Goal: Information Seeking & Learning: Check status

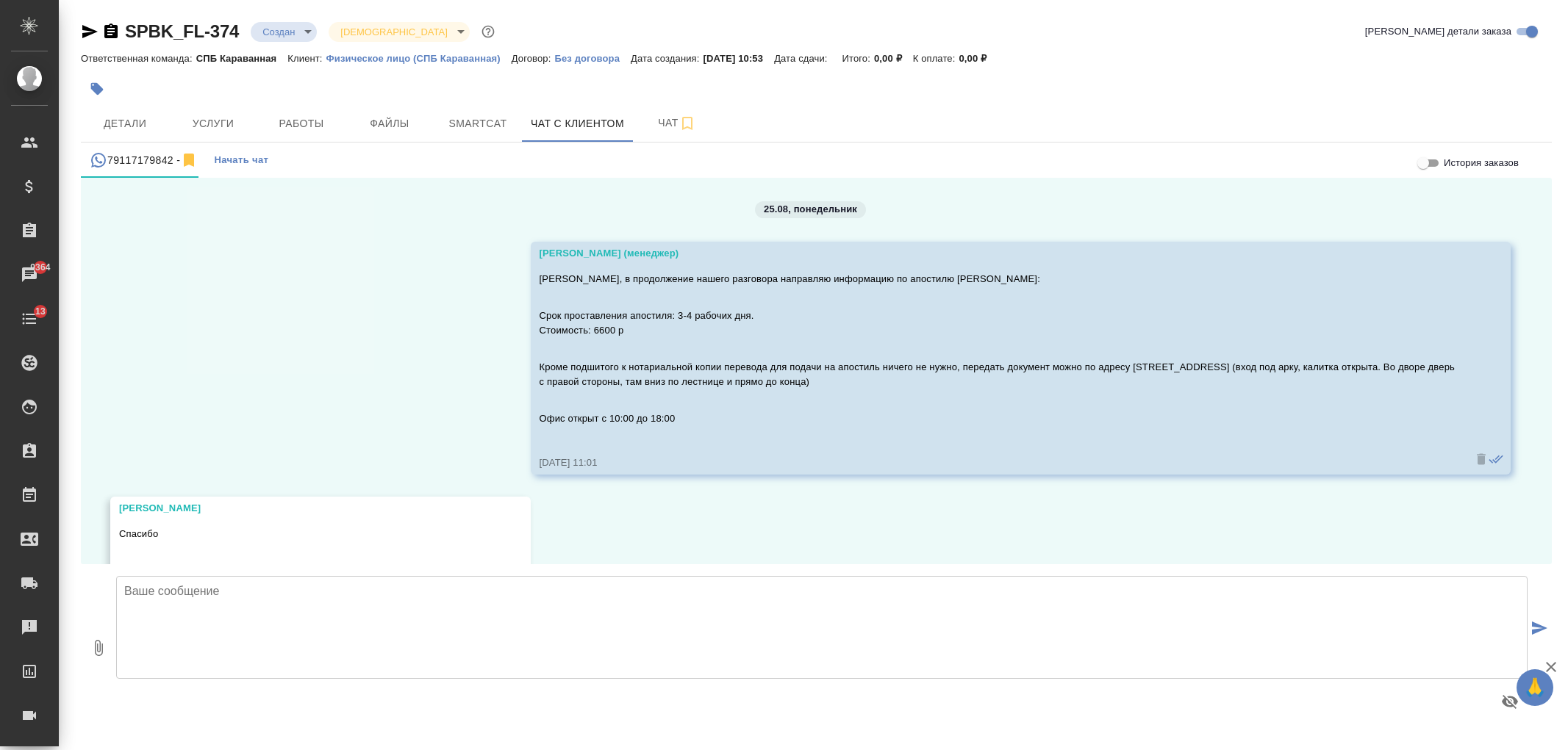
click at [350, 620] on textarea at bounding box center [821, 627] width 1411 height 102
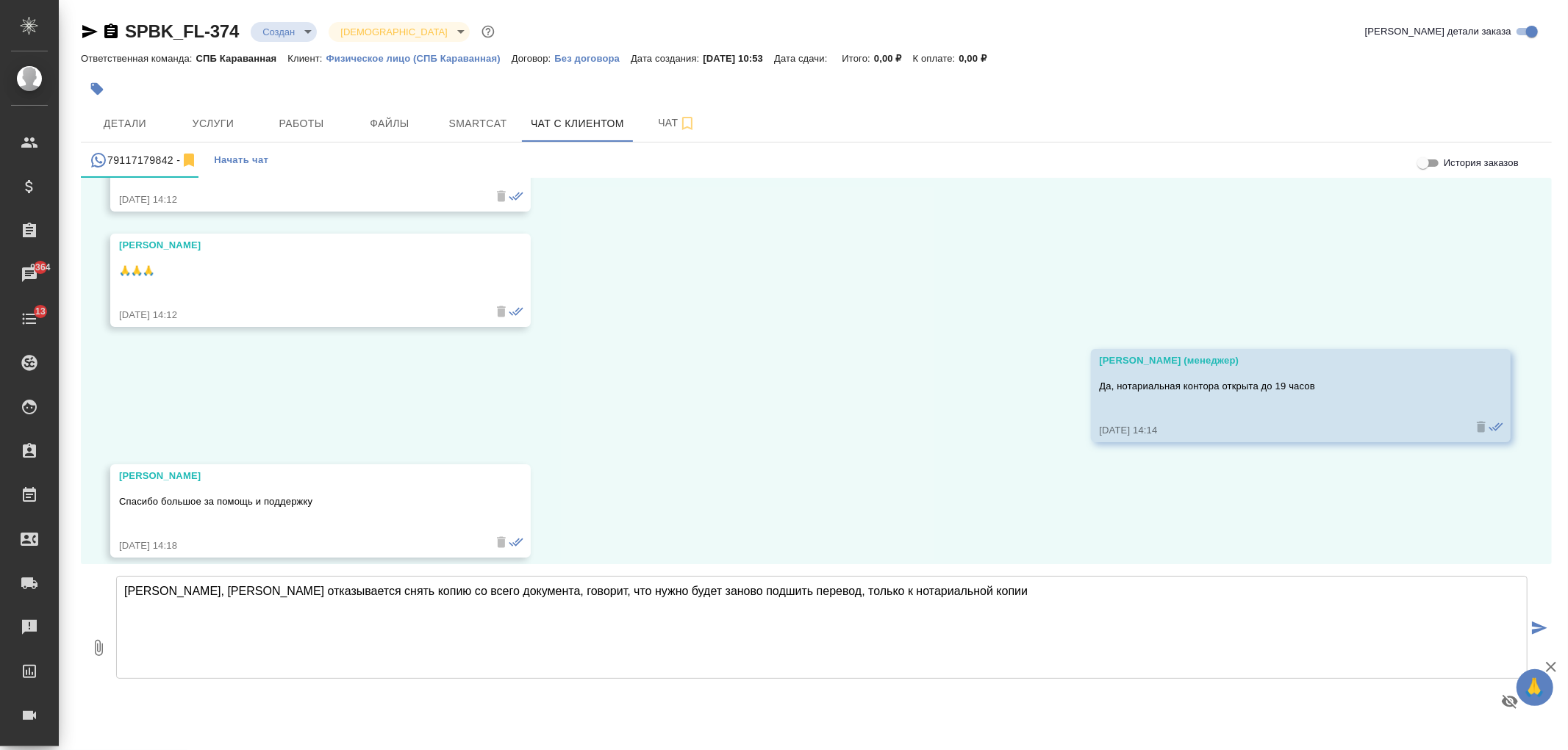
drag, startPoint x: 782, startPoint y: 592, endPoint x: 985, endPoint y: 606, distance: 203.5
click at [985, 606] on textarea "Александра, нотариус отказывается снять копию со всего документа, говорит, что …" at bounding box center [821, 627] width 1411 height 102
type textarea "Александра, нотариус отказывается снять копию со всего документа, говорит, что …"
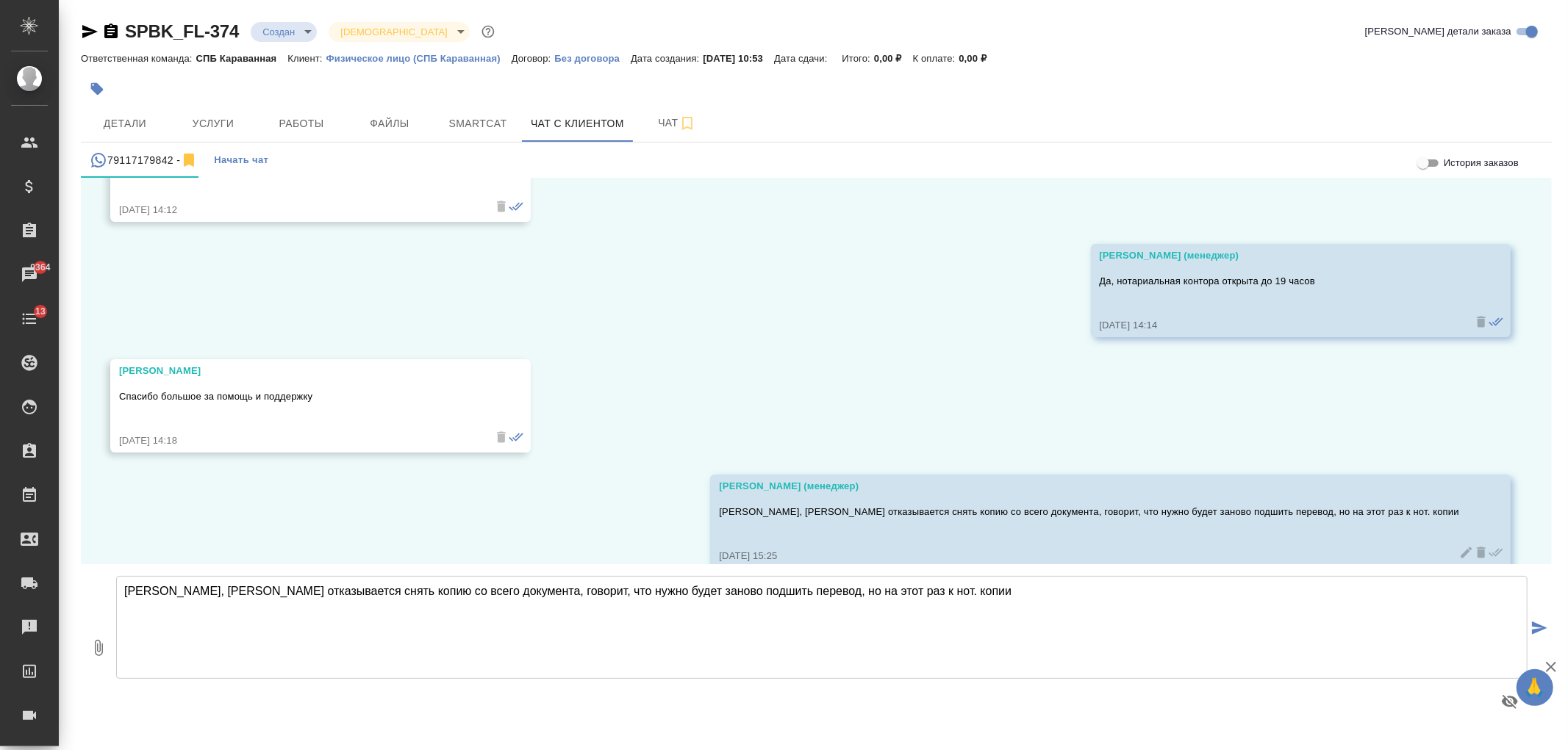
scroll to position [3405, 0]
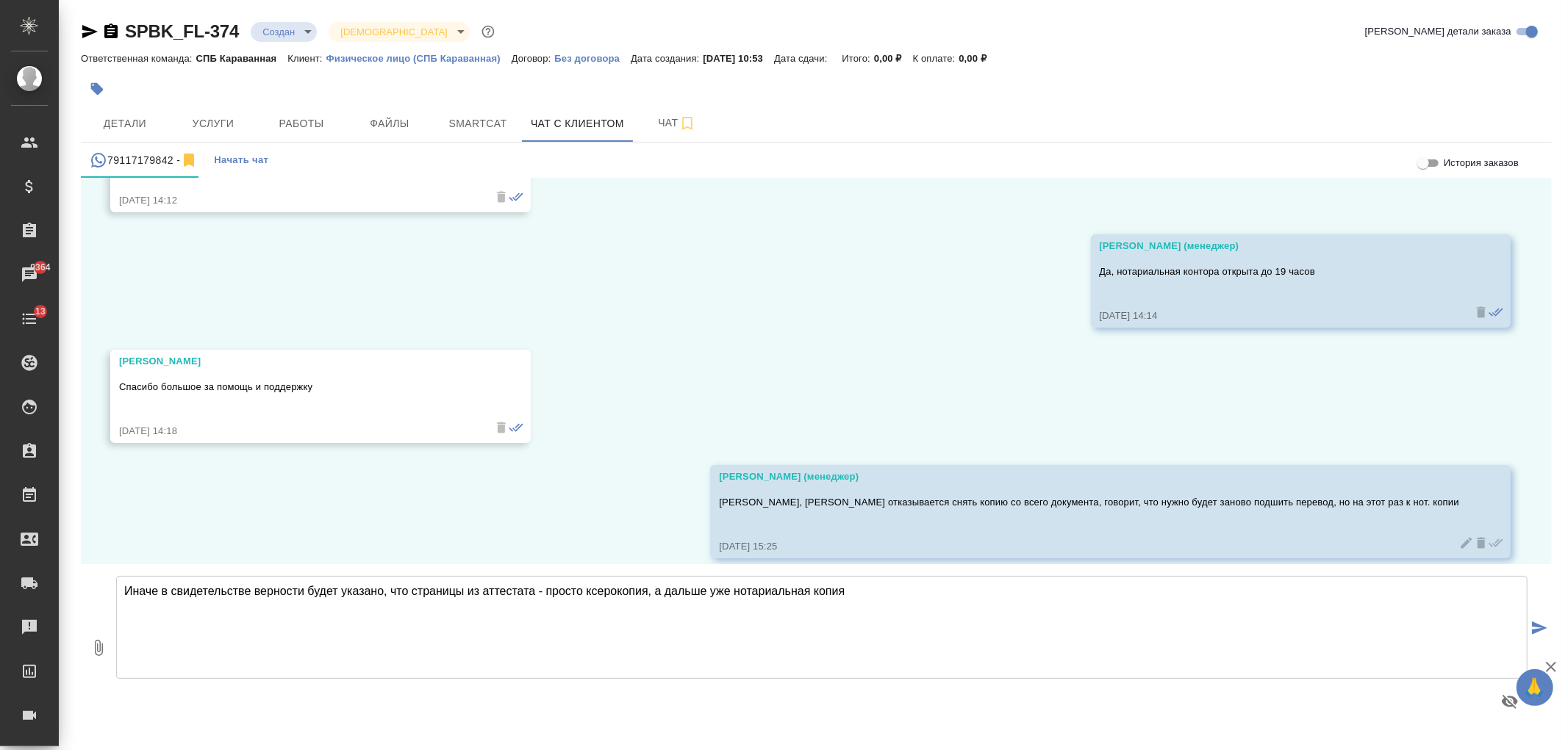
click at [306, 589] on textarea "Иначе в свидетельстве верности будет указано, что страницы из аттестата - прост…" at bounding box center [821, 627] width 1411 height 102
click at [934, 628] on textarea "Иначе в свидетельстве верности будет указано, что страницы из аттестата - прост…" at bounding box center [821, 627] width 1411 height 102
drag, startPoint x: 585, startPoint y: 590, endPoint x: 548, endPoint y: 596, distance: 37.5
click at [548, 596] on textarea "Иначе в свидетельстве верности будет указано, что страницы из аттестата - прост…" at bounding box center [821, 627] width 1411 height 102
type textarea "Иначе в свидетельстве верности будет указано, что страницы из аттестата - обычн…"
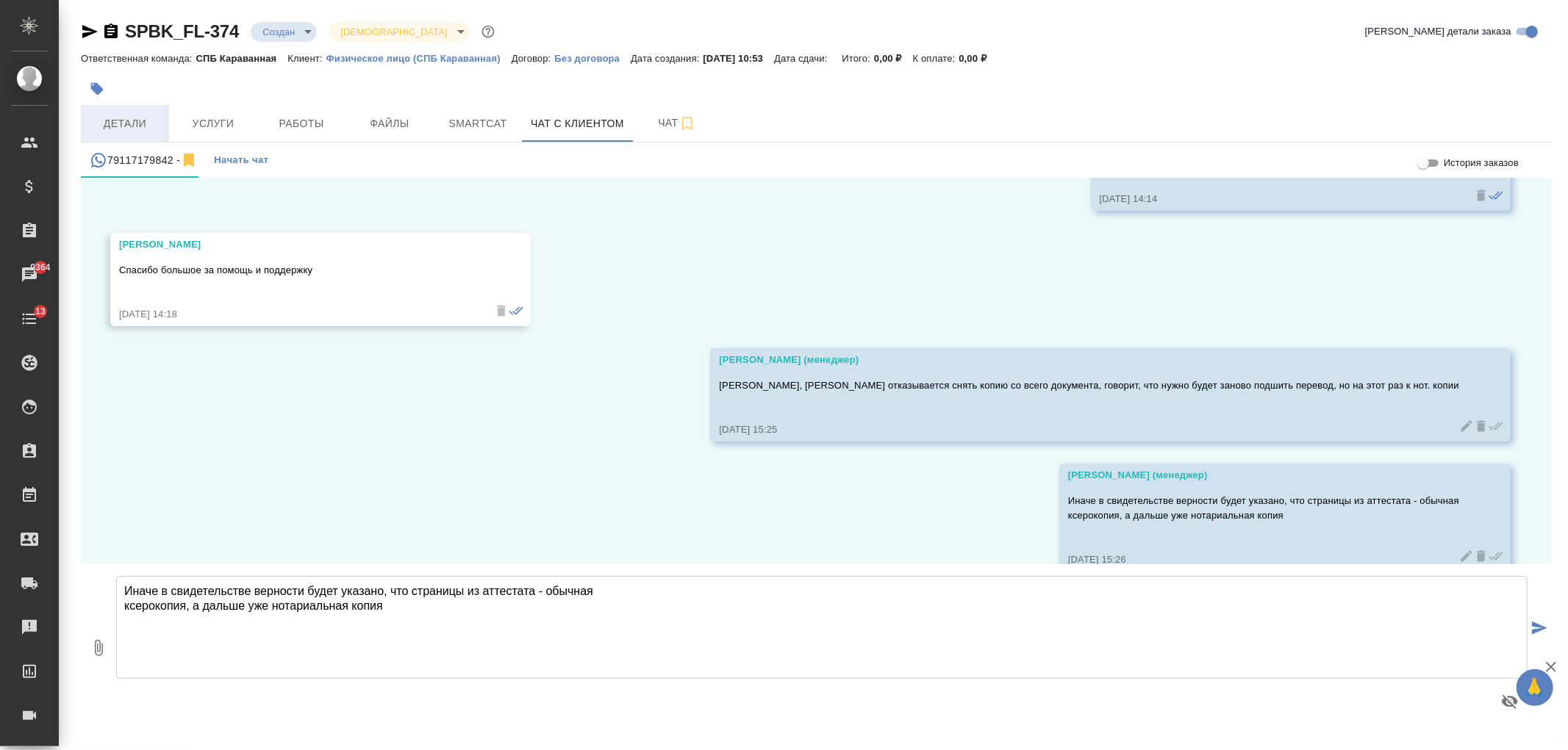
scroll to position [3535, 0]
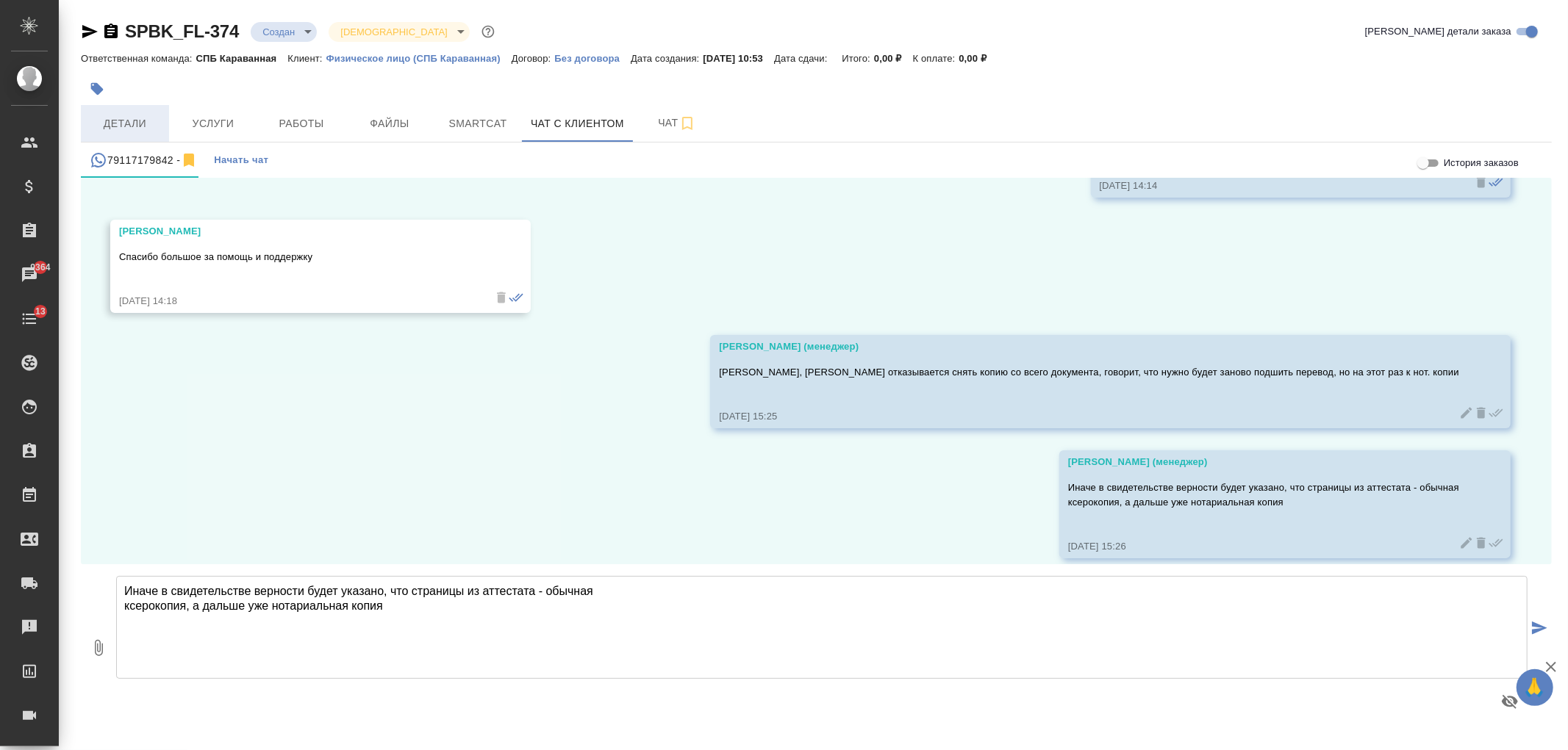
click at [133, 121] on span "Детали" at bounding box center [125, 123] width 71 height 18
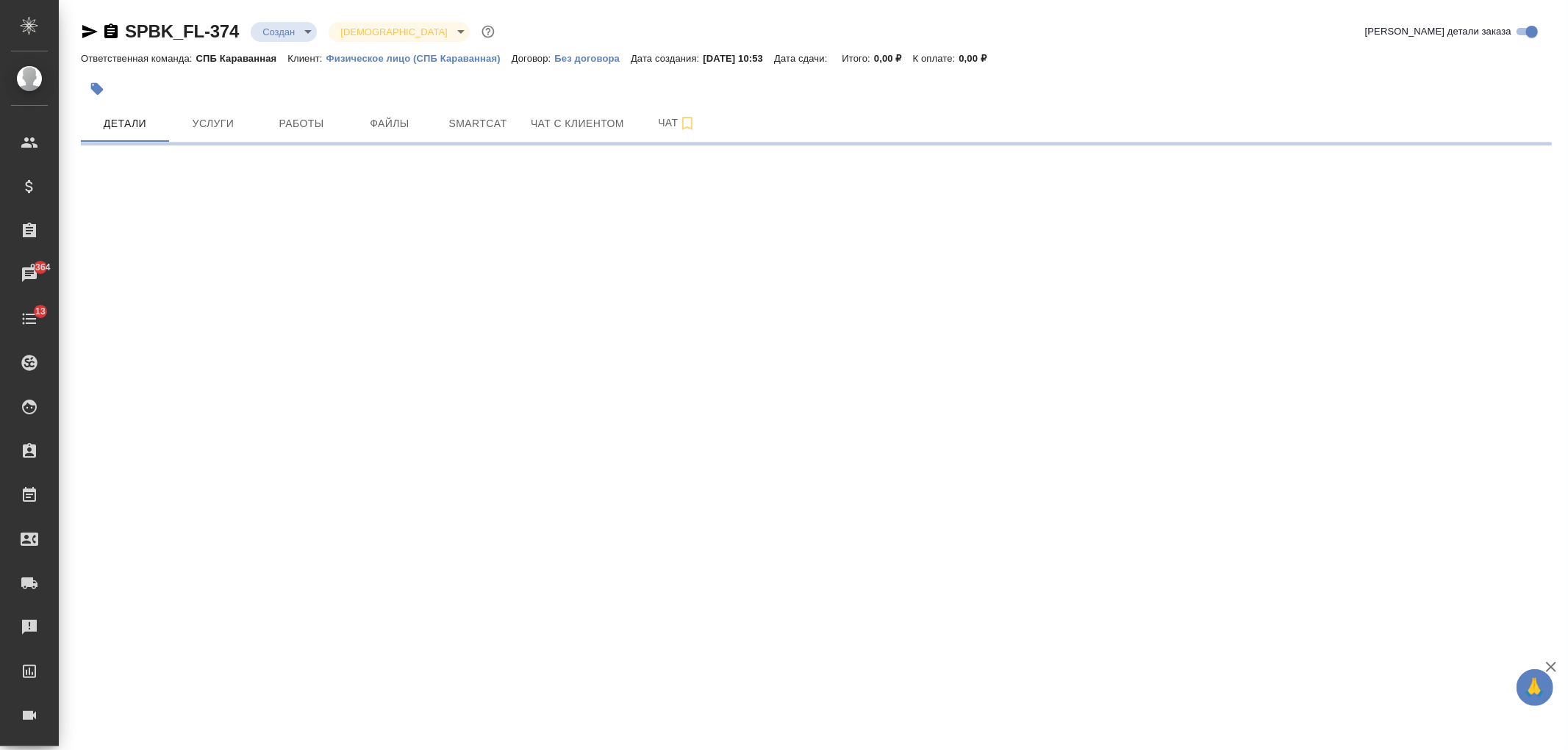
select select "RU"
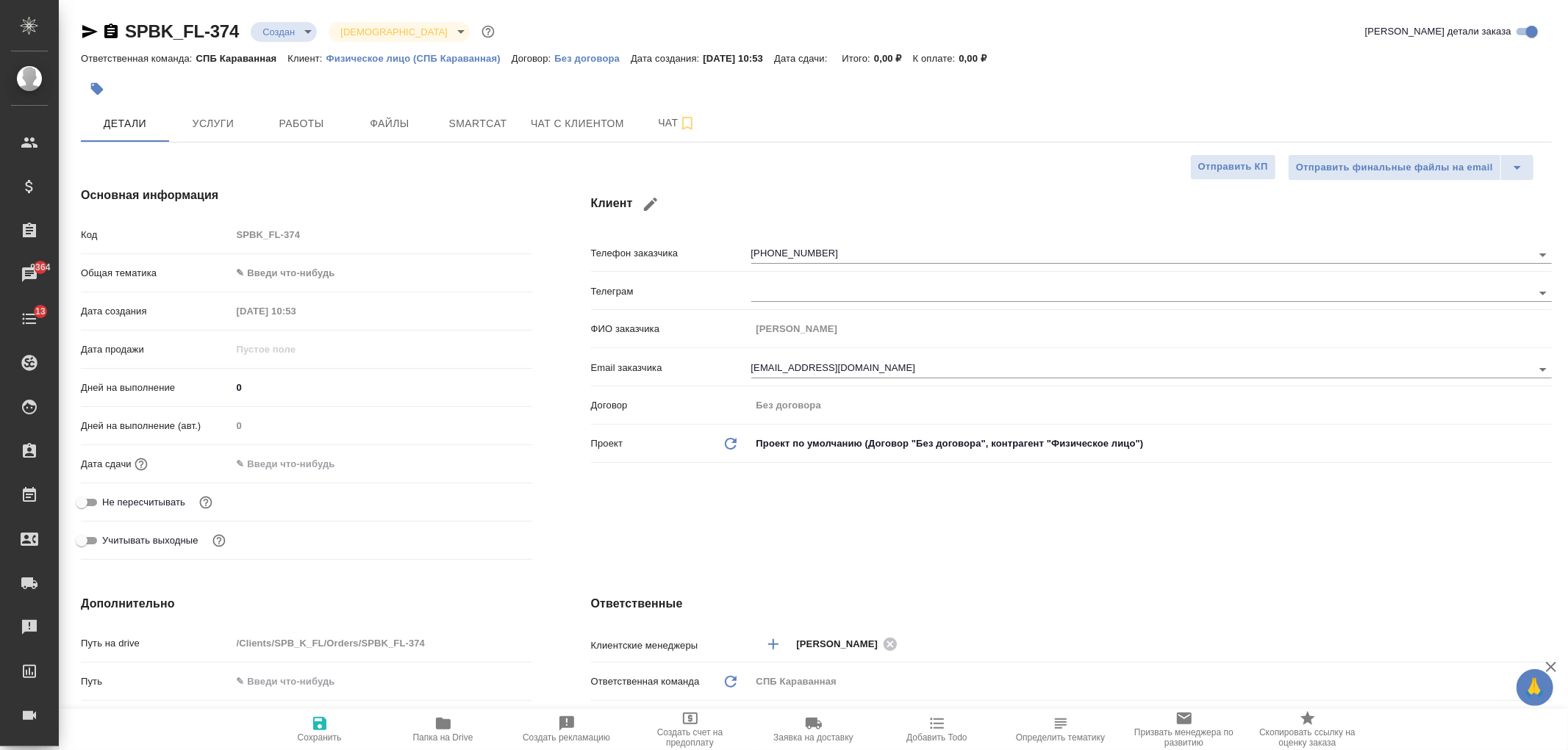
type textarea "x"
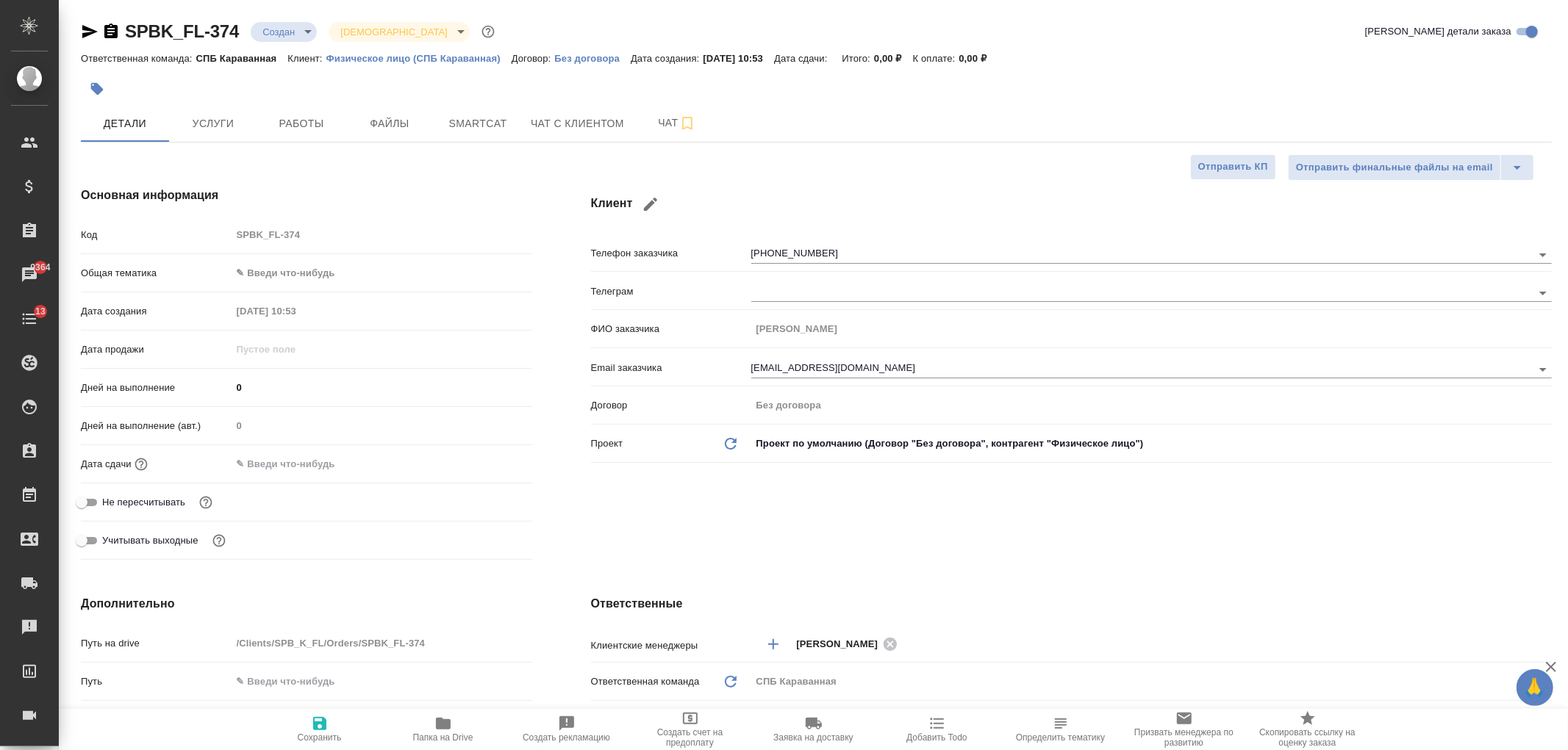
type textarea "x"
click at [548, 122] on span "Чат с клиентом" at bounding box center [577, 123] width 93 height 18
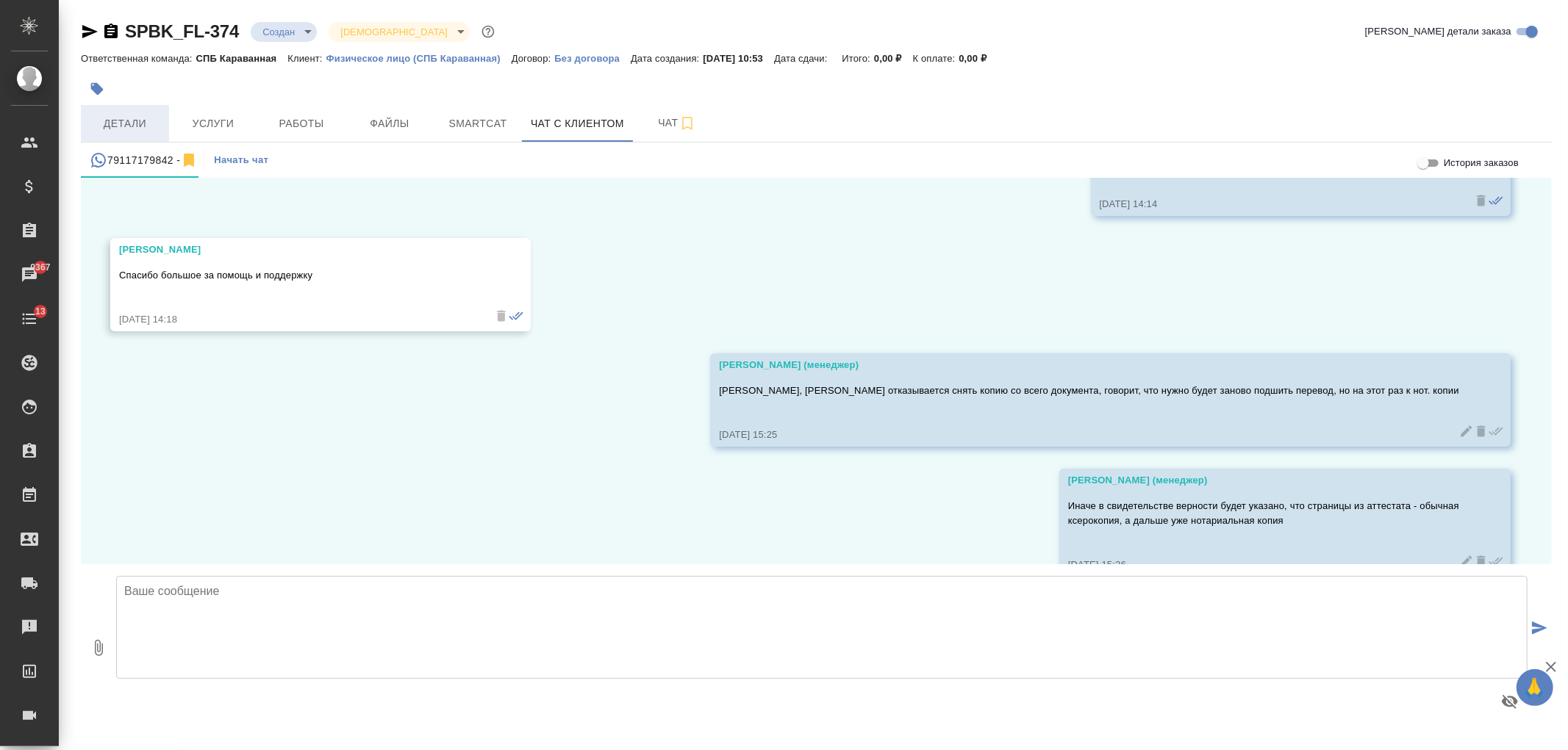
scroll to position [3535, 0]
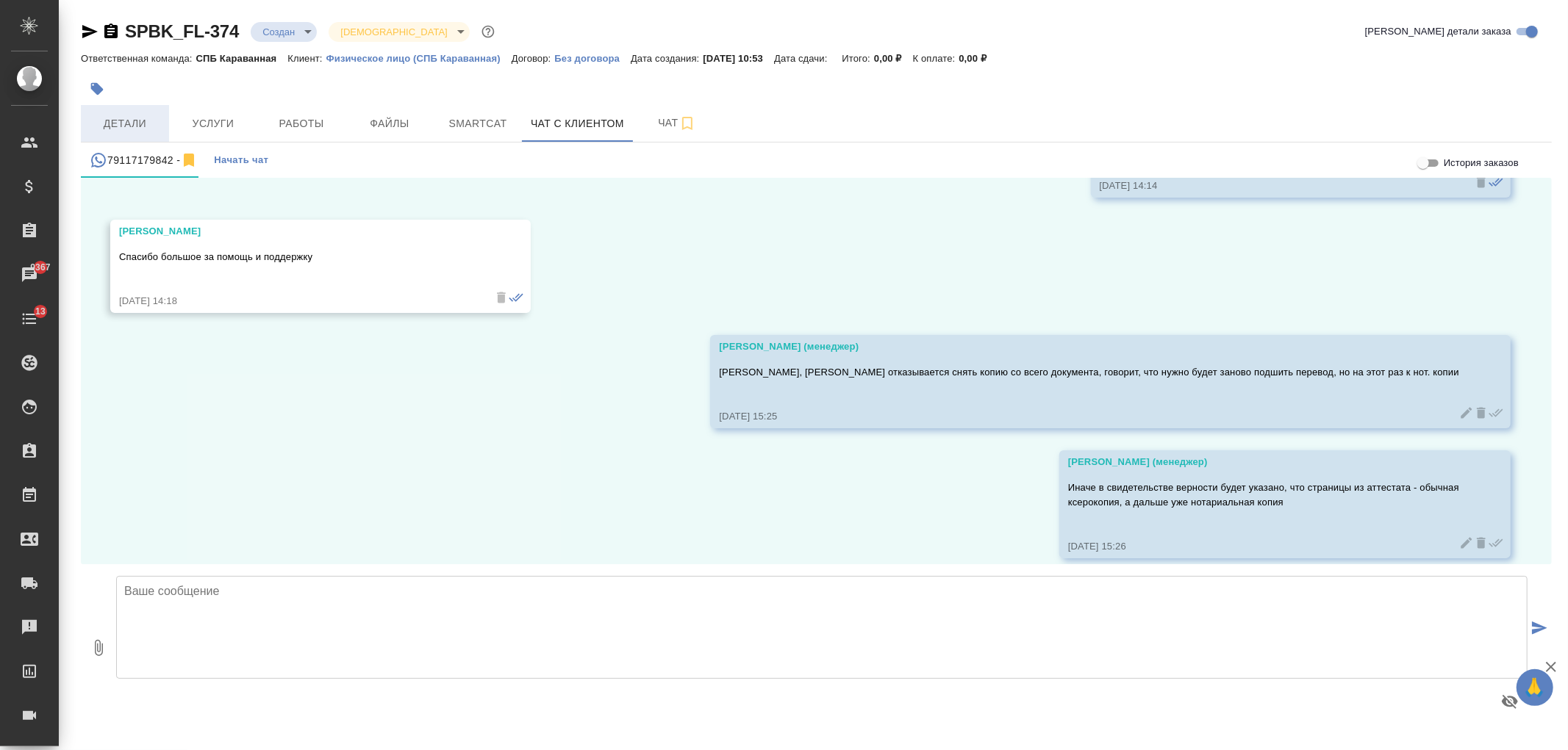
click at [122, 123] on span "Детали" at bounding box center [125, 123] width 71 height 18
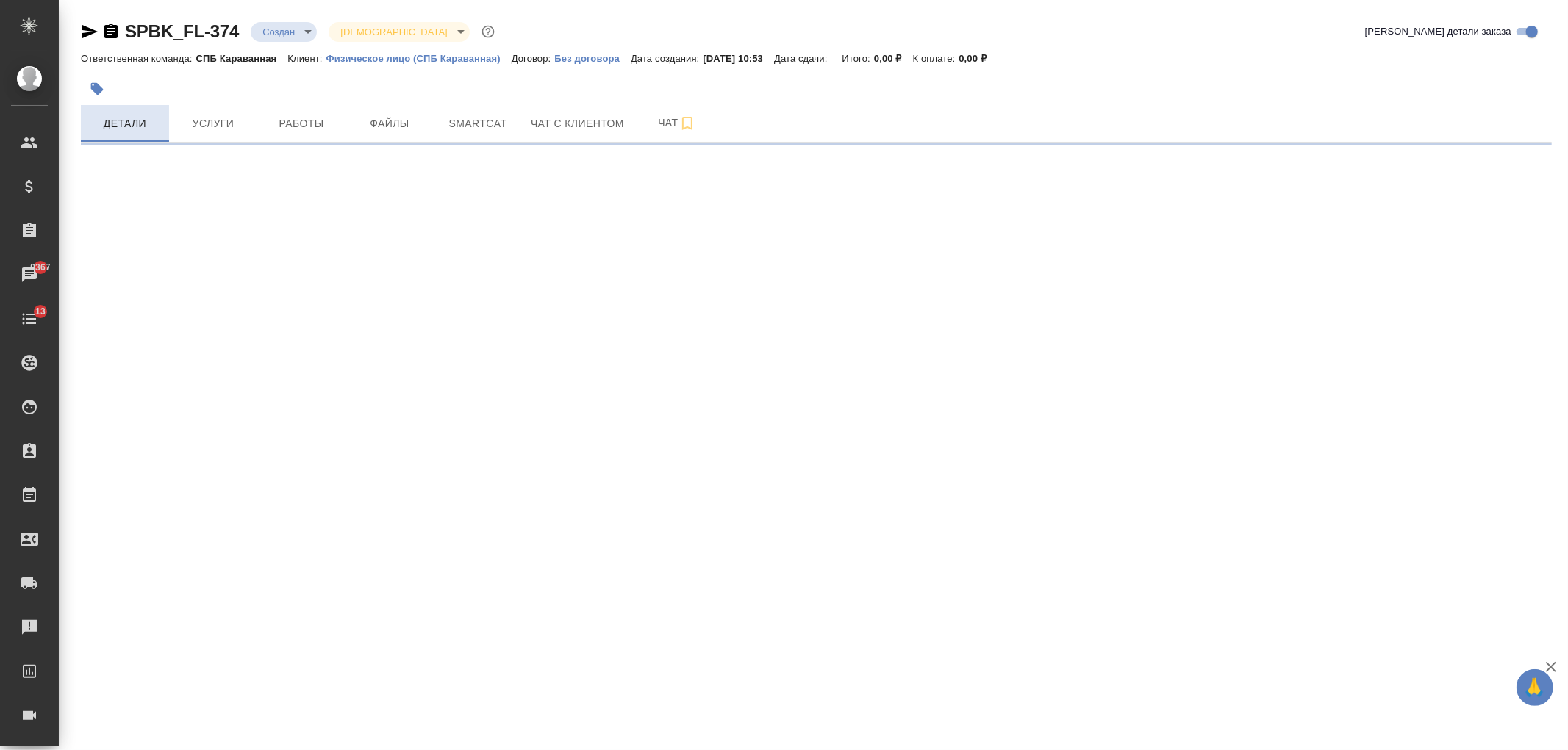
select select "RU"
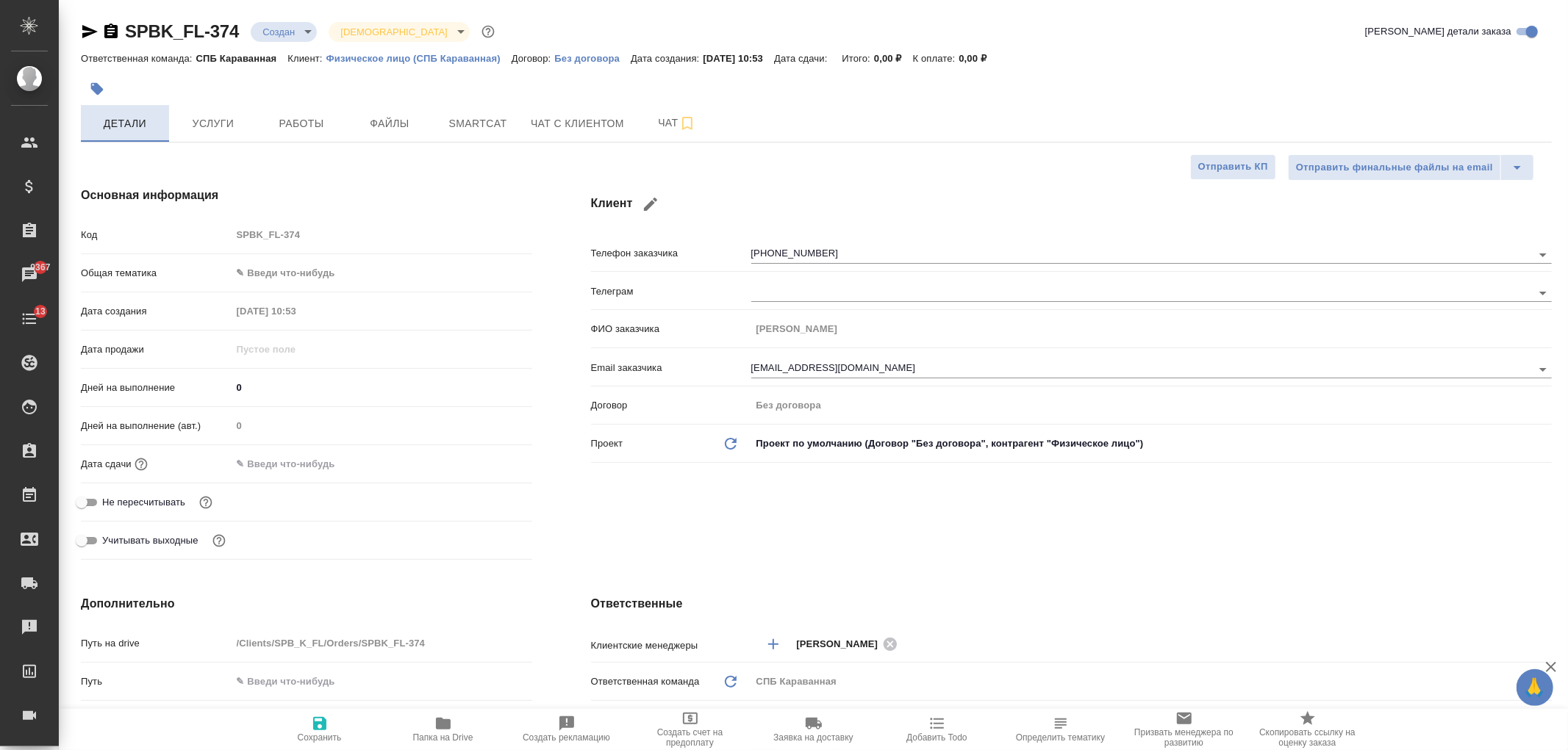
type textarea "x"
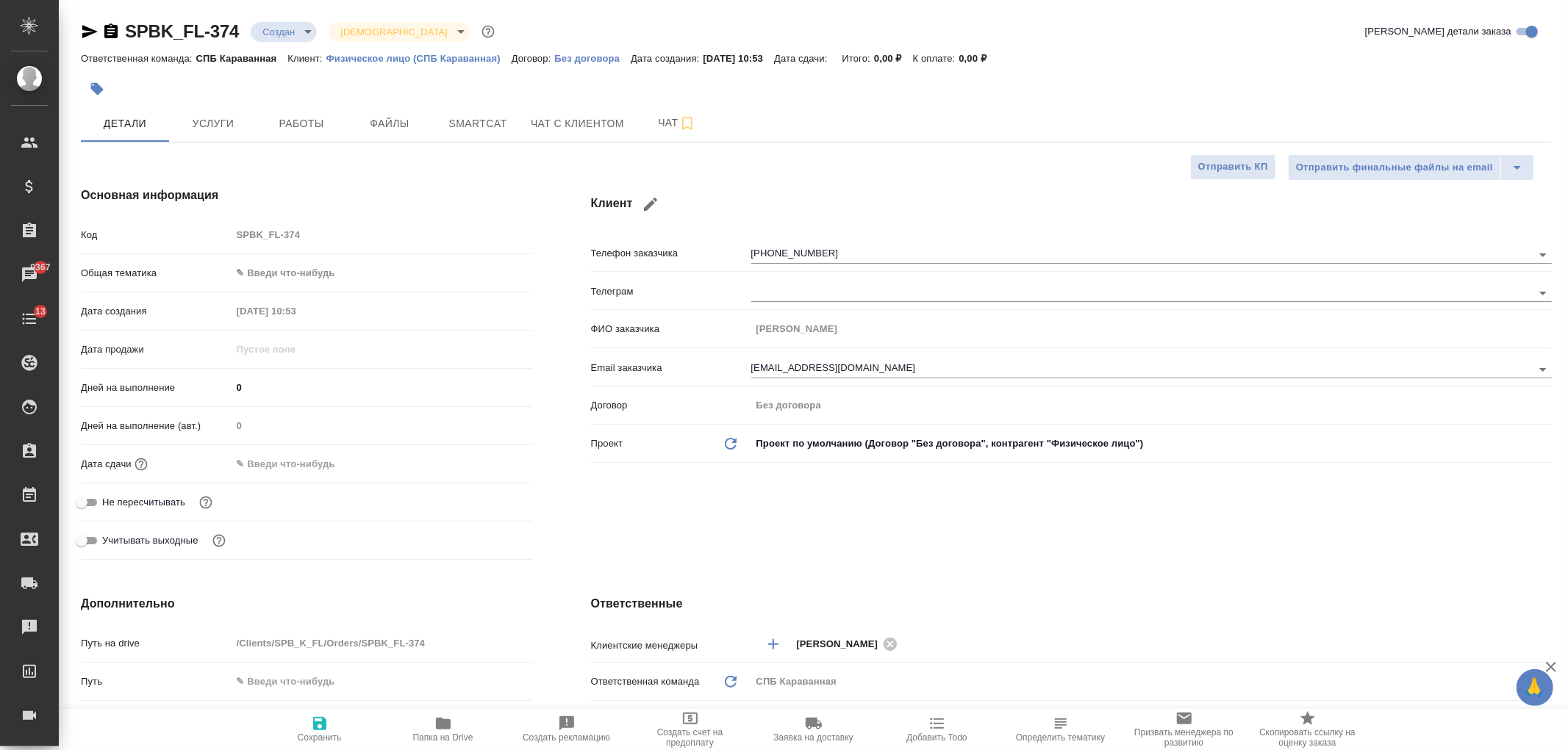
type textarea "x"
click at [566, 130] on span "Чат с клиентом" at bounding box center [577, 123] width 93 height 18
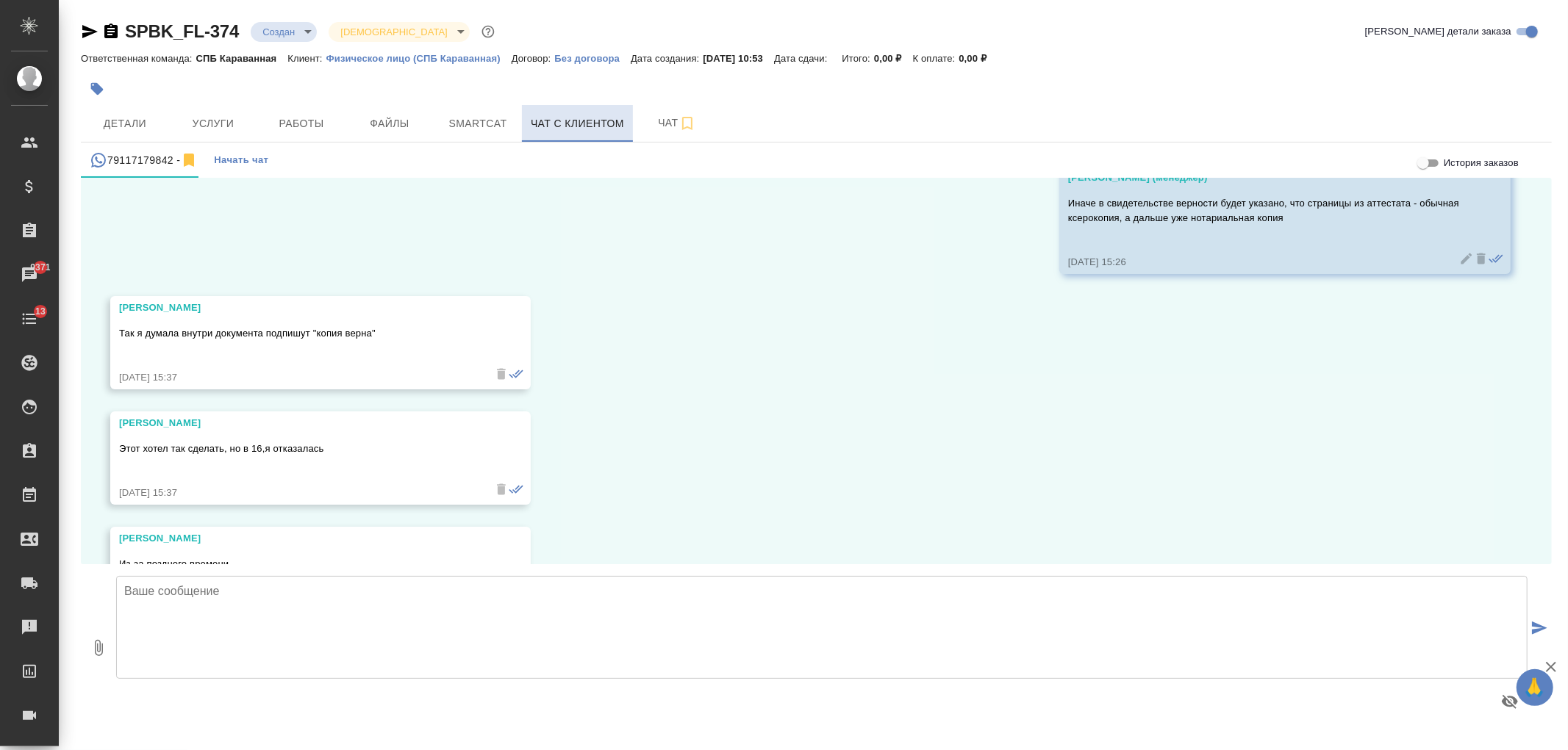
scroll to position [3881, 0]
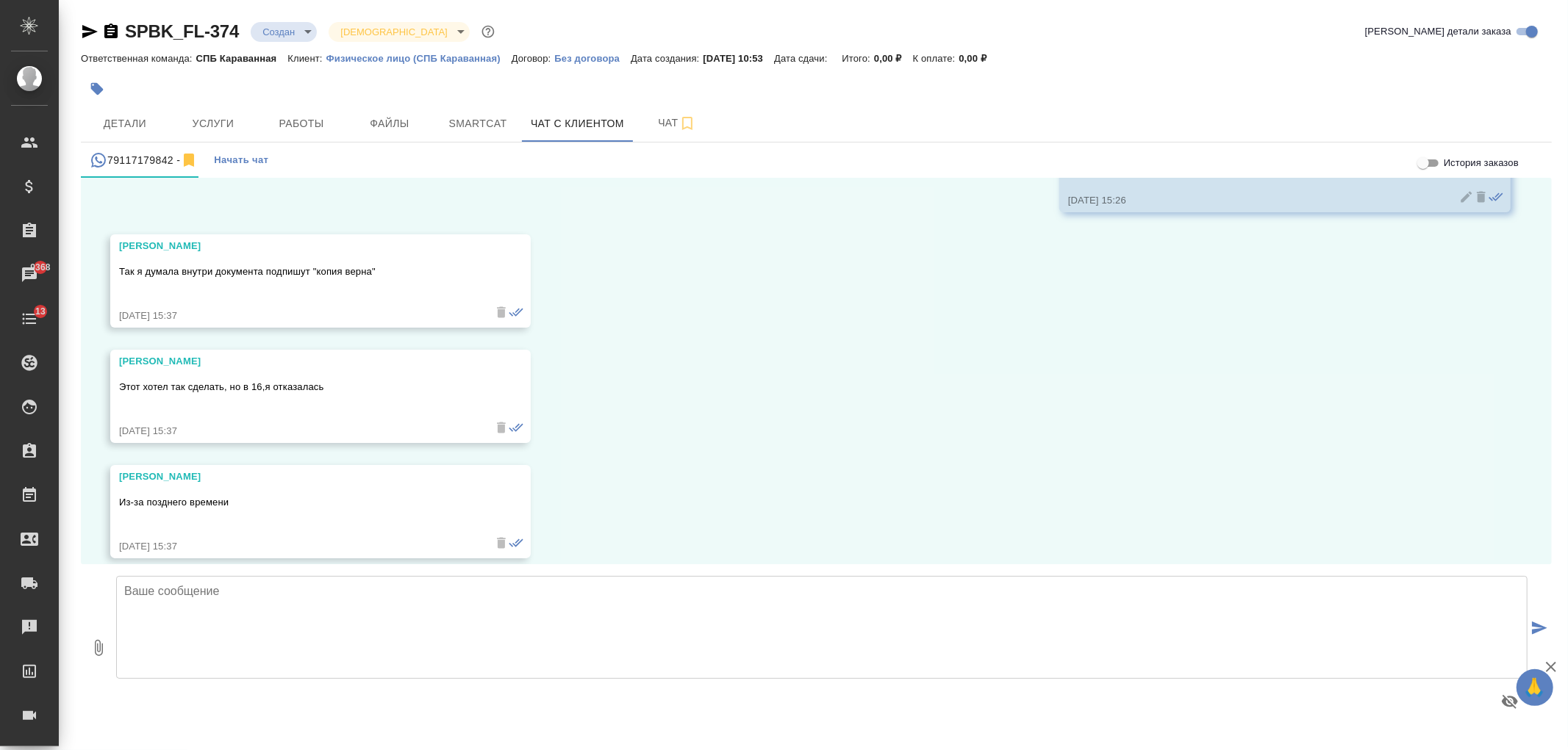
click at [404, 615] on textarea at bounding box center [821, 627] width 1411 height 102
click at [413, 614] on textarea at bounding box center [821, 627] width 1411 height 102
type textarea "Z"
type textarea "Я спрашивала об этом, но она отказалась"
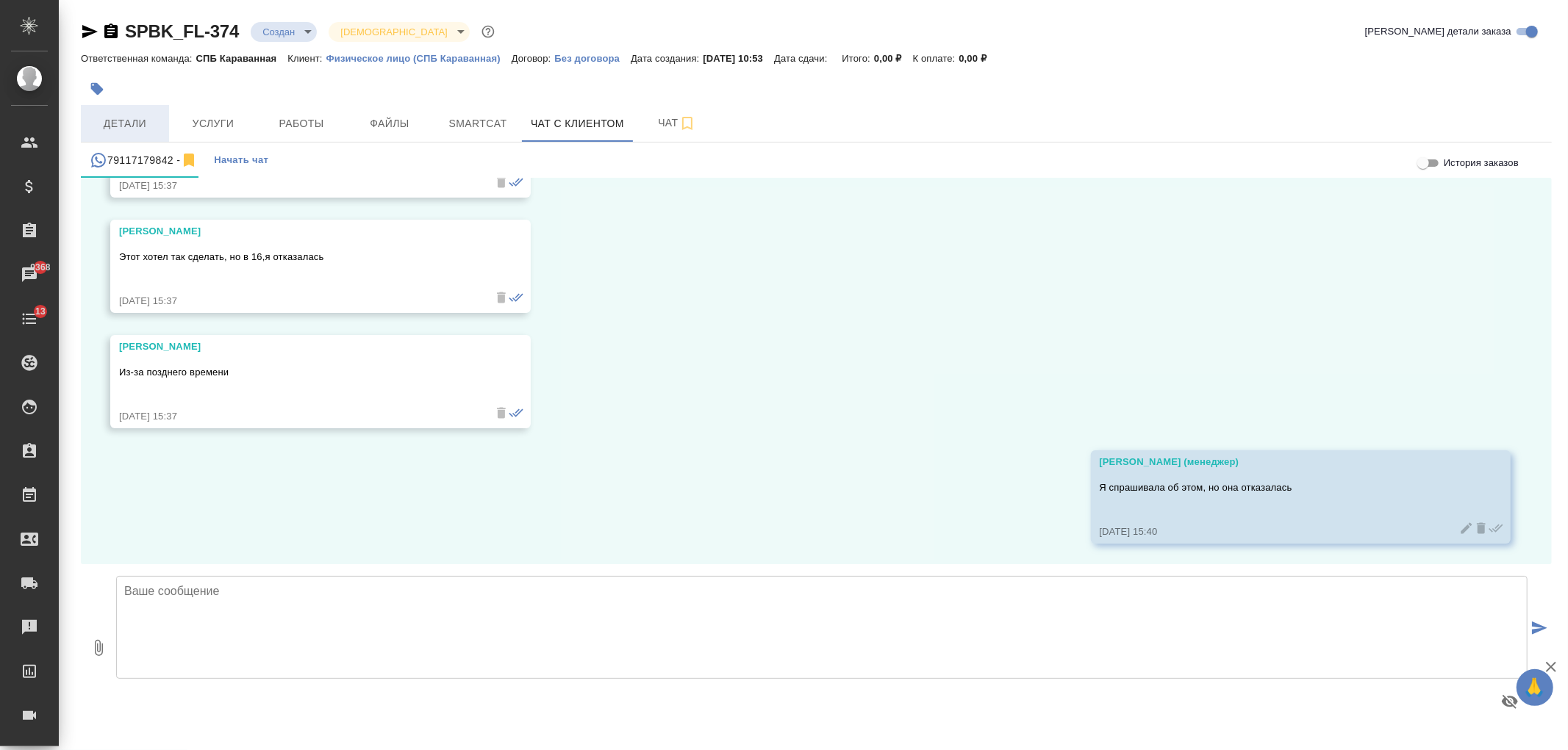
scroll to position [3997, 0]
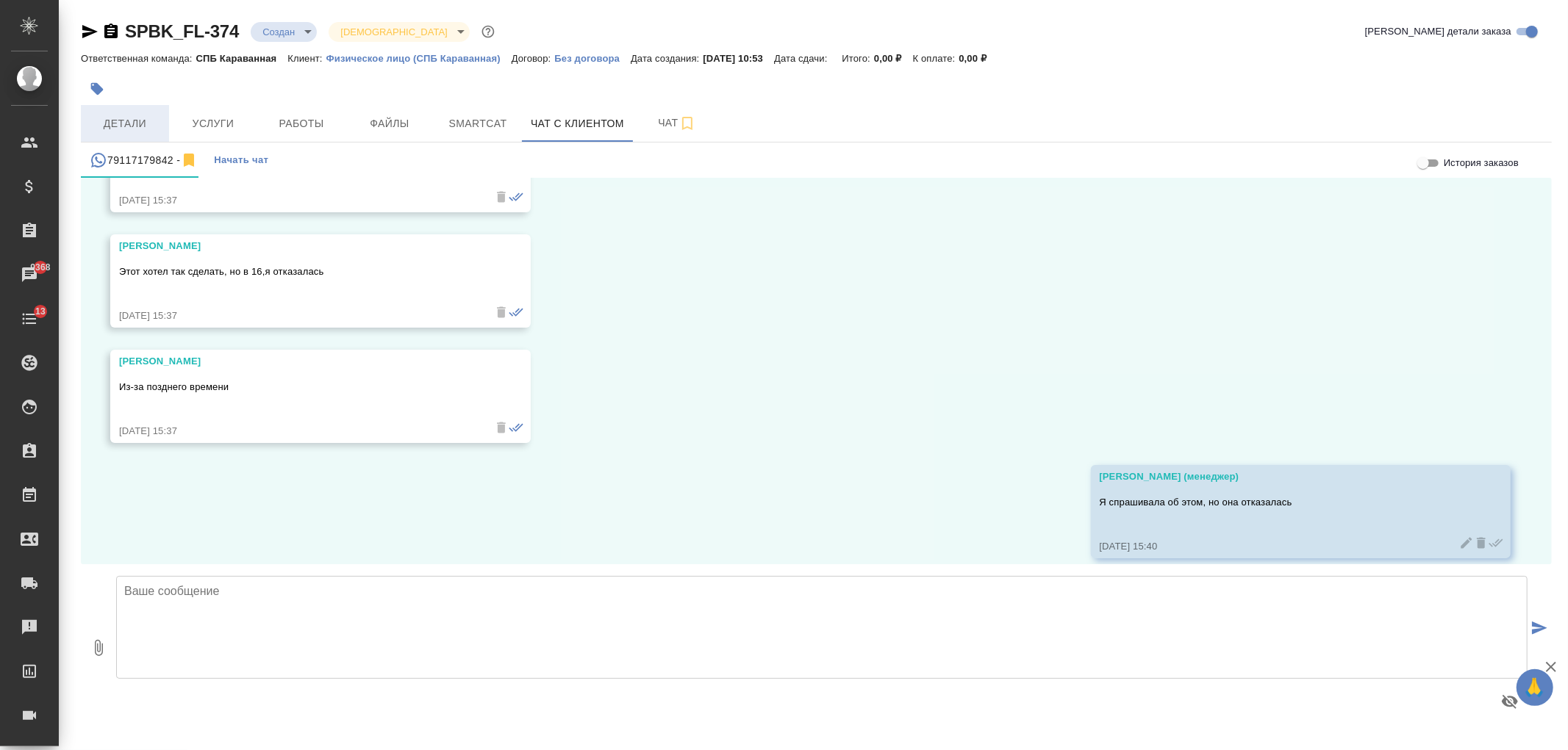
click at [142, 125] on span "Детали" at bounding box center [125, 123] width 71 height 18
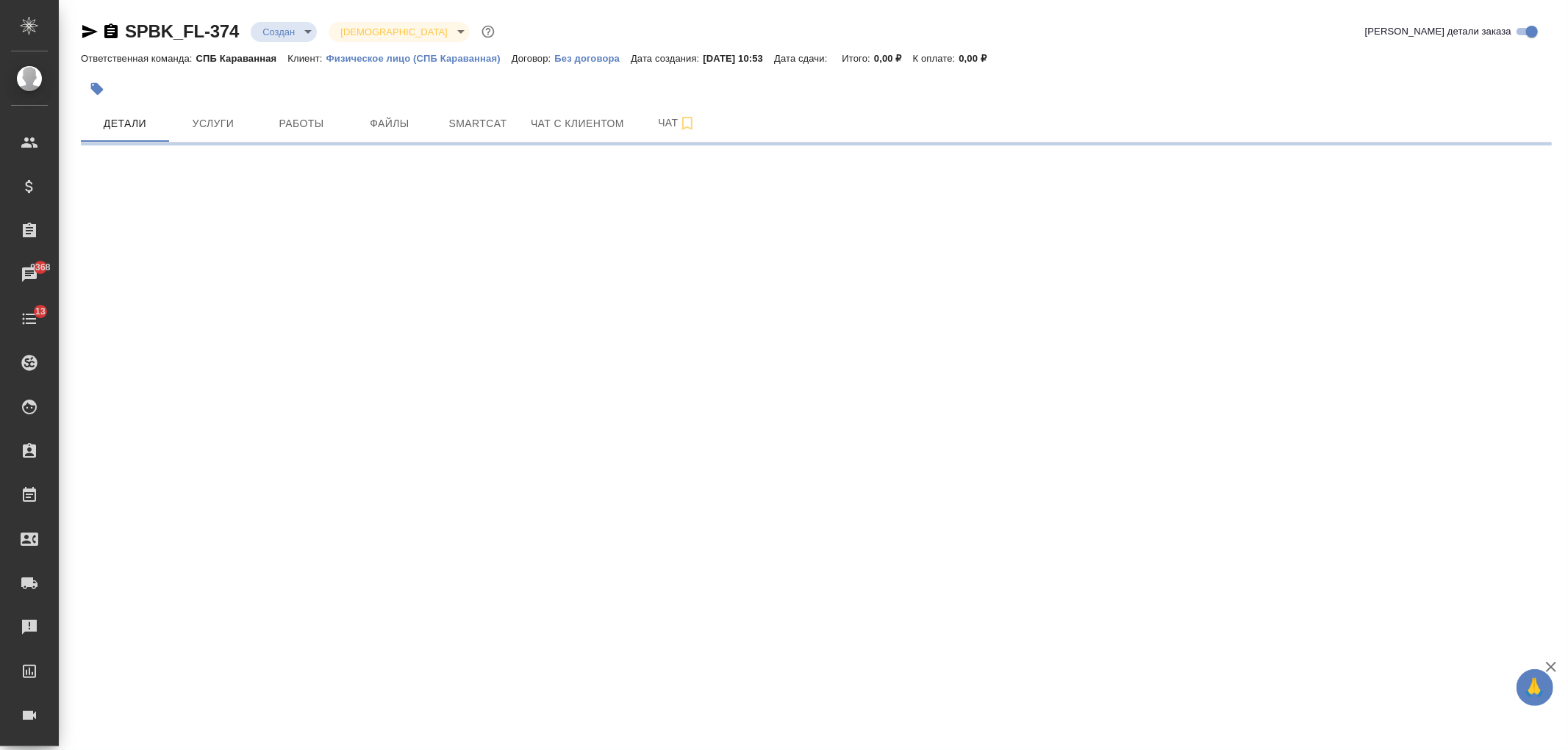
select select "RU"
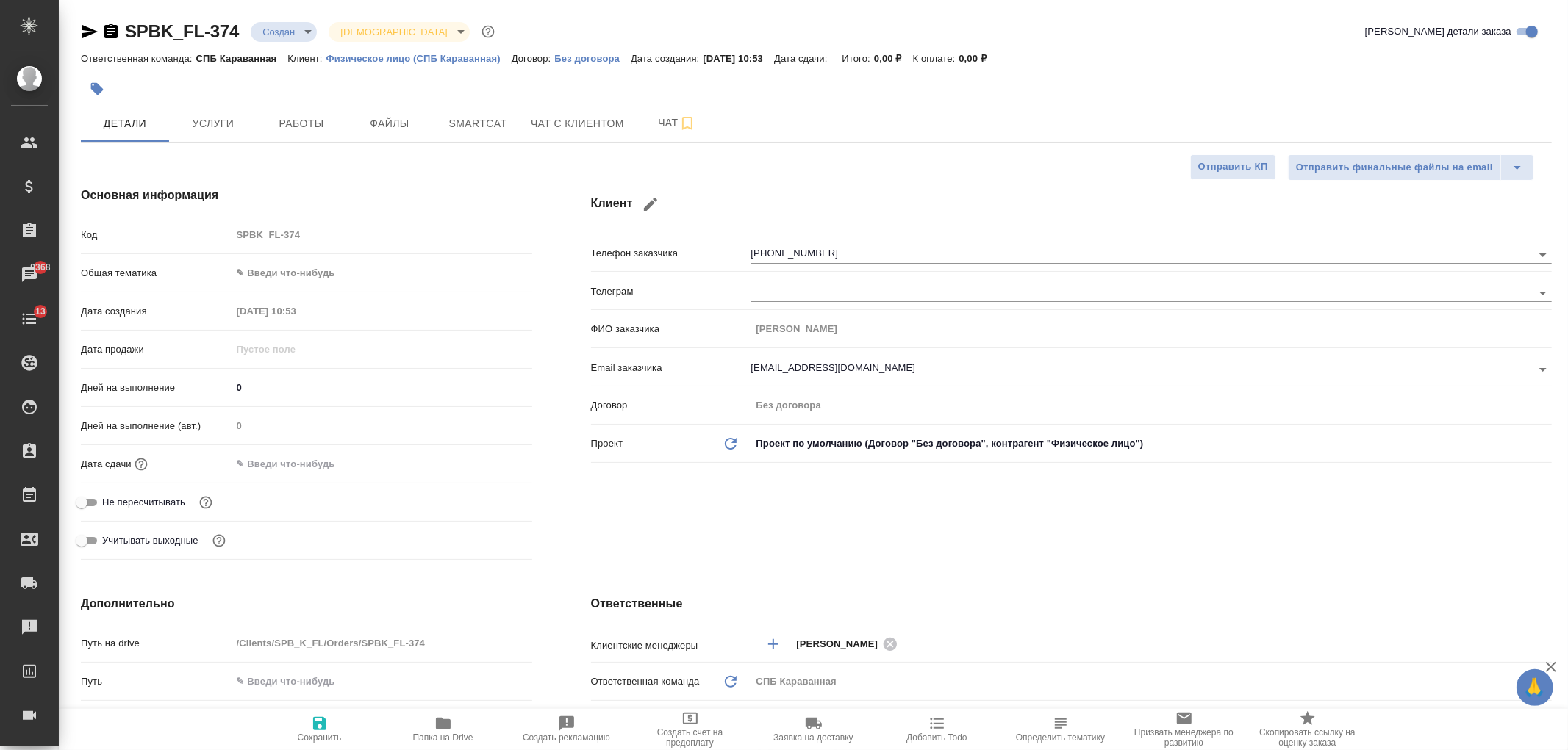
type textarea "x"
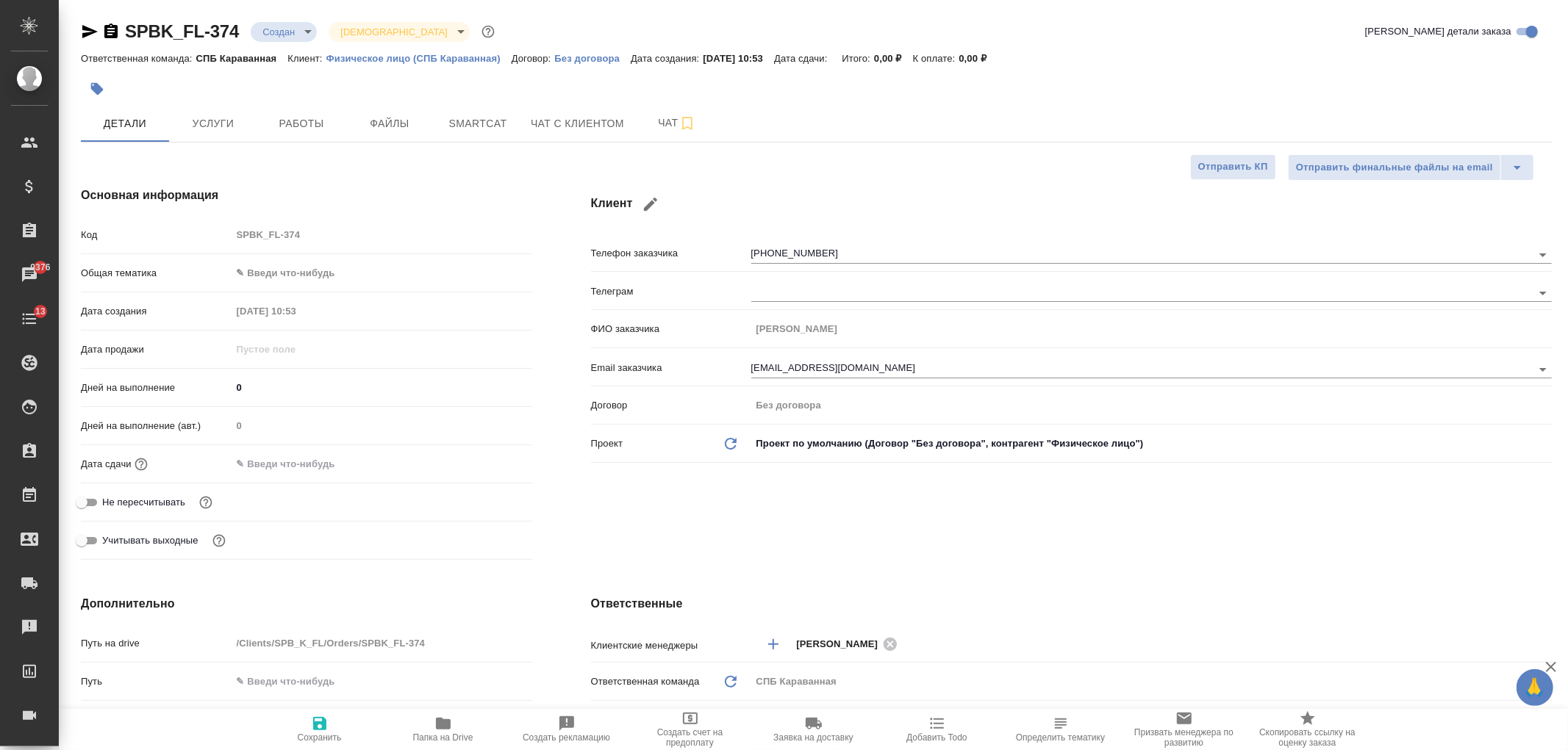
type textarea "x"
click at [532, 122] on span "Чат с клиентом" at bounding box center [577, 123] width 93 height 18
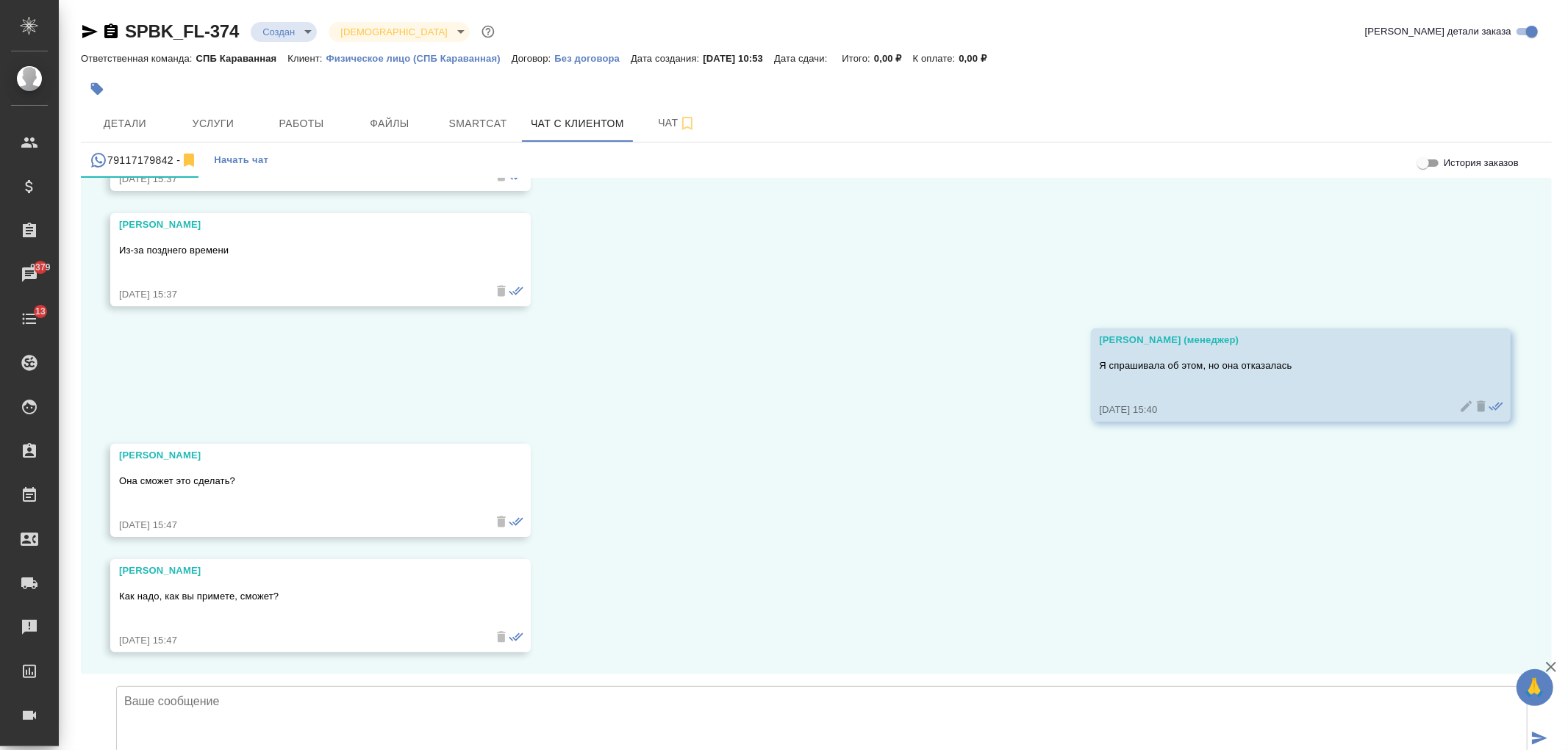
scroll to position [4227, 0]
click at [458, 686] on textarea at bounding box center [821, 736] width 1411 height 102
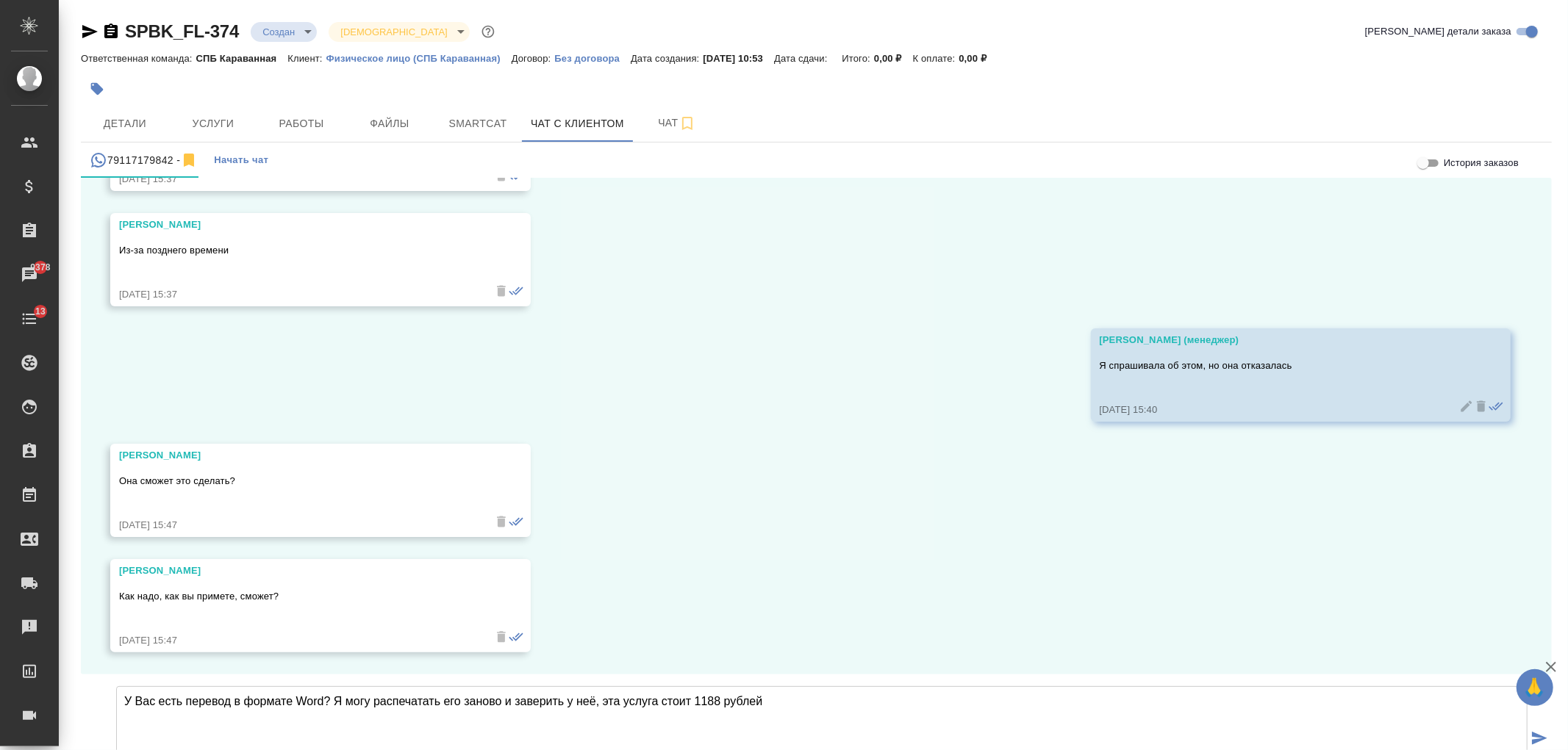
drag, startPoint x: 503, startPoint y: 589, endPoint x: 489, endPoint y: 593, distance: 14.6
click at [479, 686] on textarea "У Вас есть перевод в формате Word? Я могу распечатать его заново и заверить у н…" at bounding box center [821, 736] width 1411 height 102
click at [513, 686] on textarea "У Вас есть перевод в формате Word? Я могу распечатать его заново и заверить у н…" at bounding box center [821, 736] width 1411 height 102
click at [514, 686] on textarea "У Вас есть перевод в формате Word? Я могу распечатать его заново и заверить у н…" at bounding box center [821, 736] width 1411 height 102
click at [826, 686] on textarea "У Вас есть перевод в формате Word? Я могу распечатать его заново и перезаверить…" at bounding box center [821, 736] width 1411 height 102
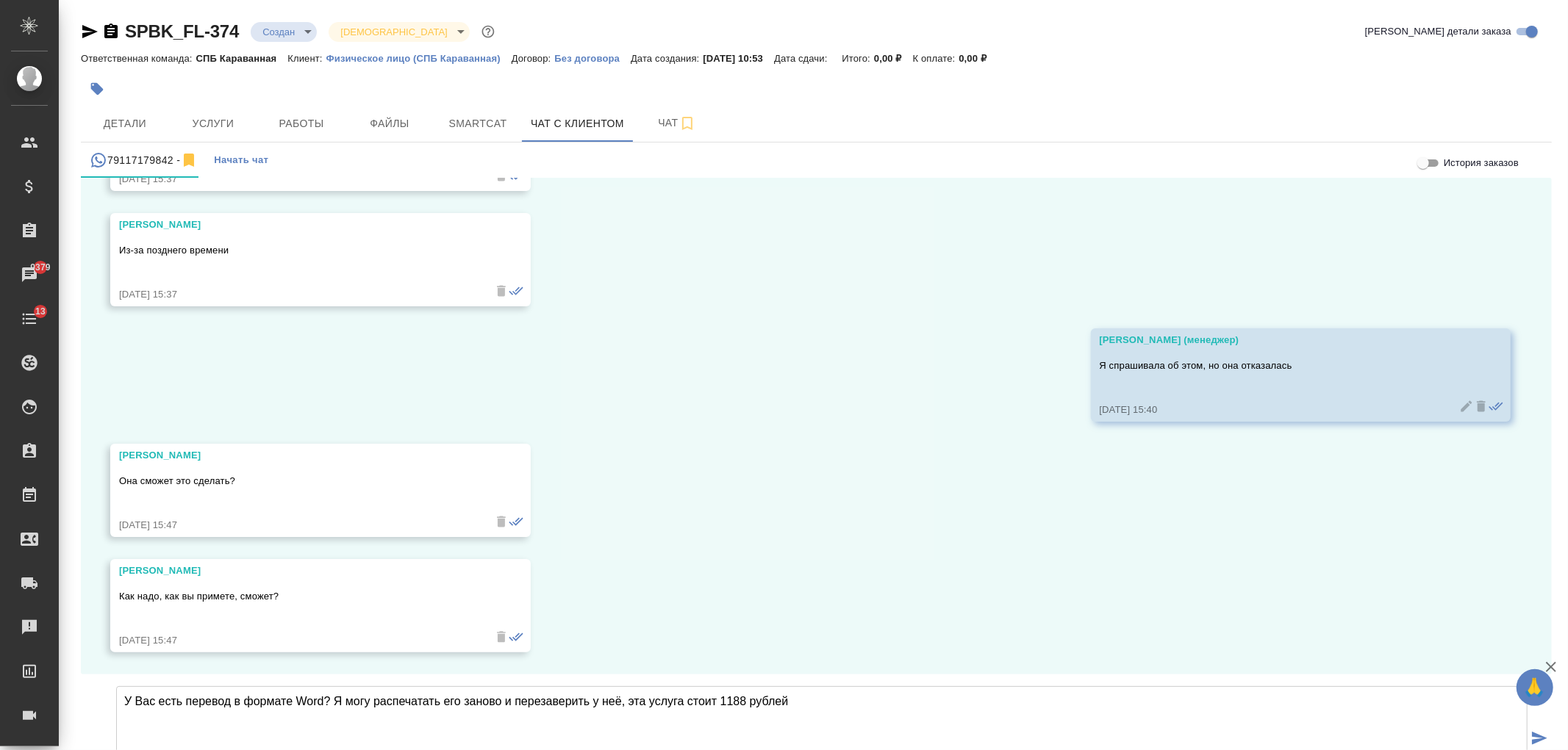
drag, startPoint x: 188, startPoint y: 591, endPoint x: 160, endPoint y: 596, distance: 28.4
click at [160, 686] on textarea "У Вас есть перевод в формате Word? Я могу распечатать его заново и перезаверить…" at bounding box center [821, 736] width 1411 height 102
click at [904, 686] on textarea "У Вас сохранился перевод в формате Word? Я могу распечатать его заново и переза…" at bounding box center [821, 736] width 1411 height 102
click at [552, 686] on textarea "У Вас сохранился перевод в формате Word? Я могу распечатать его заново и переза…" at bounding box center [821, 736] width 1411 height 102
click at [658, 686] on textarea "У Вас сохранился перевод в формате Word? Я могу распечатать его заново, перезав…" at bounding box center [821, 736] width 1411 height 102
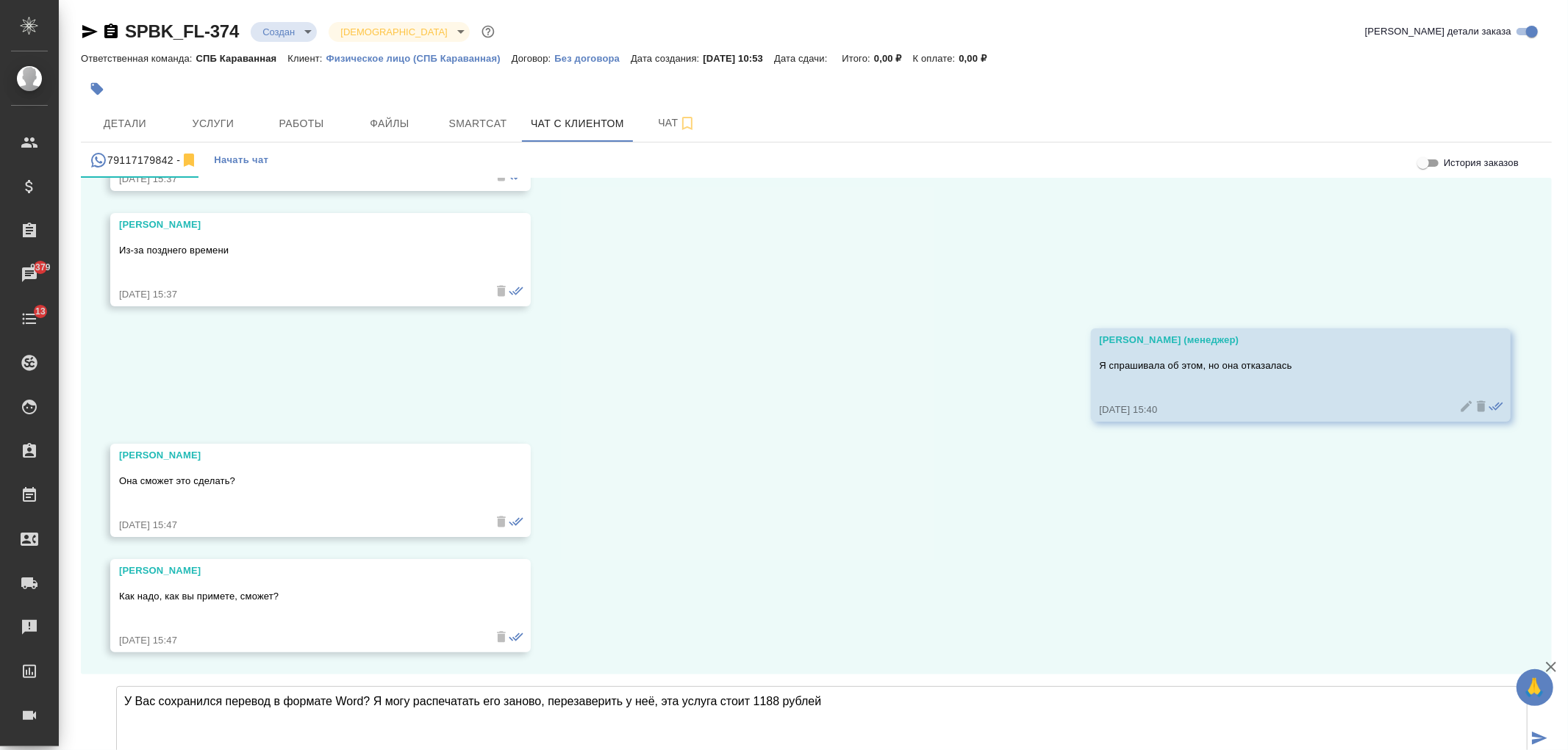
click at [547, 686] on textarea "У Вас сохранился перевод в формате Word? Я могу распечатать его заново, перезав…" at bounding box center [821, 736] width 1411 height 102
click at [891, 686] on textarea "У Вас сохранился перевод в формате Word? Я могу распечатать его заново и переза…" at bounding box center [821, 736] width 1411 height 102
click at [731, 686] on textarea "У Вас сохранился перевод в формате Word? Я могу распечатать его заново и переза…" at bounding box center [821, 736] width 1411 height 102
click at [725, 686] on textarea "У Вас сохранился перевод в формате Word? Я могу распечатать его заново и переза…" at bounding box center [821, 736] width 1411 height 102
drag, startPoint x: 753, startPoint y: 589, endPoint x: 669, endPoint y: 584, distance: 84.1
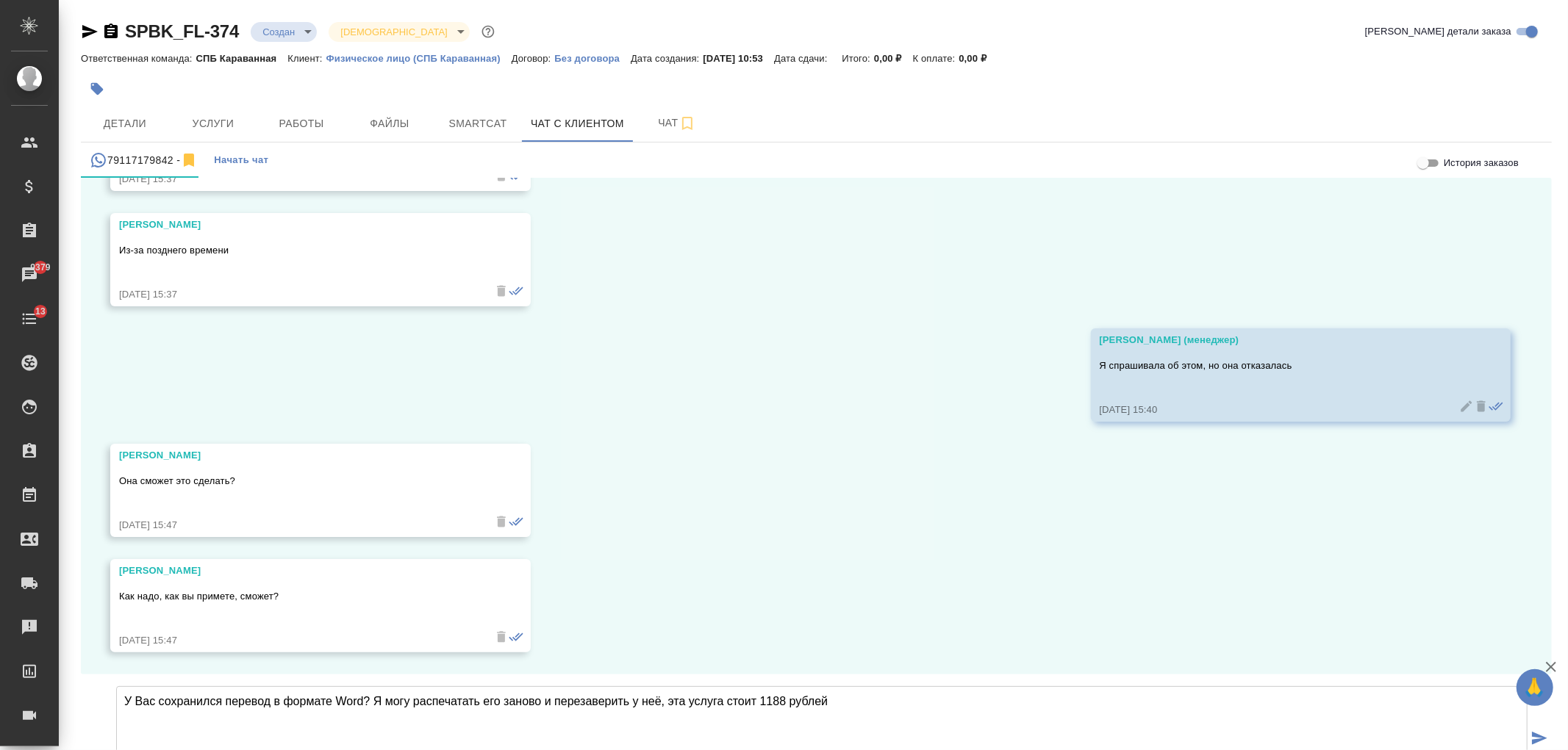
click at [669, 686] on textarea "У Вас сохранился перевод в формате Word? Я могу распечатать его заново и переза…" at bounding box center [821, 736] width 1411 height 102
click at [959, 686] on textarea "У Вас сохранился перевод в формате Word? Я могу распечатать его заново и переза…" at bounding box center [821, 736] width 1411 height 102
type textarea "У Вас сохранился перевод в формате Word? Я могу распечатать его заново и переза…"
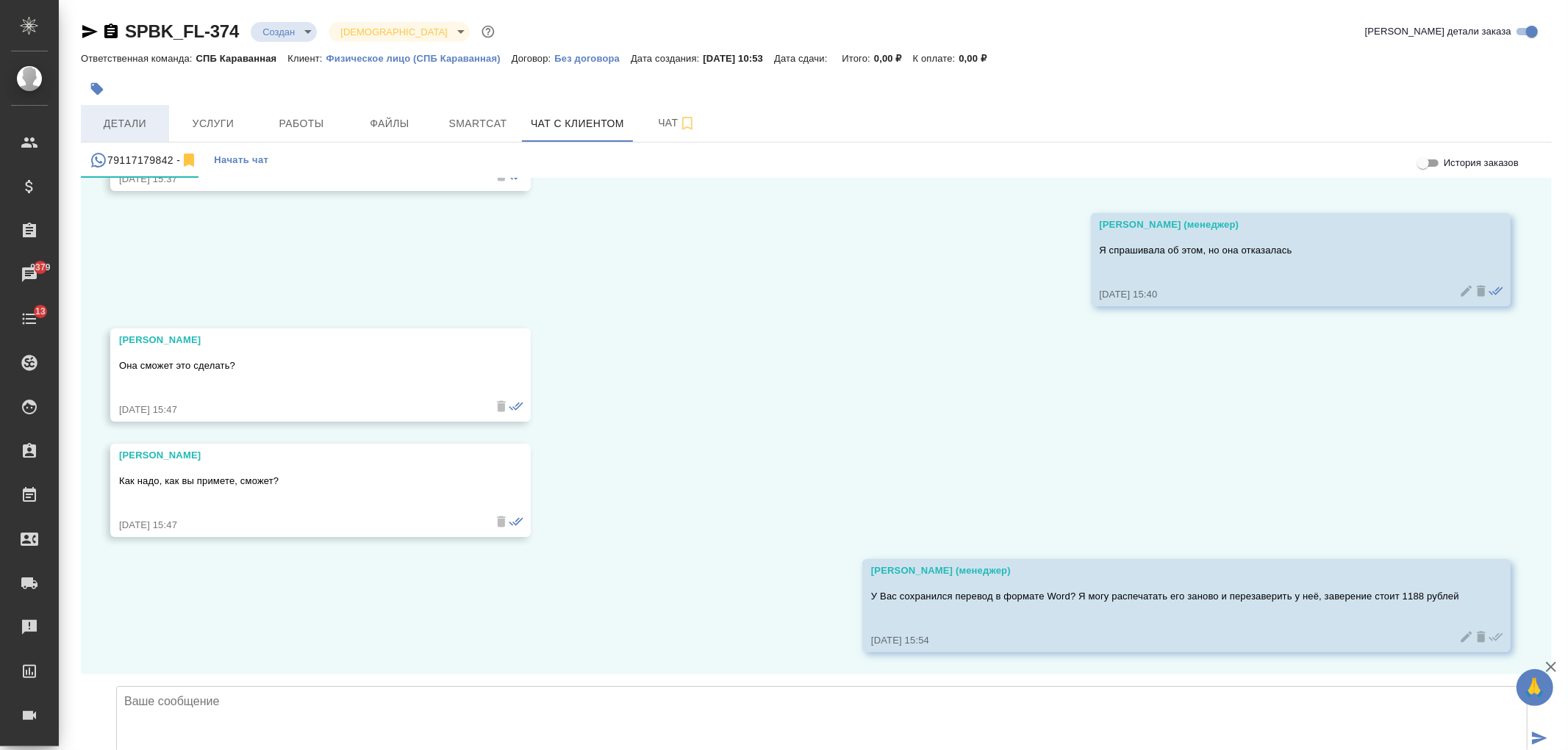
scroll to position [4342, 0]
click at [122, 120] on span "Детали" at bounding box center [125, 123] width 71 height 18
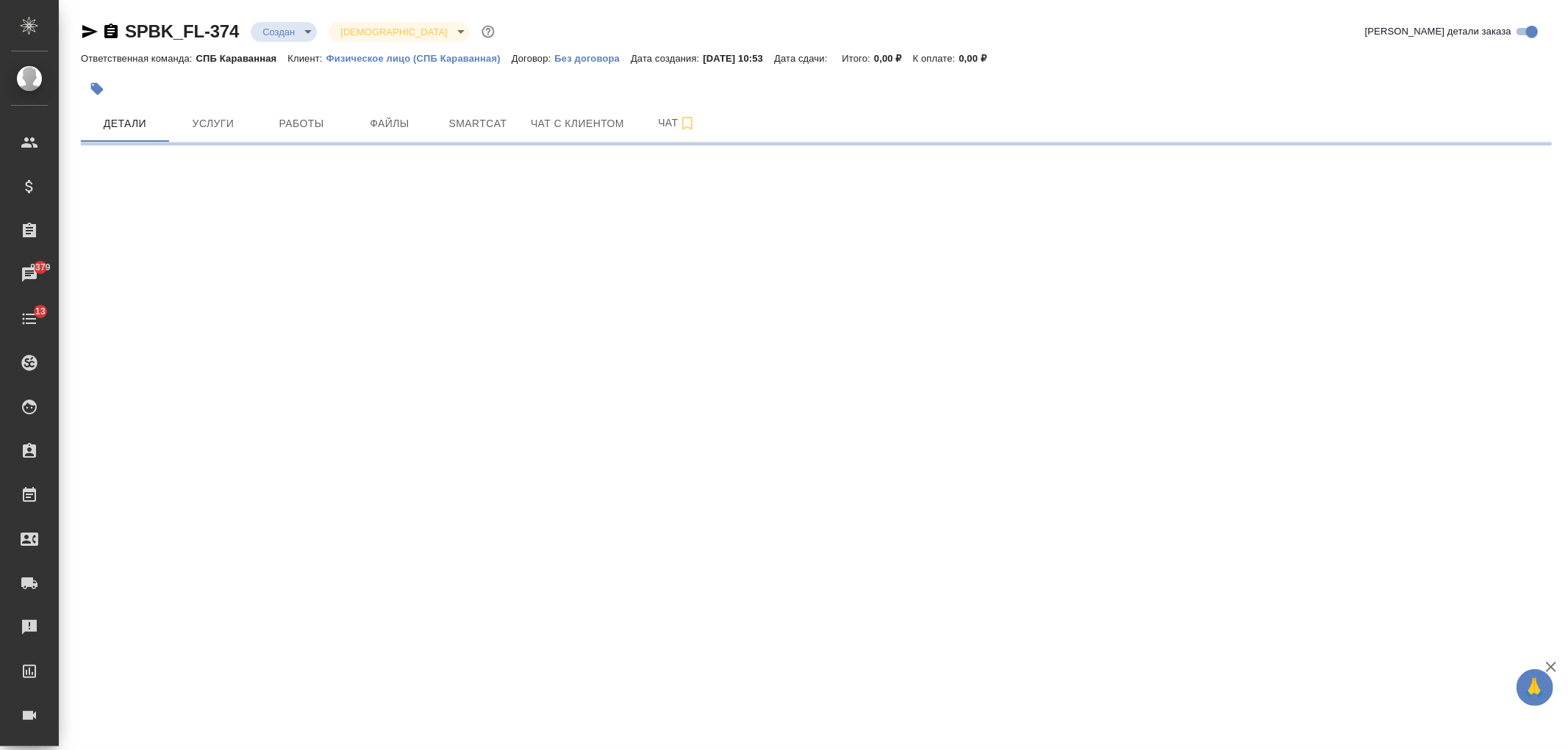
select select "RU"
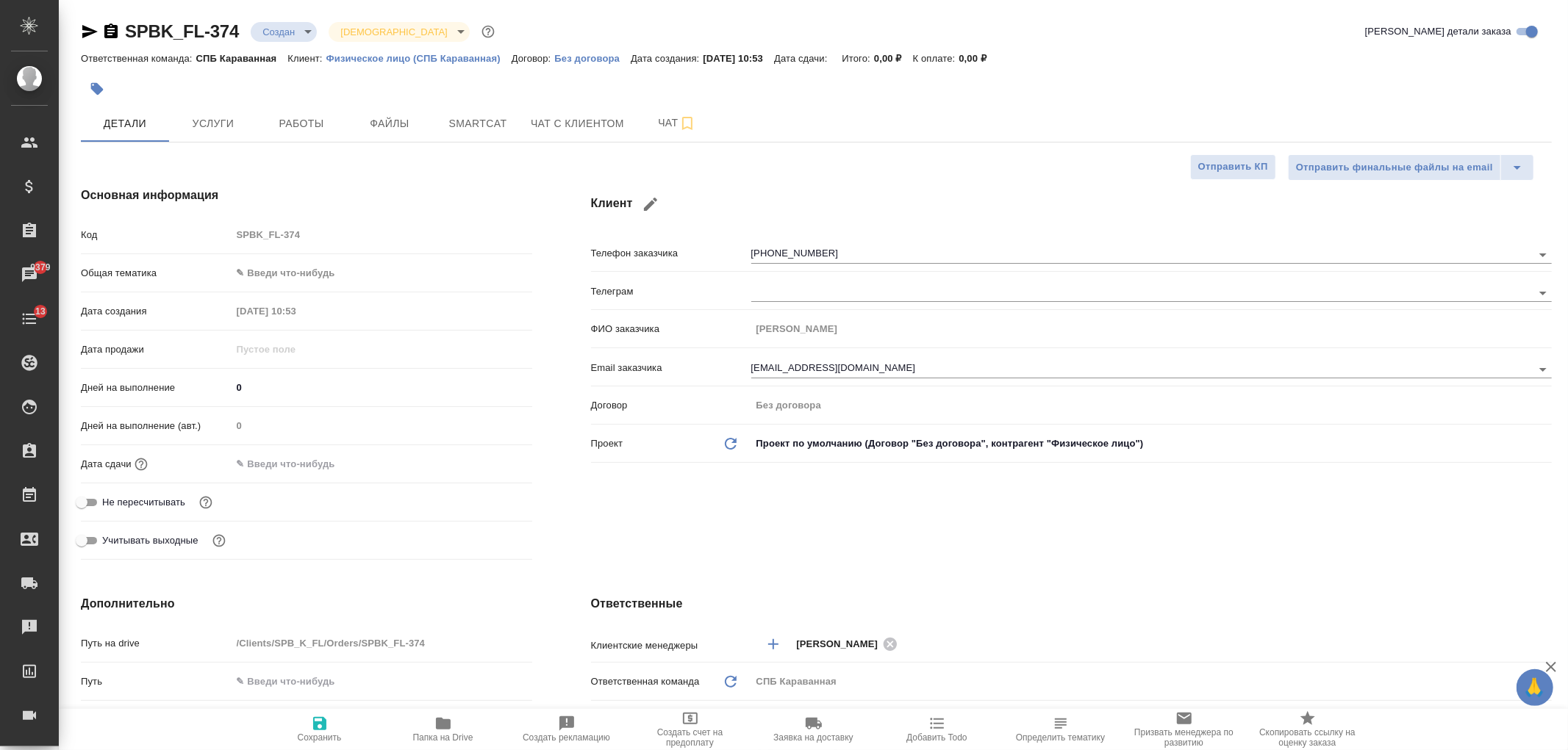
type textarea "x"
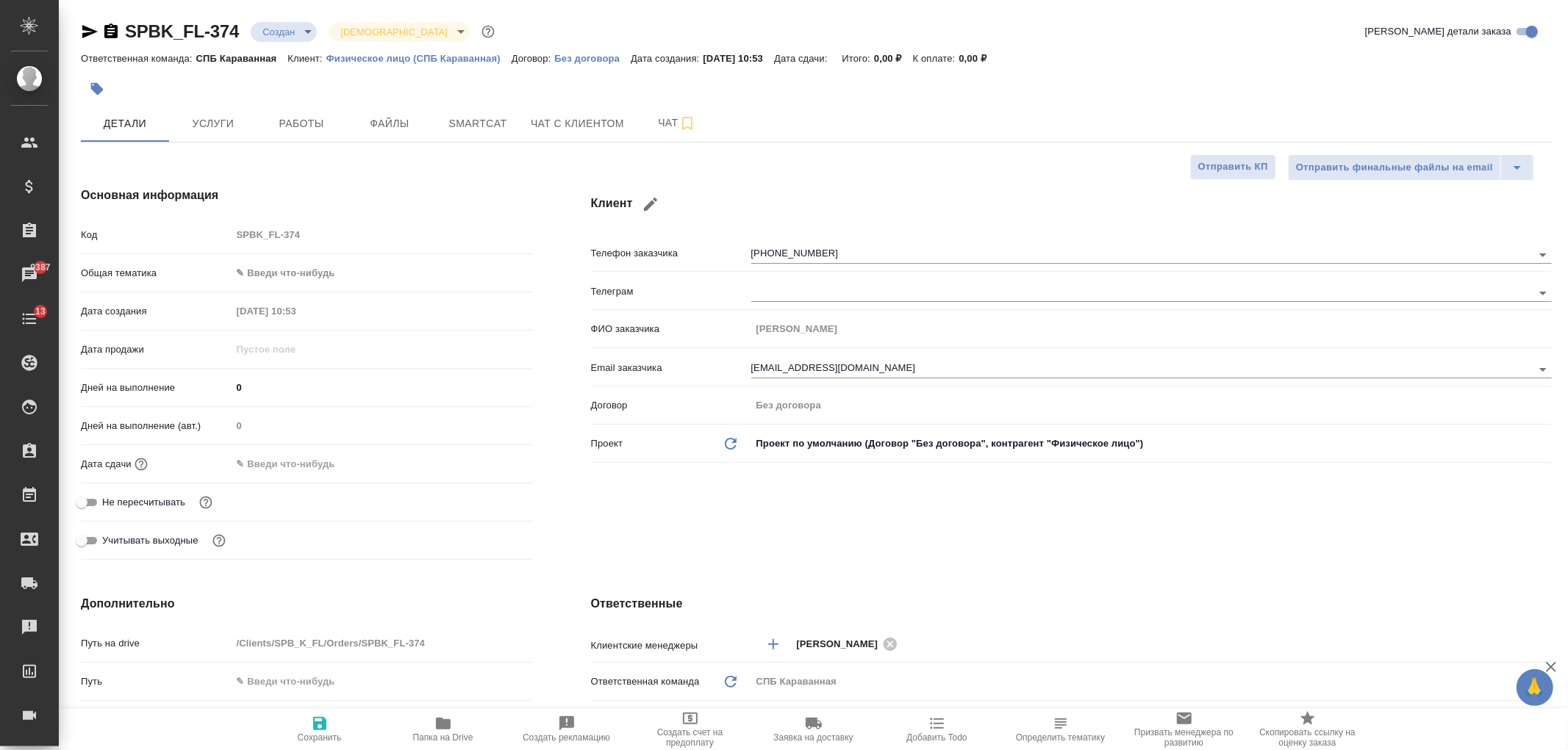
type textarea "x"
click at [571, 122] on span "Чат с клиентом" at bounding box center [577, 123] width 93 height 18
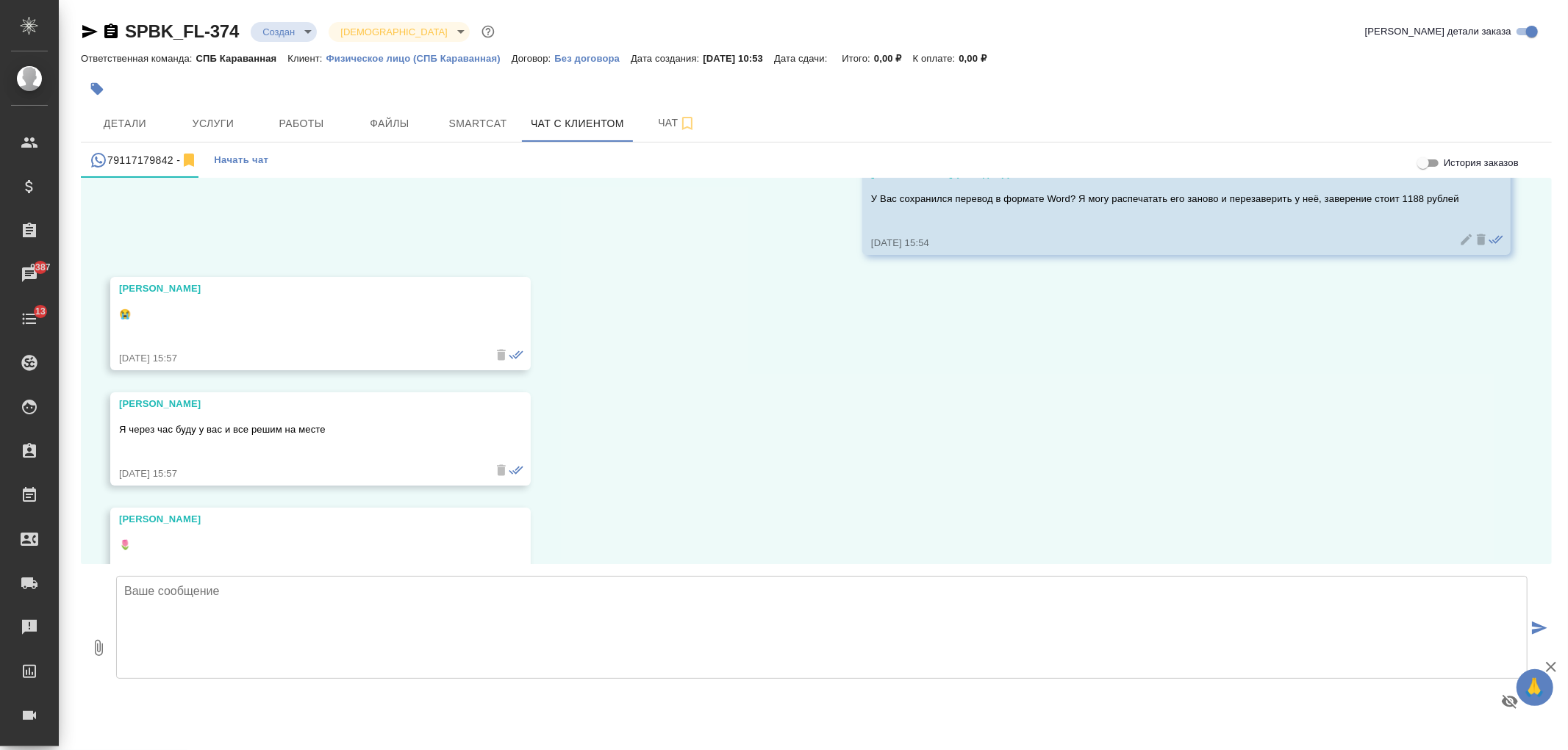
scroll to position [4689, 0]
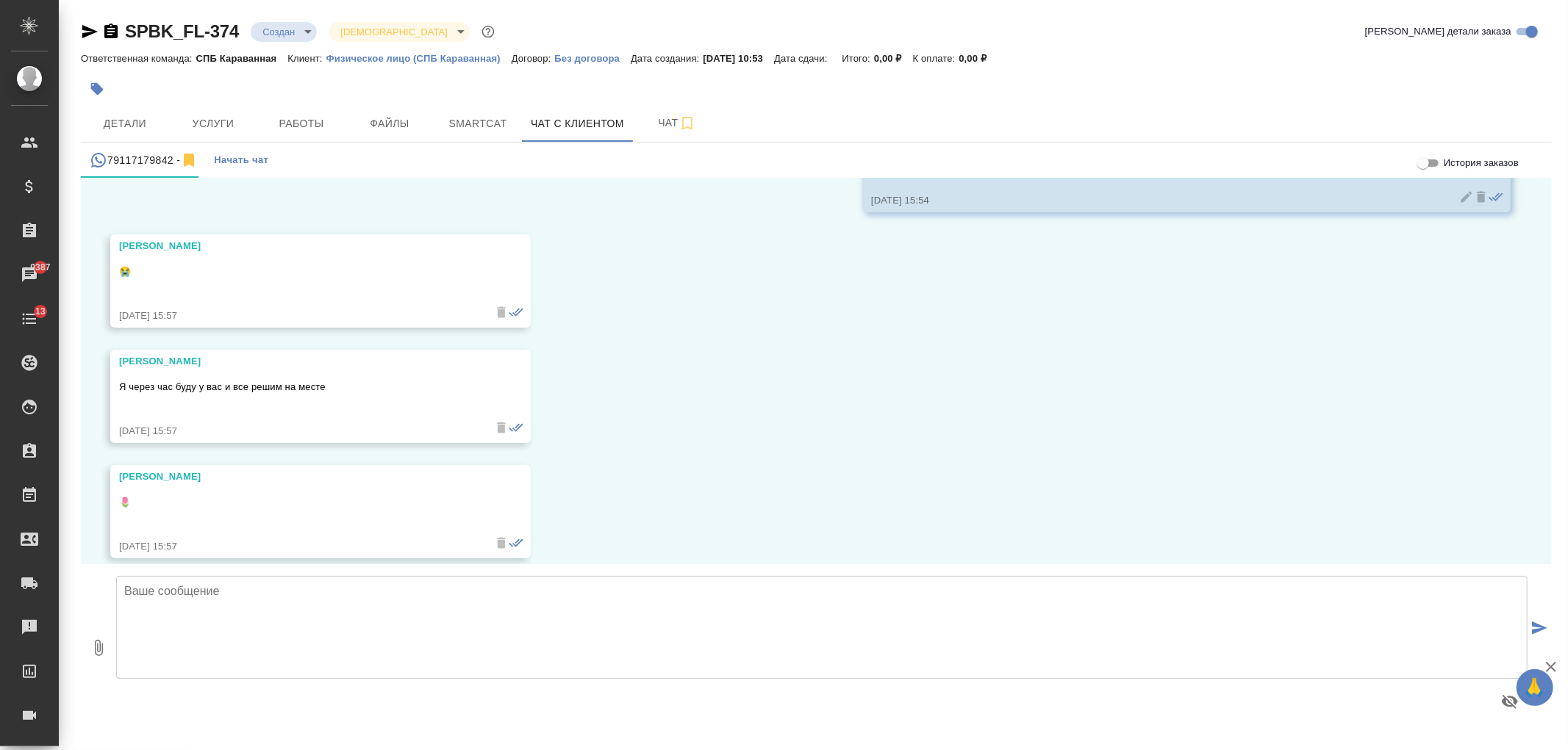
click at [610, 635] on textarea at bounding box center [821, 627] width 1411 height 102
click at [497, 663] on textarea at bounding box center [821, 627] width 1411 height 102
click at [383, 566] on div at bounding box center [821, 648] width 1411 height 167
click at [400, 603] on textarea at bounding box center [821, 627] width 1411 height 102
type textarea "Хорошо, буду ждать"
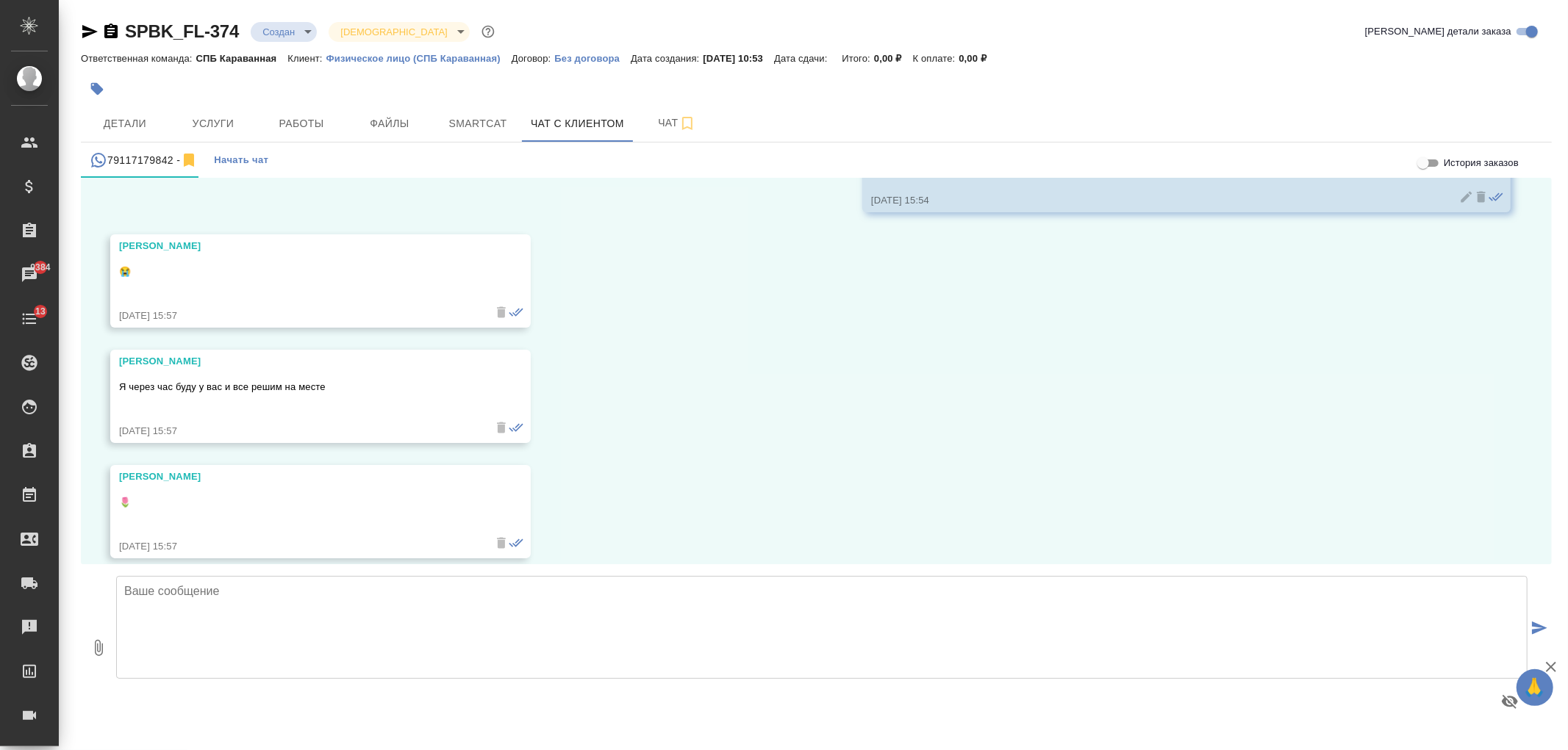
scroll to position [4804, 0]
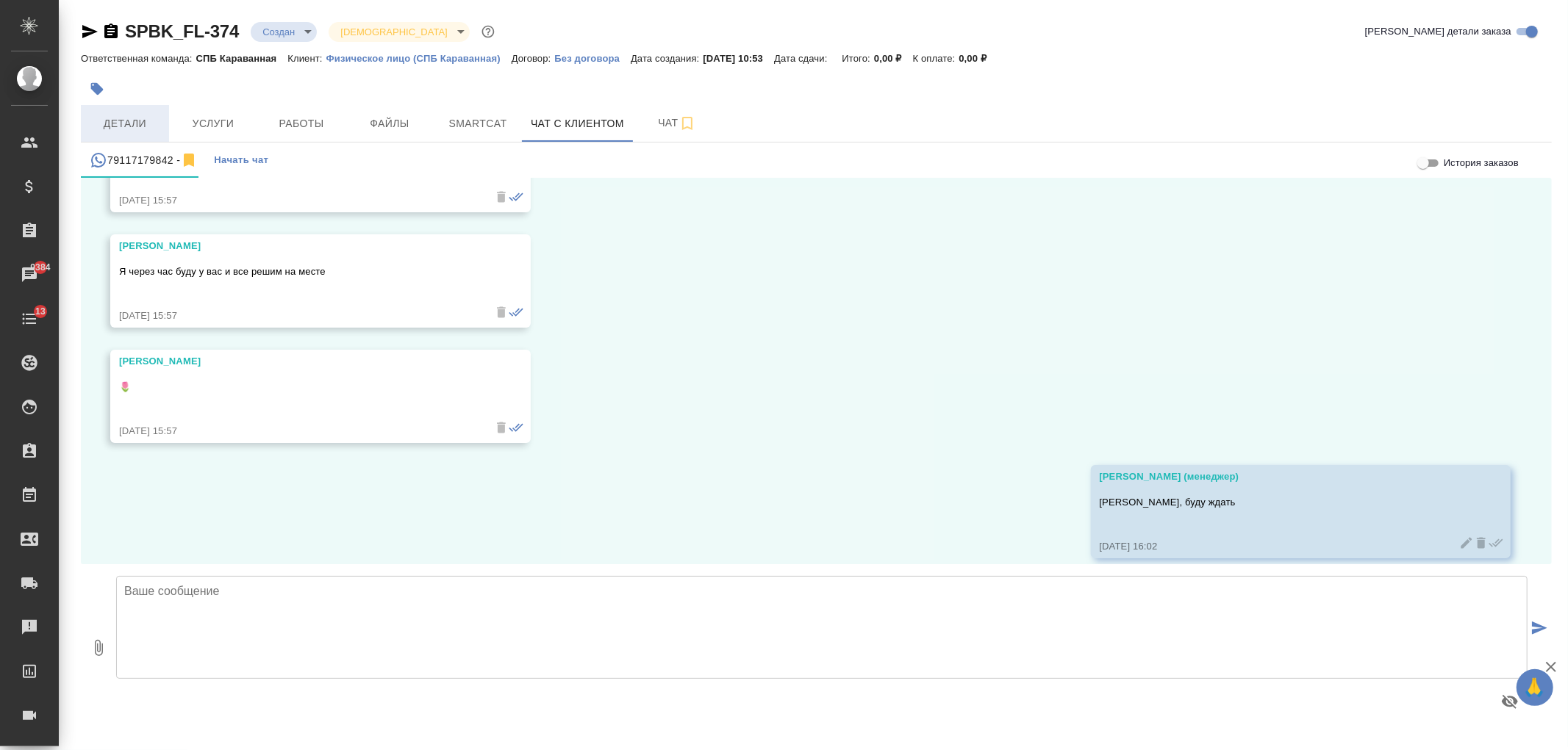
click at [108, 126] on span "Детали" at bounding box center [125, 123] width 71 height 18
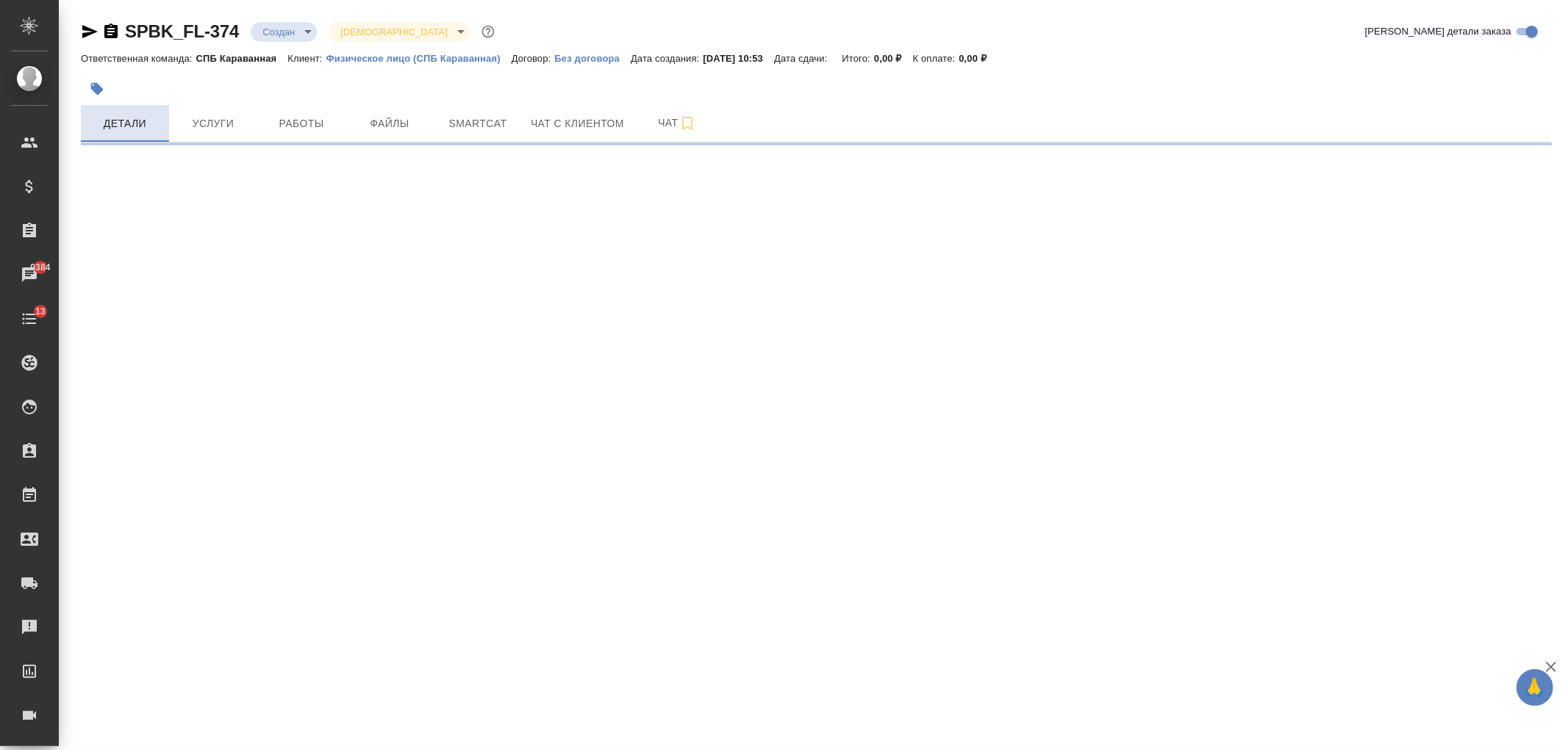
select select "RU"
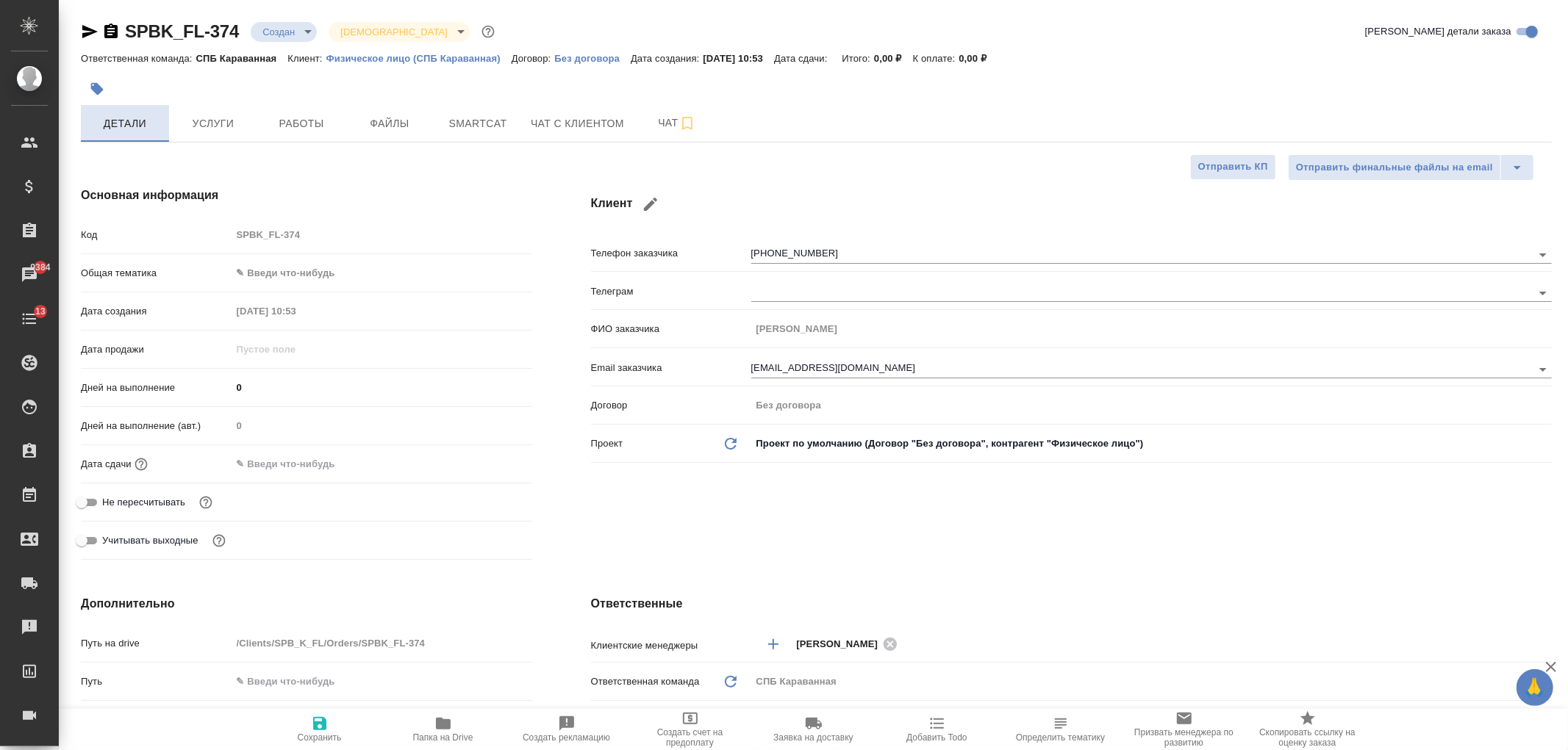
type textarea "x"
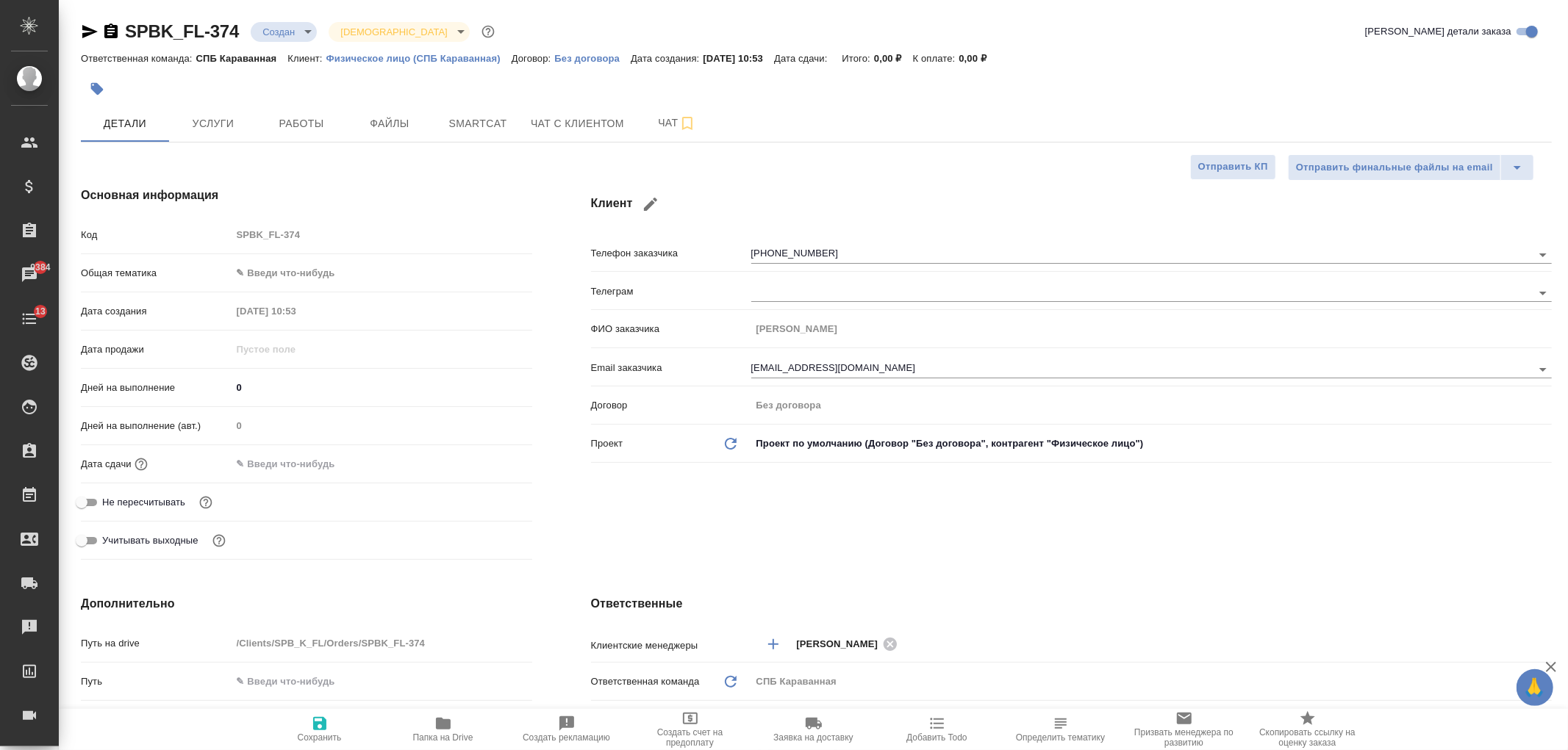
type textarea "x"
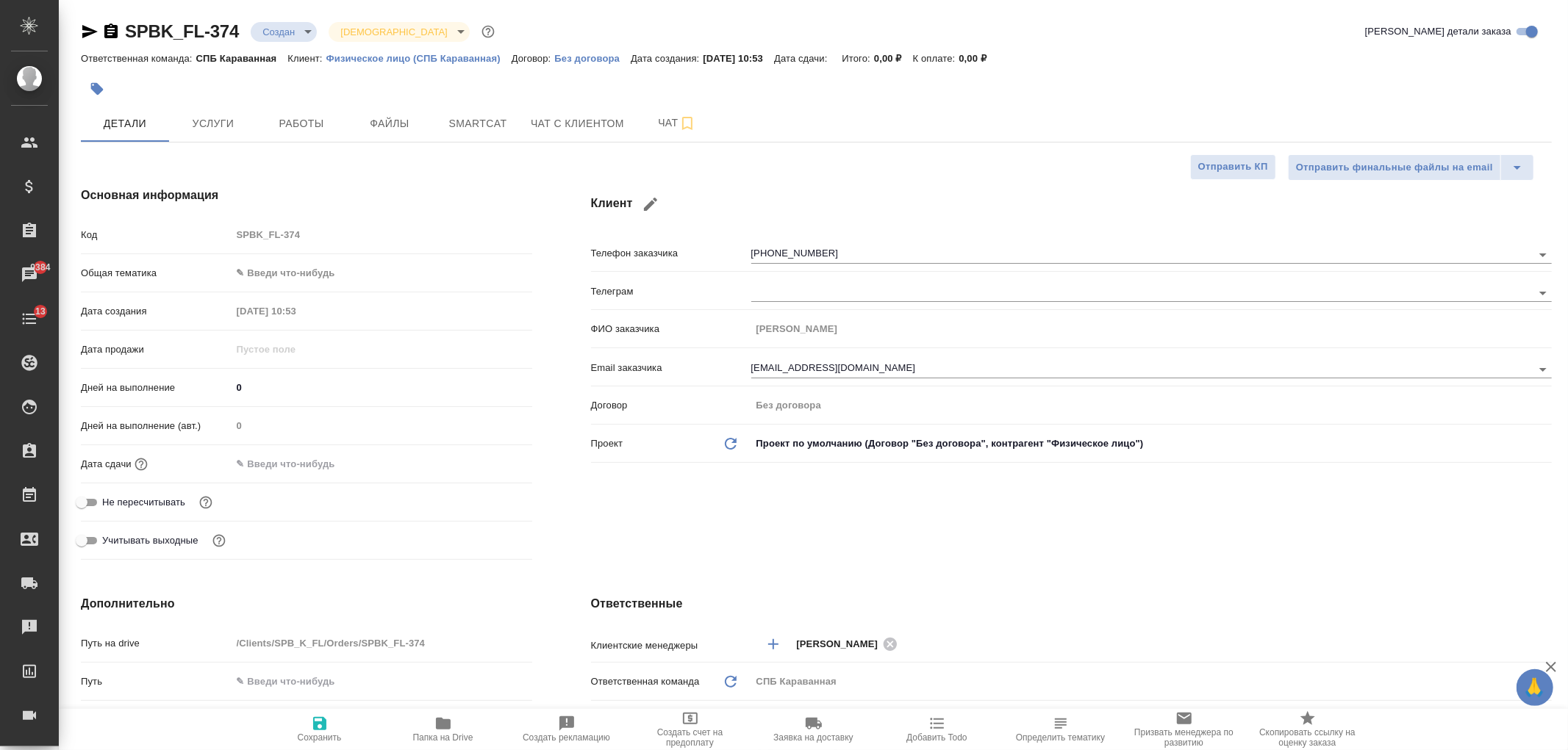
type textarea "x"
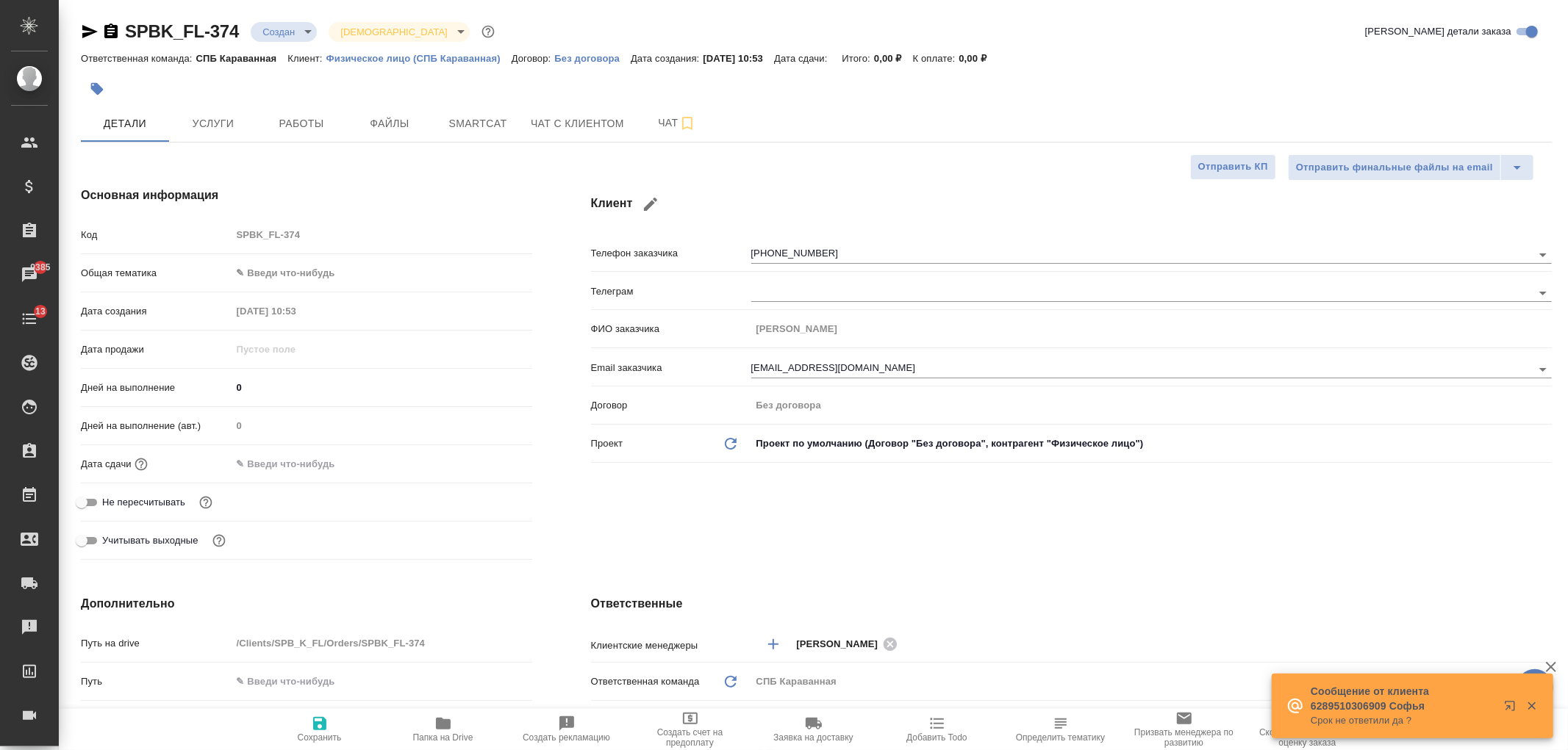
type textarea "x"
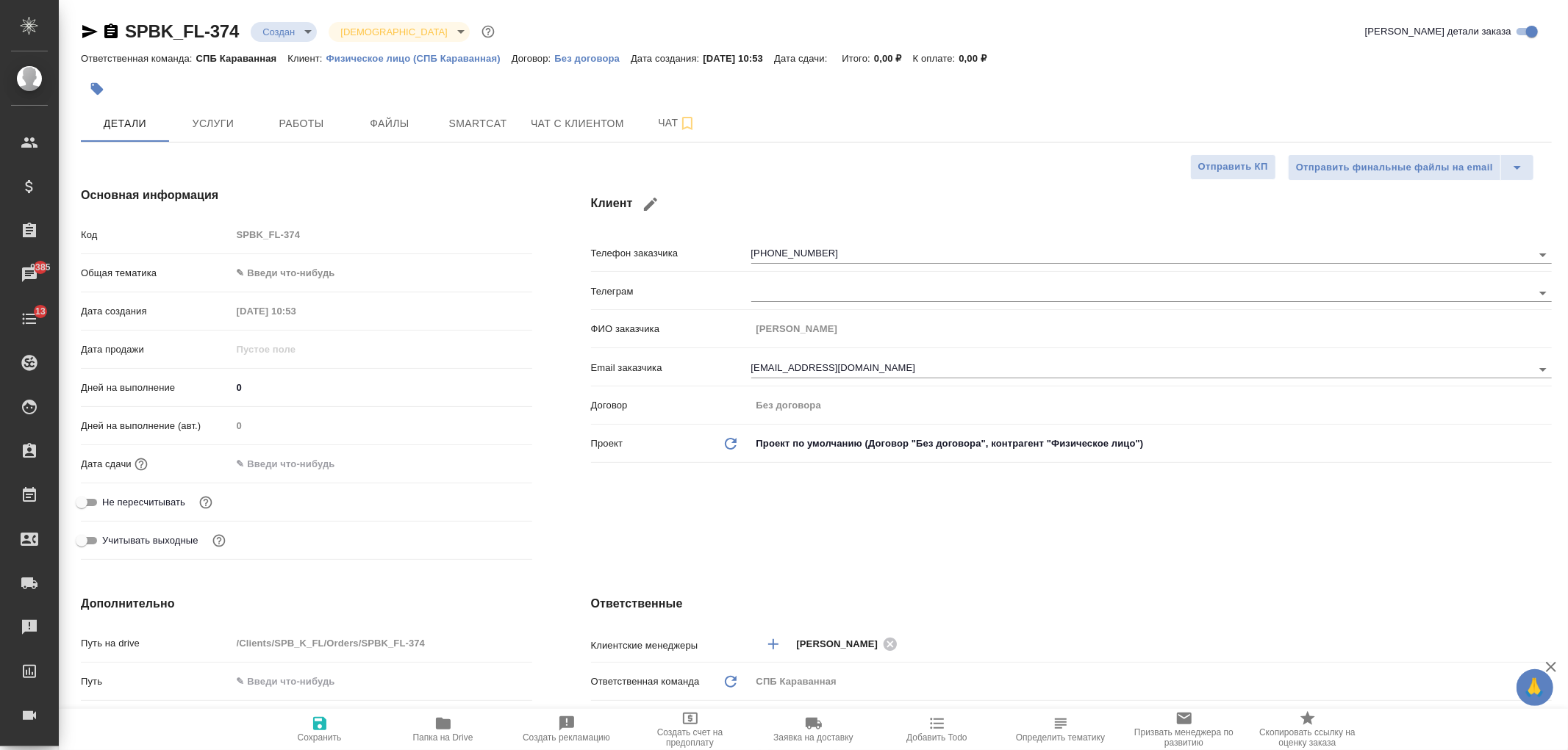
type textarea "x"
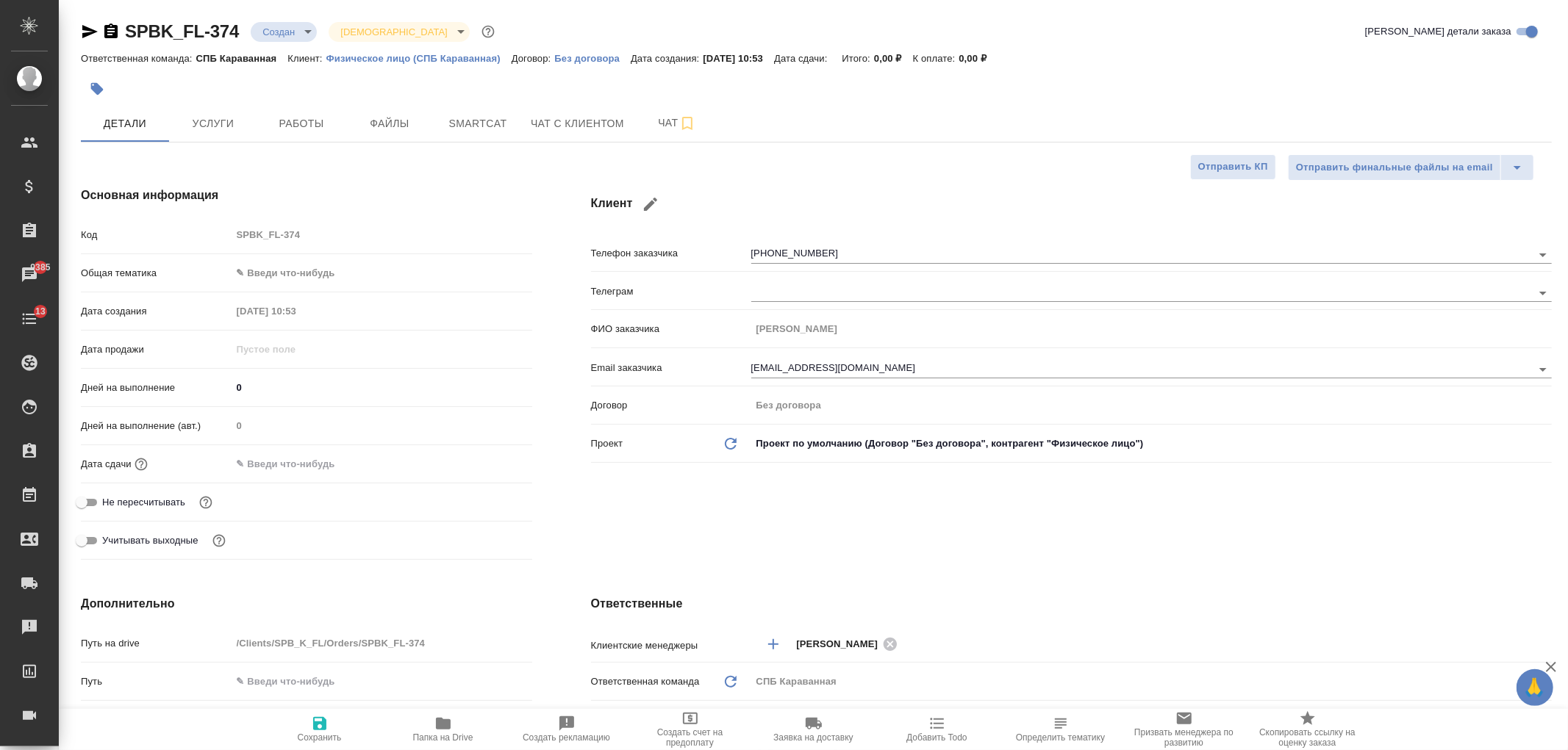
type textarea "x"
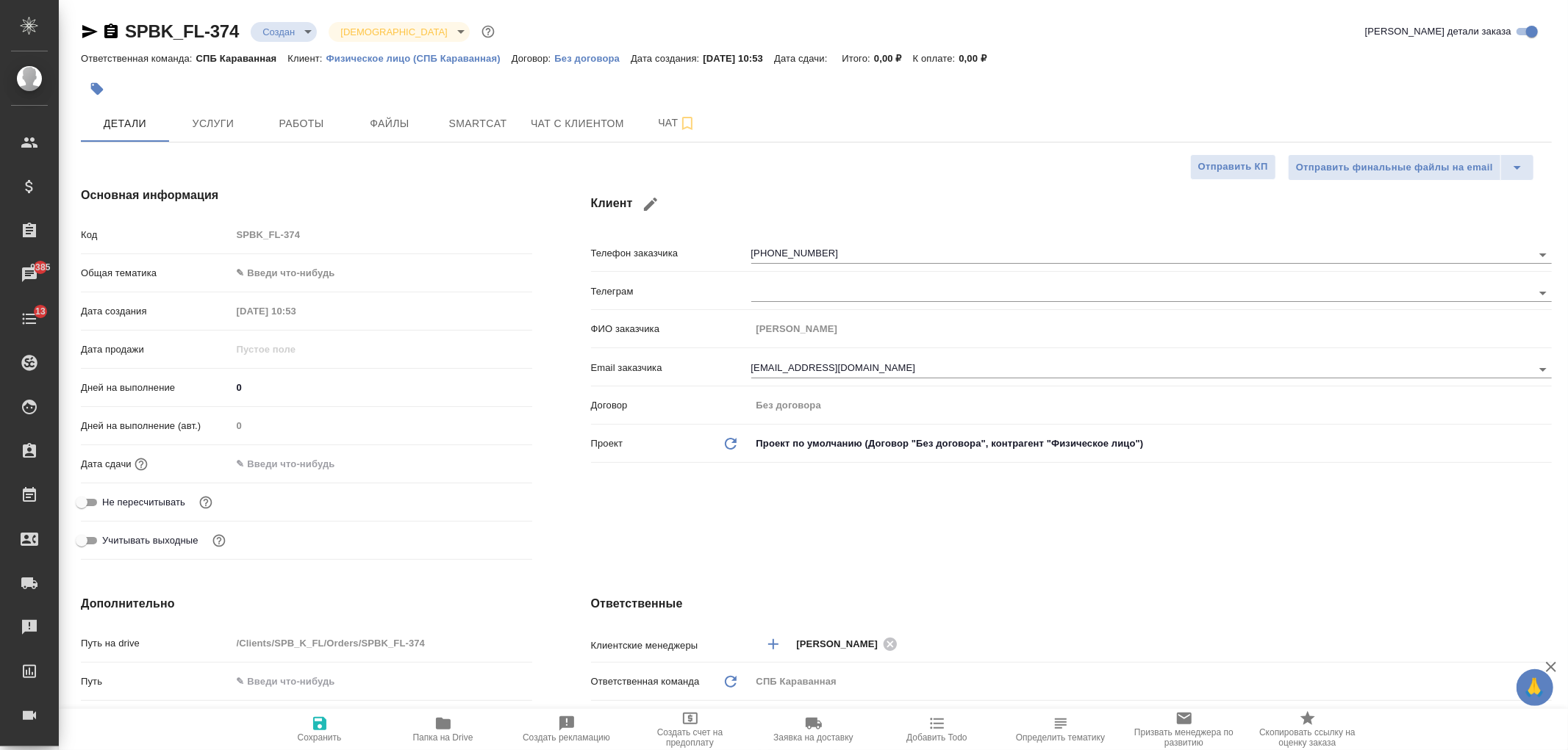
type textarea "x"
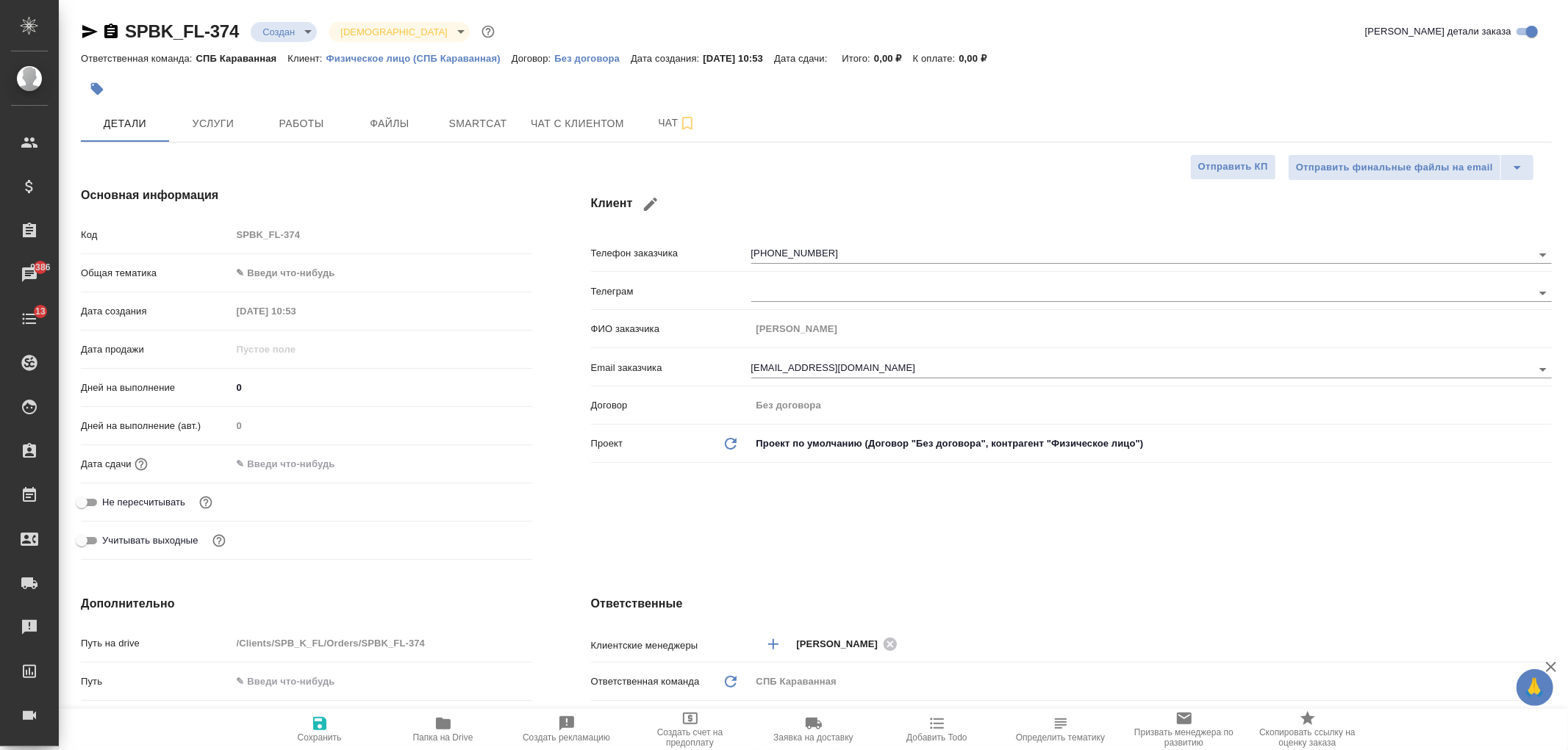
type textarea "x"
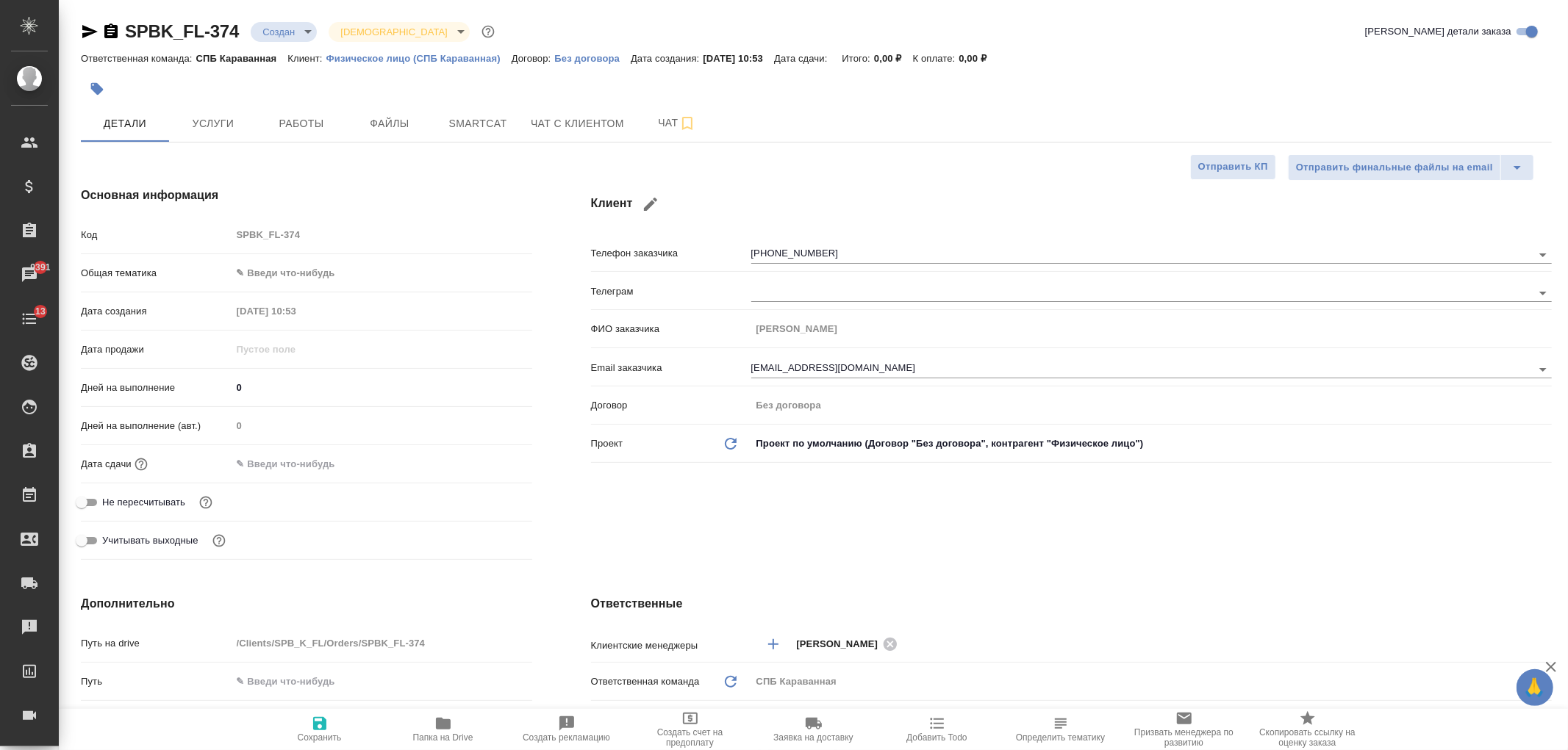
type textarea "x"
click at [90, 36] on icon "button" at bounding box center [89, 31] width 17 height 17
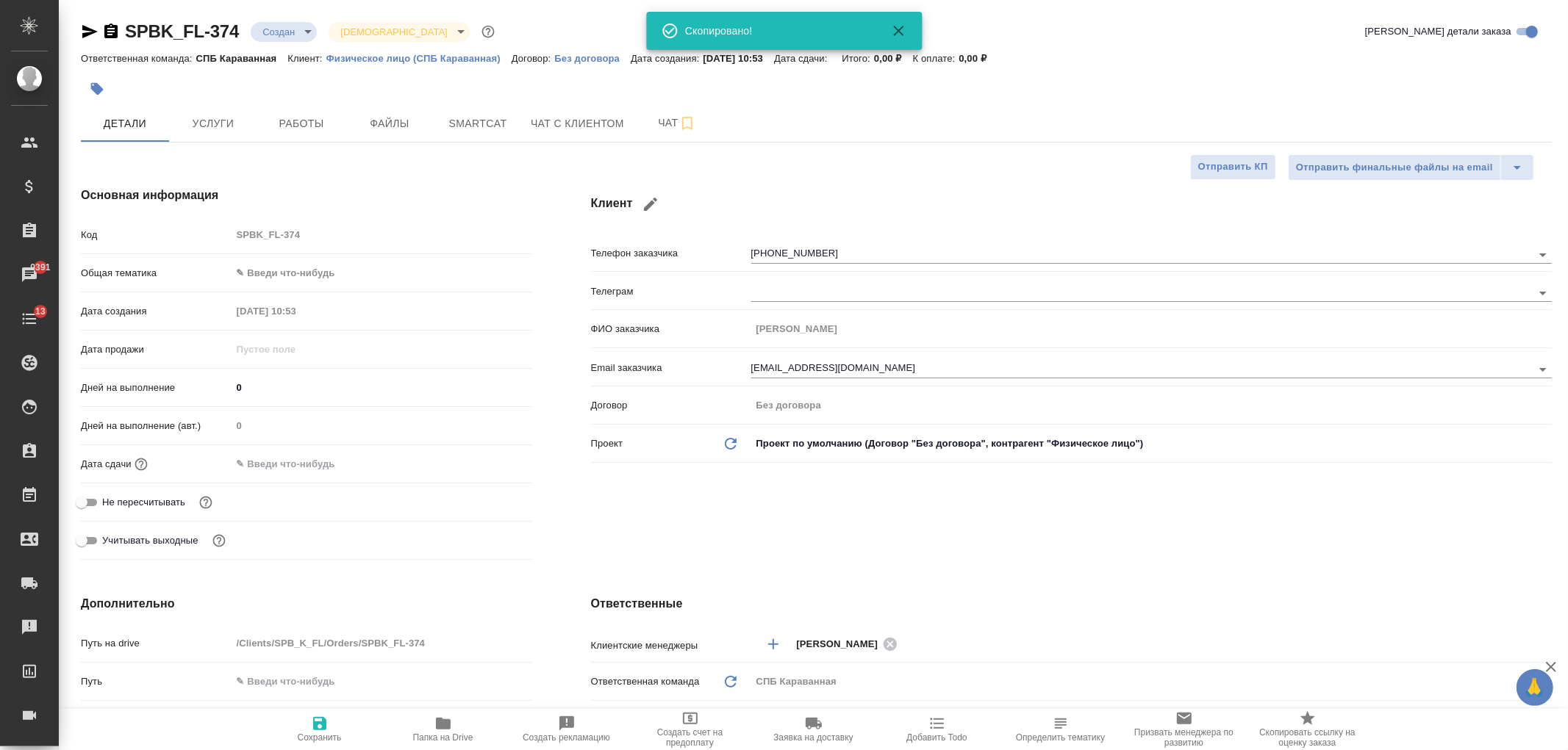
type textarea "x"
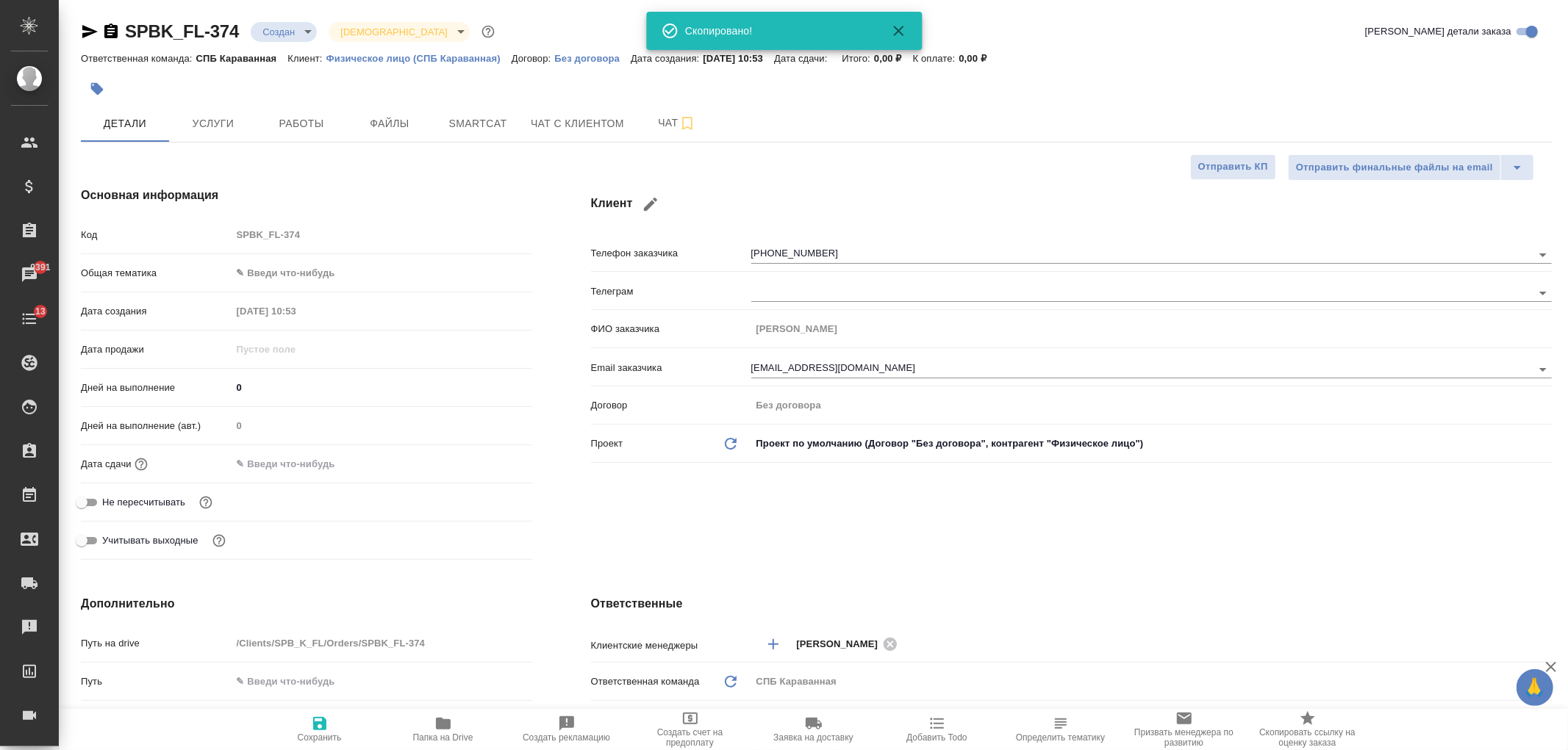
type textarea "x"
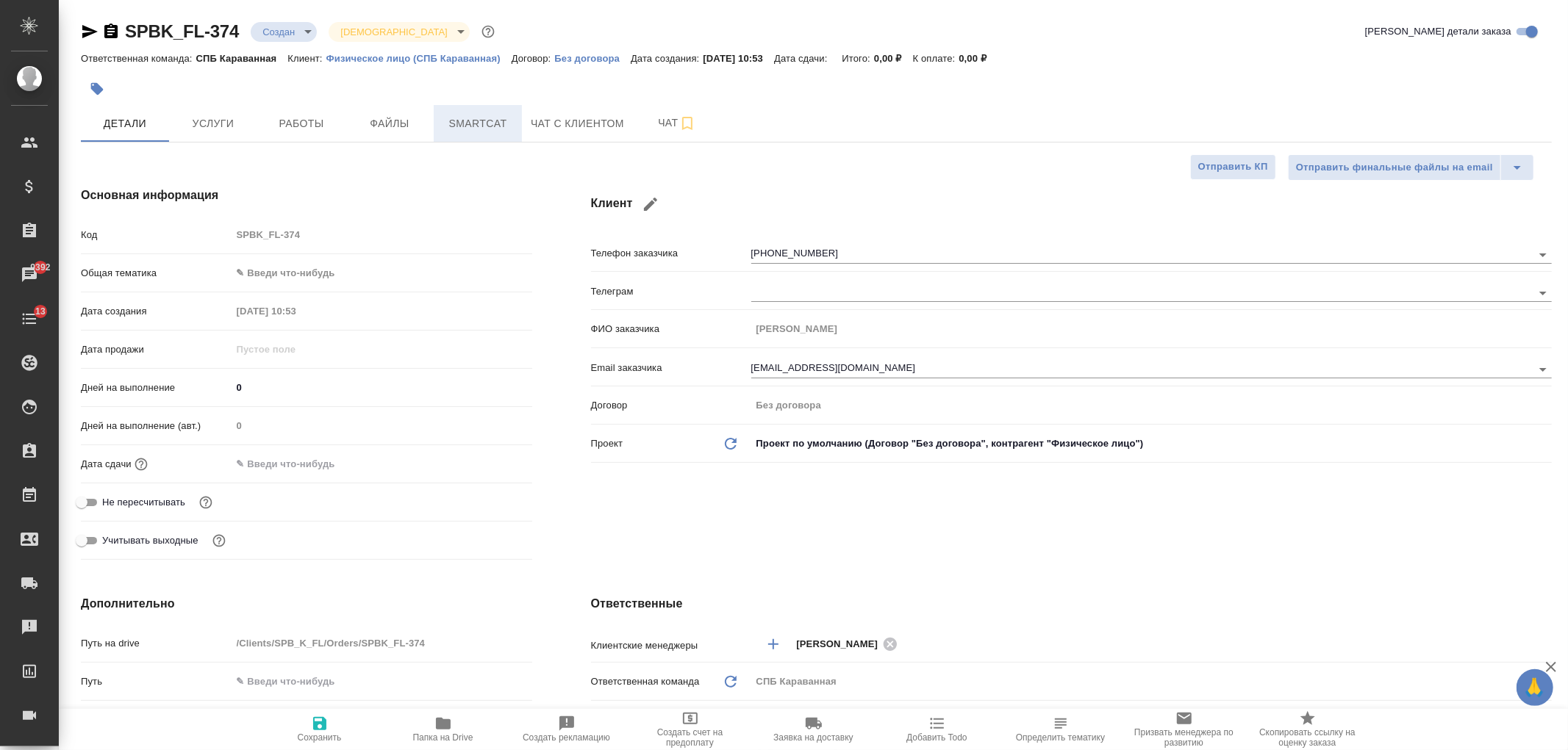
click at [520, 122] on button "Smartcat" at bounding box center [477, 123] width 88 height 36
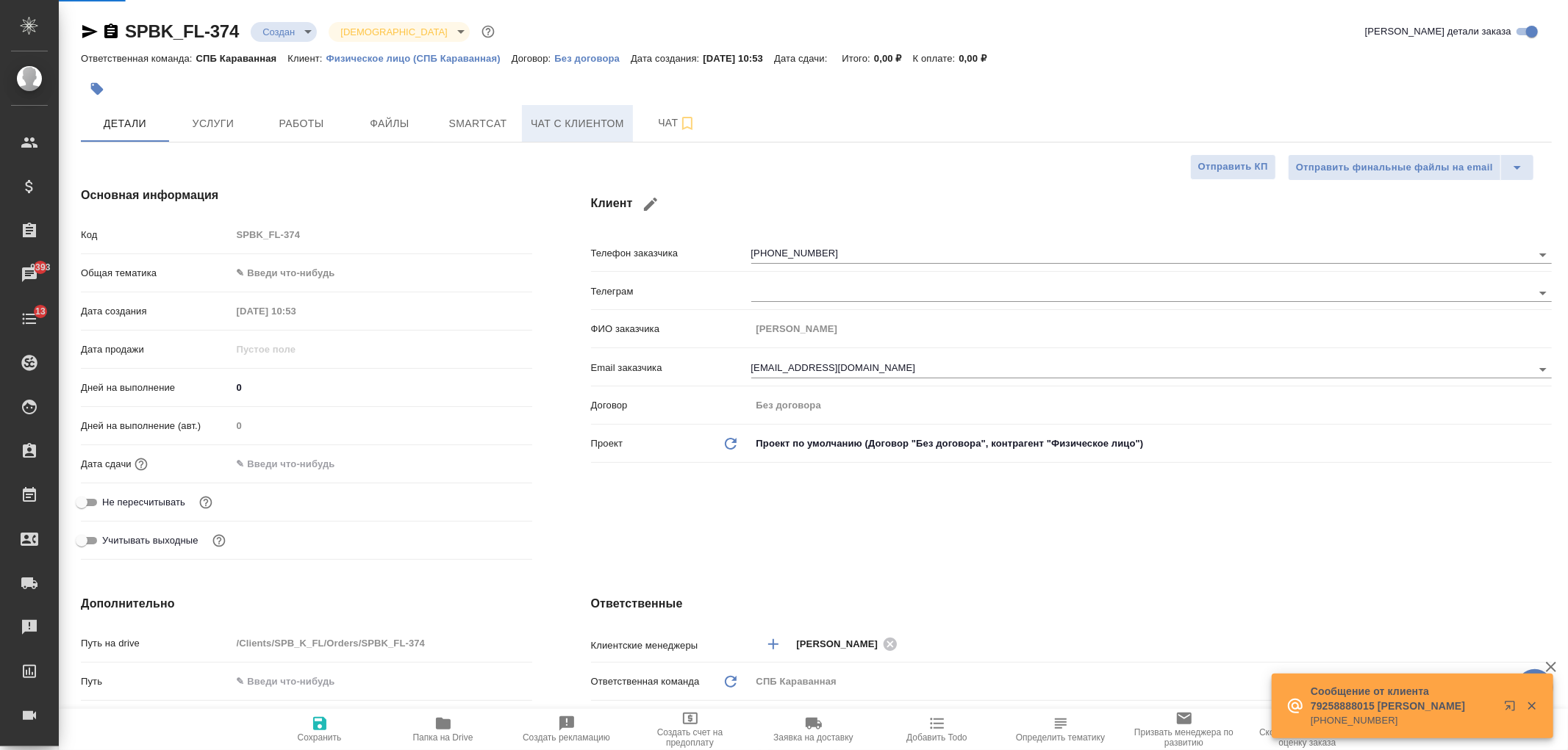
click at [563, 127] on span "Чат с клиентом" at bounding box center [577, 123] width 93 height 18
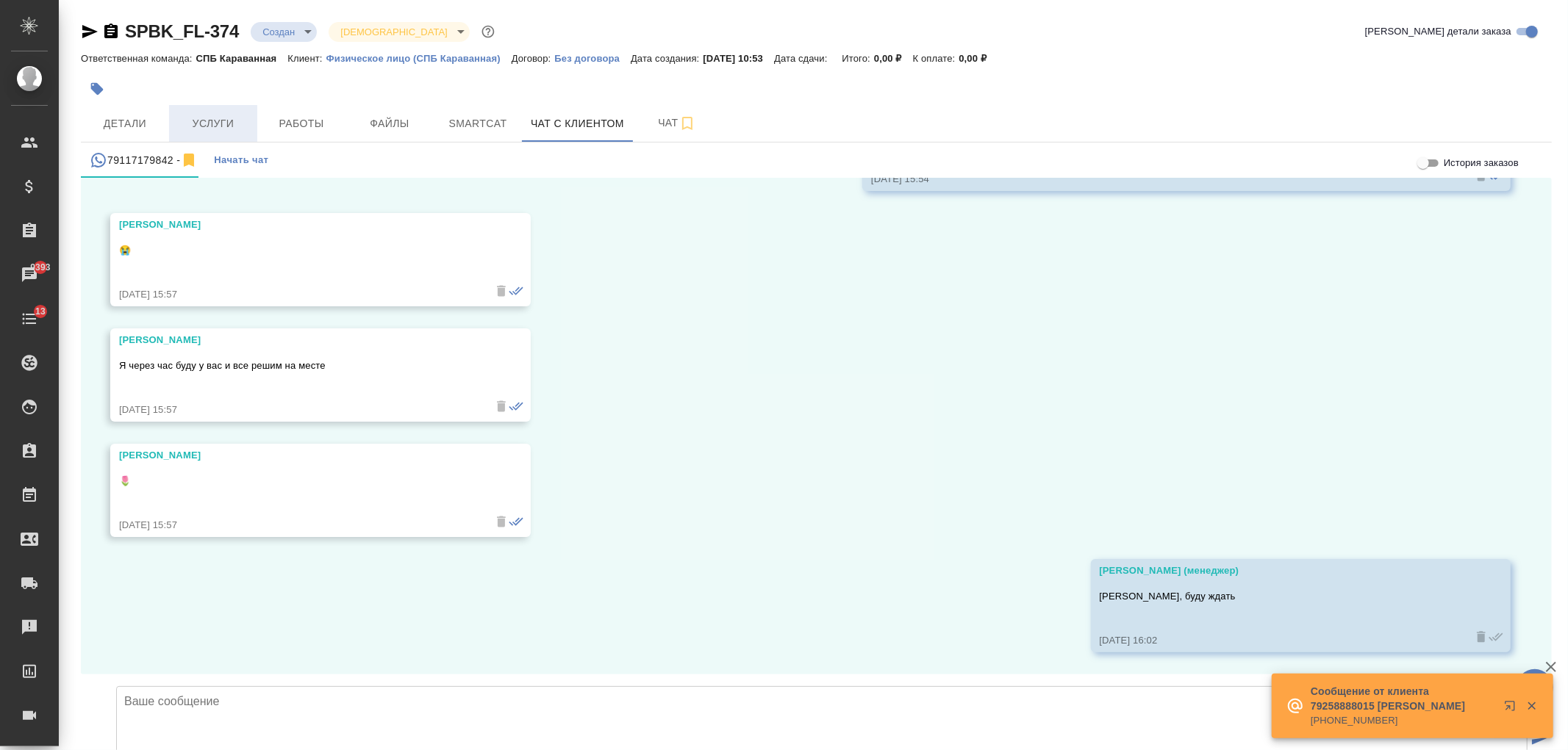
scroll to position [4804, 0]
click at [188, 123] on span "Услуги" at bounding box center [213, 123] width 71 height 18
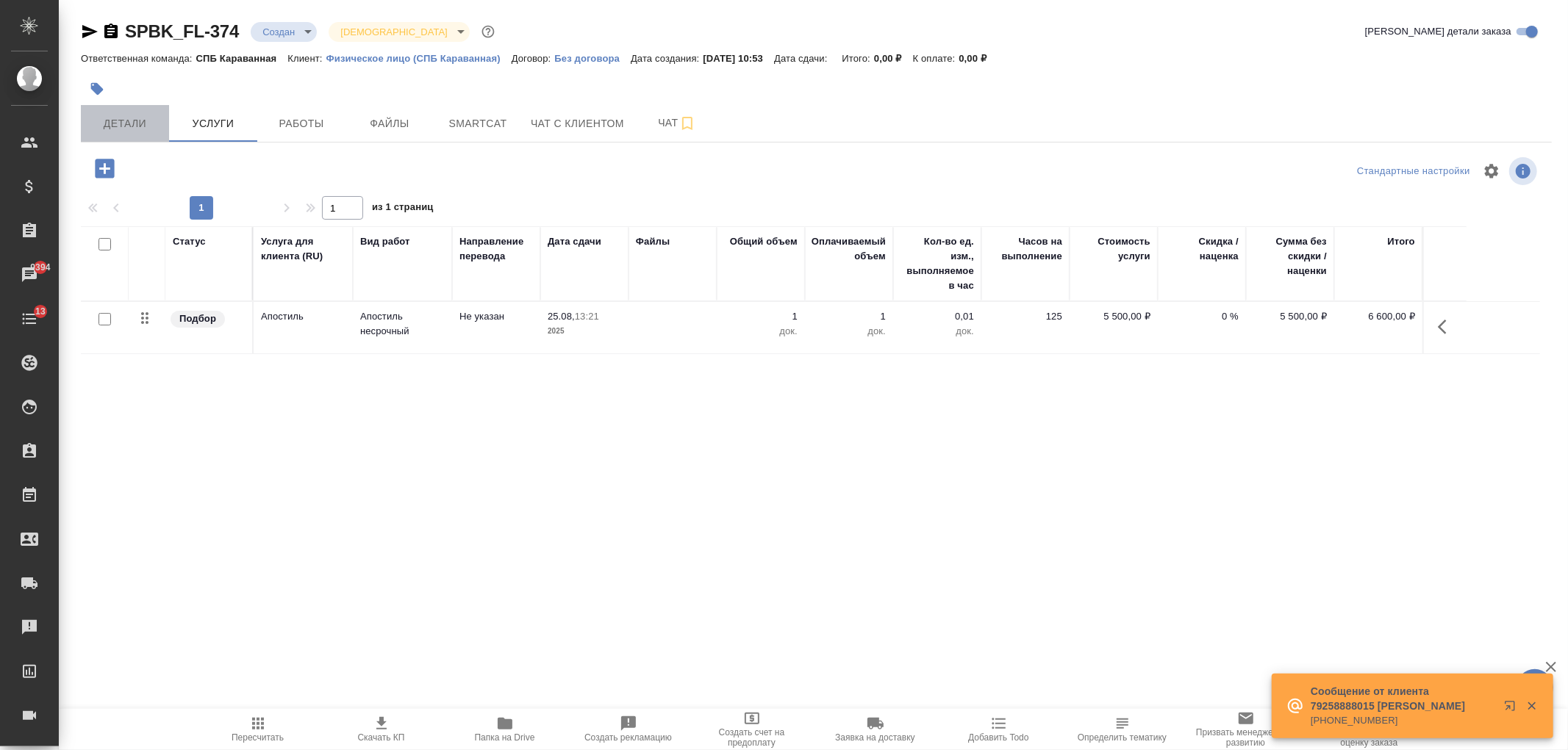
click at [120, 119] on span "Детали" at bounding box center [125, 123] width 71 height 18
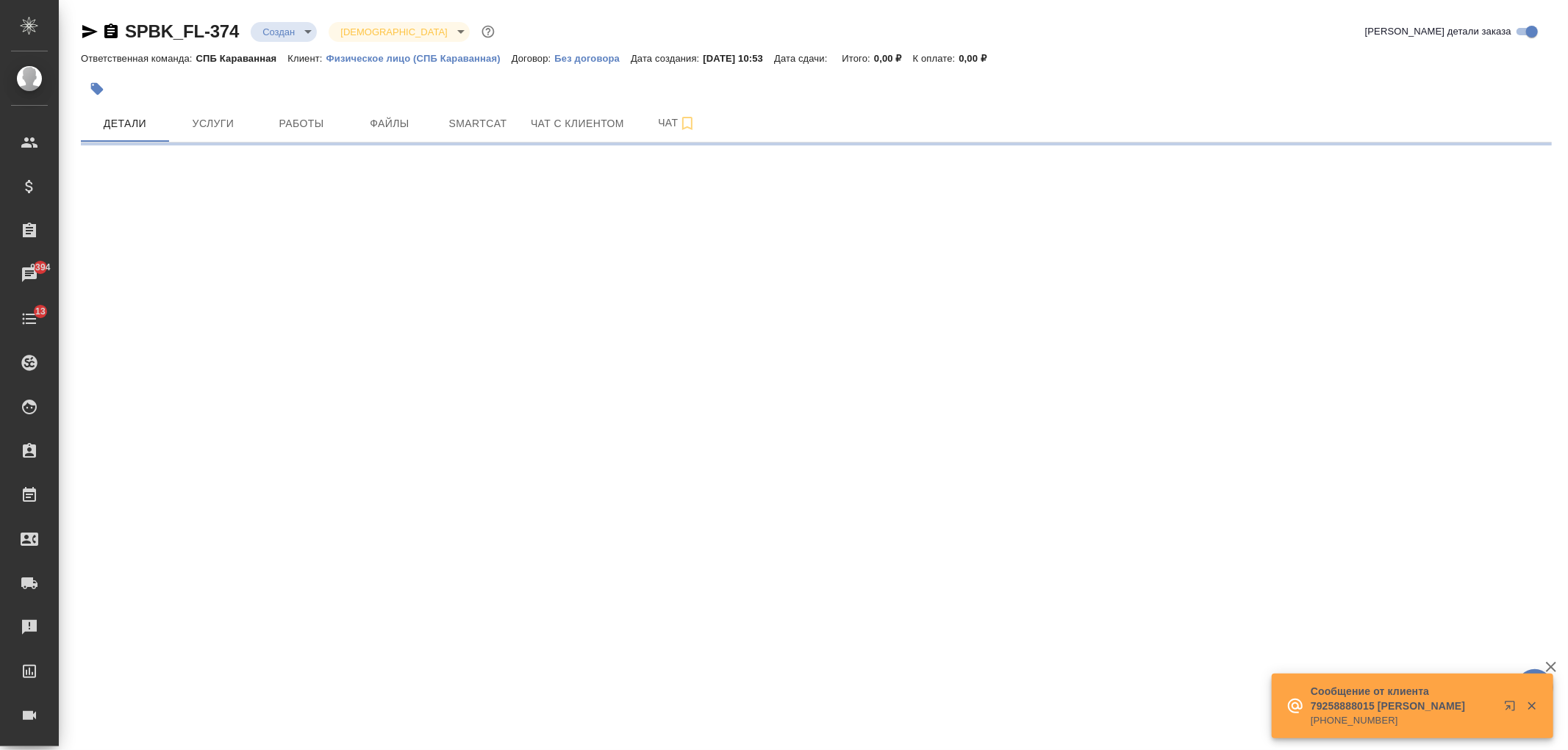
select select "RU"
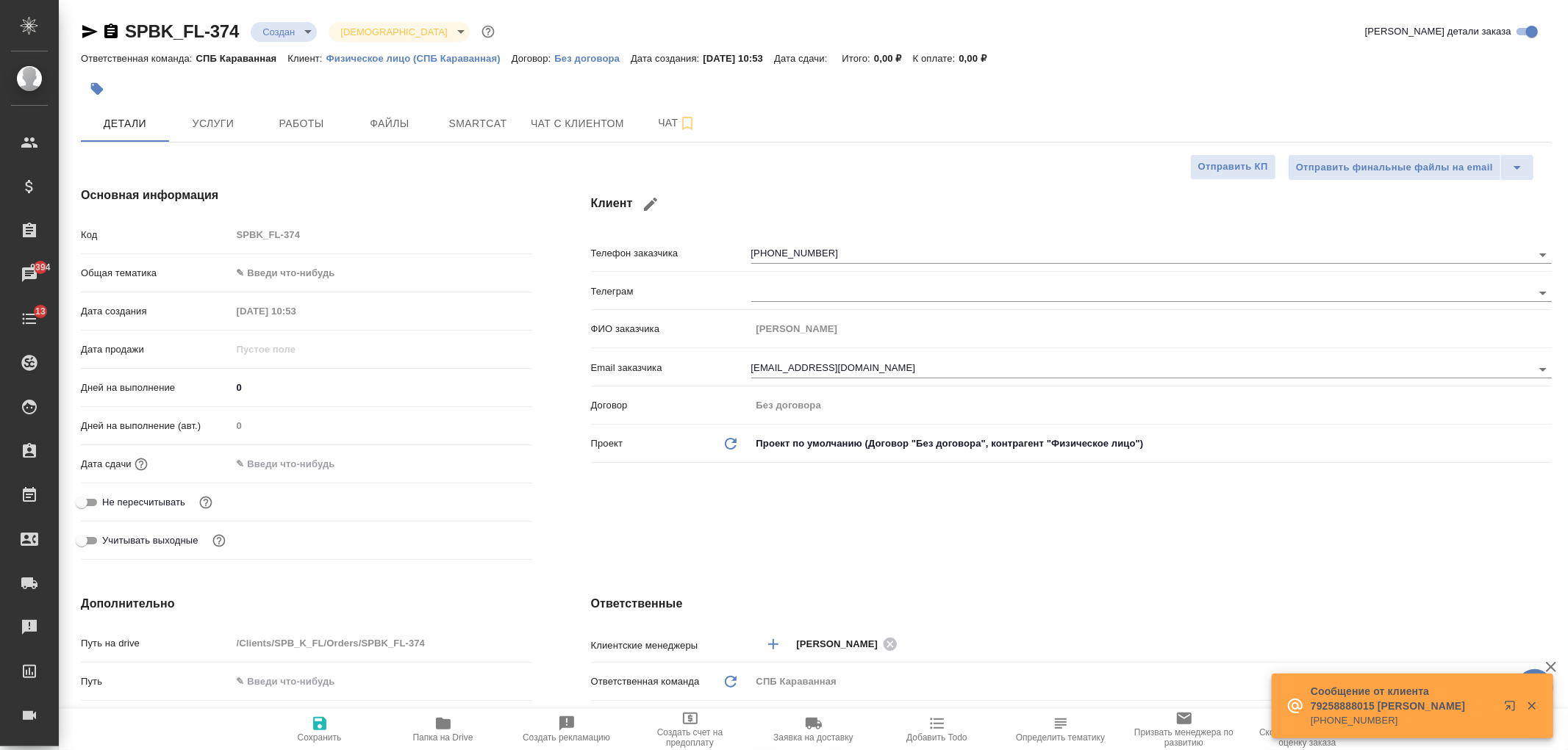
type textarea "x"
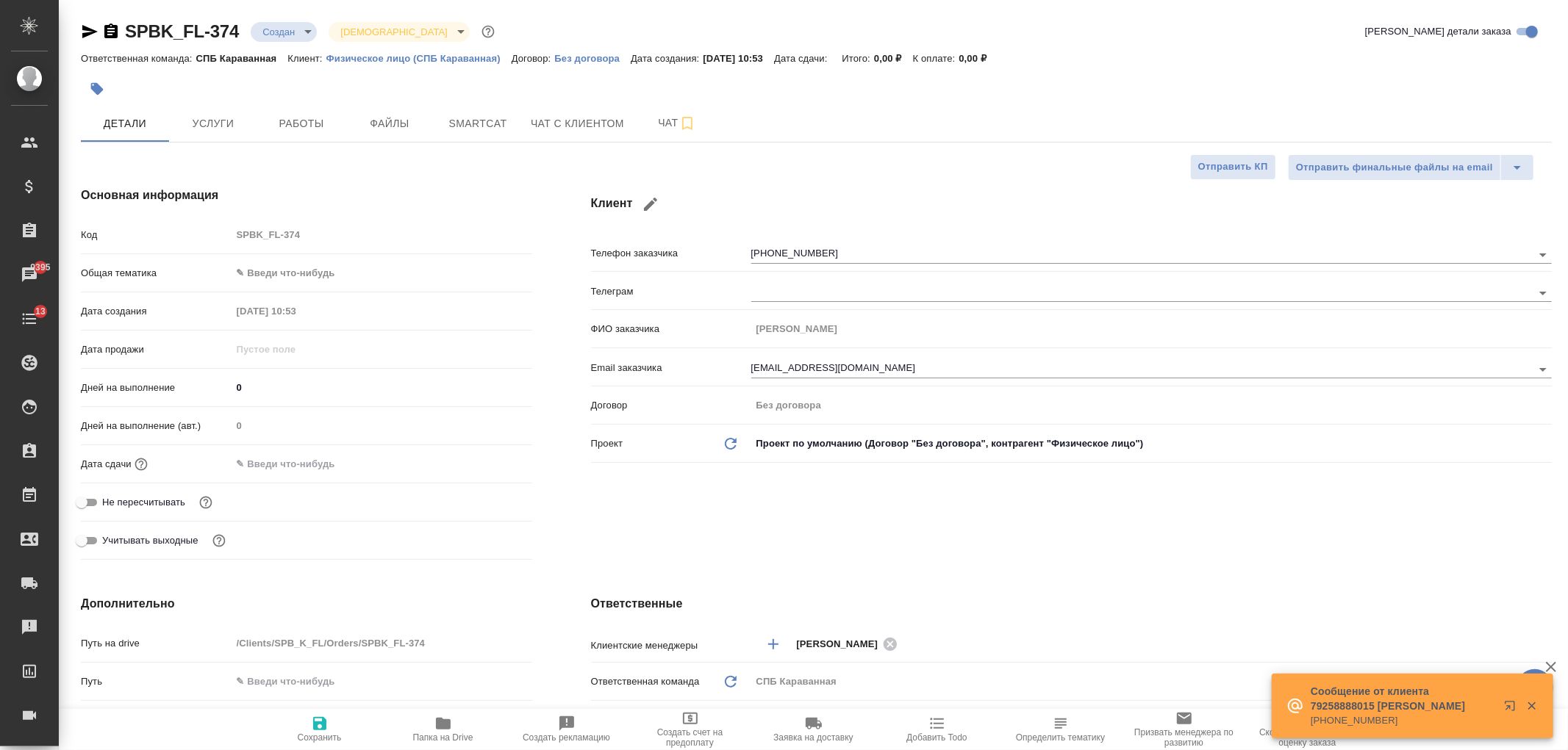
type textarea "x"
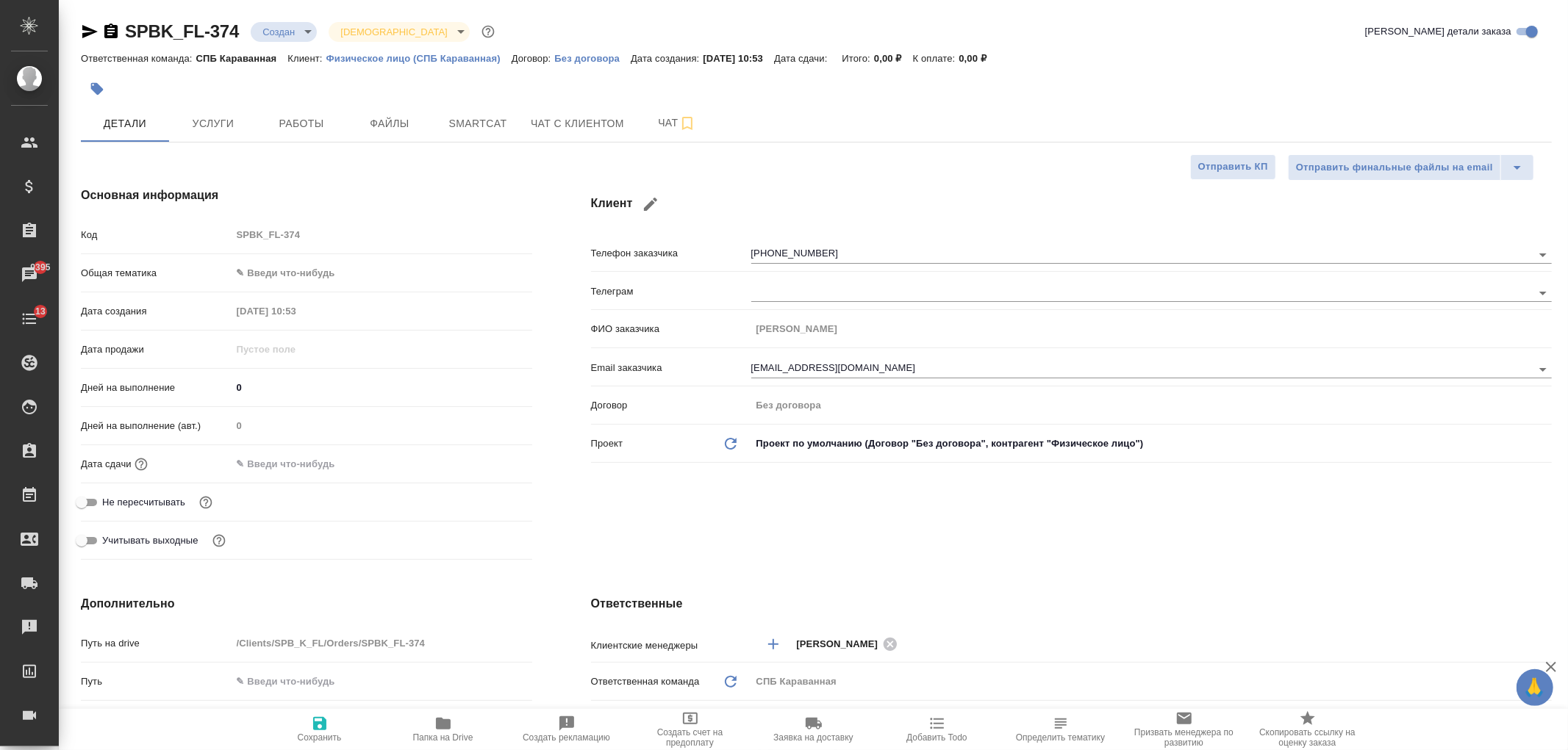
type textarea "x"
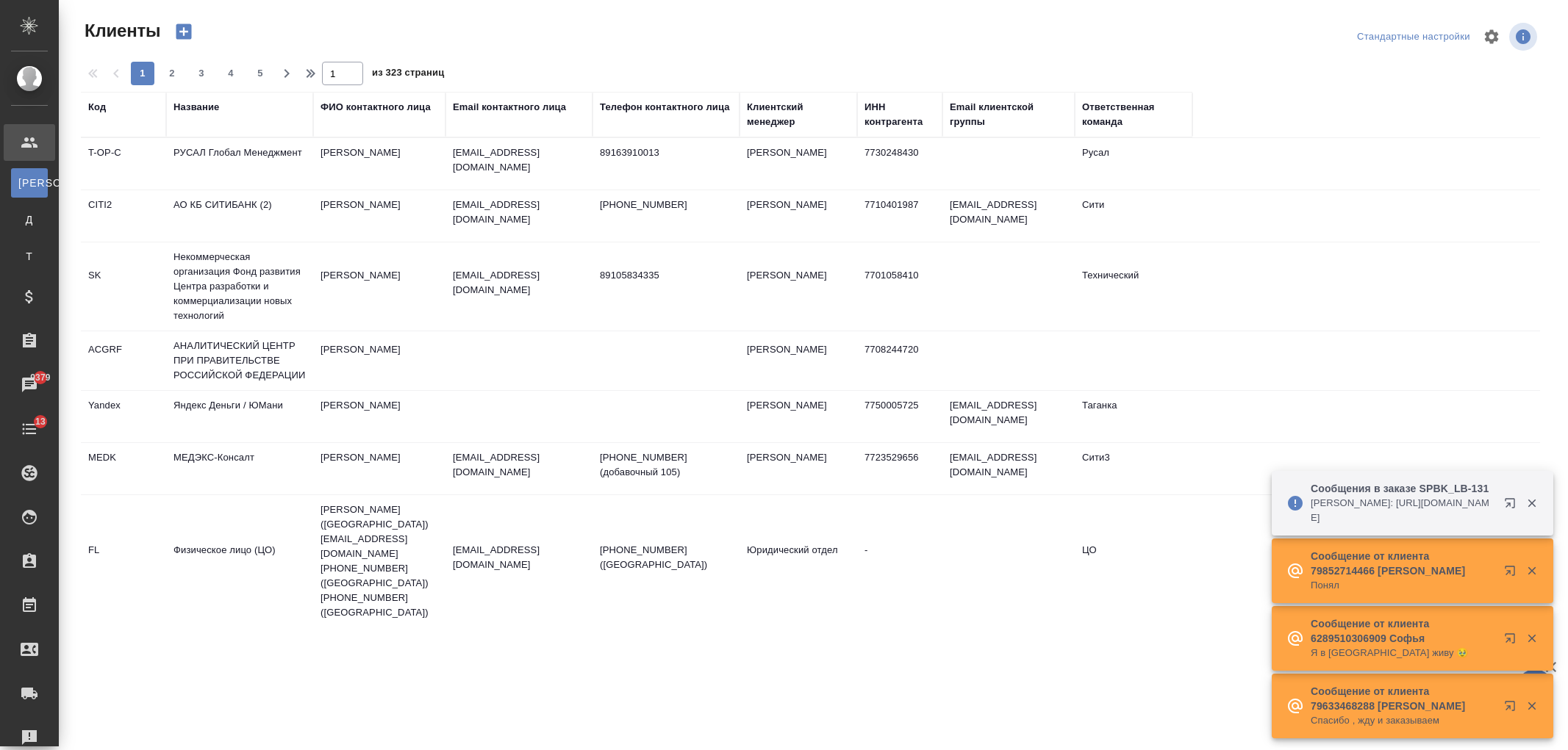
select select "RU"
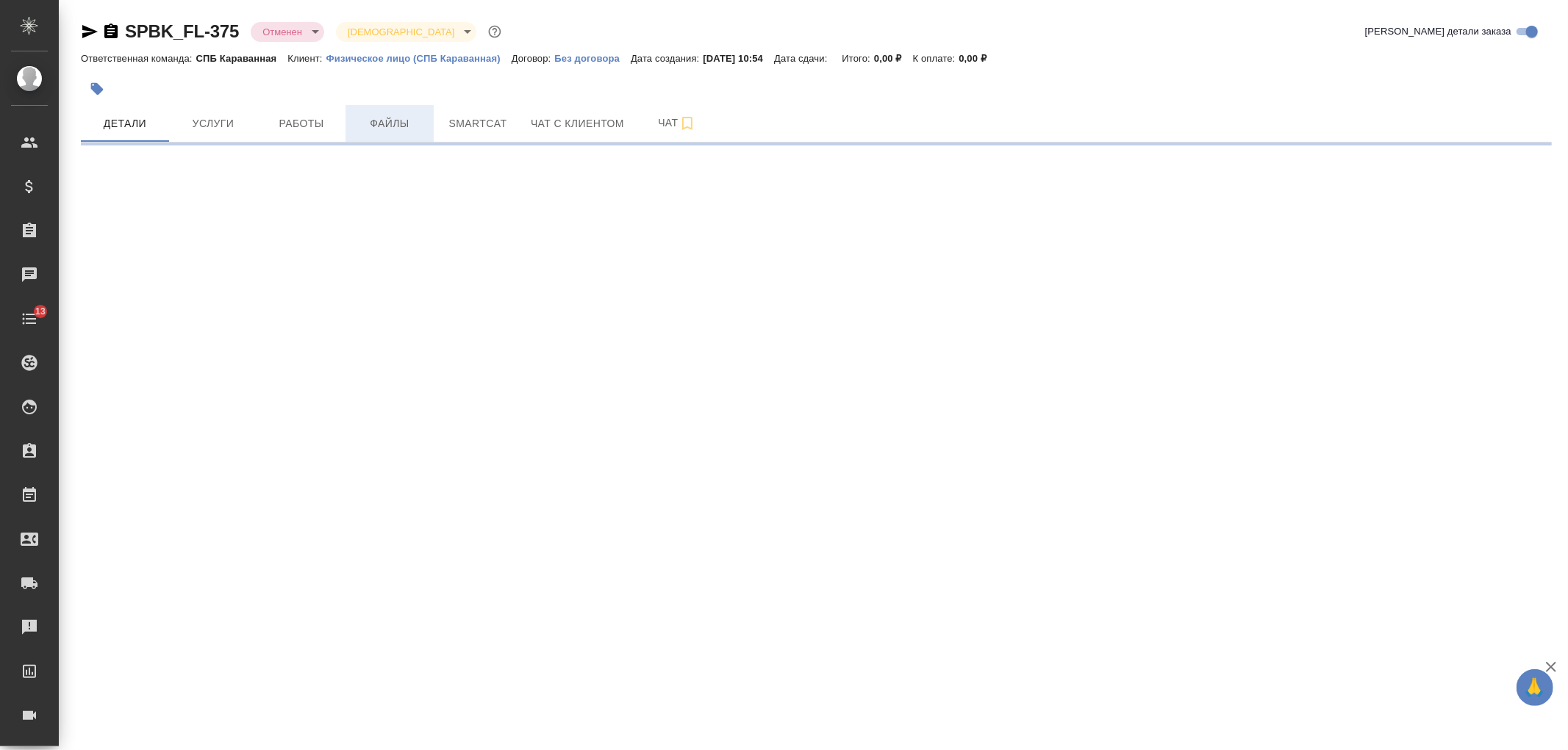
select select "RU"
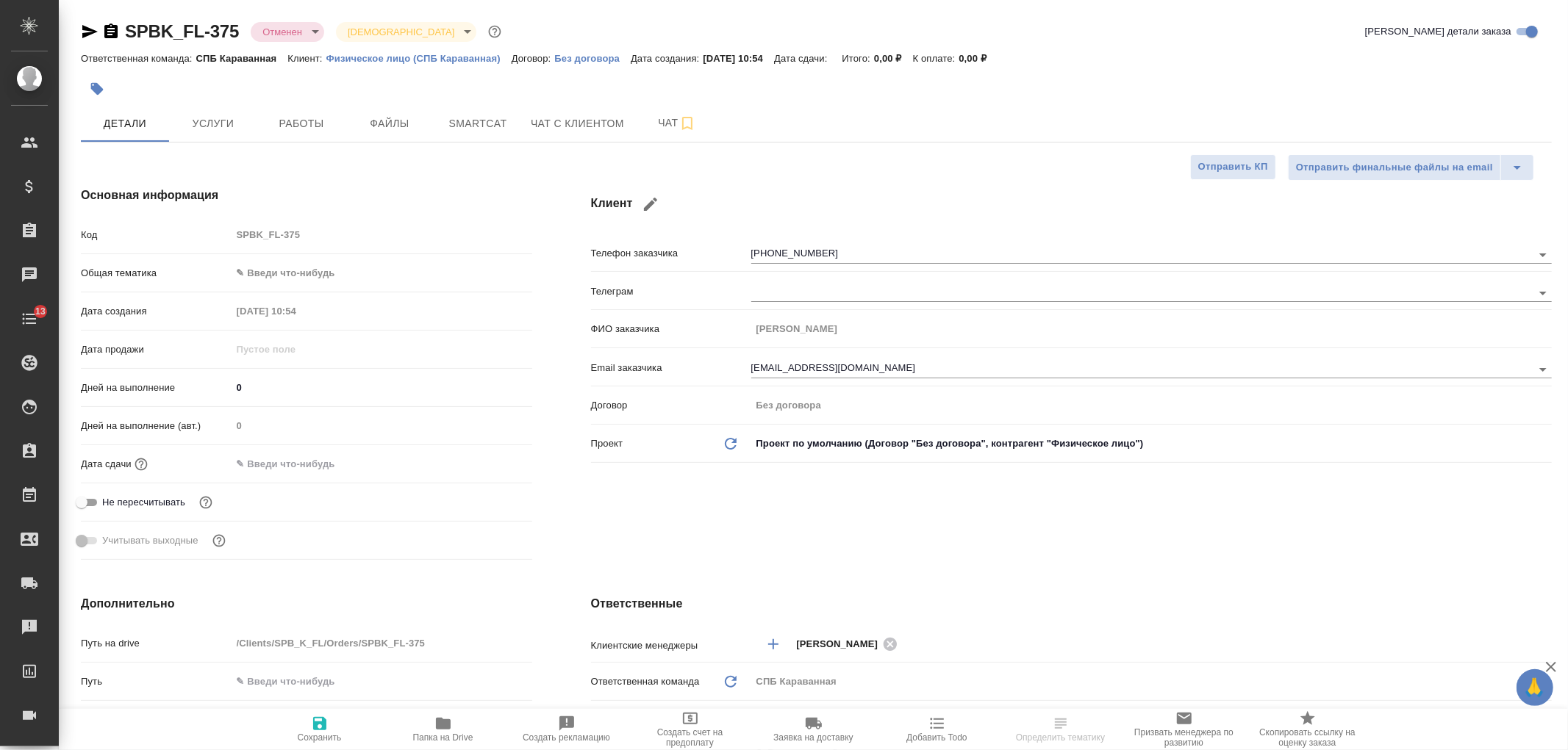
type textarea "x"
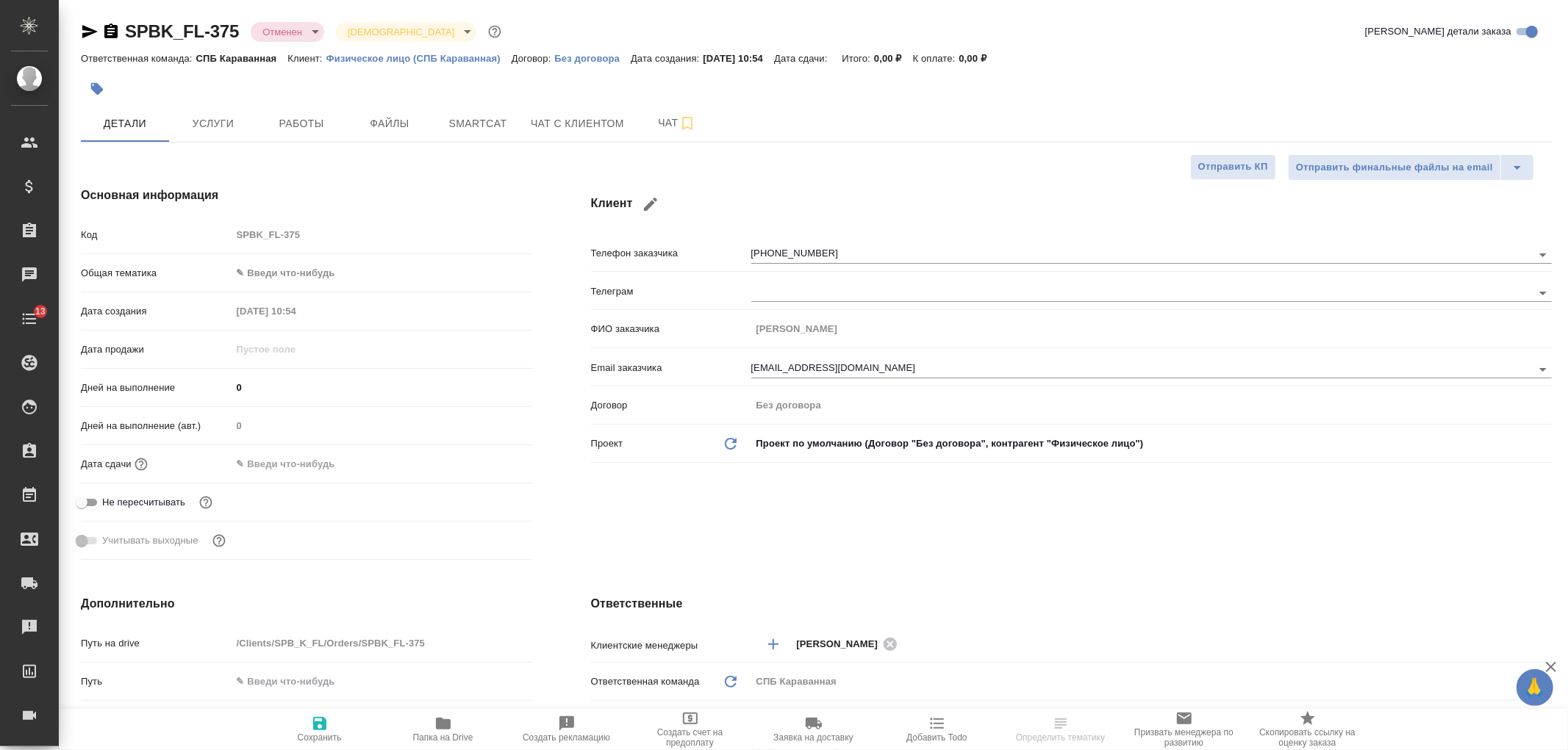
type textarea "x"
click at [563, 125] on span "Чат с клиентом" at bounding box center [577, 123] width 93 height 18
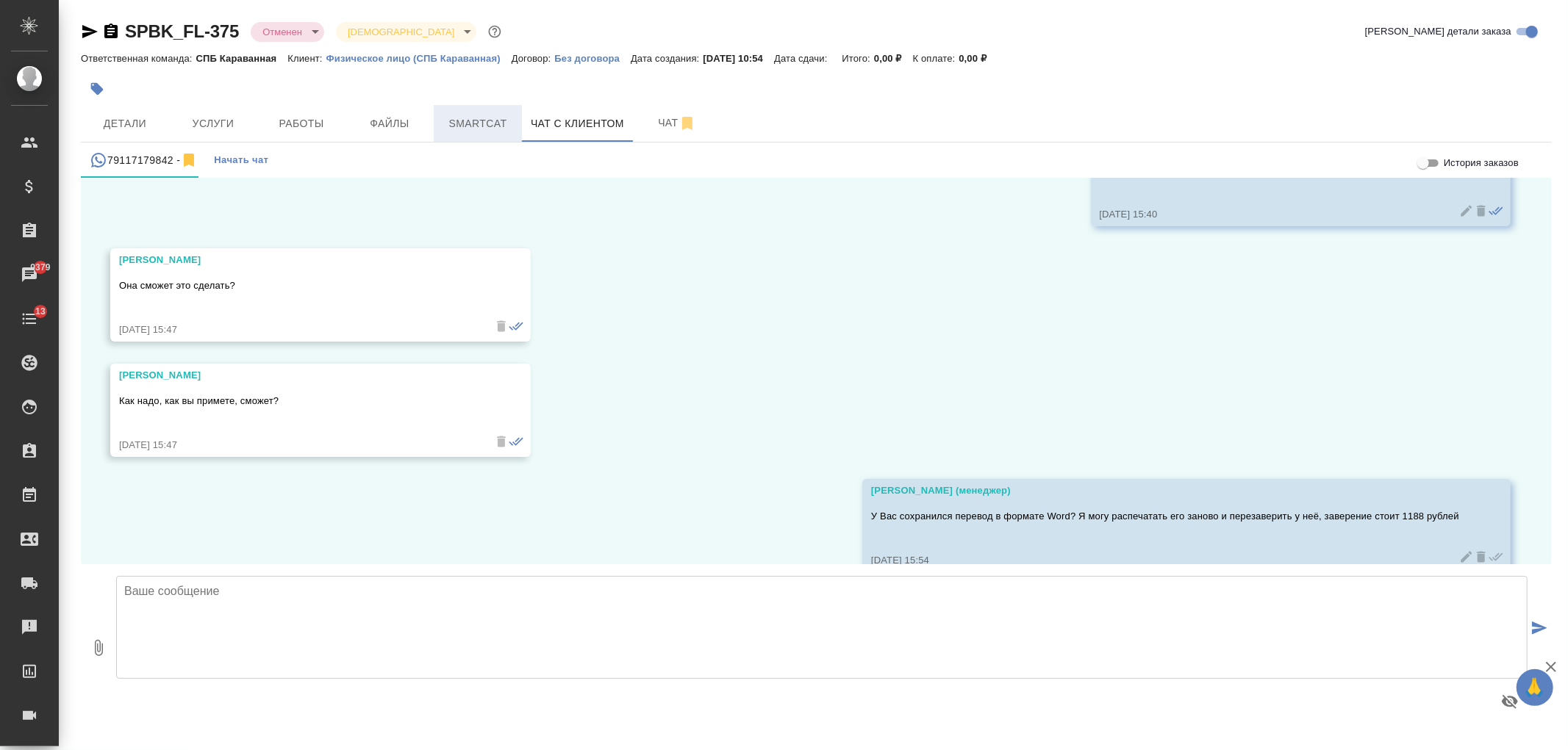
scroll to position [4342, 0]
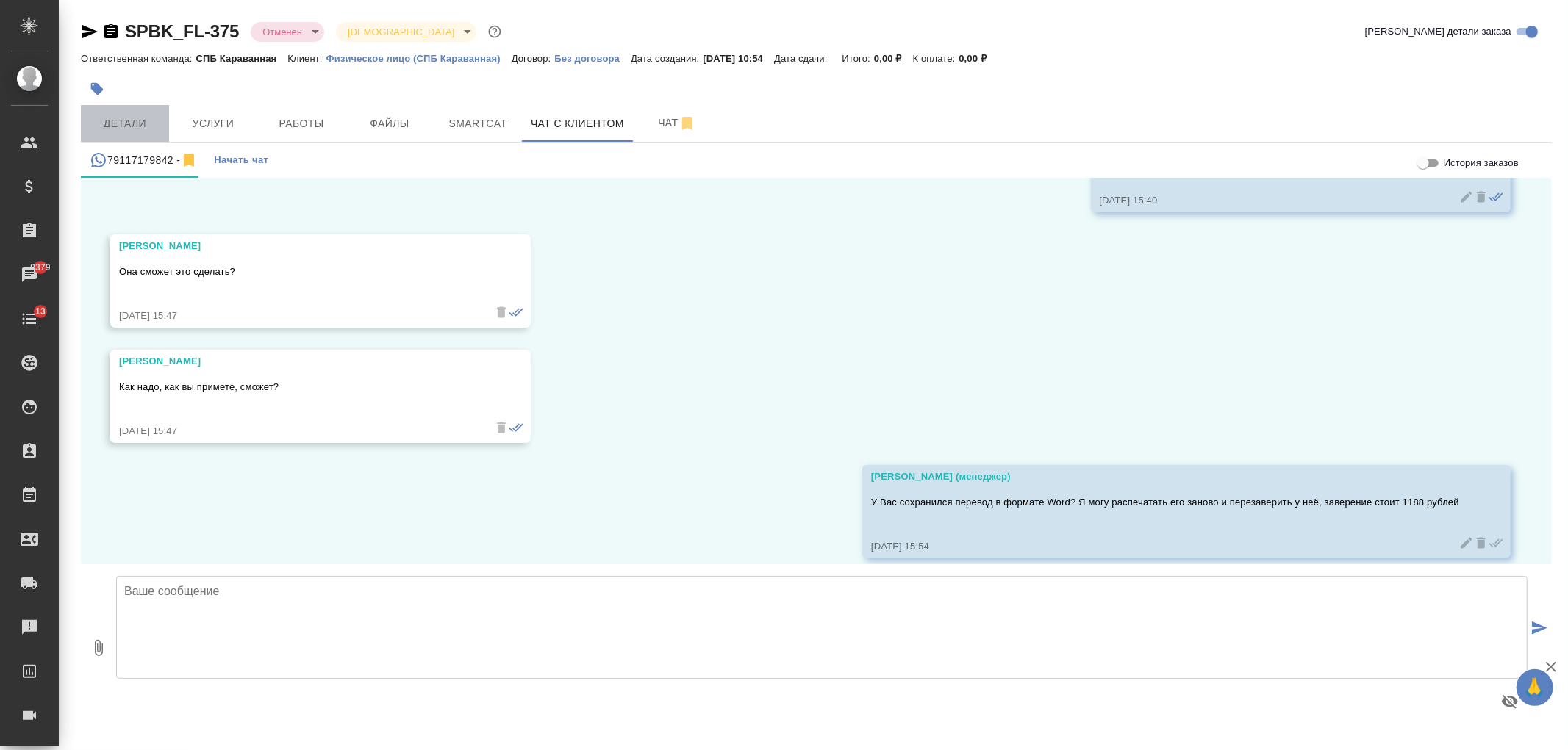
click at [145, 132] on span "Детали" at bounding box center [125, 123] width 71 height 18
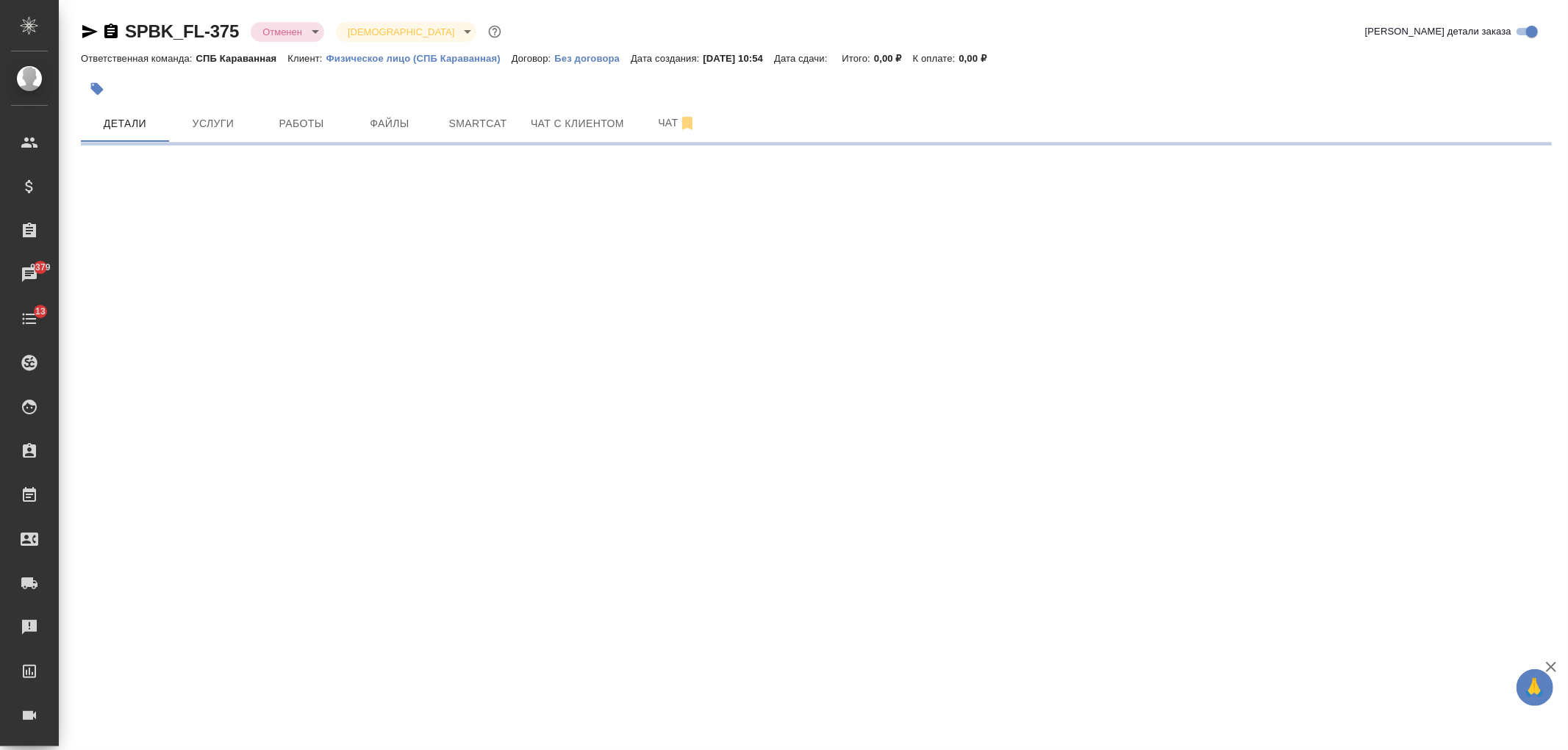
select select "RU"
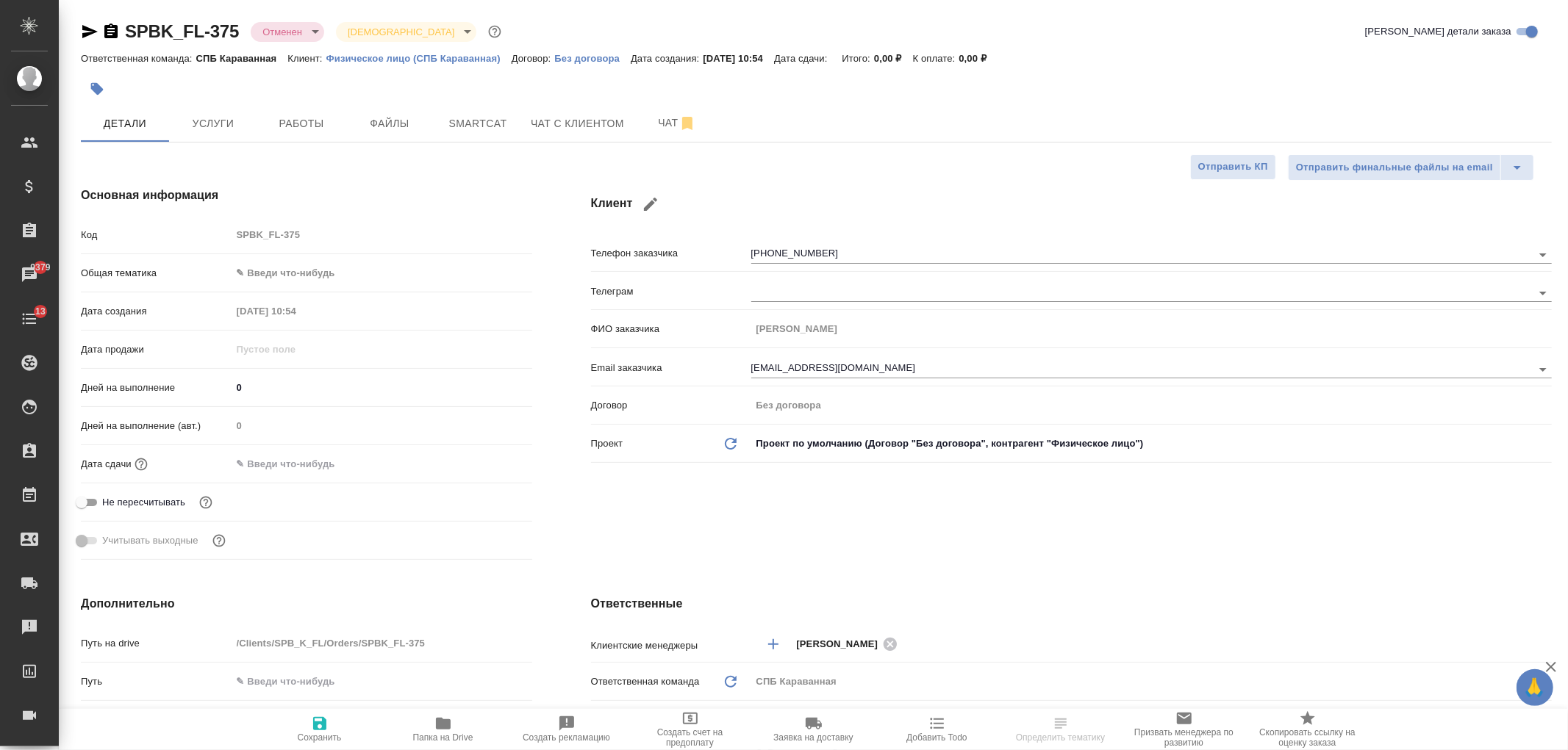
type textarea "x"
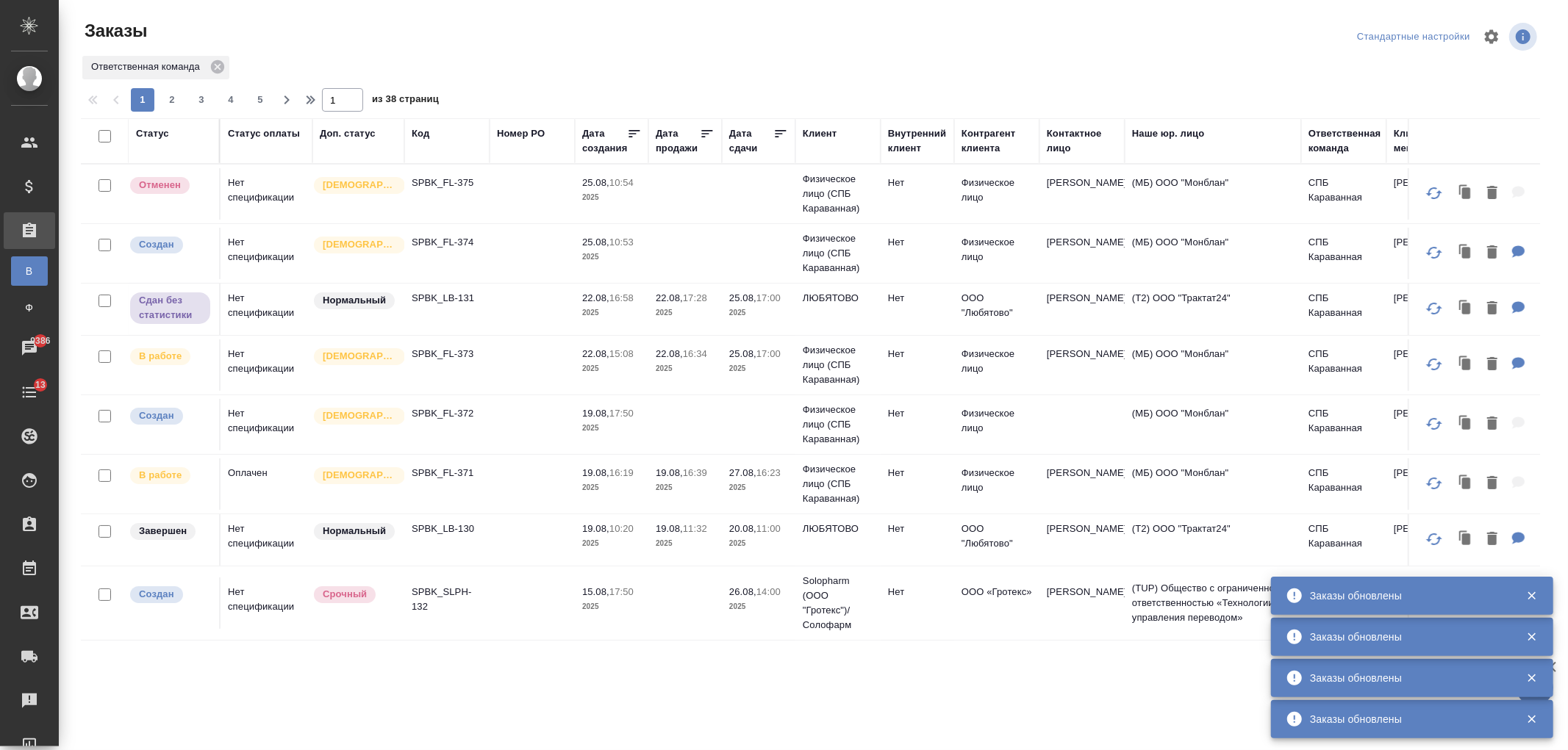
scroll to position [439, 0]
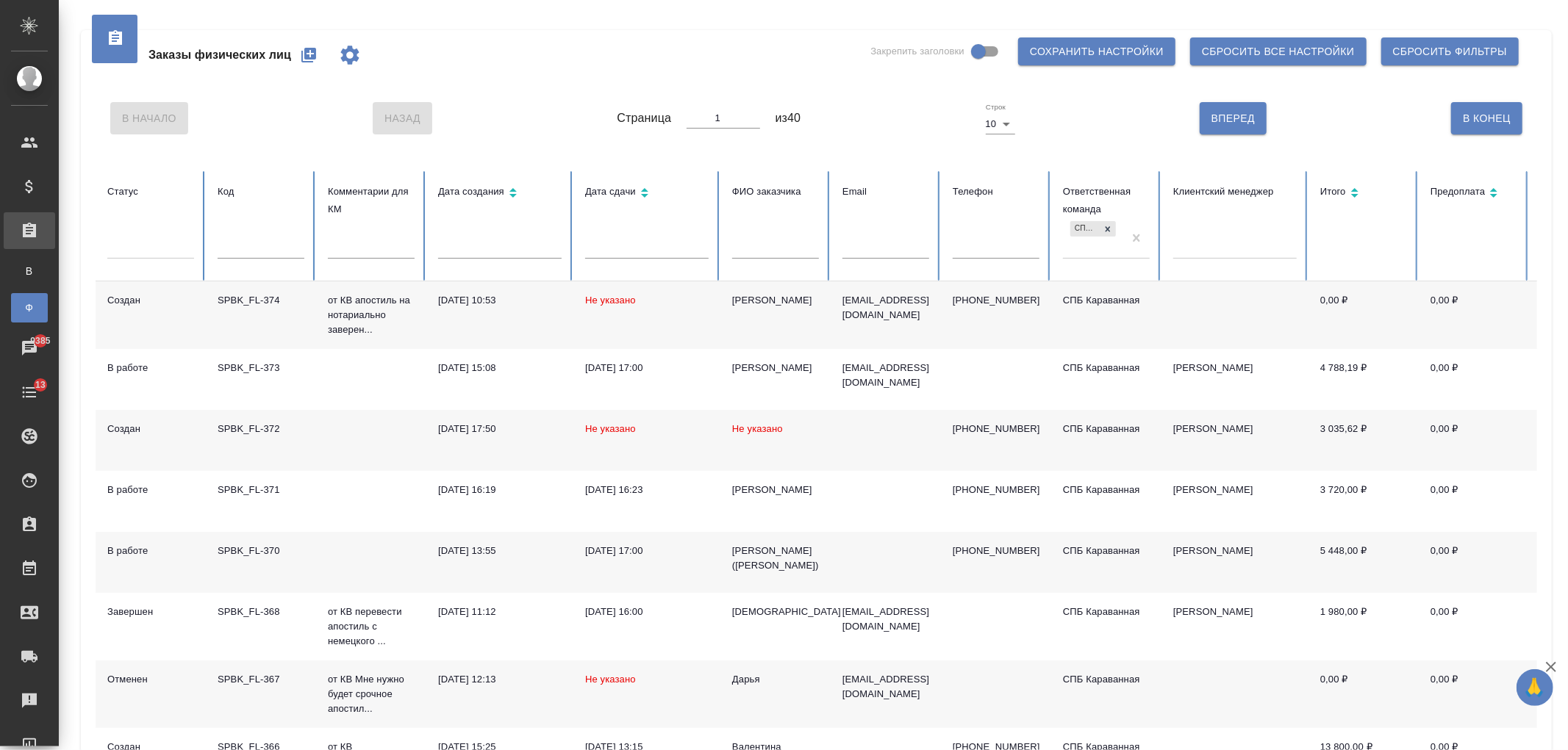
click at [648, 555] on div "[DATE] 17:00" at bounding box center [647, 550] width 123 height 15
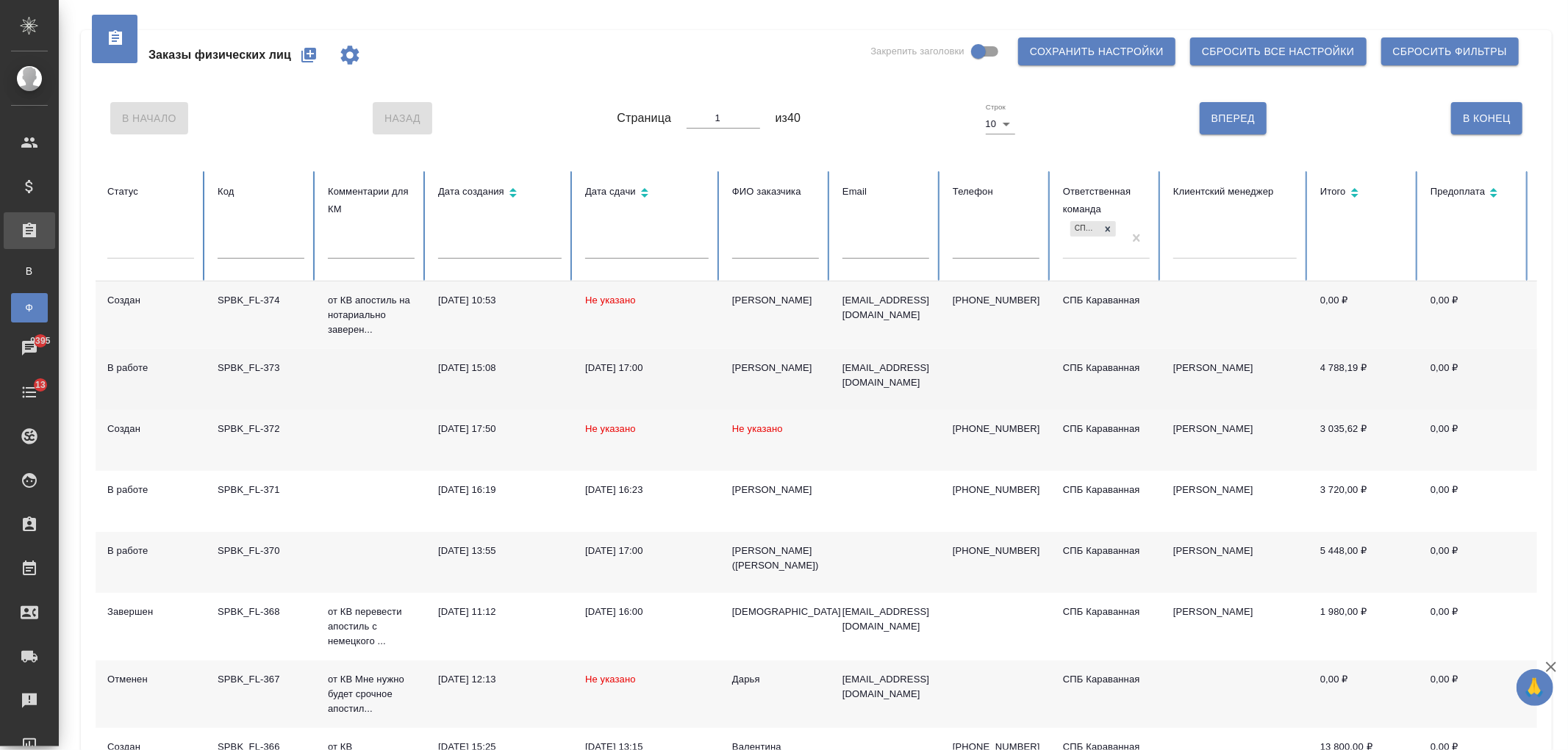
click at [388, 379] on td at bounding box center [370, 379] width 110 height 61
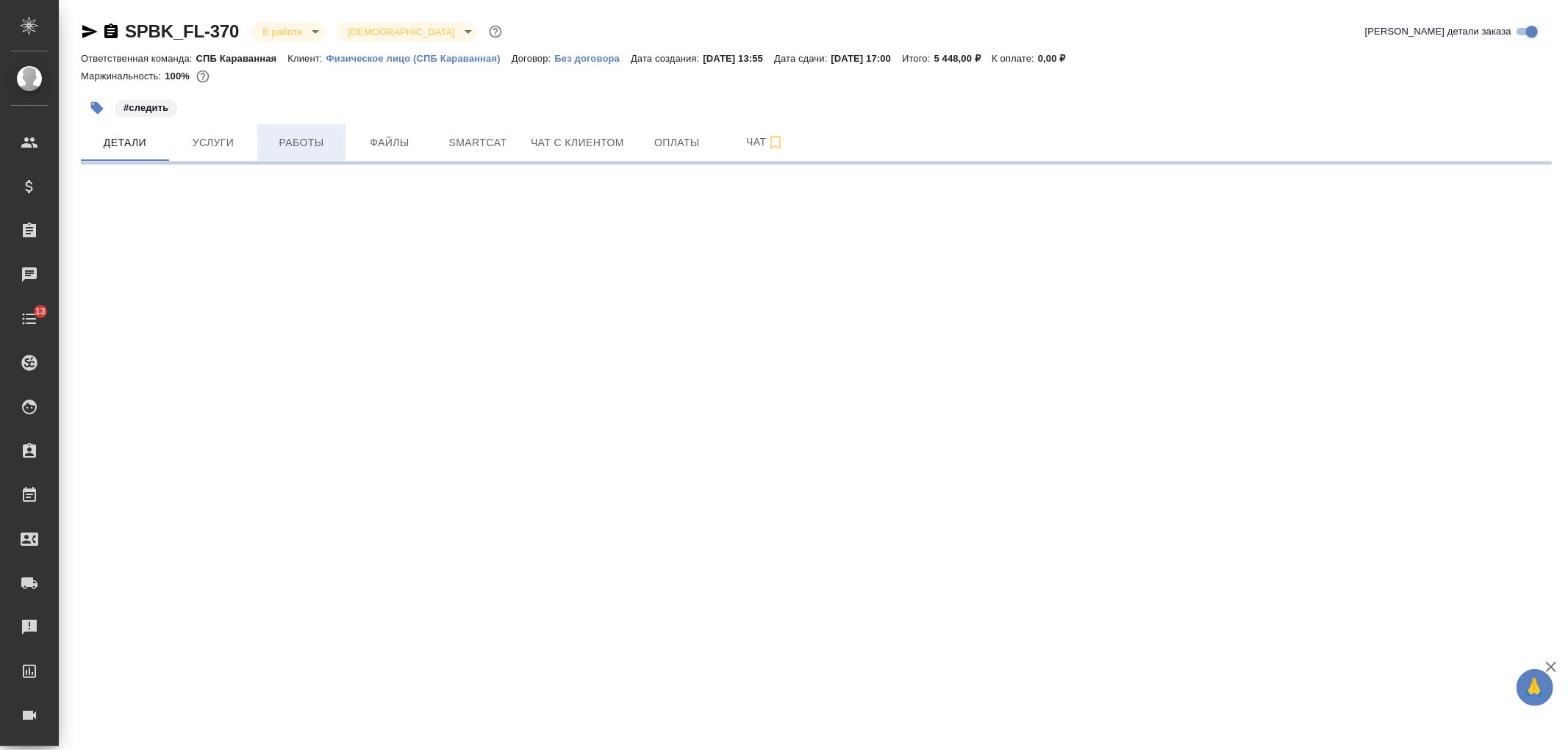
select select "RU"
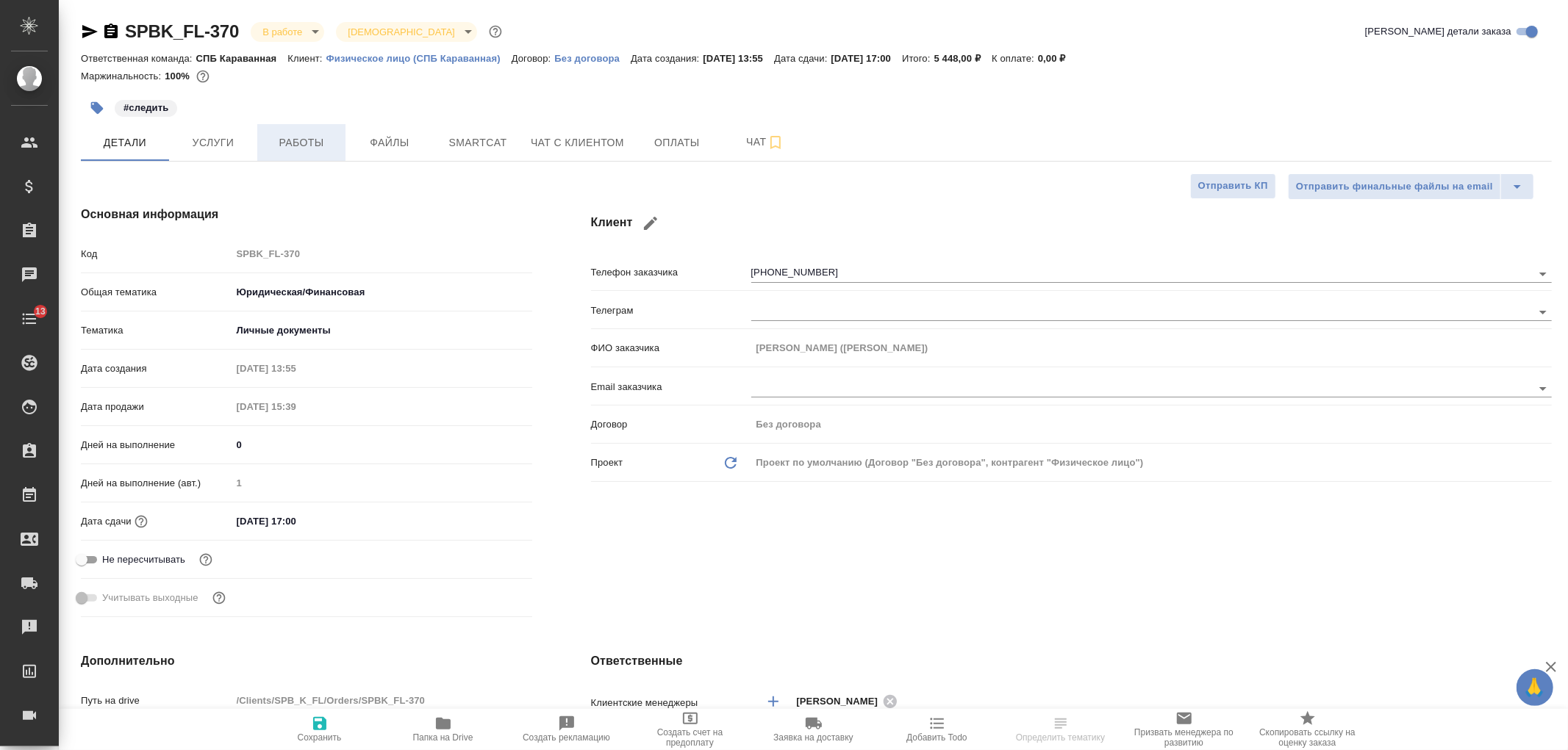
type textarea "x"
click at [302, 148] on span "Работы" at bounding box center [301, 142] width 71 height 18
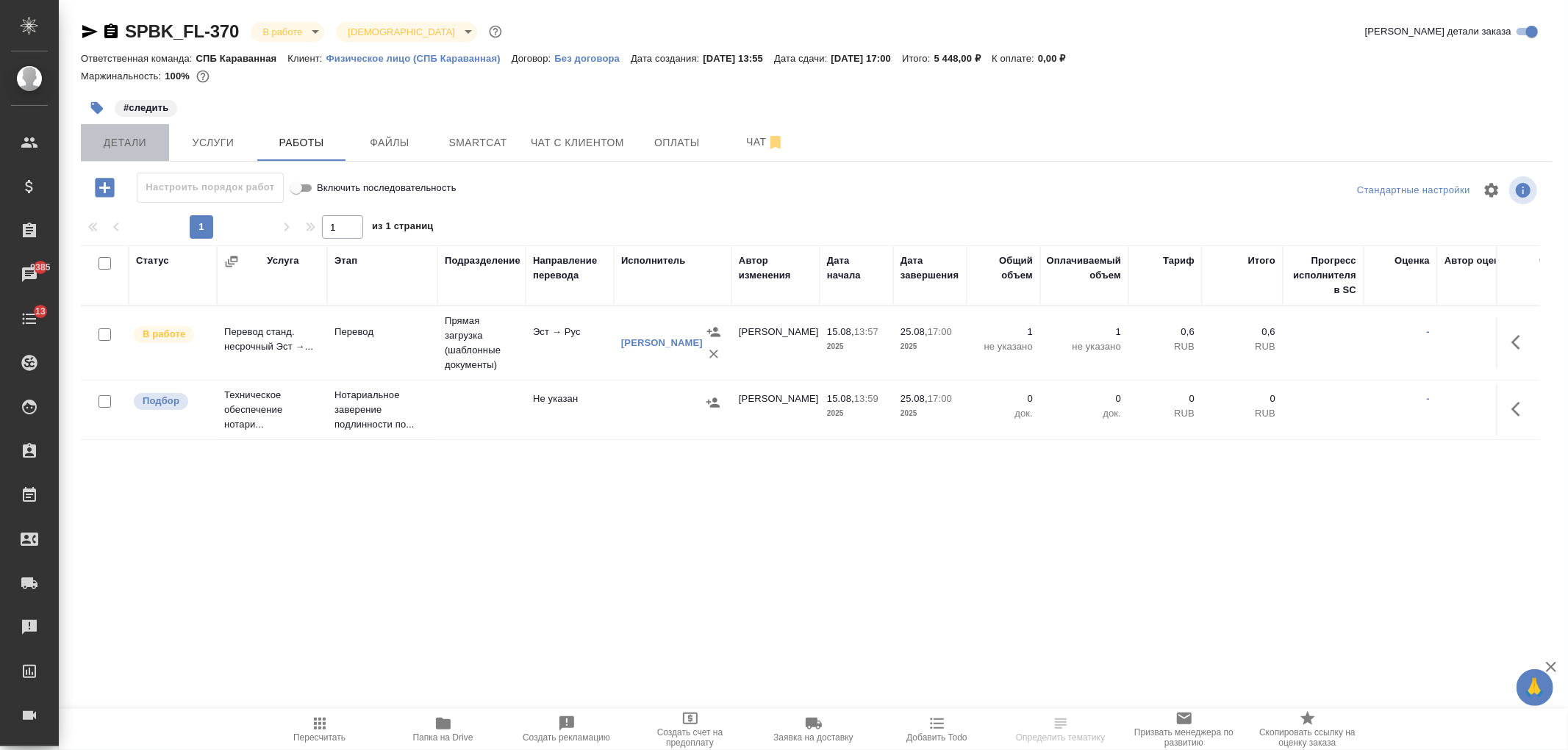
click at [125, 148] on span "Детали" at bounding box center [125, 142] width 71 height 18
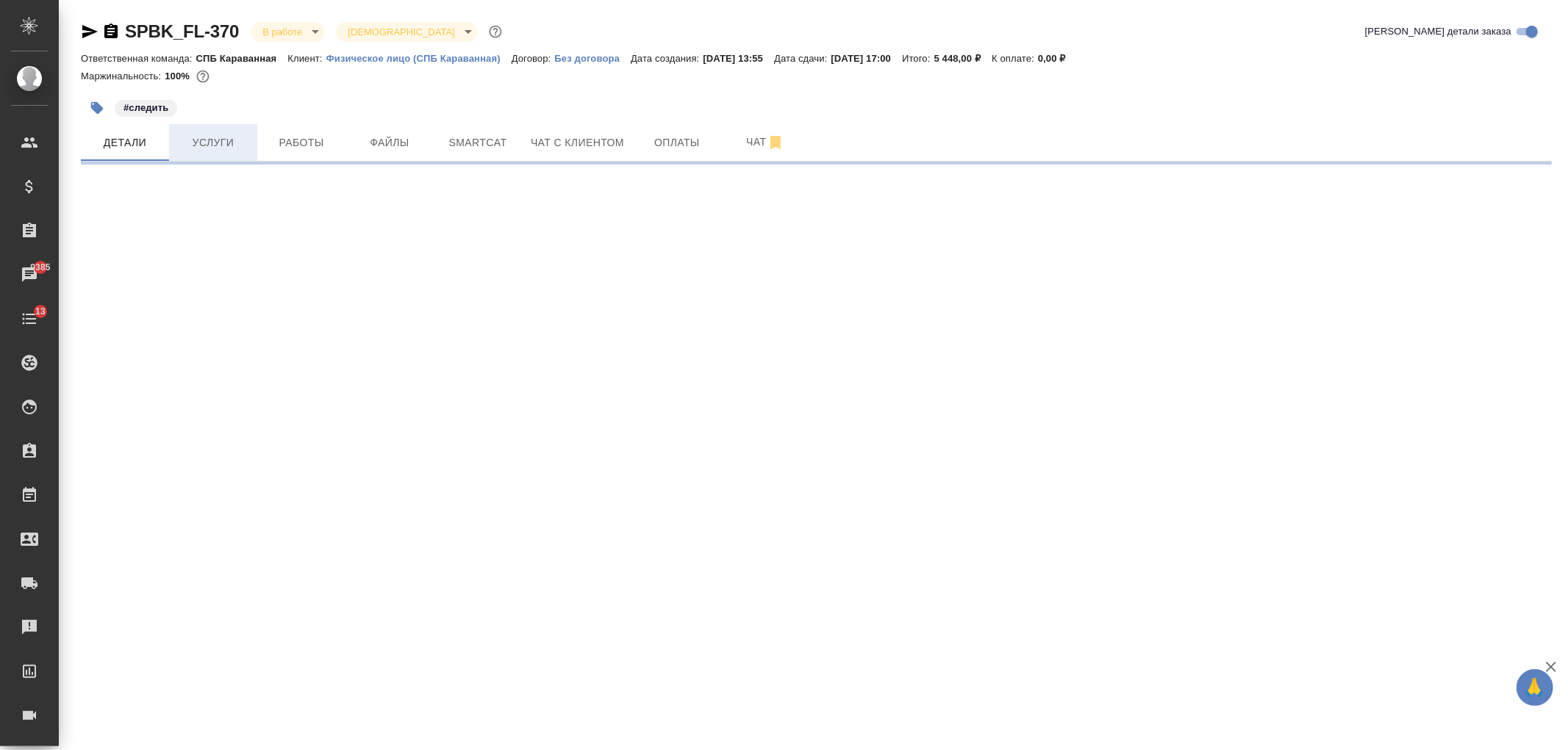
select select "RU"
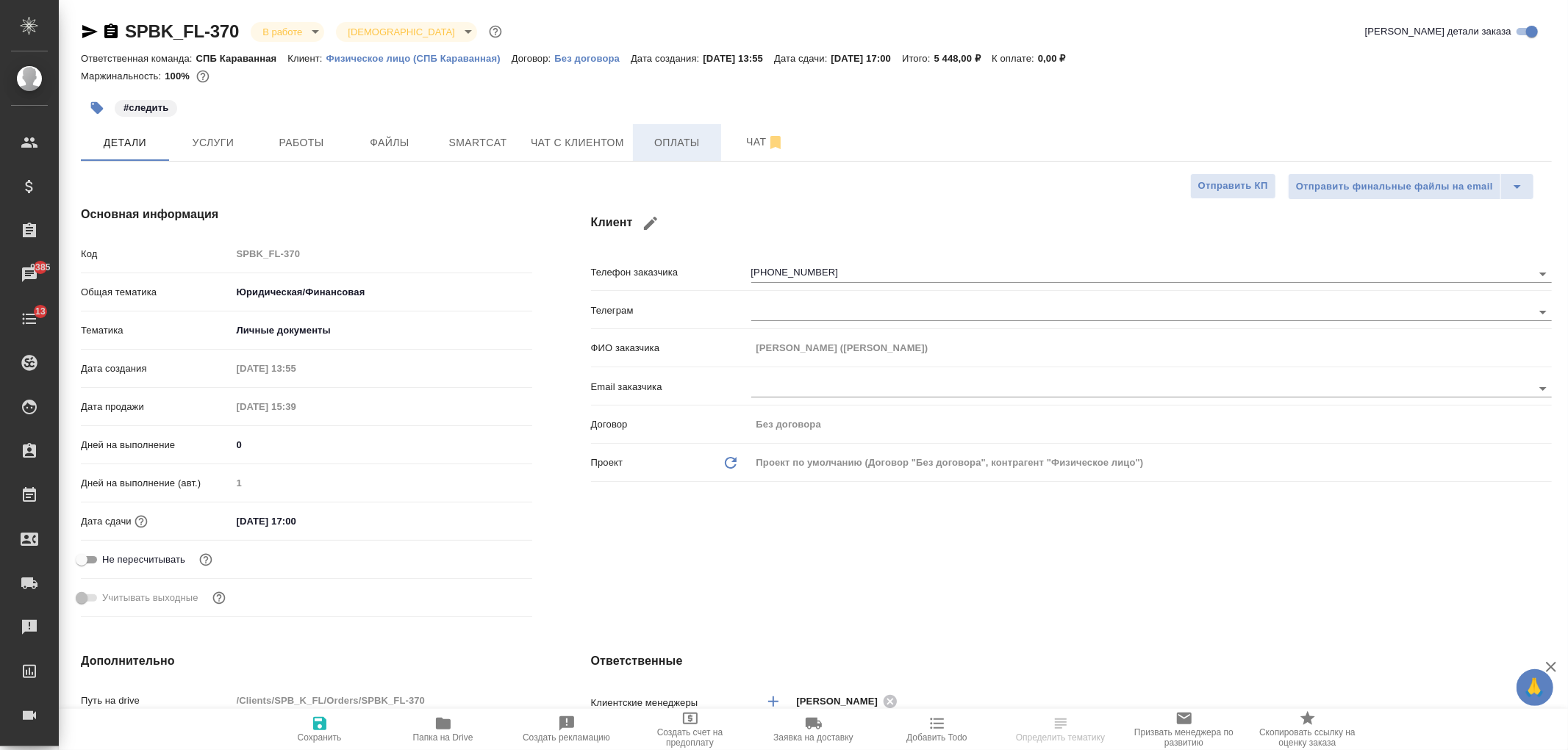
type textarea "x"
click at [1567, 110] on div "SPBK_FL-370 В работе inProgress Святая троица holyTrinity Кратко детали заказа …" at bounding box center [813, 758] width 1509 height 1517
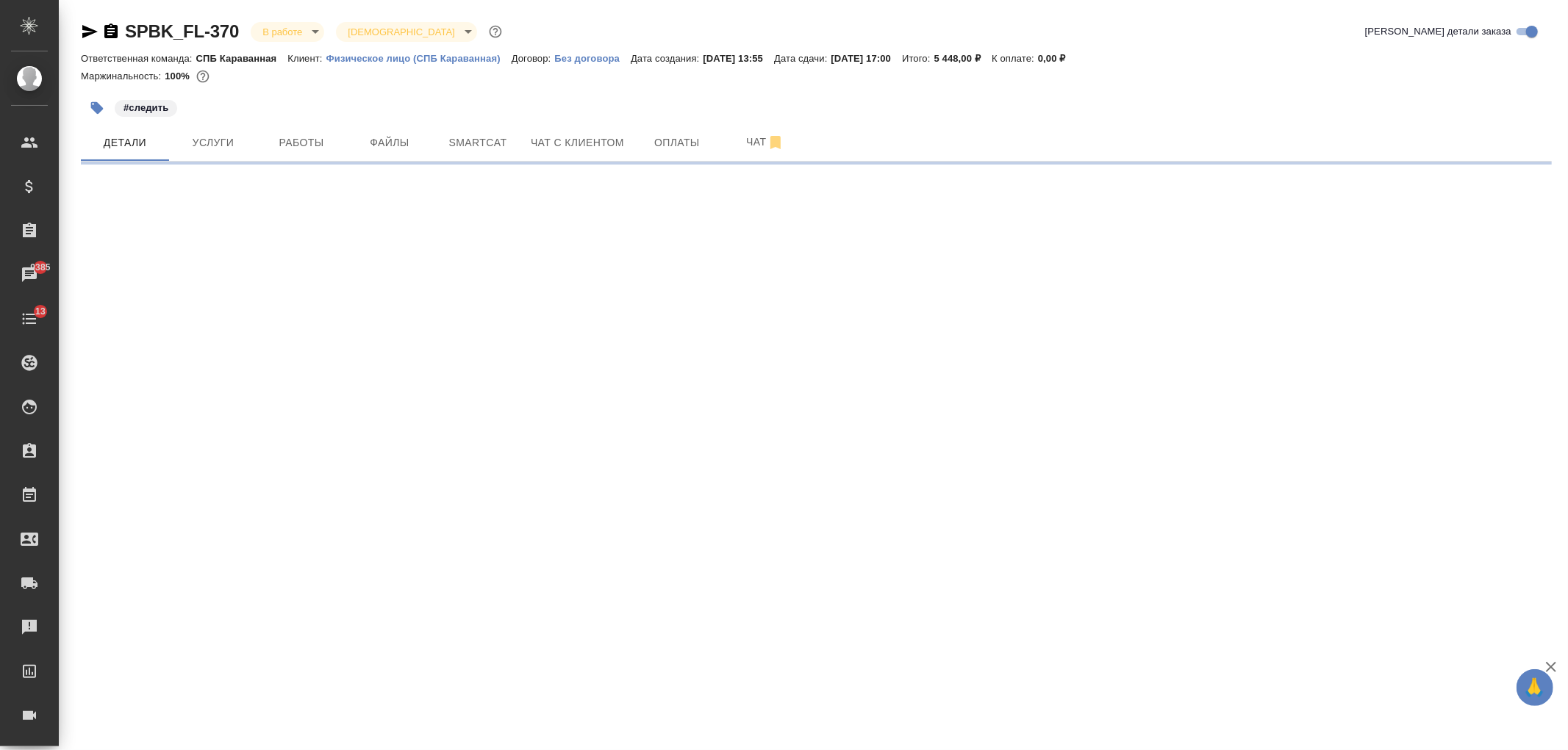
select select "RU"
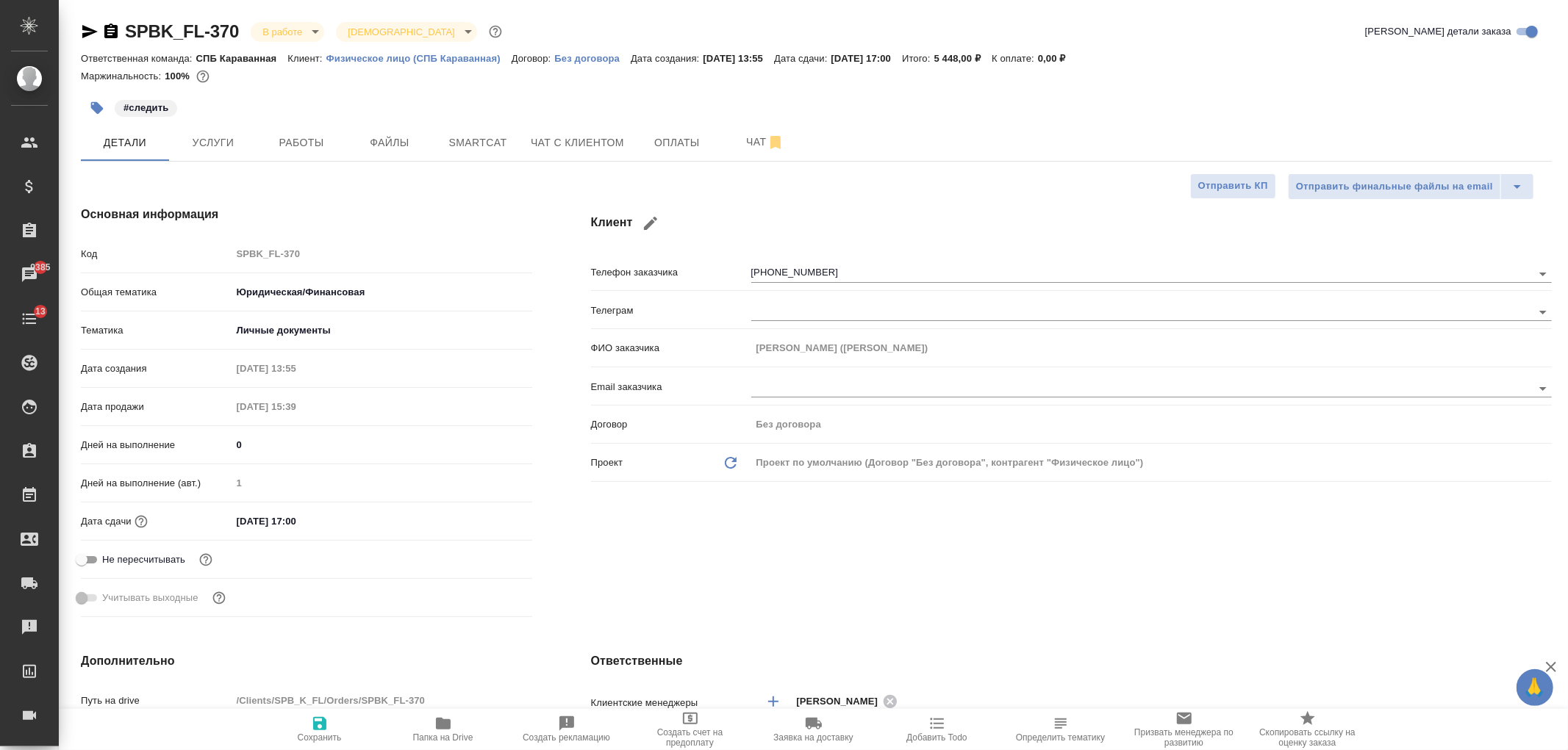
type textarea "x"
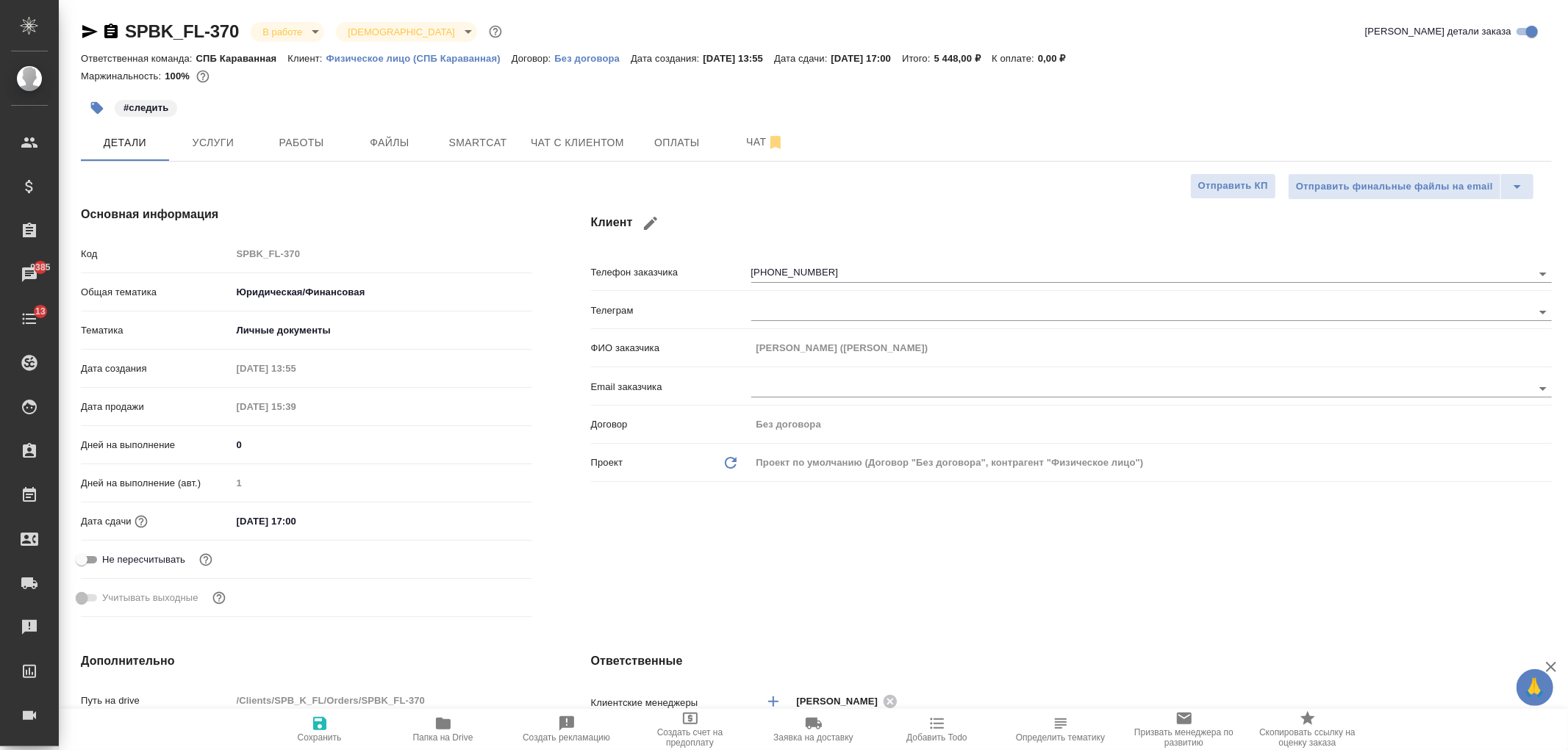
type textarea "x"
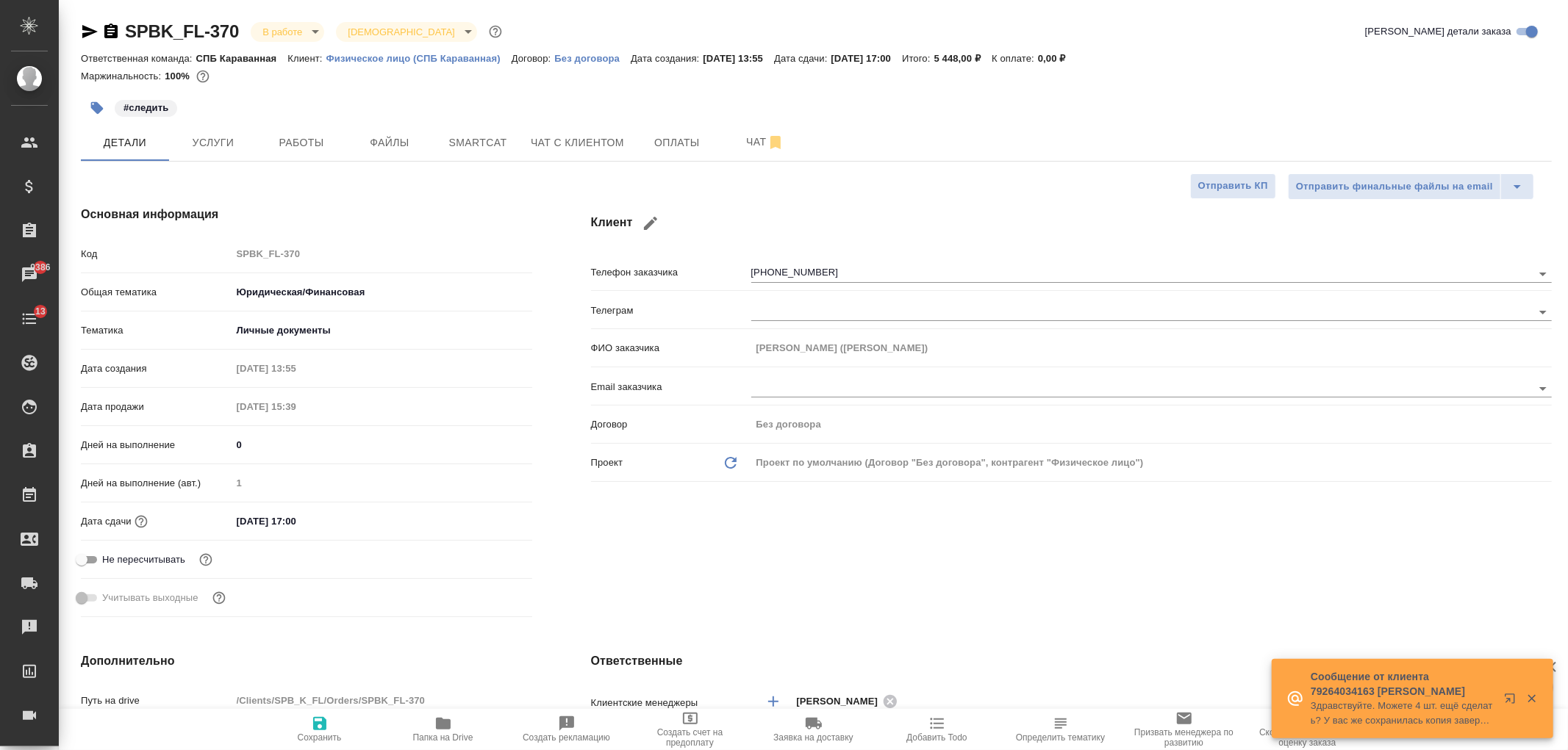
type textarea "x"
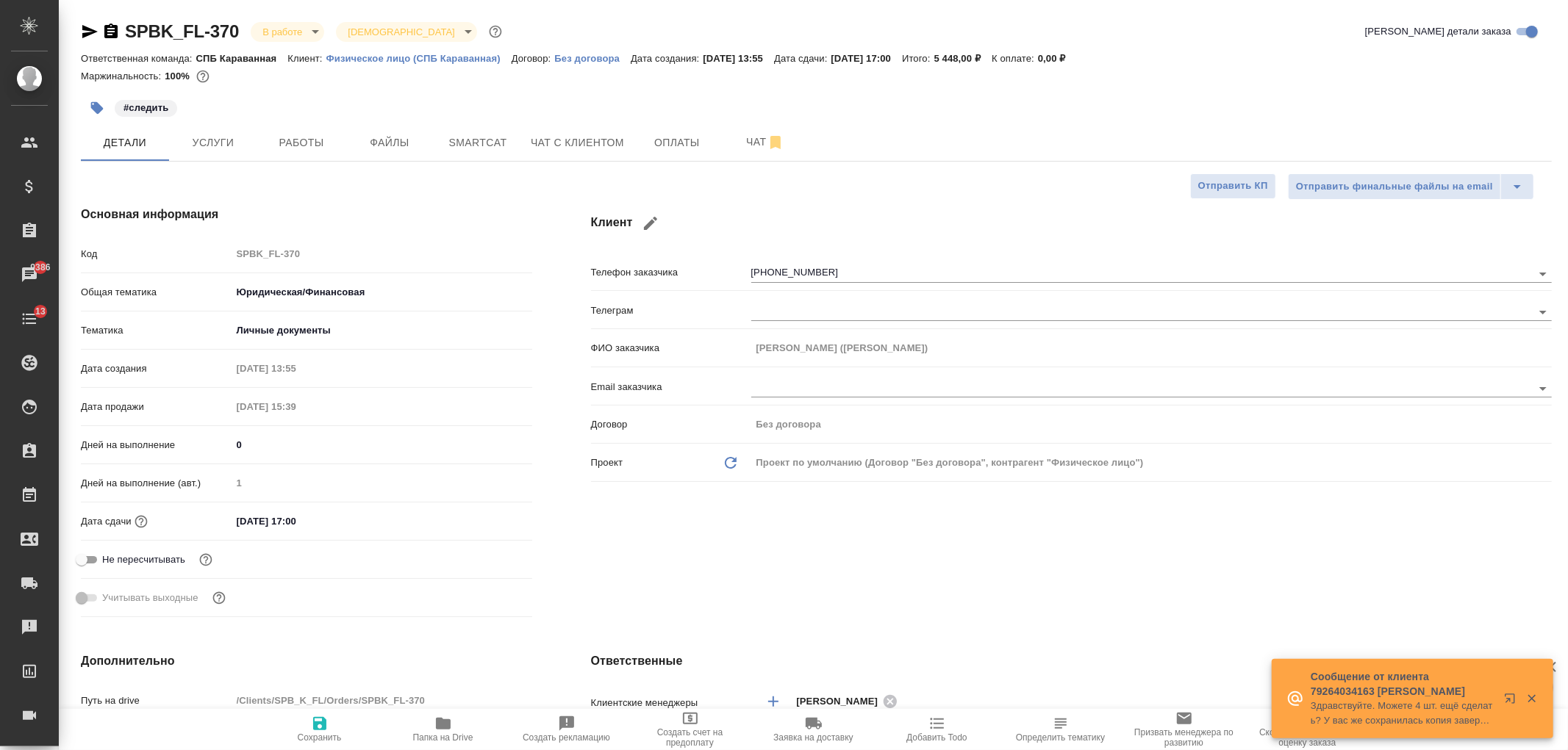
type textarea "x"
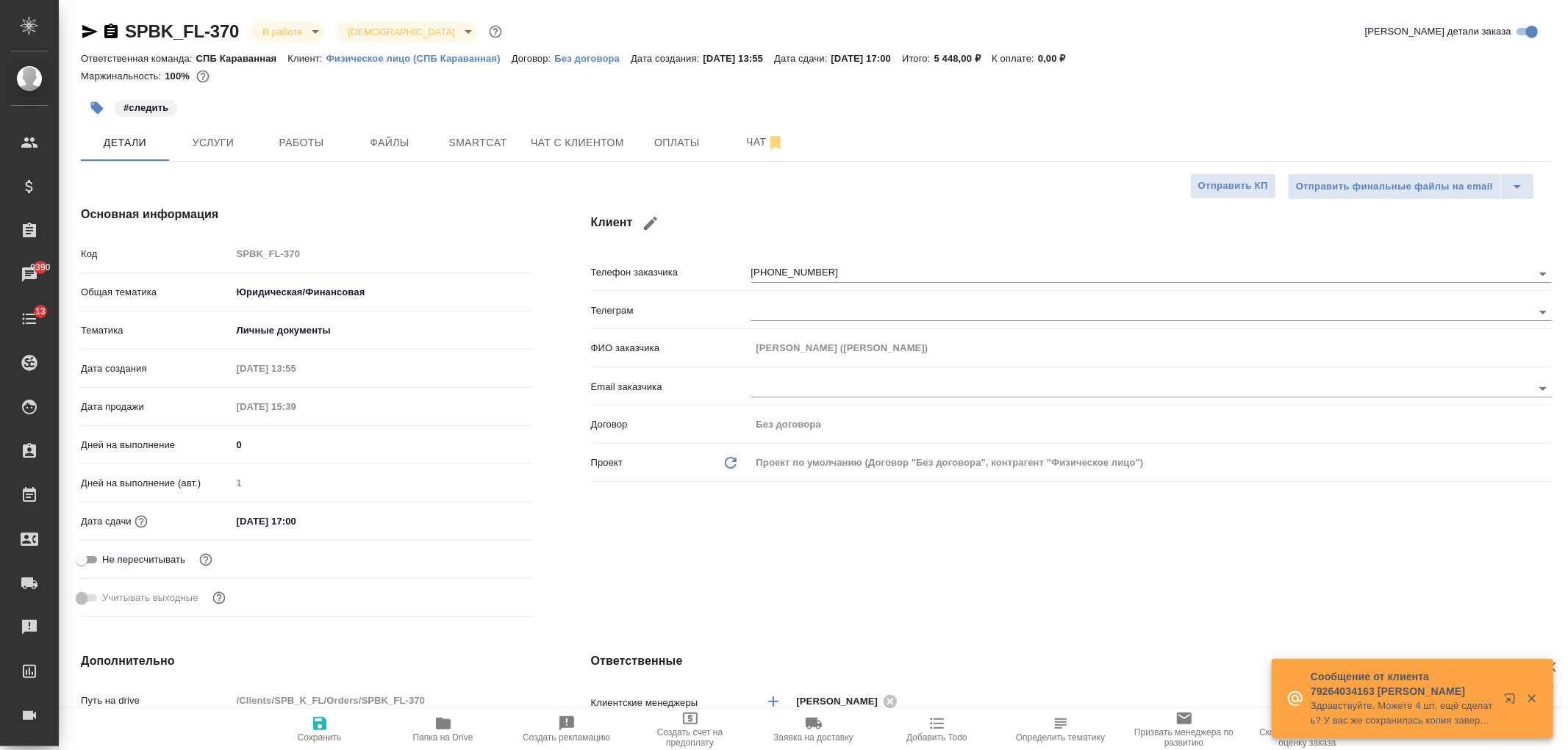
type textarea "x"
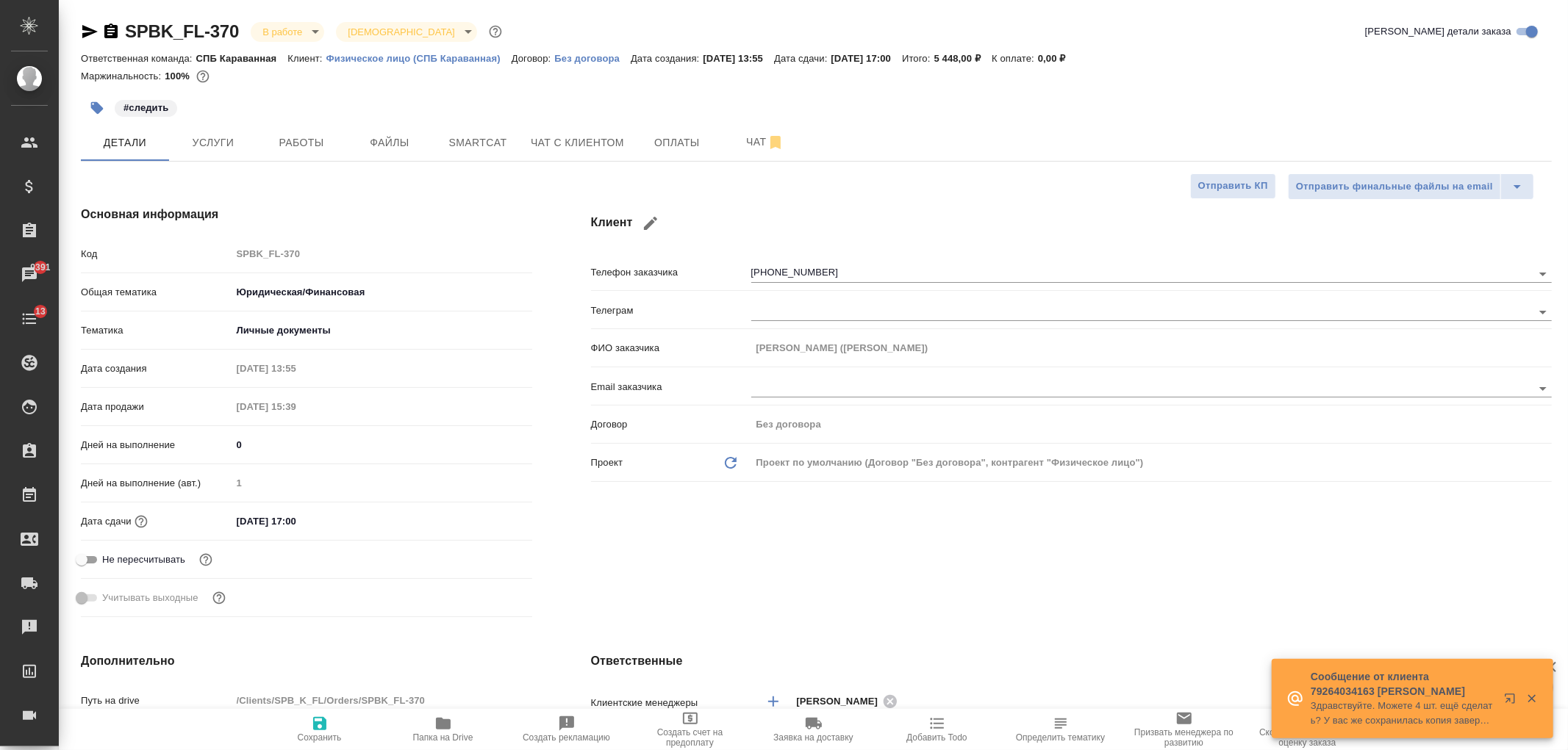
type textarea "x"
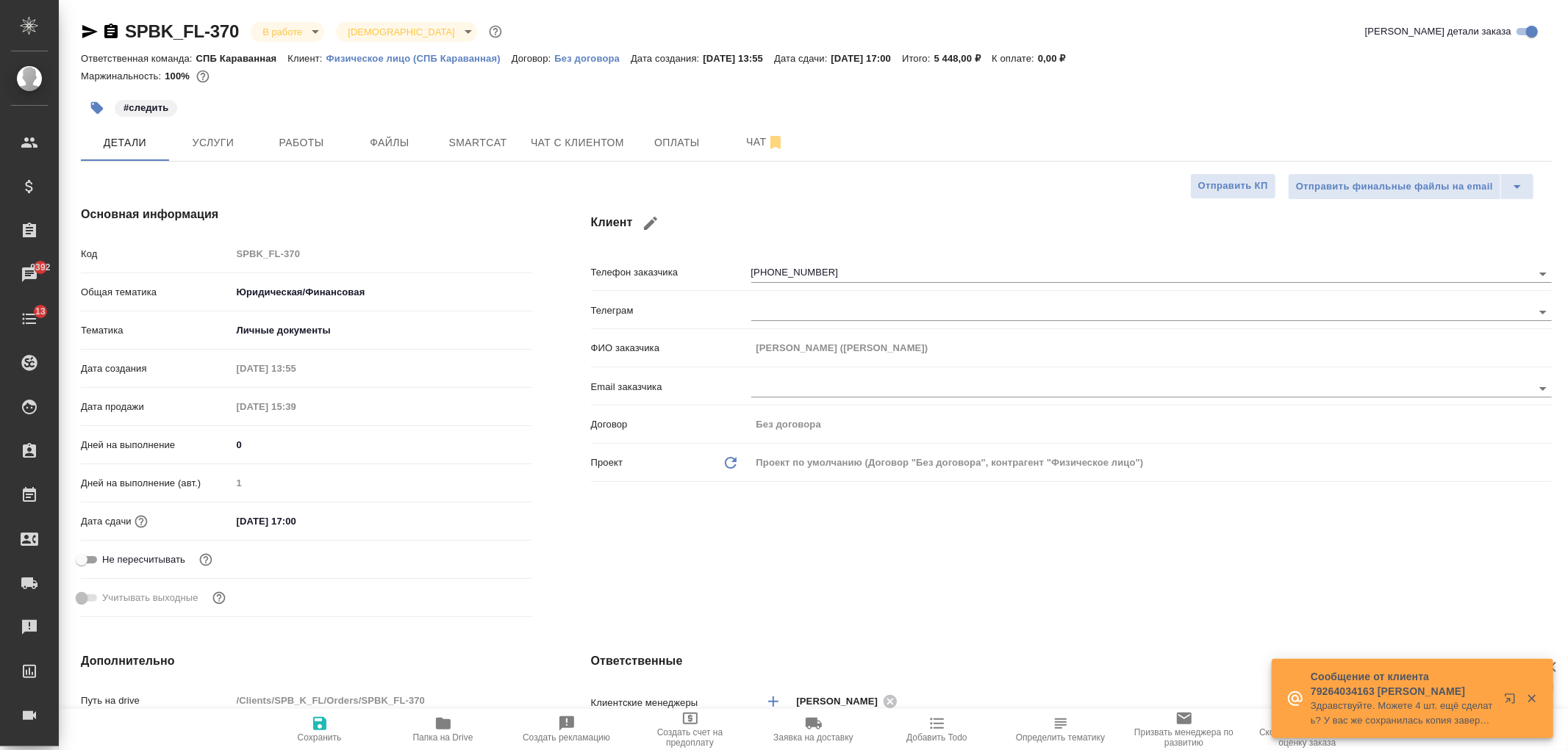
type textarea "x"
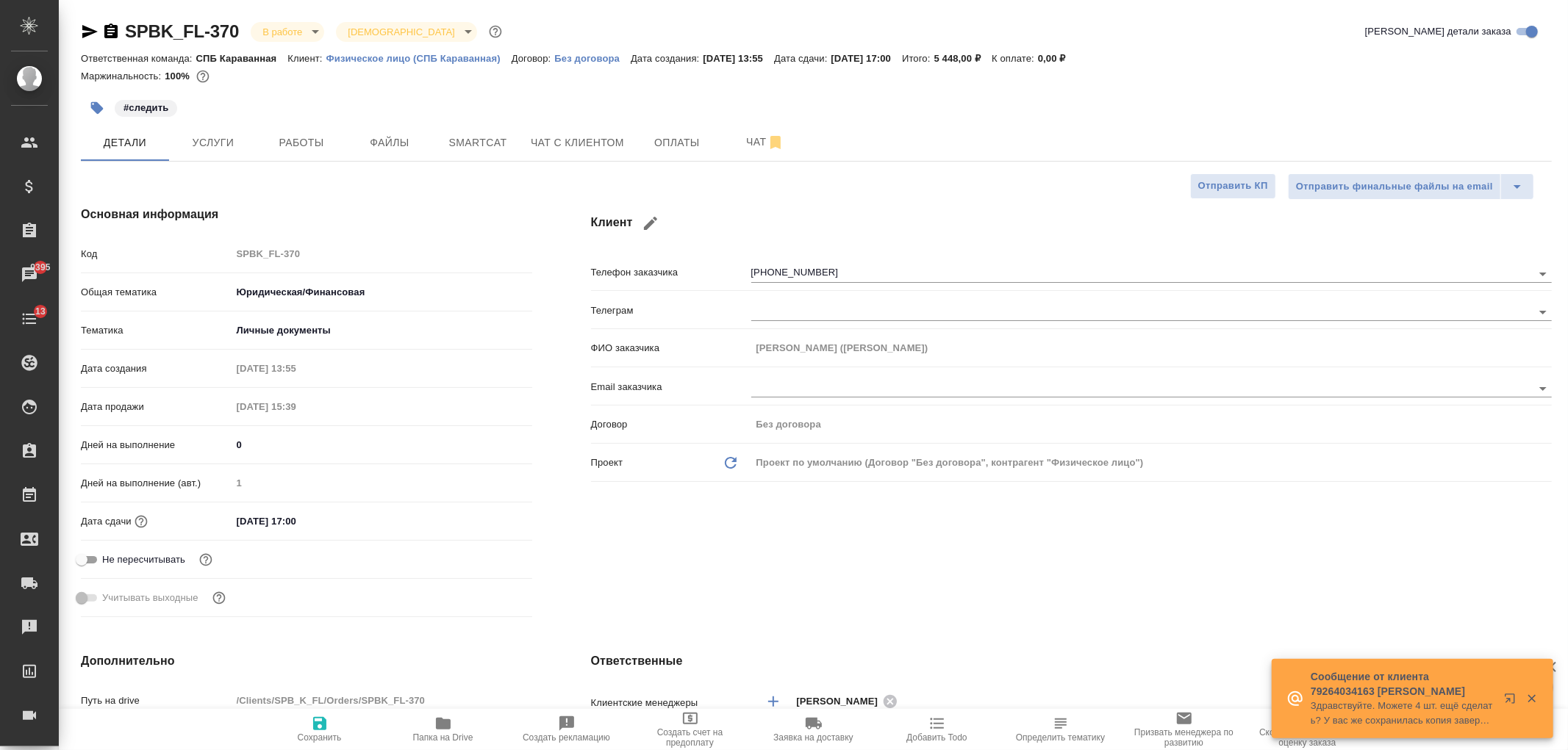
type textarea "x"
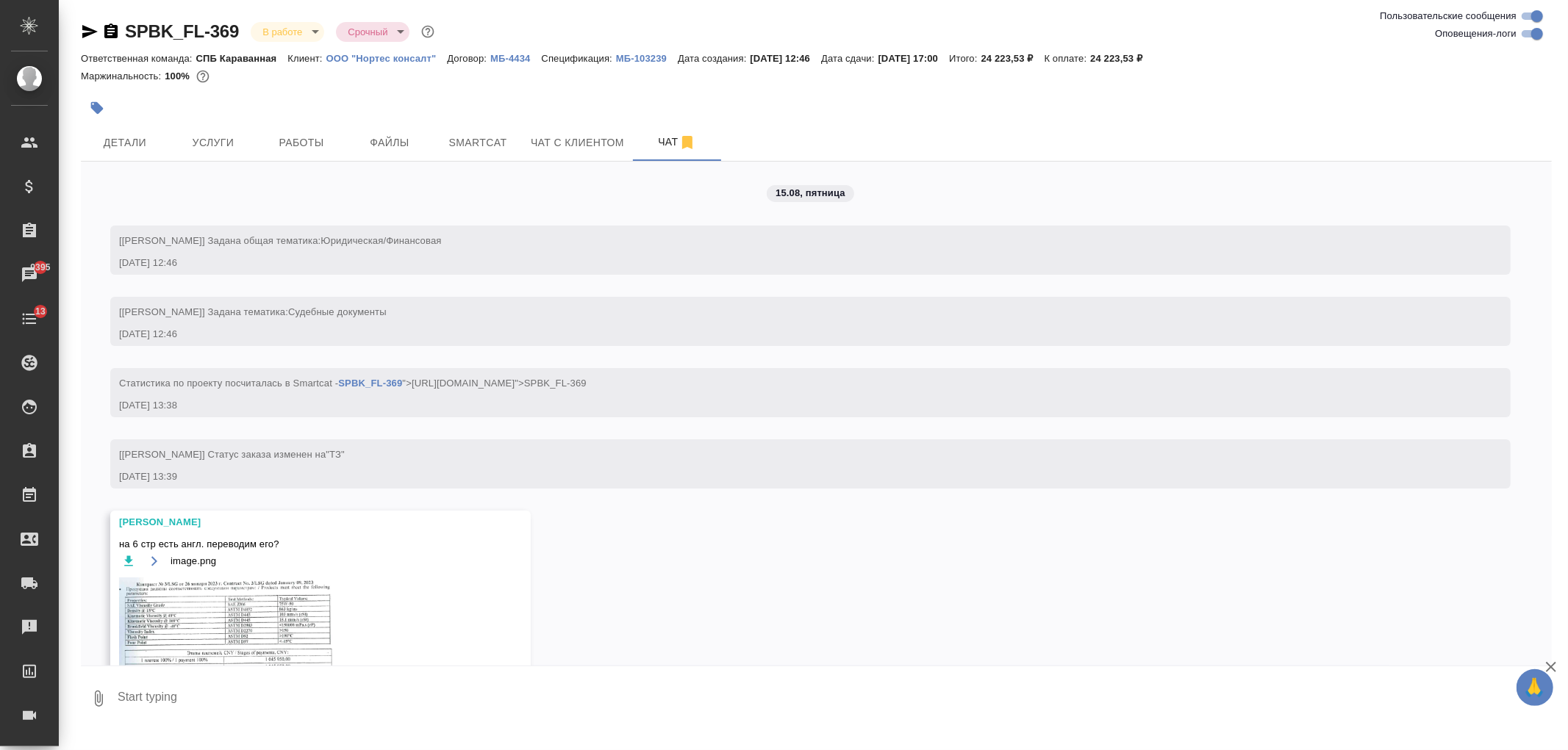
scroll to position [3650, 0]
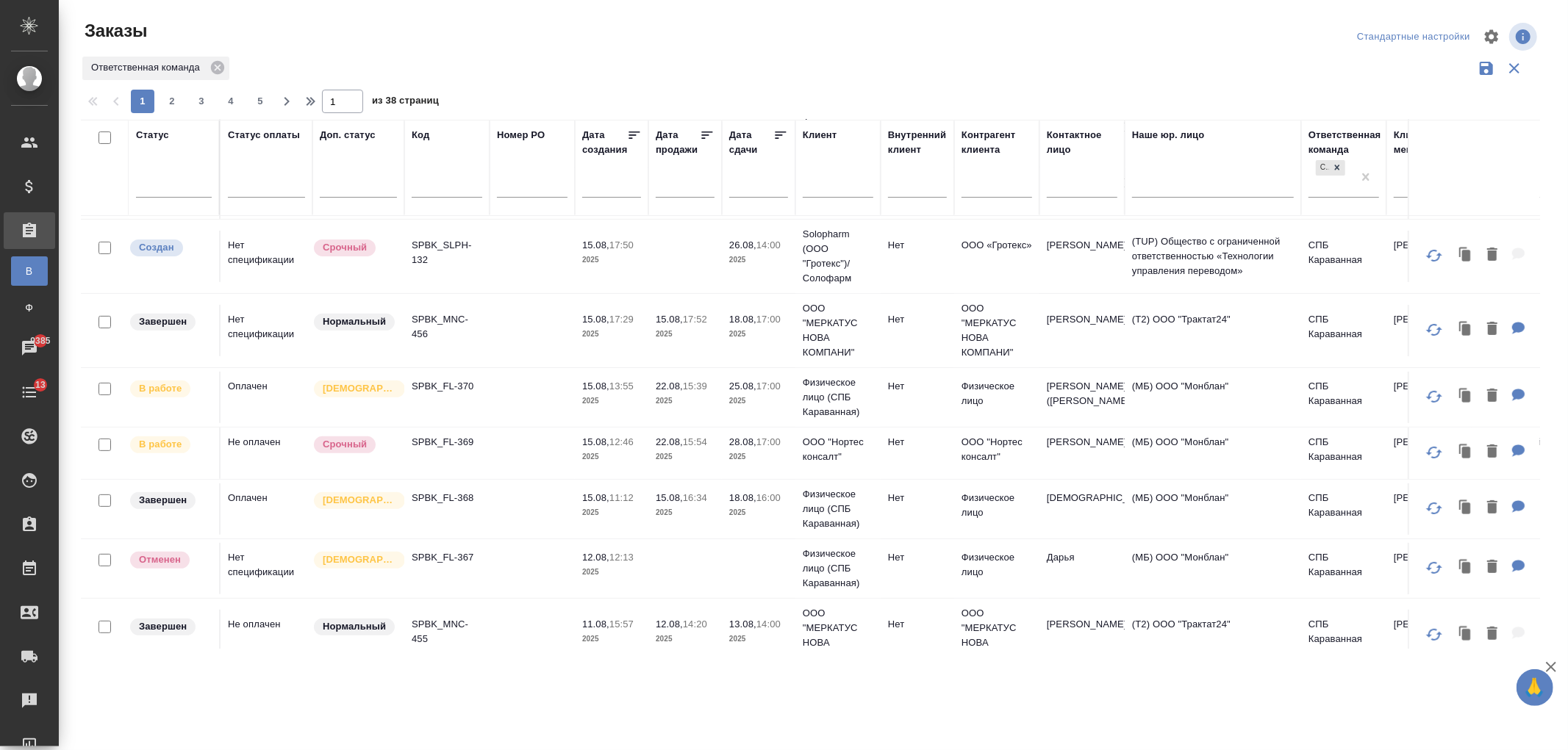
scroll to position [401, 0]
click at [522, 473] on td at bounding box center [532, 451] width 85 height 52
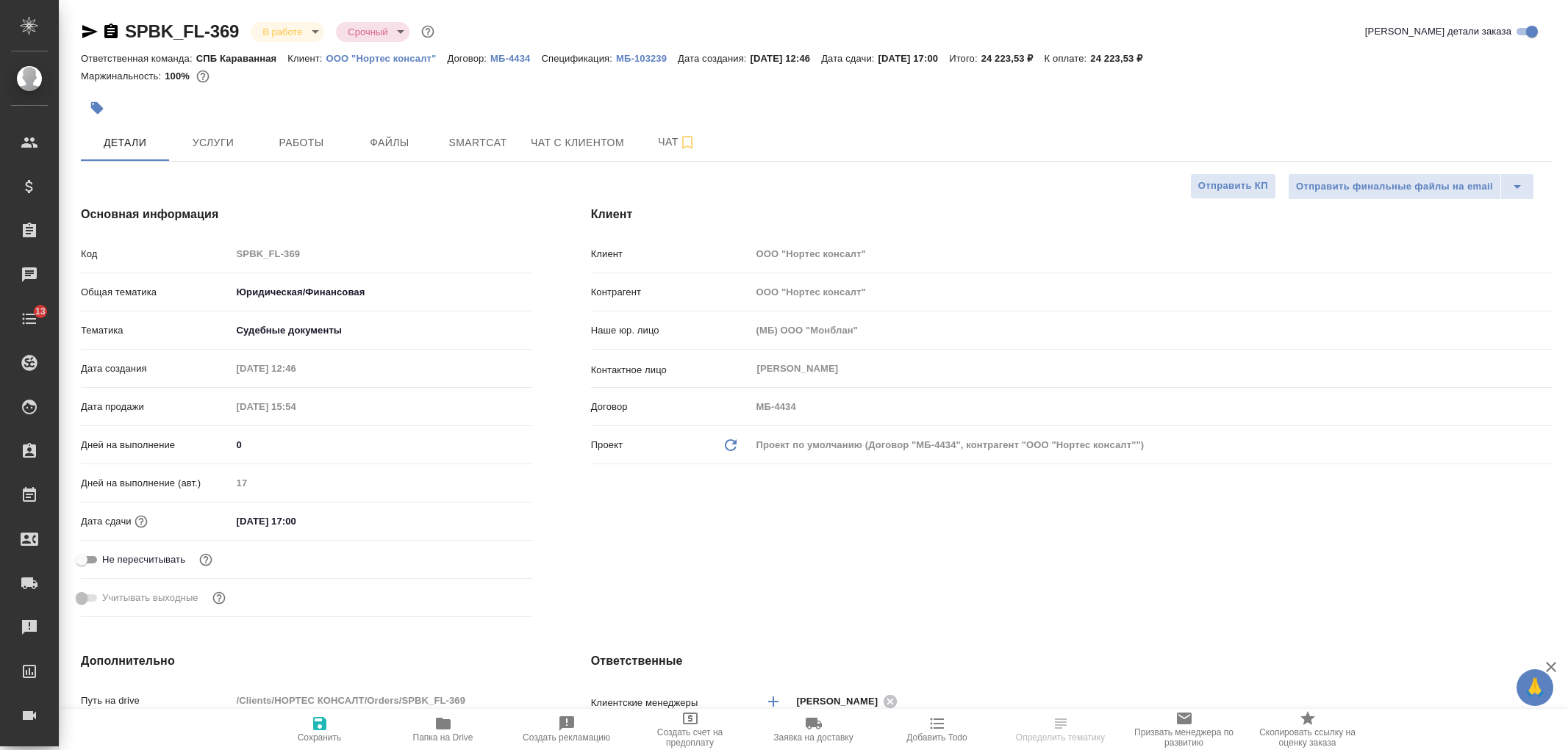
select select "RU"
type textarea "x"
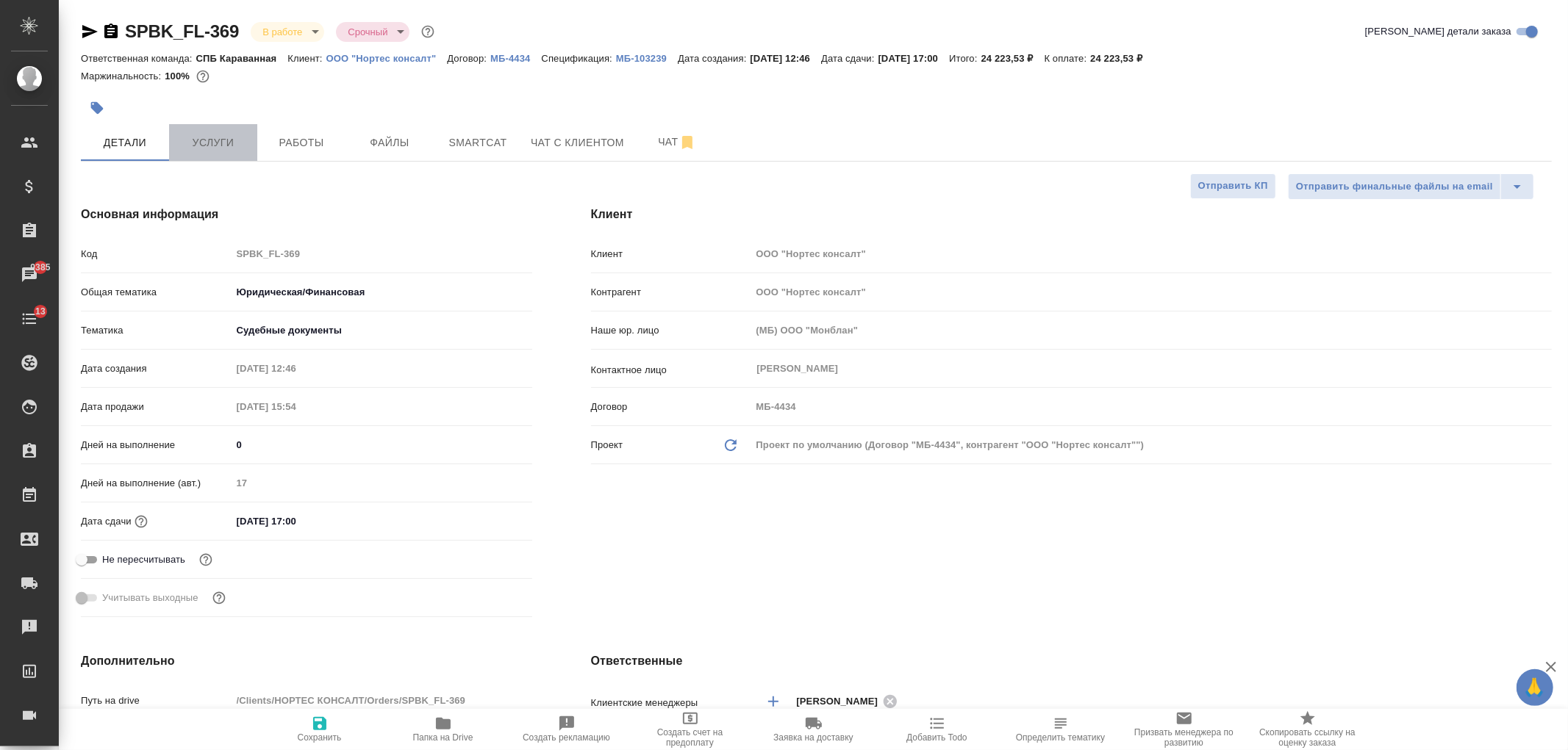
click at [234, 147] on span "Услуги" at bounding box center [213, 142] width 71 height 18
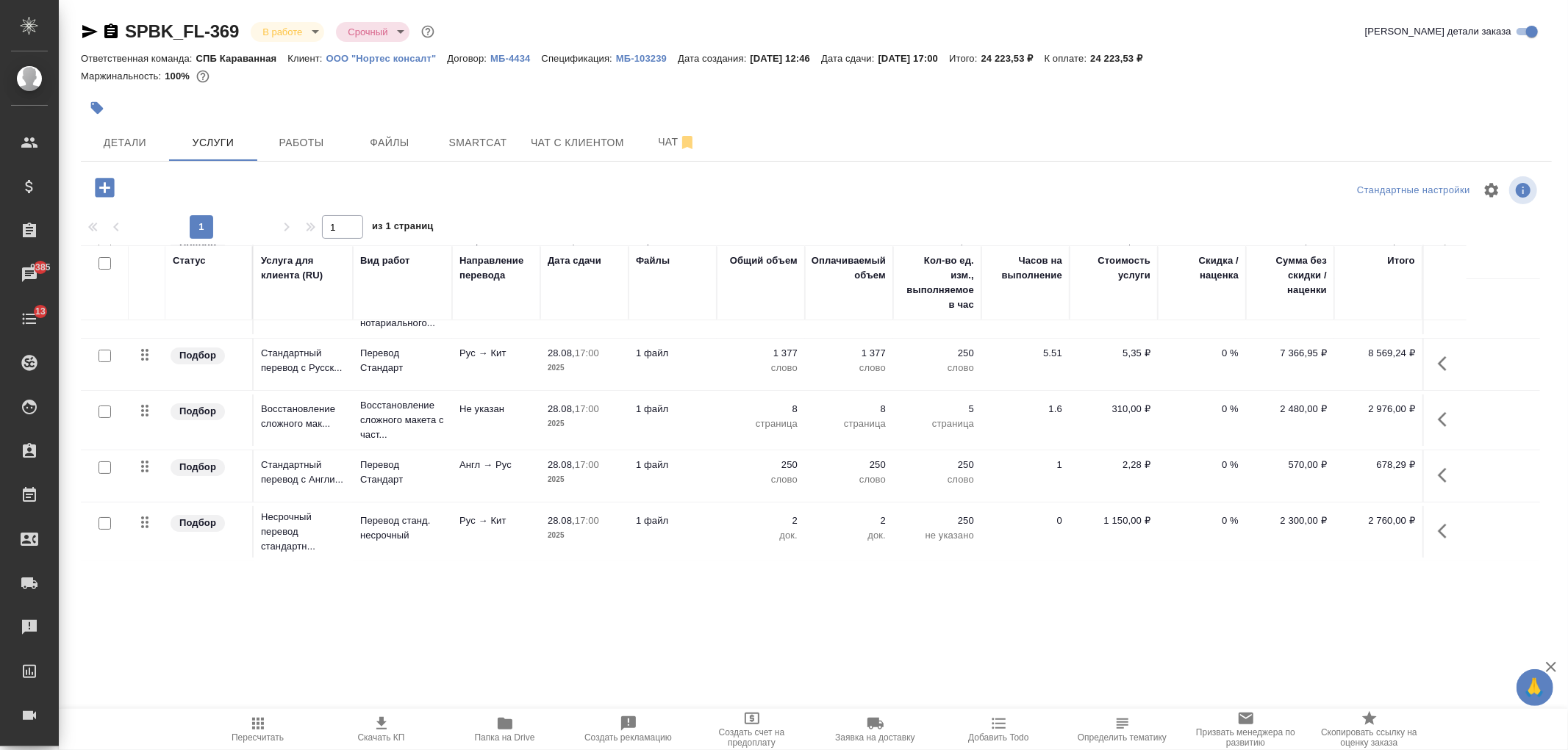
scroll to position [95, 0]
click at [555, 470] on span "28.08, 17:00" at bounding box center [583, 464] width 74 height 15
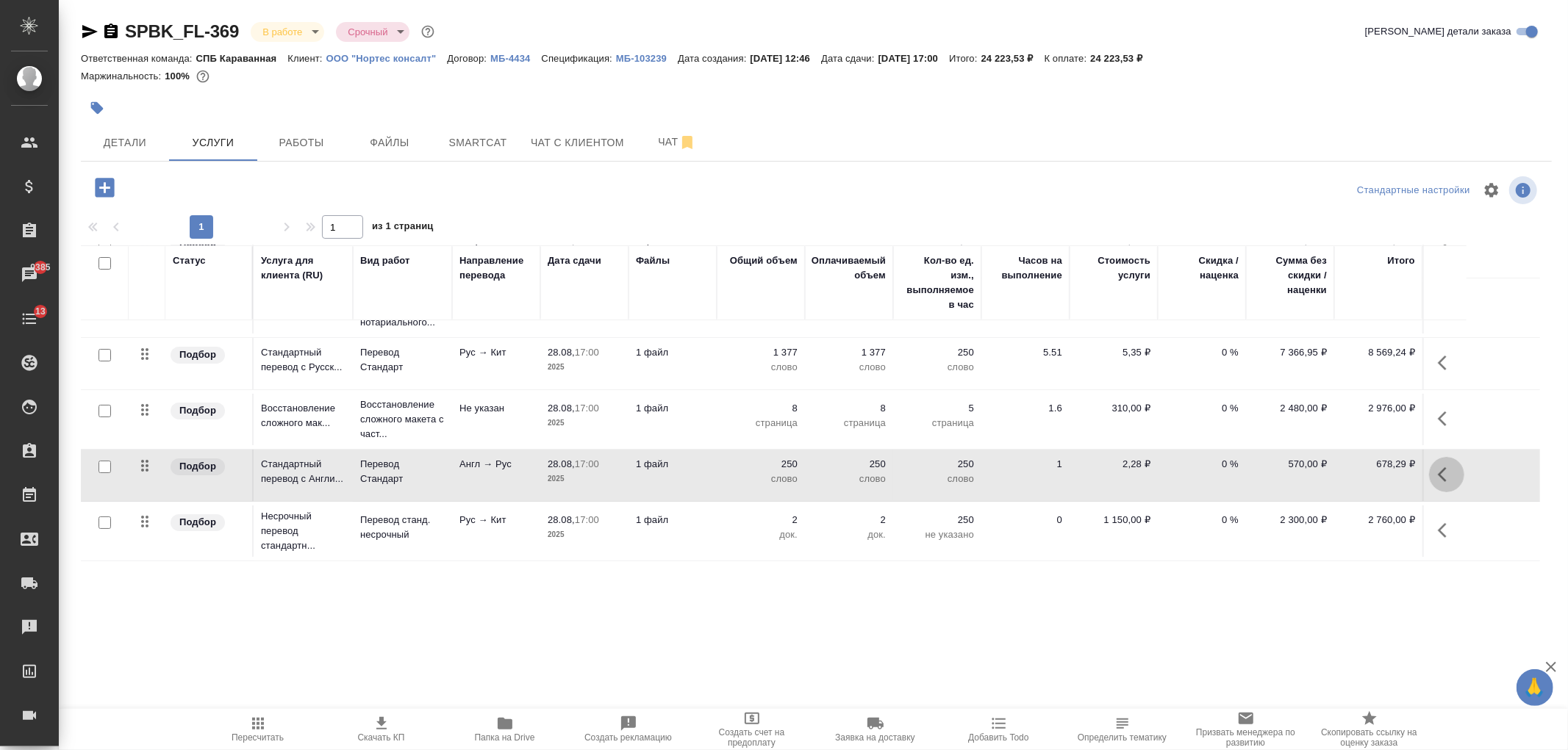
click at [1440, 478] on icon "button" at bounding box center [1446, 474] width 17 height 17
click at [1454, 473] on icon "button" at bounding box center [1446, 474] width 17 height 17
click at [316, 158] on button "Работы" at bounding box center [300, 142] width 88 height 36
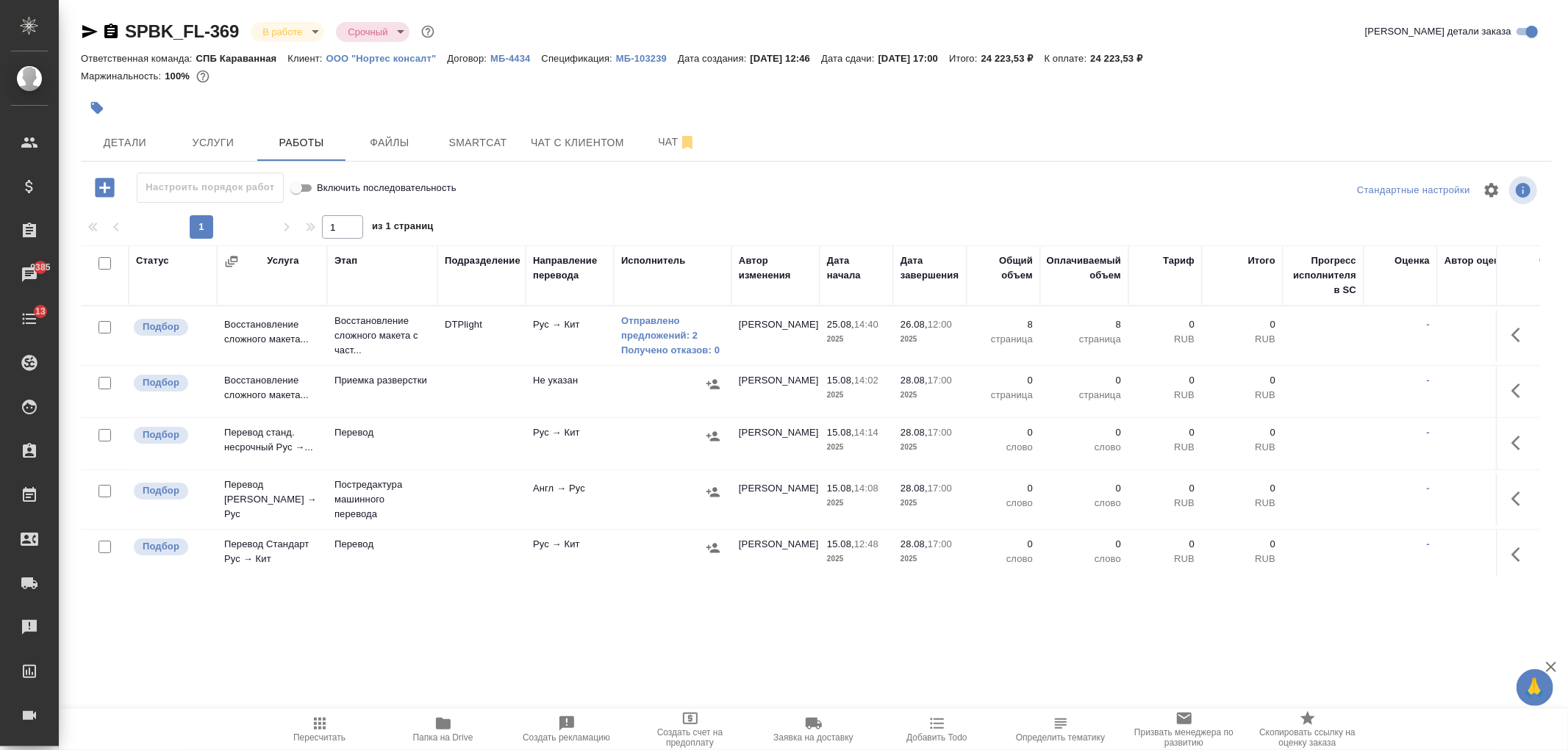
click at [475, 142] on span "Smartcat" at bounding box center [478, 142] width 71 height 18
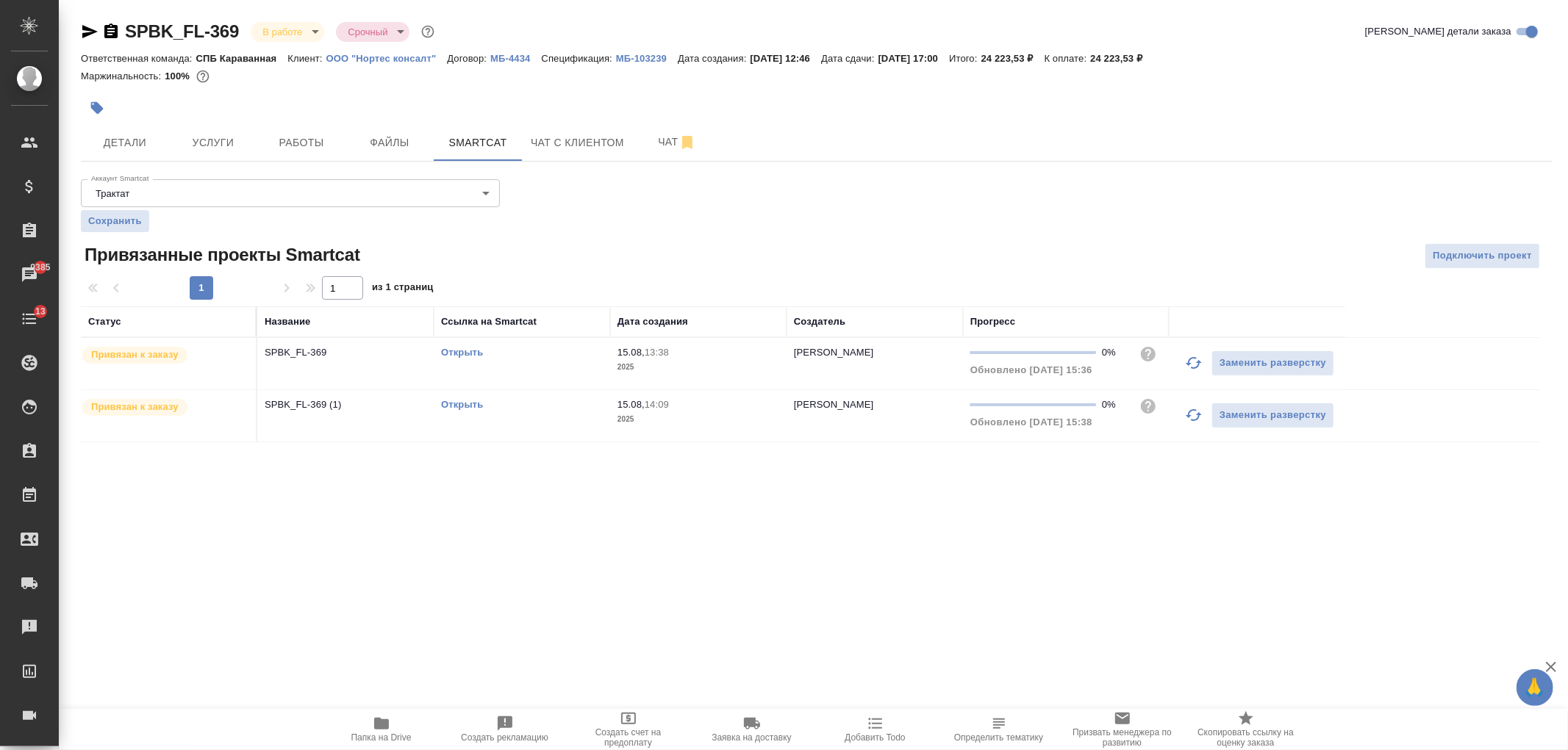
click at [466, 351] on link "Открыть" at bounding box center [462, 352] width 42 height 11
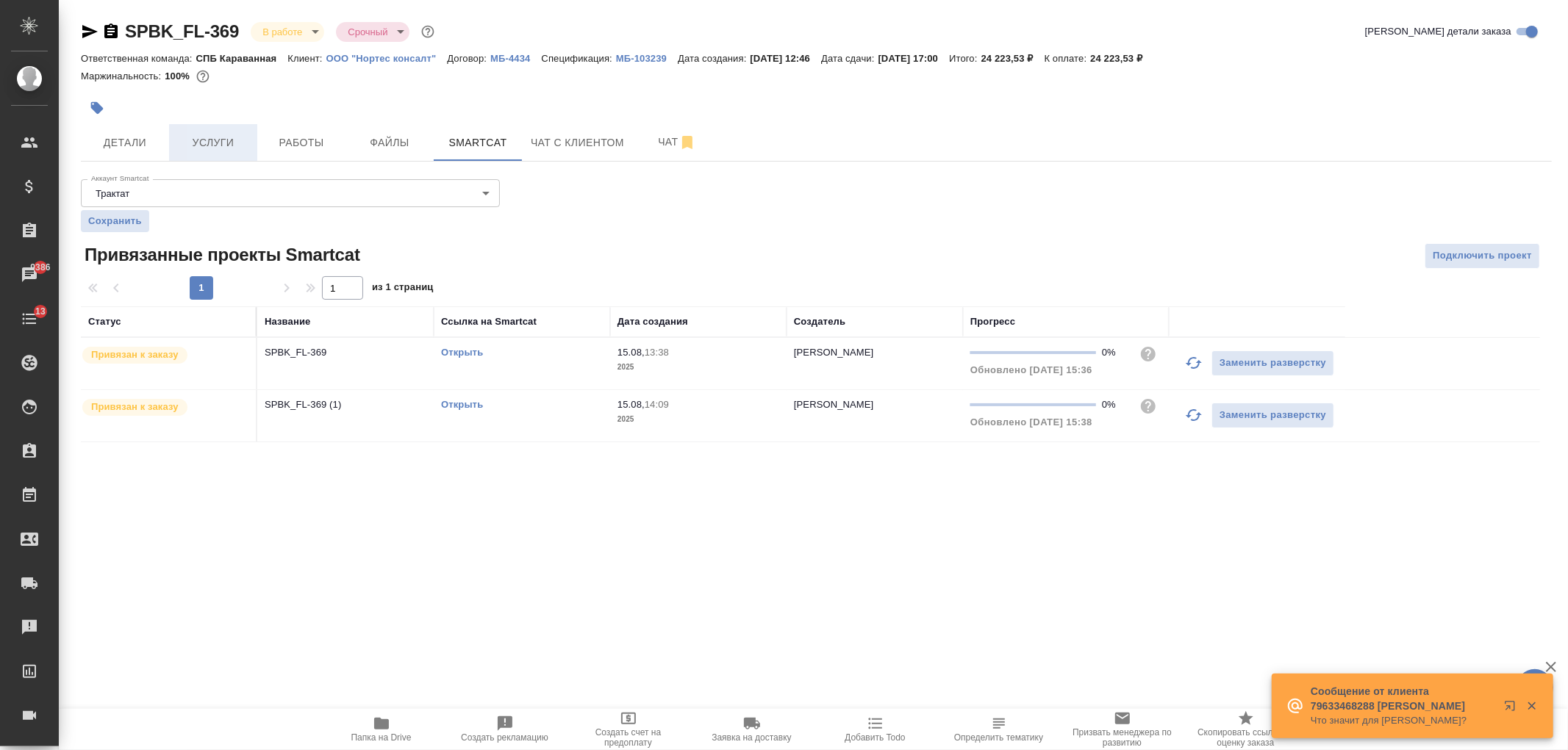
click at [221, 130] on button "Услуги" at bounding box center [212, 142] width 88 height 36
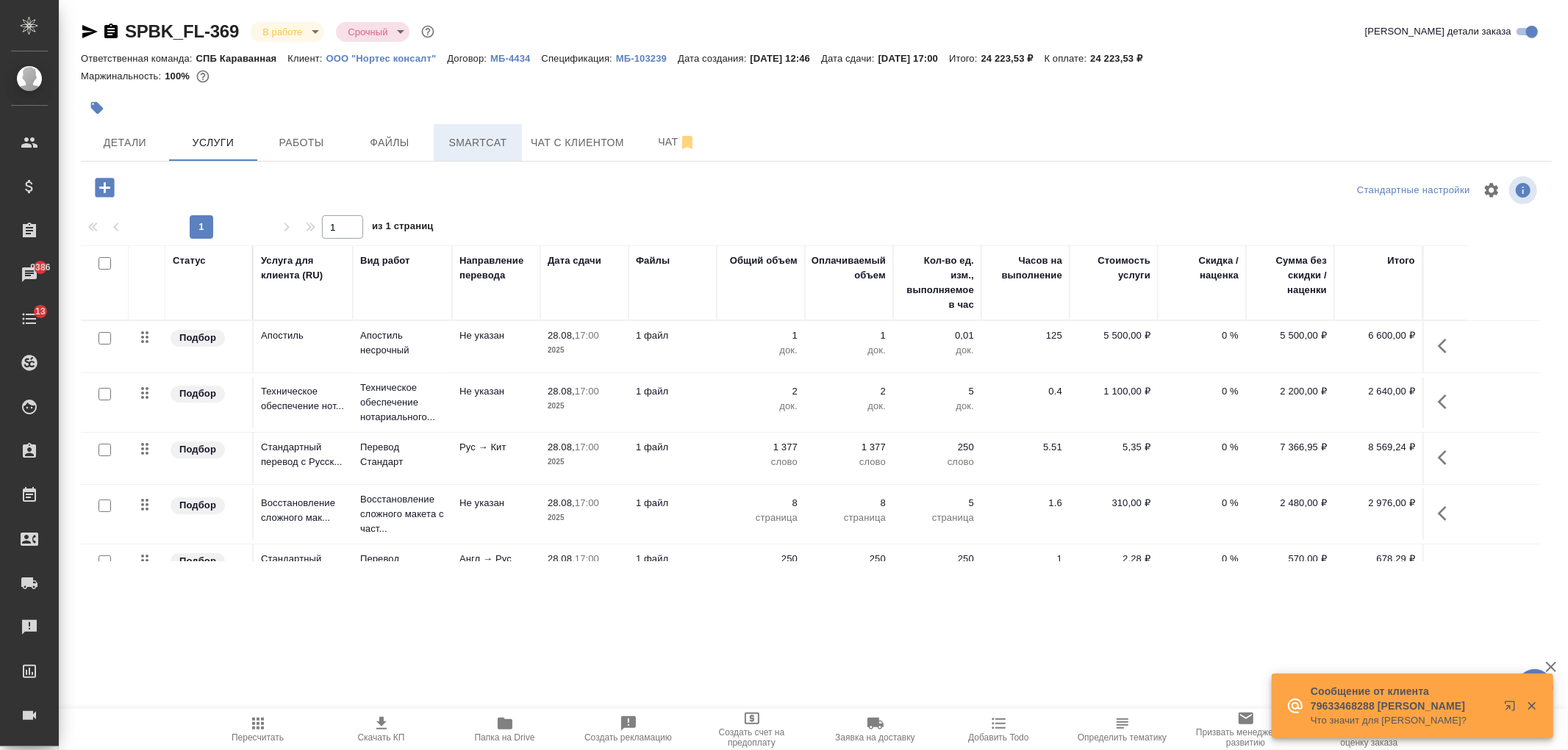
click at [477, 144] on span "Smartcat" at bounding box center [478, 142] width 71 height 18
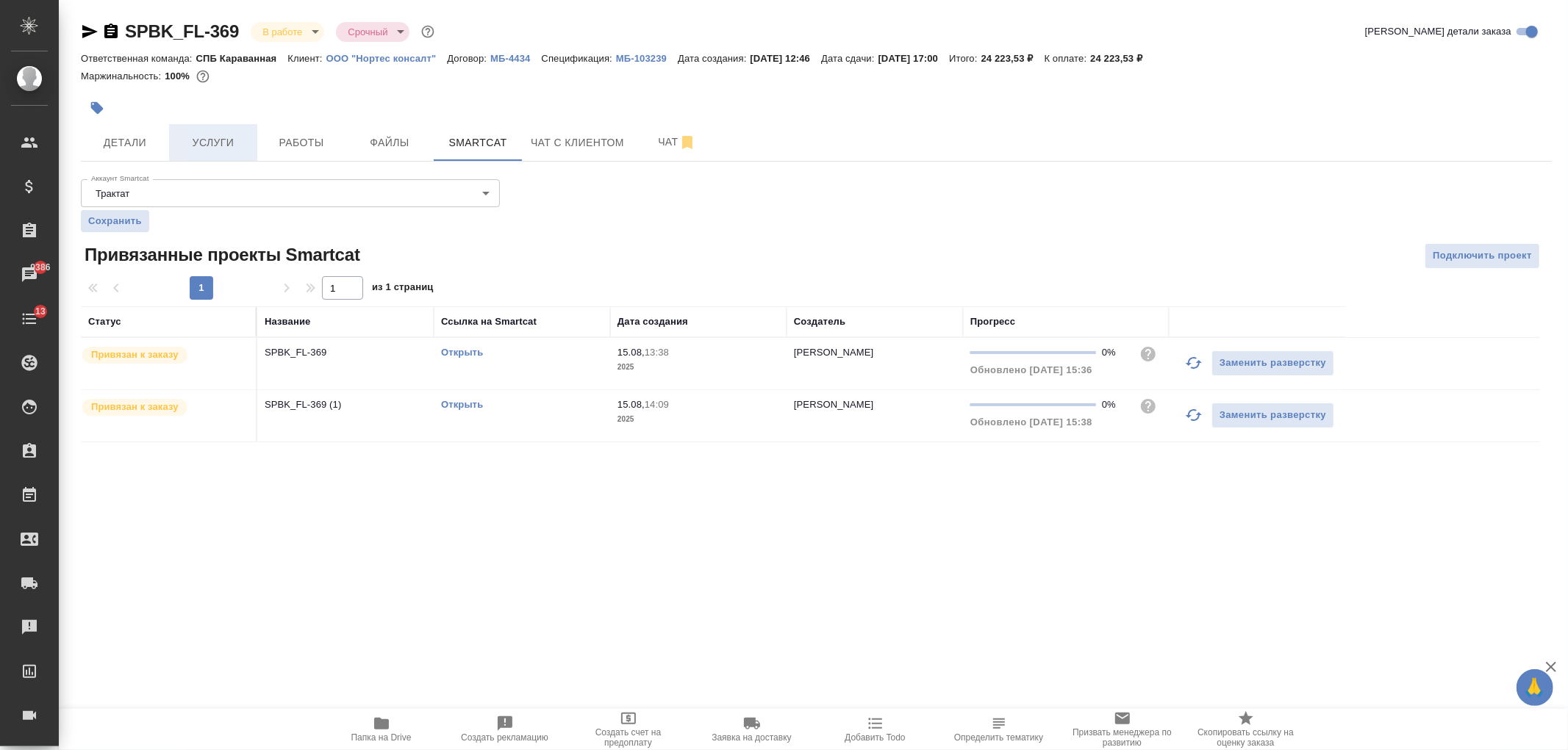
click at [201, 147] on span "Услуги" at bounding box center [213, 142] width 71 height 18
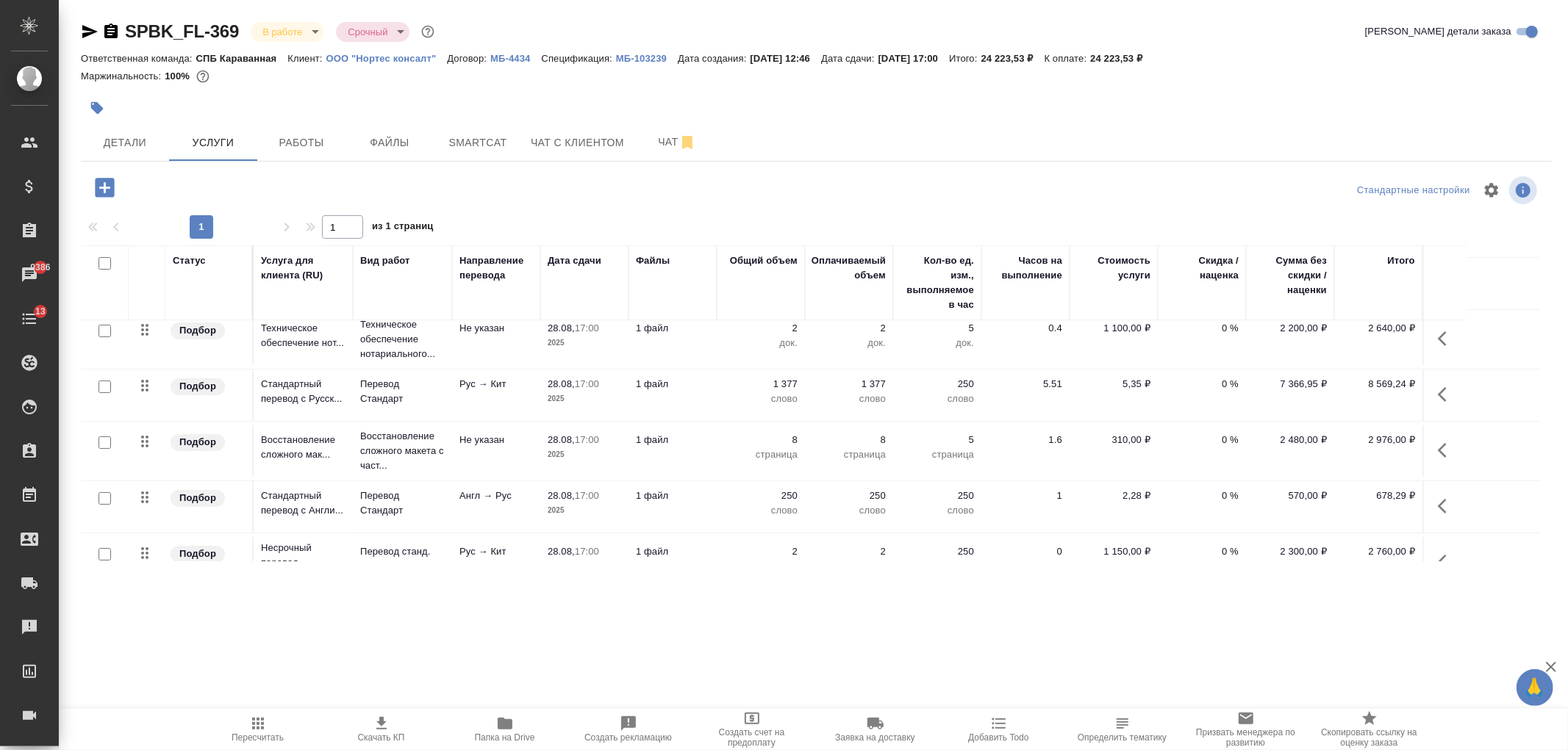
scroll to position [95, 0]
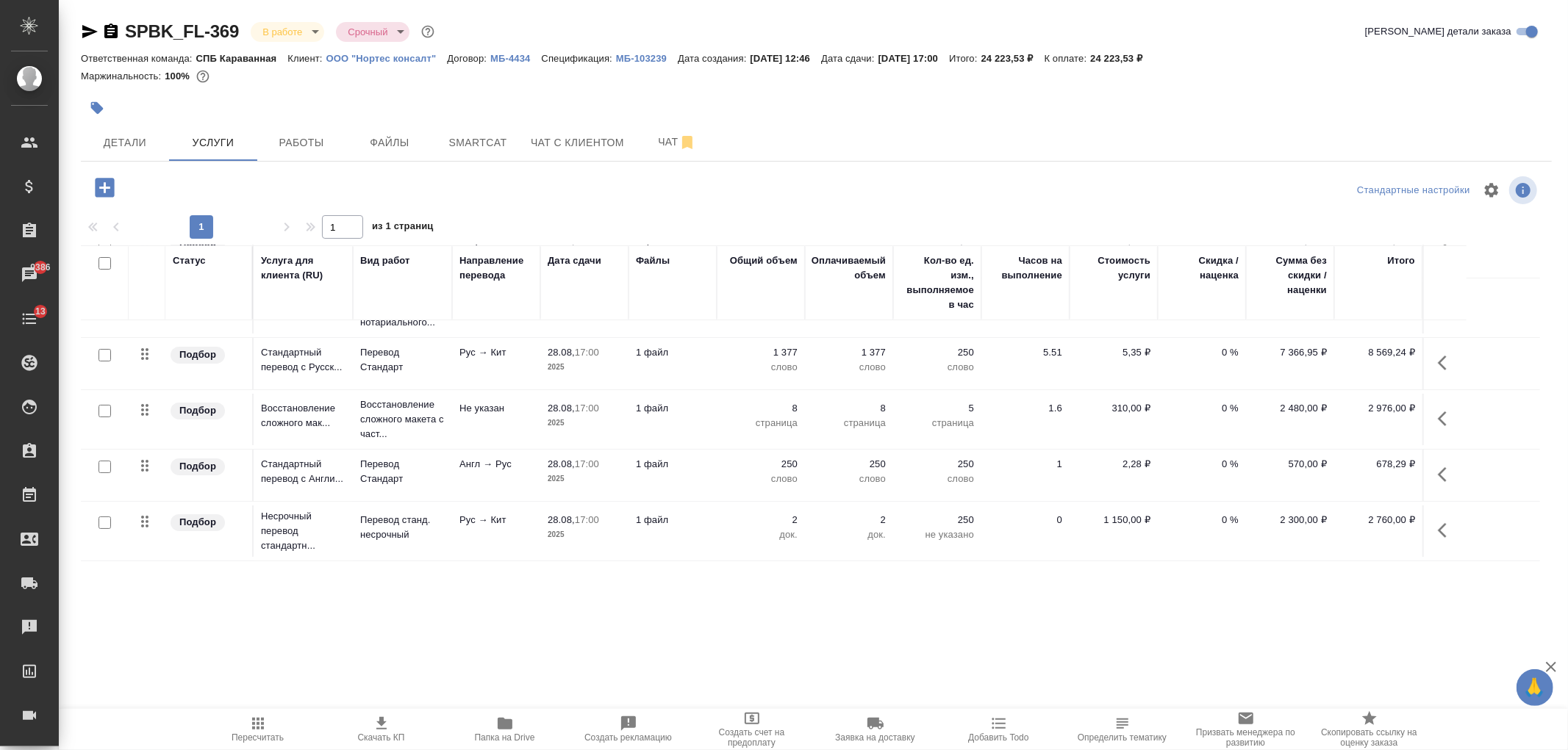
click at [385, 54] on p "ООО "Нортес консалт"" at bounding box center [387, 58] width 122 height 11
click at [476, 137] on span "Smartcat" at bounding box center [478, 142] width 71 height 18
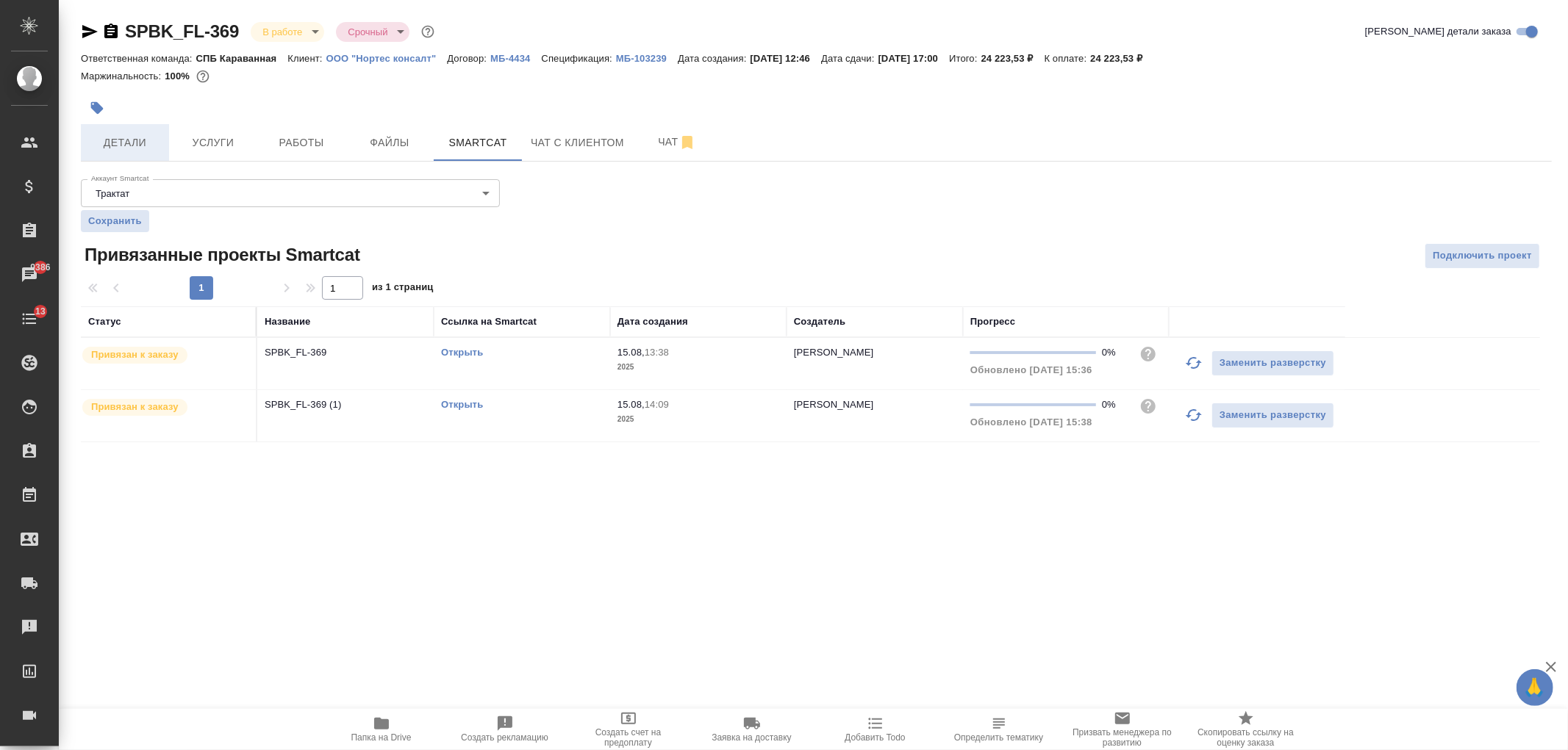
click at [111, 152] on button "Детали" at bounding box center [124, 142] width 88 height 36
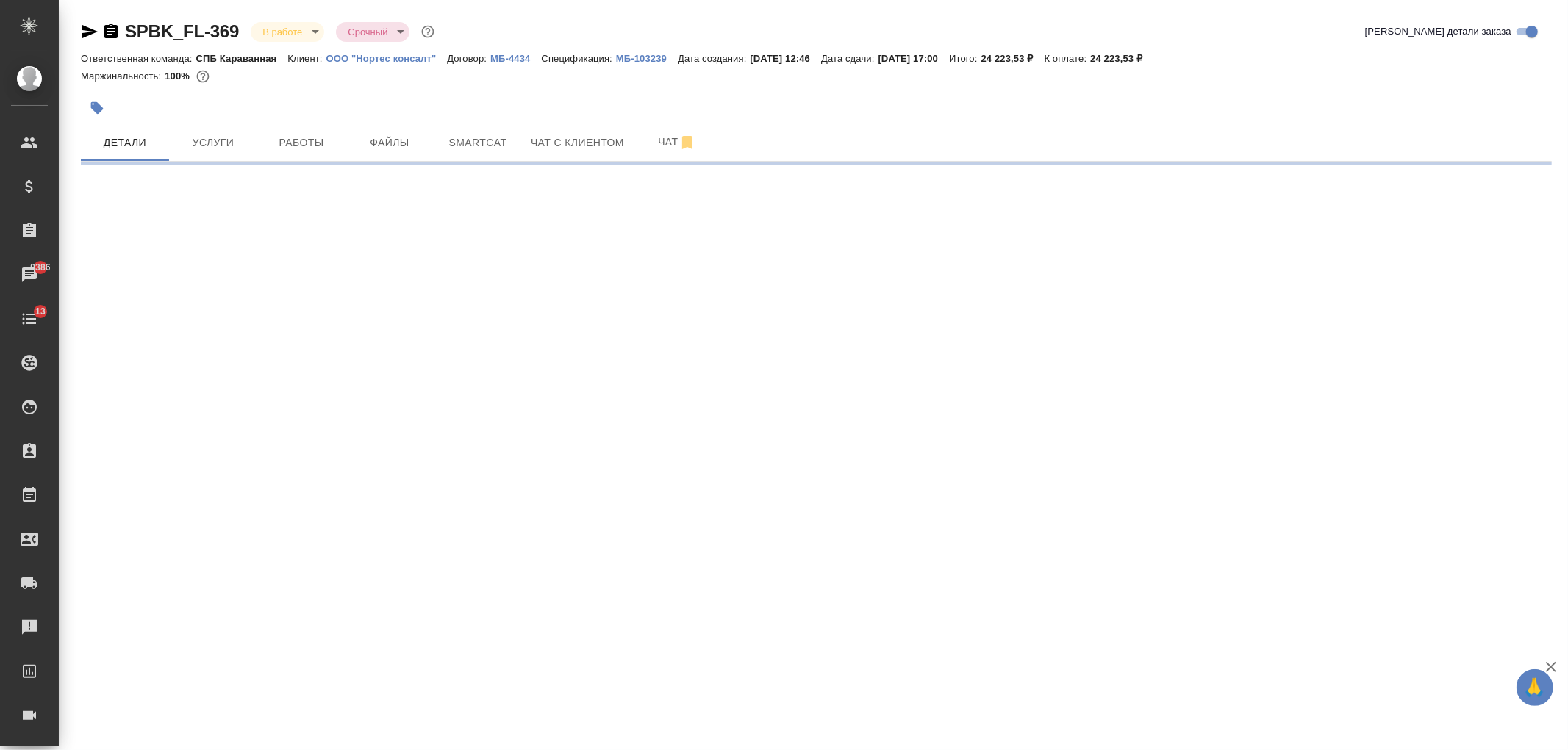
select select "RU"
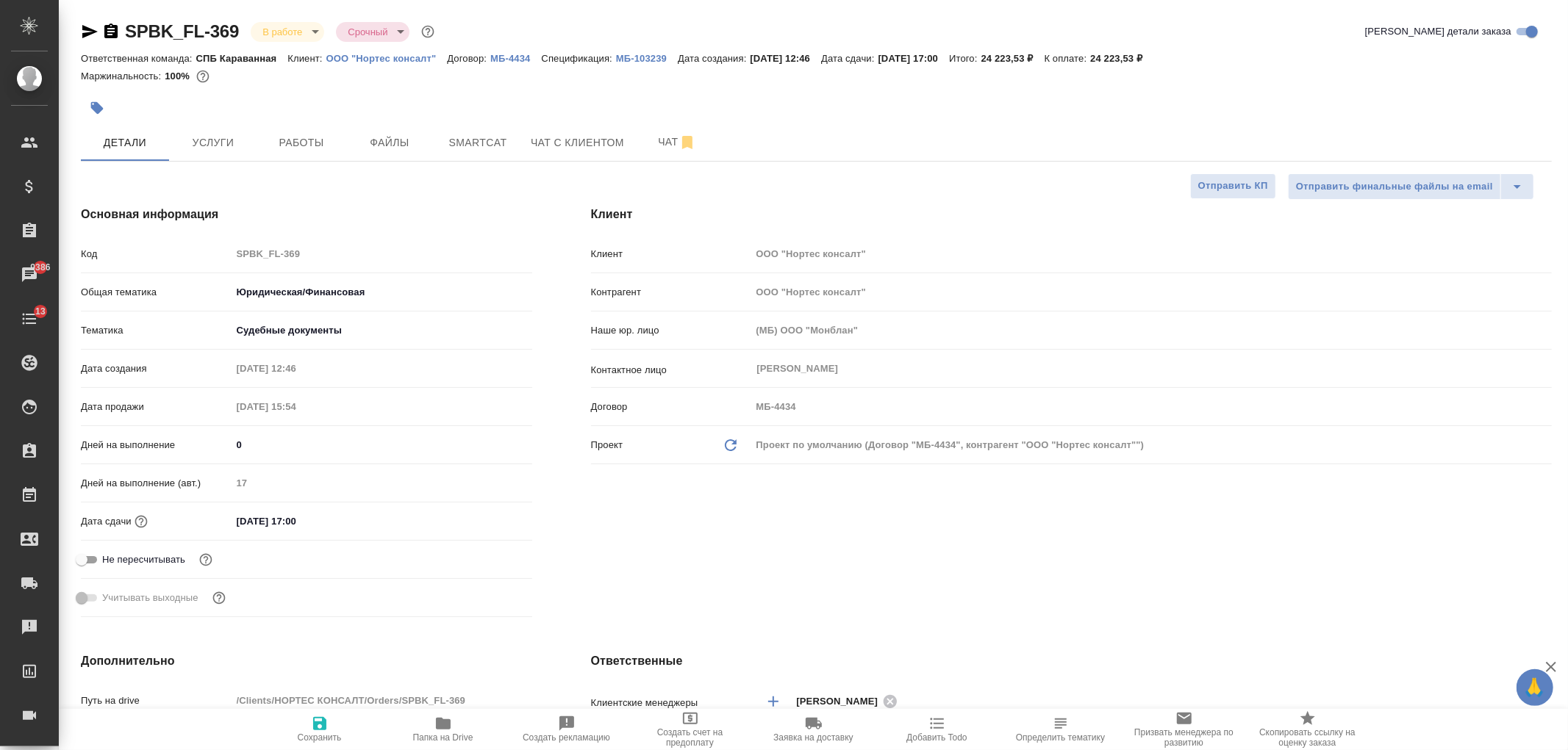
type textarea "x"
click at [455, 137] on span "Smartcat" at bounding box center [478, 142] width 71 height 18
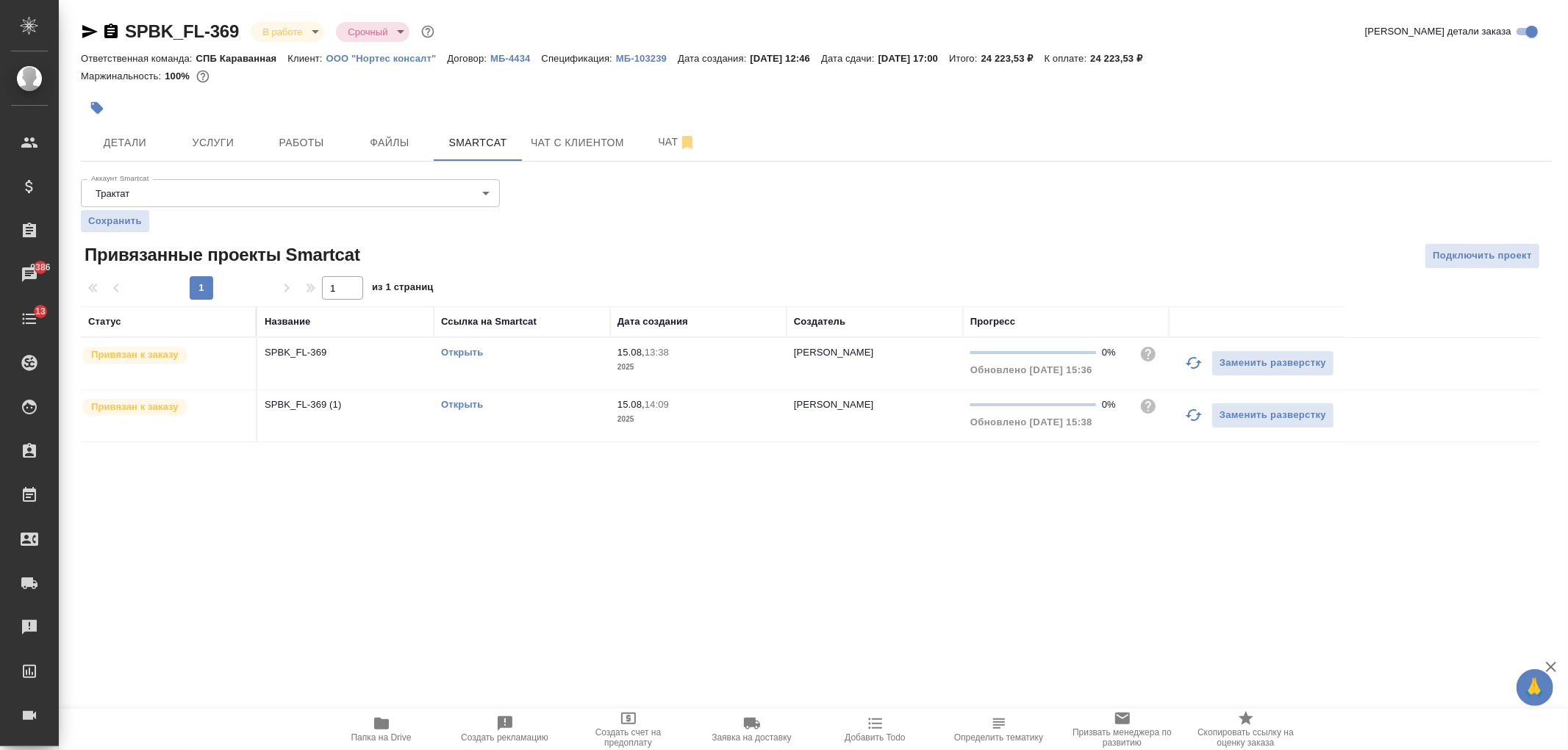
click at [566, 350] on div "Открыть" at bounding box center [522, 353] width 162 height 15
click at [122, 151] on button "Детали" at bounding box center [124, 142] width 88 height 36
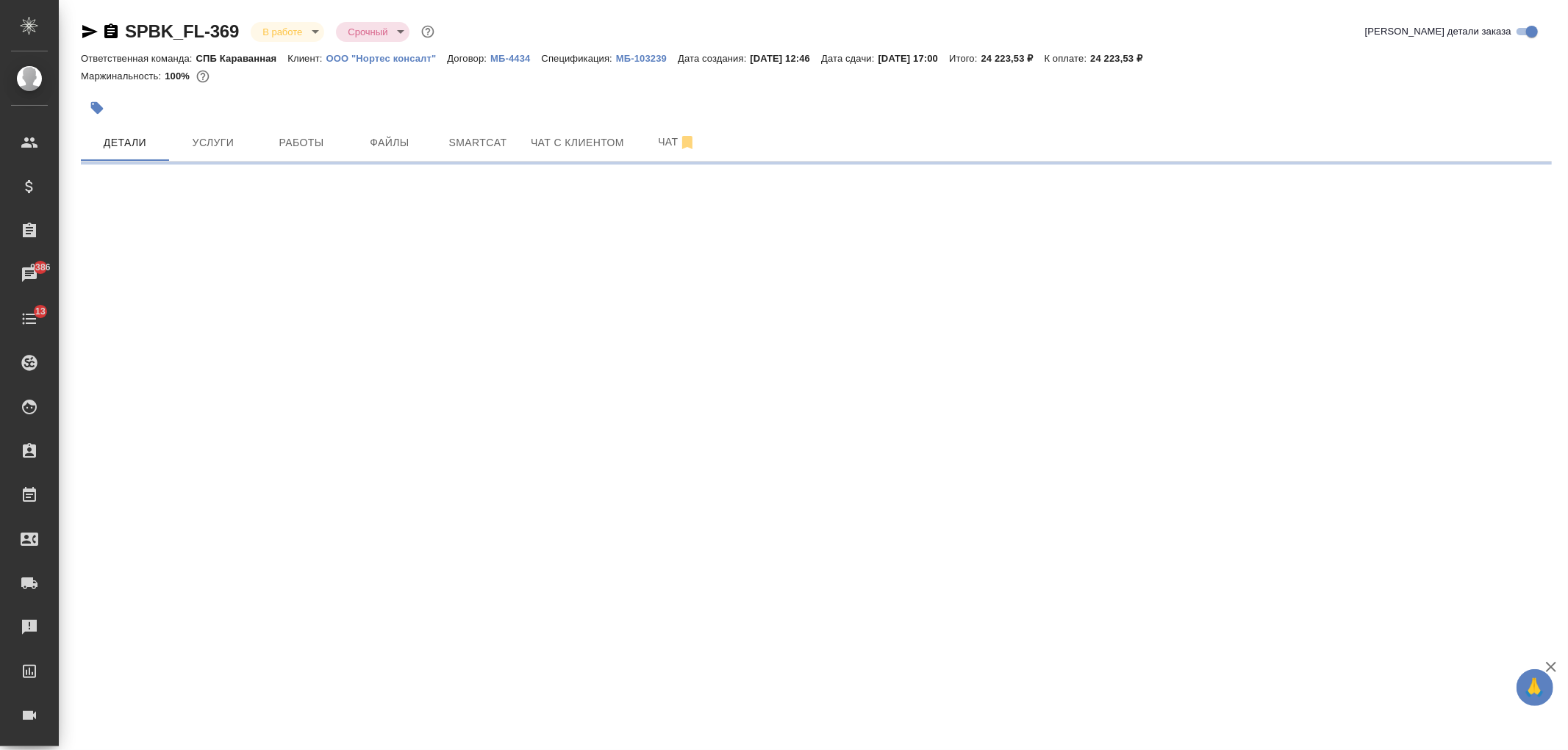
select select "RU"
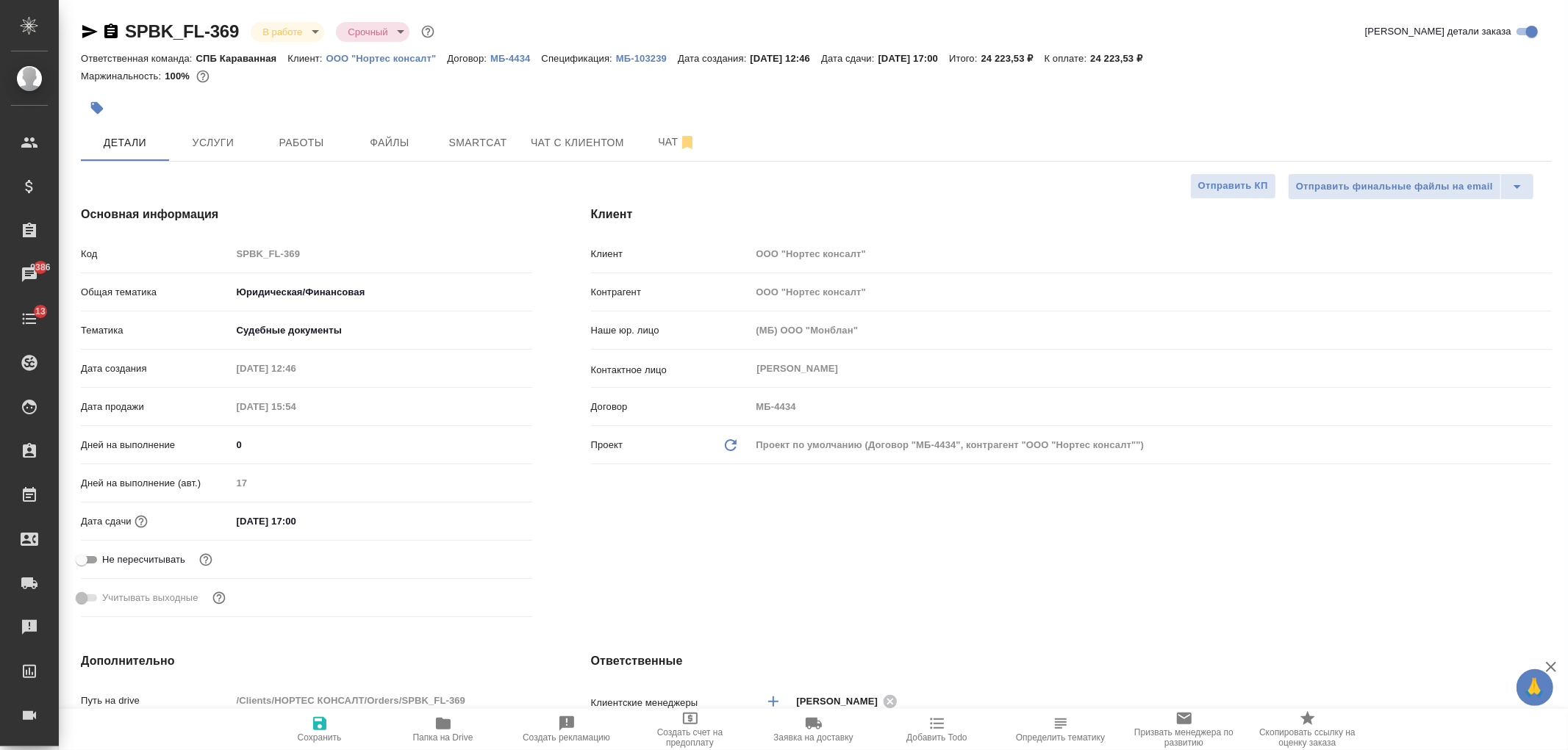
type textarea "x"
click at [221, 151] on button "Услуги" at bounding box center [212, 142] width 88 height 36
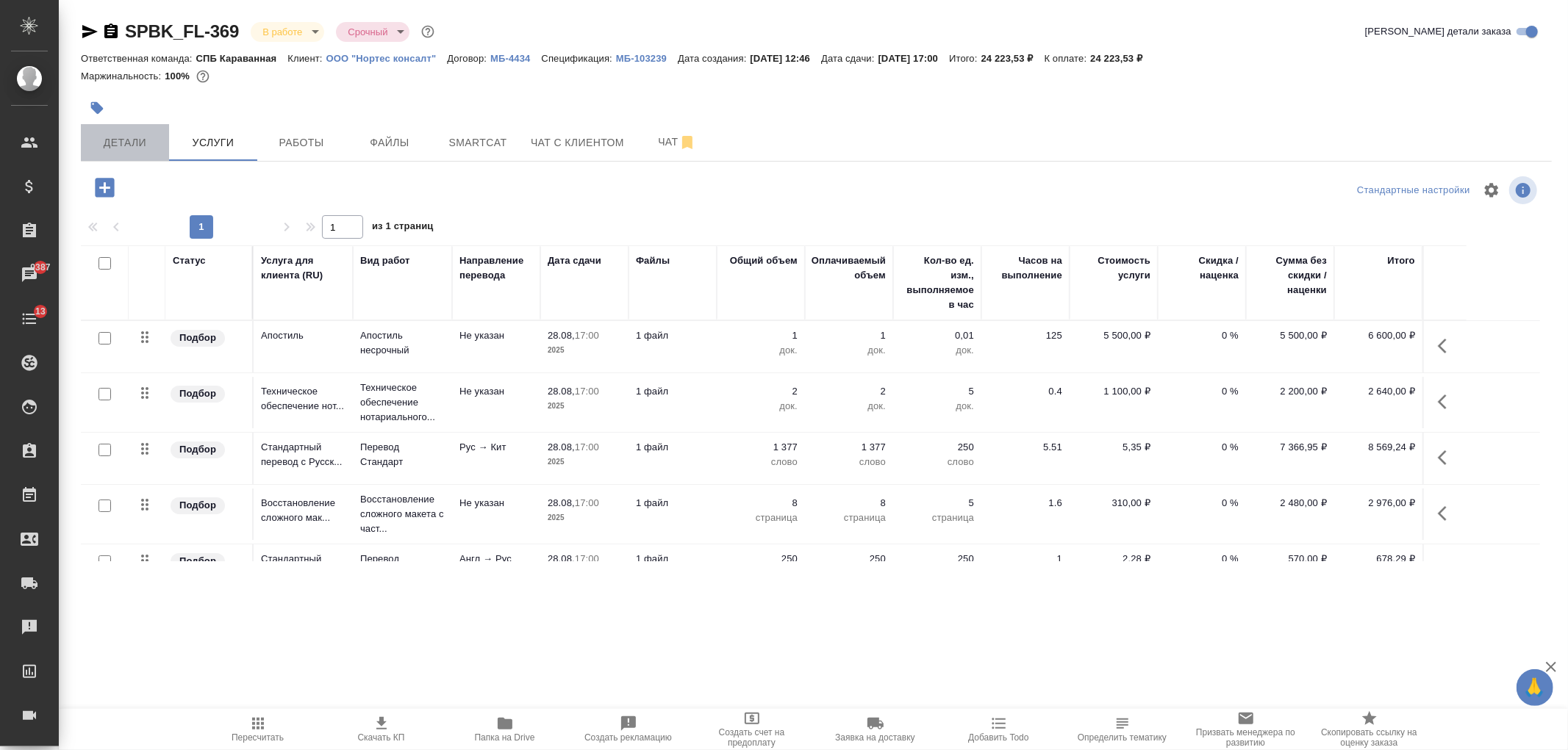
click at [151, 140] on span "Детали" at bounding box center [125, 142] width 71 height 18
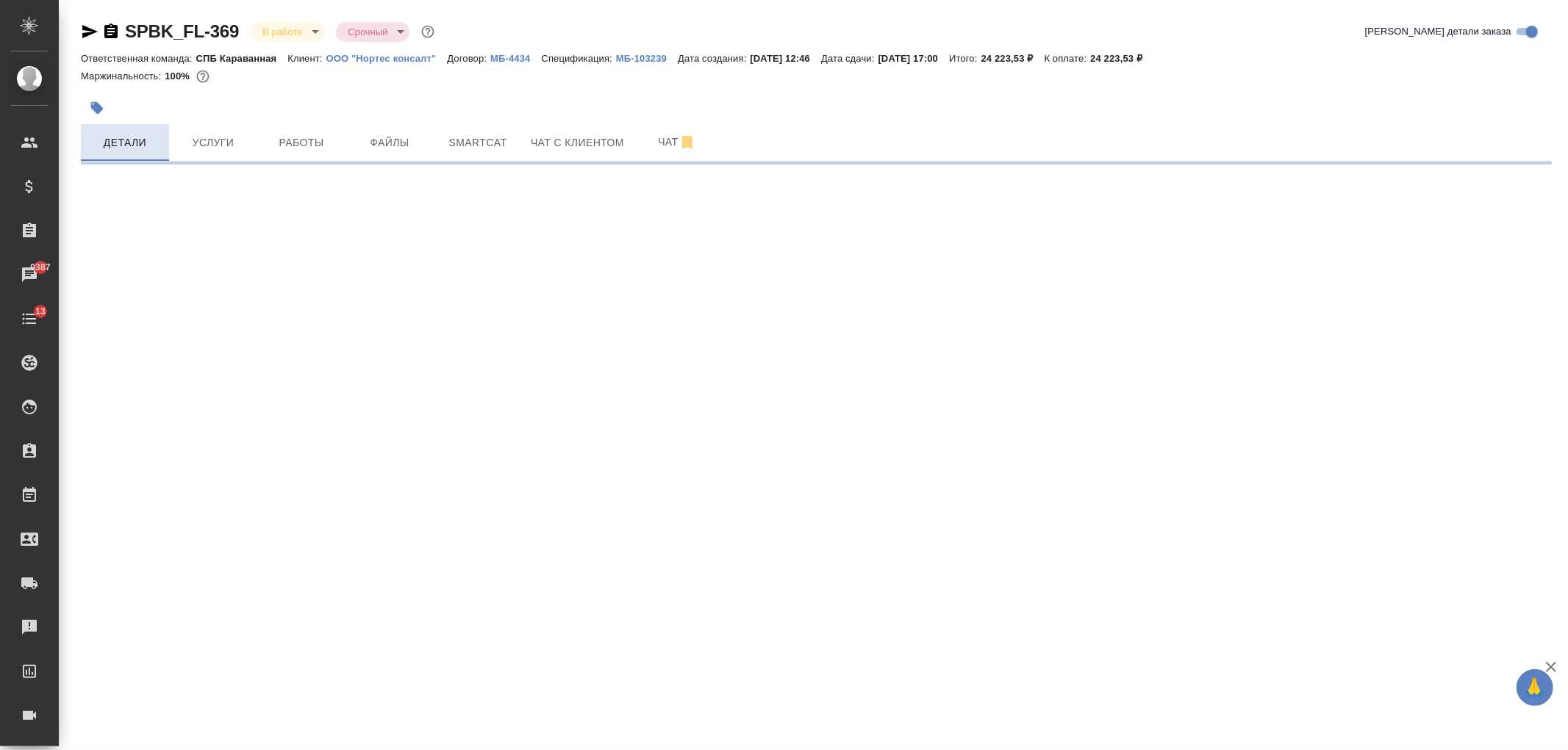
select select "RU"
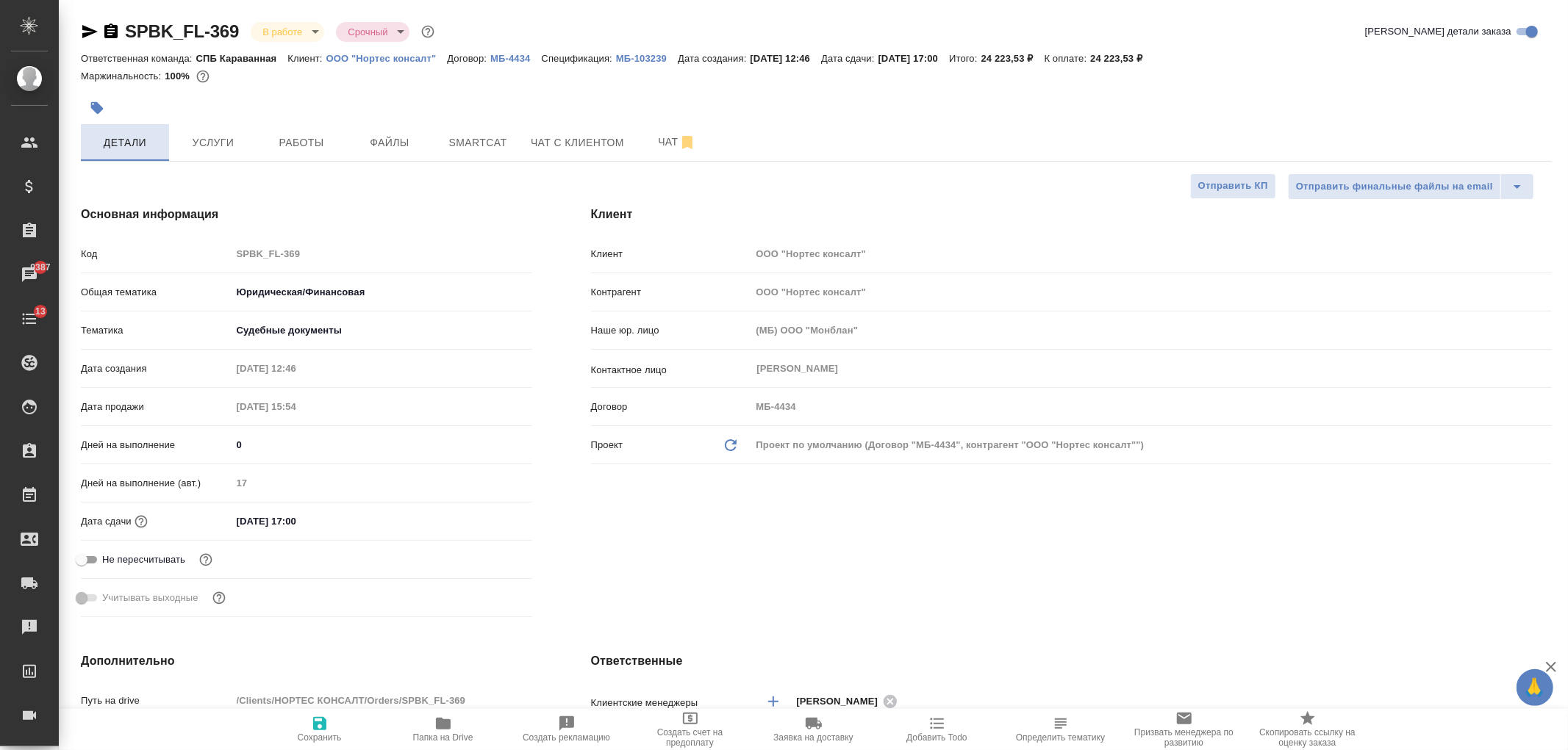
type textarea "x"
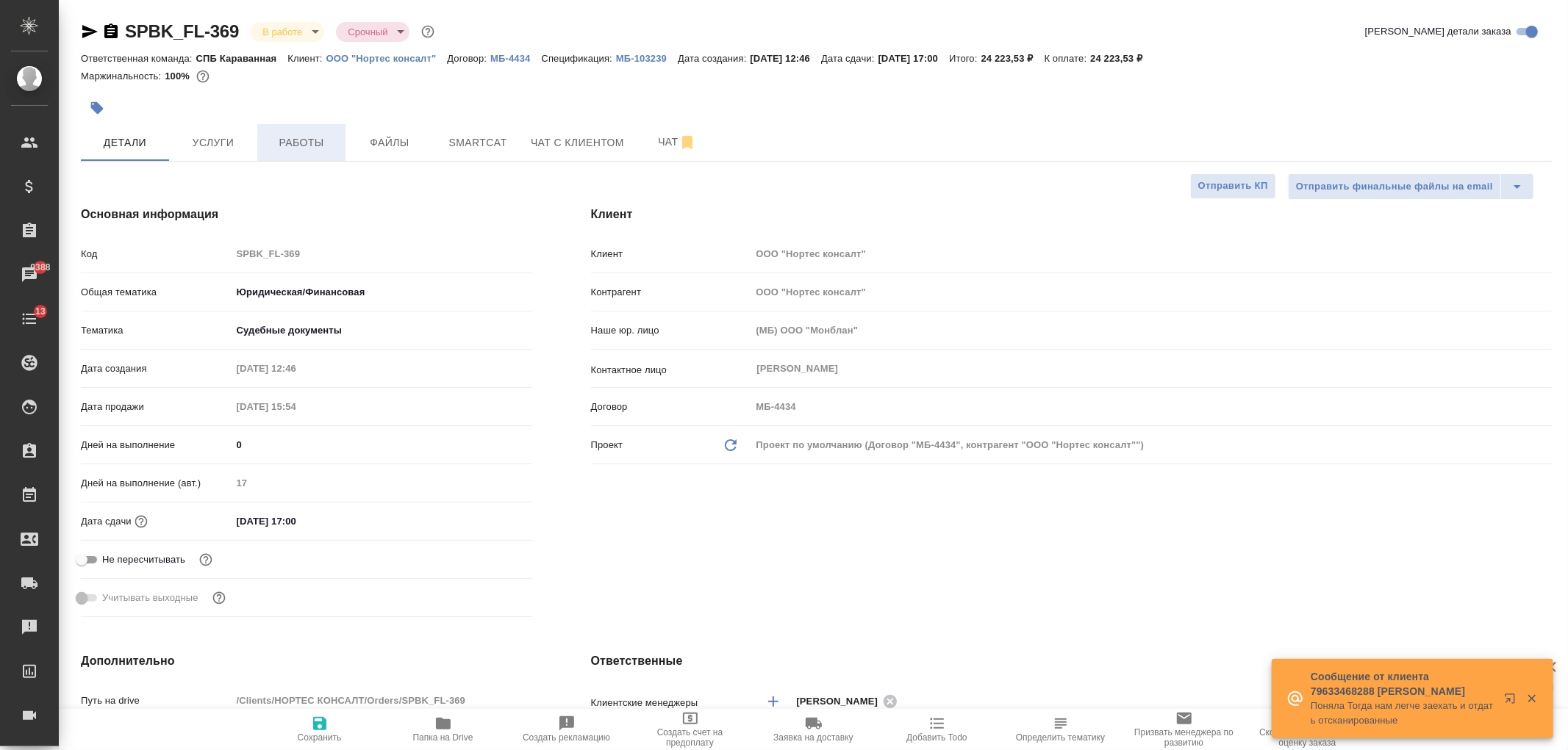
click at [301, 152] on button "Работы" at bounding box center [300, 142] width 88 height 36
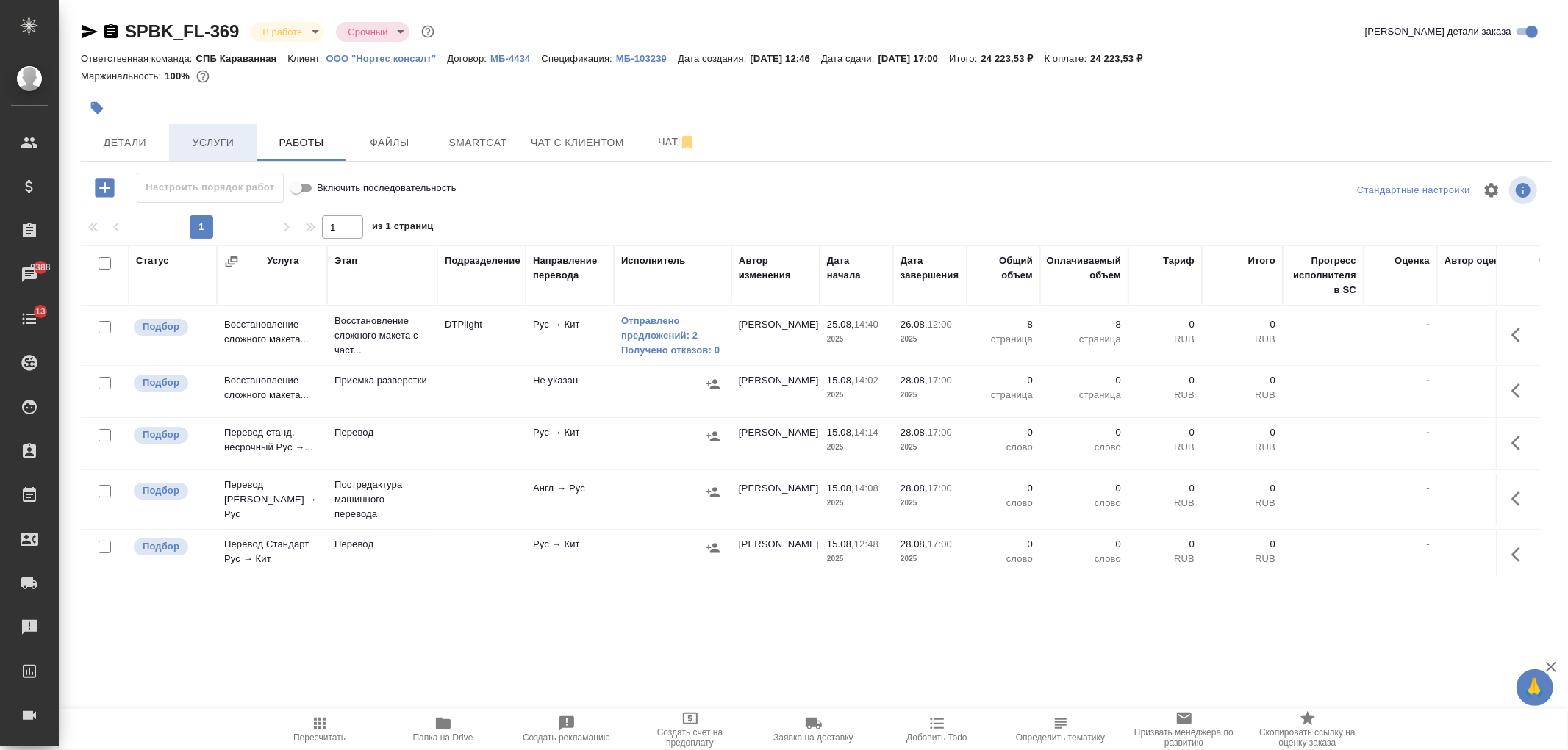
click at [219, 149] on span "Услуги" at bounding box center [213, 142] width 71 height 18
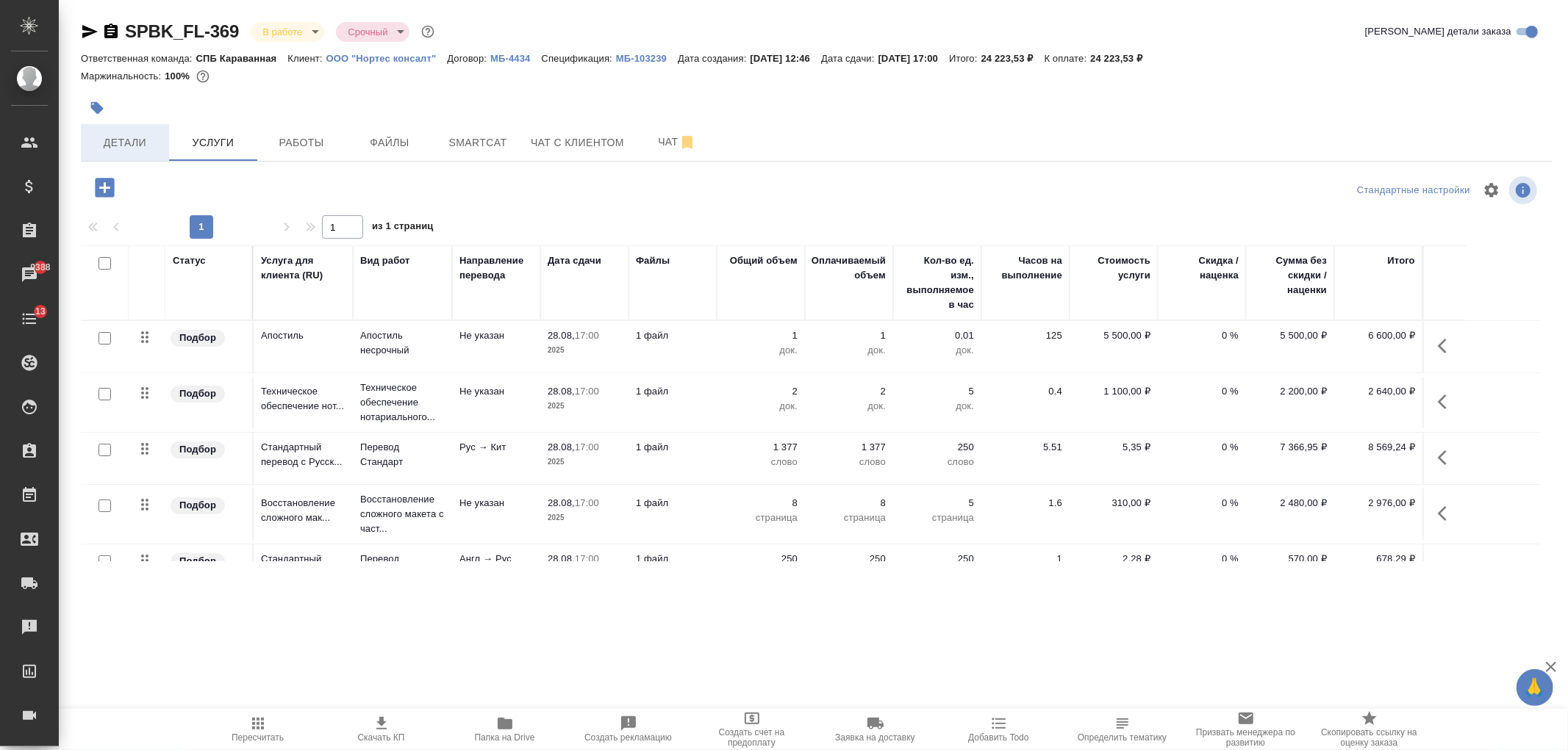
click at [125, 143] on span "Детали" at bounding box center [125, 142] width 71 height 18
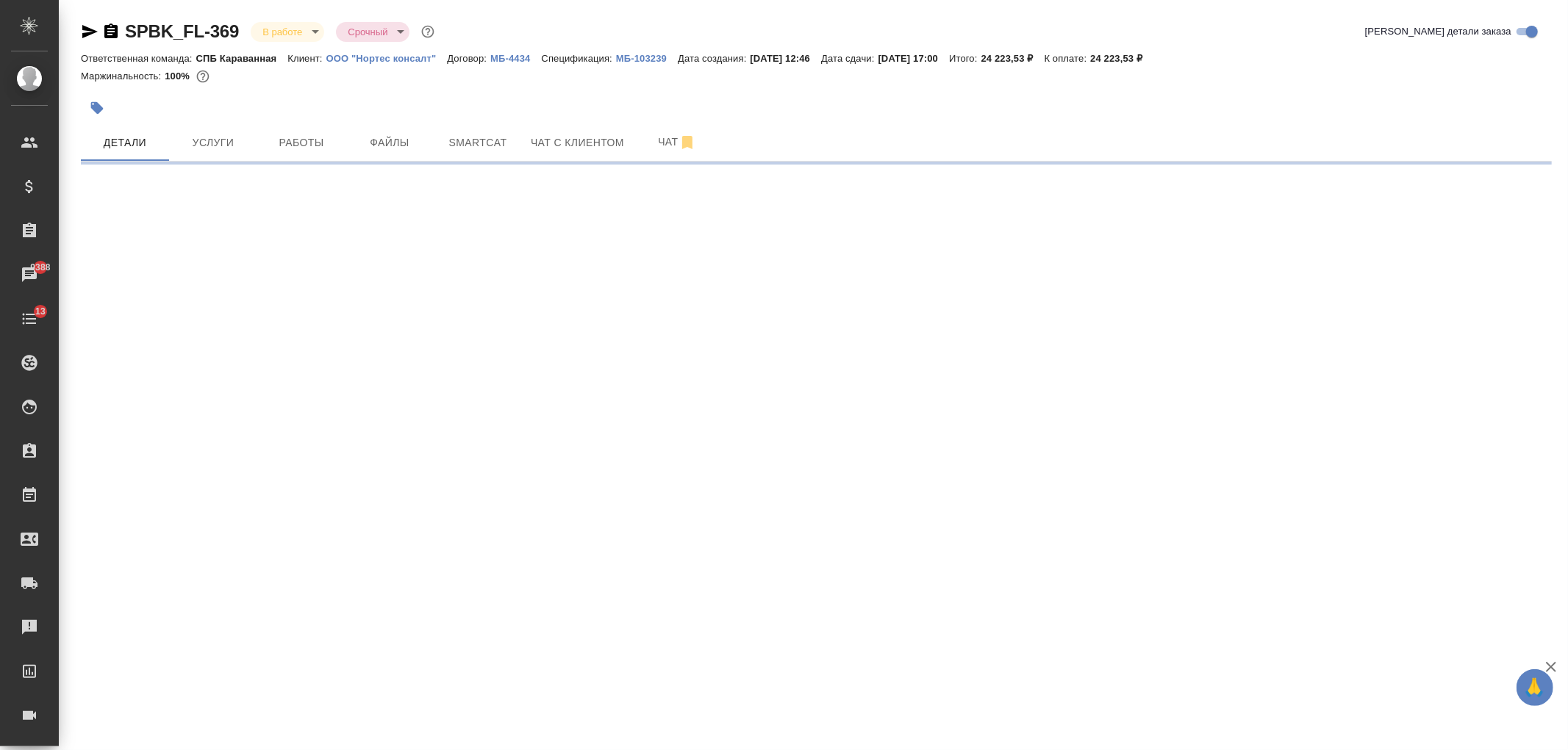
select select "RU"
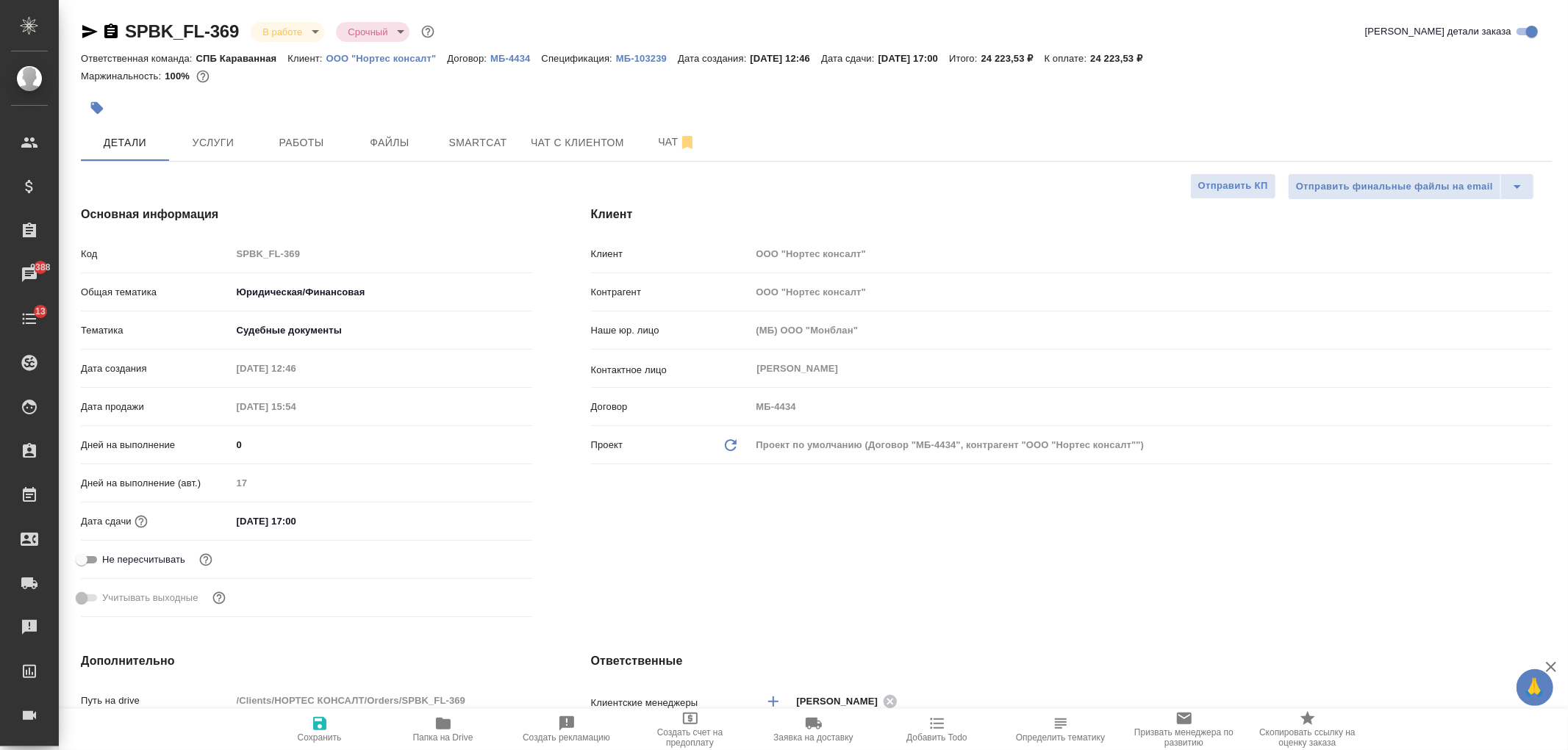
type textarea "x"
click at [307, 152] on button "Работы" at bounding box center [300, 142] width 88 height 36
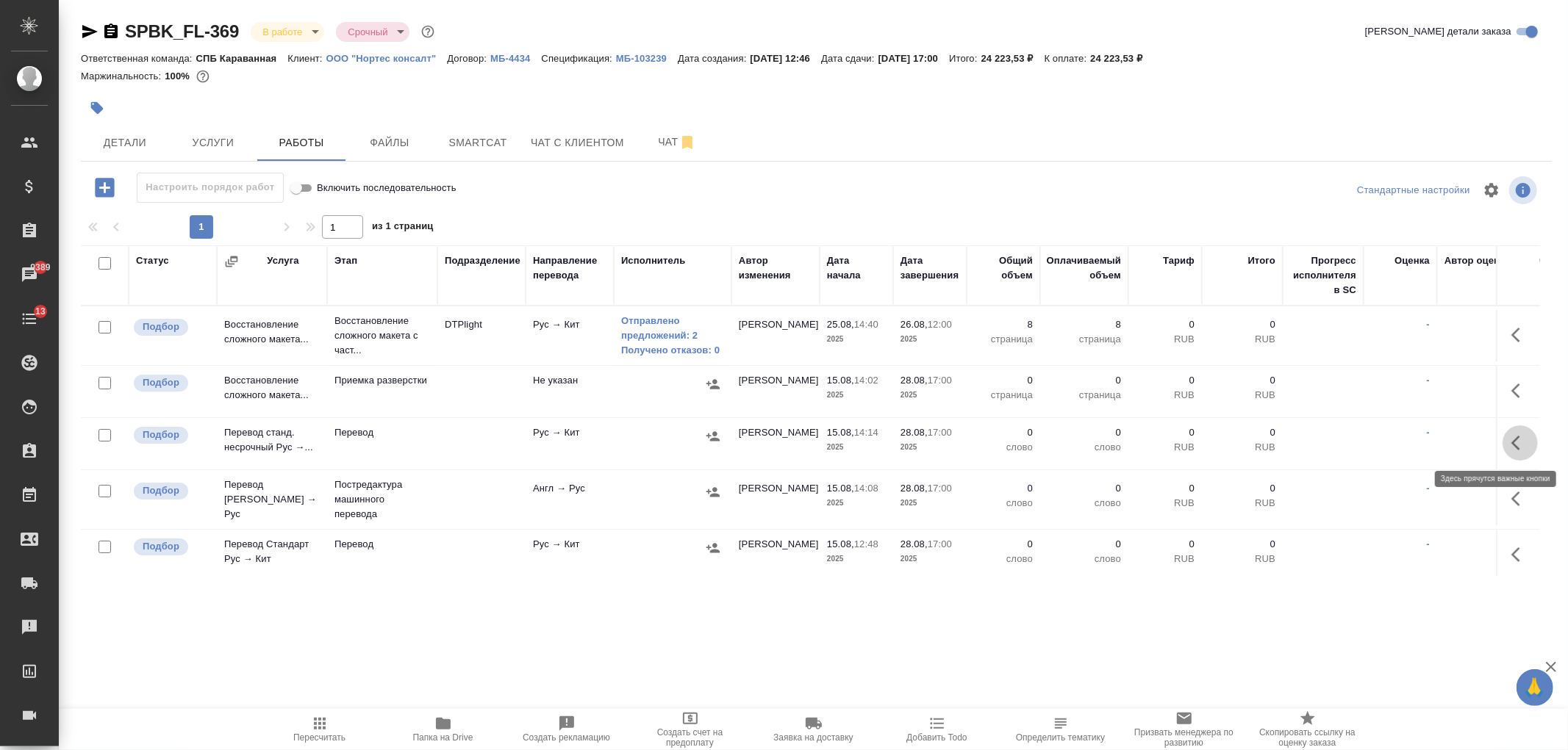
click at [1511, 445] on icon "button" at bounding box center [1519, 443] width 17 height 17
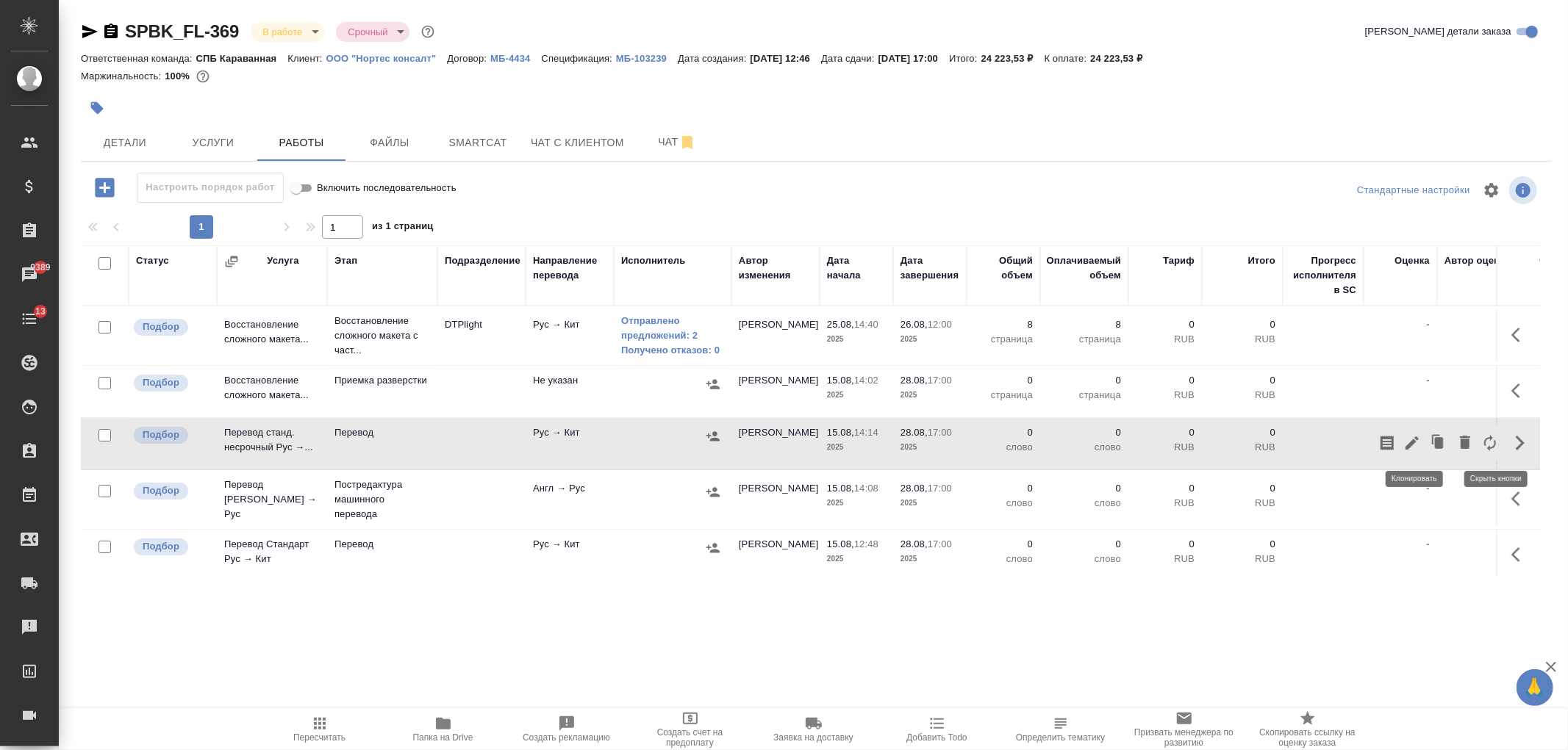
click at [1399, 452] on button "button" at bounding box center [1412, 443] width 25 height 35
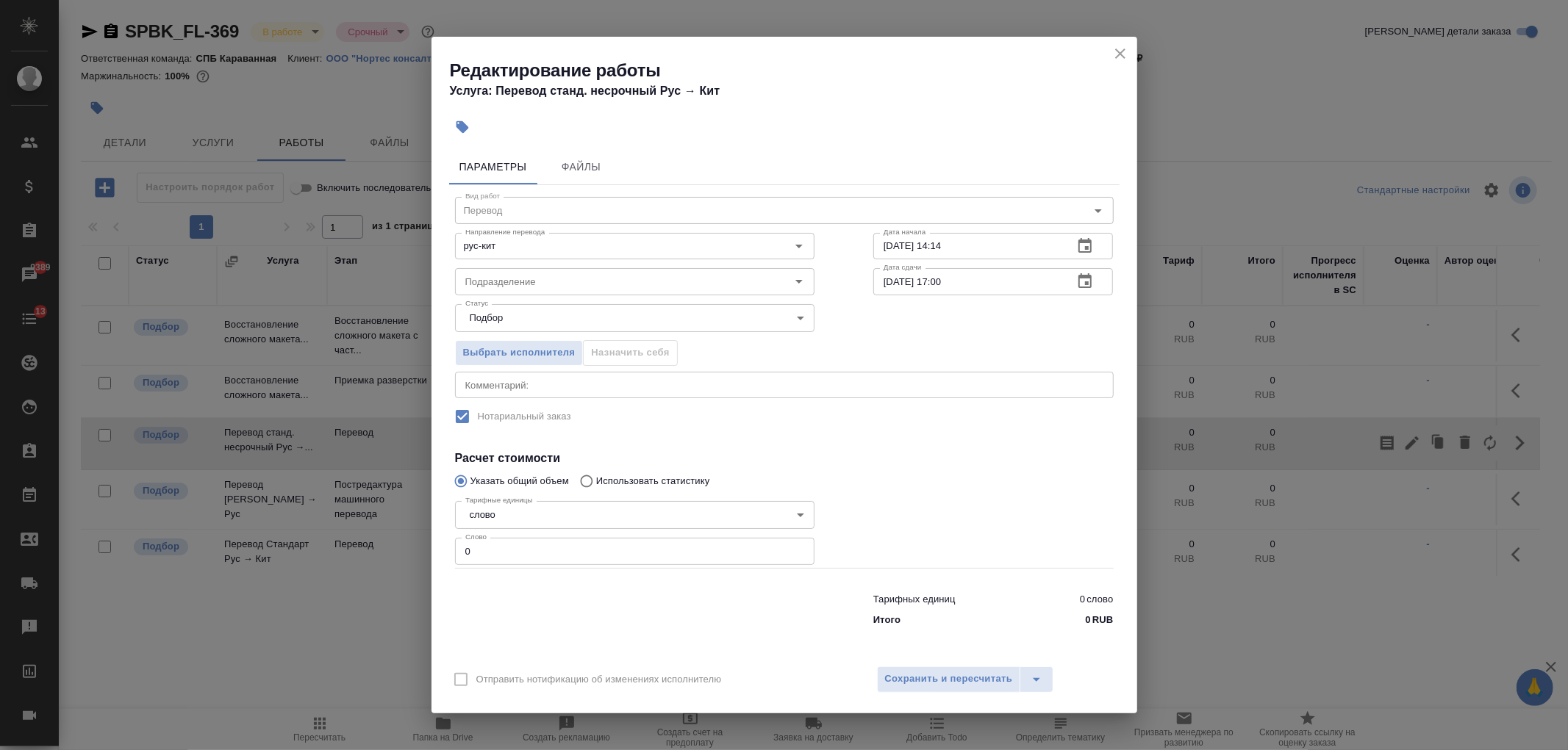
click at [1118, 56] on icon "close" at bounding box center [1120, 53] width 10 height 10
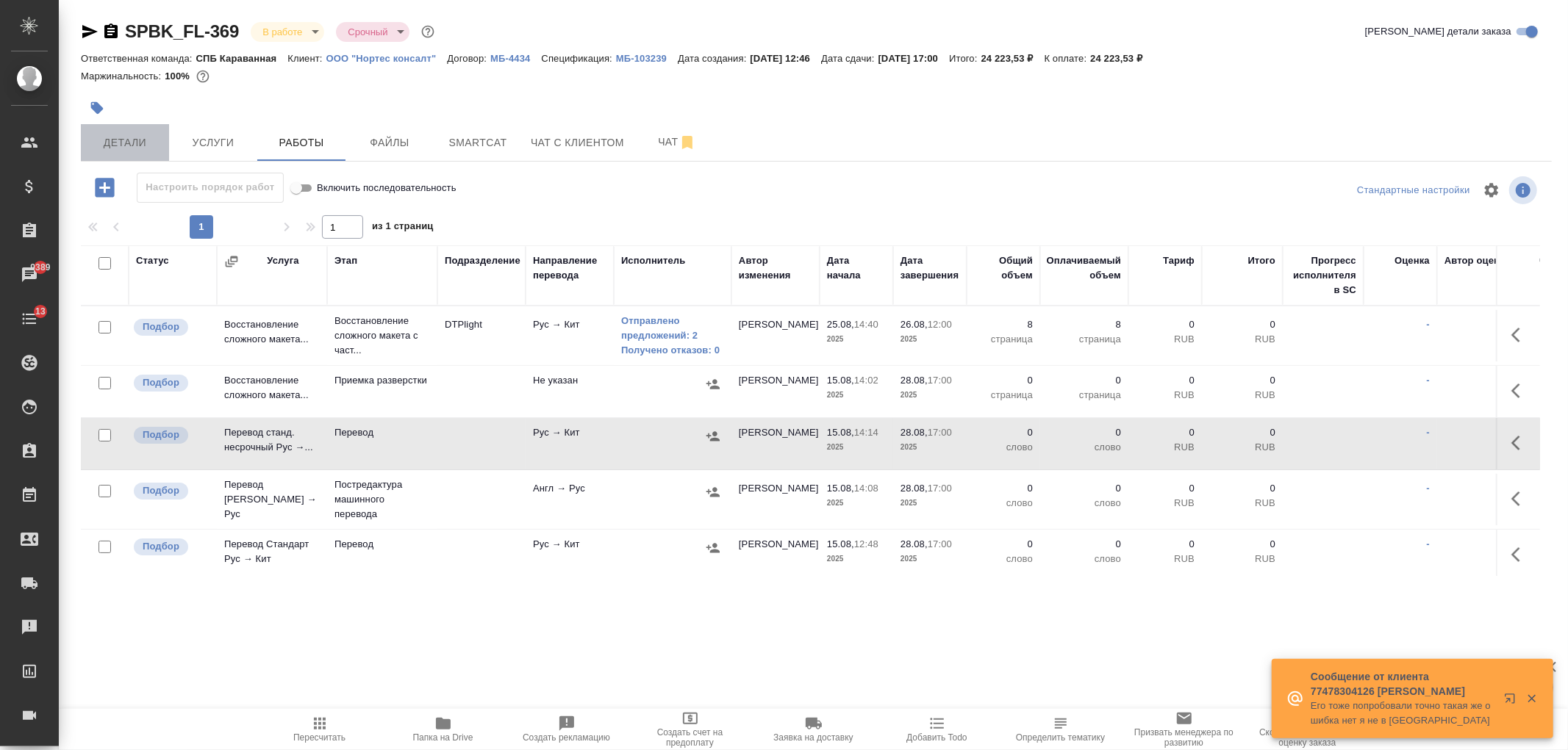
click at [135, 151] on button "Детали" at bounding box center [124, 142] width 88 height 36
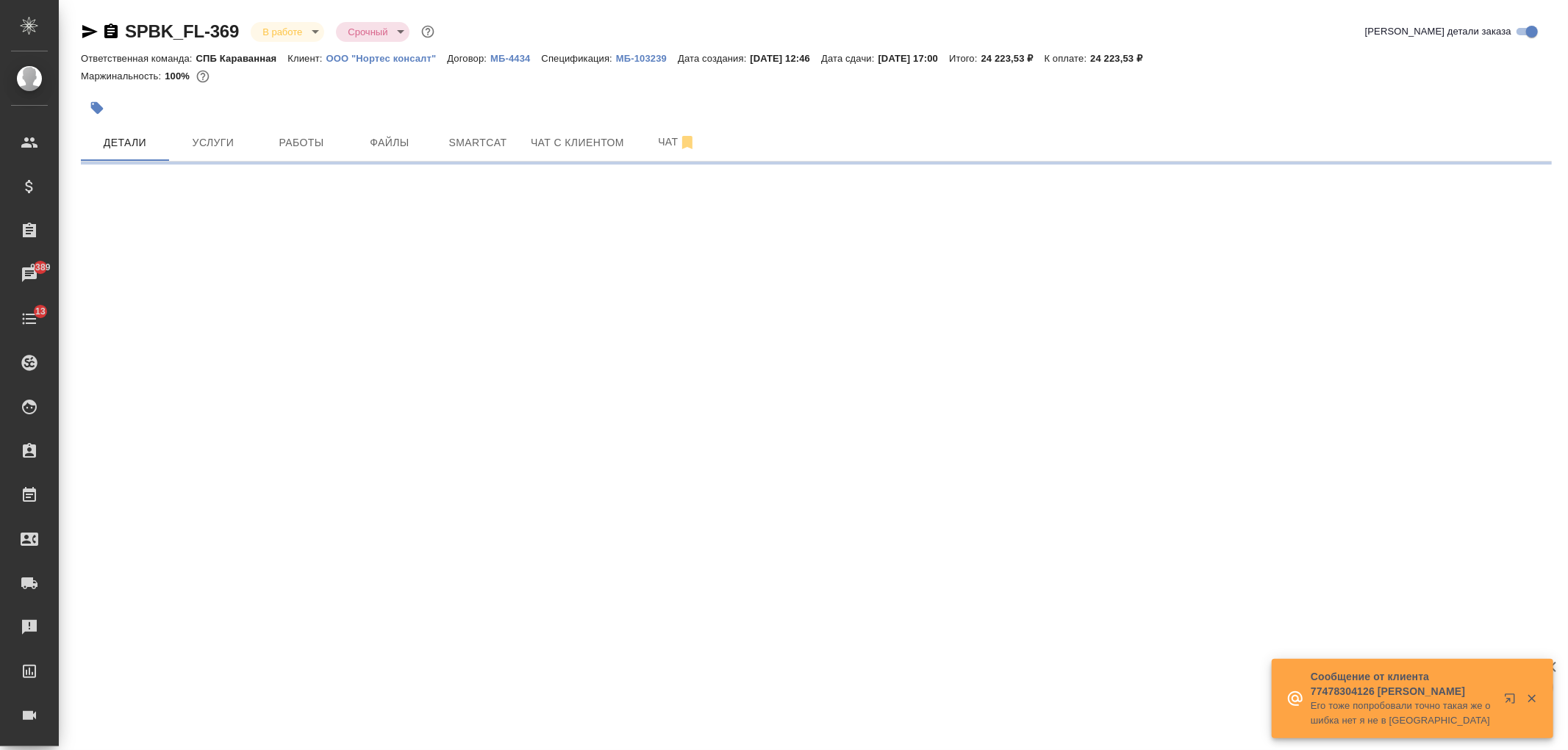
select select "RU"
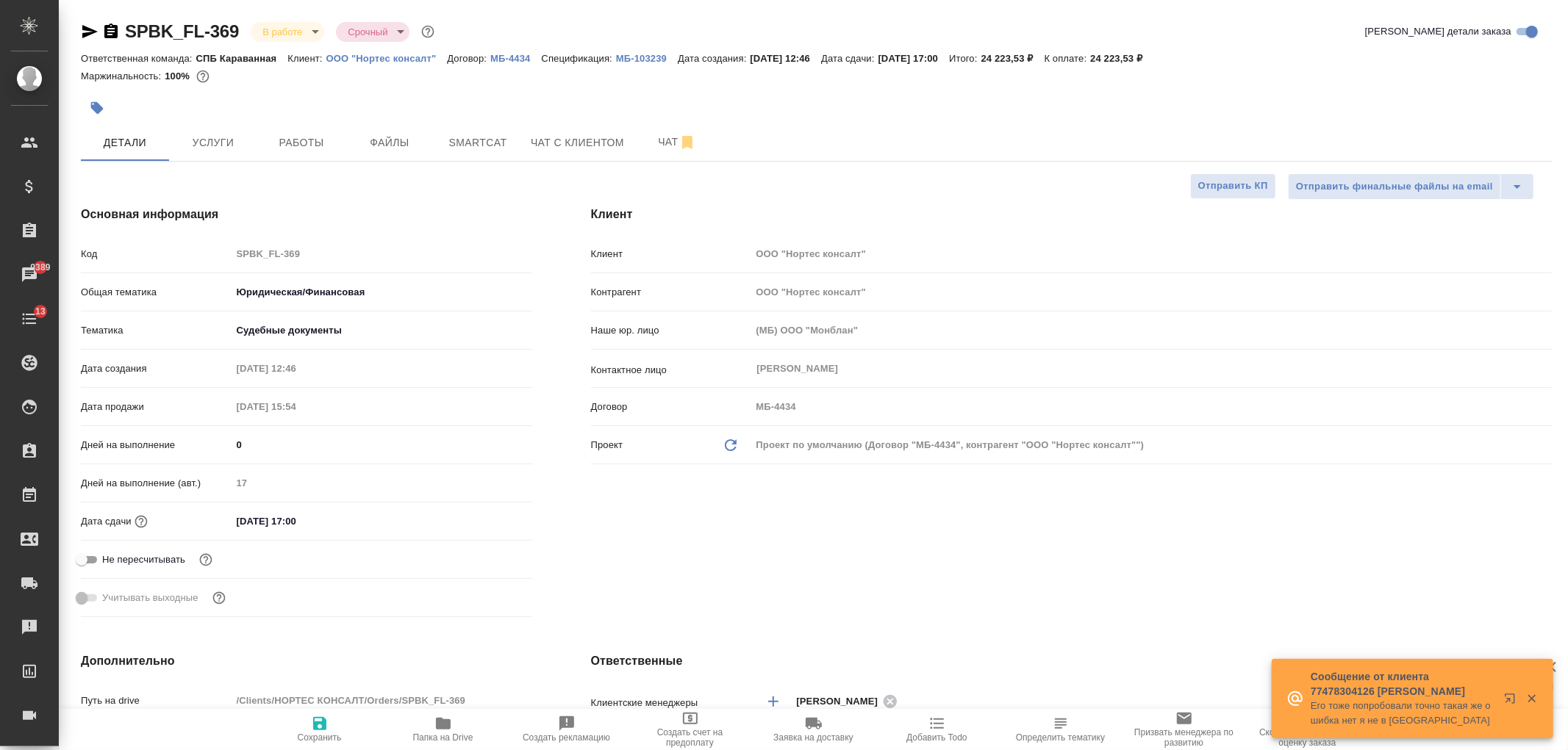
type textarea "x"
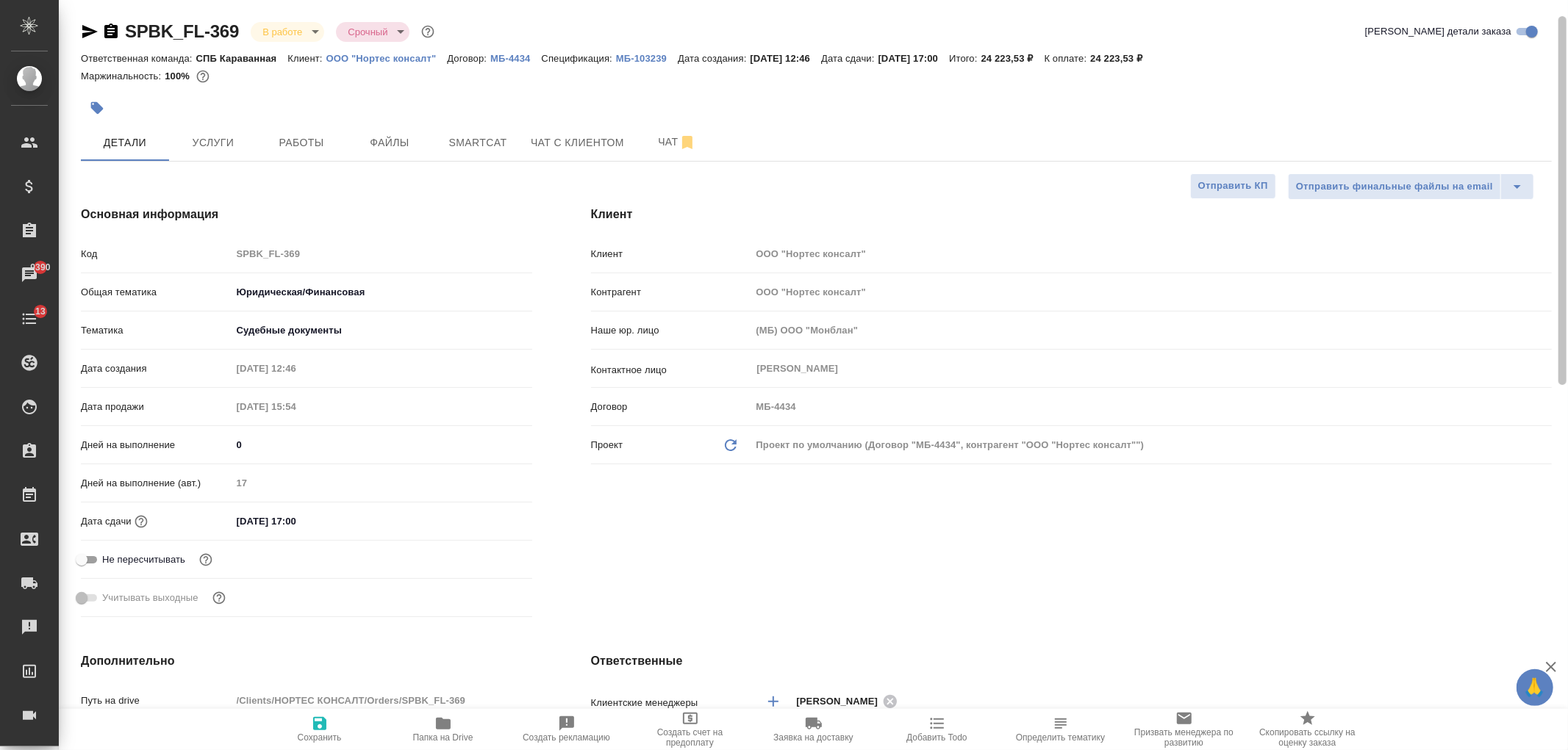
drag, startPoint x: 1549, startPoint y: 450, endPoint x: 1544, endPoint y: 252, distance: 198.1
click at [1556, 252] on div at bounding box center [1562, 385] width 11 height 750
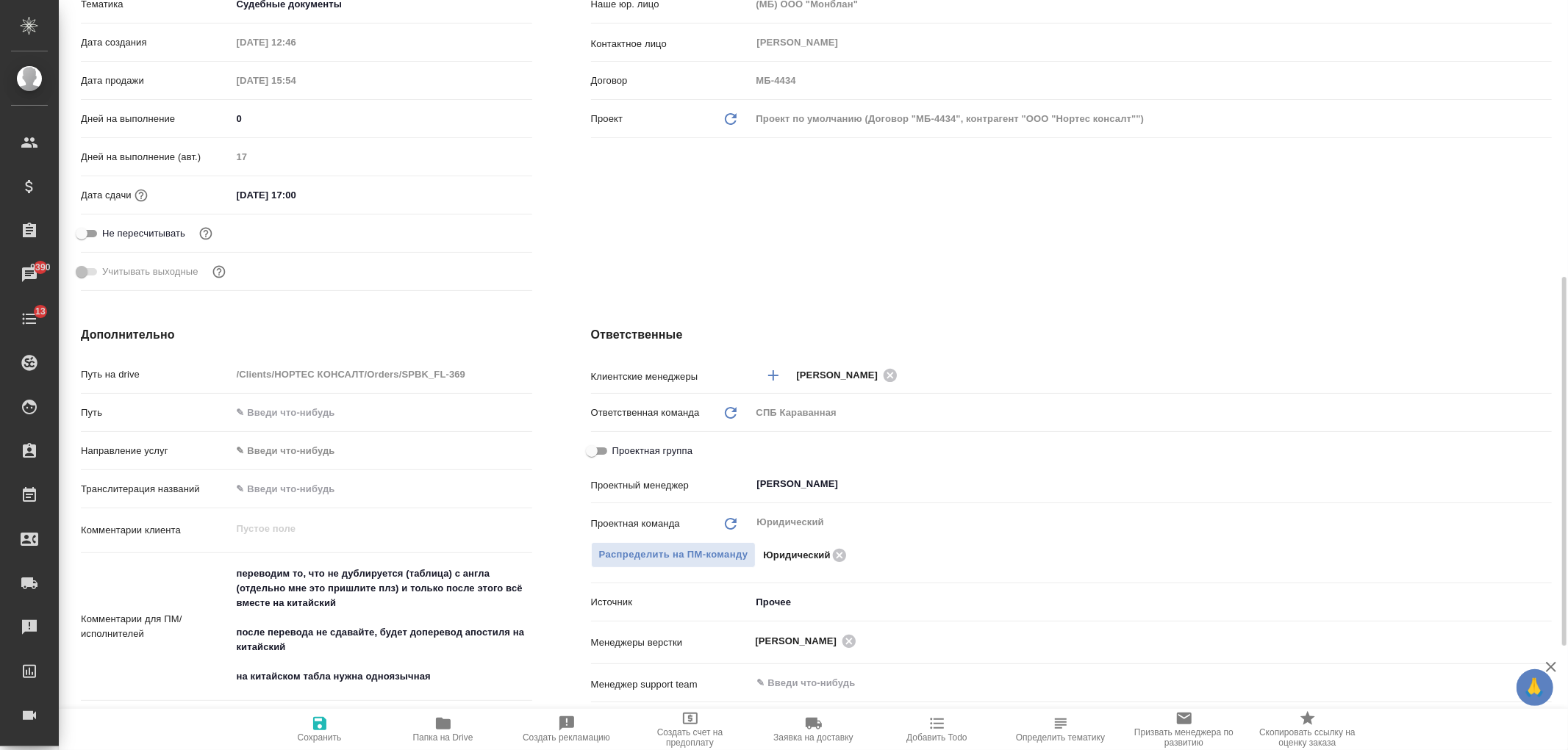
scroll to position [407, 0]
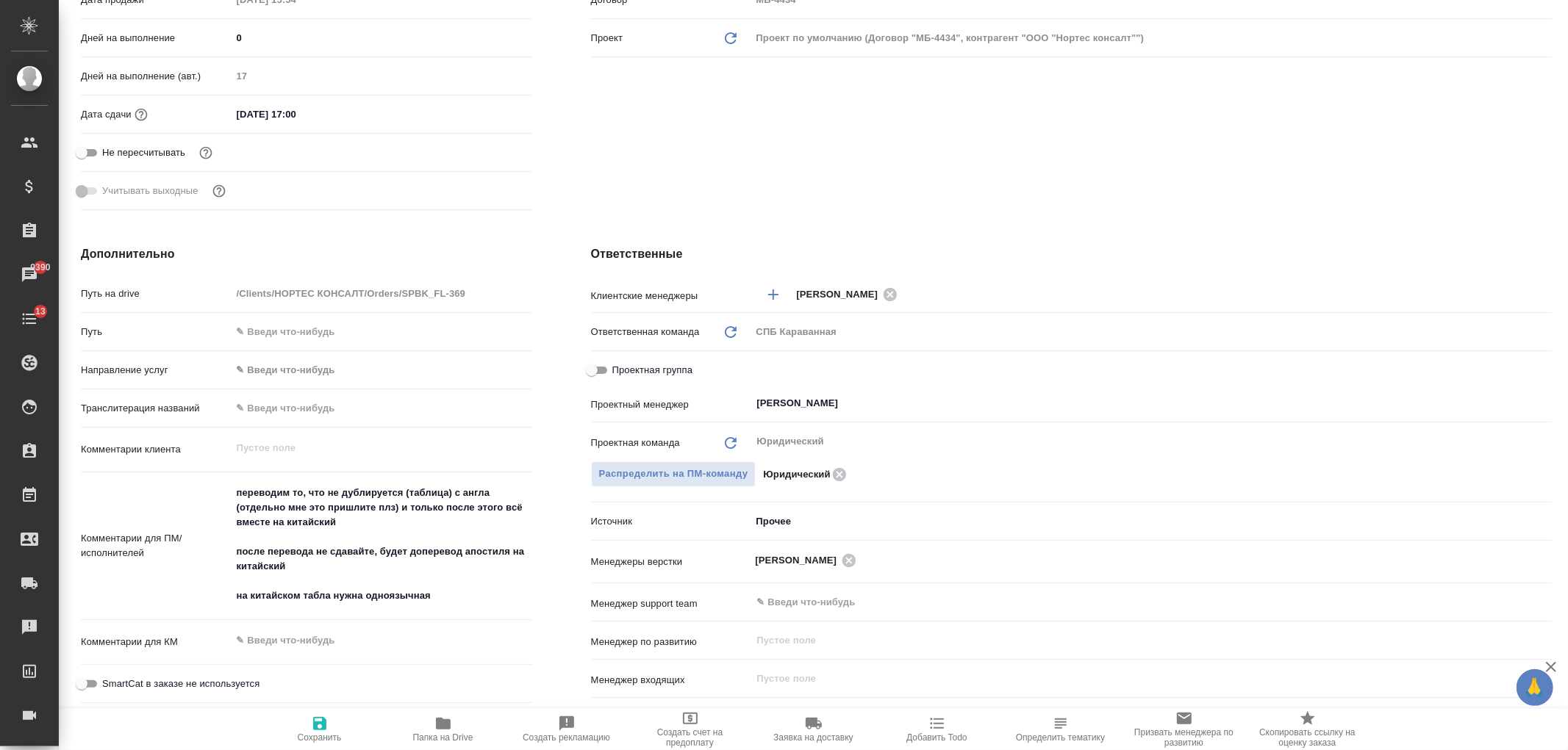
click at [837, 145] on div "Клиент Клиент ООО "Нортес консалт" Контрагент ООО "Нортес консалт" Наше юр. лиц…" at bounding box center [1071, 7] width 1019 height 476
type textarea "x"
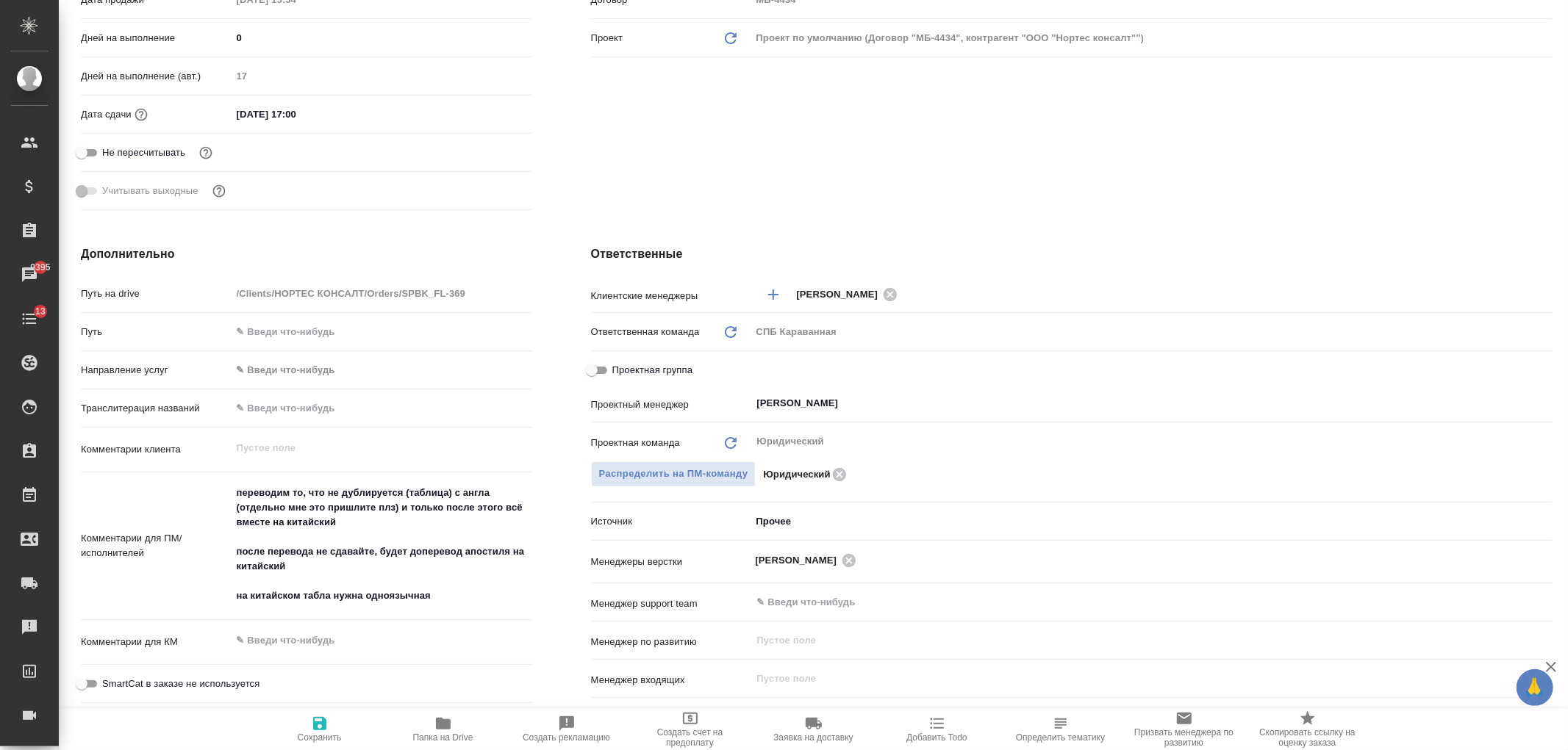
type textarea "x"
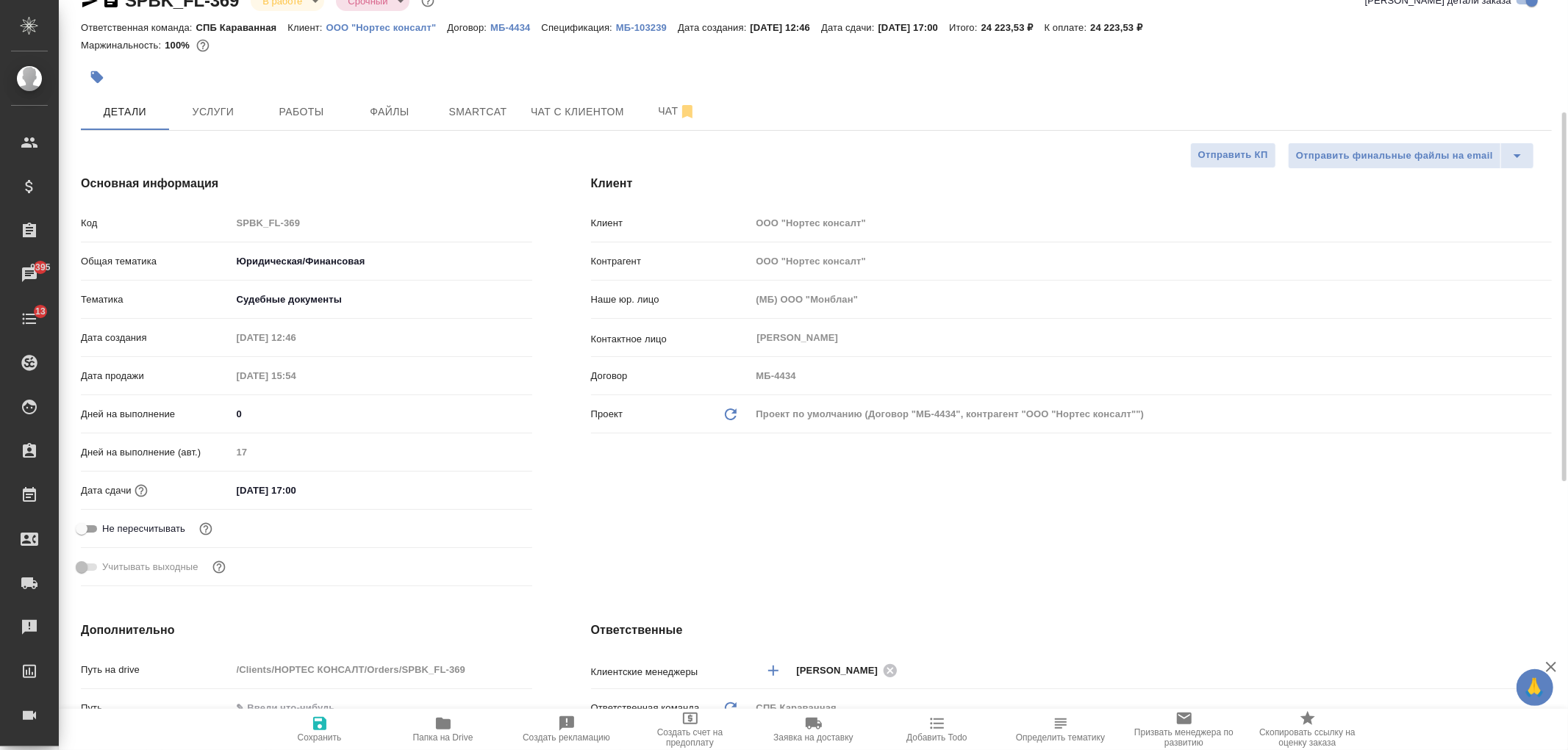
scroll to position [0, 0]
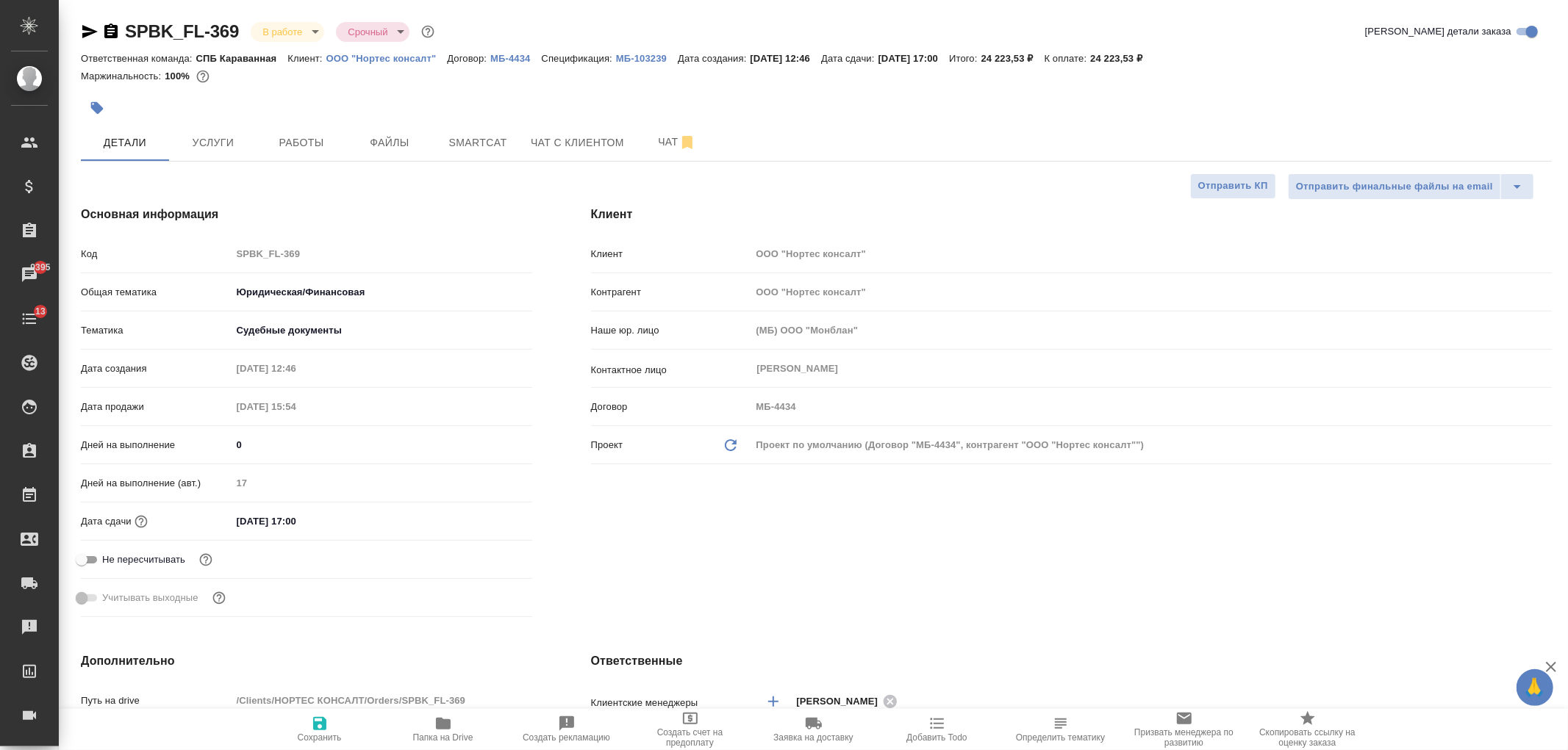
type textarea "x"
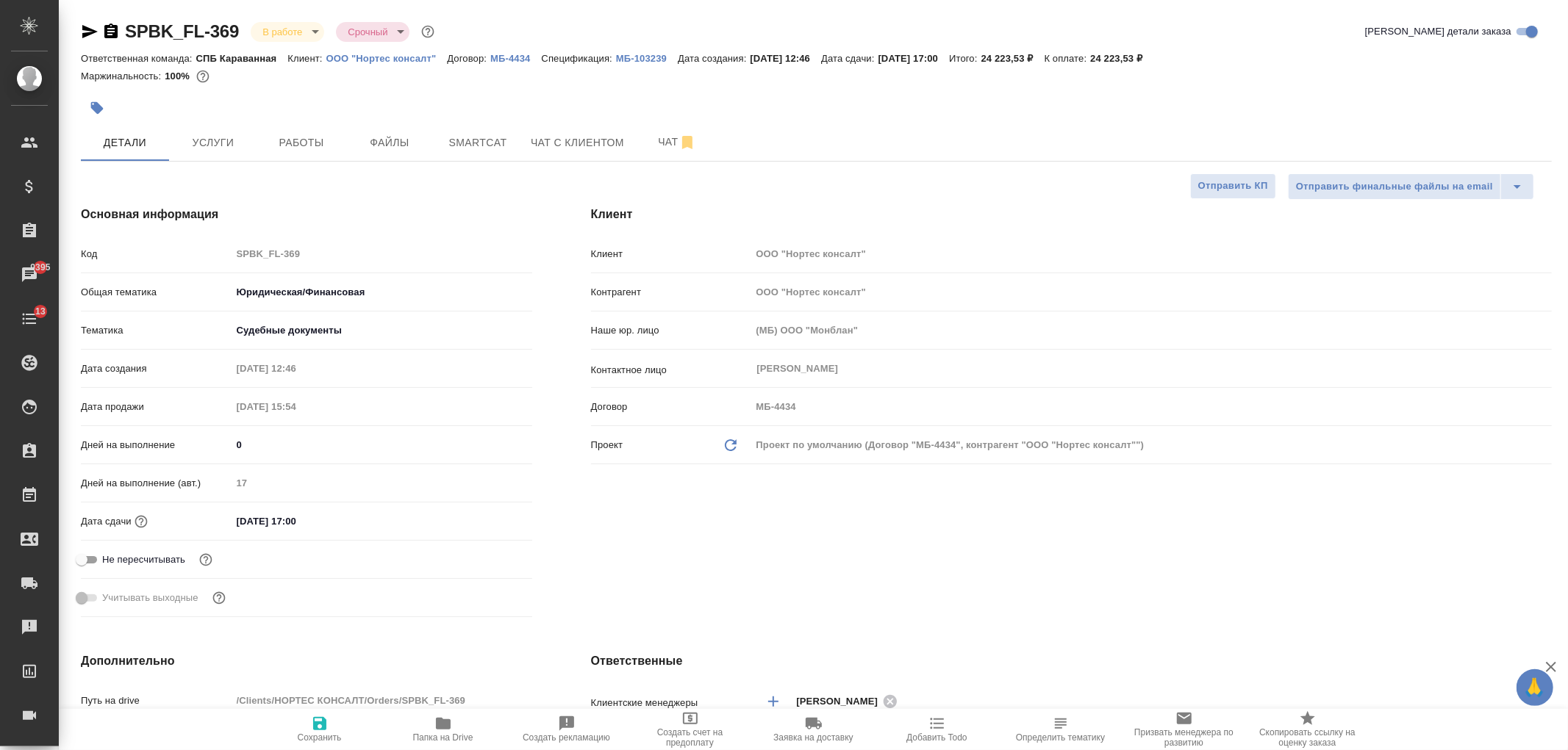
type textarea "x"
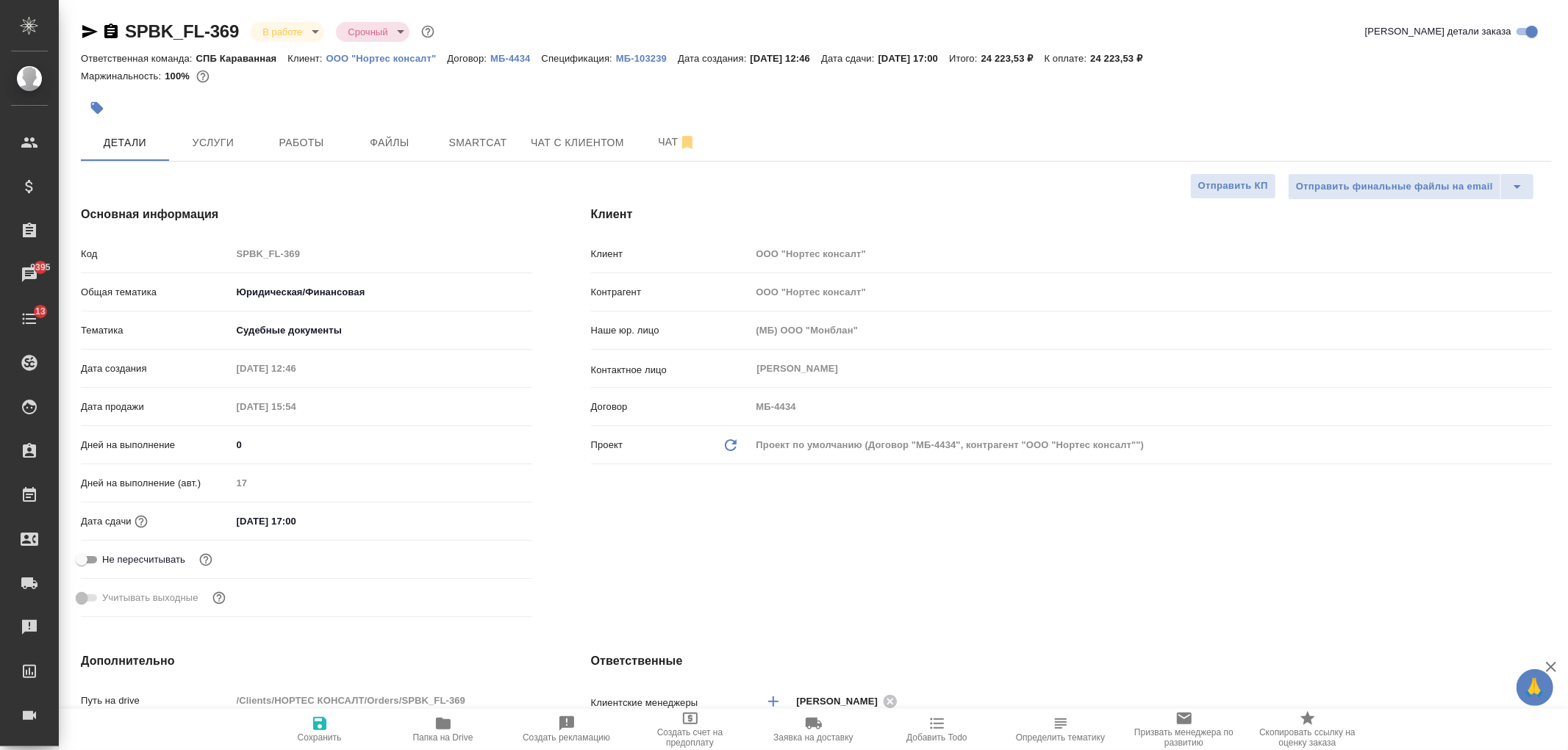
type textarea "x"
click at [398, 63] on link "ООО "Нортес консалт"" at bounding box center [387, 58] width 122 height 13
type textarea "x"
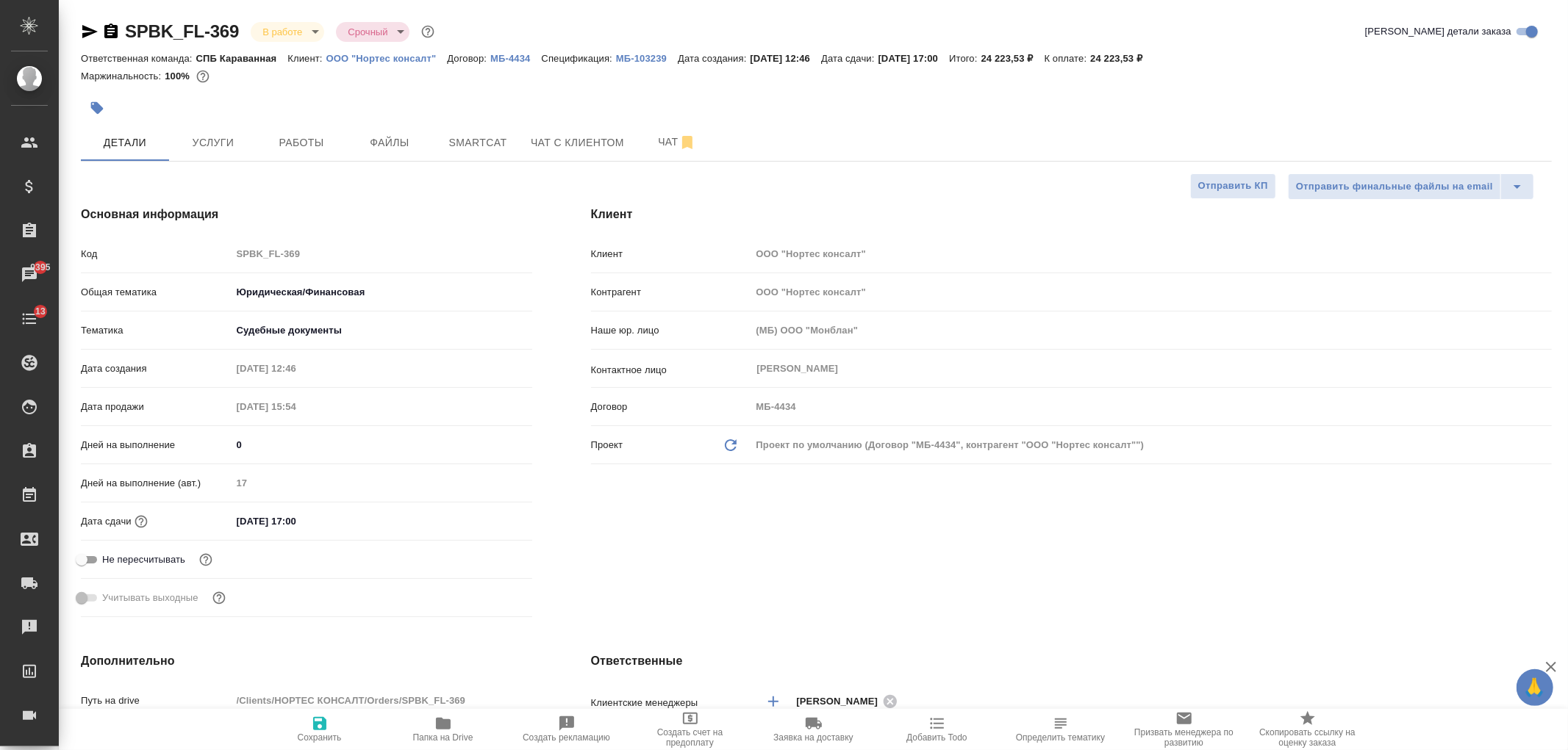
type textarea "x"
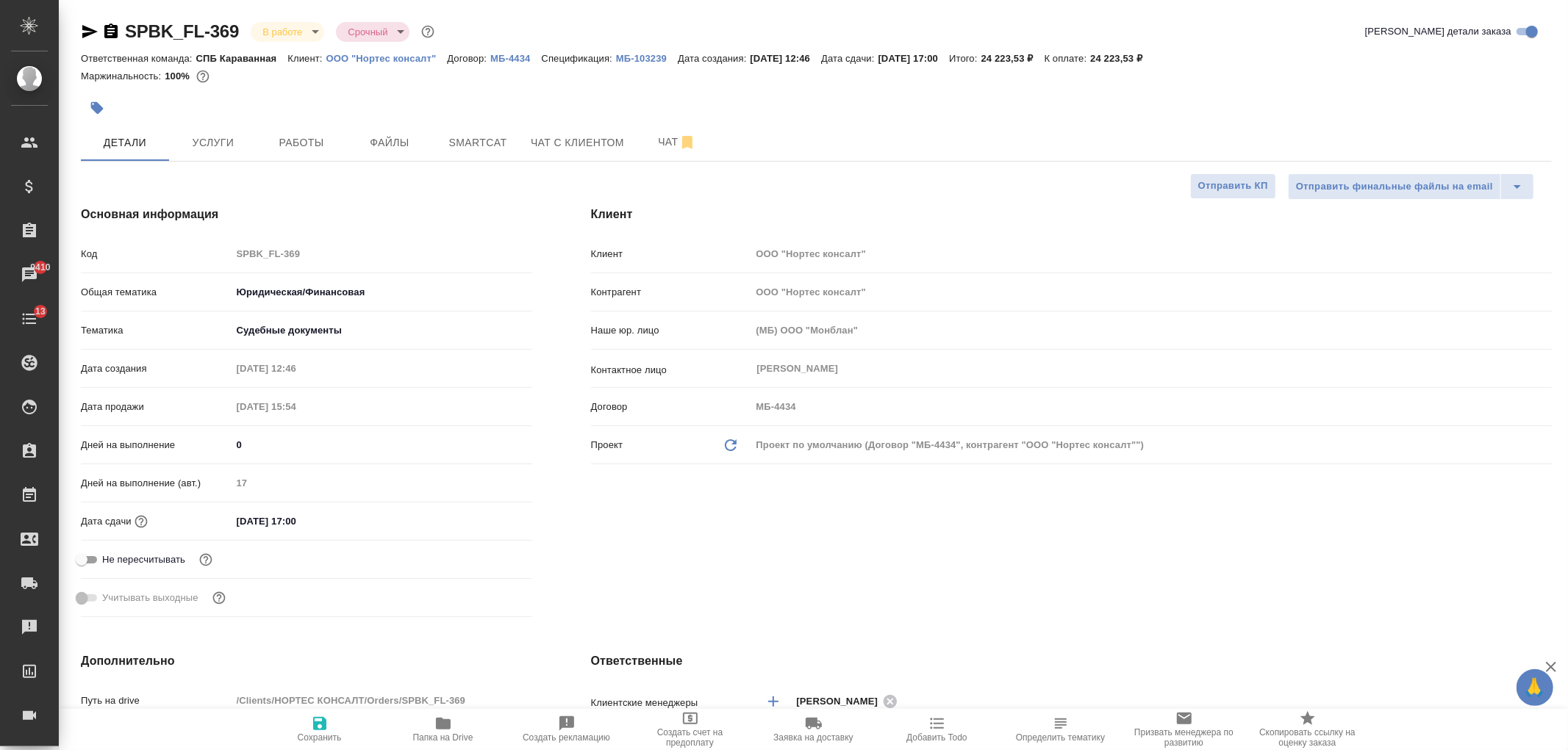
type textarea "x"
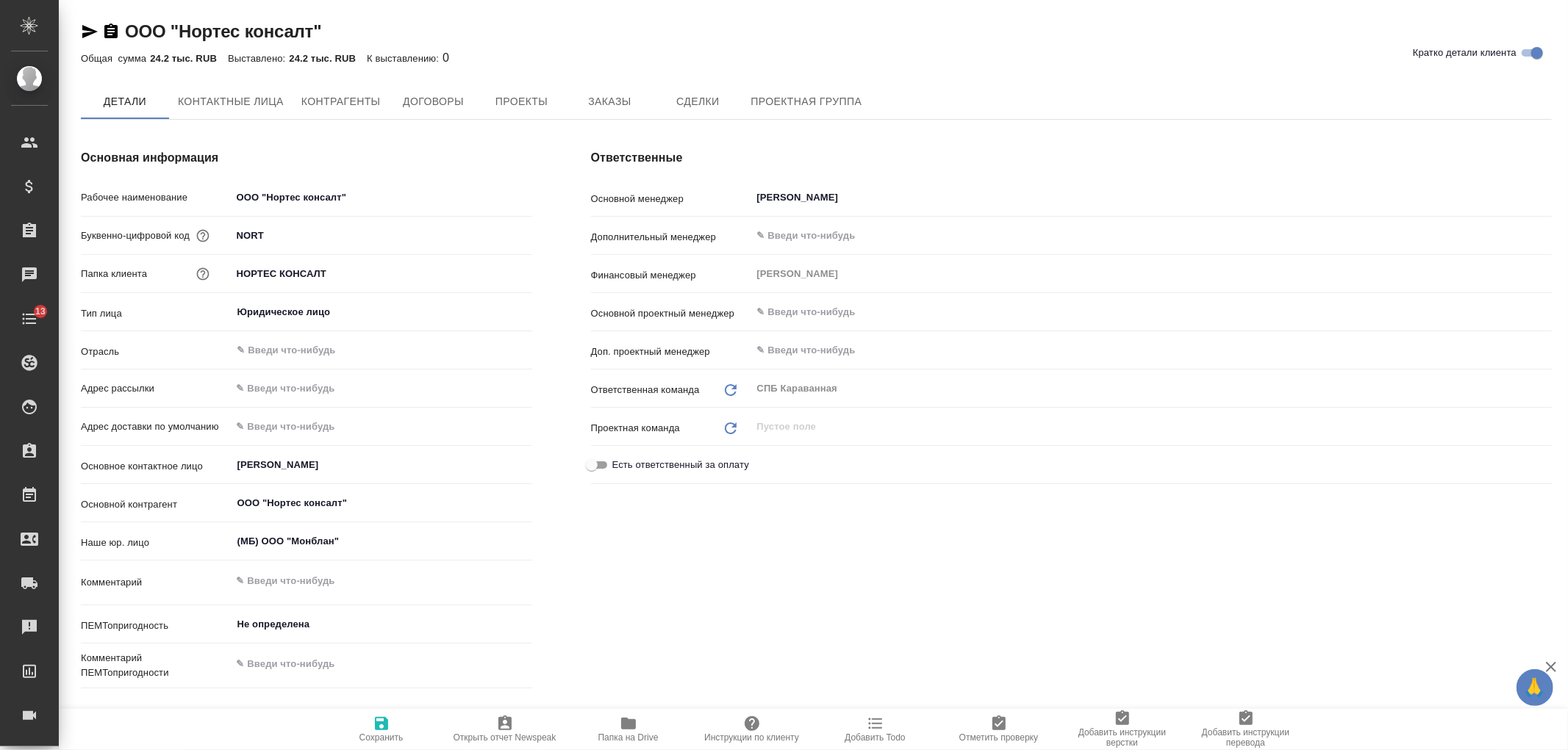
type textarea "x"
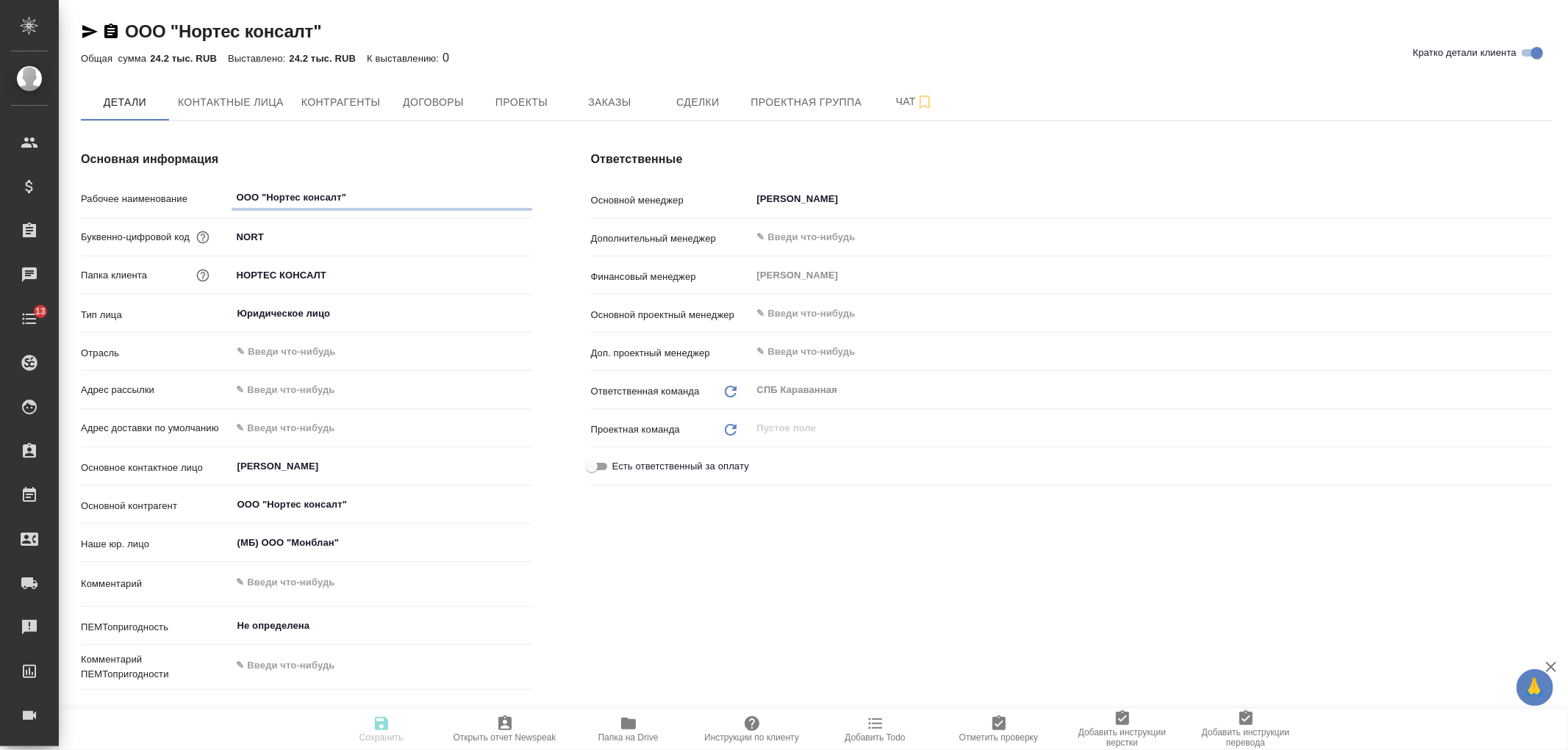
type textarea "x"
click at [529, 100] on span "Проекты" at bounding box center [521, 102] width 71 height 18
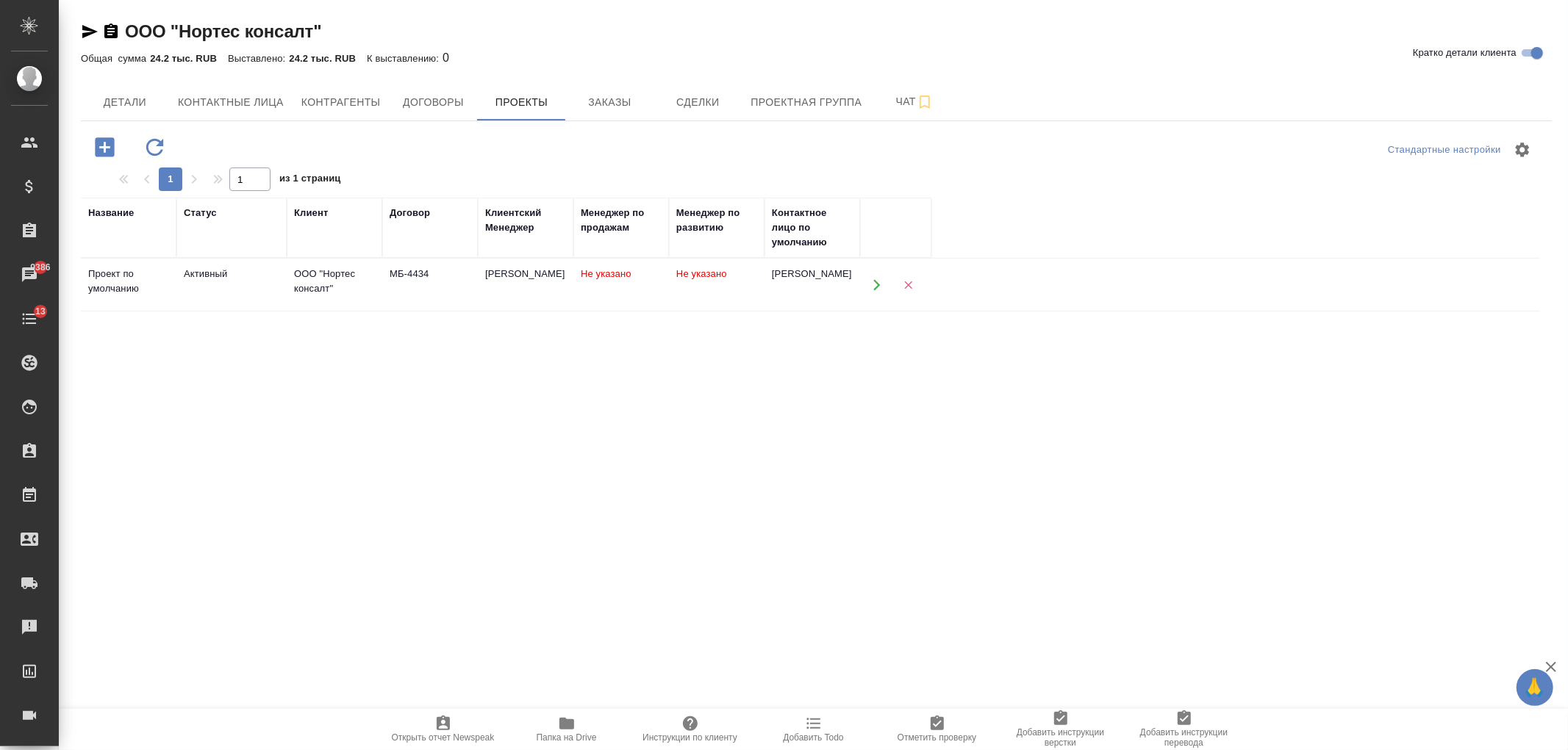
click at [358, 289] on div "ООО "Нортес консалт"" at bounding box center [334, 281] width 81 height 29
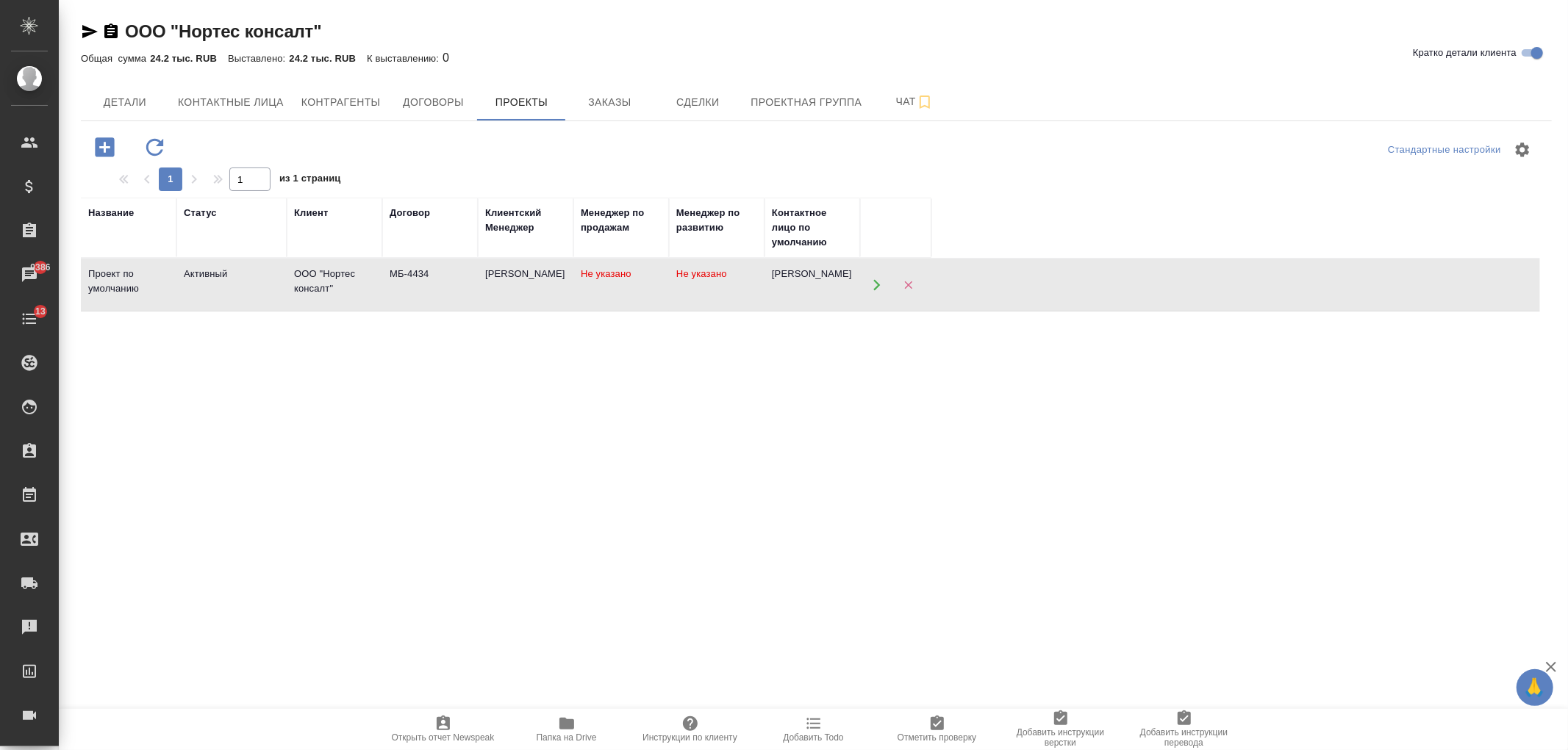
click at [358, 289] on div "ООО "Нортес консалт"" at bounding box center [334, 281] width 81 height 29
click at [416, 93] on span "Договоры" at bounding box center [433, 102] width 71 height 18
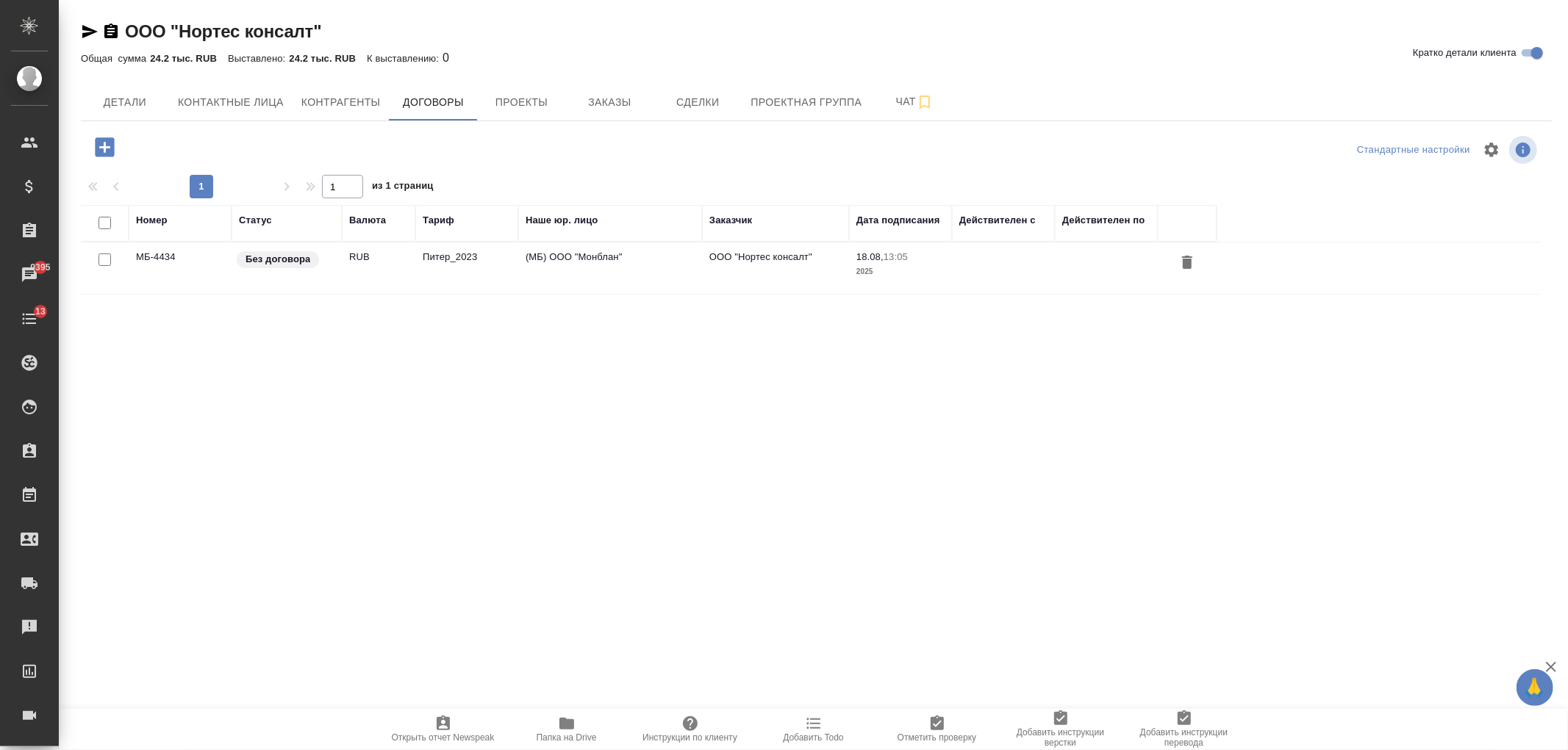
click at [425, 272] on td "Питер_2023" at bounding box center [466, 268] width 103 height 52
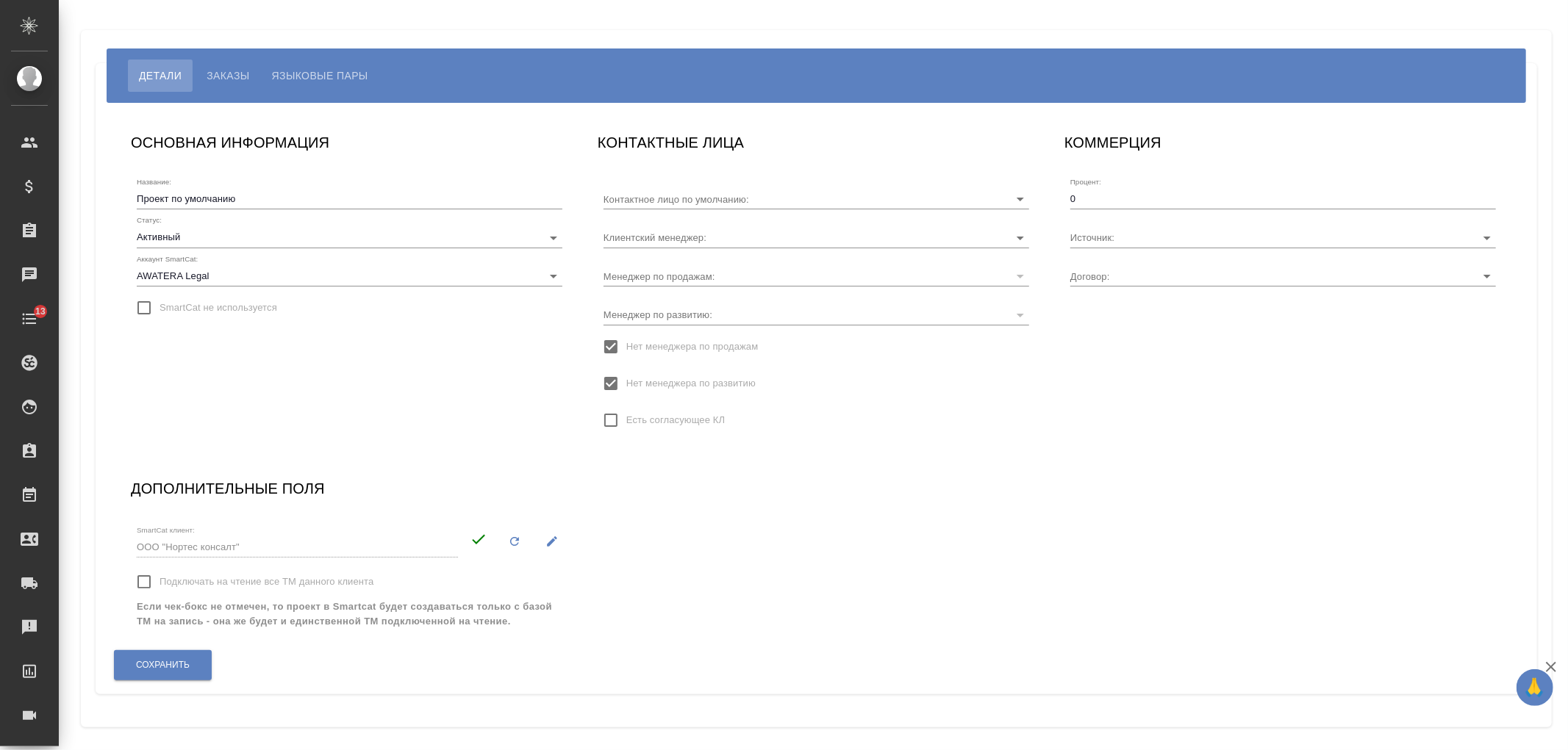
type input "[PERSON_NAME]"
type input "МБ-4434"
type input "[PERSON_NAME]"
click at [312, 79] on span "Языковые пары" at bounding box center [320, 75] width 96 height 17
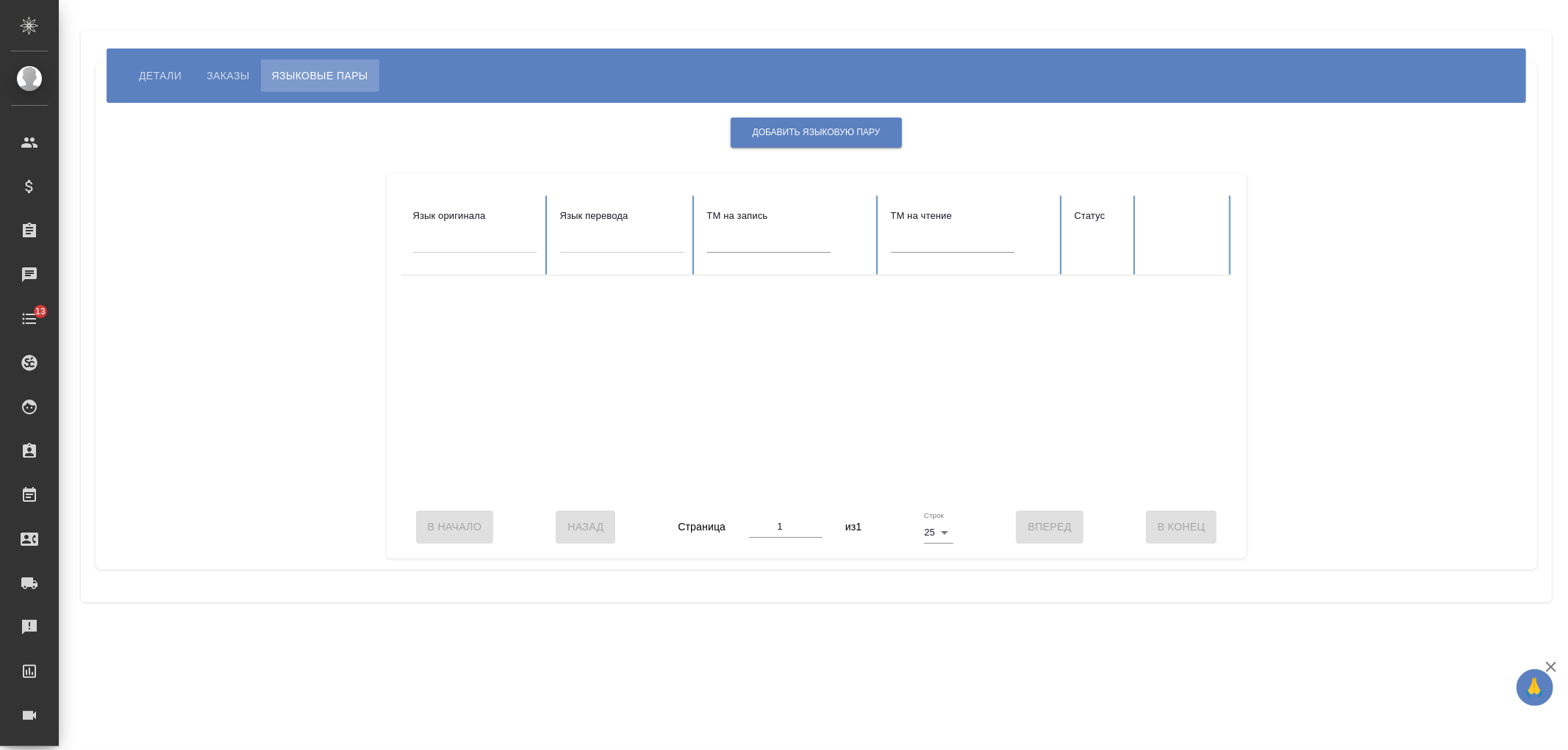
click at [143, 79] on span "Детали" at bounding box center [160, 75] width 43 height 17
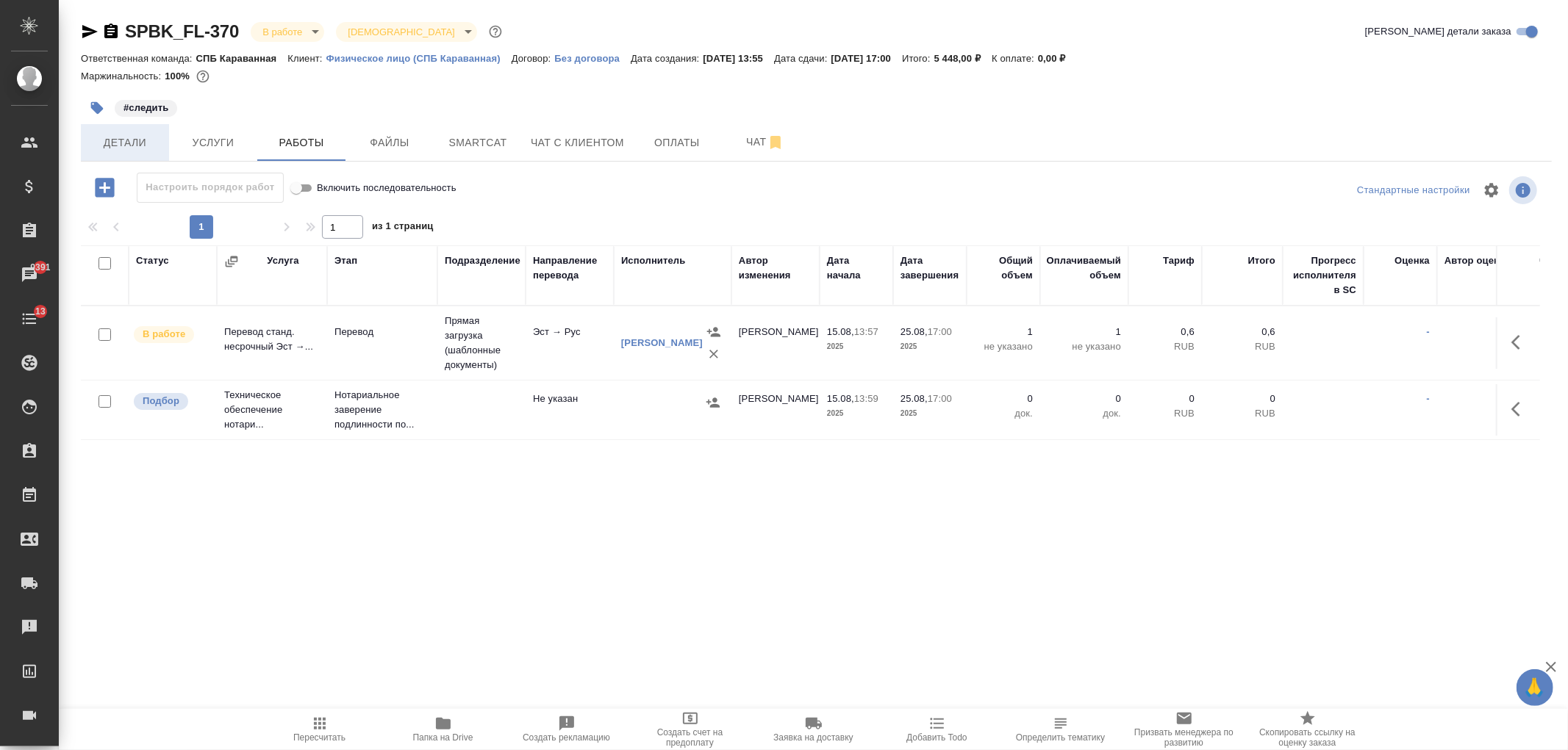
click at [130, 141] on span "Детали" at bounding box center [125, 142] width 71 height 18
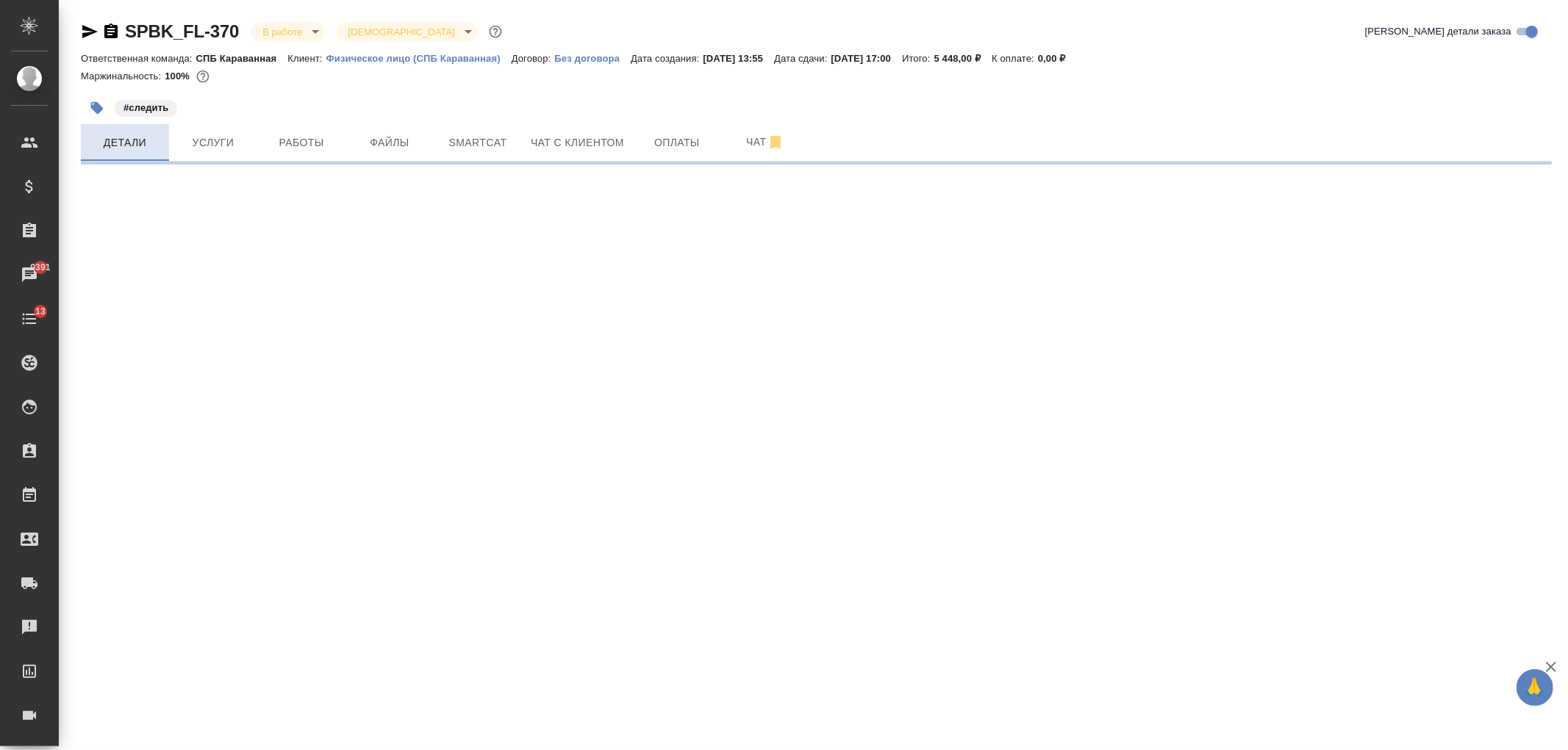
select select "RU"
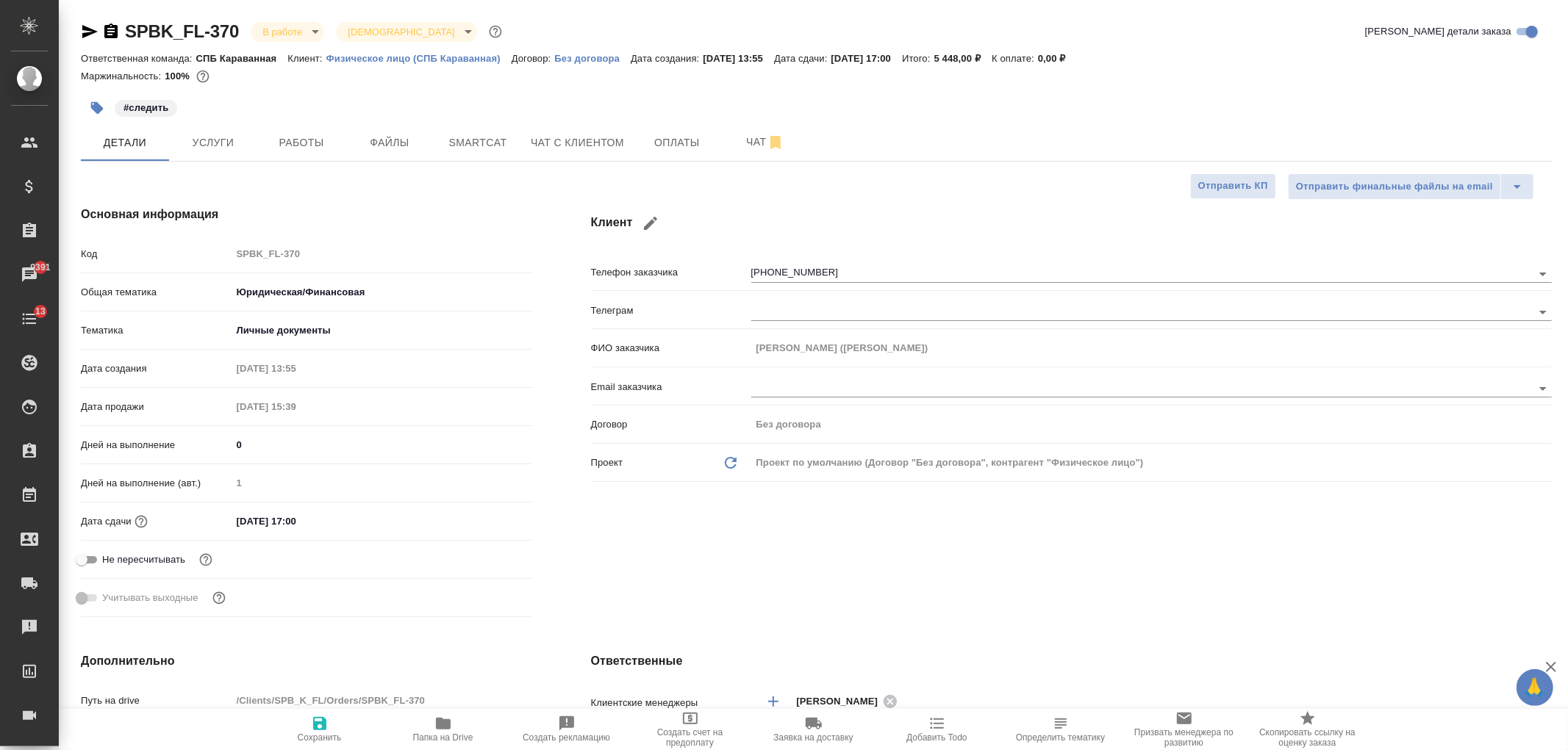
type textarea "x"
click at [1330, 550] on div "Клиент Телефон заказчика [PHONE_NUMBER] Телеграм ФИО заказчика [PERSON_NAME] ([…" at bounding box center [1071, 414] width 1019 height 476
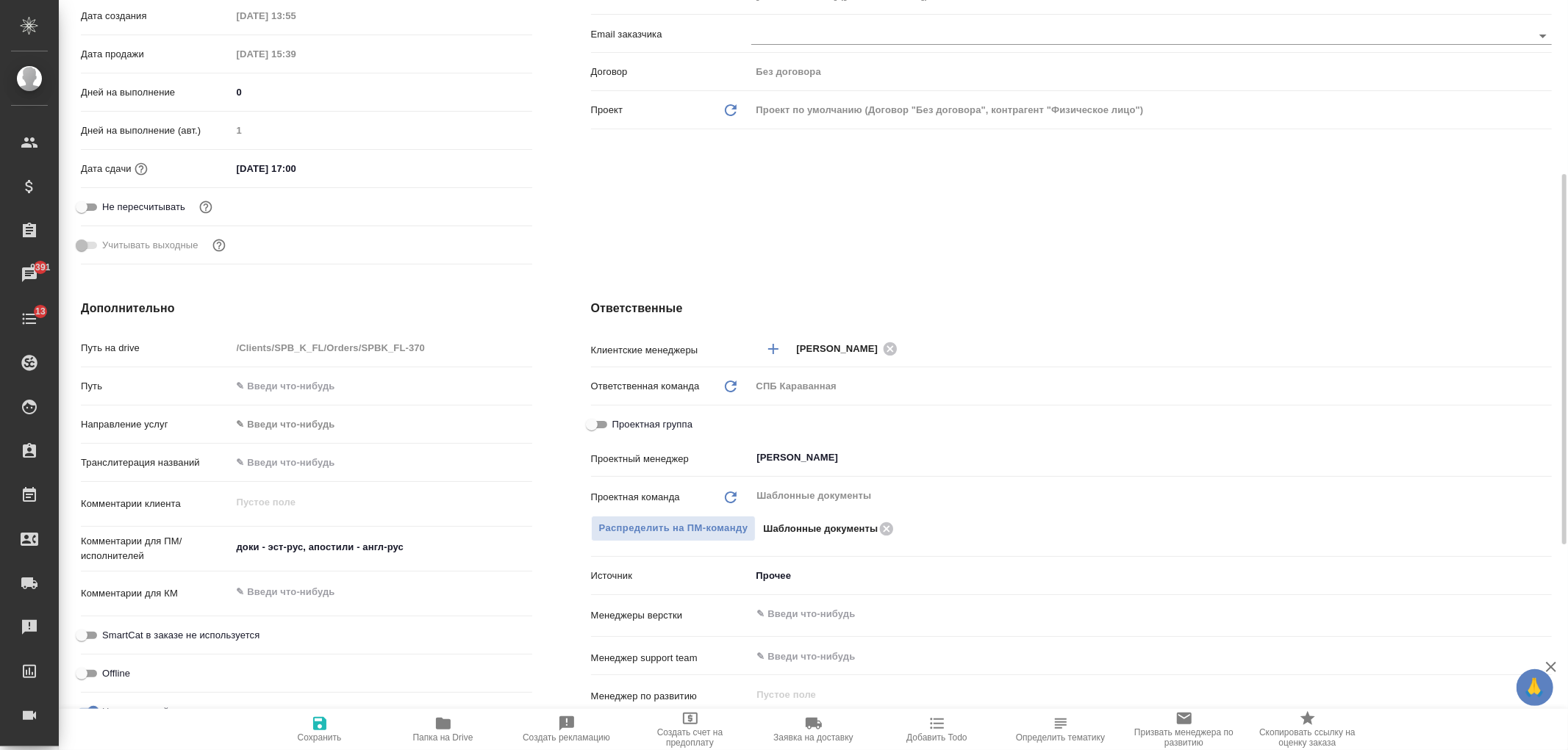
scroll to position [330, 0]
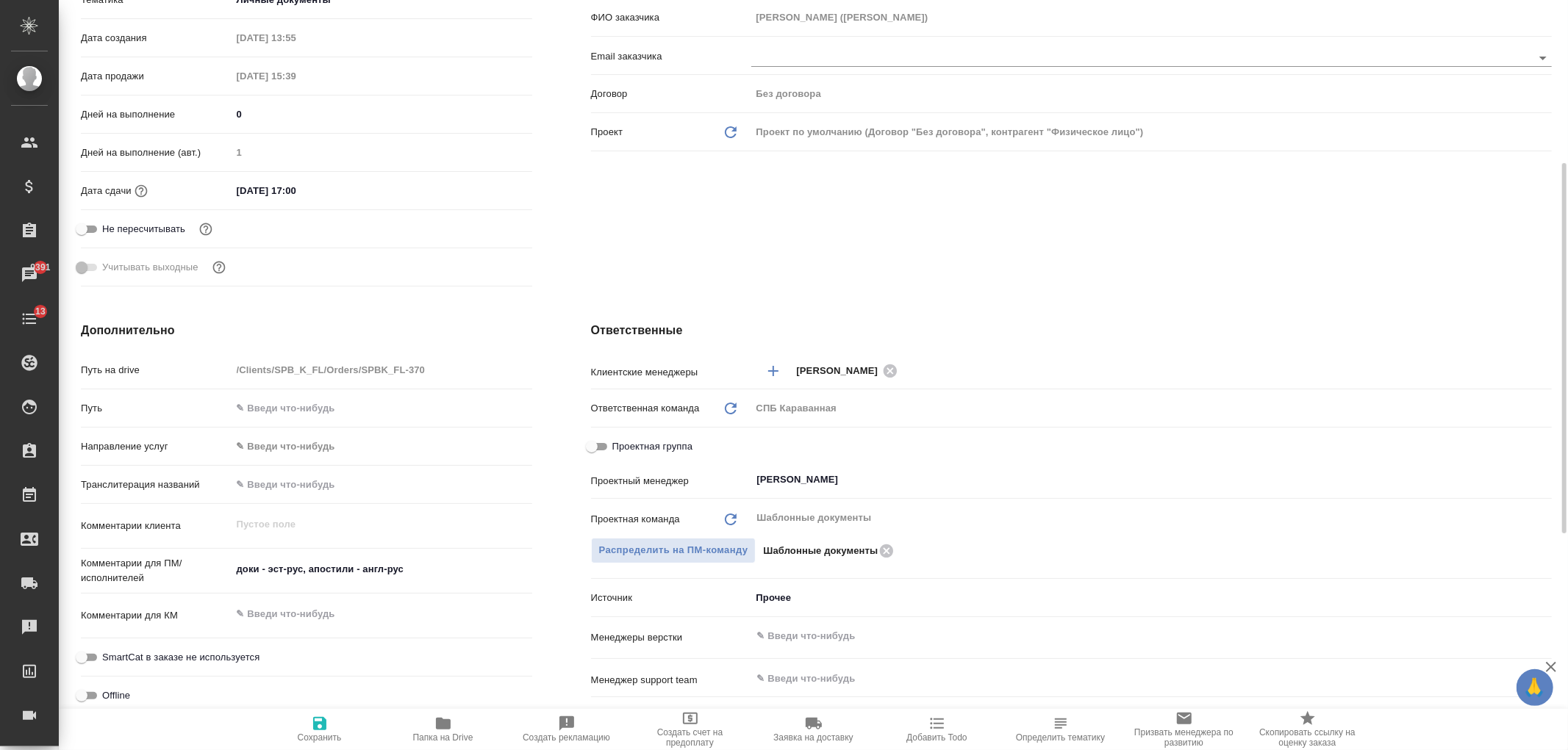
type textarea "x"
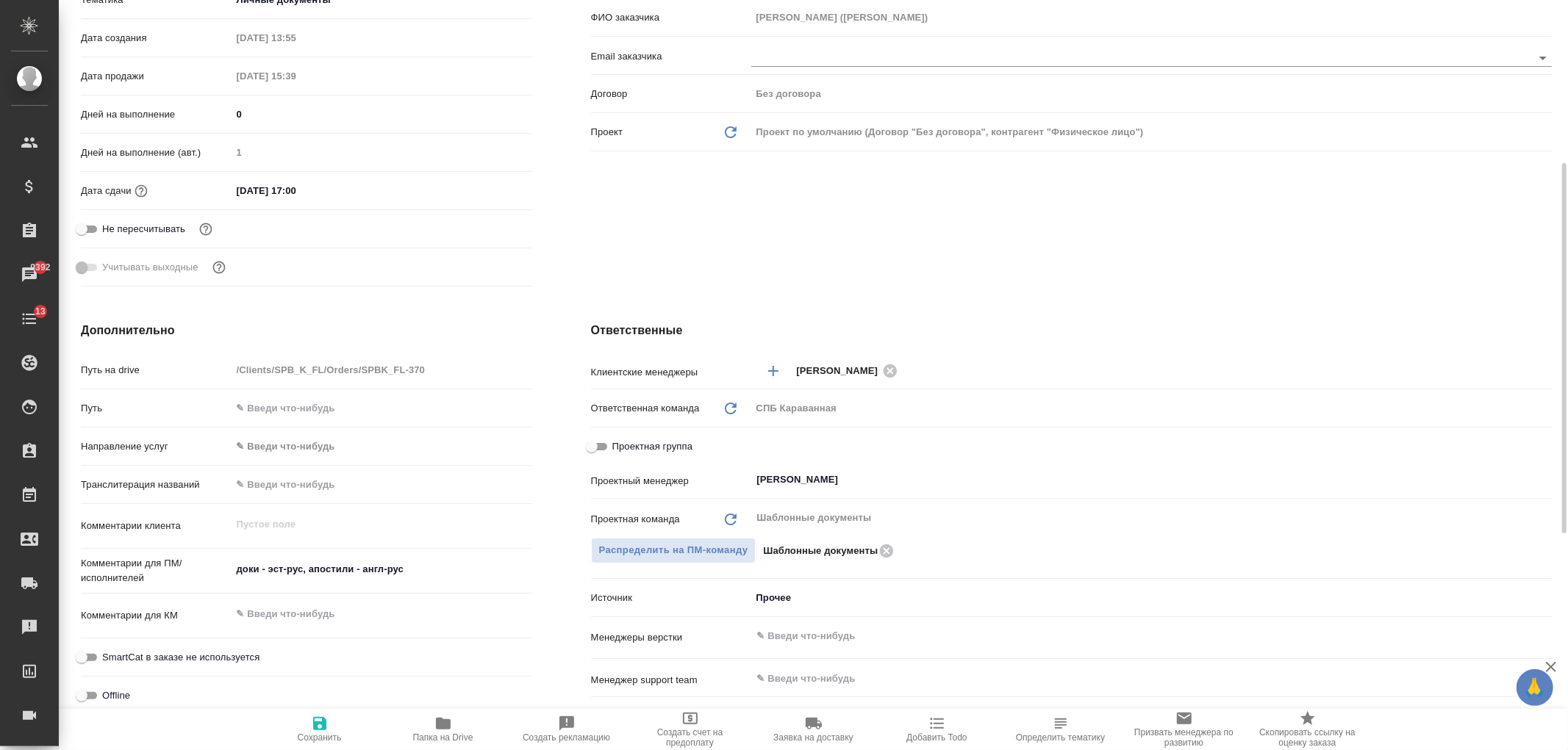
type textarea "x"
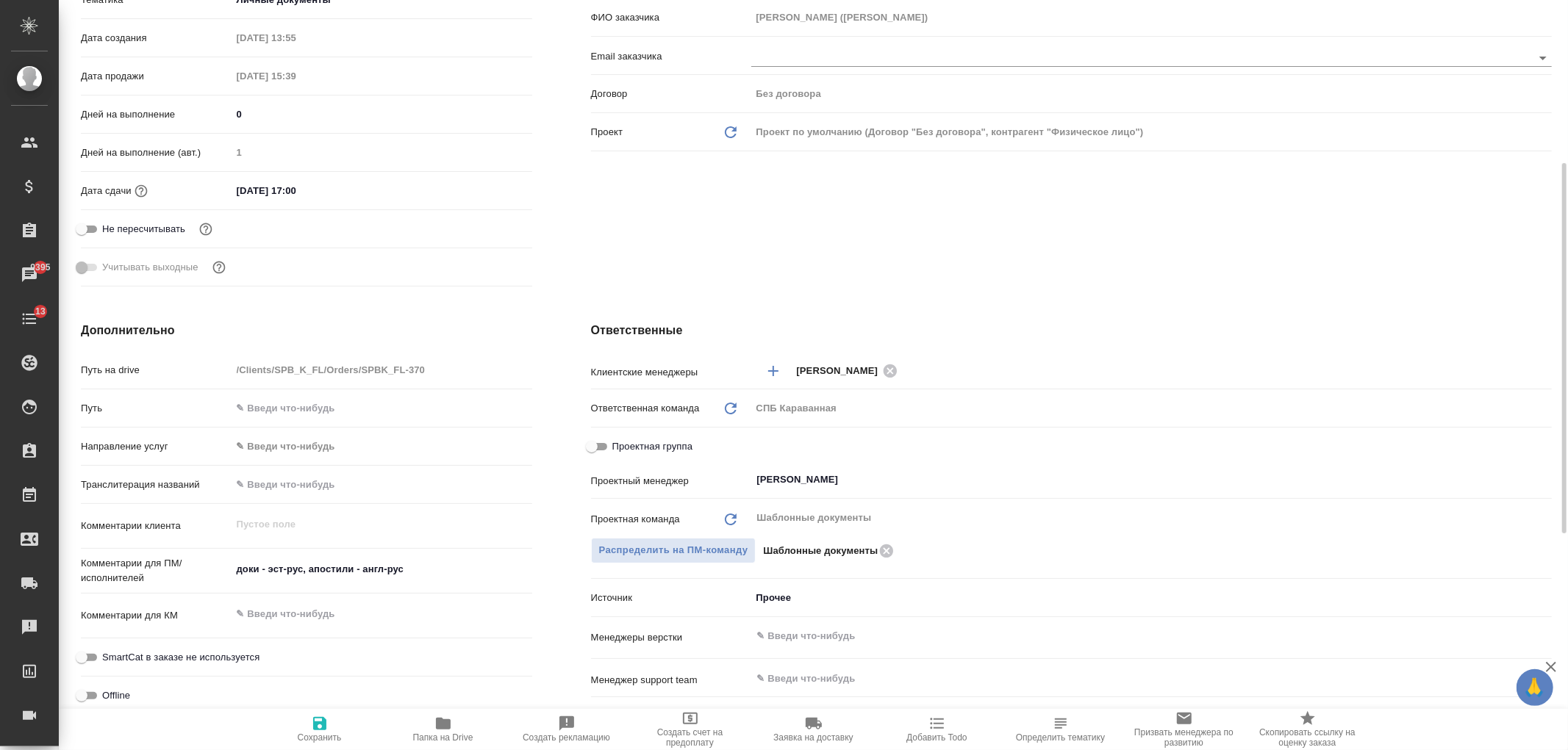
type textarea "x"
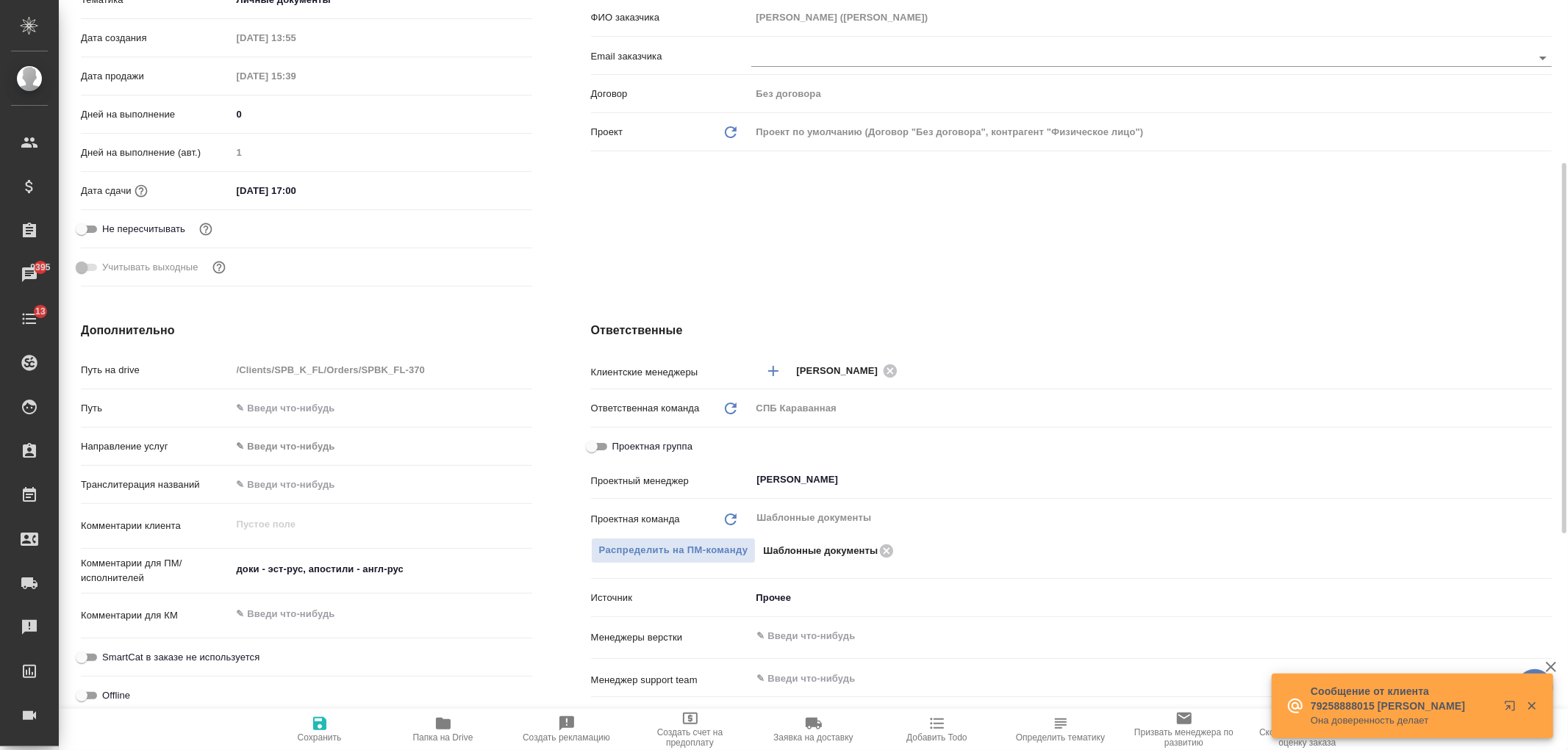
type textarea "x"
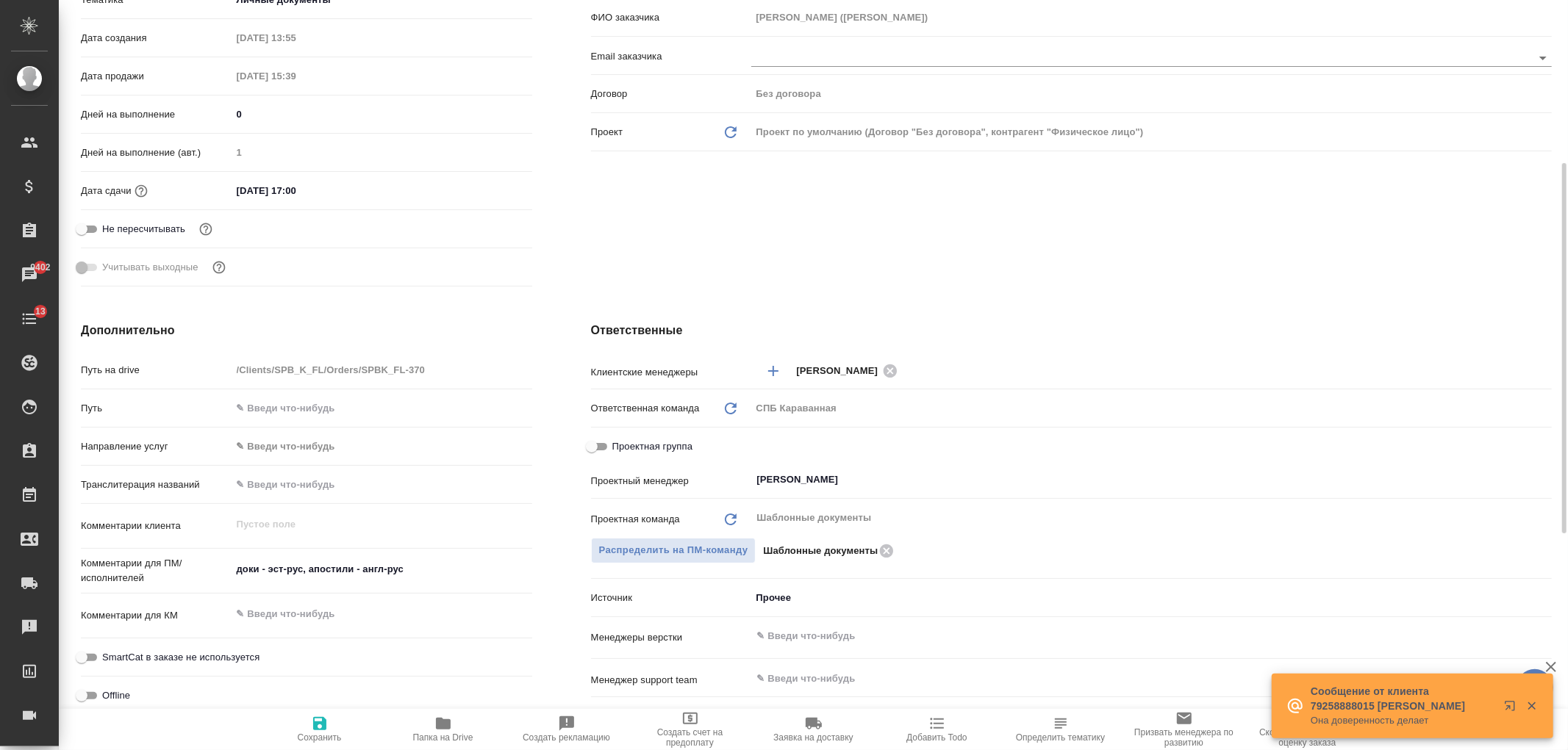
type textarea "x"
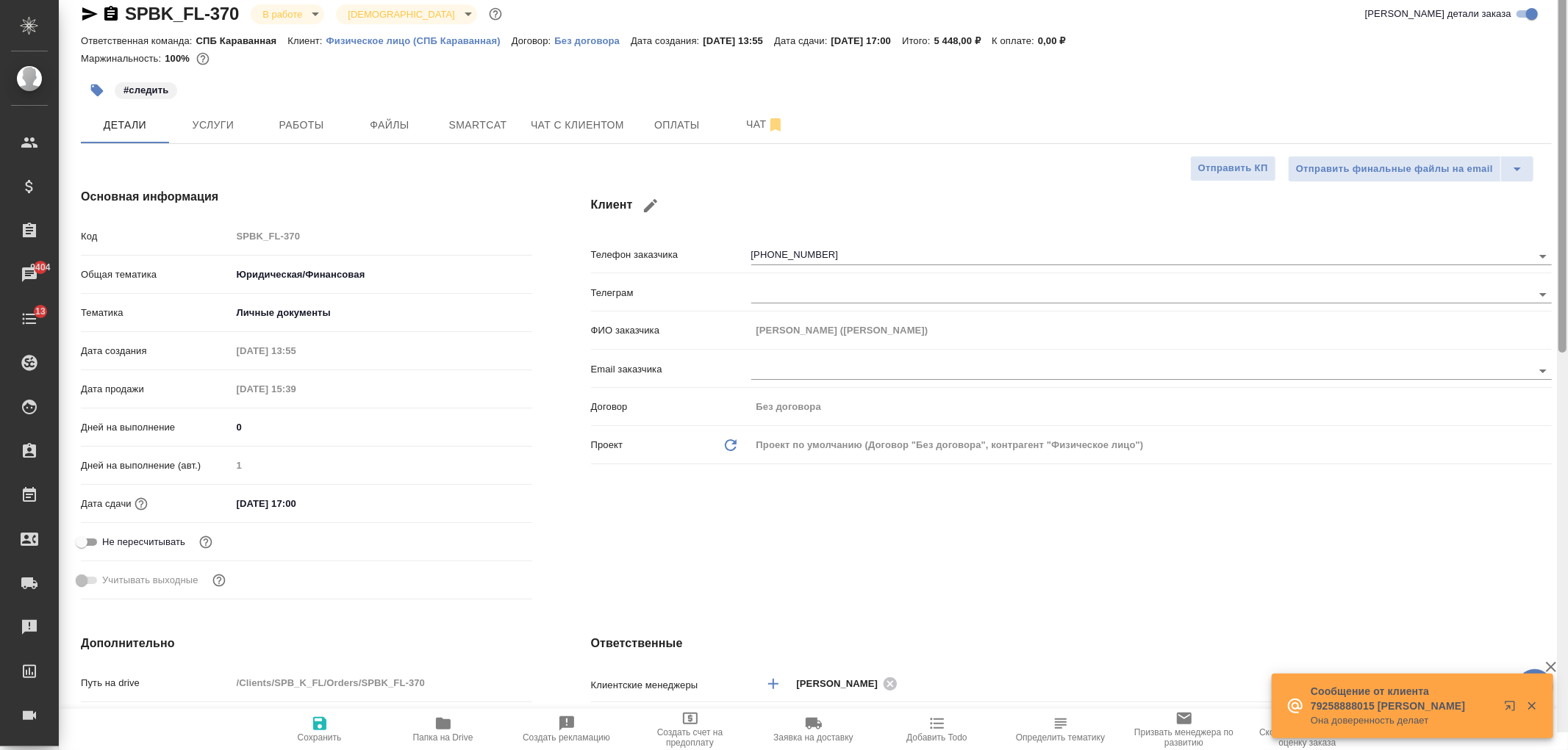
scroll to position [0, 0]
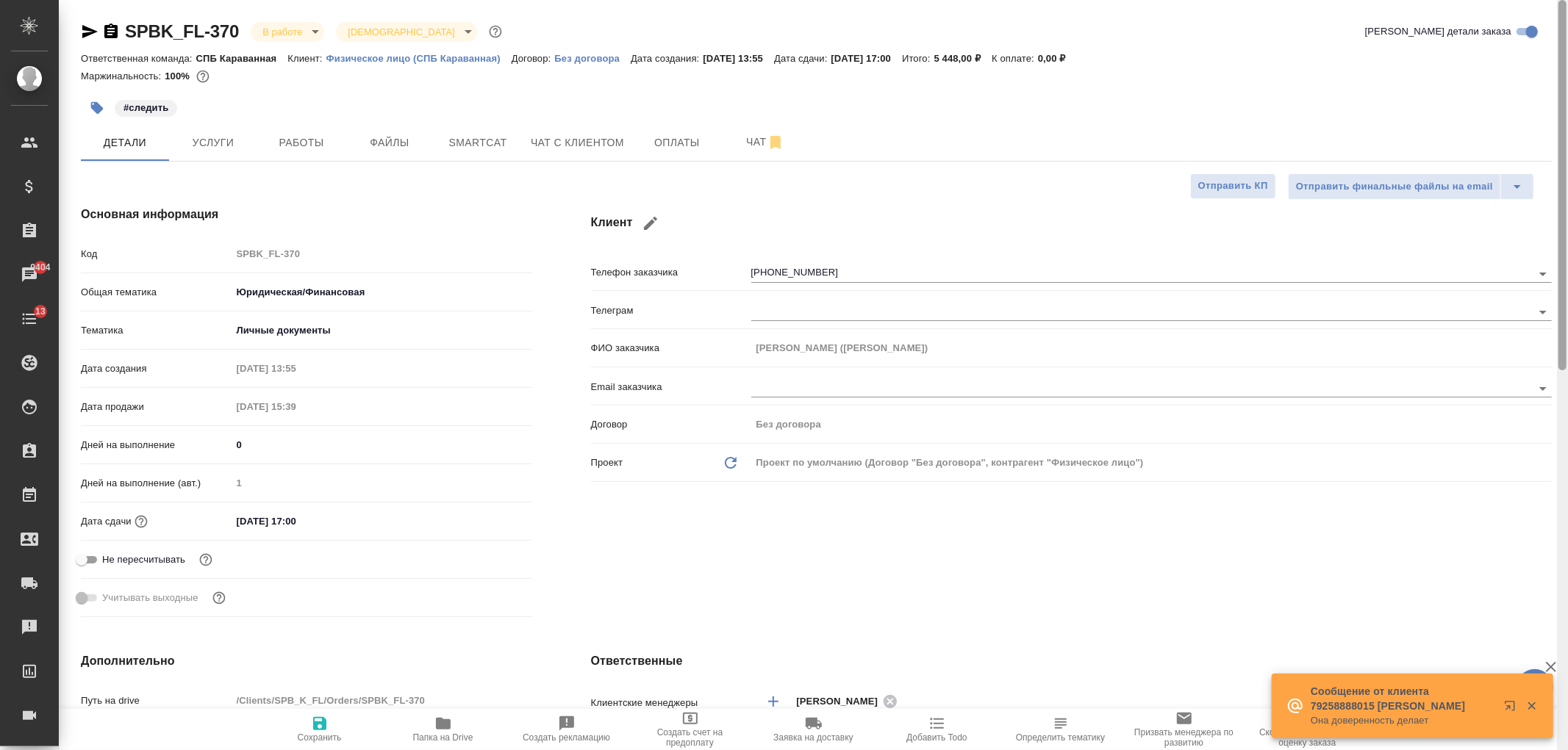
drag, startPoint x: 1563, startPoint y: 393, endPoint x: 949, endPoint y: 79, distance: 689.6
click at [1563, 136] on div at bounding box center [1562, 185] width 8 height 370
click at [238, 141] on span "Услуги" at bounding box center [213, 142] width 71 height 18
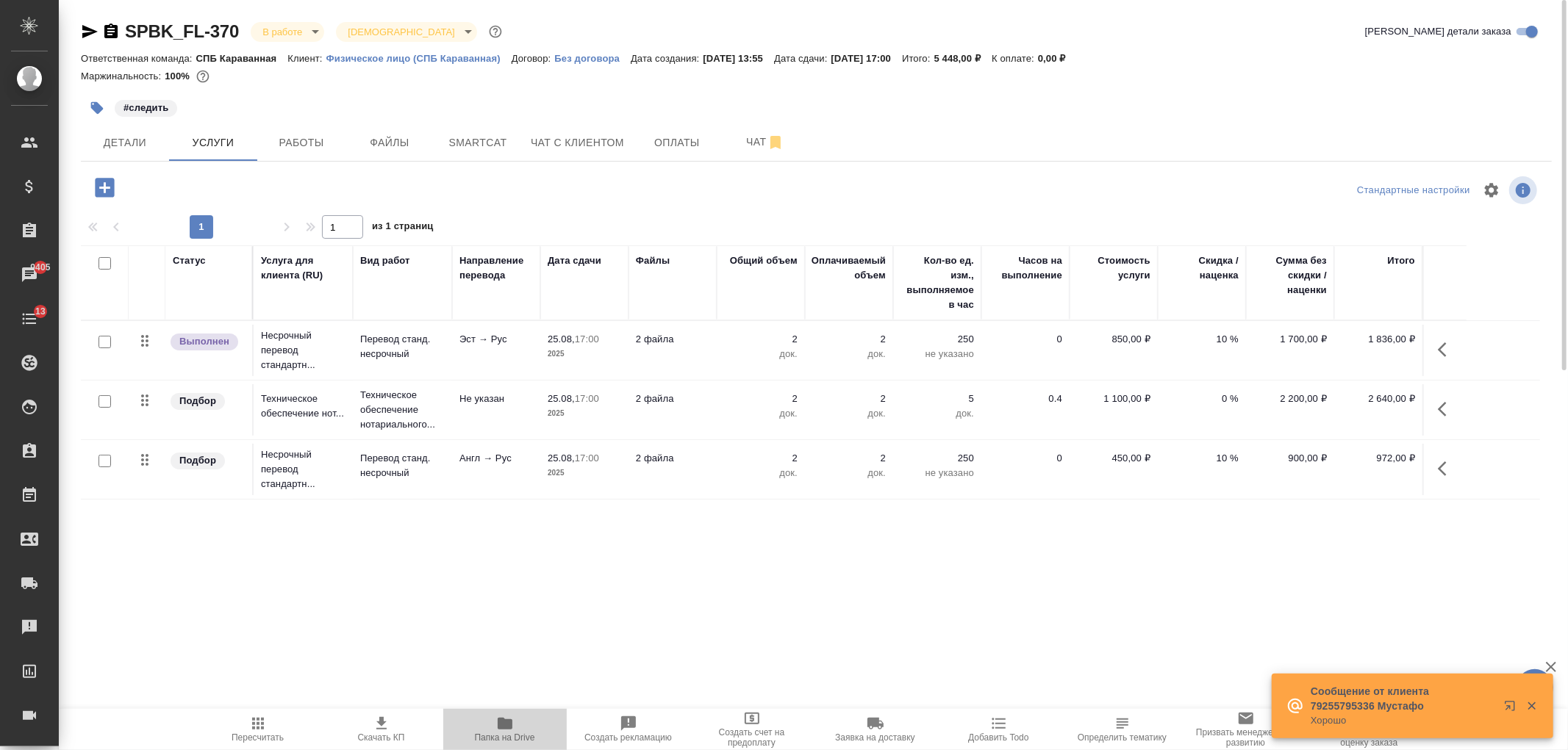
click at [509, 729] on icon "button" at bounding box center [505, 723] width 15 height 12
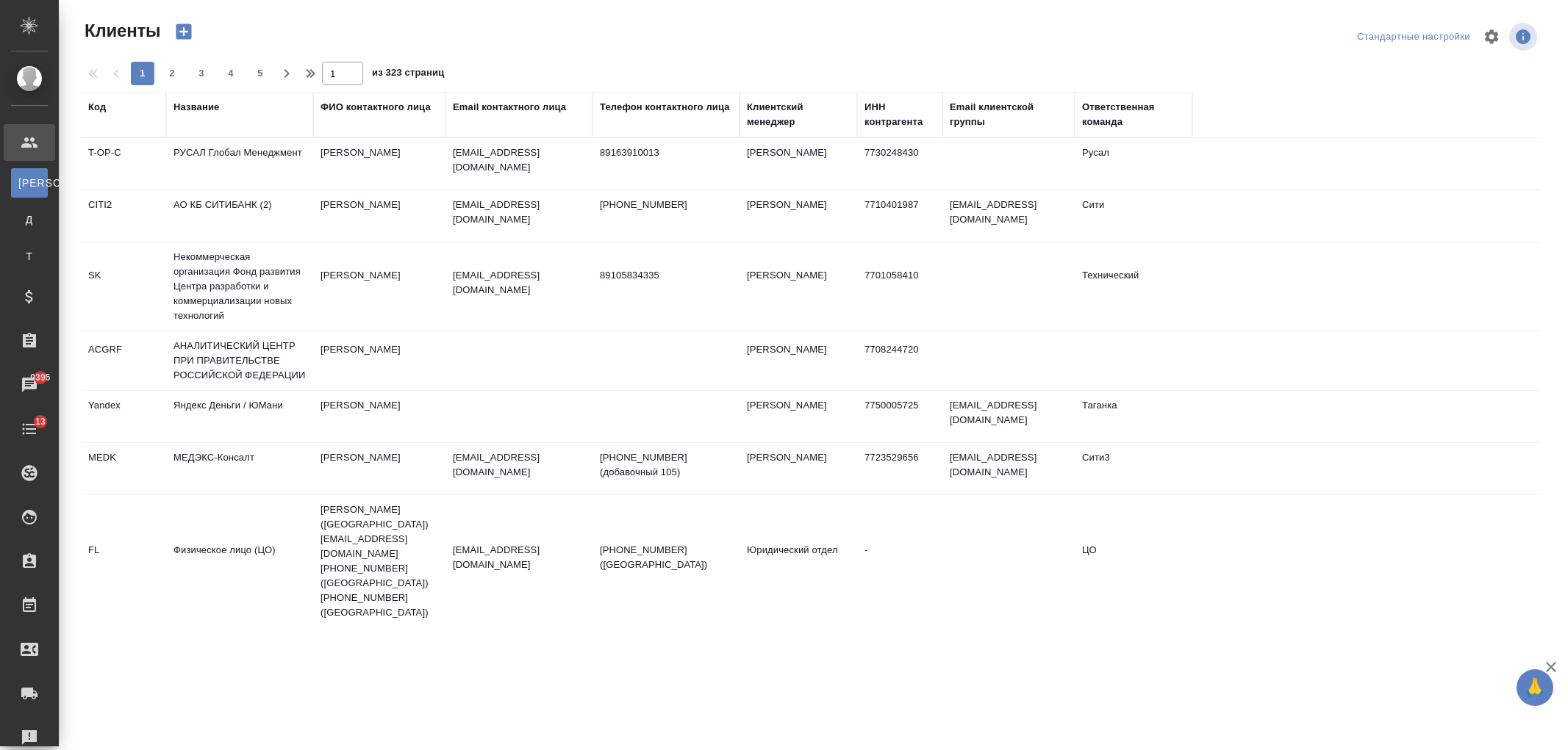
select select "RU"
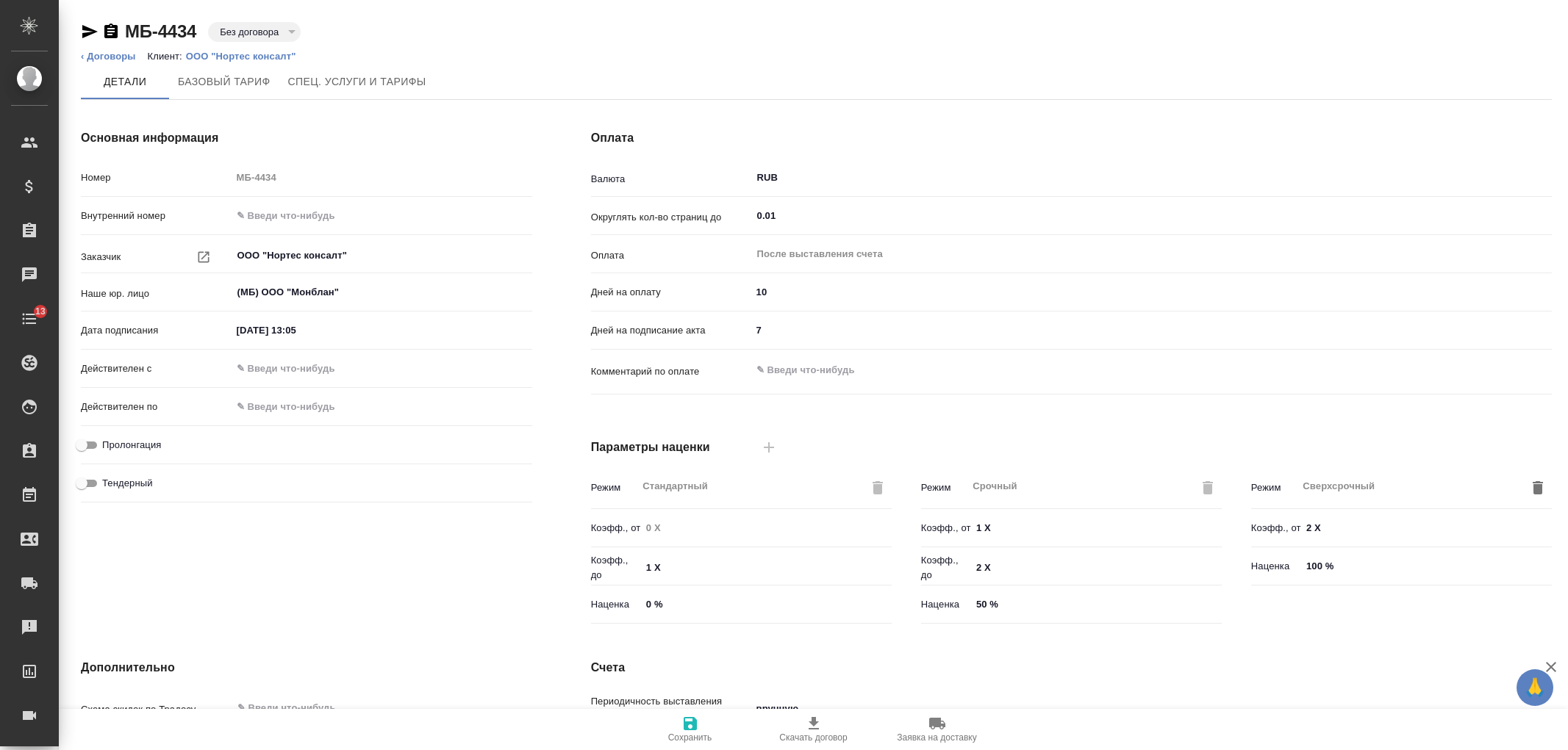
type input "Питер_2023"
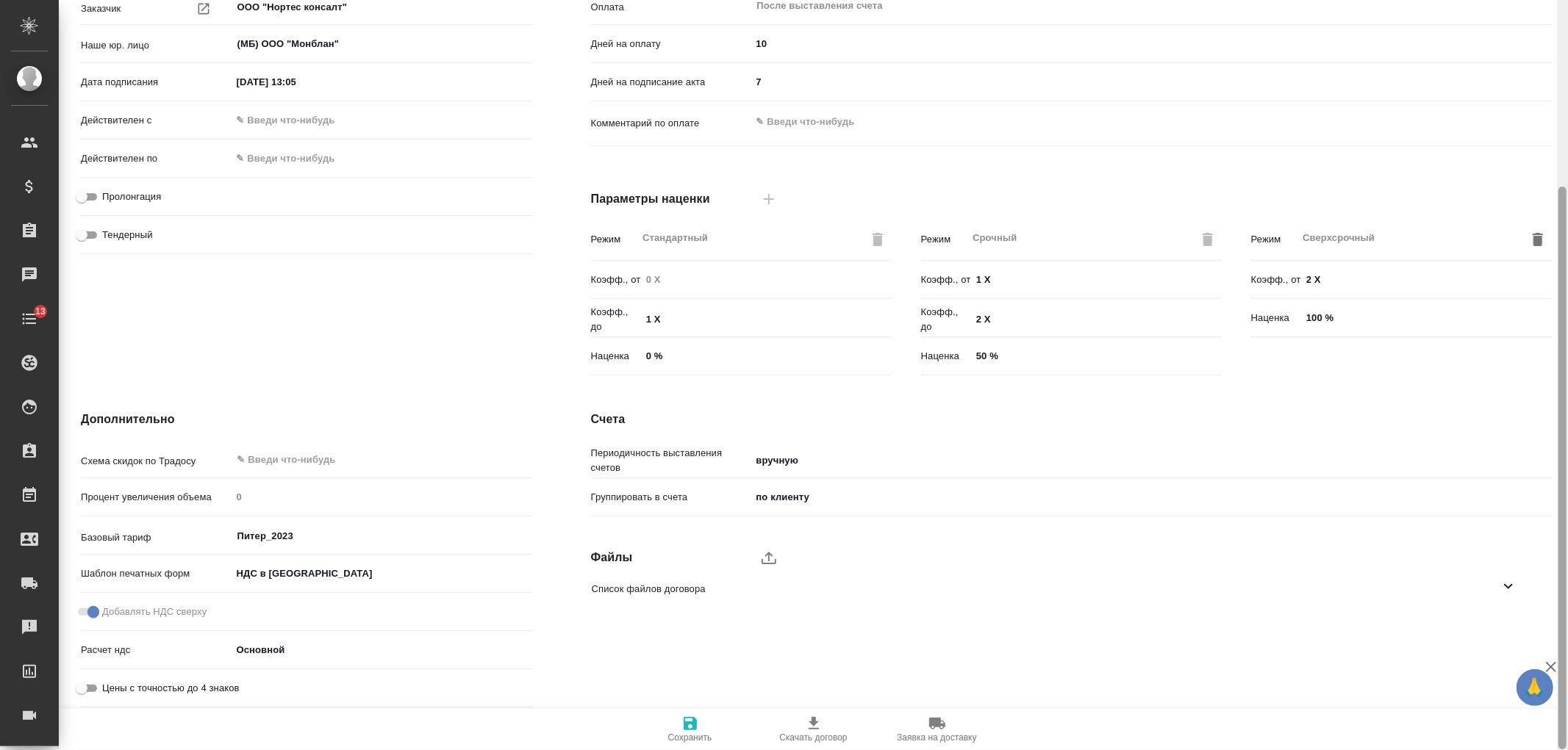
drag, startPoint x: 1567, startPoint y: 138, endPoint x: 1563, endPoint y: 284, distance: 146.1
click at [1563, 284] on div at bounding box center [1562, 375] width 11 height 750
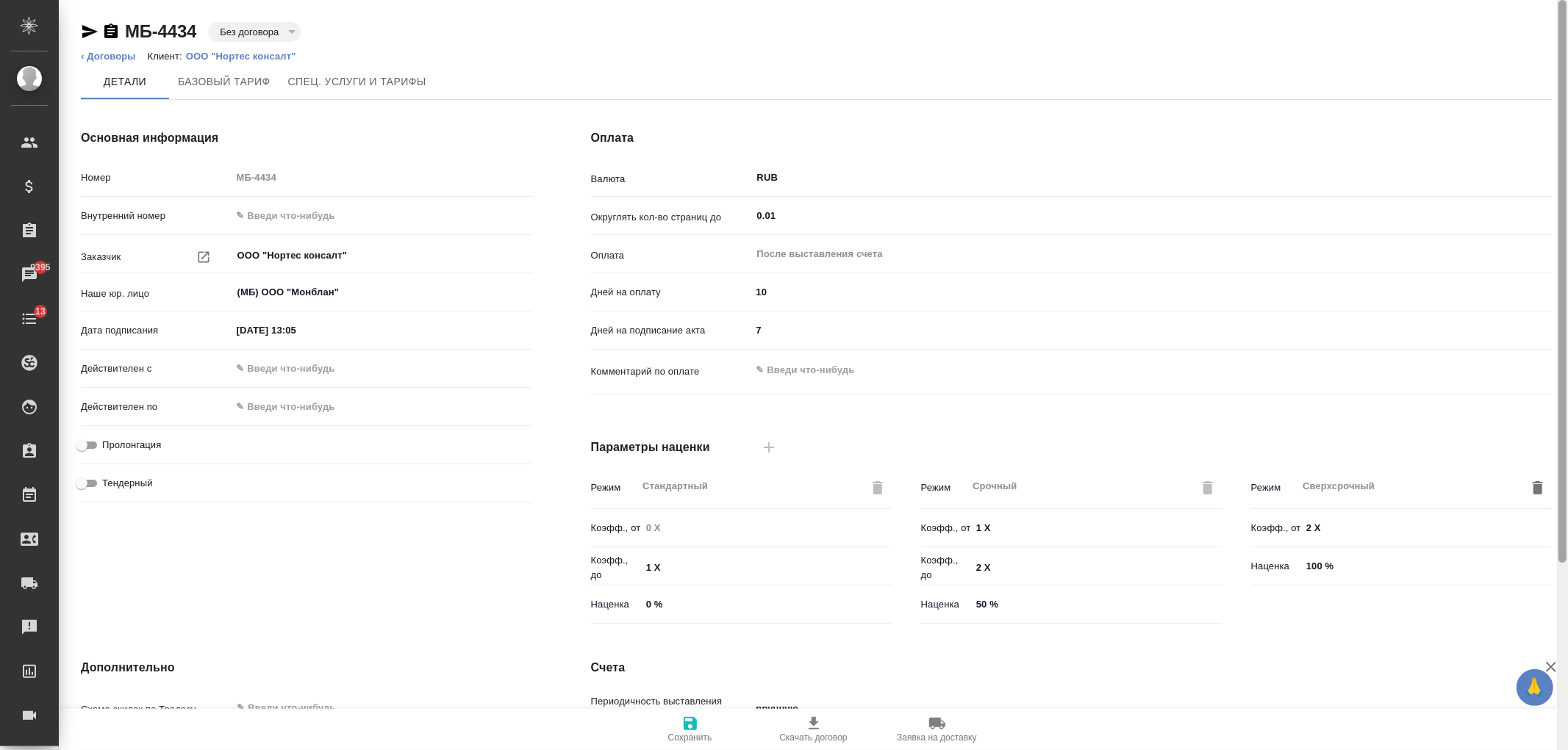
drag, startPoint x: 1561, startPoint y: 404, endPoint x: 1518, endPoint y: 113, distance: 294.2
click at [1518, 113] on div "МБ-4434 Без договора draft ‹ Договоры Клиент: ООО "Нортес консалт" [PERSON_NAME…" at bounding box center [813, 375] width 1509 height 750
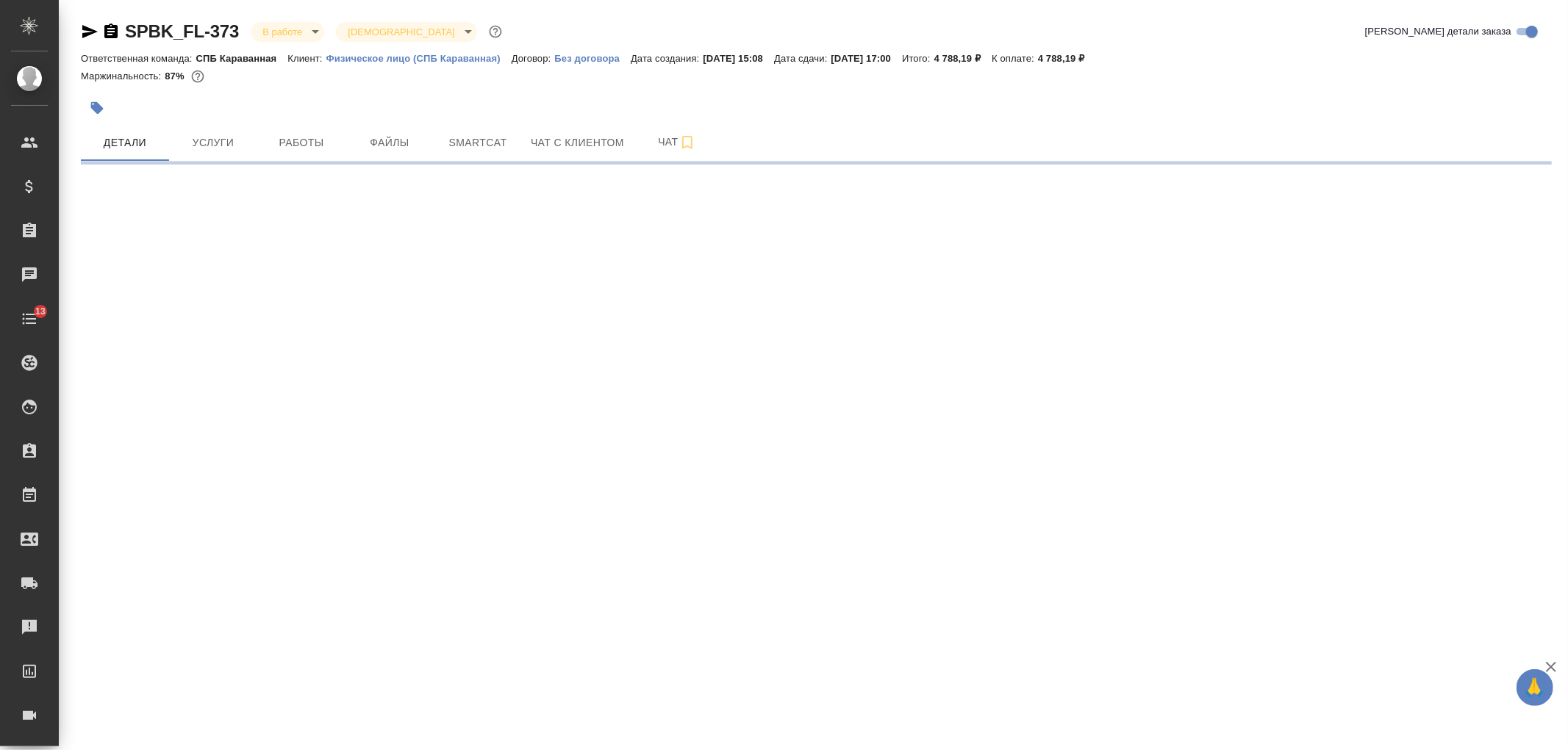
select select "RU"
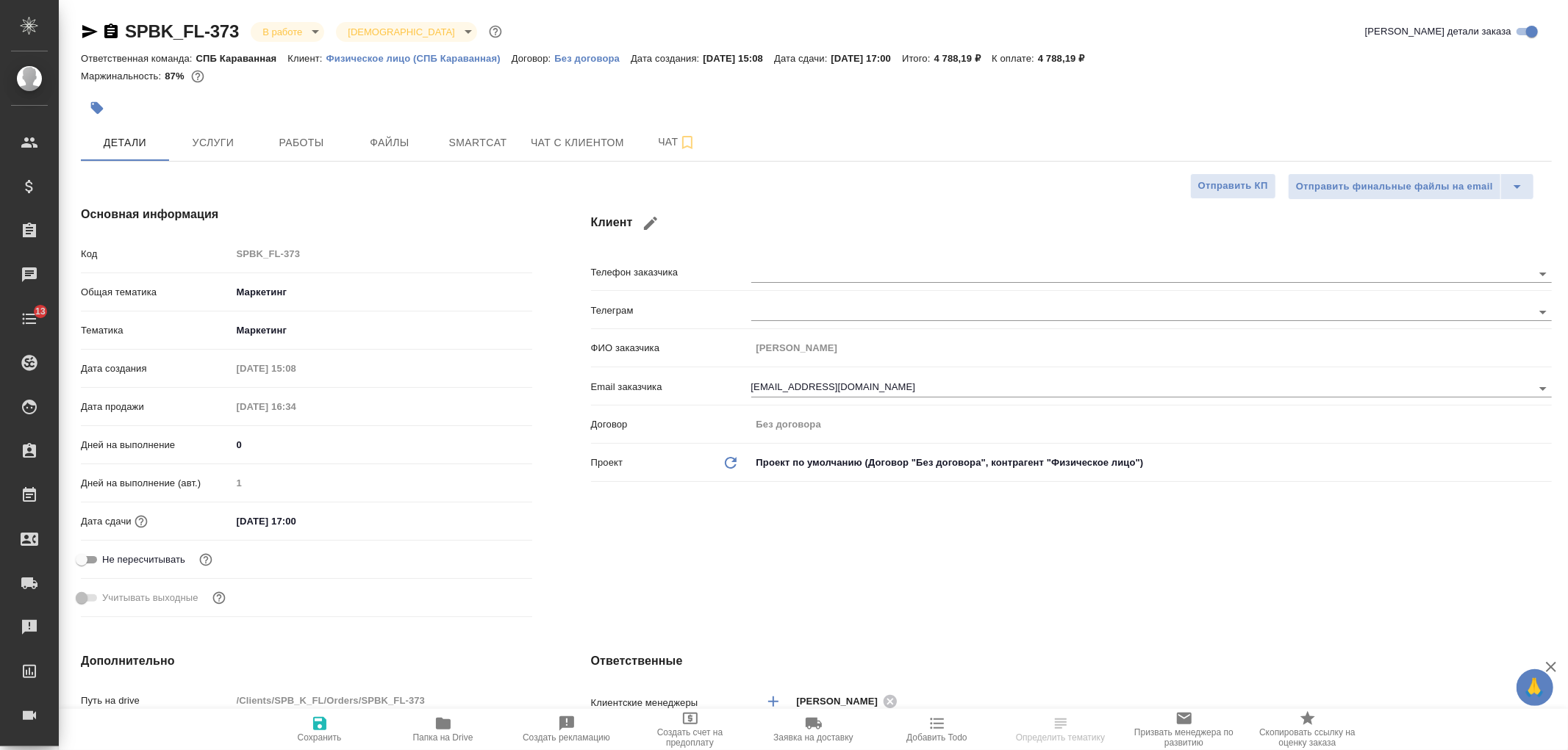
type textarea "x"
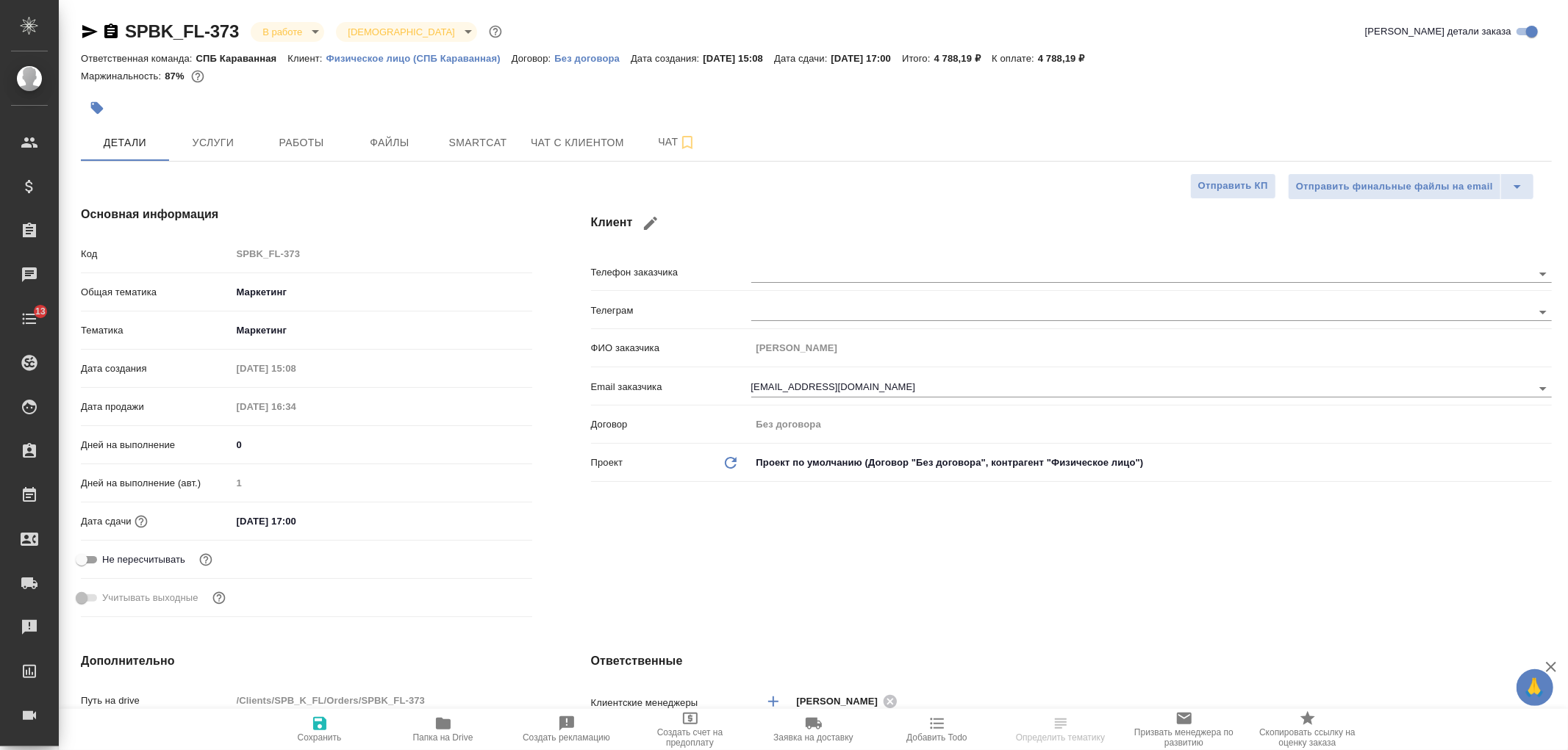
type textarea "x"
click at [860, 543] on div "Клиент Телефон заказчика [PERSON_NAME] заказчика [PERSON_NAME] Email заказчика …" at bounding box center [1071, 414] width 1019 height 476
type textarea "x"
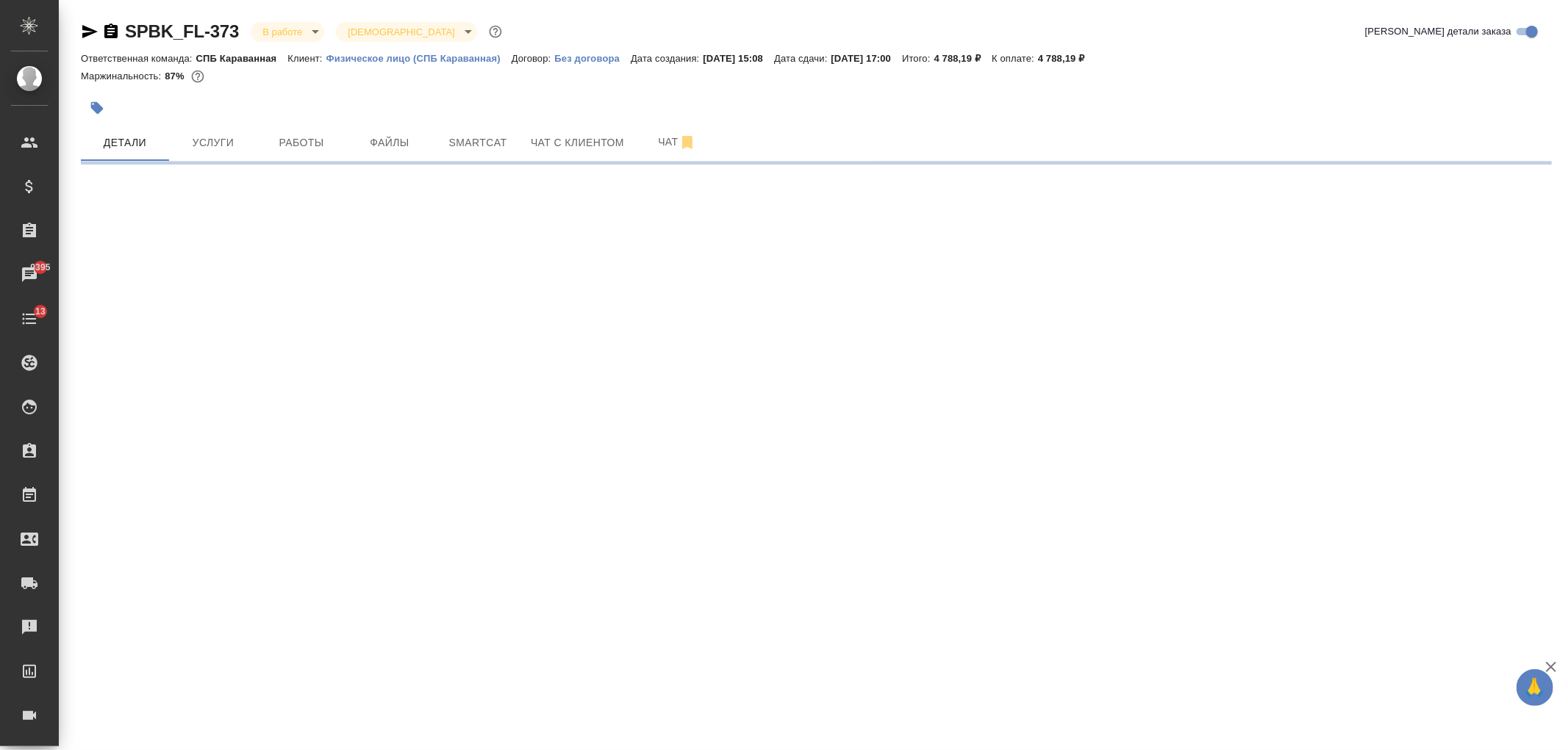
select select "RU"
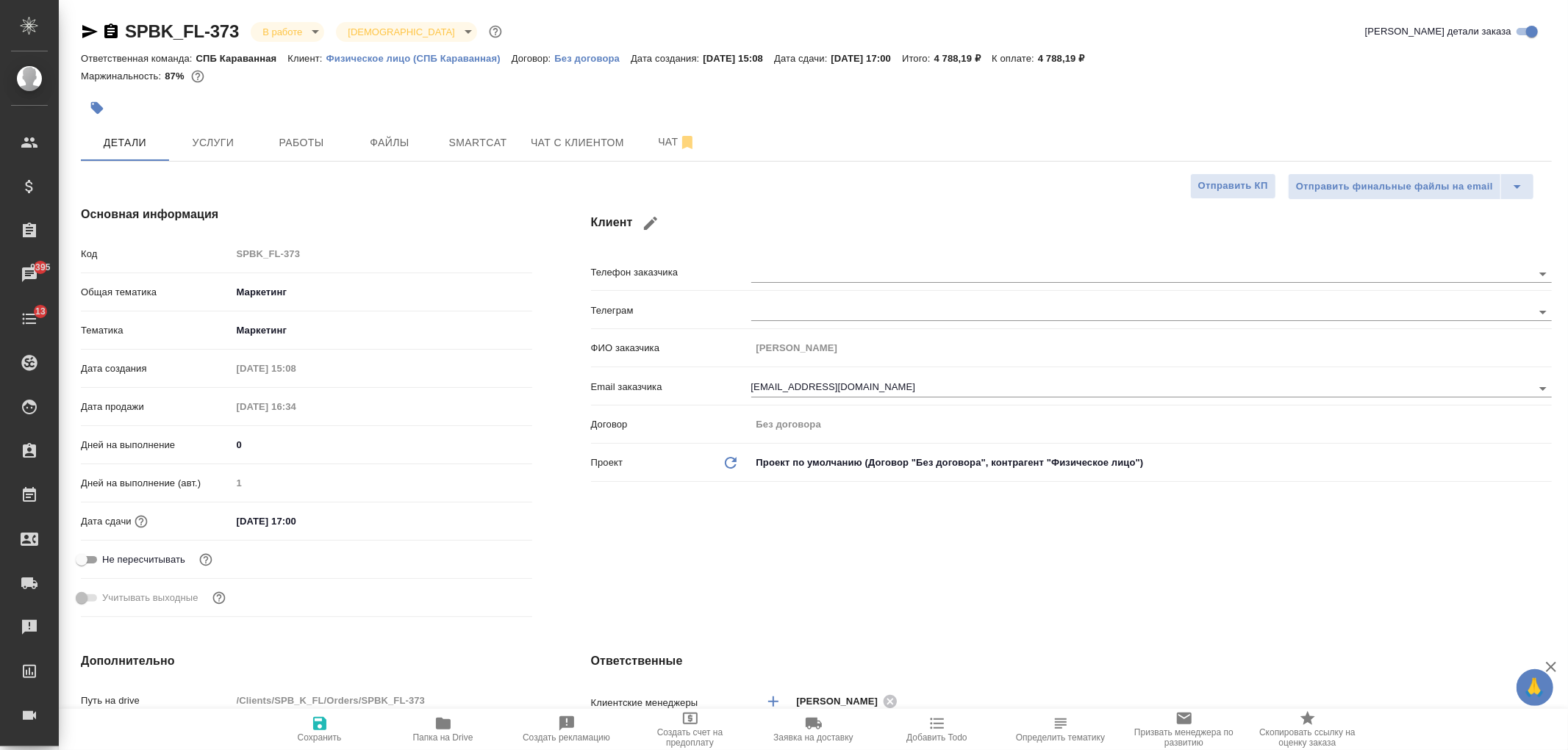
type textarea "x"
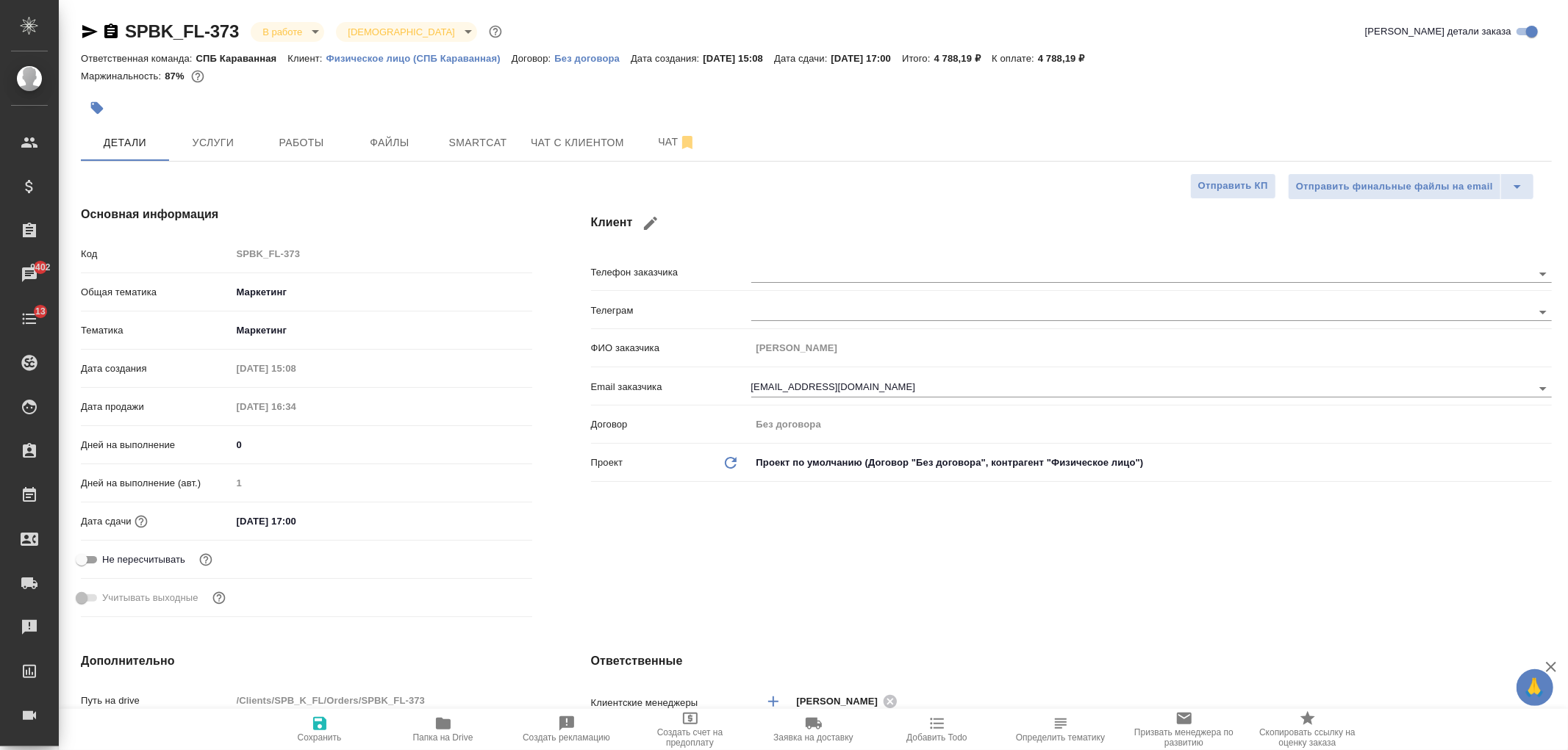
type textarea "x"
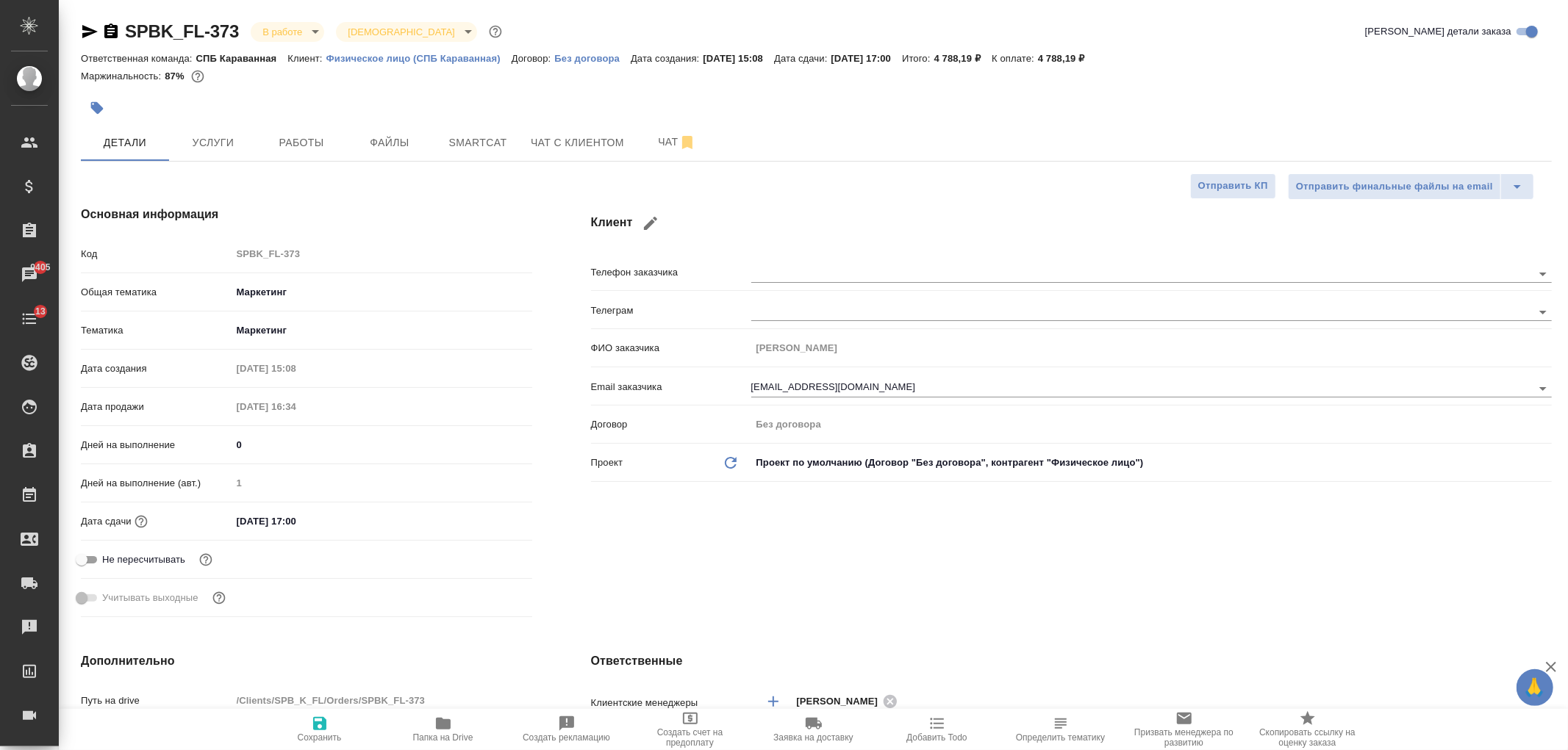
type textarea "x"
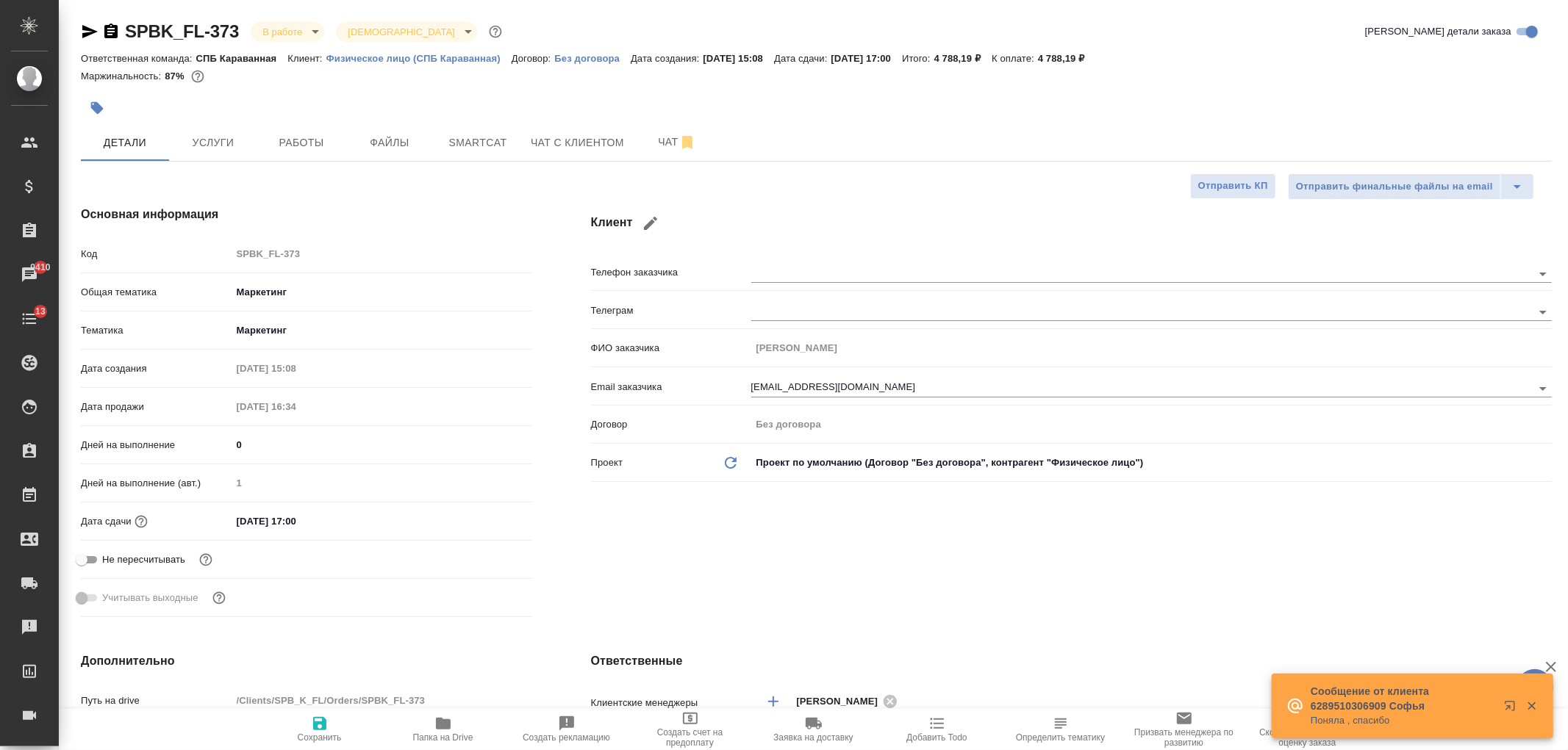
type textarea "x"
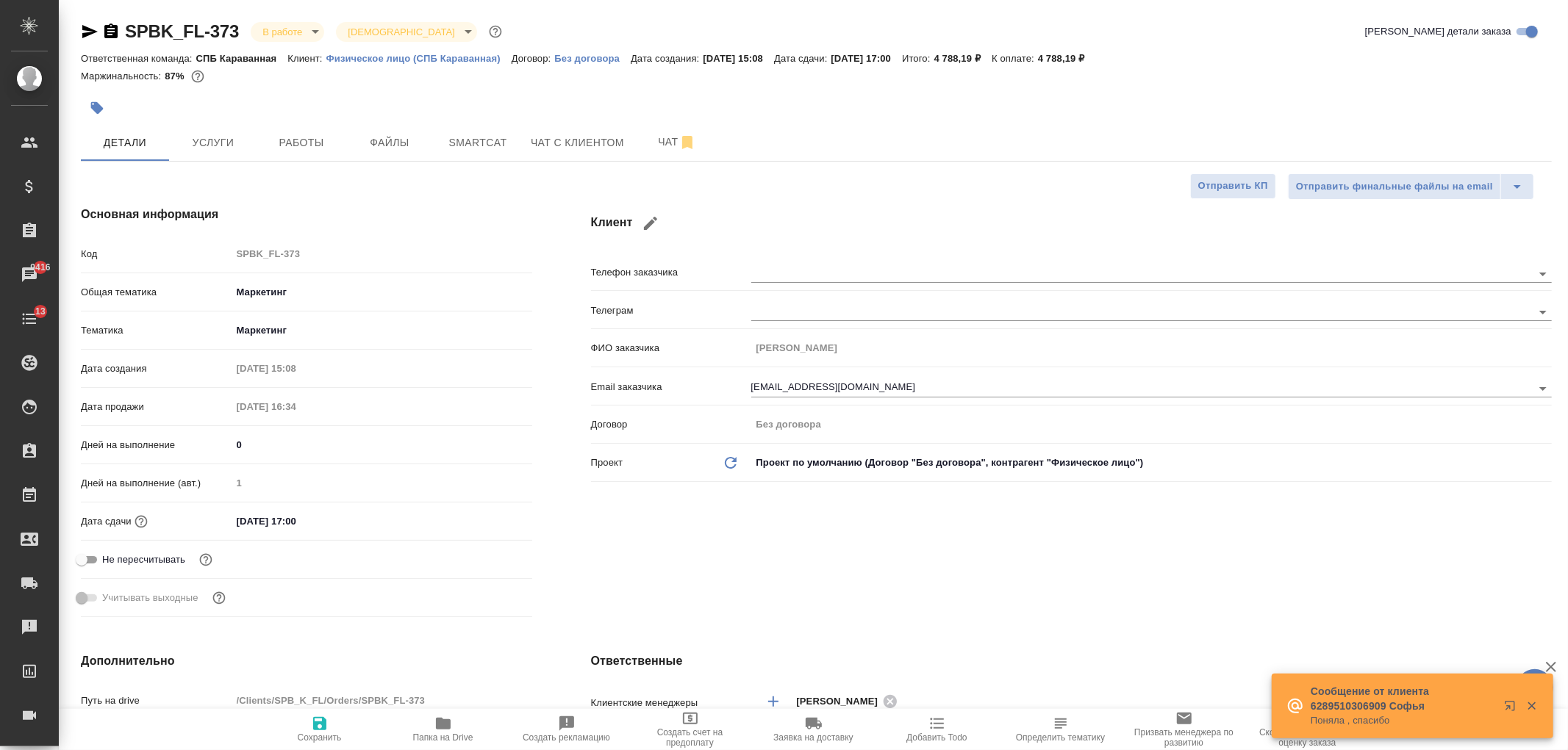
type textarea "x"
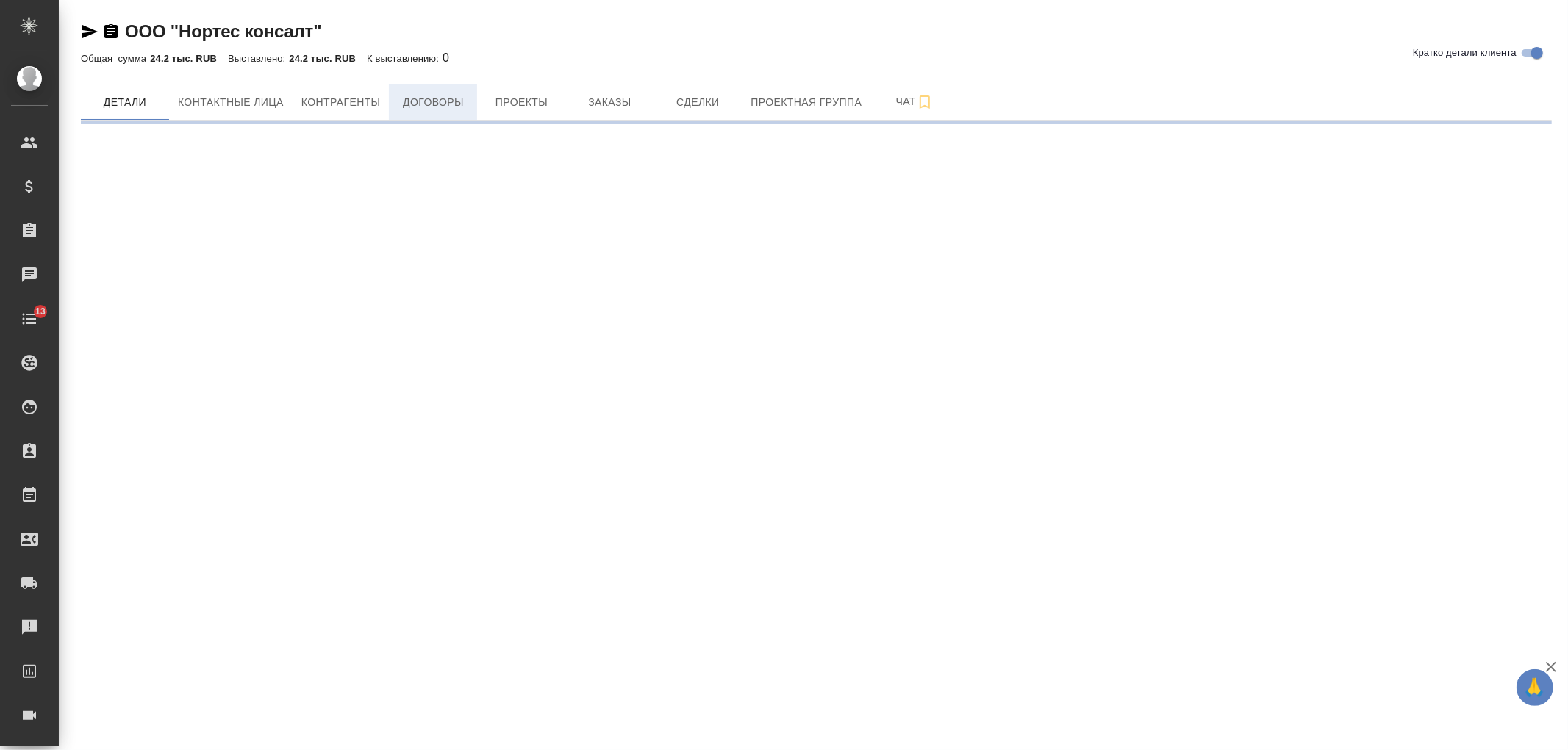
click at [469, 100] on button "Договоры" at bounding box center [432, 102] width 88 height 36
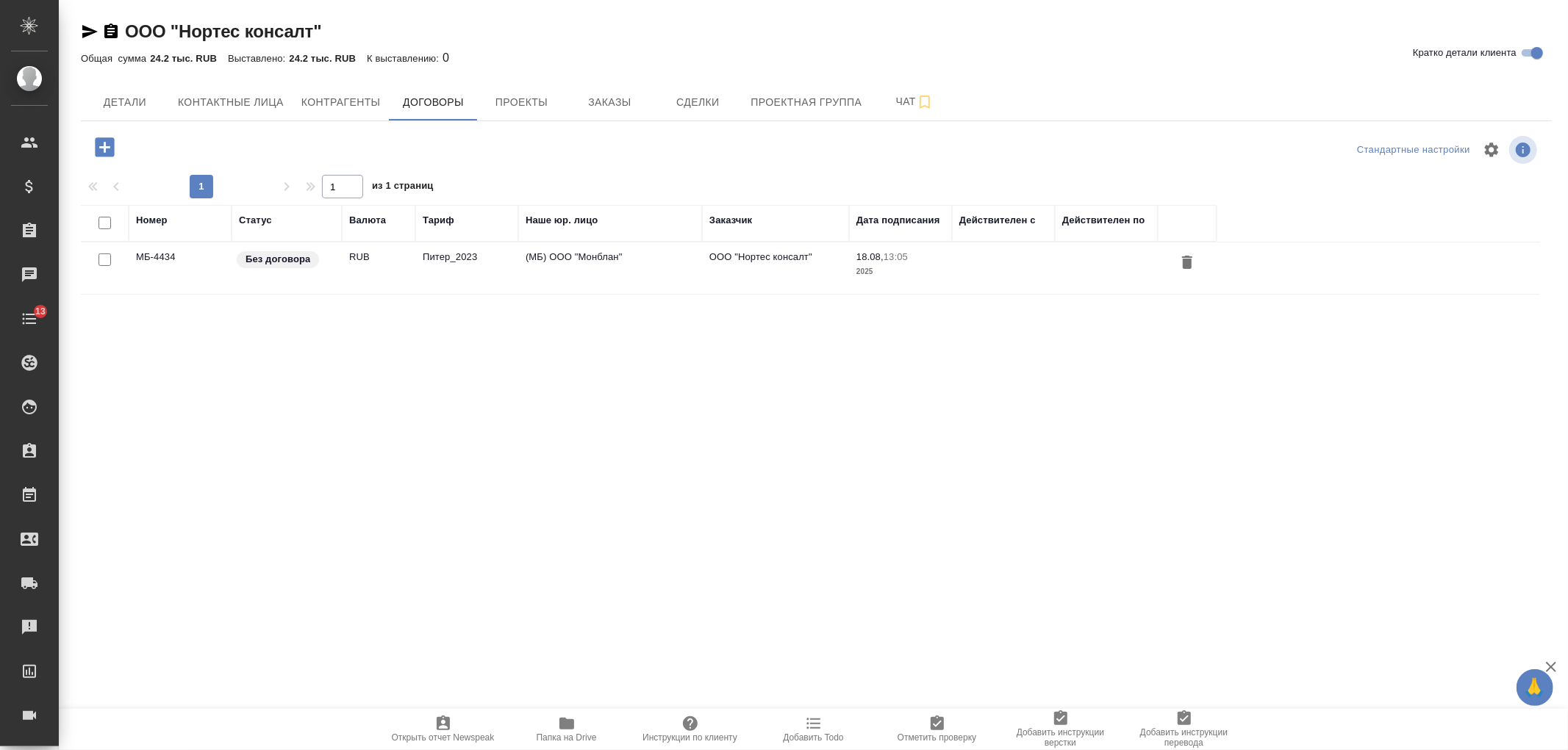
click at [509, 282] on td "Питер_2023" at bounding box center [466, 268] width 103 height 52
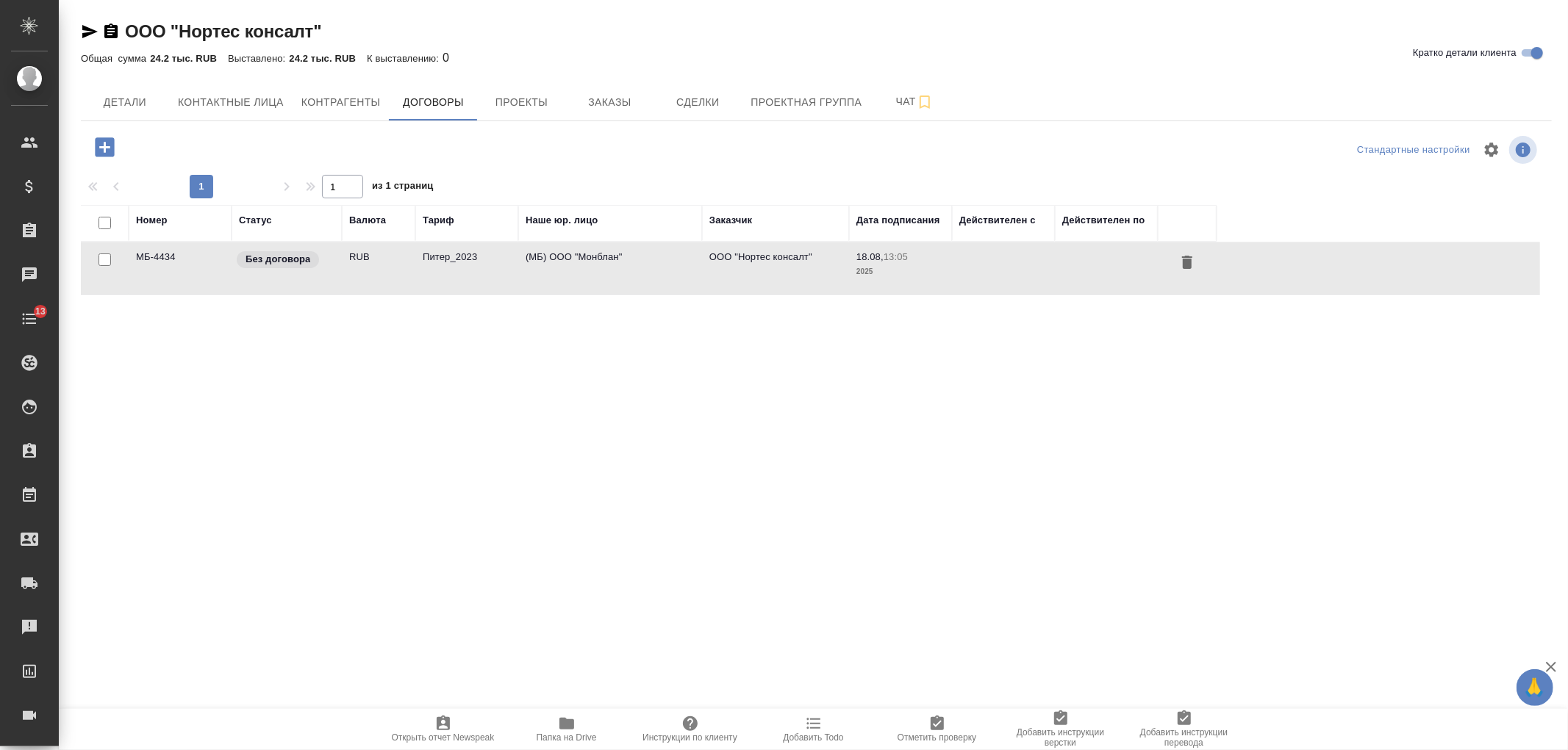
click at [509, 282] on td "Питер_2023" at bounding box center [466, 268] width 103 height 52
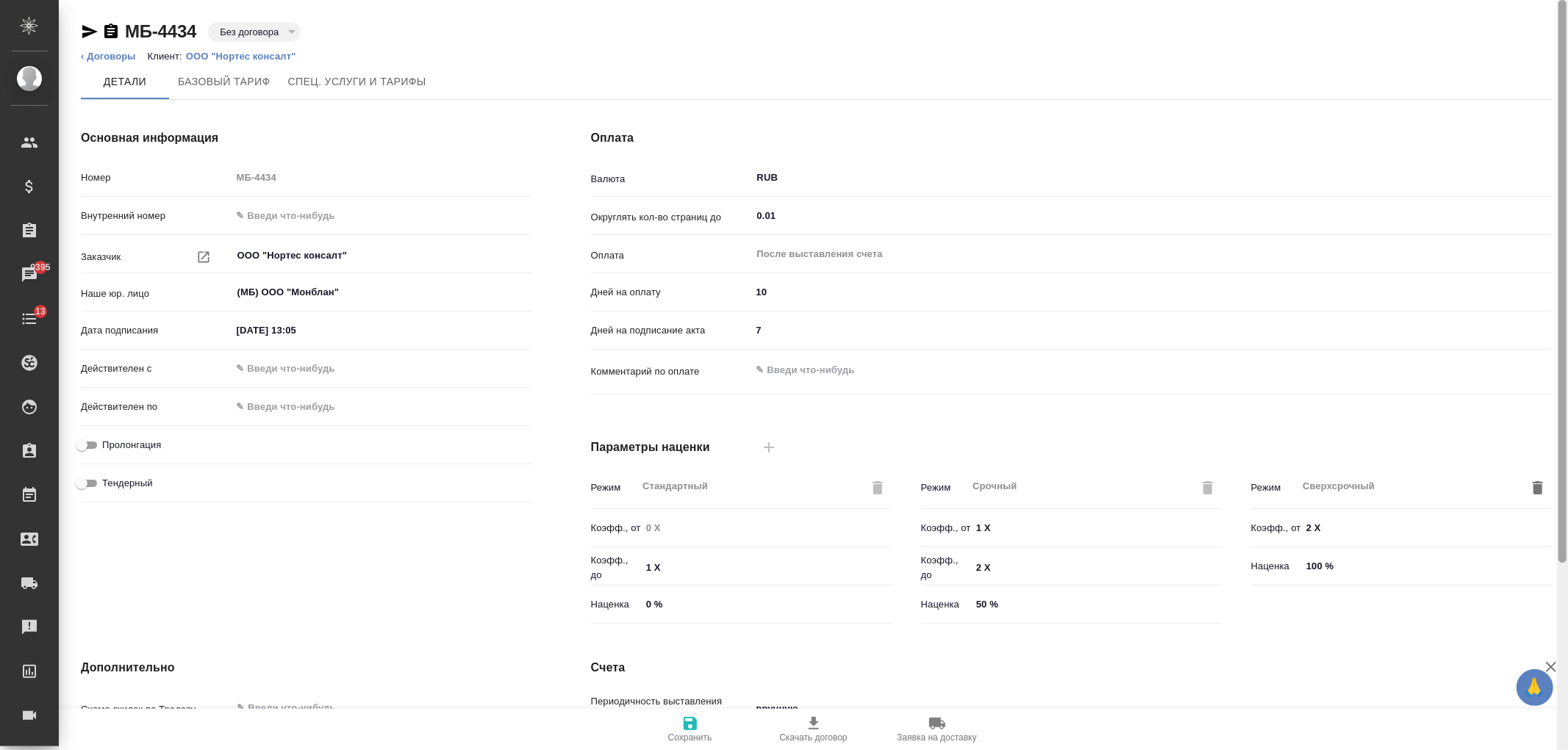
drag, startPoint x: 1563, startPoint y: 103, endPoint x: 1224, endPoint y: 95, distance: 339.1
click at [1556, 44] on div at bounding box center [1562, 375] width 11 height 750
click at [369, 568] on div "Основная информация Номер МБ-4434 Внутренний номер Заказчик ООО "Нортес консалт…" at bounding box center [307, 379] width 510 height 559
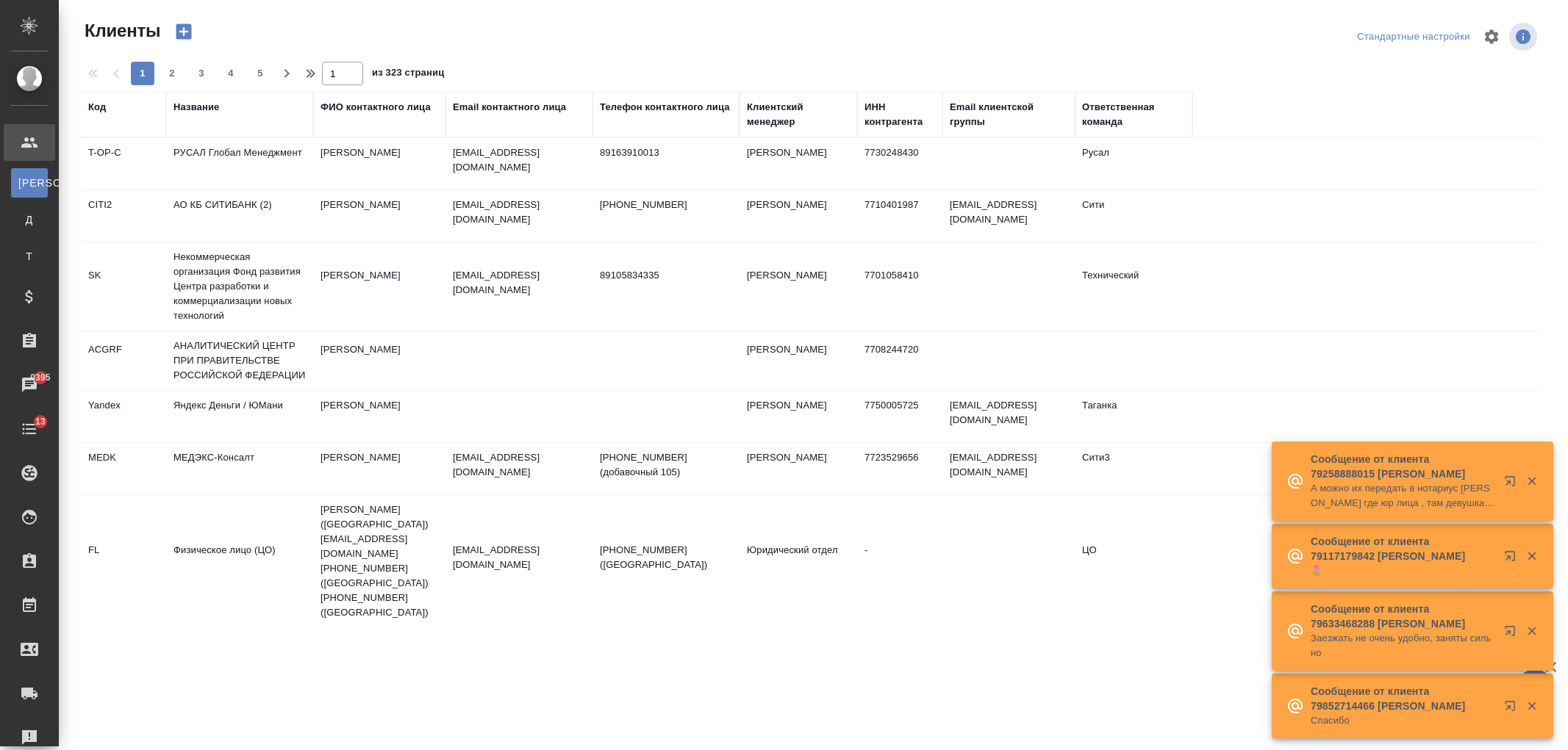
select select "RU"
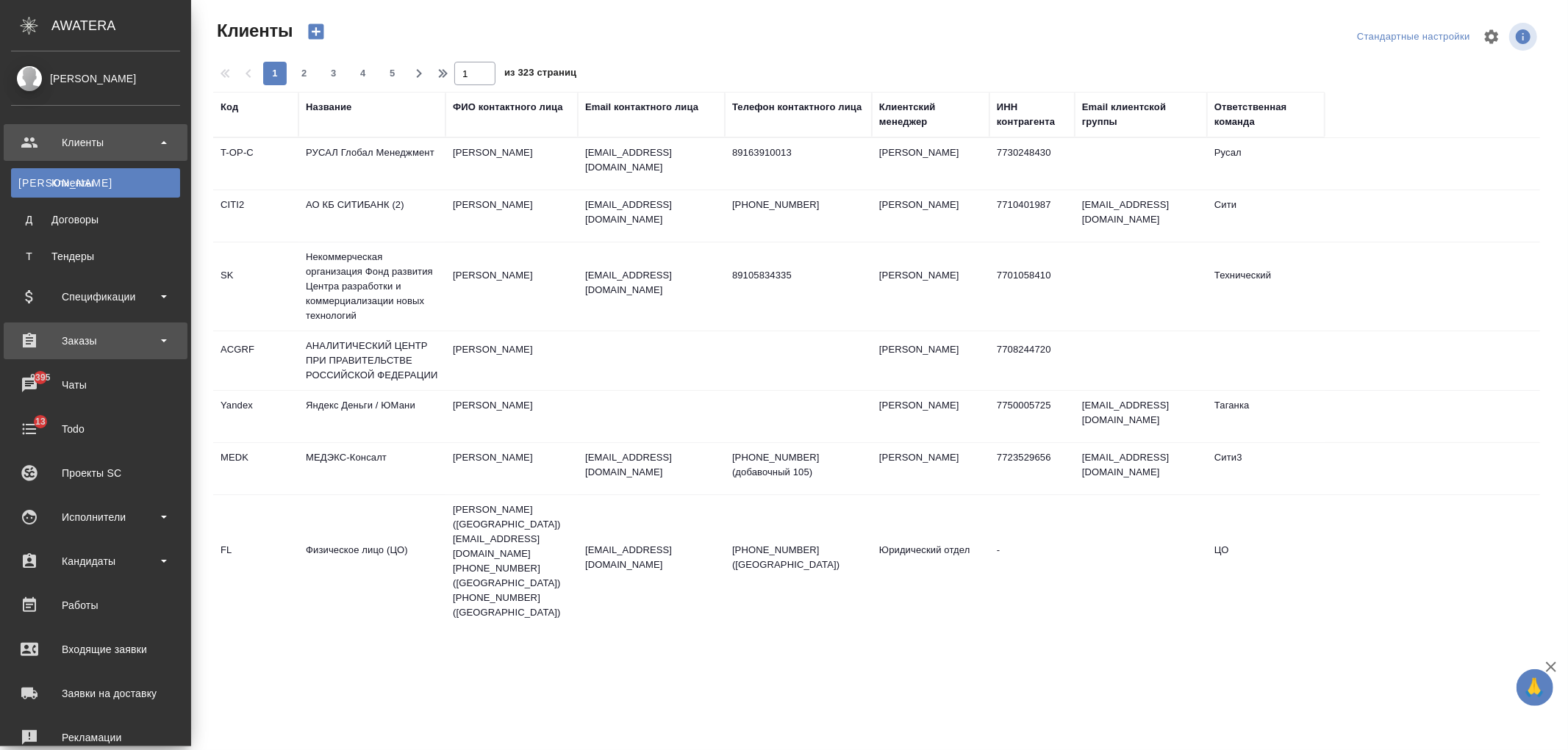
click at [160, 342] on div "Заказы" at bounding box center [95, 341] width 169 height 22
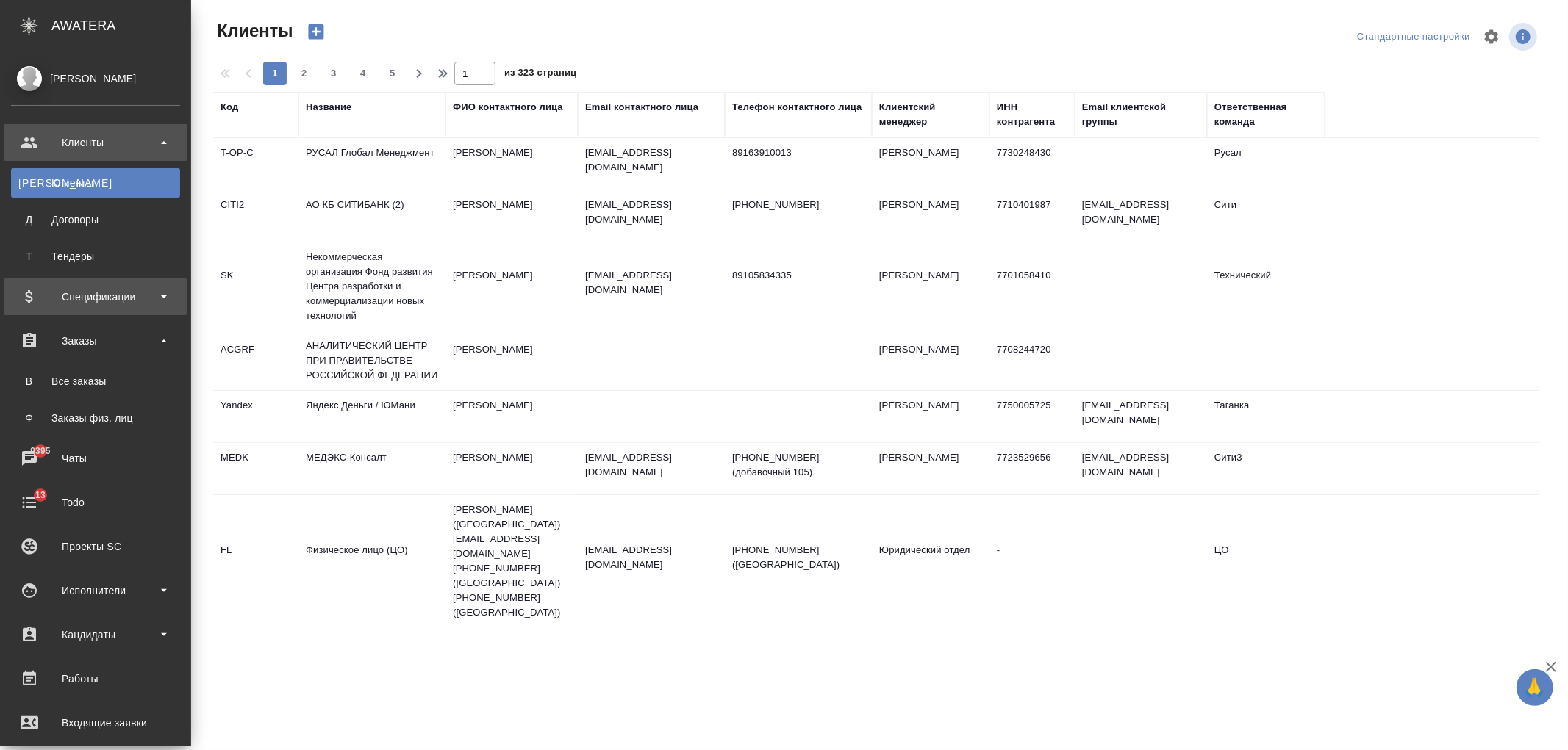
click at [140, 296] on div "Спецификации" at bounding box center [95, 297] width 169 height 22
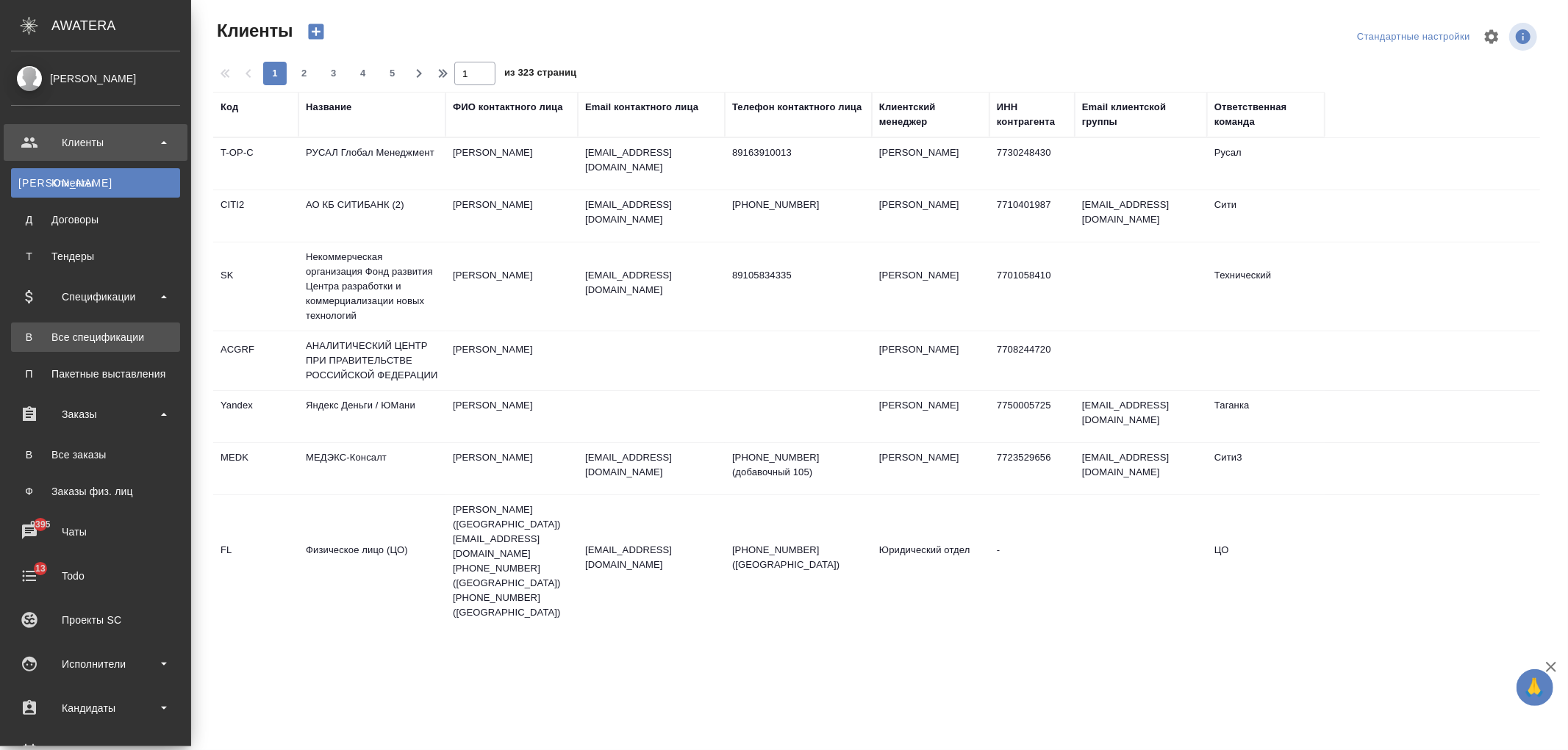
click at [142, 343] on div "Все спецификации" at bounding box center [95, 337] width 154 height 15
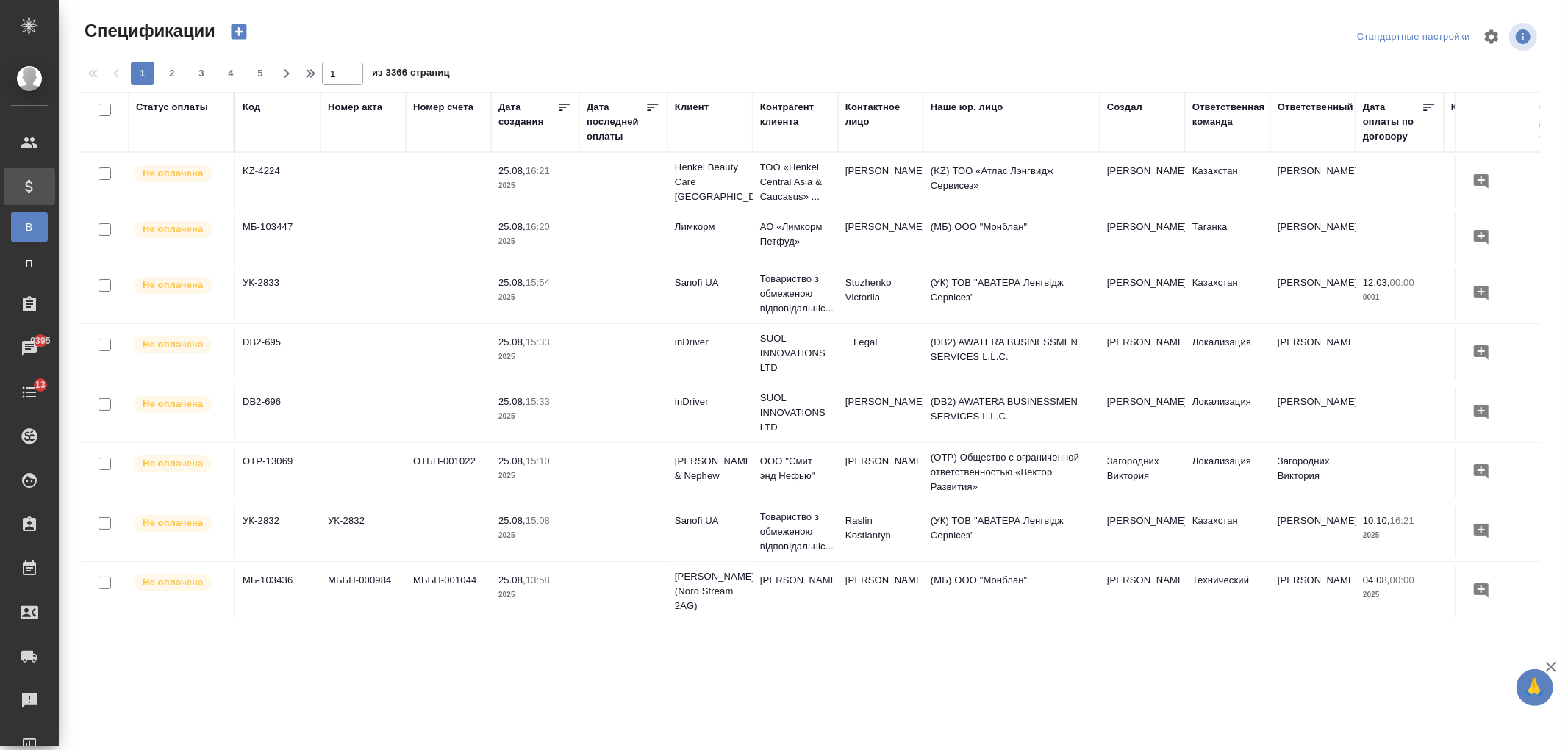
click at [697, 111] on div "Клиент" at bounding box center [691, 107] width 34 height 15
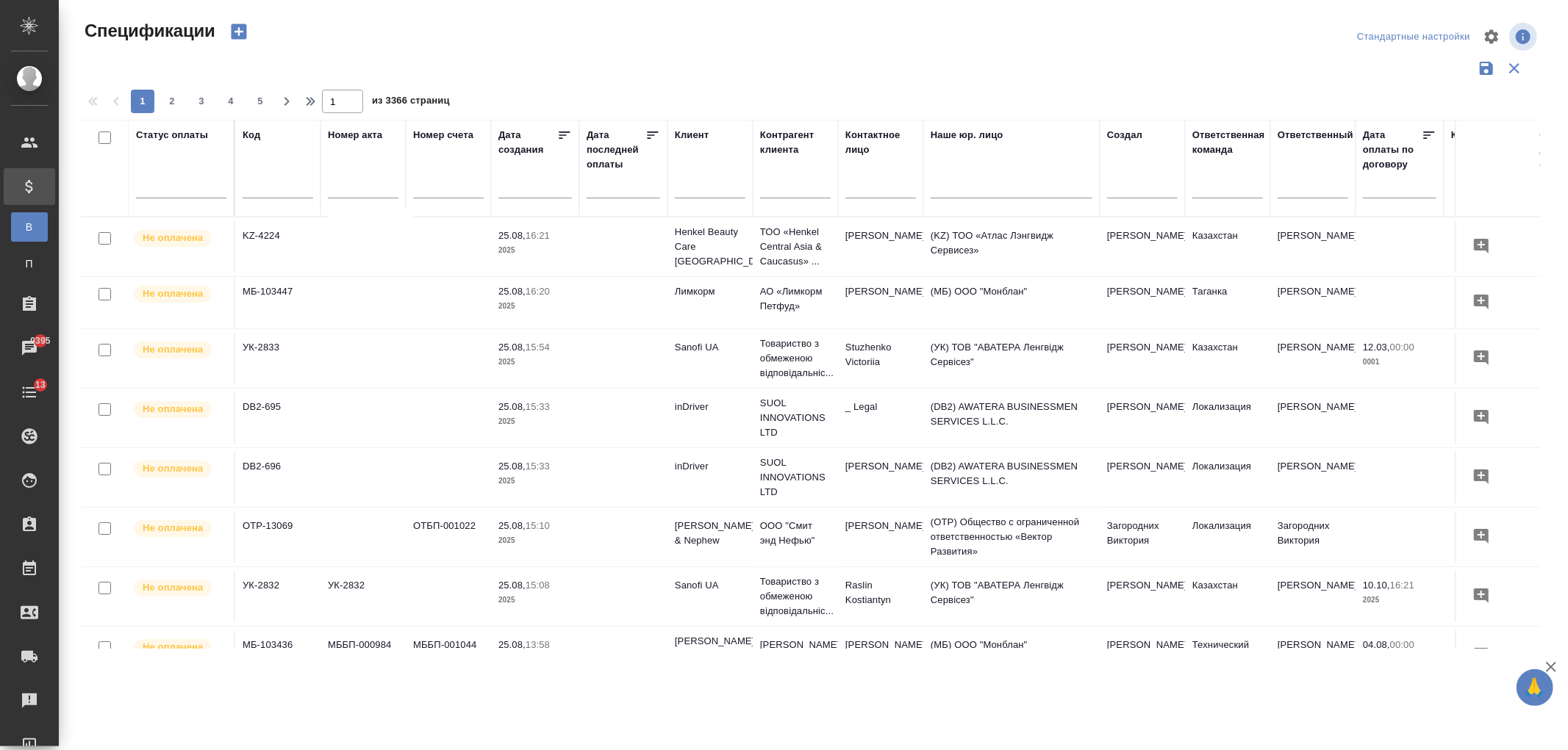
click at [710, 188] on input "text" at bounding box center [710, 189] width 71 height 18
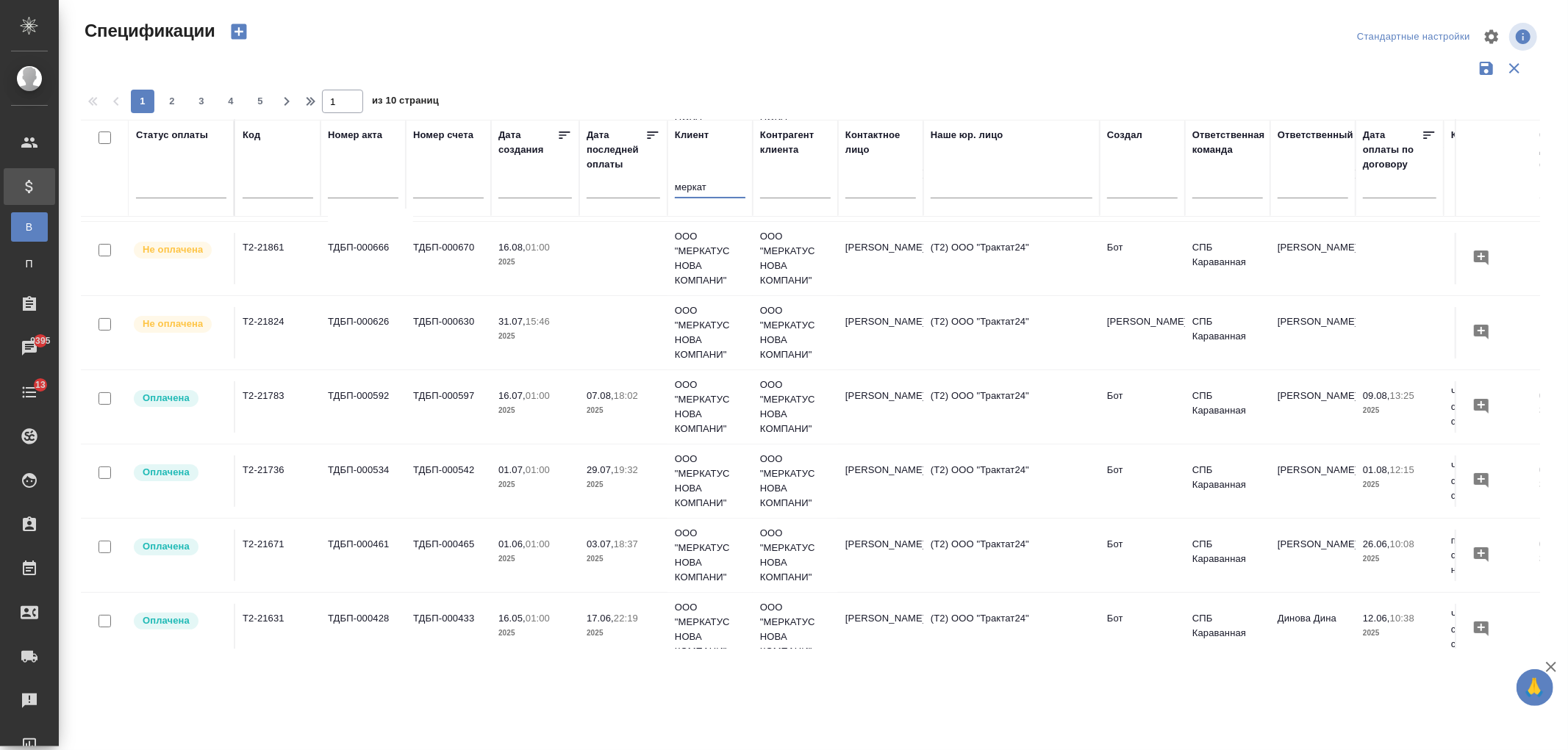
scroll to position [170, 0]
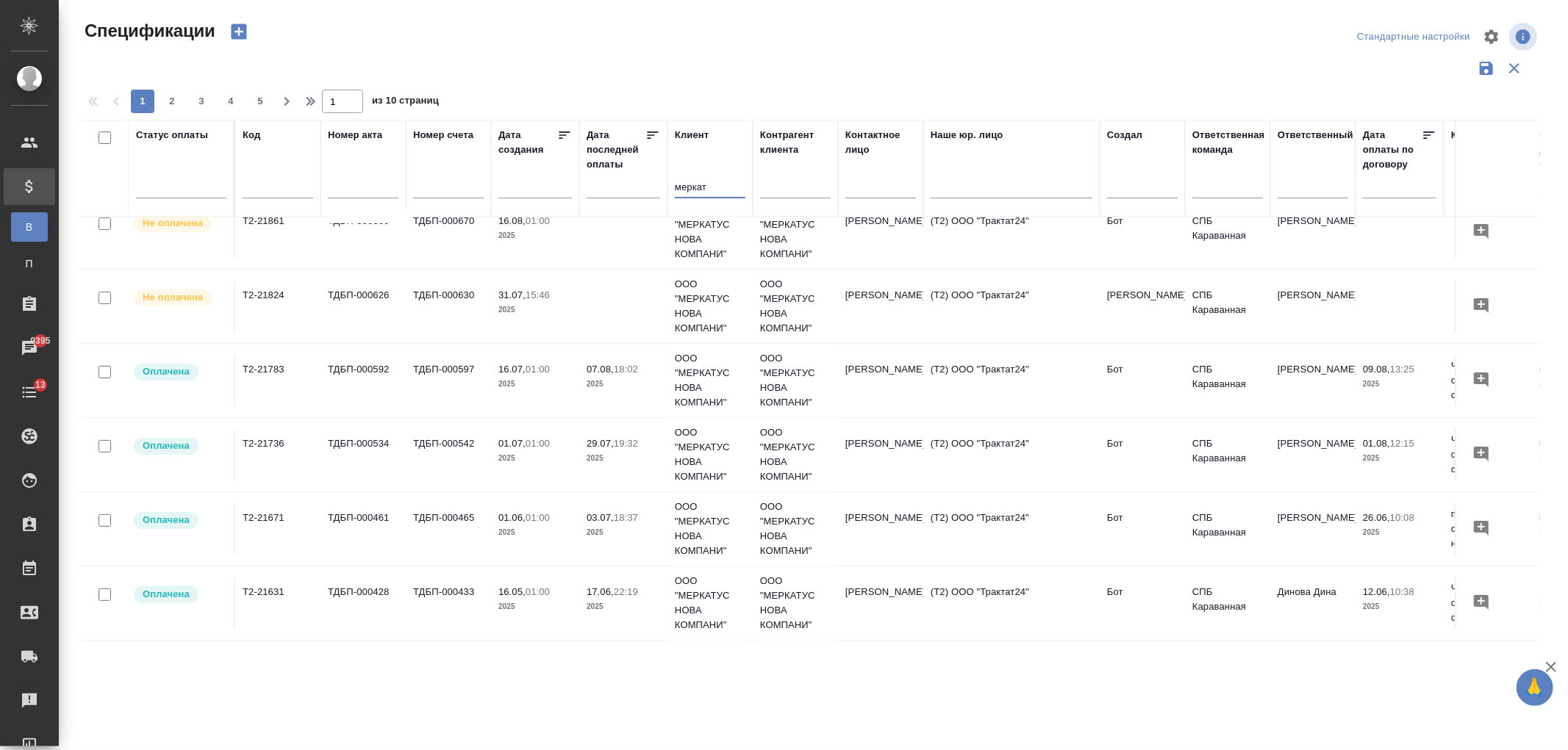
type input "меркат"
click at [615, 385] on p "2025" at bounding box center [622, 384] width 74 height 15
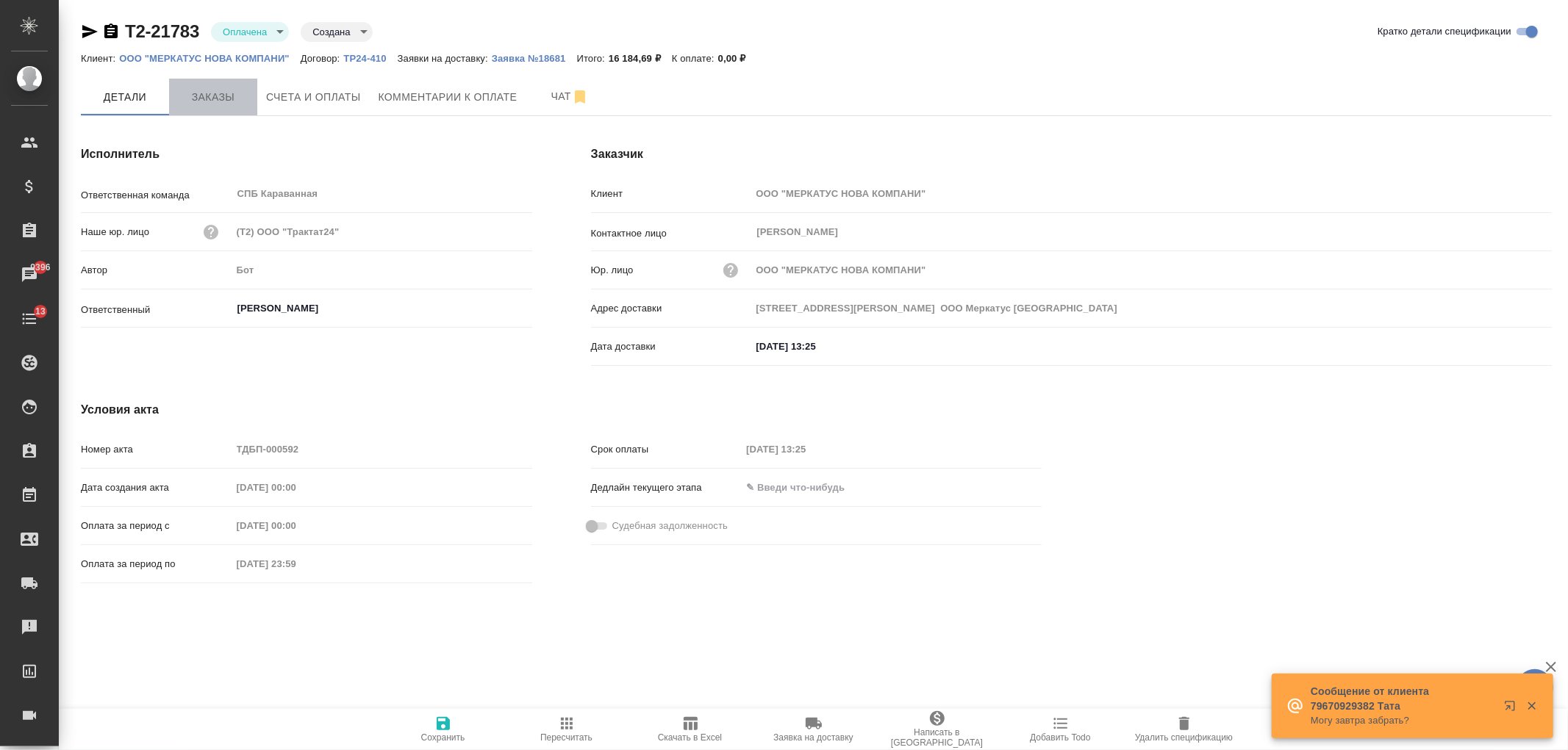
click at [211, 98] on span "Заказы" at bounding box center [213, 97] width 71 height 18
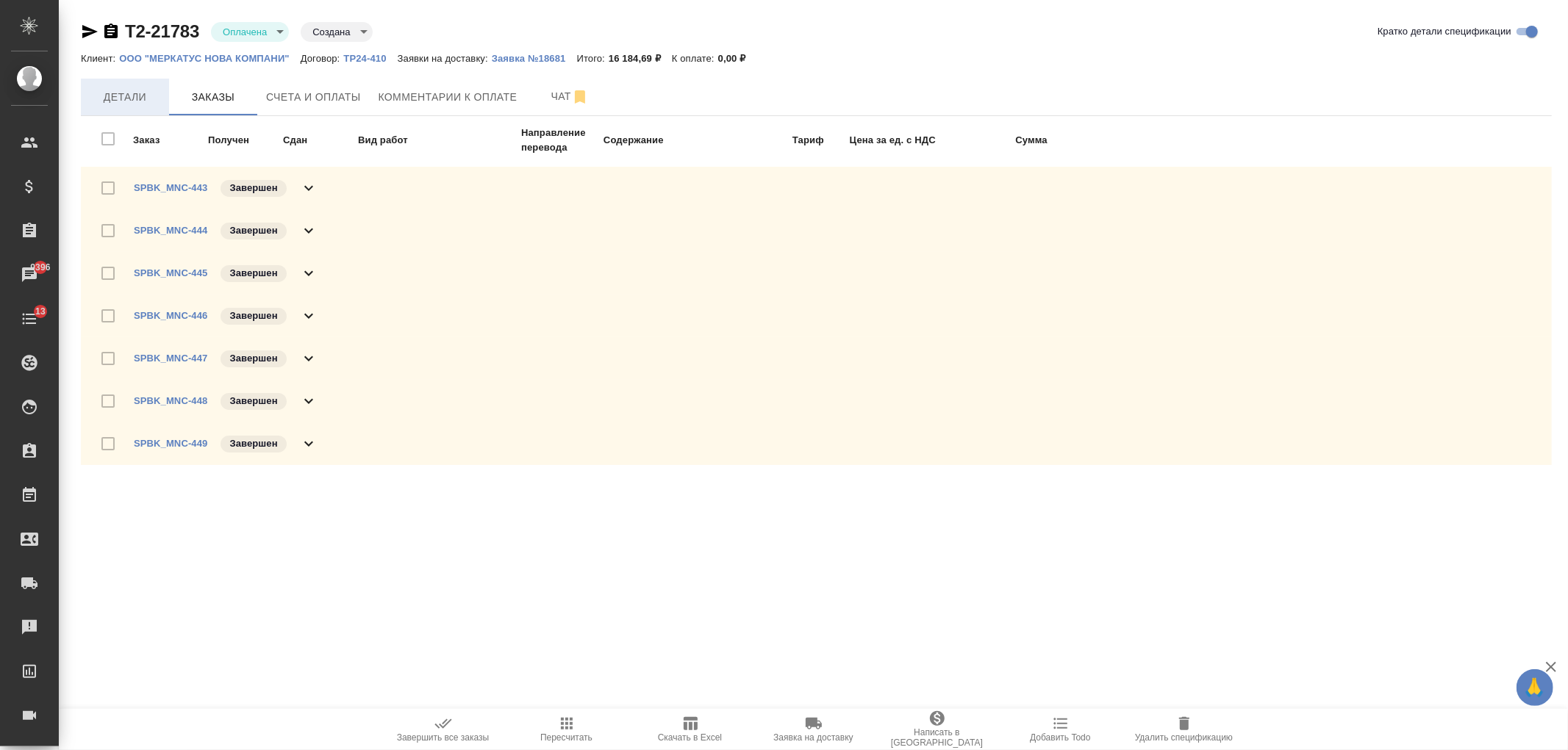
click at [142, 106] on button "Детали" at bounding box center [124, 97] width 88 height 36
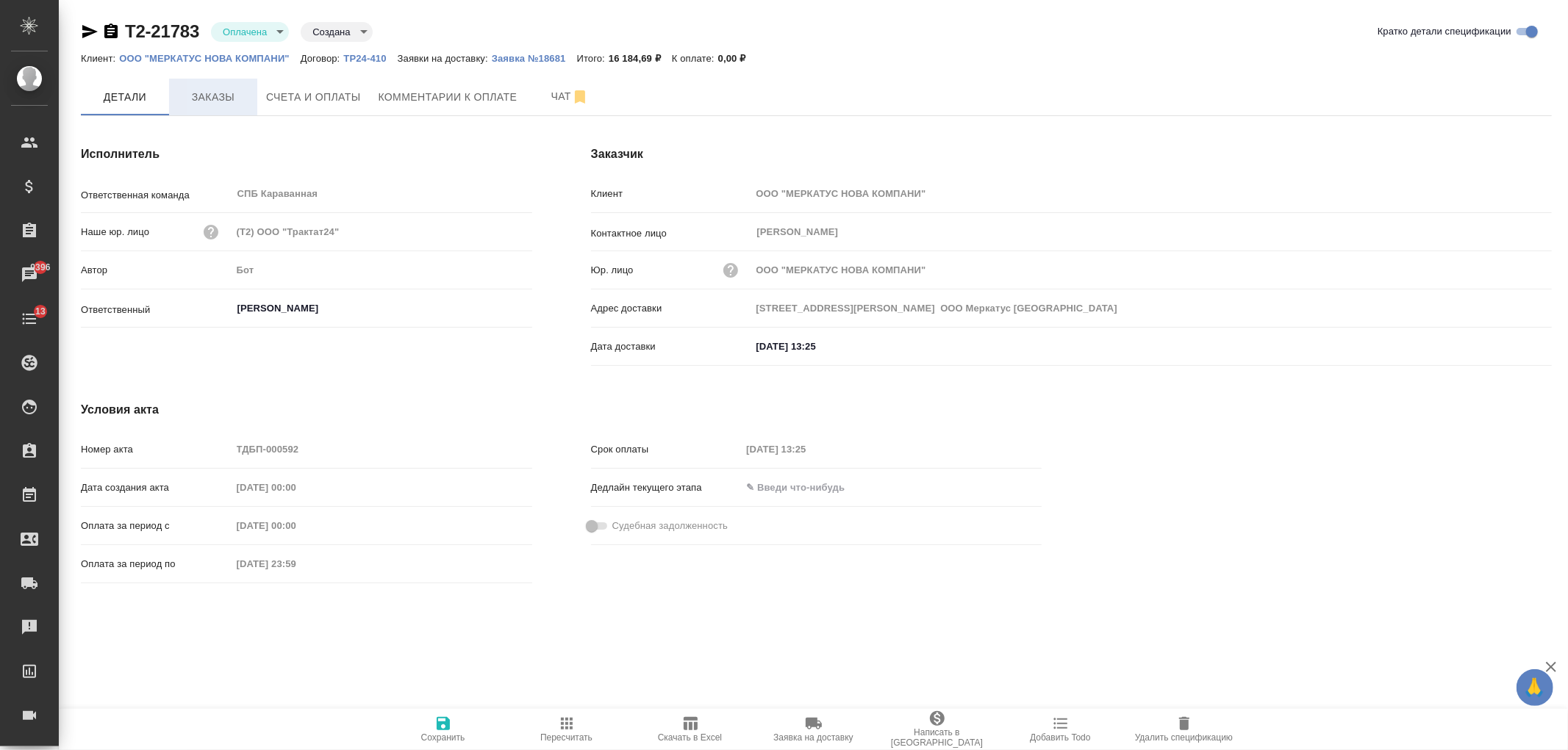
click at [216, 106] on button "Заказы" at bounding box center [212, 97] width 88 height 36
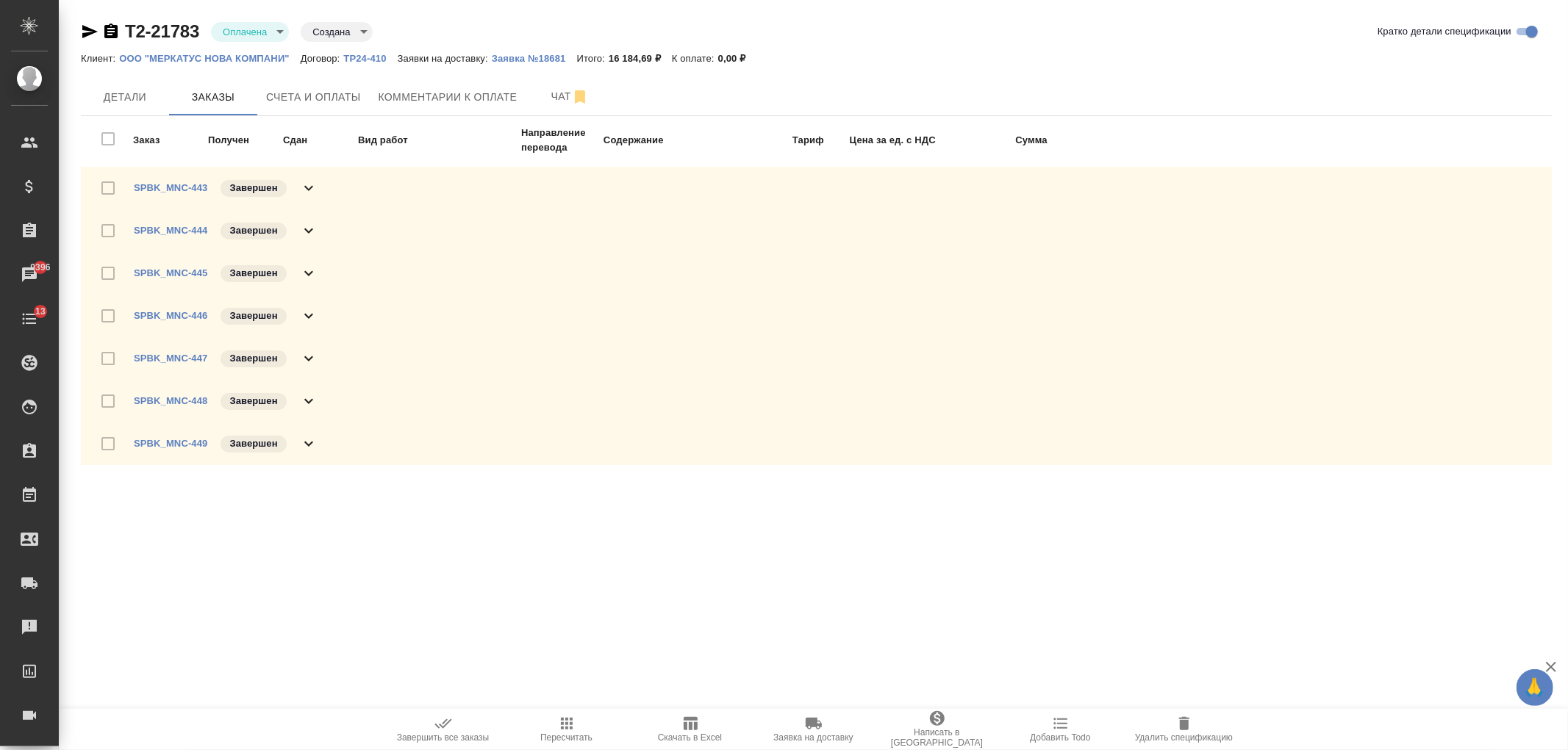
click at [105, 141] on div "Заказ Получен Сдан Вид работ Направление перевода Содержание Тариф Цена за ед. …" at bounding box center [822, 138] width 1459 height 44
click at [376, 88] on button "Комментарии к оплате" at bounding box center [447, 97] width 157 height 36
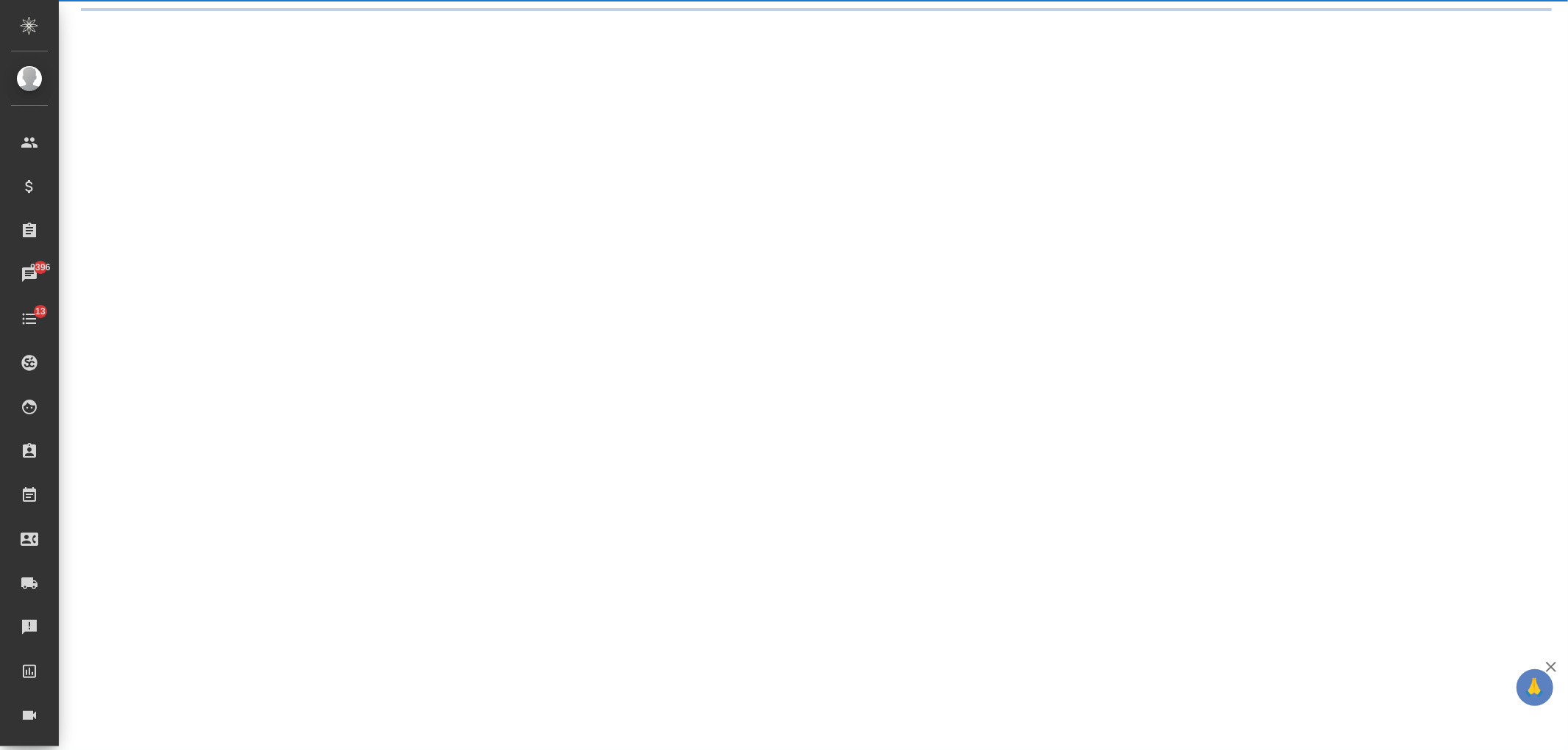
click at [340, 91] on div ".cls-1 fill:#fff; AWATERA Ivanova Arina Клиенты Спецификации Заказы 9396 Чаты 1…" at bounding box center [784, 375] width 1568 height 750
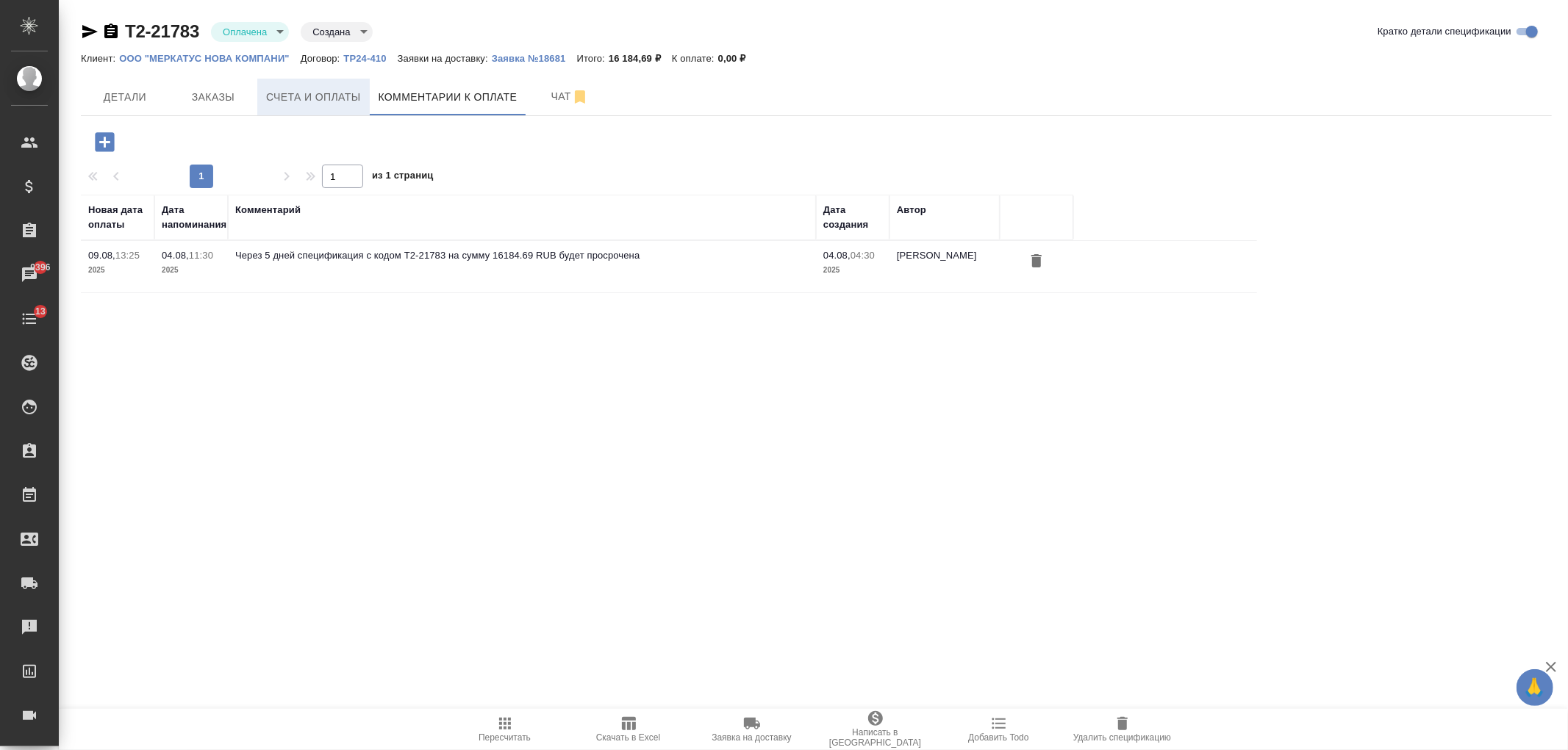
click at [329, 100] on span "Счета и оплаты" at bounding box center [313, 97] width 94 height 18
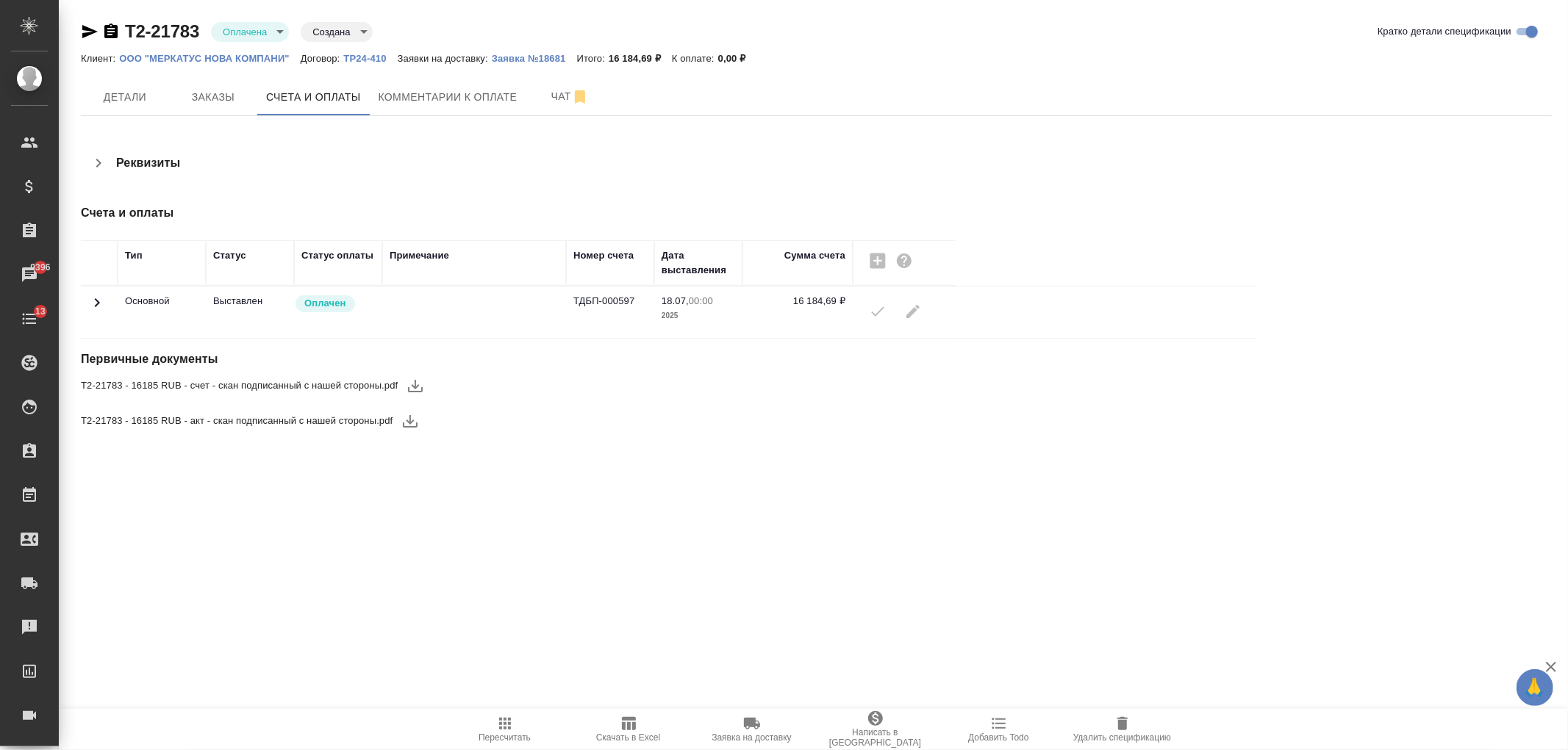
click at [97, 302] on icon at bounding box center [97, 303] width 5 height 9
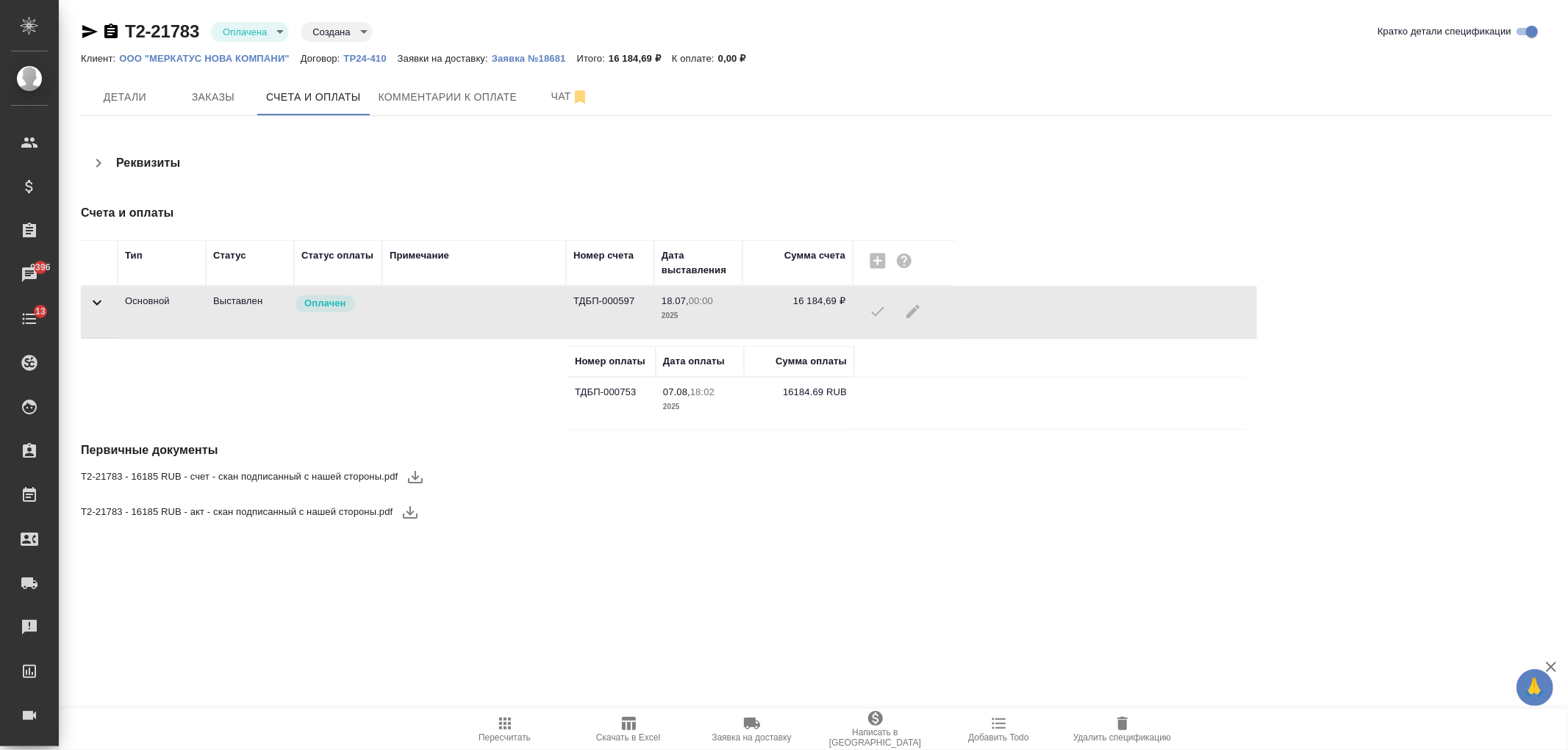
click at [97, 302] on icon at bounding box center [96, 302] width 17 height 17
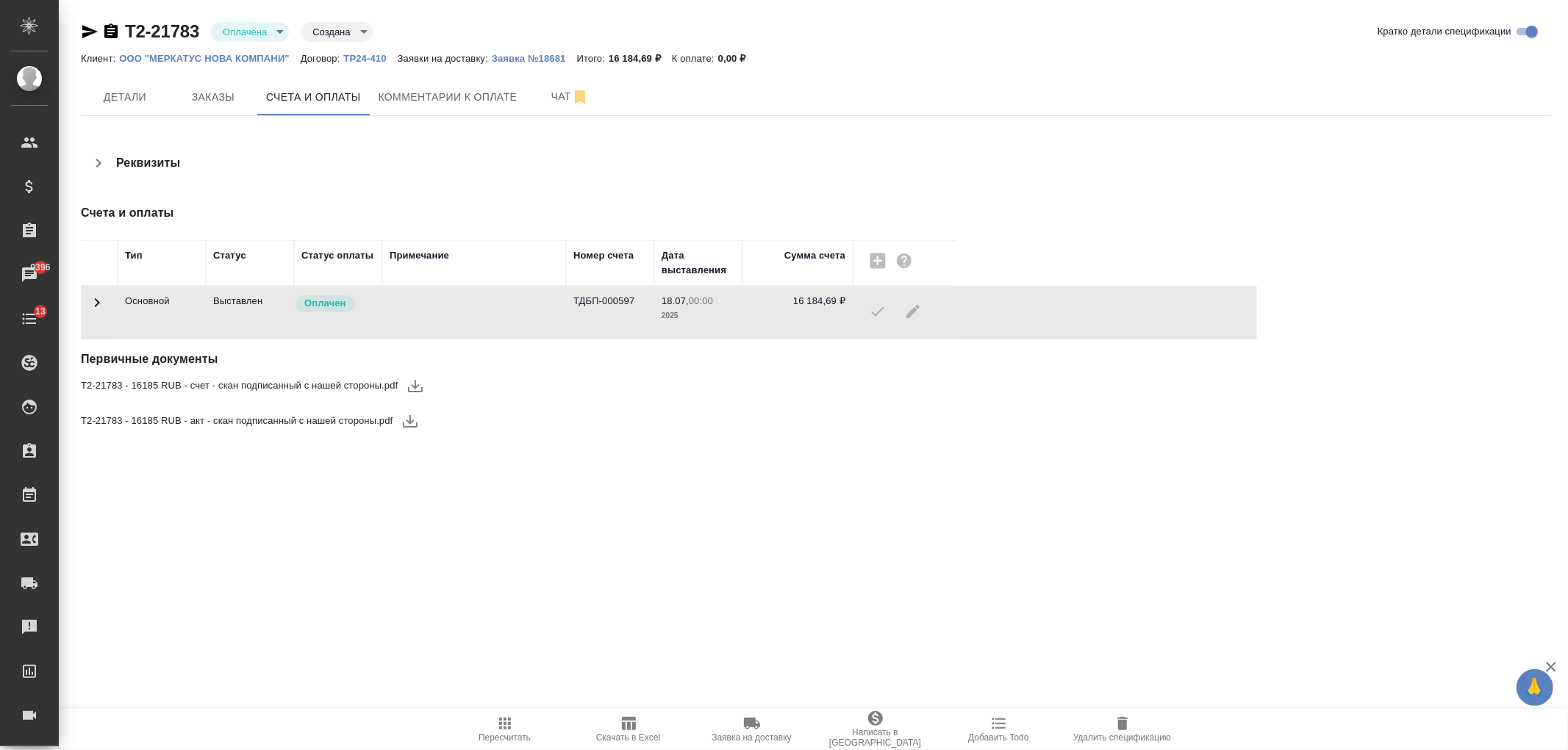
click at [100, 301] on icon at bounding box center [96, 302] width 17 height 17
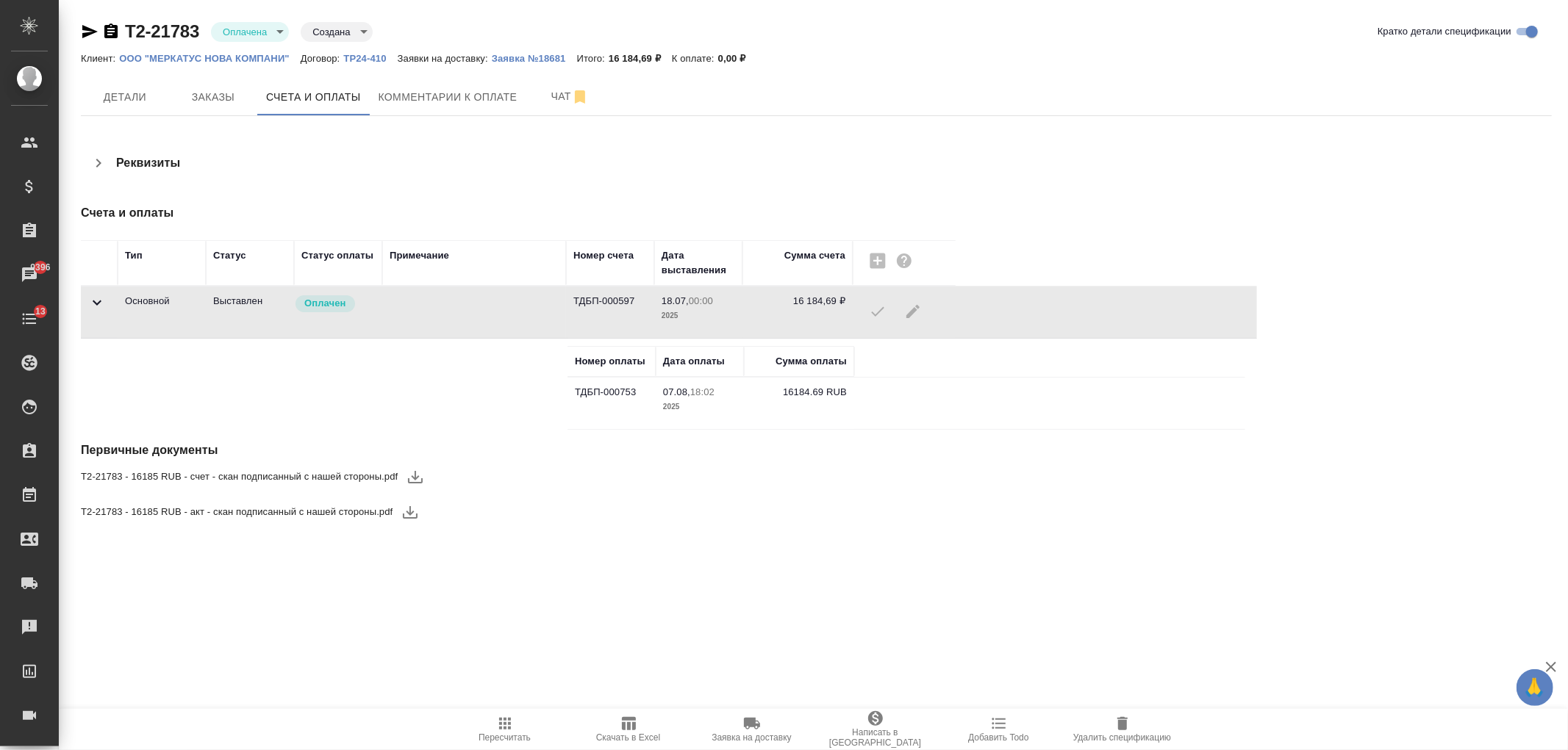
click at [100, 301] on icon at bounding box center [97, 303] width 9 height 5
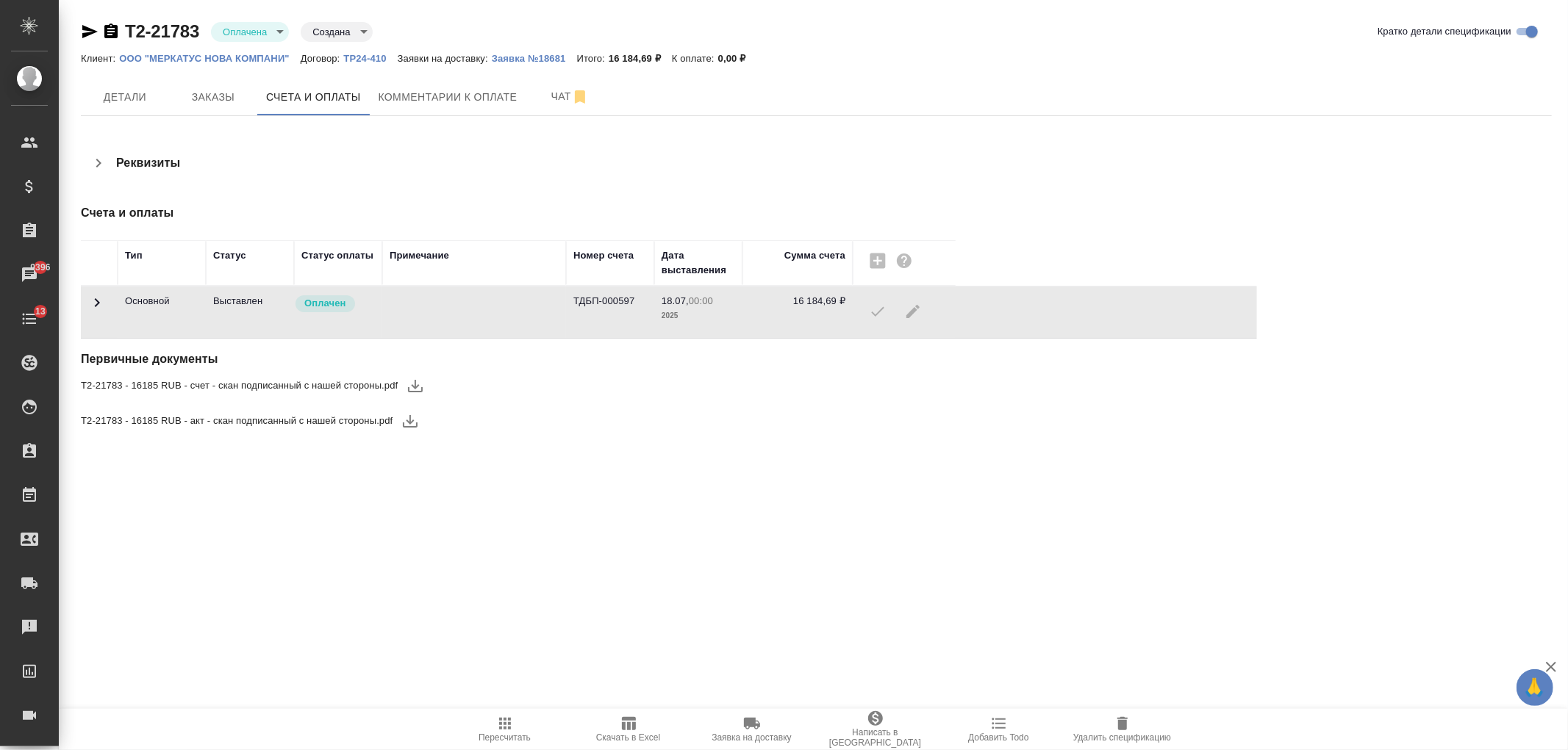
click at [912, 311] on div at bounding box center [904, 311] width 88 height 35
click at [98, 312] on span at bounding box center [96, 308] width 17 height 11
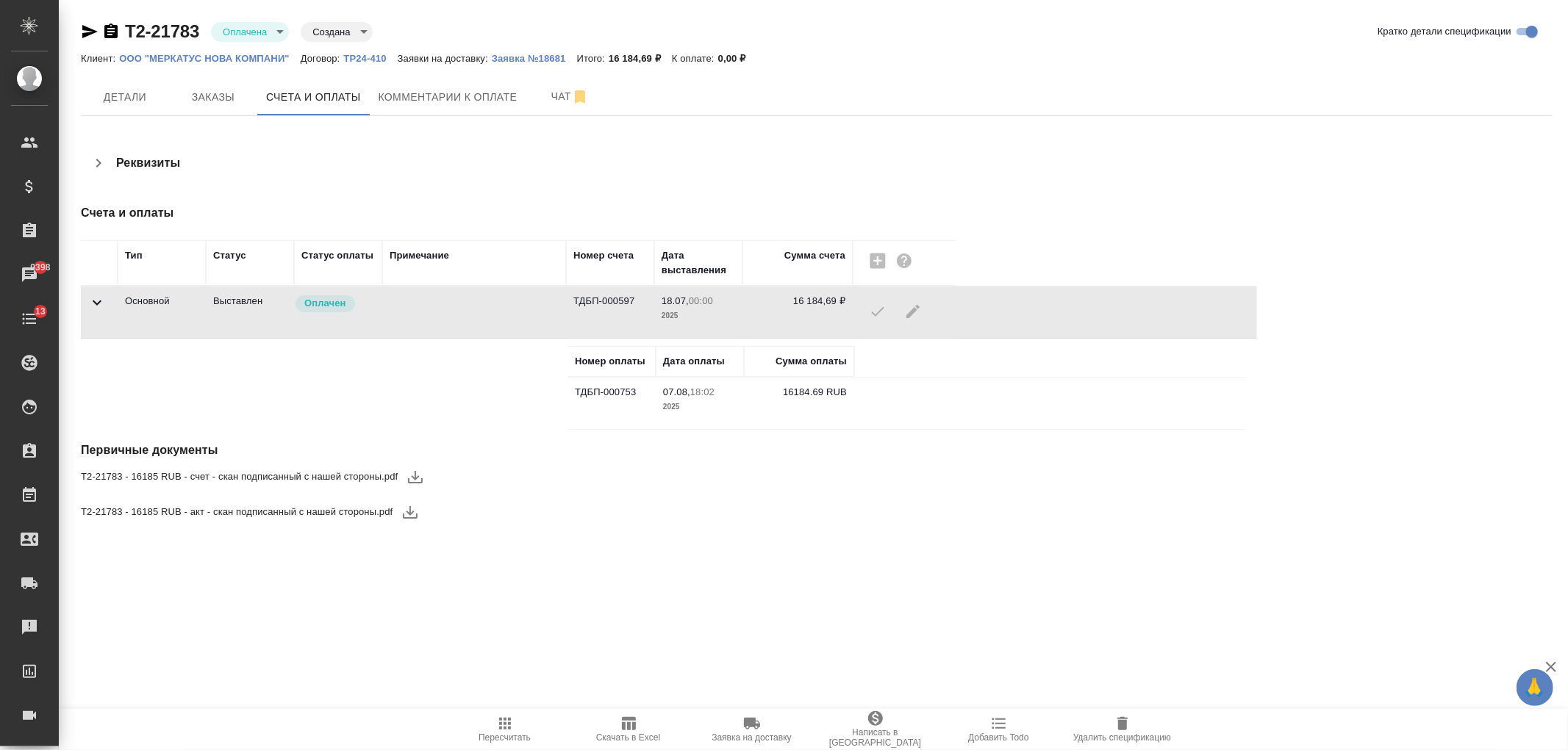
click at [96, 311] on span at bounding box center [96, 308] width 17 height 11
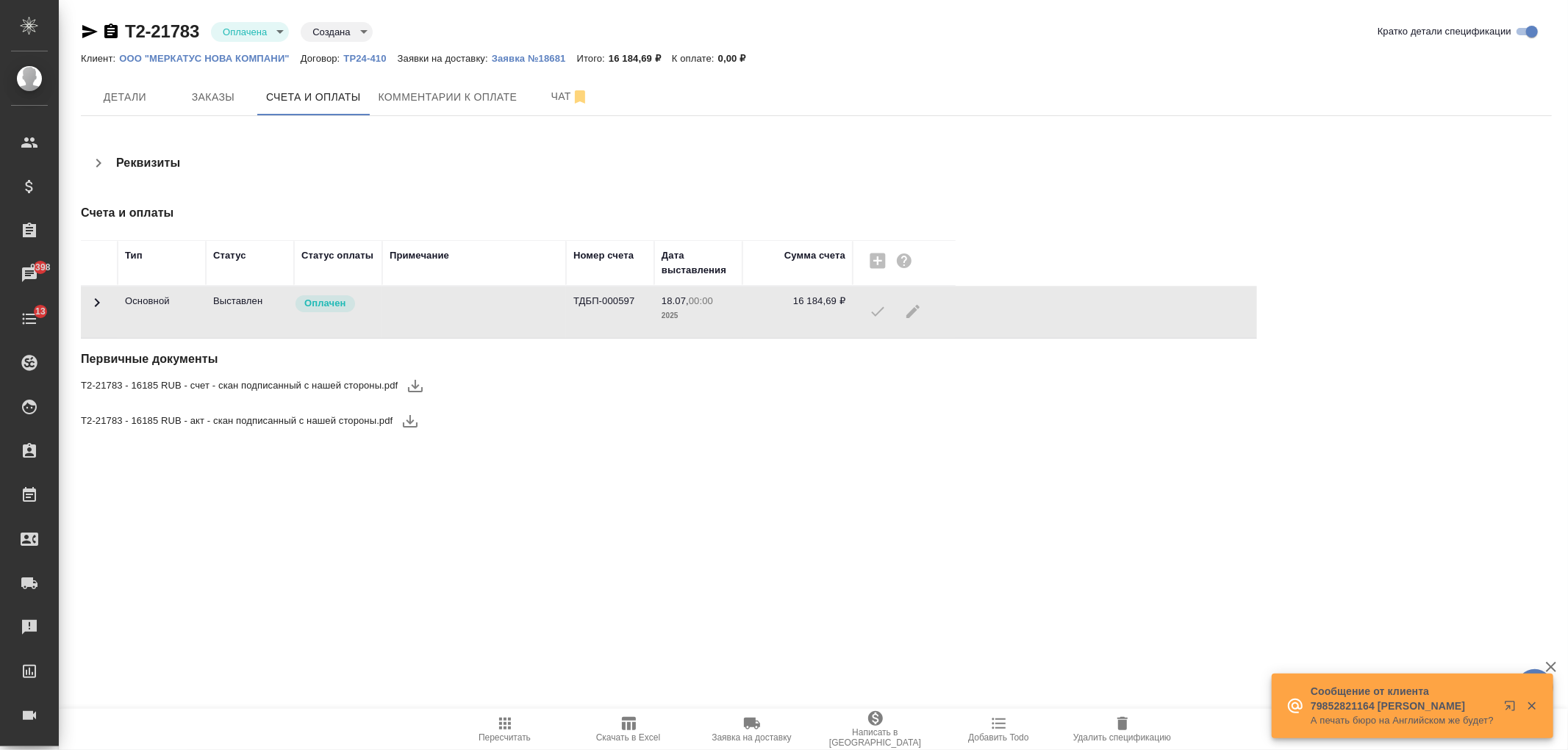
click at [90, 306] on icon at bounding box center [96, 302] width 17 height 17
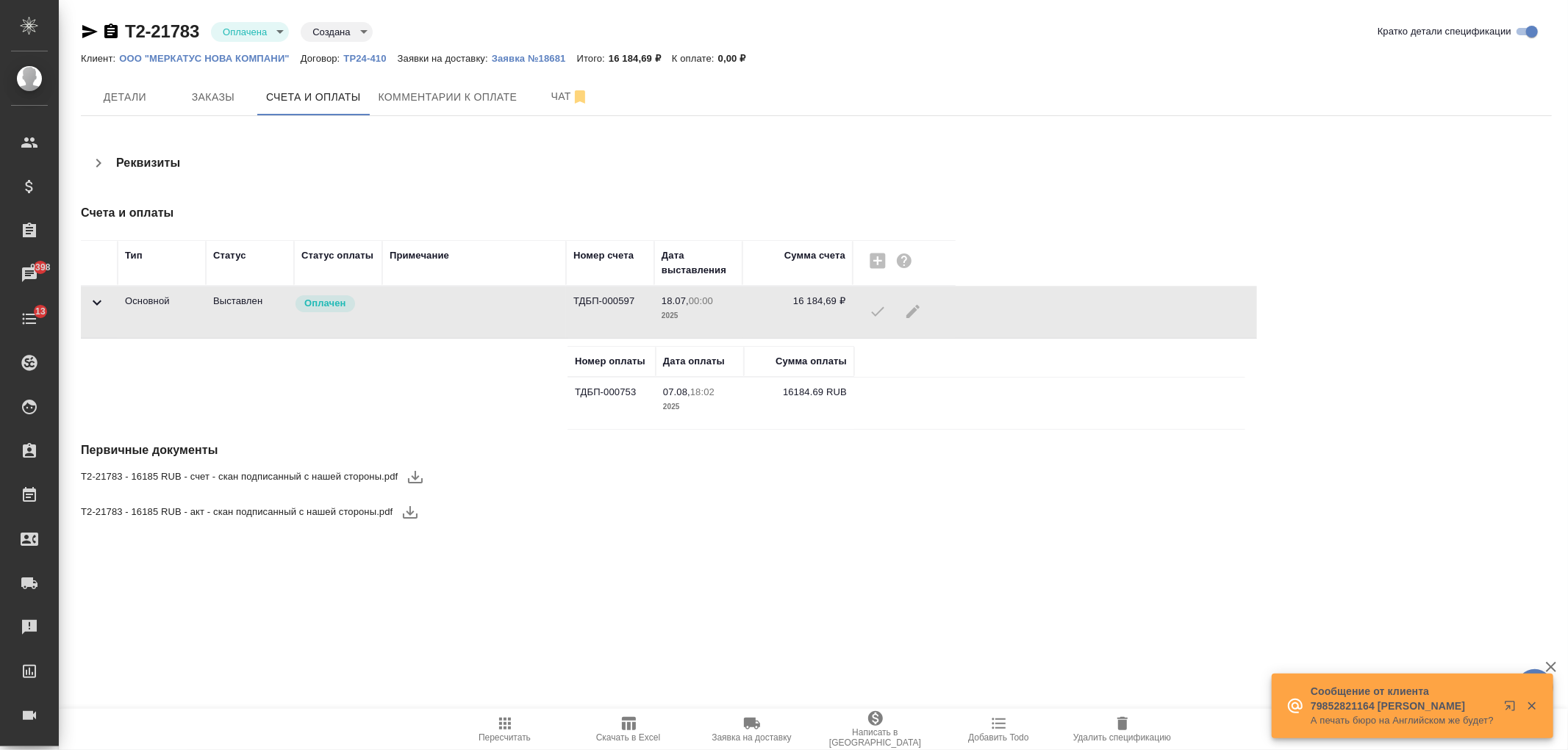
click at [90, 306] on icon at bounding box center [96, 302] width 17 height 17
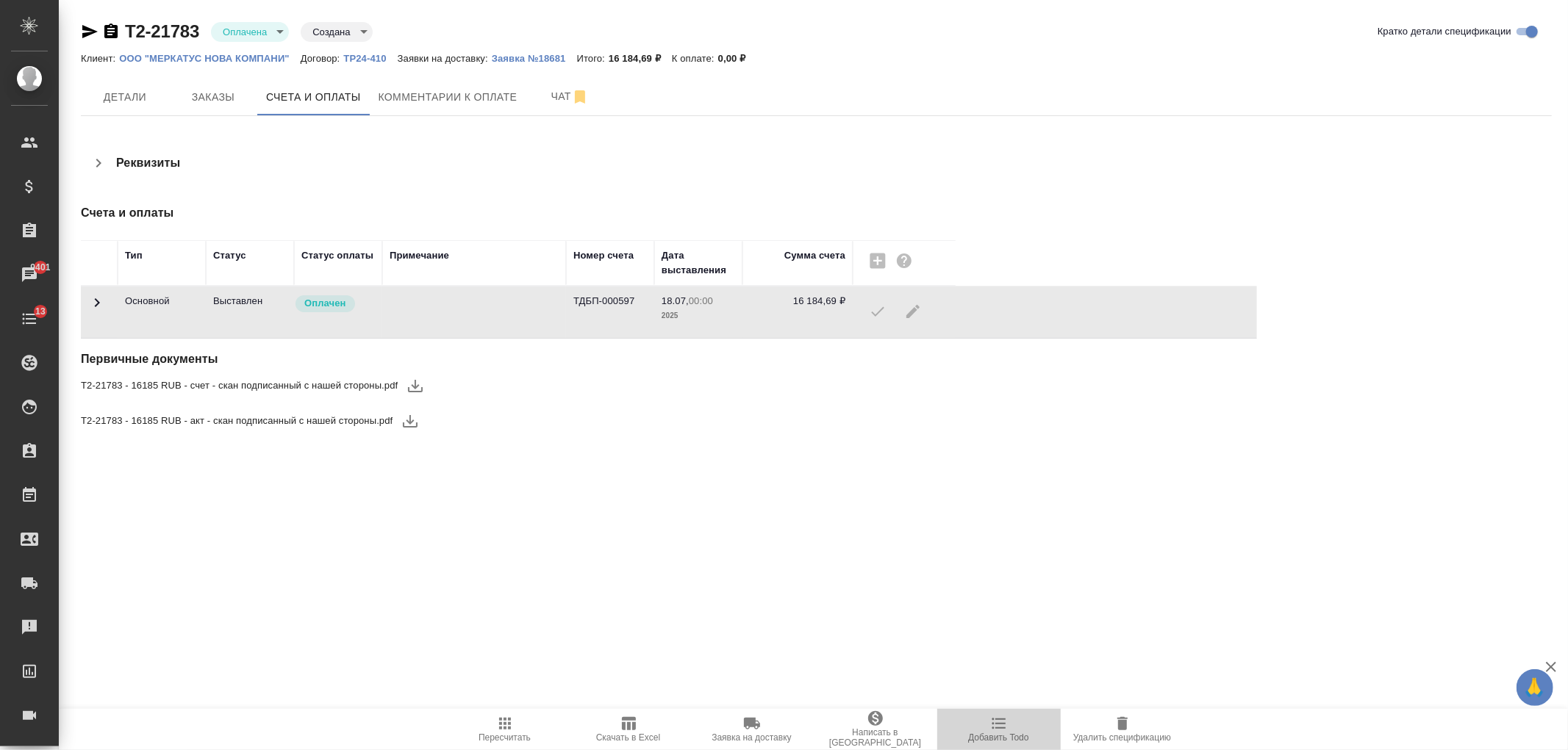
click at [993, 731] on icon "button" at bounding box center [998, 723] width 17 height 17
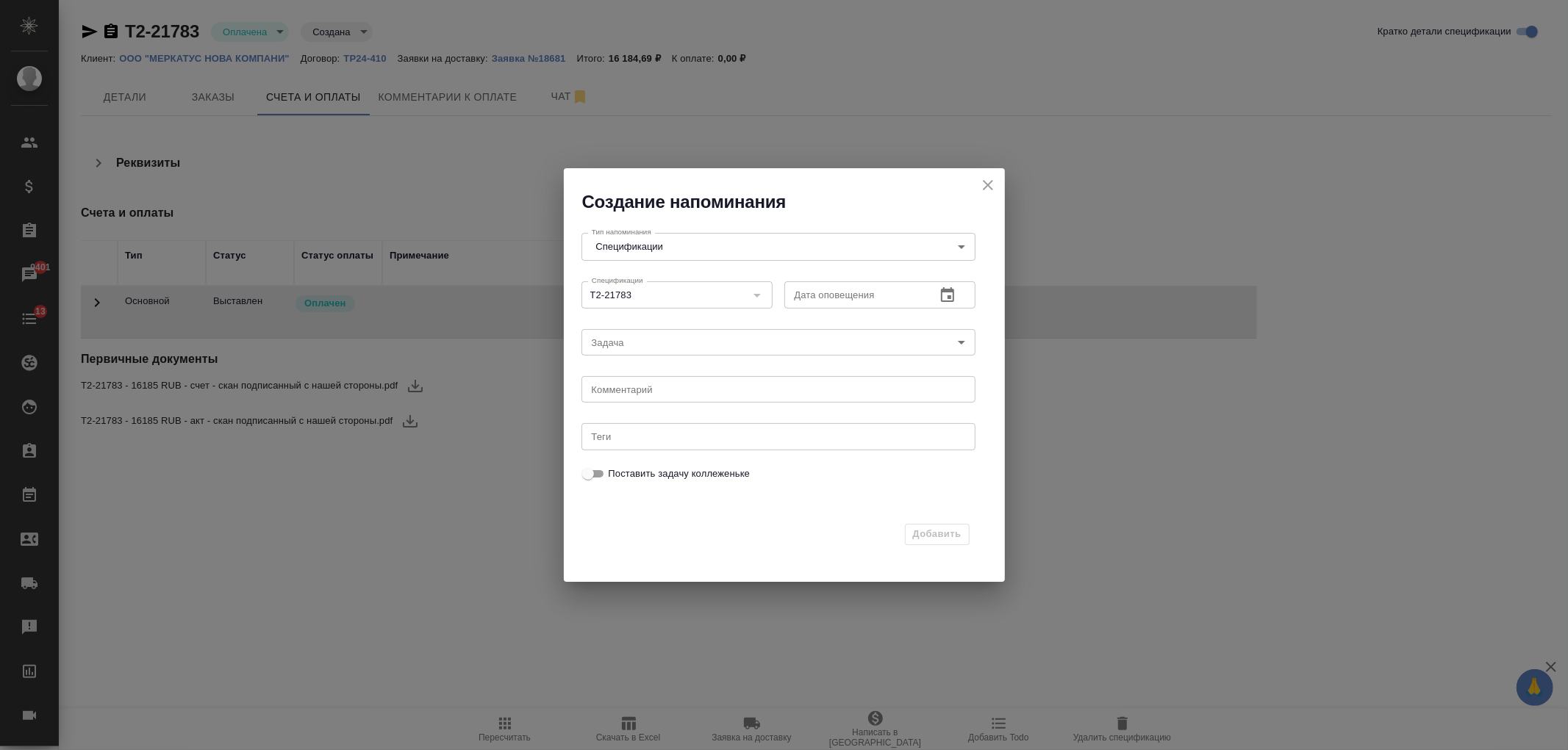
click at [961, 245] on body "🙏 .cls-1 fill:#fff; AWATERA Ivanova Arina Клиенты Спецификации Заказы 9401 Чаты…" at bounding box center [784, 375] width 1568 height 750
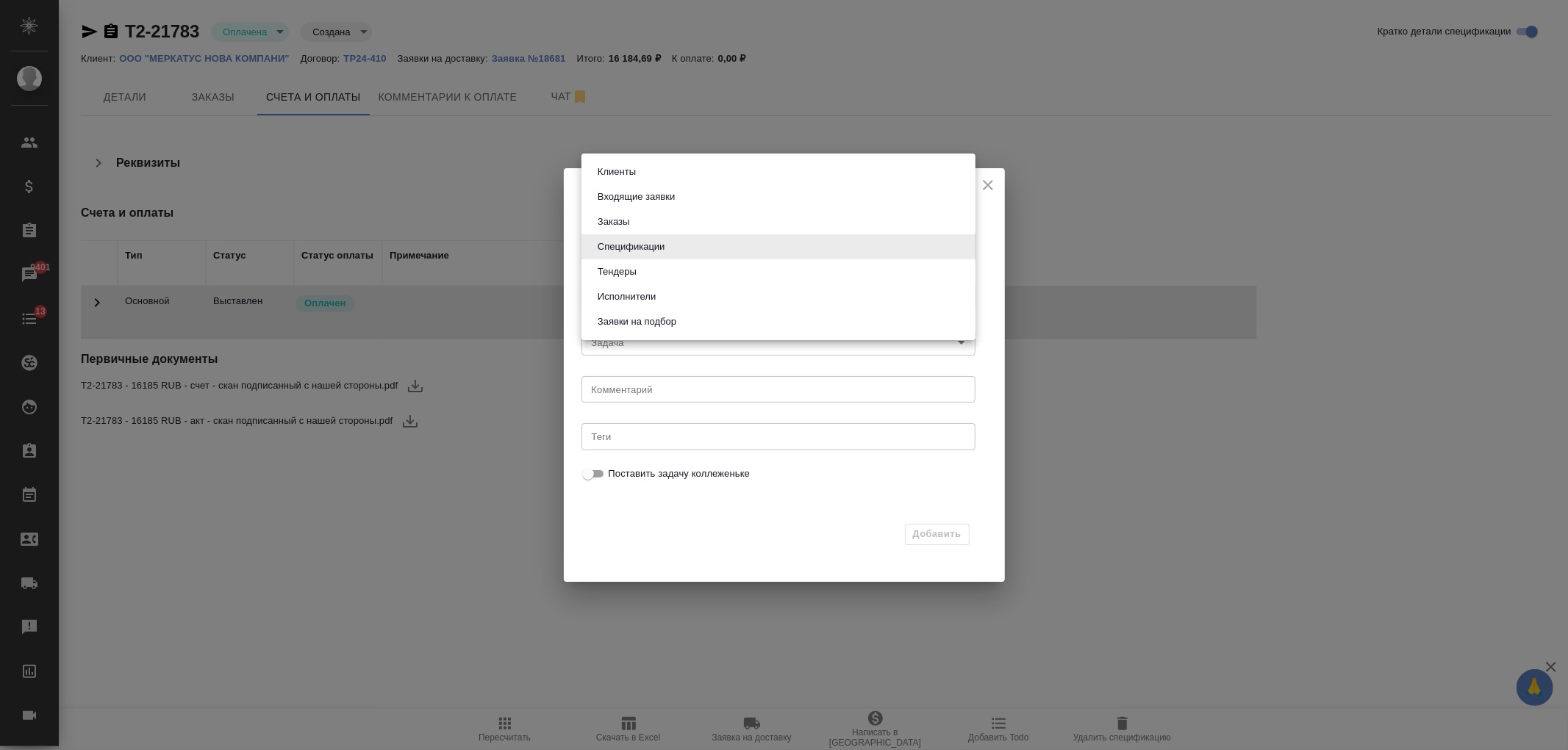
click at [689, 346] on div at bounding box center [784, 375] width 1568 height 750
click at [787, 246] on body "🙏 .cls-1 fill:#fff; AWATERA Ivanova Arina Клиенты Спецификации Заказы 9401 Чаты…" at bounding box center [784, 375] width 1568 height 750
click at [766, 416] on div at bounding box center [784, 375] width 1568 height 750
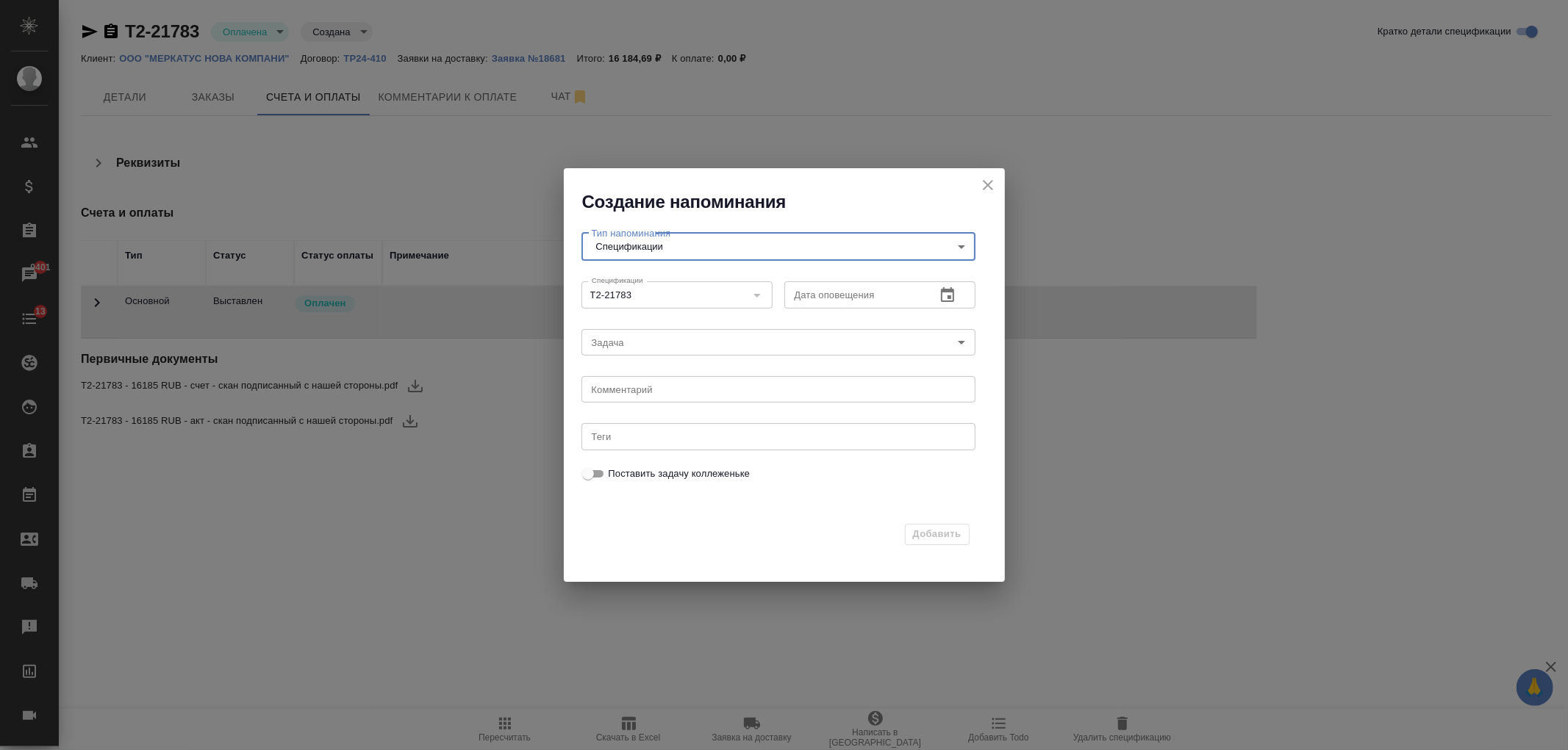
click at [812, 234] on body "🙏 .cls-1 fill:#fff; AWATERA Ivanova Arina Клиенты Спецификации Заказы 9401 Чаты…" at bounding box center [784, 375] width 1568 height 750
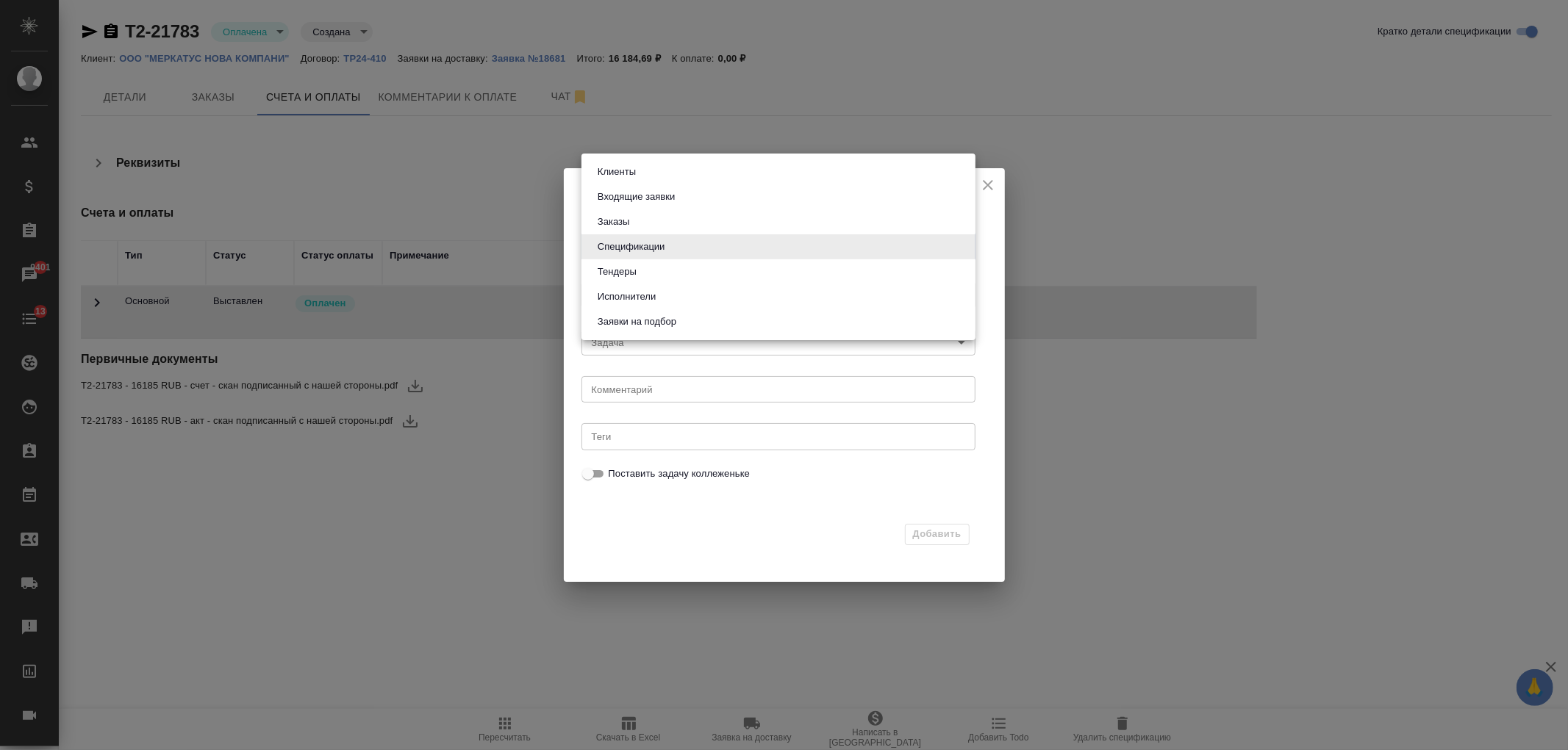
click at [710, 423] on div at bounding box center [784, 375] width 1568 height 750
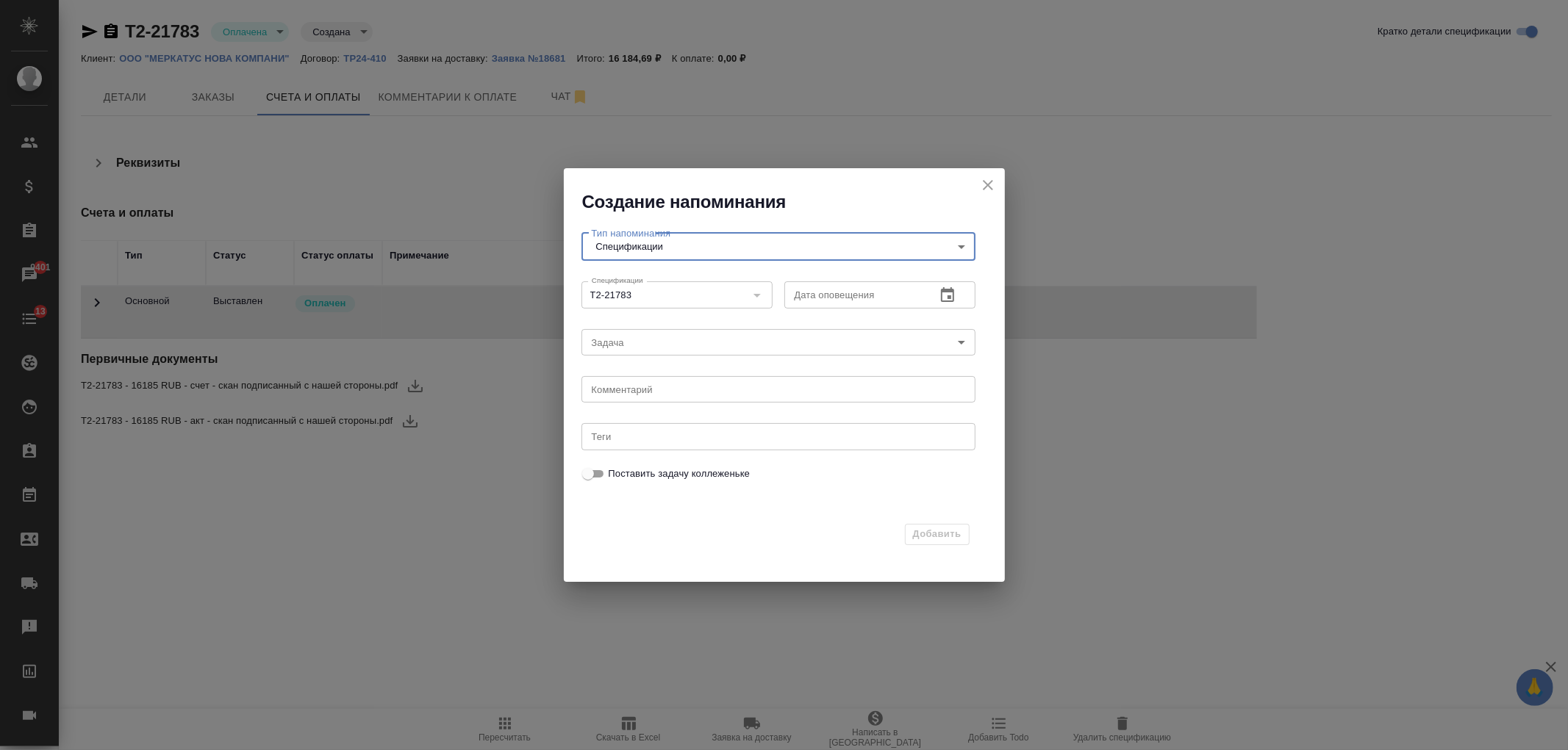
click at [657, 346] on body "🙏 .cls-1 fill:#fff; AWATERA Ivanova Arina Клиенты Спецификации Заказы 9401 Чаты…" at bounding box center [784, 375] width 1568 height 750
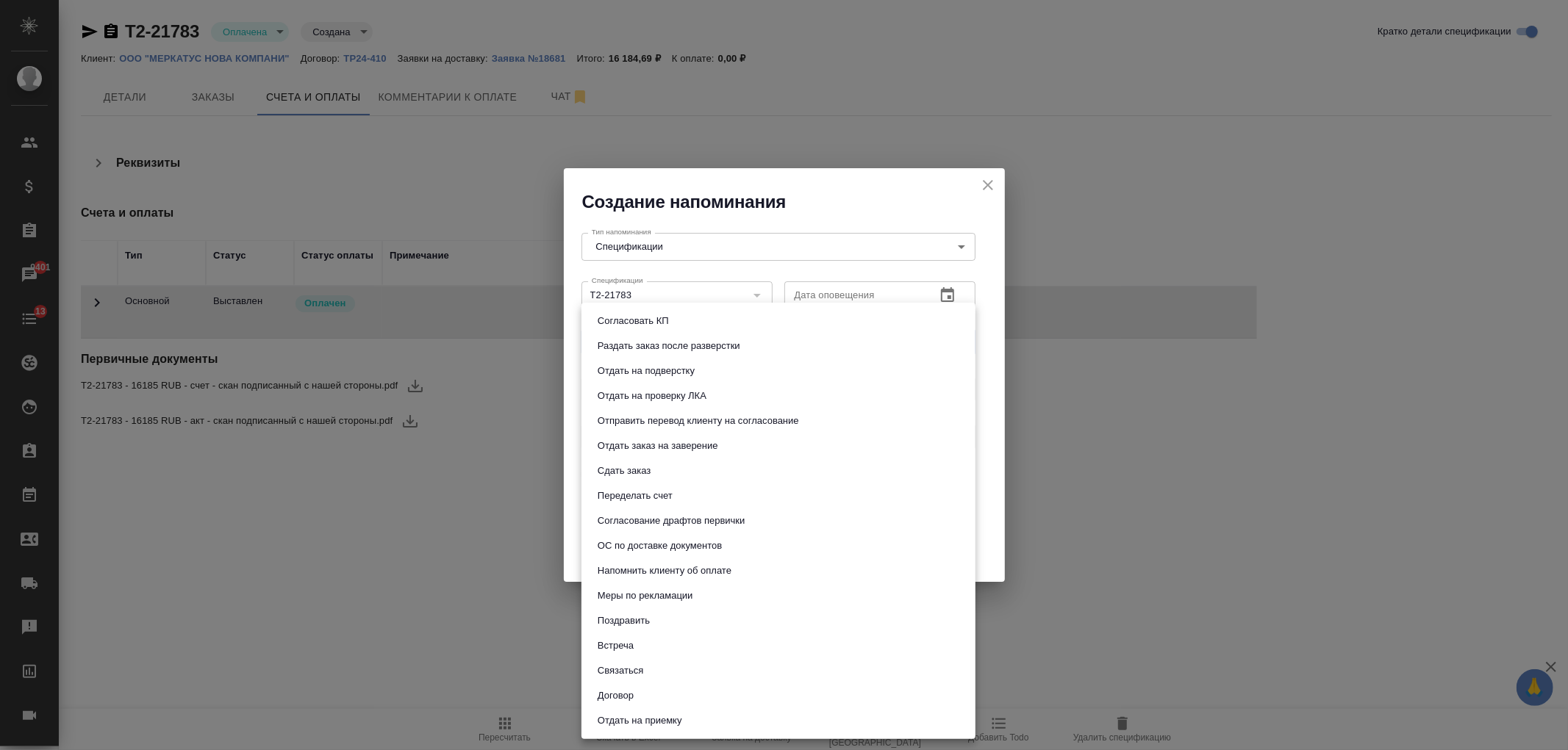
click at [985, 408] on div at bounding box center [784, 375] width 1568 height 750
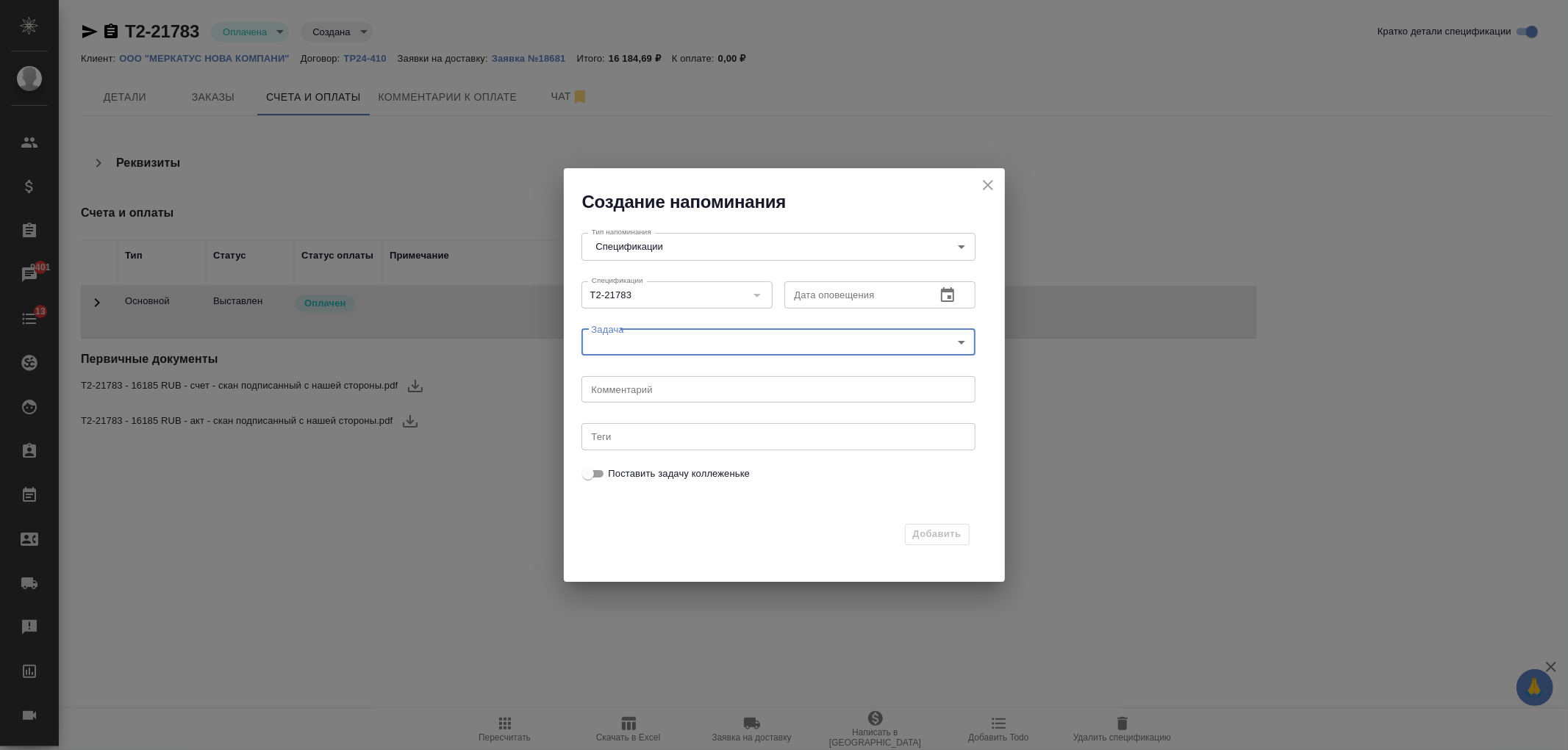
click at [671, 394] on div "x Комментарий" at bounding box center [779, 389] width 394 height 26
click at [987, 180] on icon "close" at bounding box center [987, 184] width 17 height 17
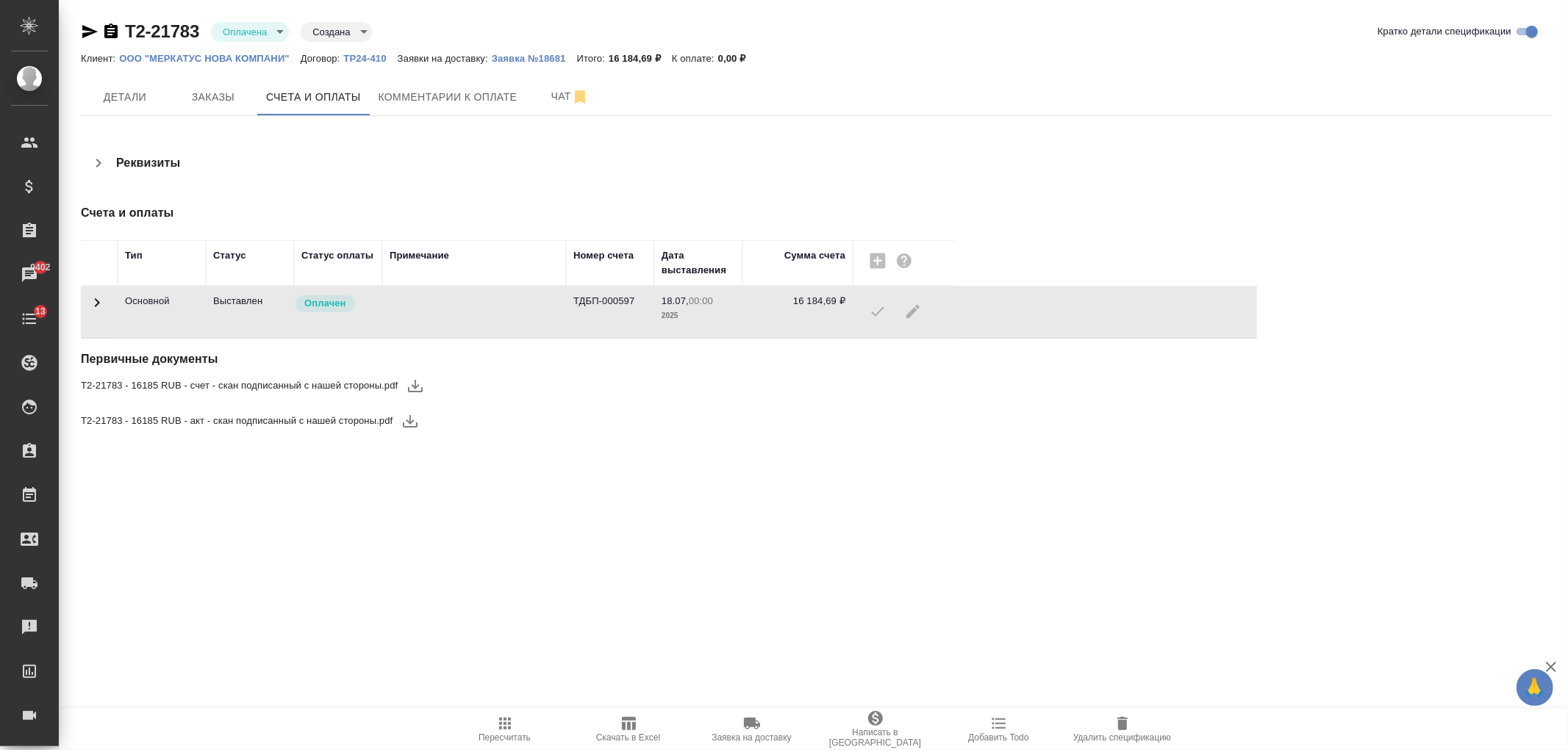
click at [240, 56] on p "ООО "МЕРКАТУС НОВА КОМПАНИ"" at bounding box center [210, 58] width 181 height 11
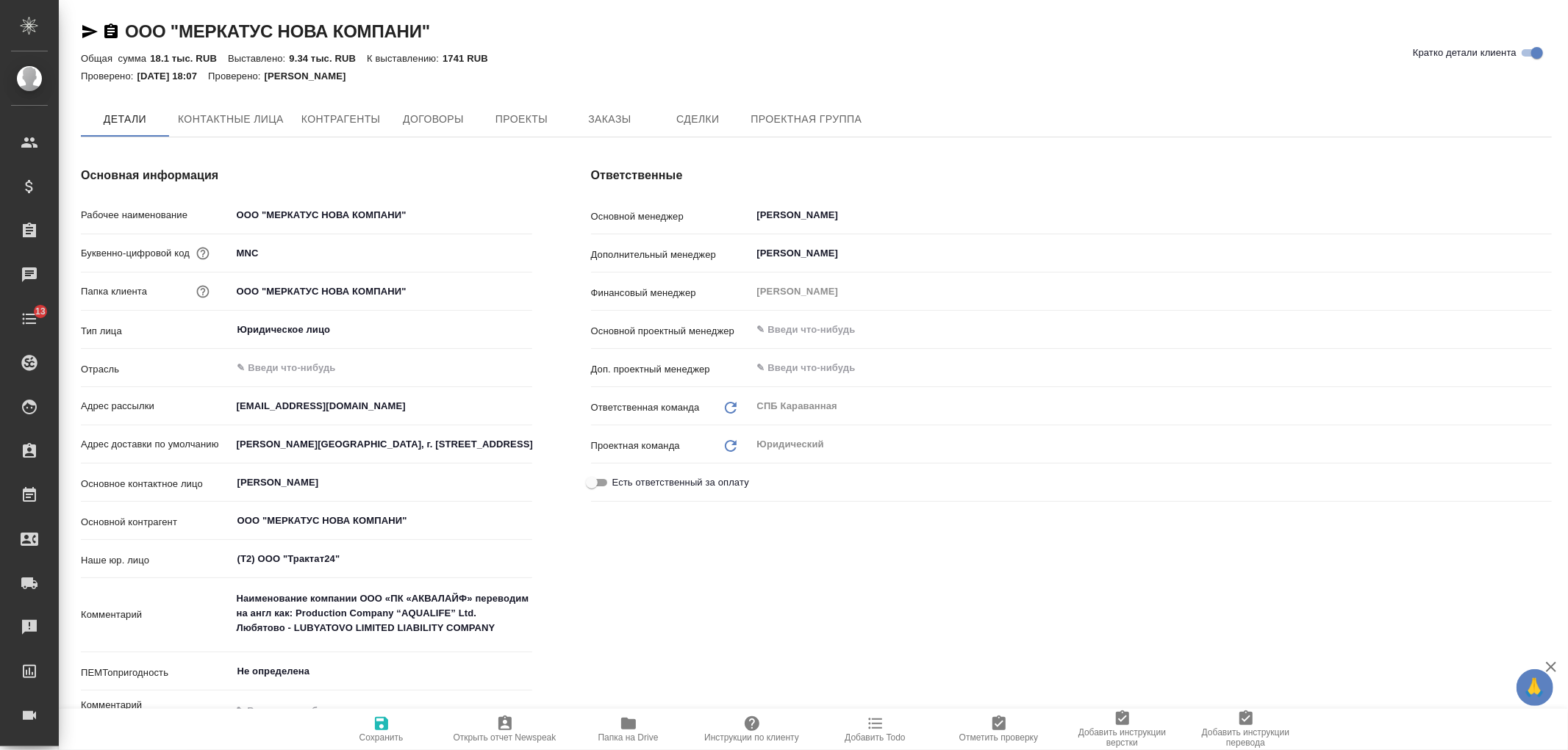
type textarea "x"
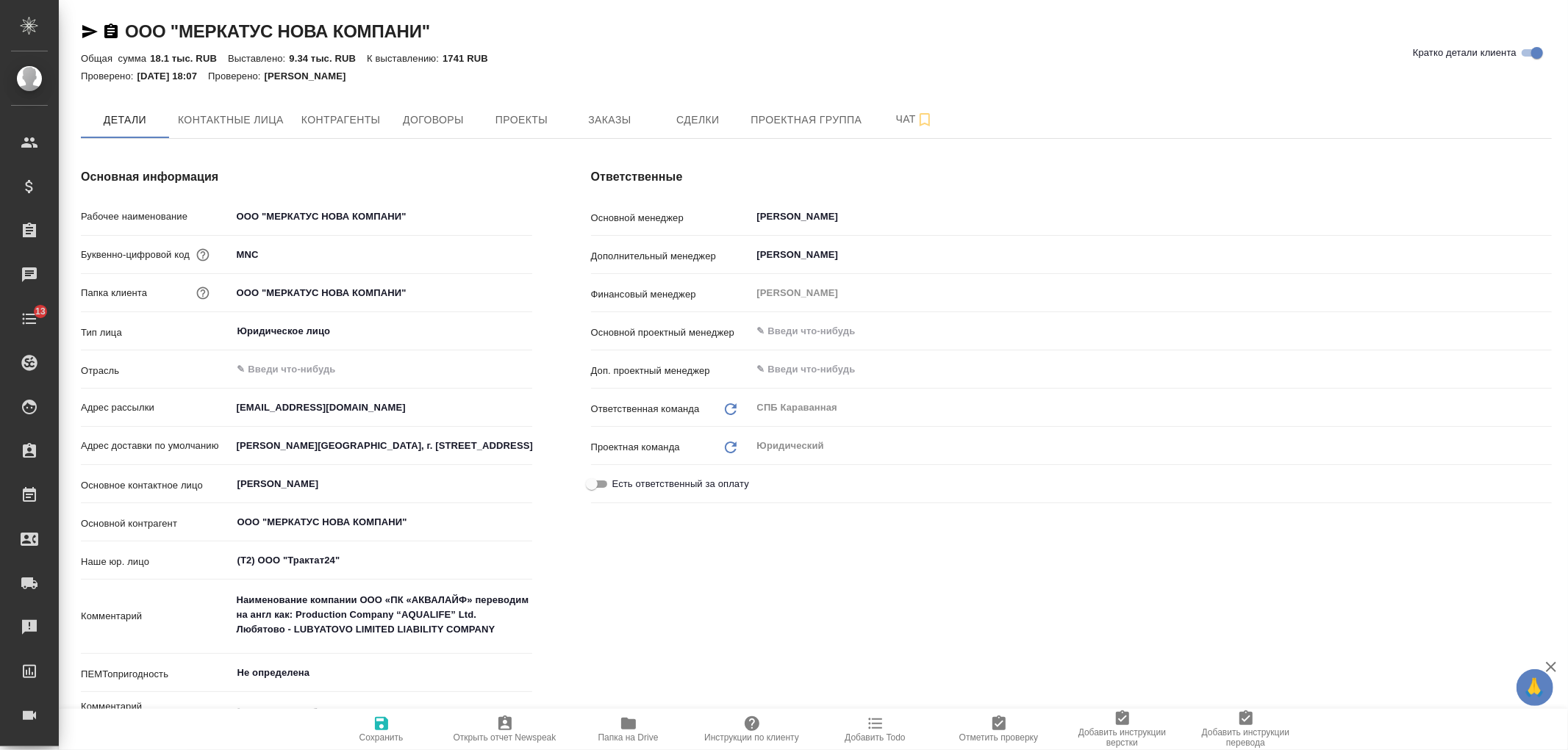
type textarea "x"
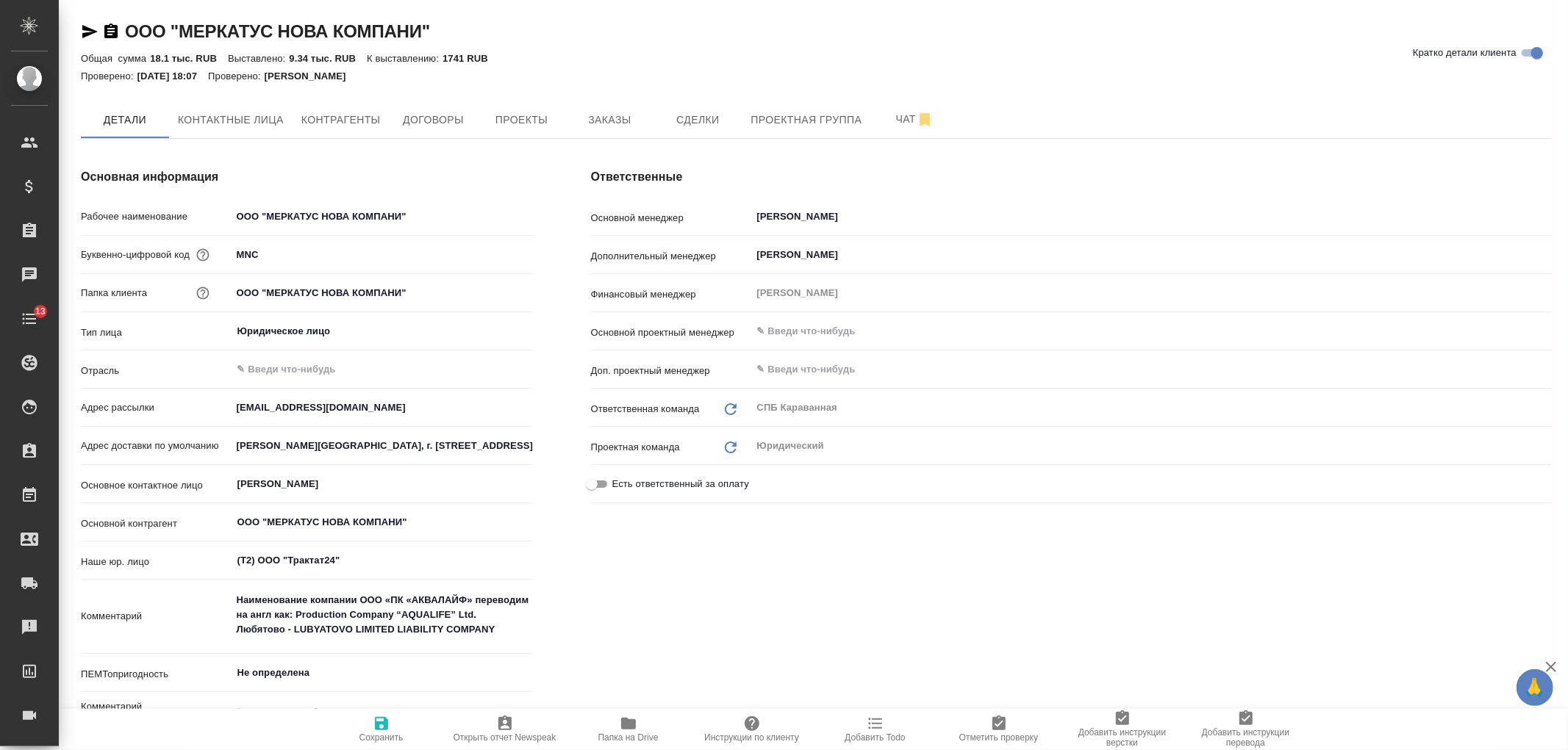
click at [766, 628] on div "Ответственные Основной менеджер Иванова Арина ​ Дополнительный менеджер Веселов…" at bounding box center [1071, 455] width 1019 height 633
type textarea "x"
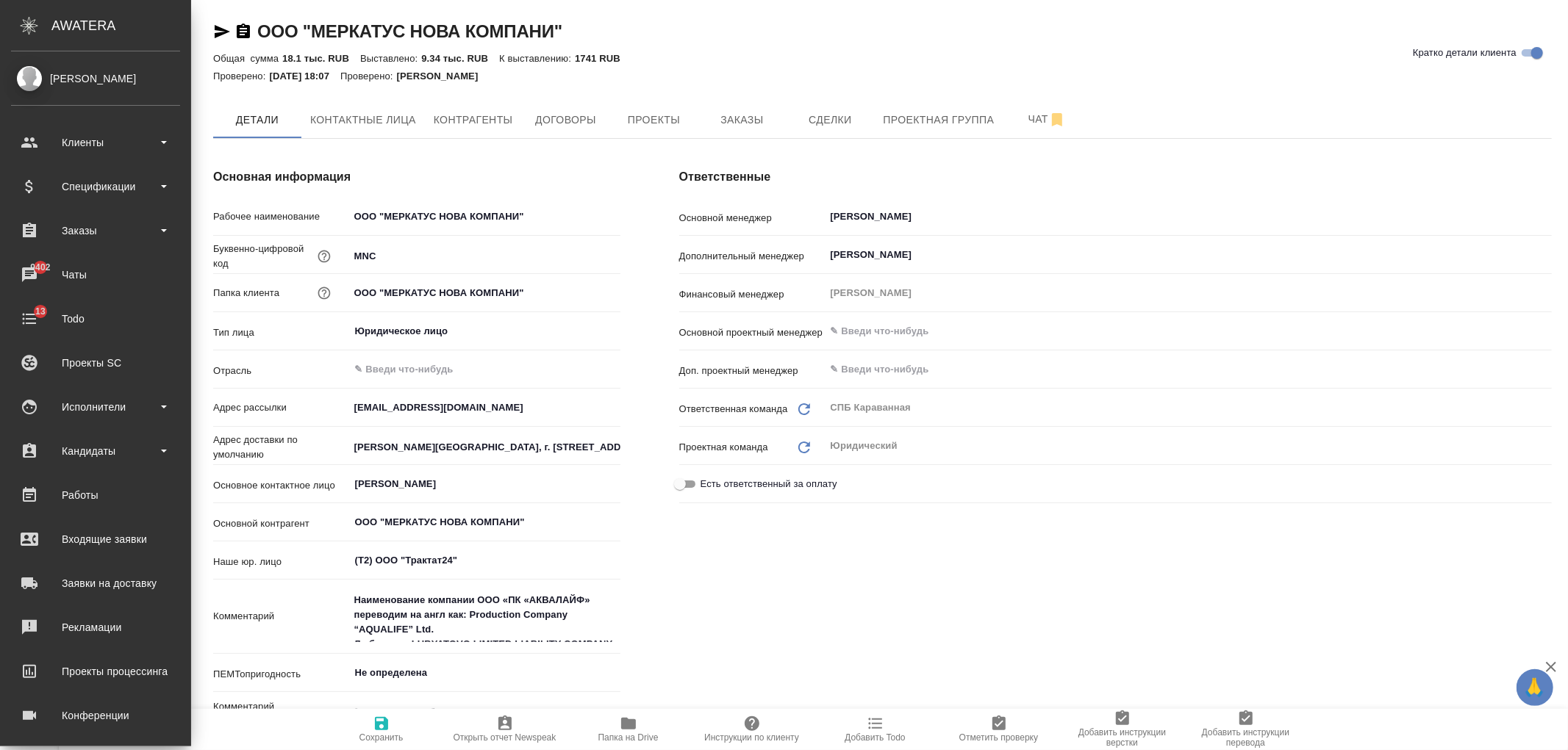
type textarea "x"
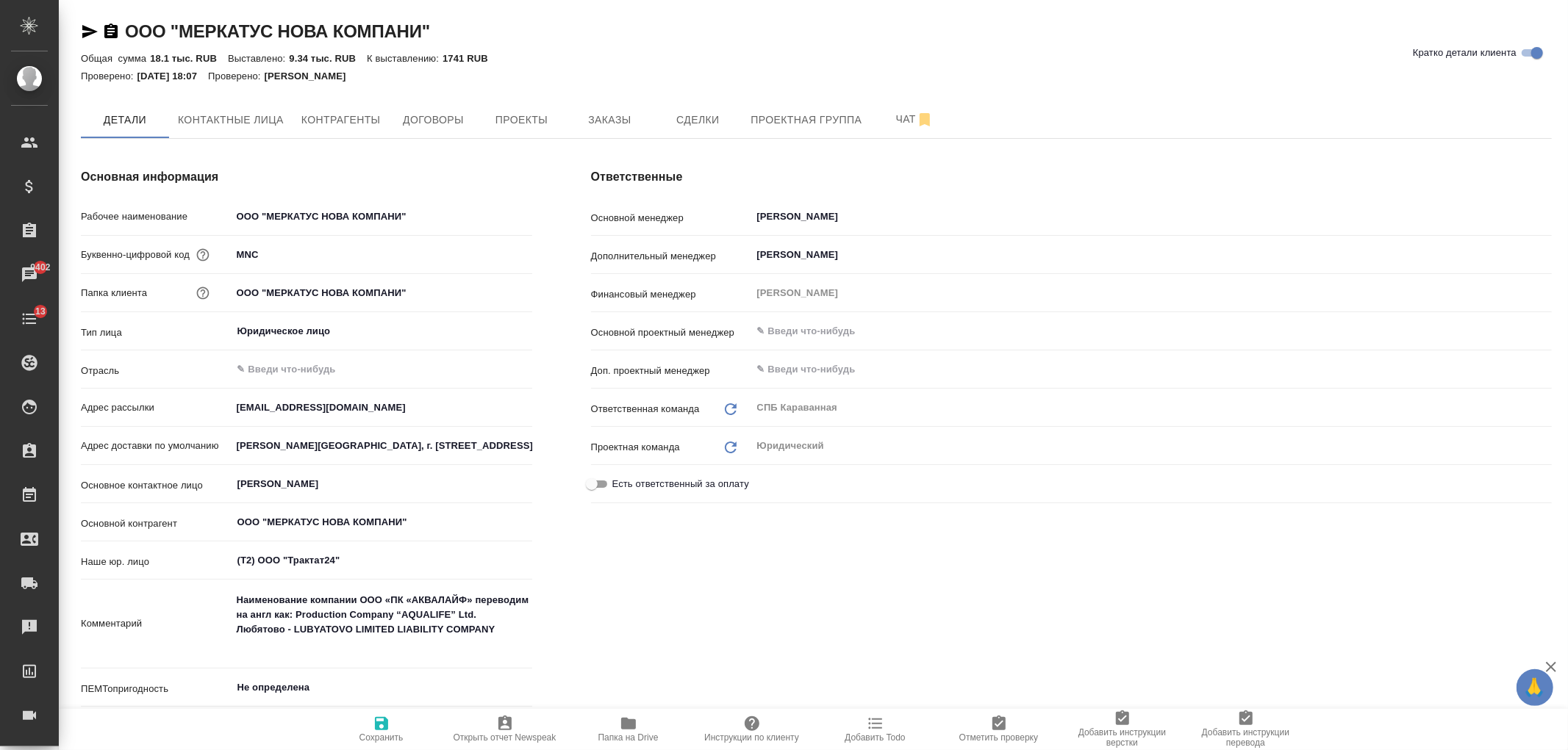
type textarea "x"
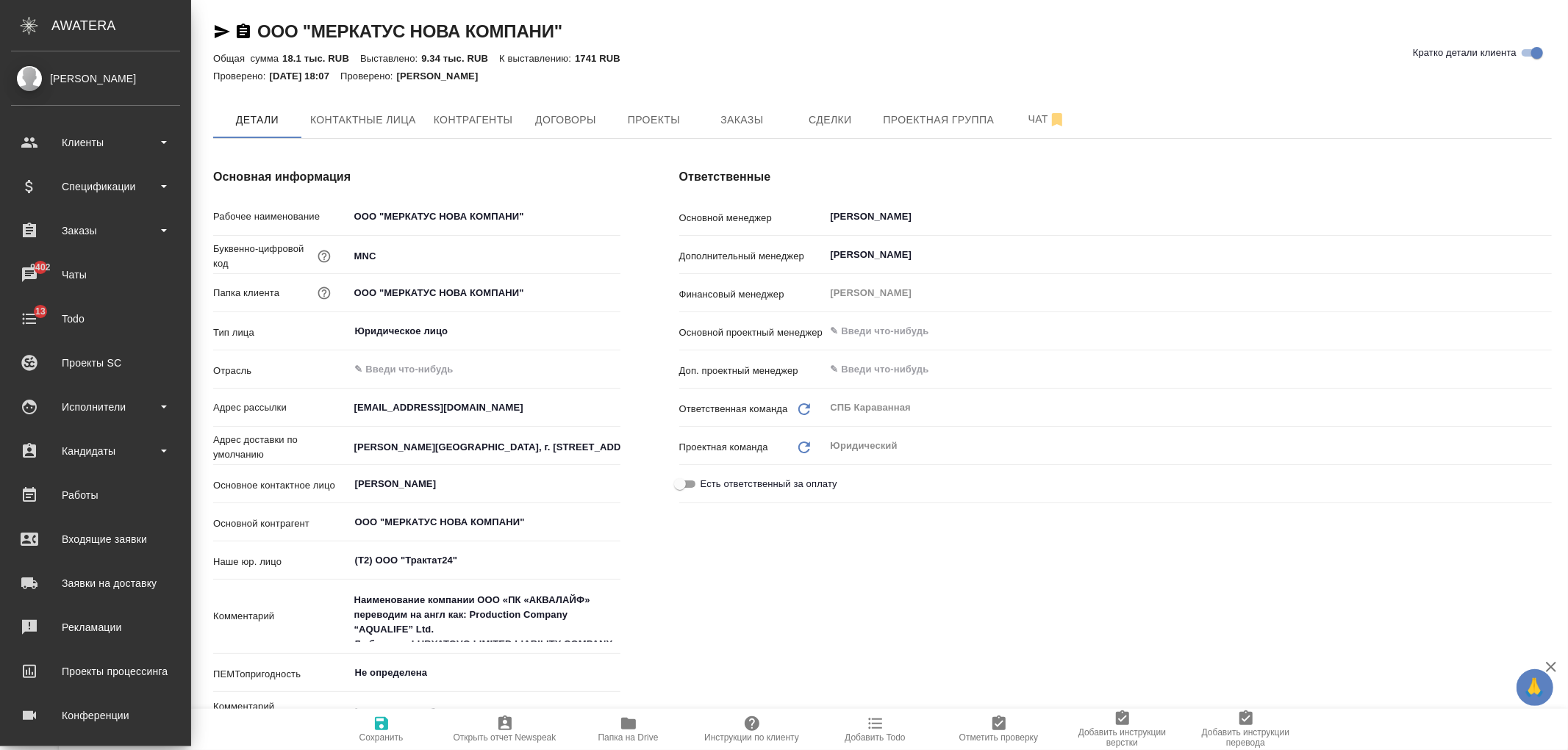
type textarea "x"
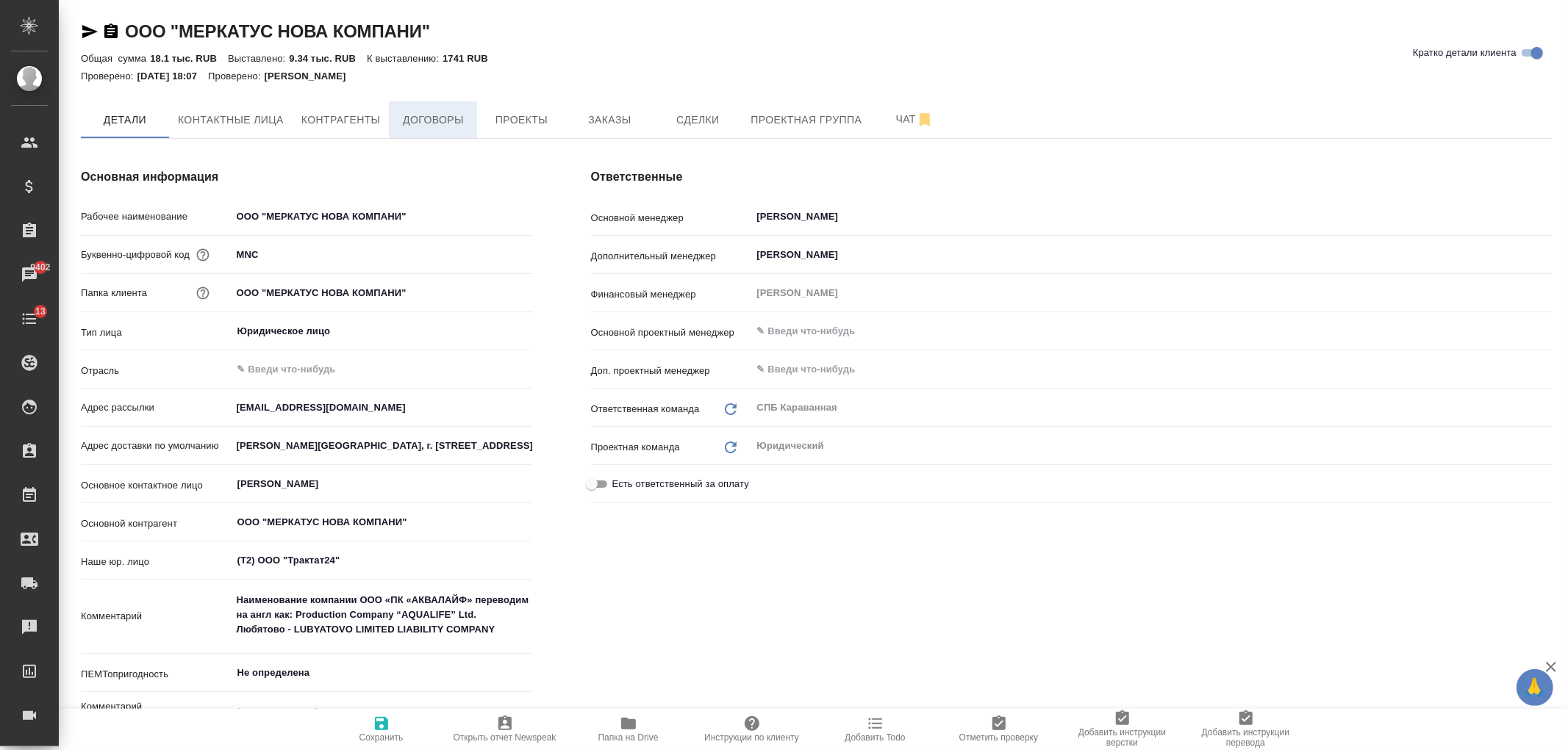
click at [416, 131] on button "Договоры" at bounding box center [432, 120] width 88 height 36
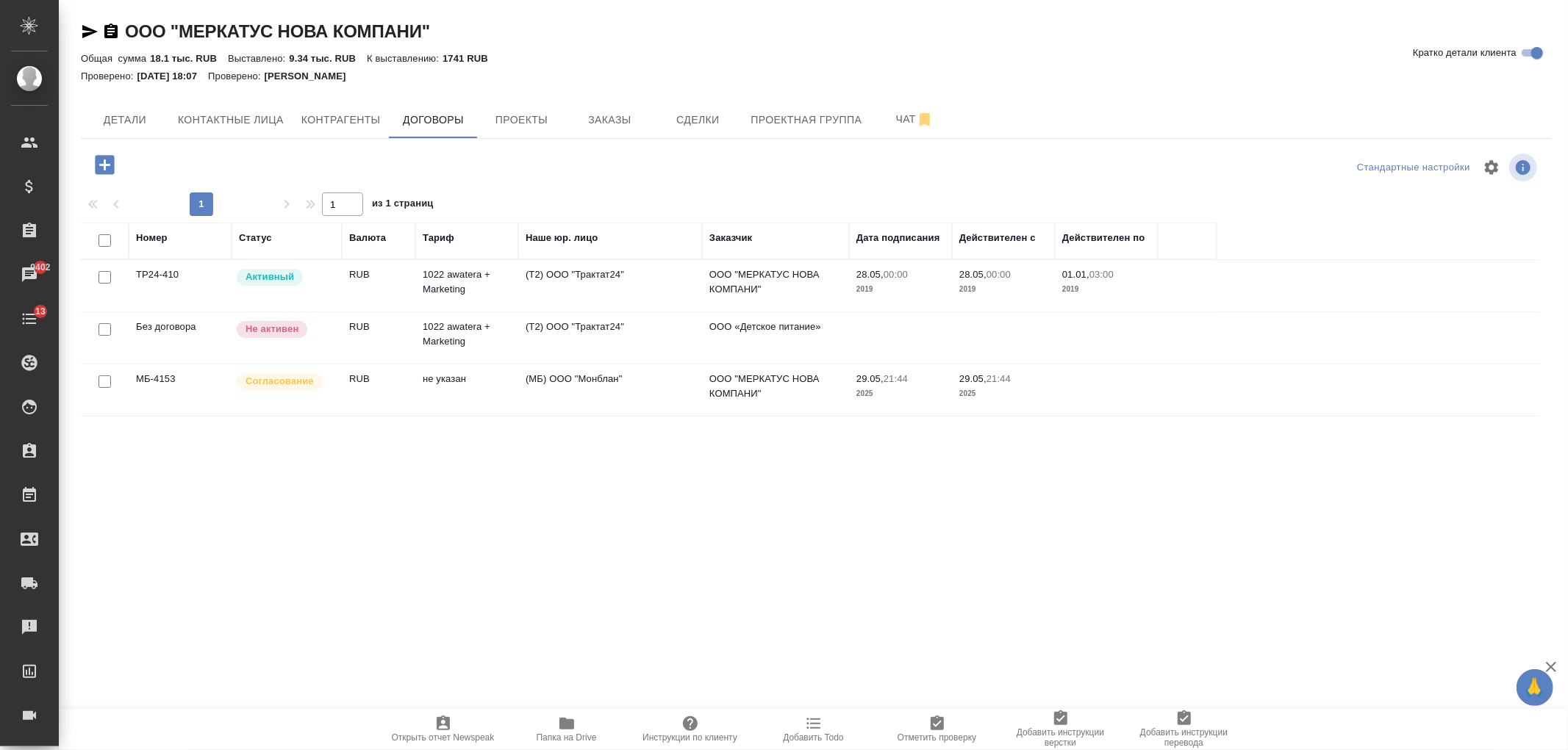
click at [559, 280] on td "(Т2) ООО "Трактат24"" at bounding box center [610, 286] width 183 height 52
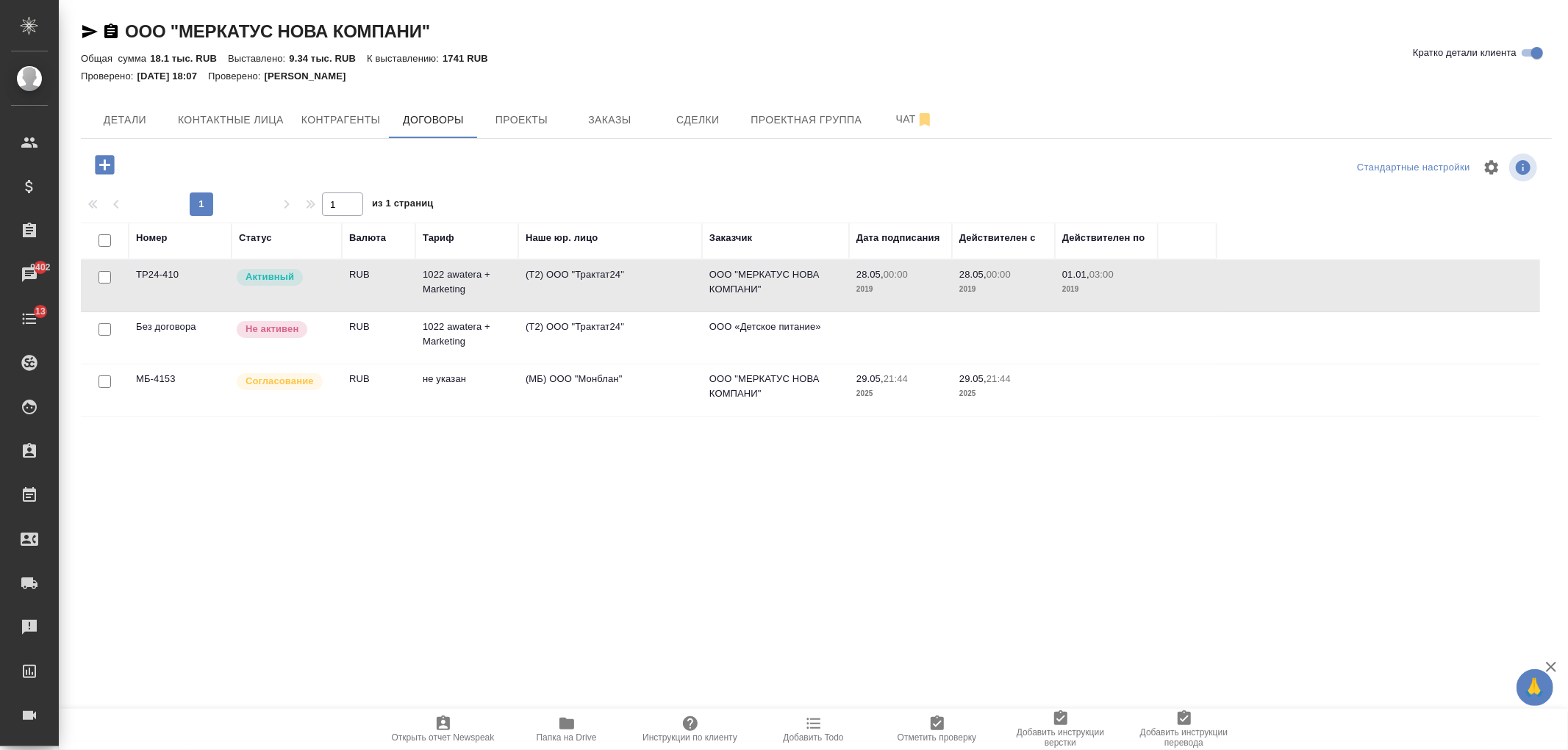
click at [559, 280] on td "(Т2) ООО "Трактат24"" at bounding box center [610, 286] width 183 height 52
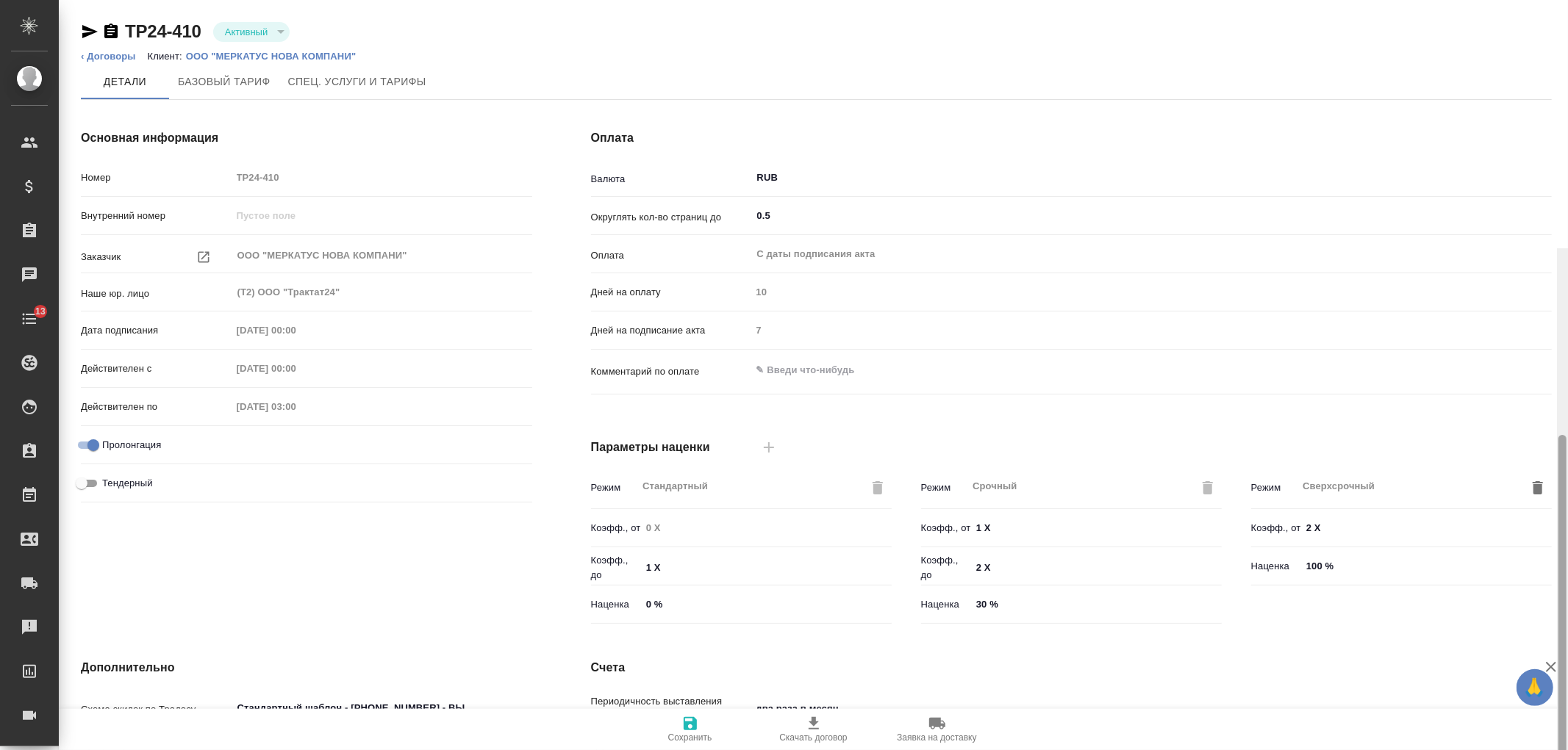
scroll to position [248, 0]
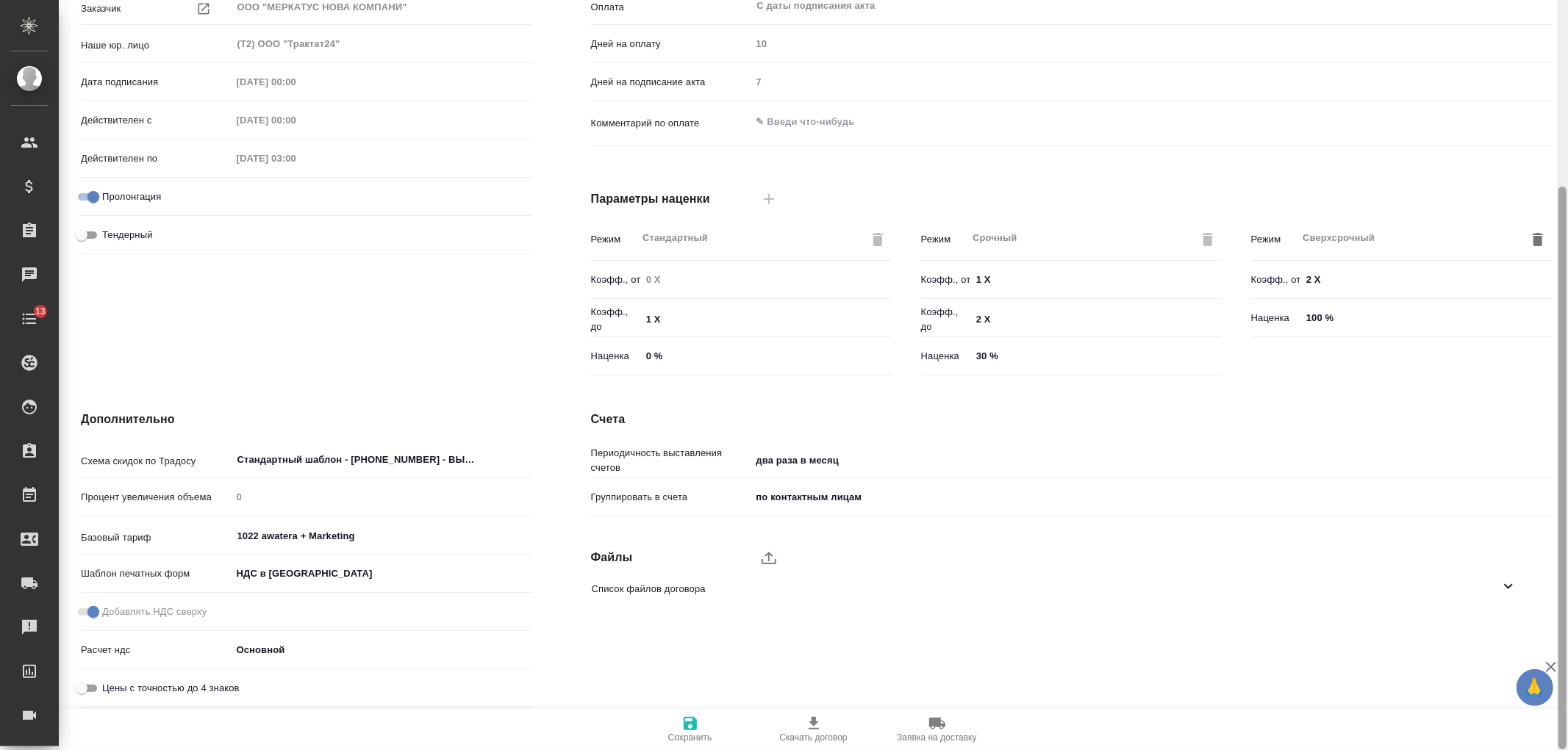
drag, startPoint x: 1567, startPoint y: 166, endPoint x: 1567, endPoint y: 320, distance: 154.0
click at [1567, 320] on div at bounding box center [1562, 375] width 11 height 750
click at [944, 605] on div "Список файлов договора" at bounding box center [1060, 589] width 961 height 34
click at [536, 559] on div "Дополнительно Схема скидок по Традосу Стандартный шаблон - [PHONE_NUMBER] - ВЫБ…" at bounding box center [307, 577] width 510 height 393
click at [431, 319] on div "Основная информация Номер ТР24-410 Внутренний номер Заказчик ООО "МЕРКАТУС НОВА…" at bounding box center [307, 131] width 510 height 559
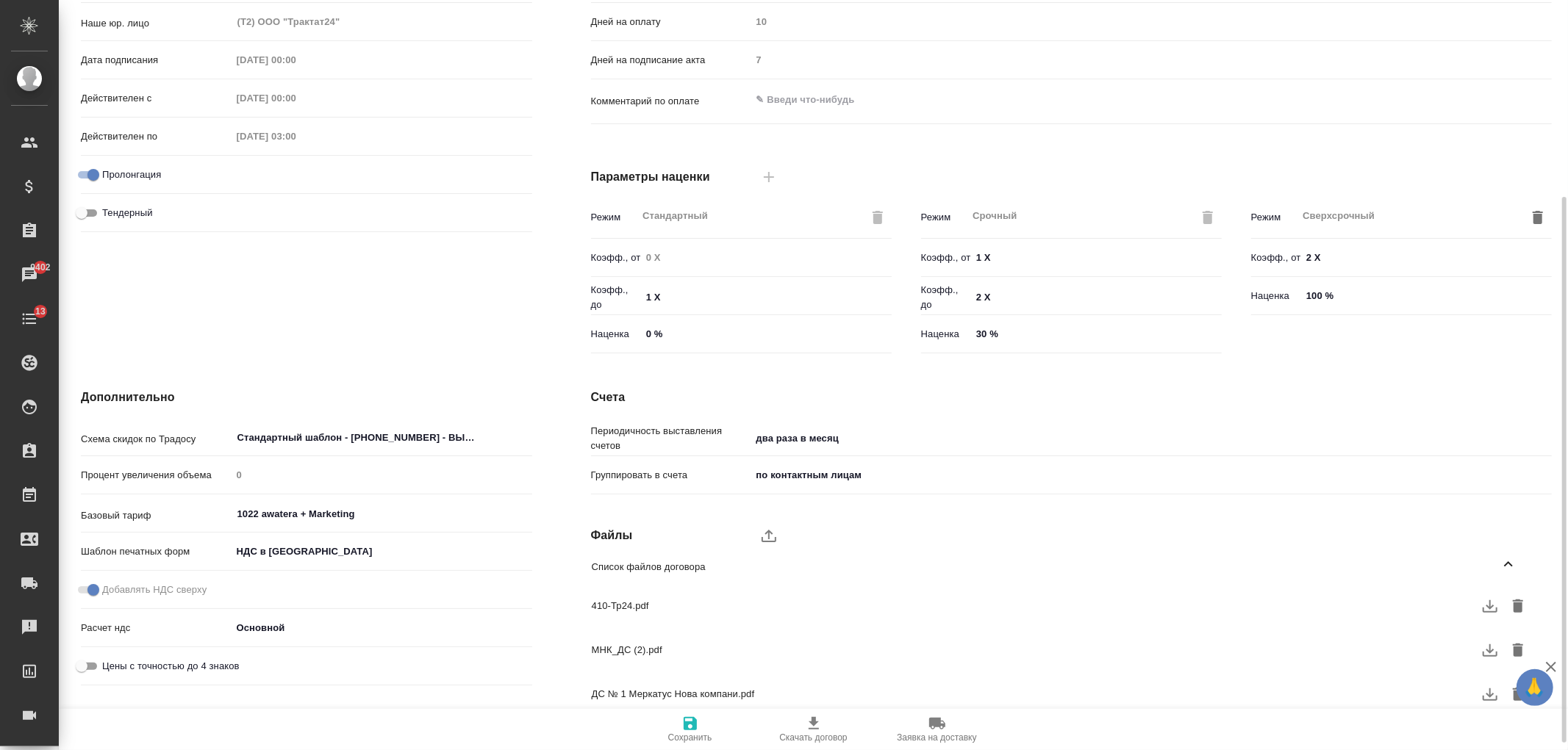
scroll to position [280, 0]
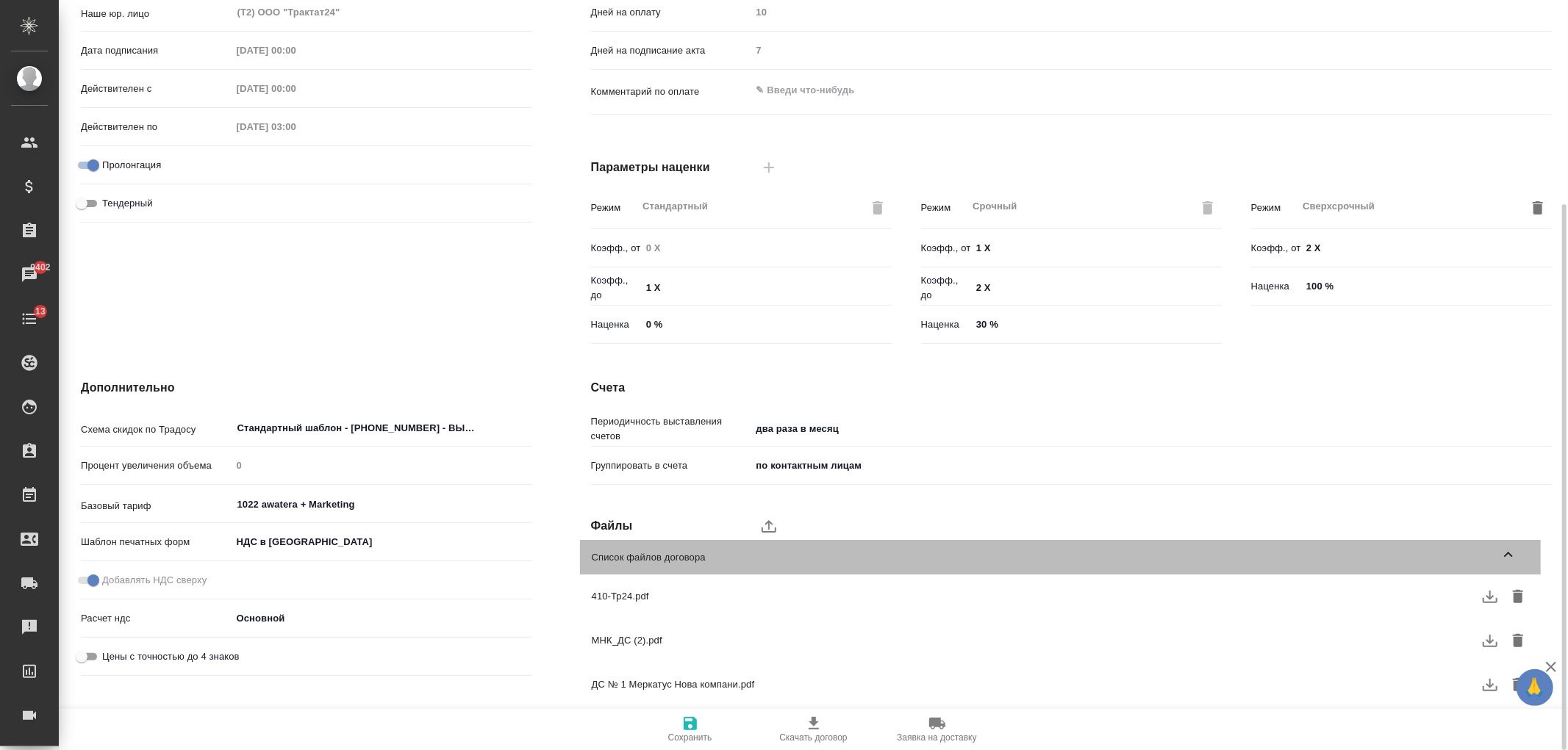
click at [1503, 550] on icon at bounding box center [1507, 554] width 17 height 17
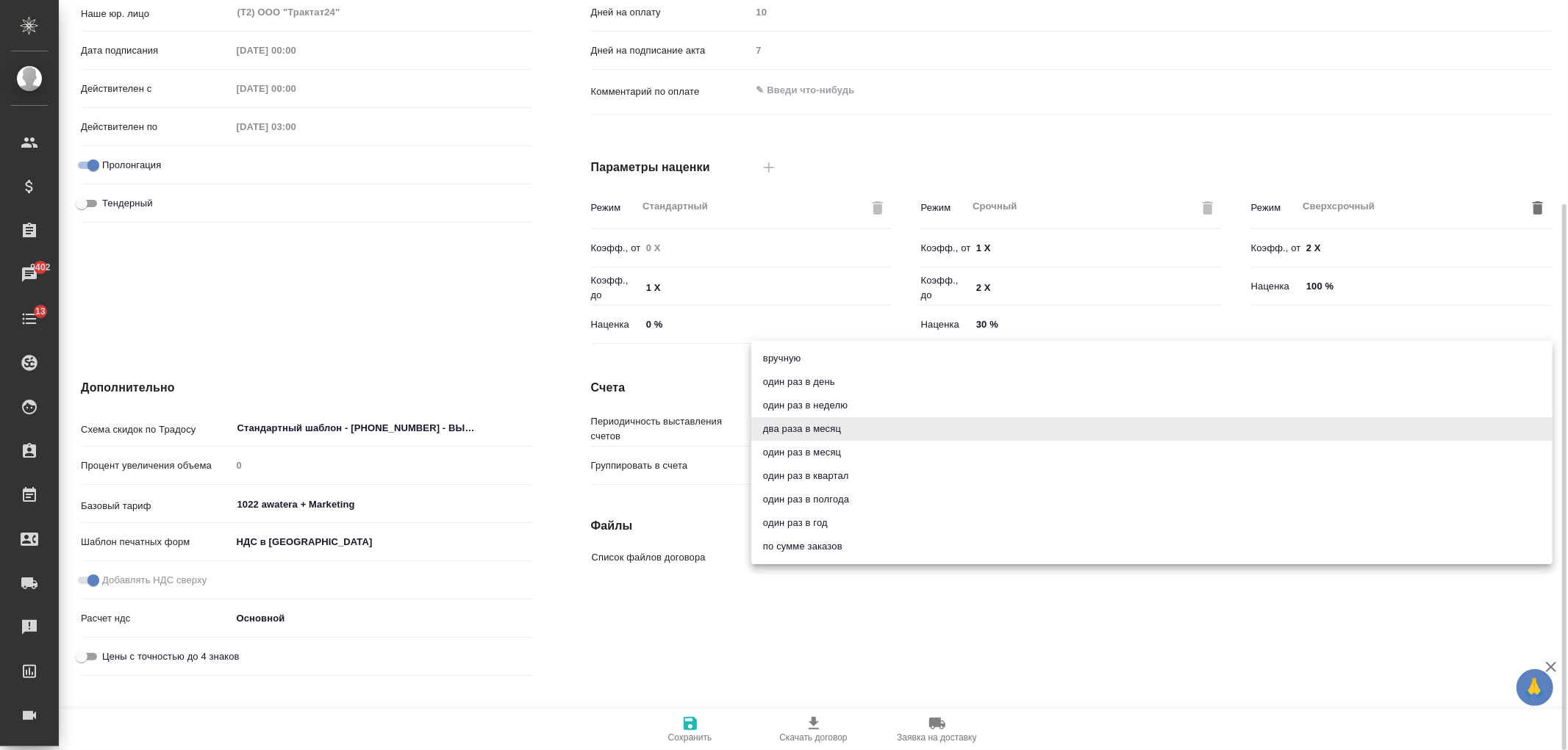
click at [838, 424] on body "🙏 .cls-1 fill:#fff; AWATERA Ivanova Arina Клиенты Спецификации Заказы 9402 Чаты…" at bounding box center [784, 375] width 1568 height 750
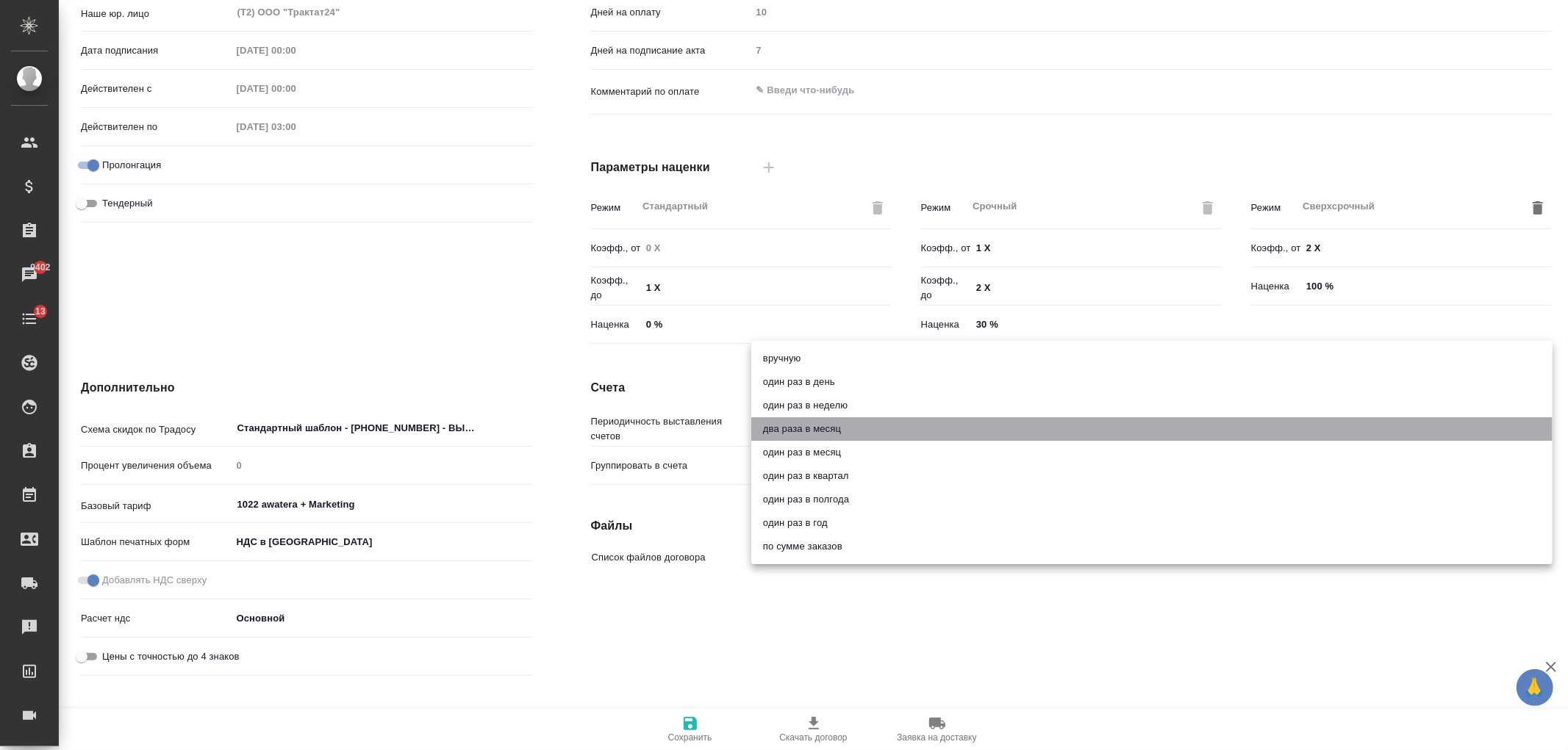
click at [844, 424] on li "два раза в месяц" at bounding box center [1152, 429] width 801 height 24
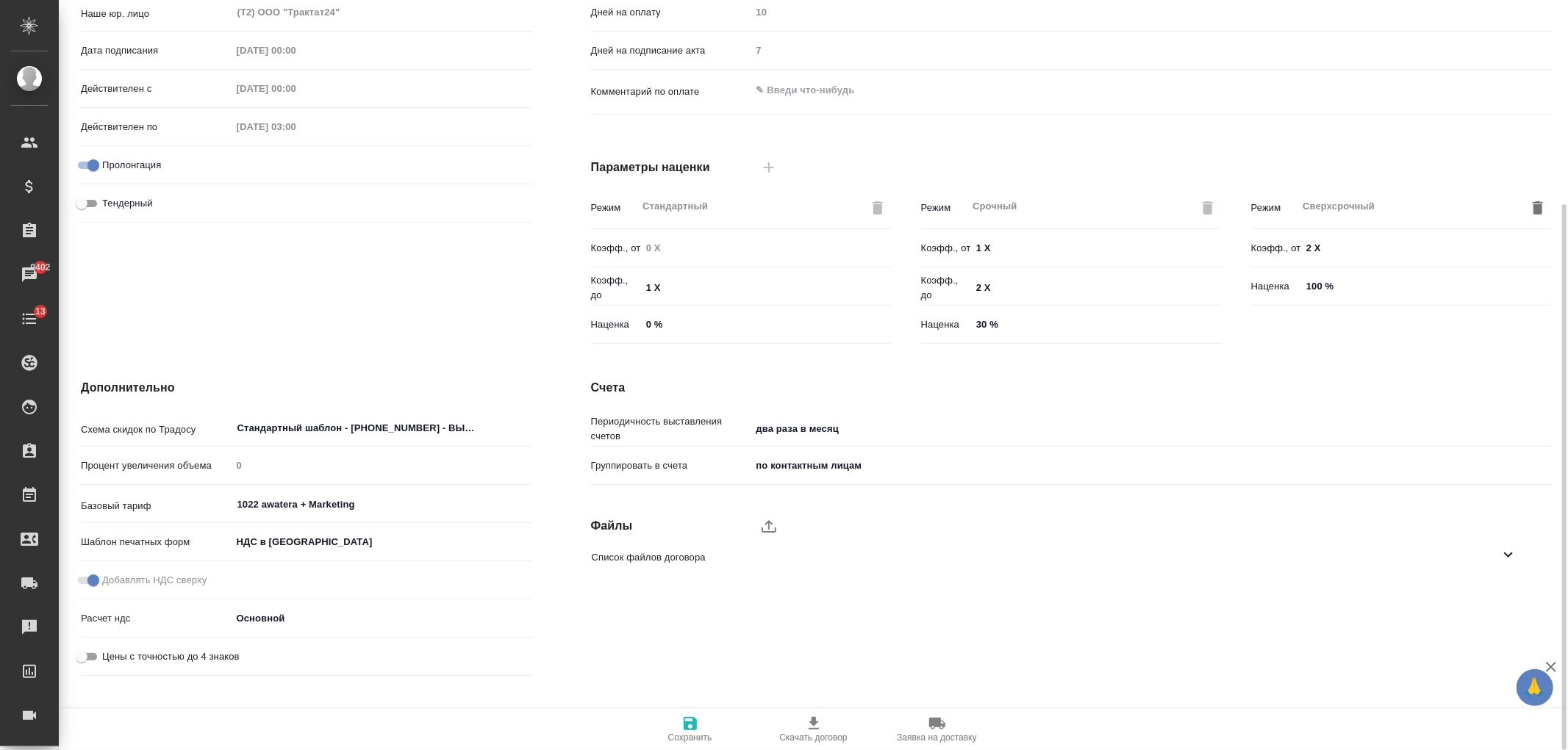
click at [427, 292] on div "Основная информация Номер ТР24-410 Внутренний номер Заказчик ООО "МЕРКАТУС НОВА…" at bounding box center [307, 100] width 510 height 559
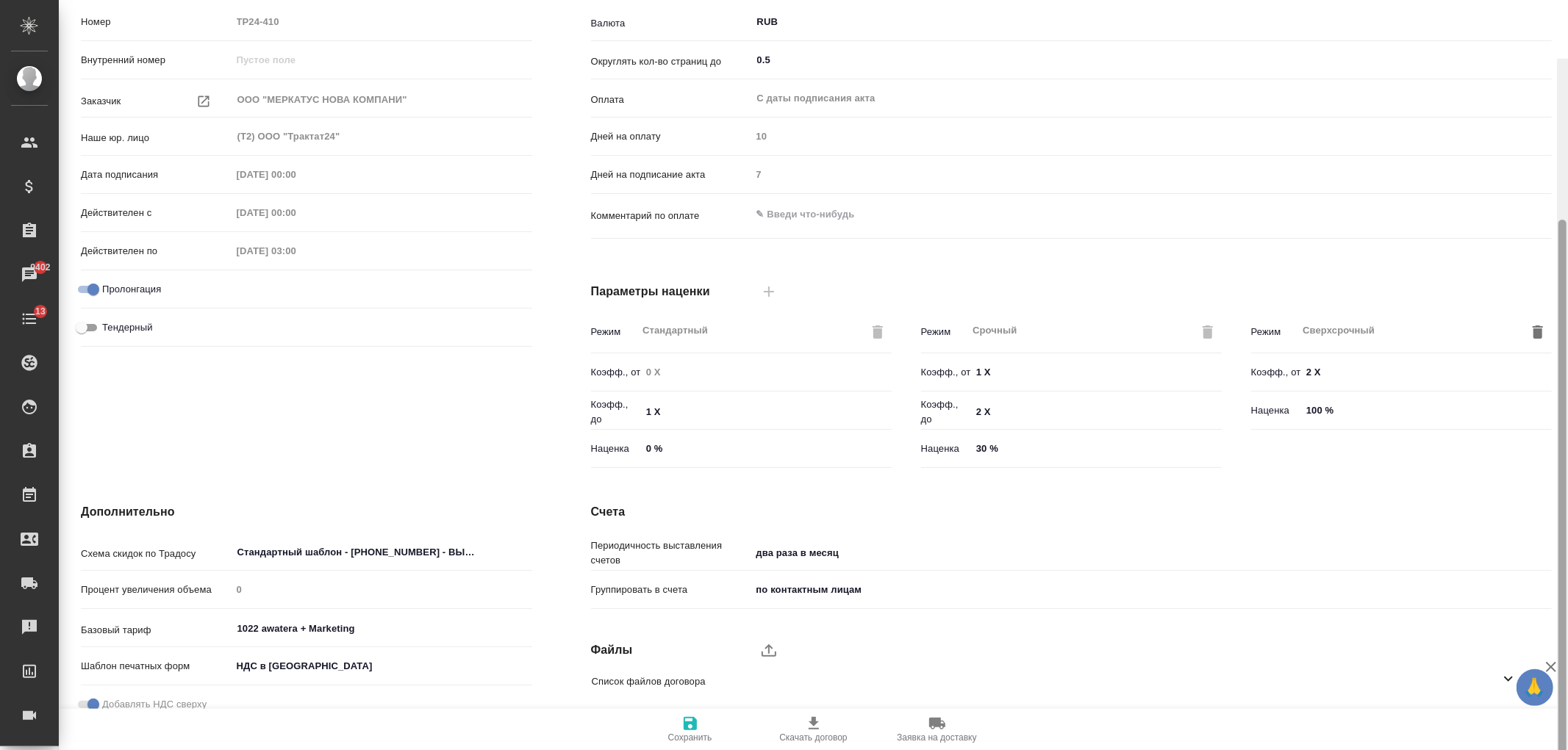
scroll to position [248, 0]
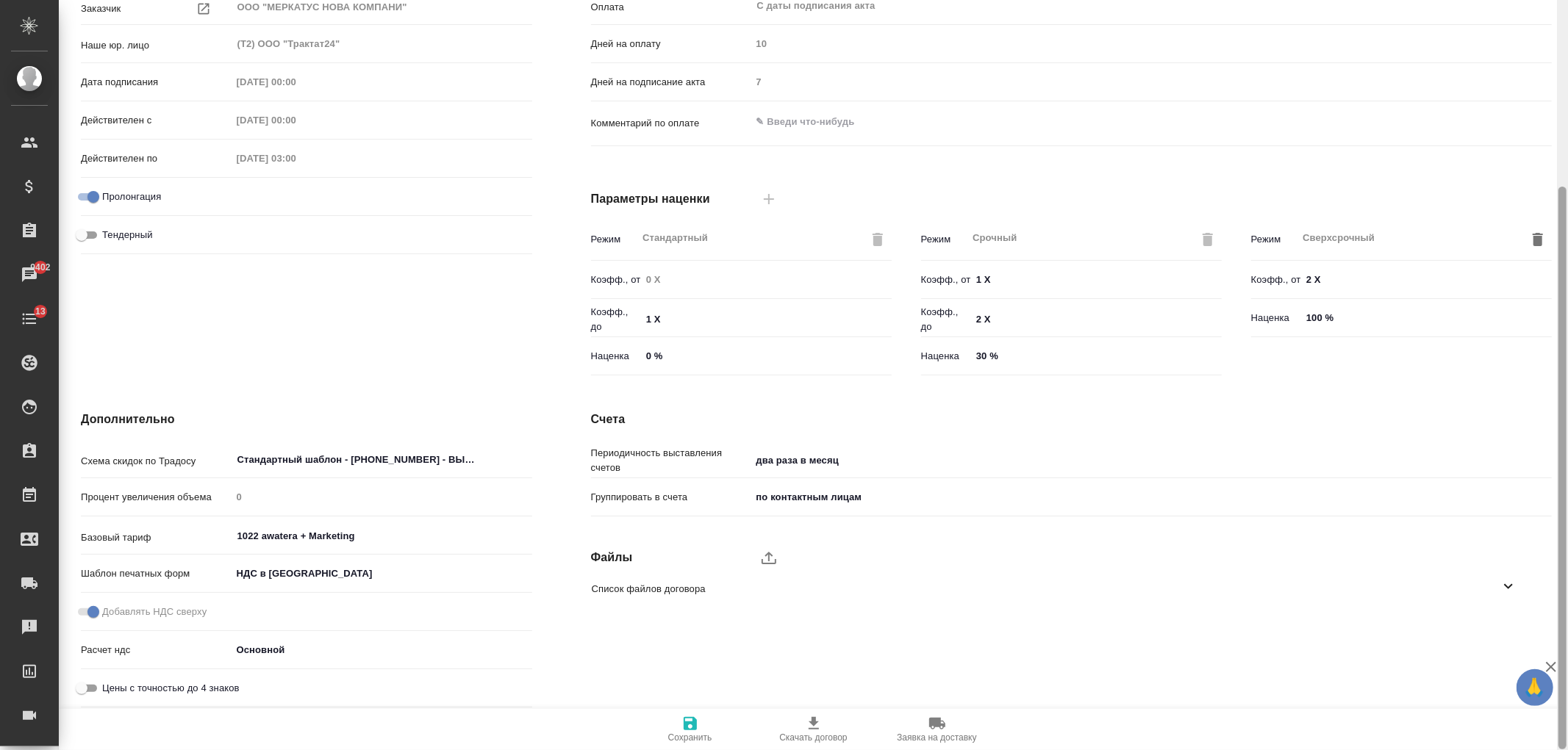
drag, startPoint x: 1561, startPoint y: 417, endPoint x: 1567, endPoint y: 448, distance: 31.6
click at [1567, 448] on div at bounding box center [1562, 375] width 11 height 750
click at [428, 313] on div "Основная информация Номер ТР24-410 Внутренний номер Заказчик ООО "МЕРКАТУС НОВА…" at bounding box center [307, 131] width 510 height 559
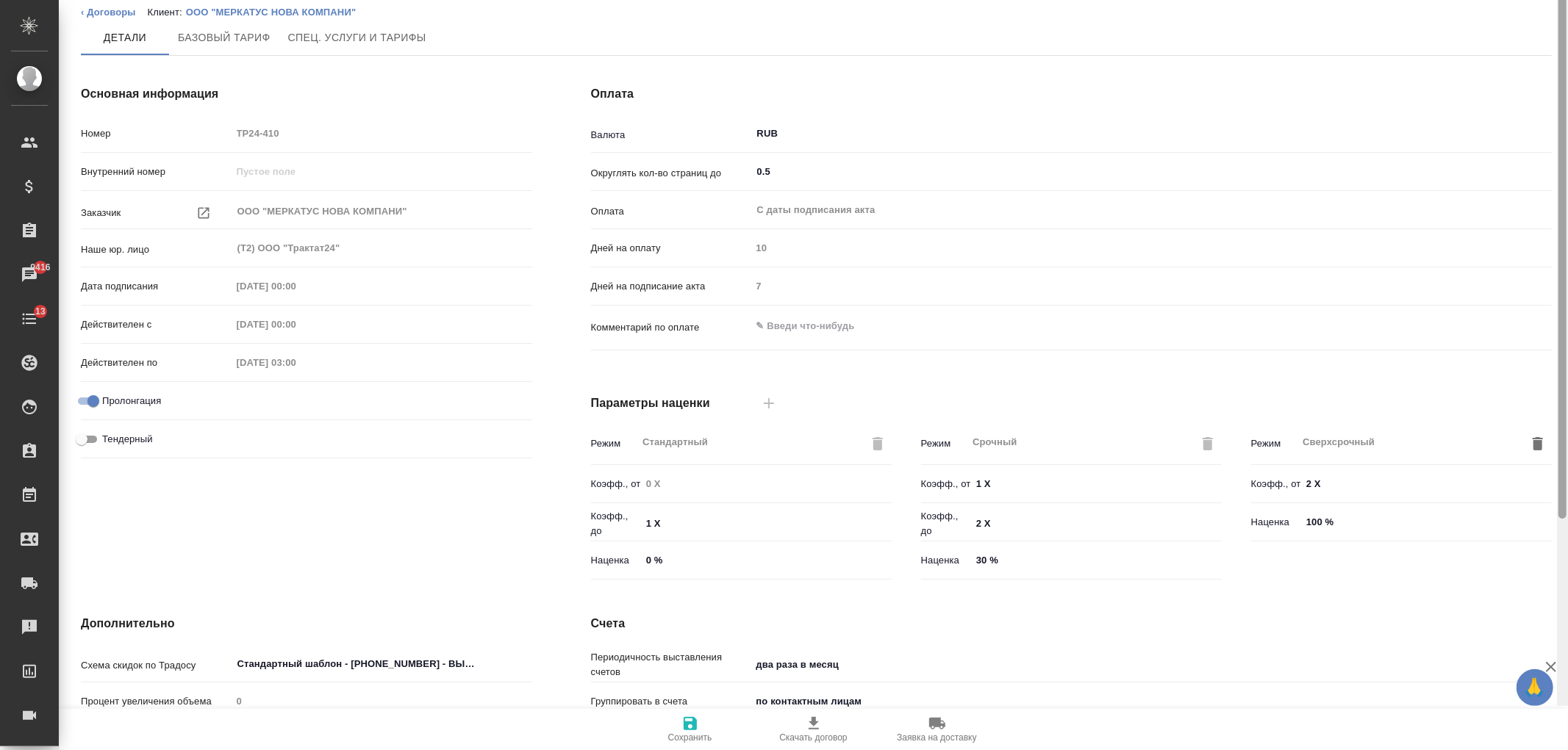
scroll to position [0, 0]
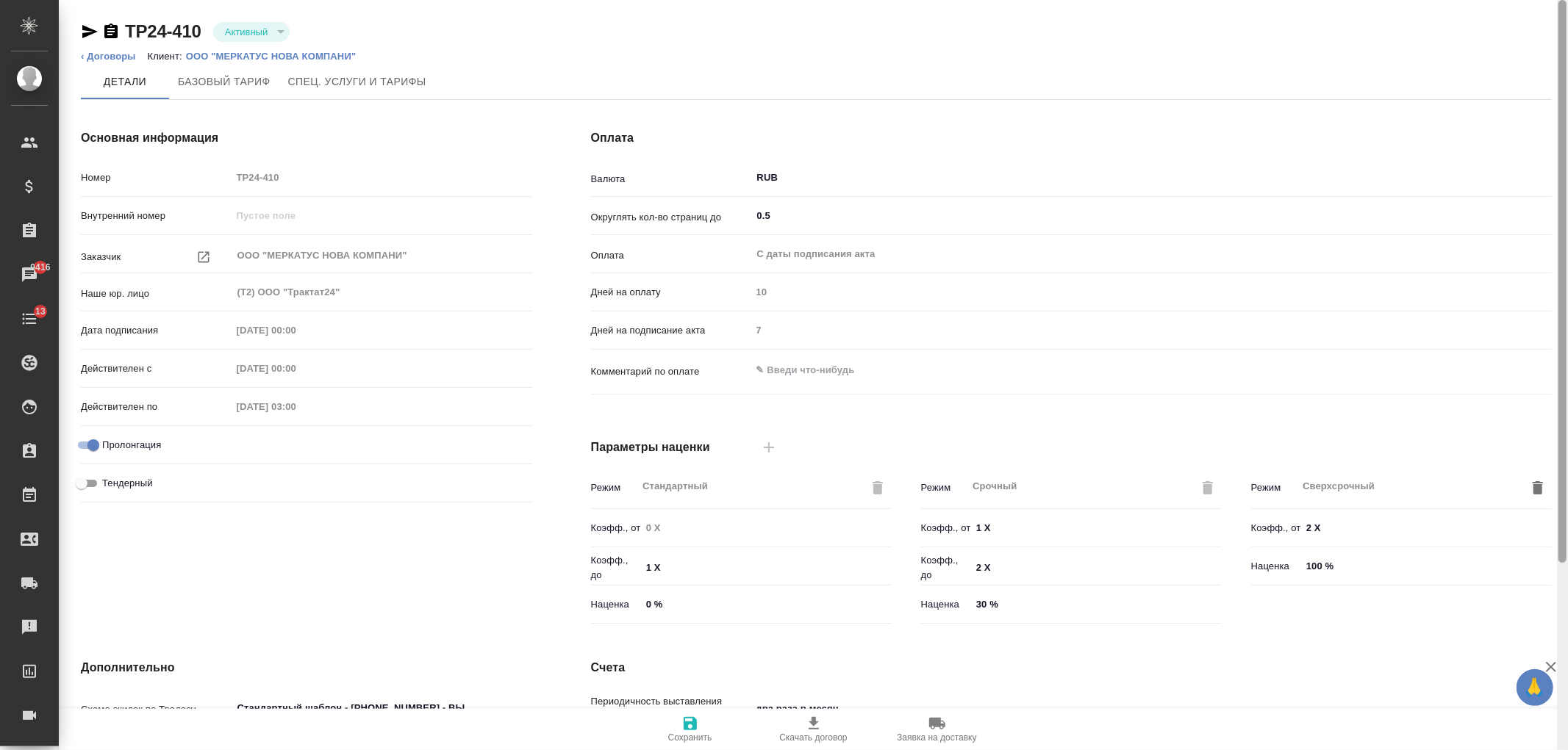
drag, startPoint x: 1561, startPoint y: 382, endPoint x: 1559, endPoint y: 111, distance: 271.0
click at [1562, 118] on div at bounding box center [1562, 281] width 8 height 562
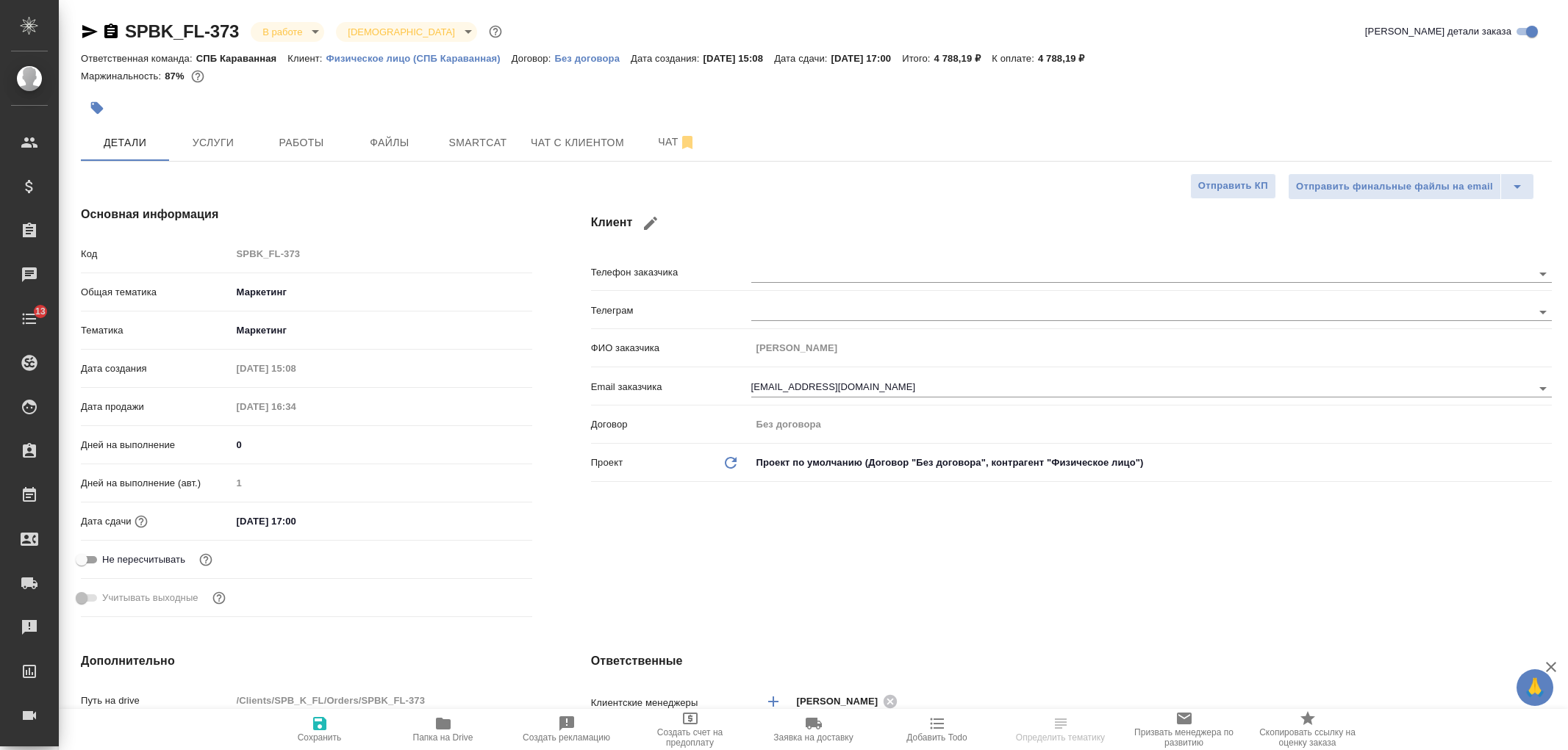
select select "RU"
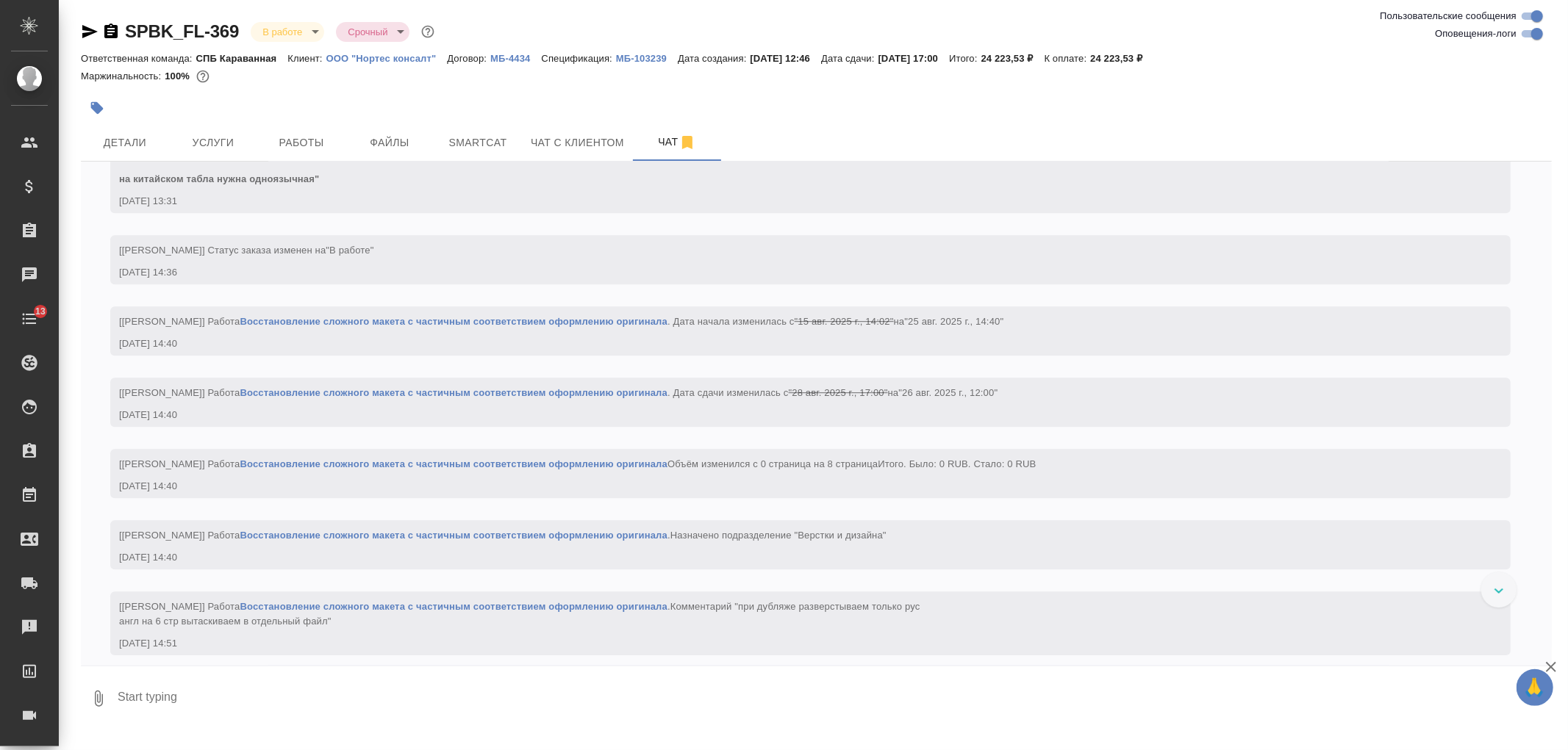
scroll to position [3622, 0]
click at [135, 140] on span "Детали" at bounding box center [125, 142] width 71 height 18
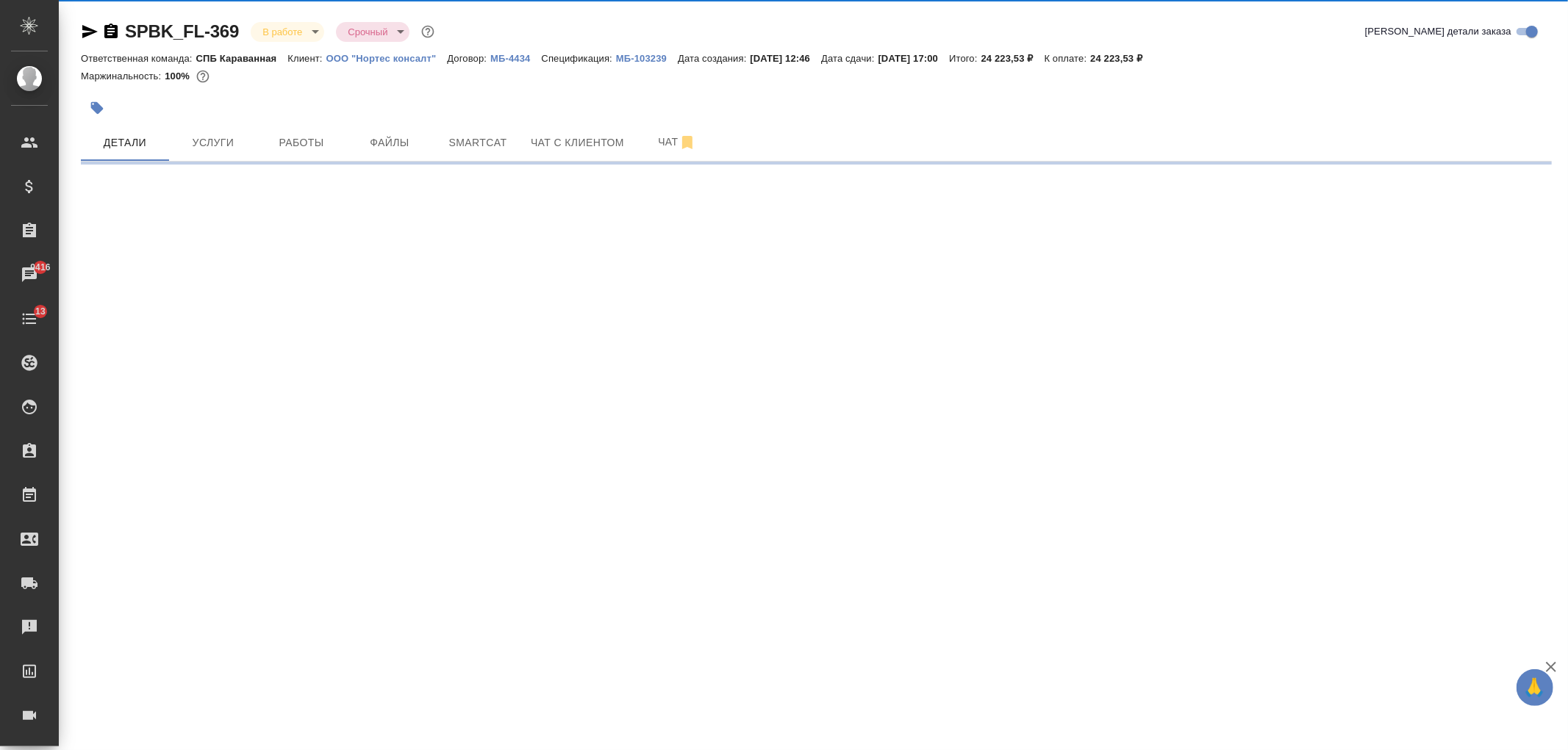
select select "RU"
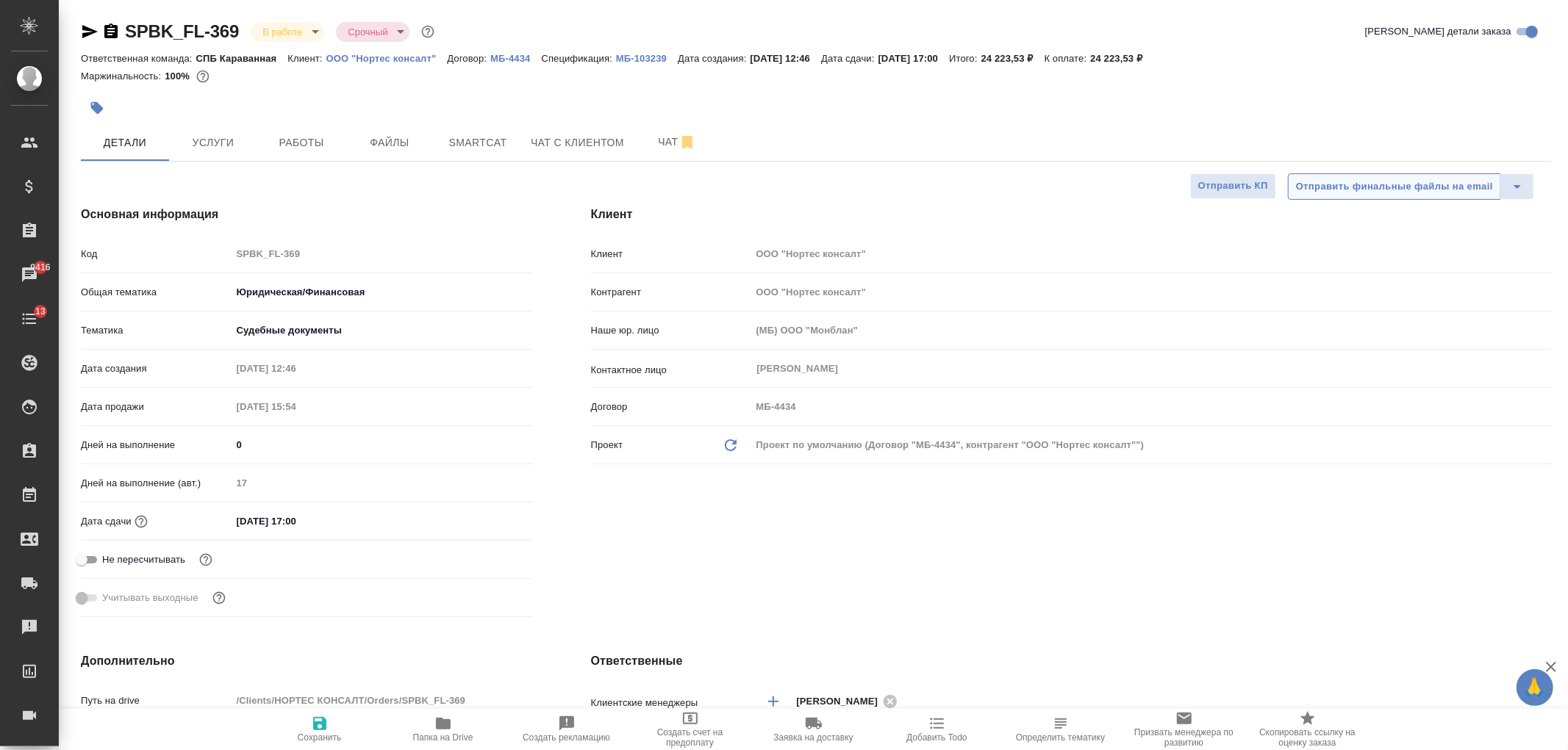
type textarea "x"
drag, startPoint x: 1567, startPoint y: 87, endPoint x: 1567, endPoint y: 173, distance: 86.0
click at [1567, 173] on div "SPBK_FL-369 В работе inProgress Срочный urgent Кратко детали заказа Ответственн…" at bounding box center [813, 762] width 1509 height 1524
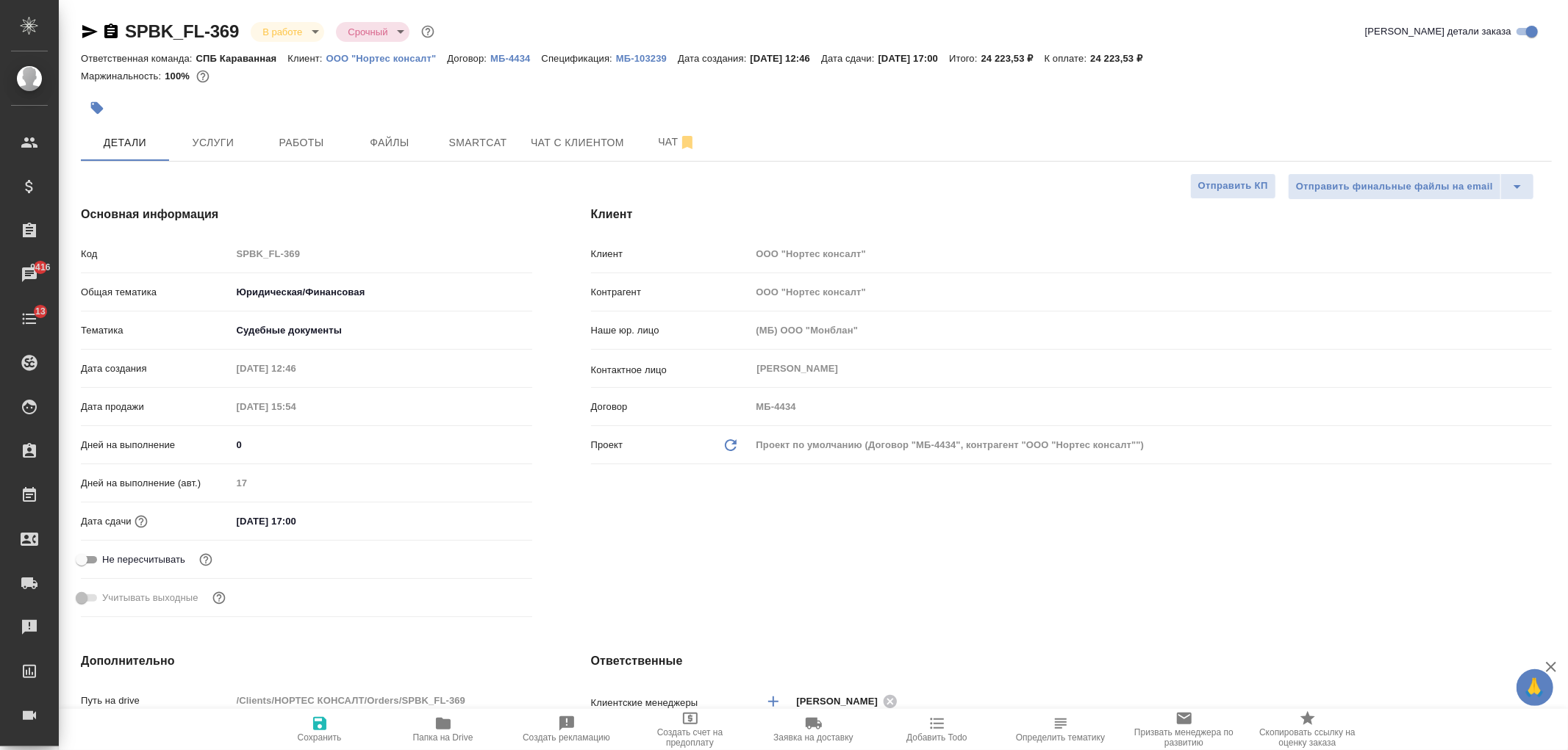
click at [231, 137] on span "Услуги" at bounding box center [213, 142] width 71 height 18
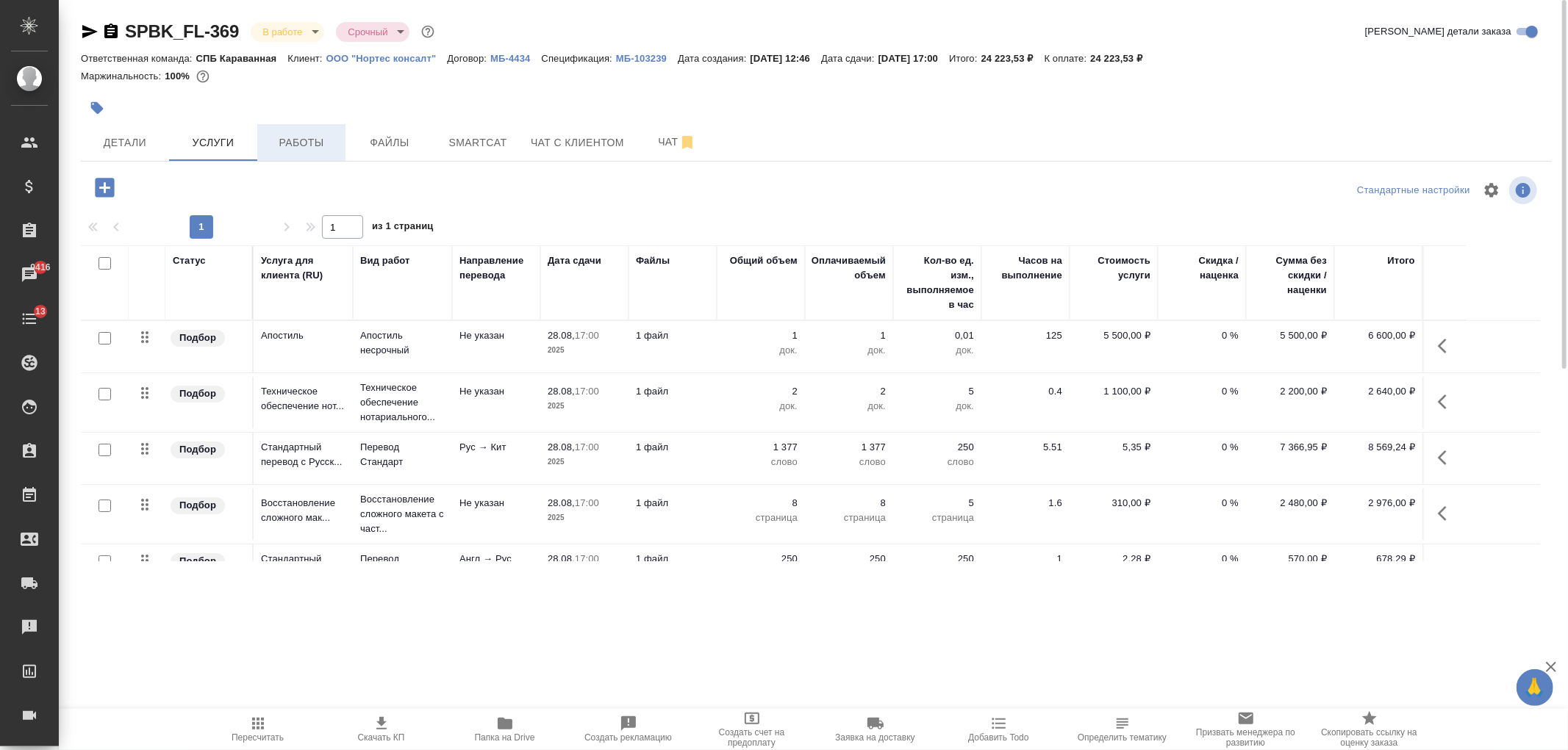
click at [284, 145] on span "Работы" at bounding box center [301, 142] width 71 height 18
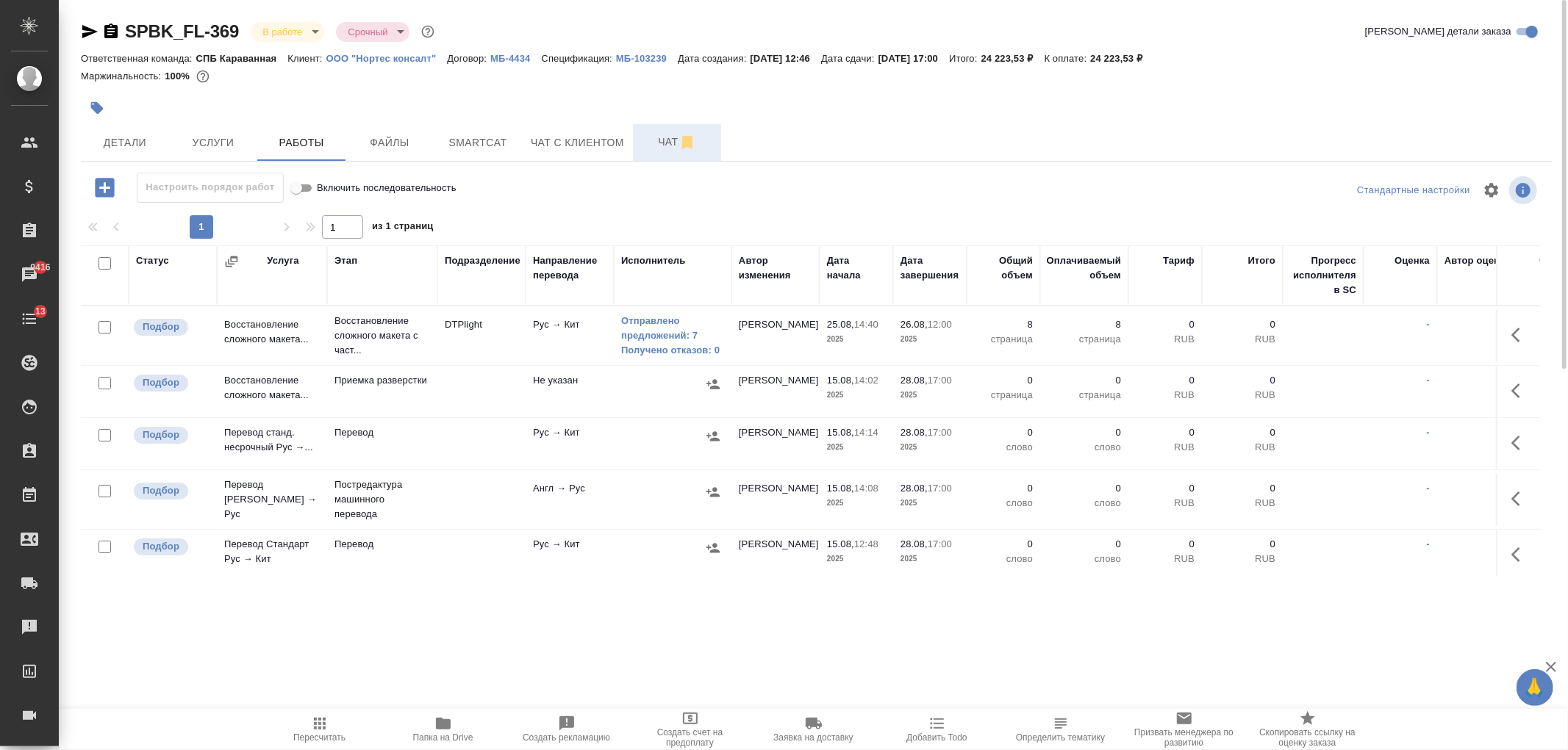
click at [665, 152] on button "Чат" at bounding box center [676, 142] width 88 height 36
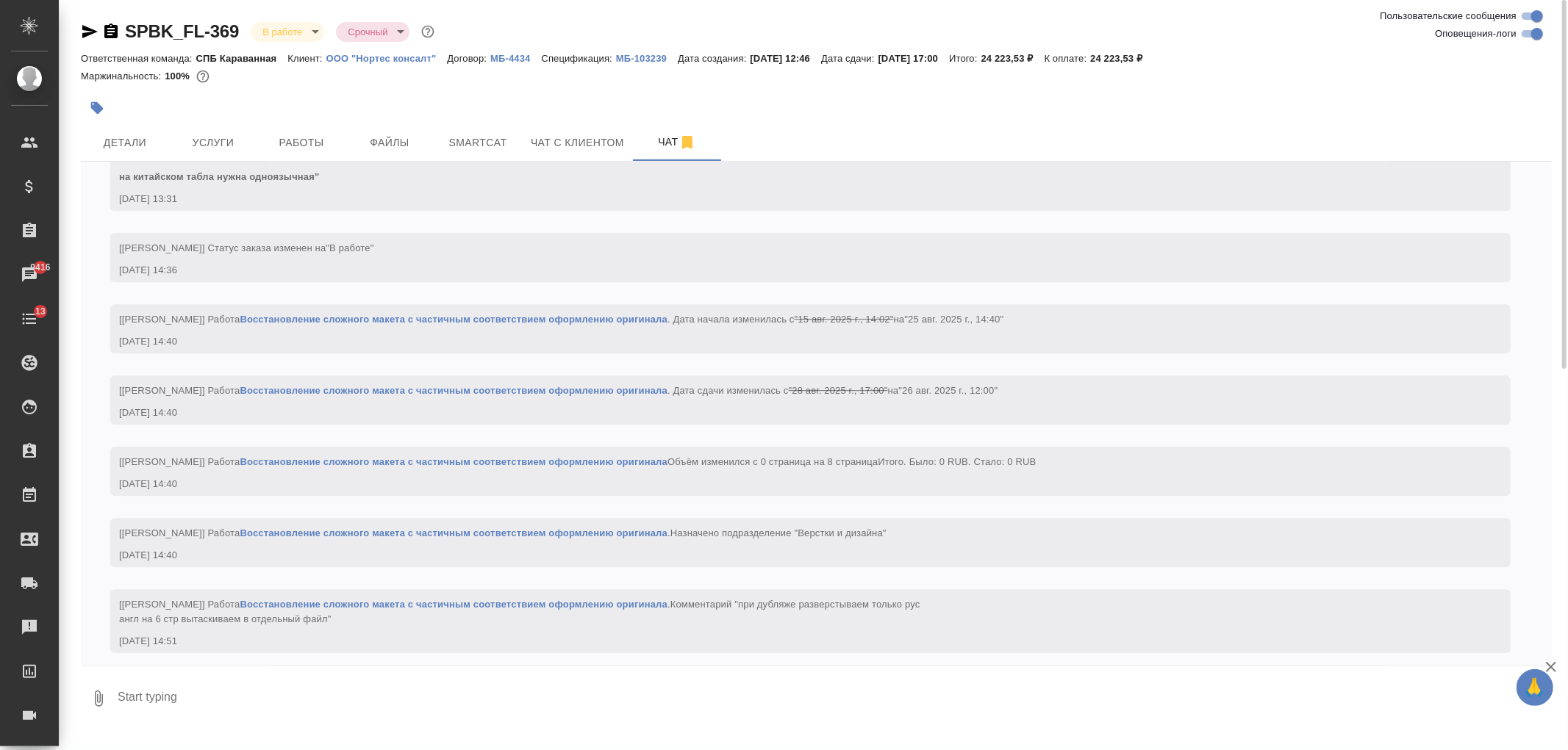
scroll to position [3650, 0]
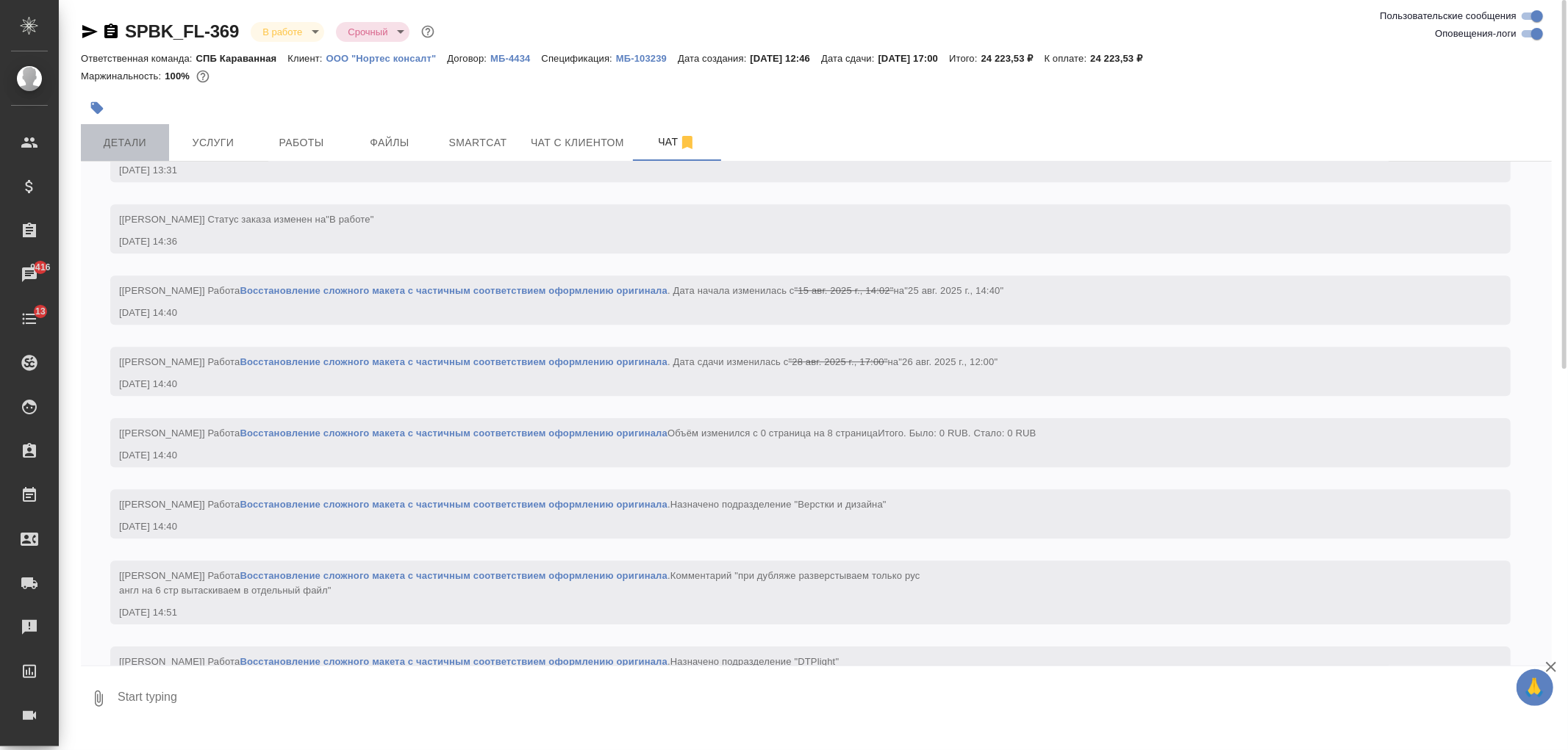
click at [129, 141] on span "Детали" at bounding box center [125, 142] width 71 height 18
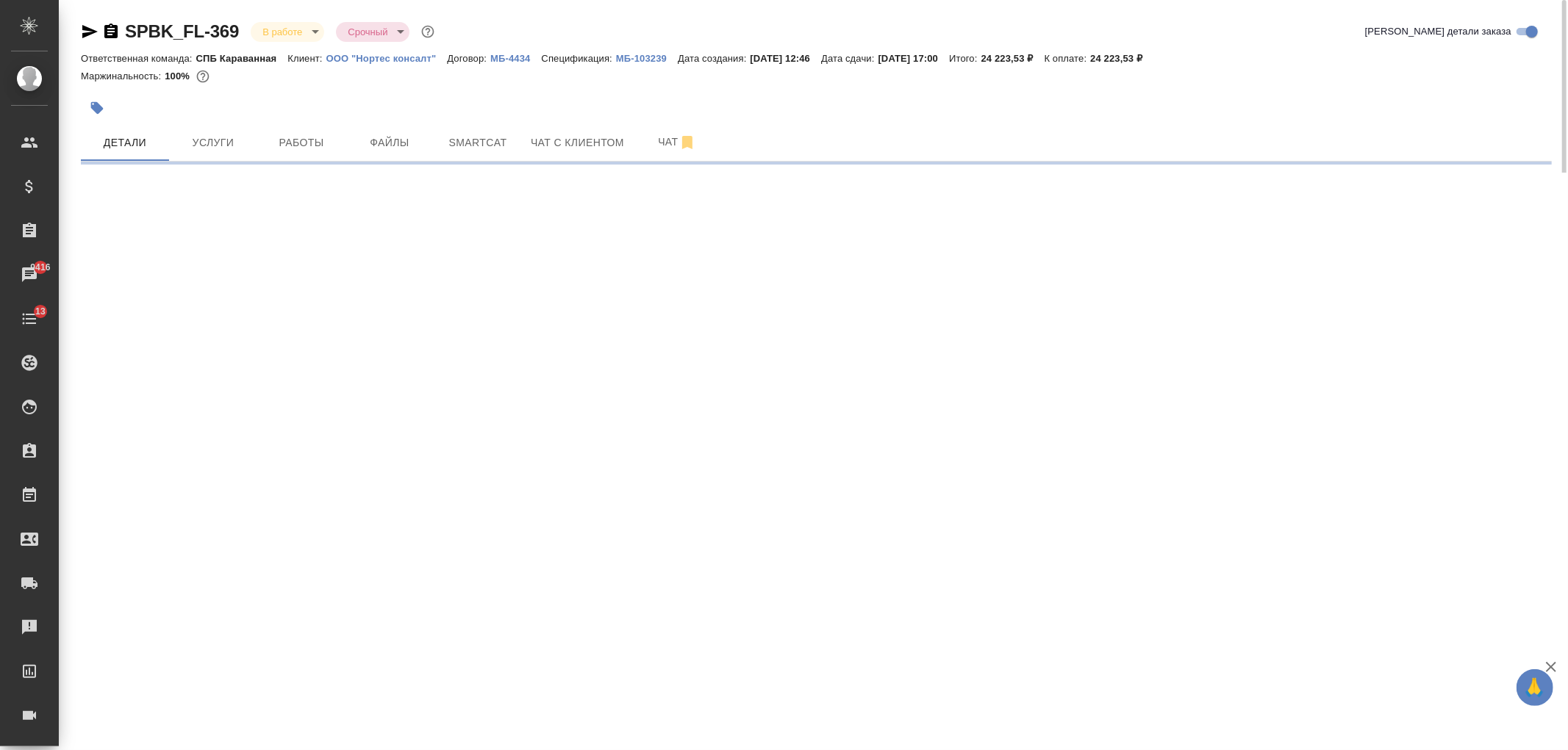
select select "RU"
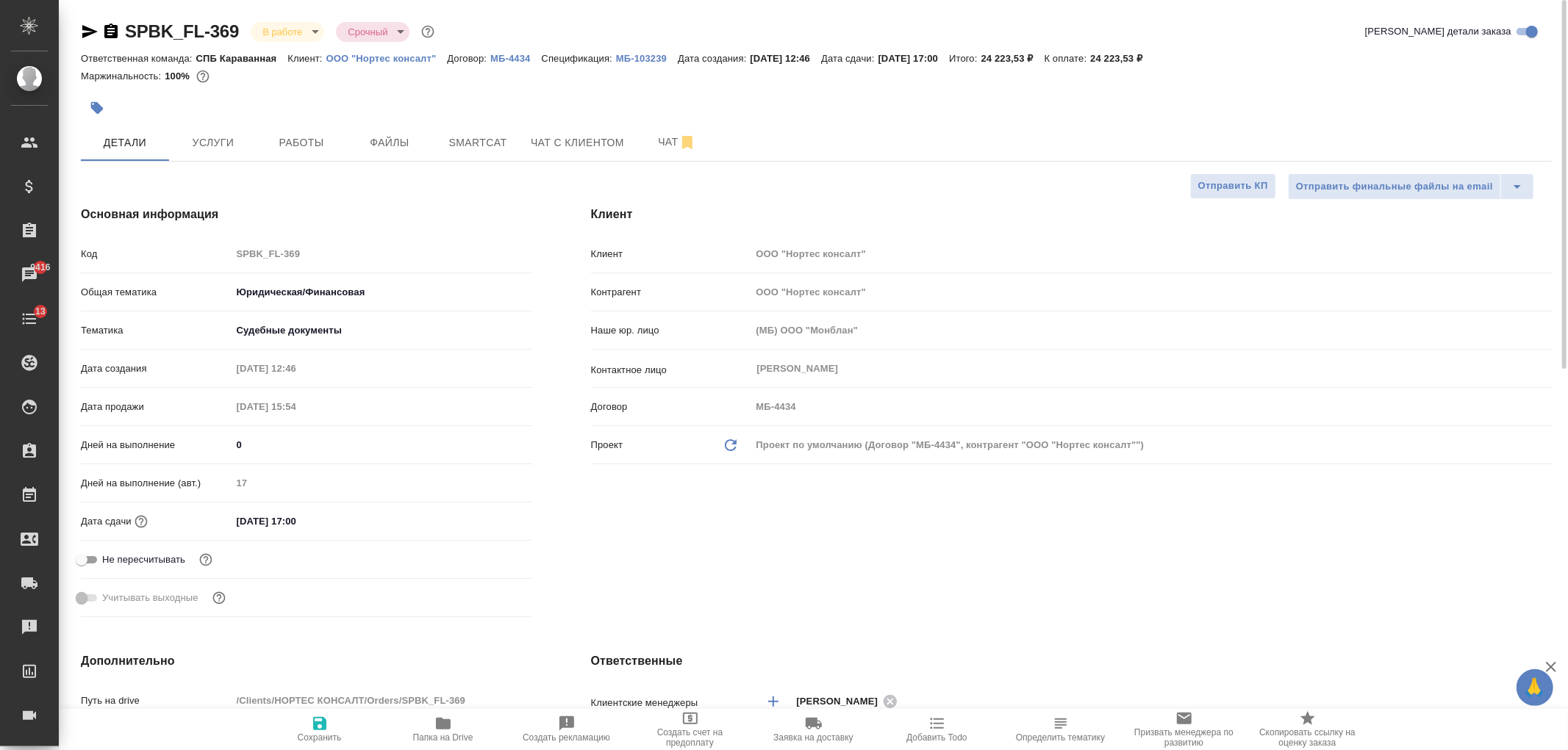
type textarea "x"
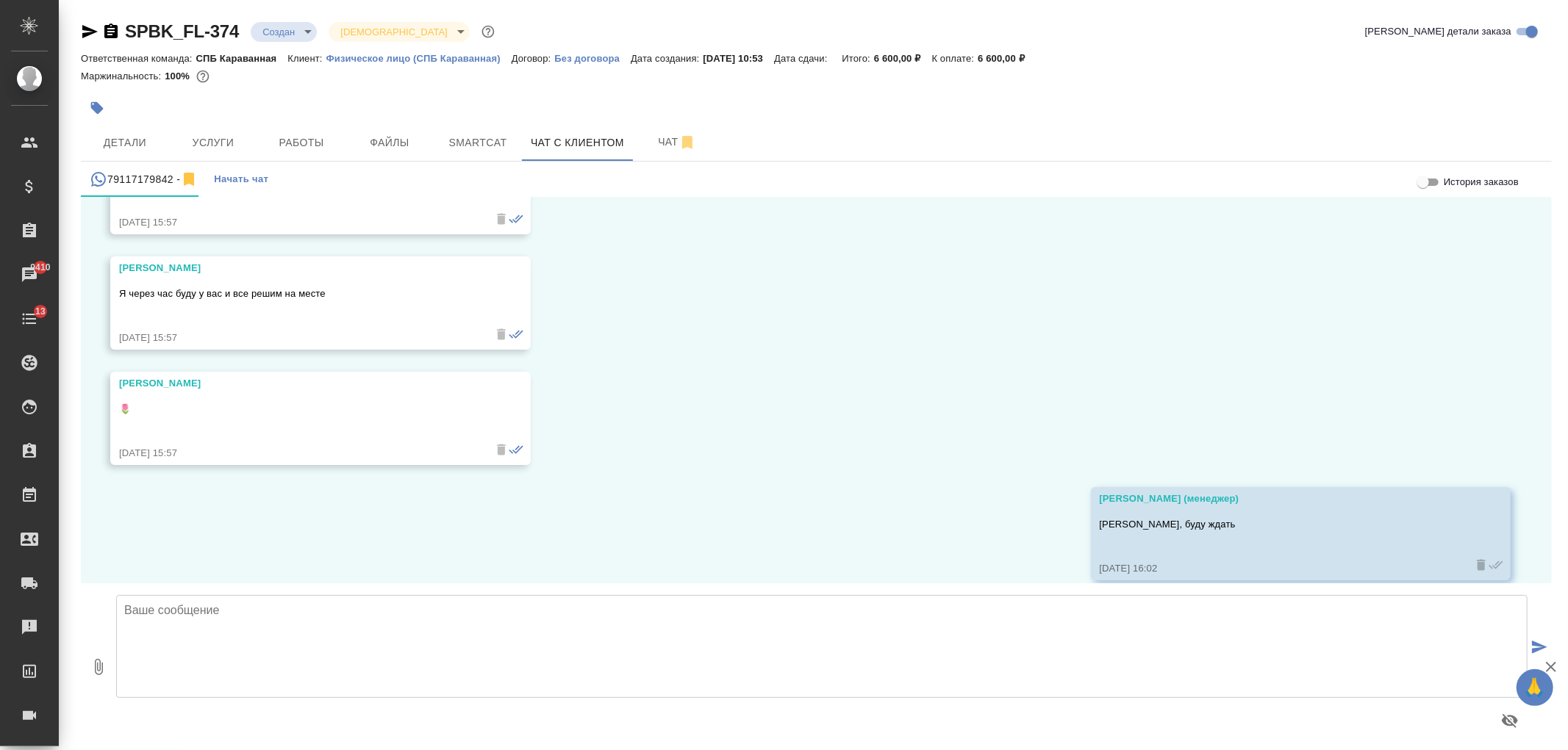
scroll to position [4804, 0]
click at [136, 138] on span "Детали" at bounding box center [125, 142] width 71 height 18
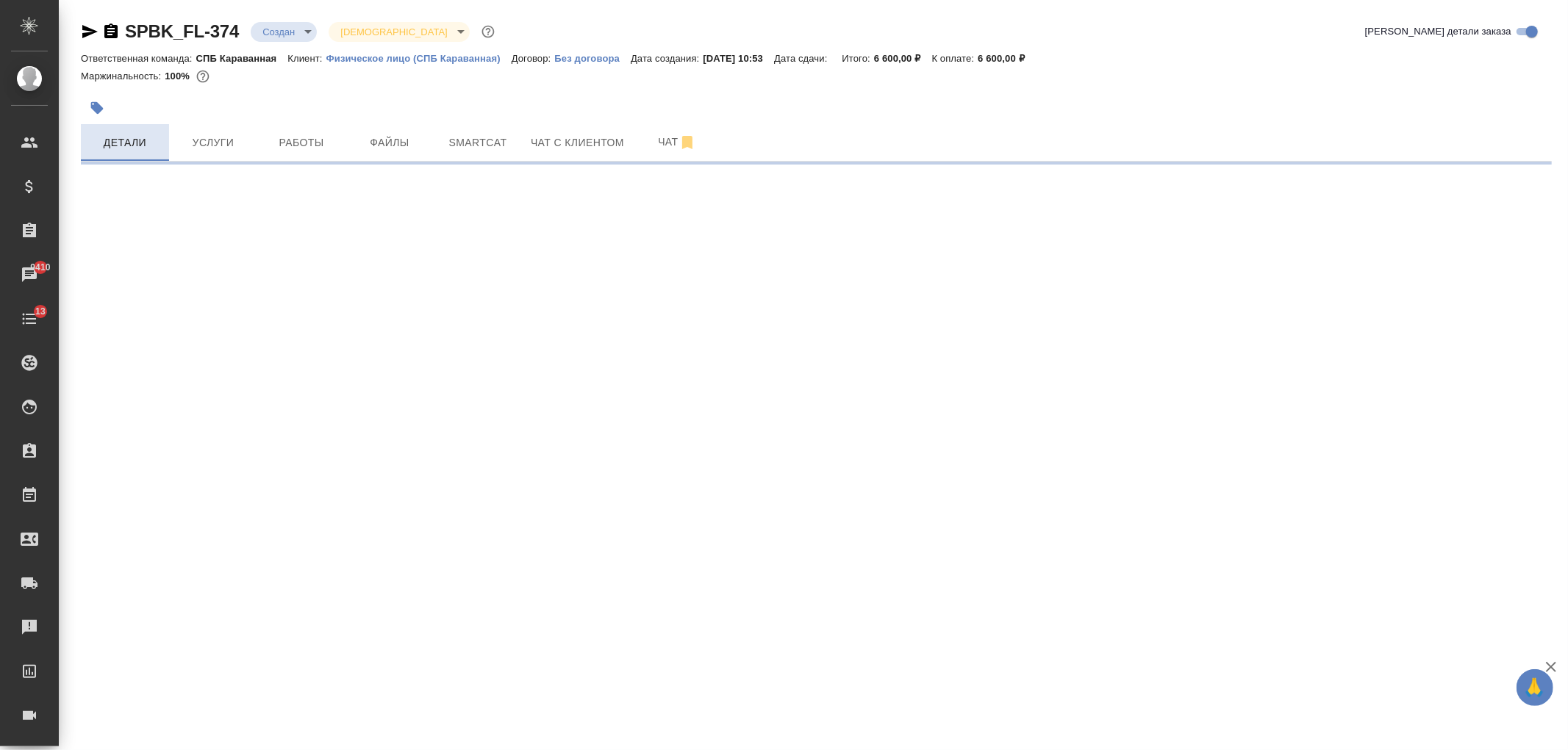
select select "RU"
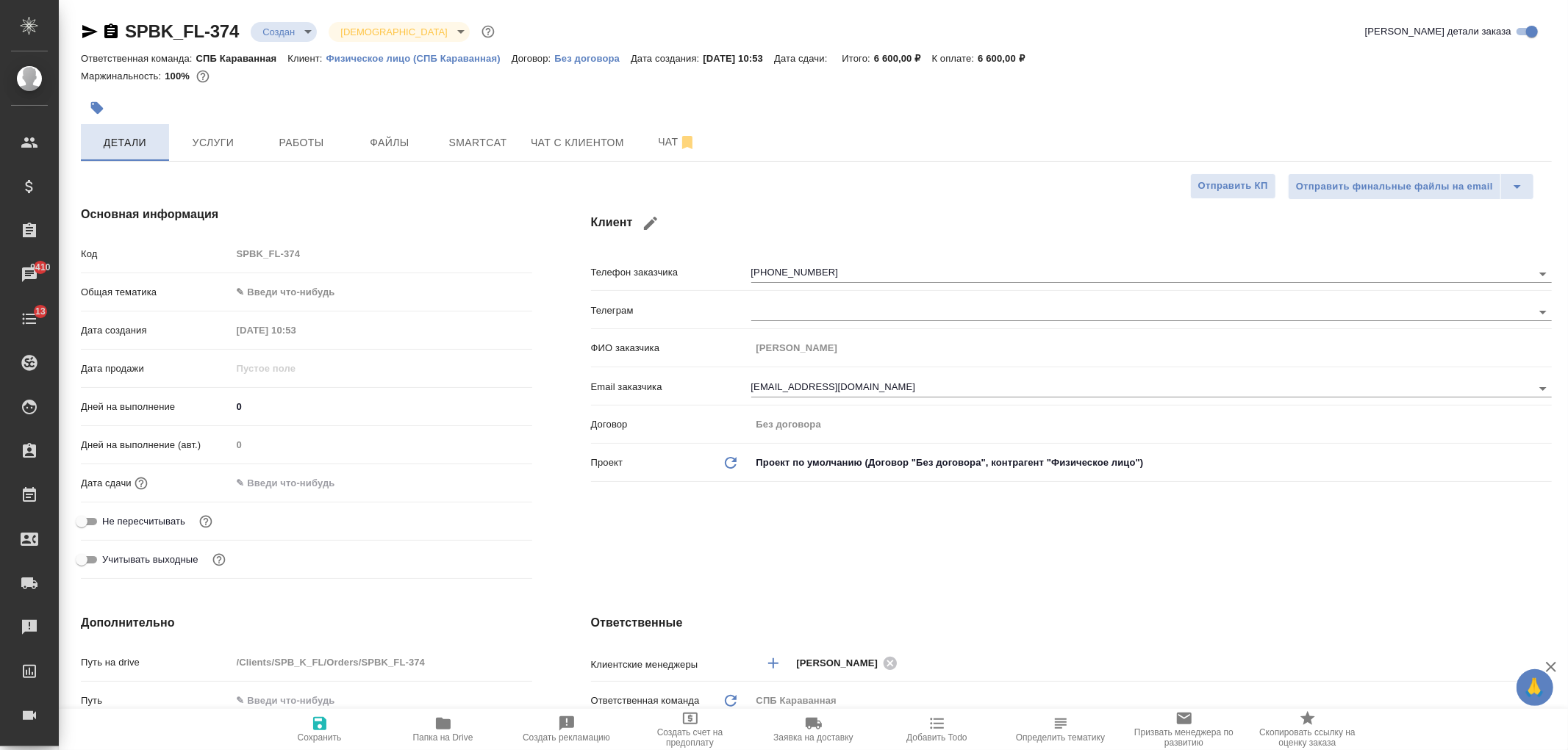
type textarea "x"
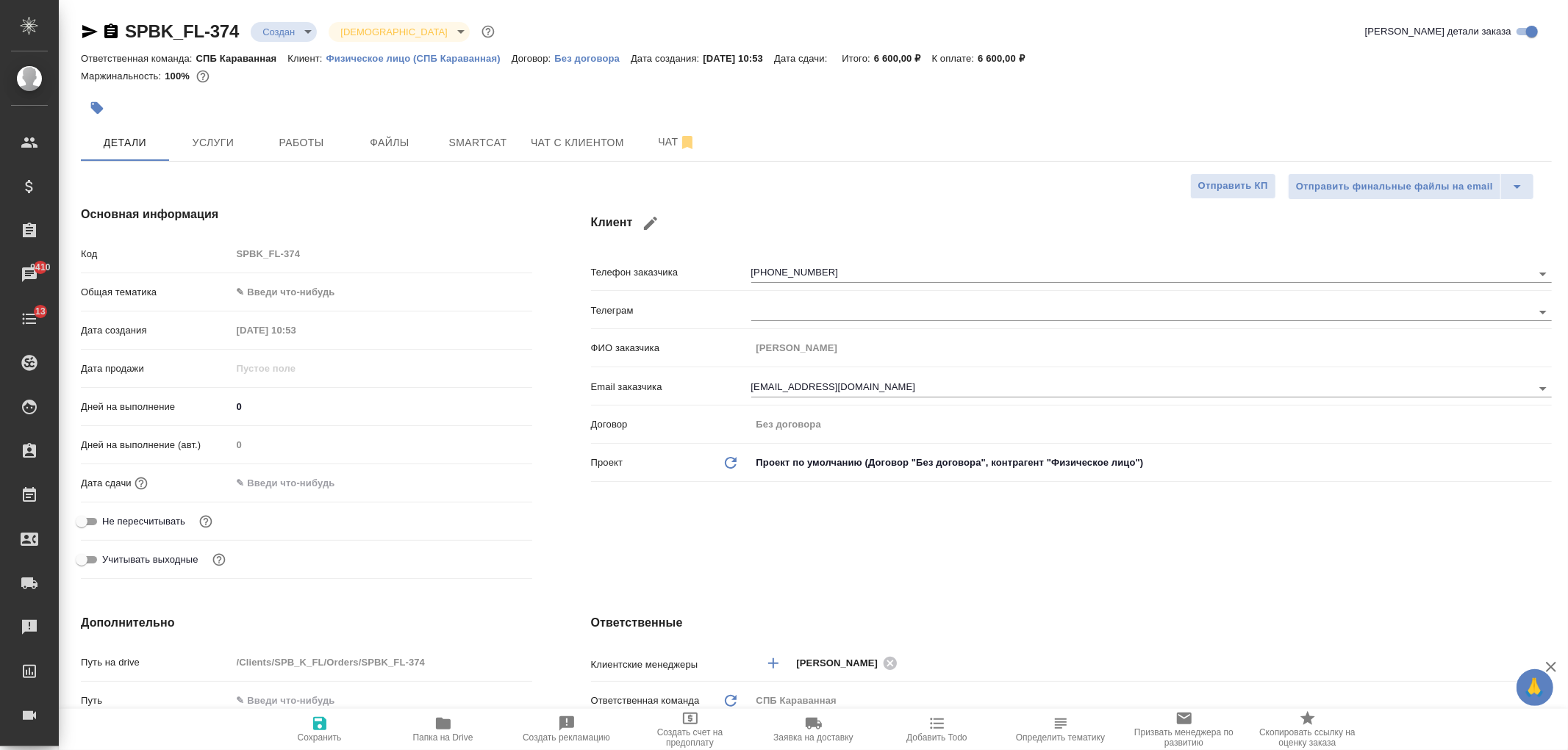
type textarea "x"
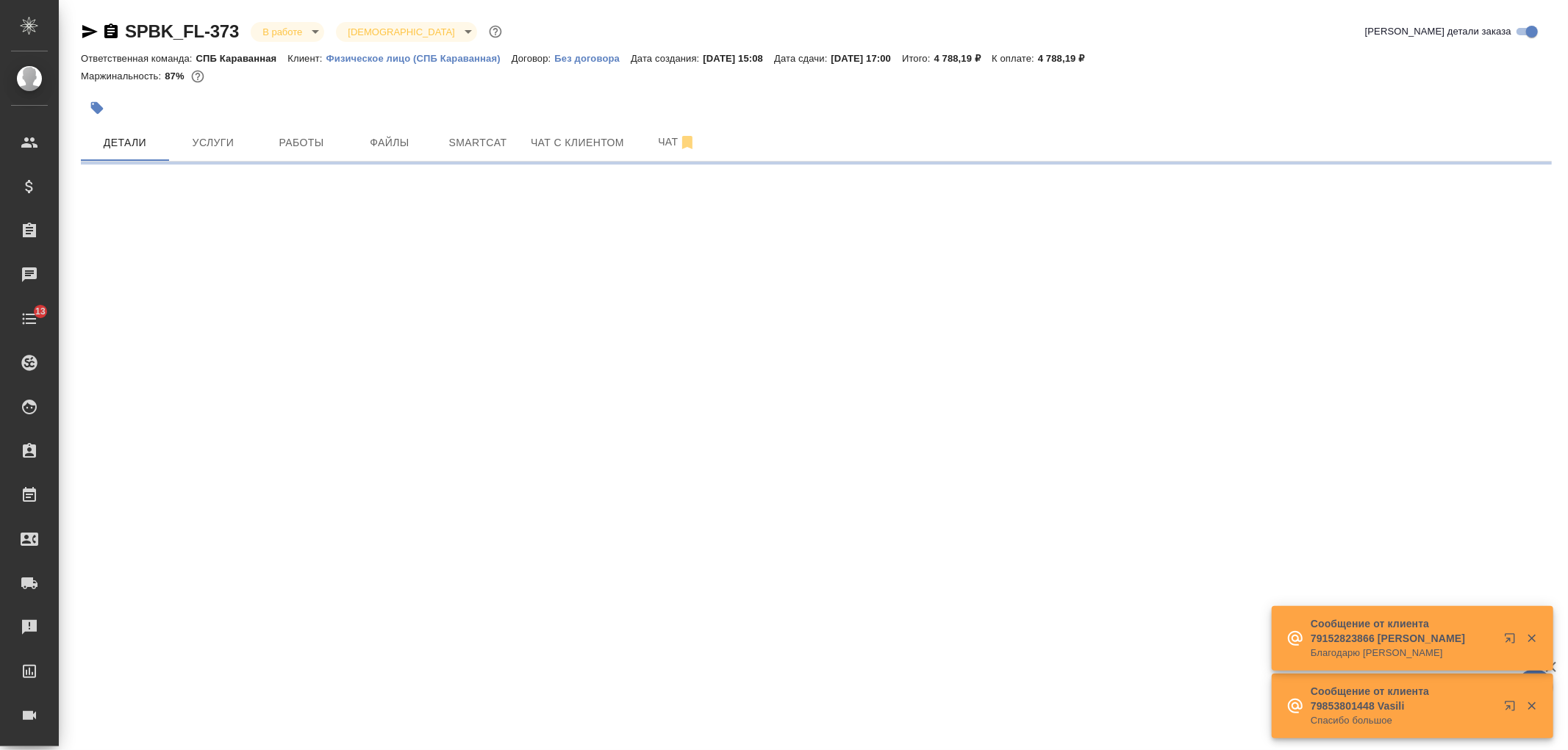
select select "RU"
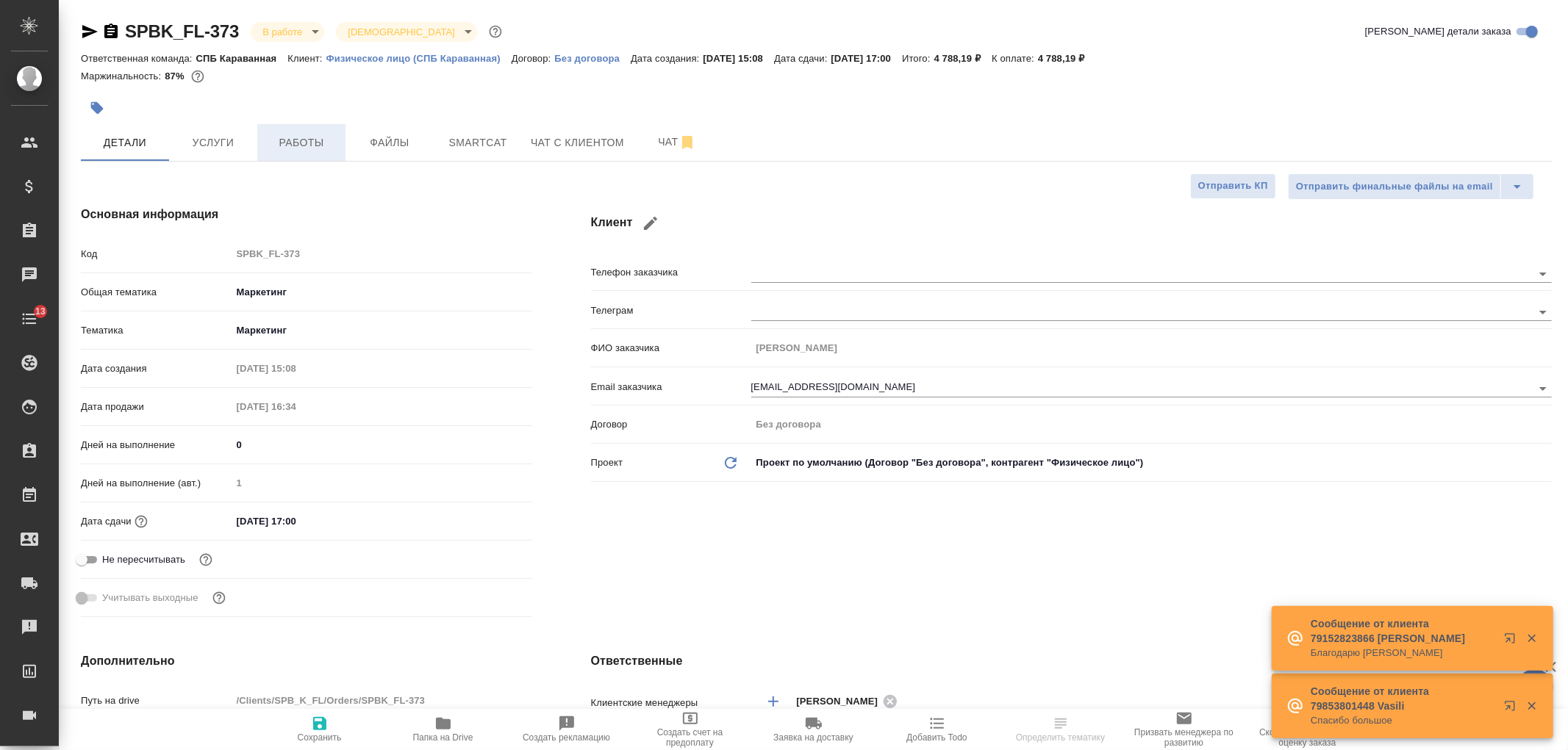
type textarea "x"
click at [220, 141] on span "Услуги" at bounding box center [213, 142] width 71 height 18
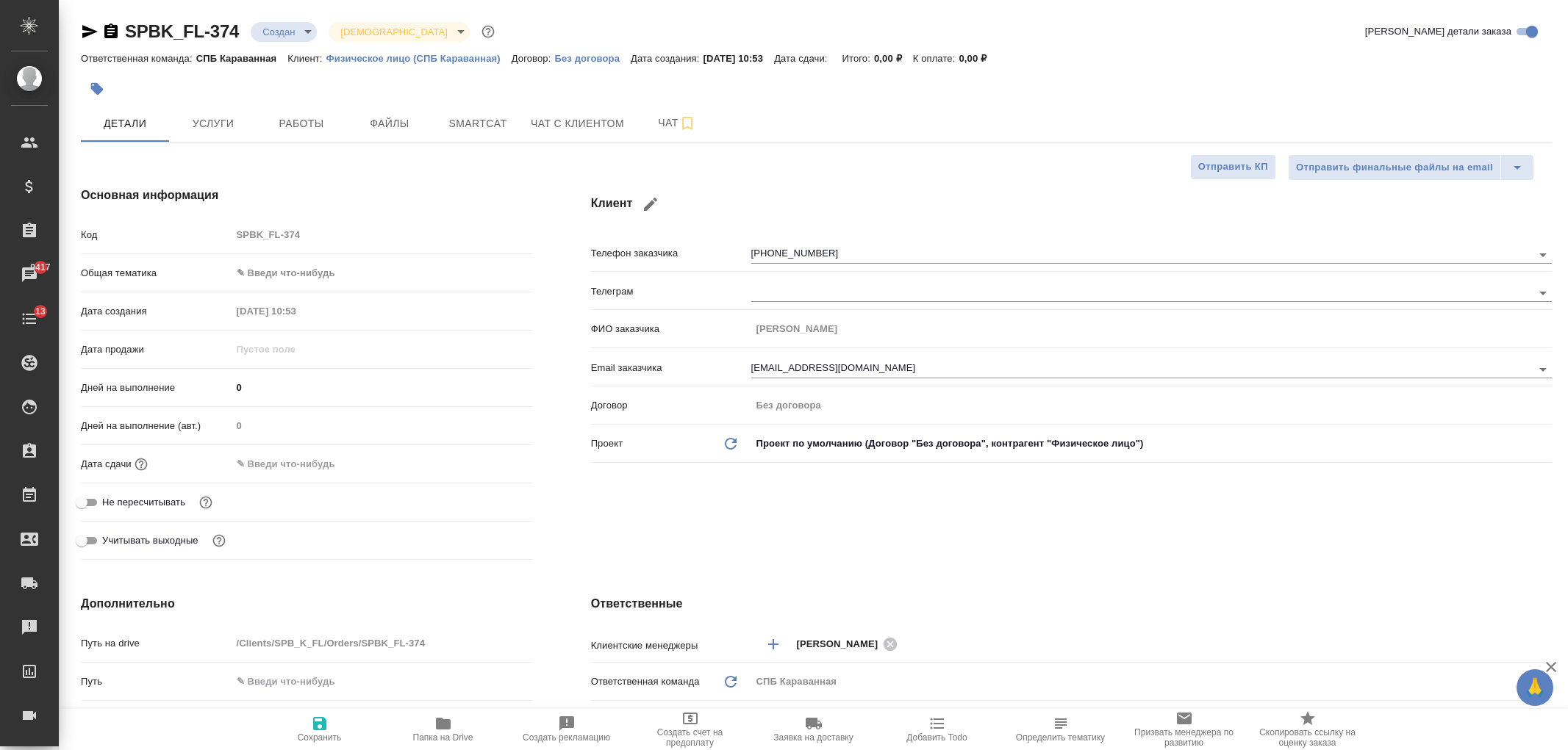
select select "RU"
click at [559, 126] on span "Чат с клиентом" at bounding box center [577, 123] width 93 height 18
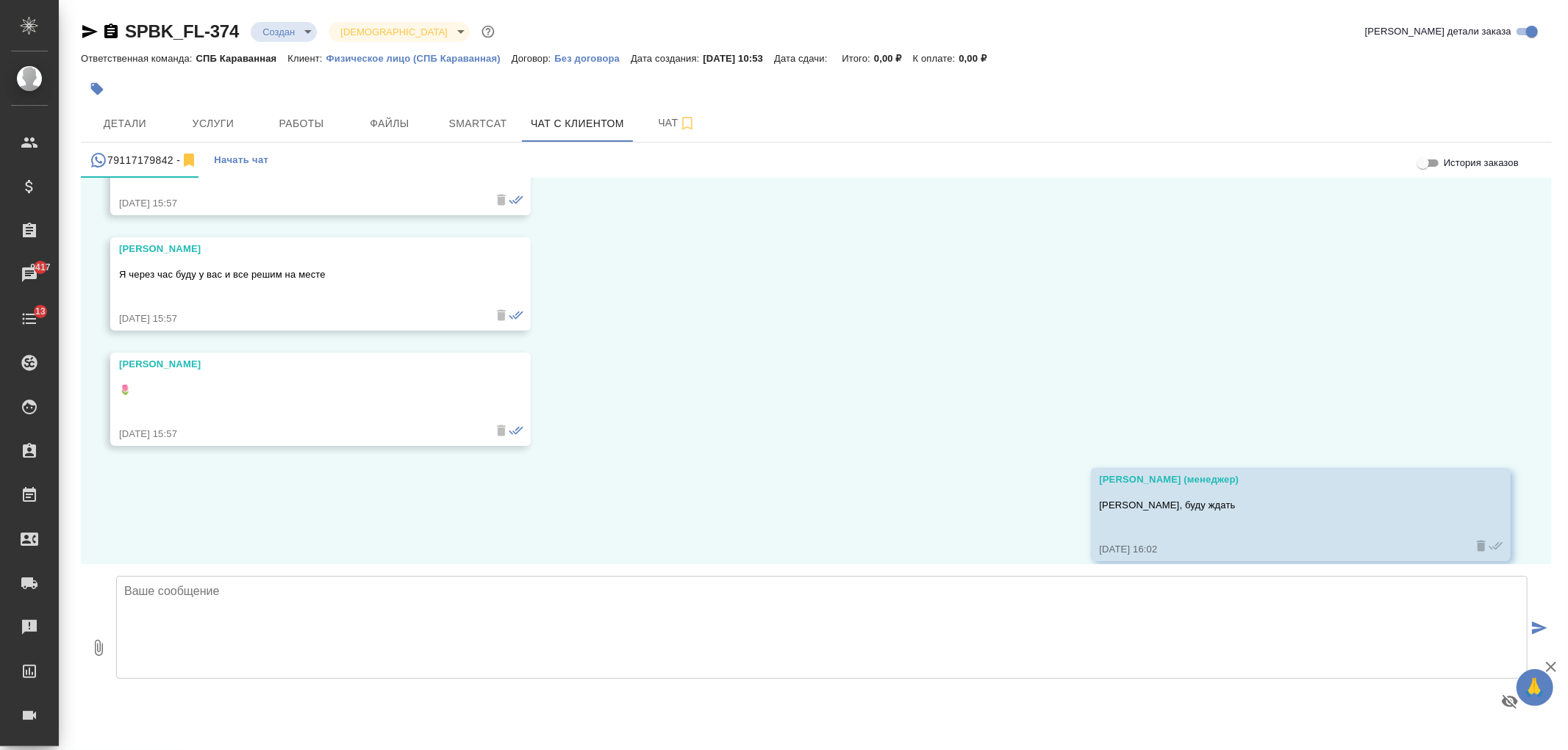
scroll to position [4804, 0]
click at [133, 106] on button "Детали" at bounding box center [124, 123] width 88 height 36
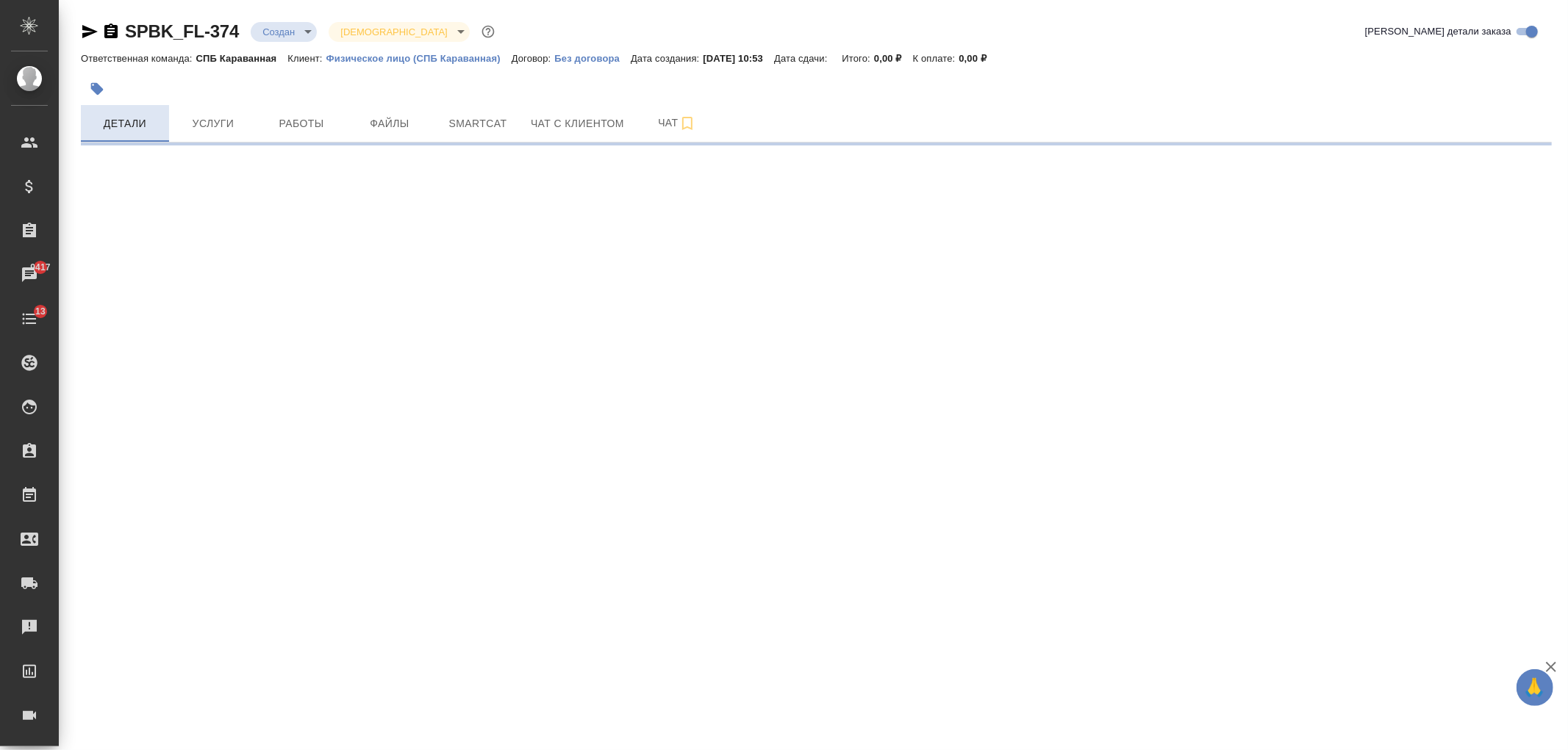
select select "RU"
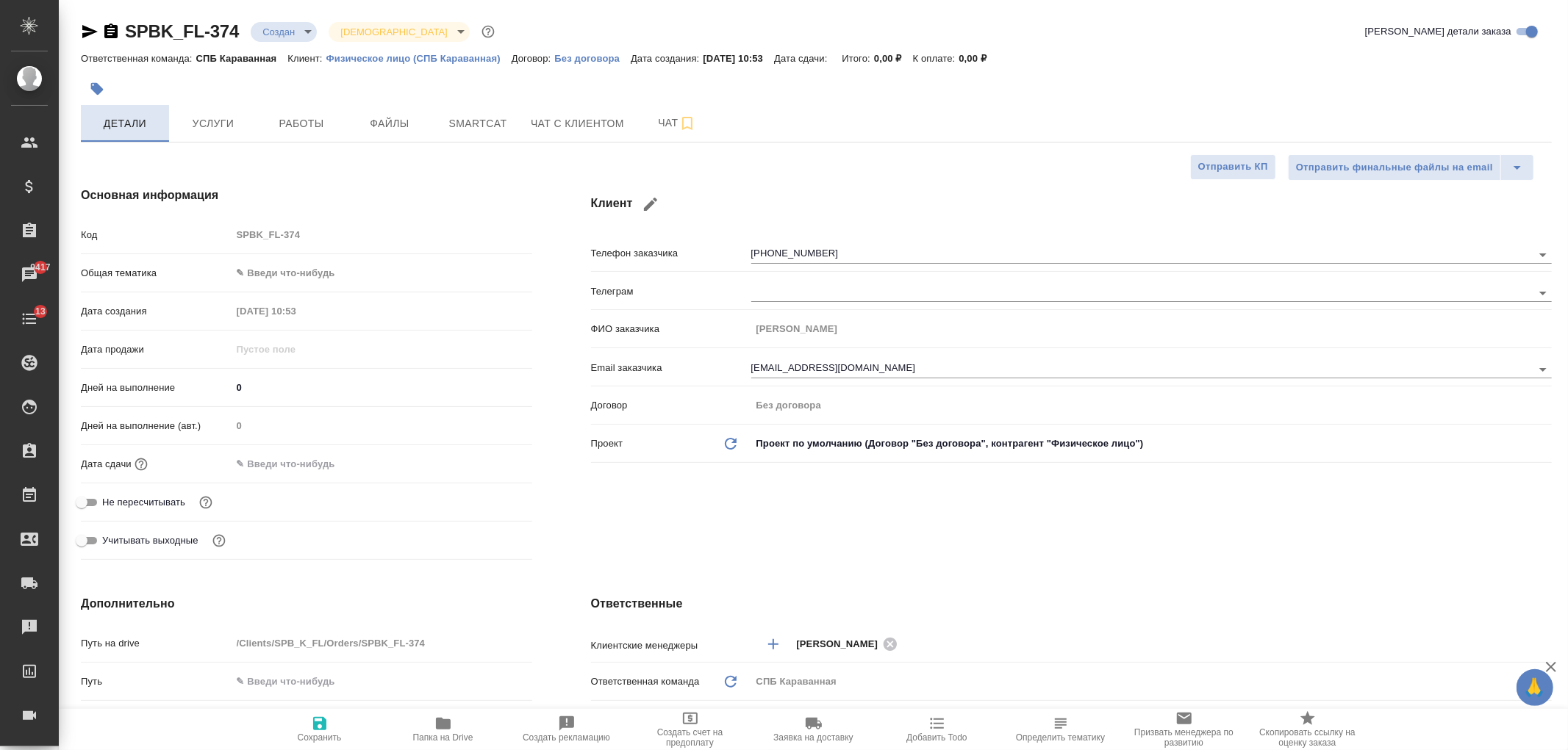
type textarea "x"
click at [284, 272] on body "🙏 .cls-1 fill:#fff; AWATERA Ivanova Arina Клиенты Спецификации Заказы 9417 Чаты…" at bounding box center [784, 375] width 1568 height 750
click at [346, 424] on li "Юридическая/Финансовая" at bounding box center [379, 414] width 298 height 24
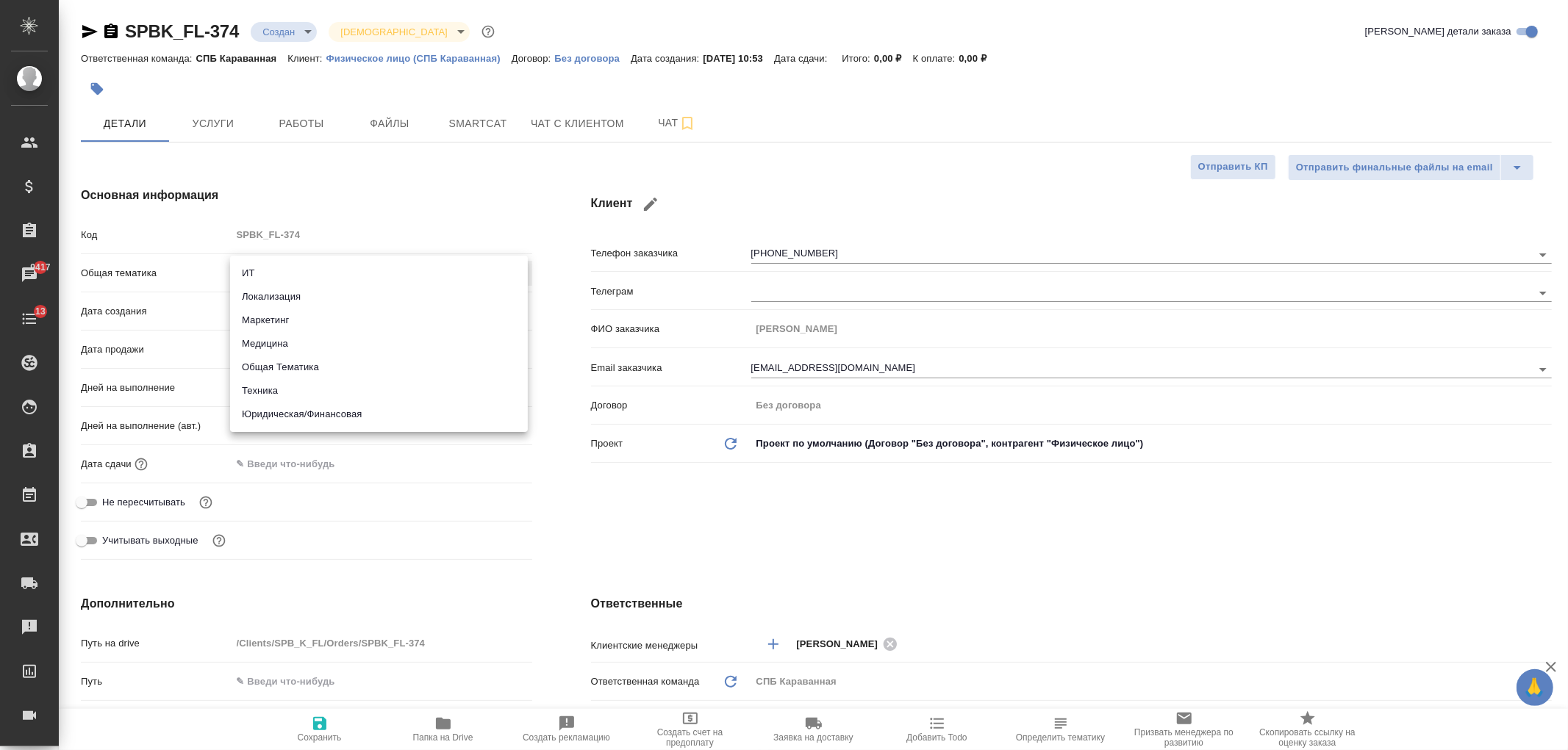
type input "yr-fn"
type textarea "x"
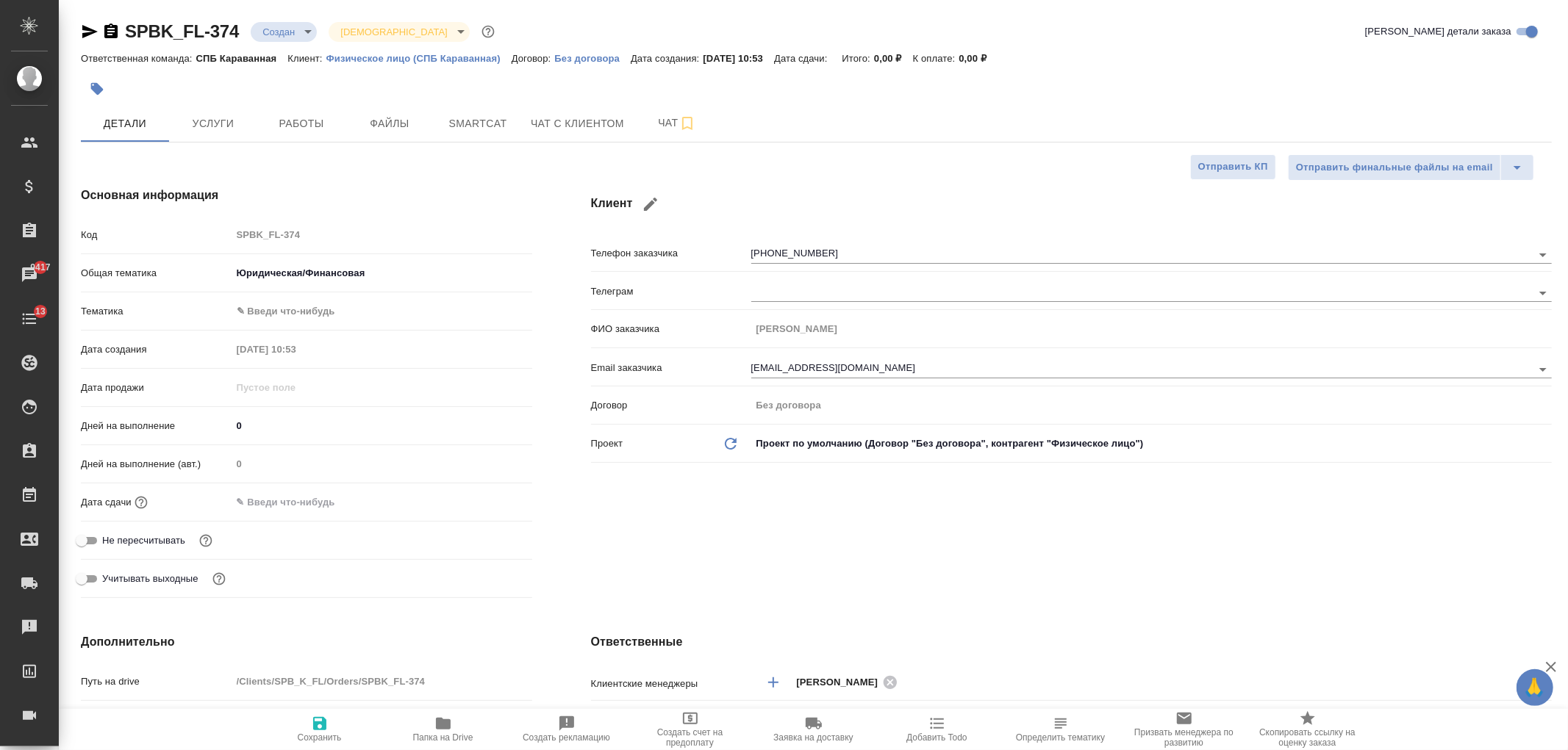
click at [273, 296] on div "Общая тематика Юридическая/Финансовая yr-fn" at bounding box center [306, 279] width 451 height 38
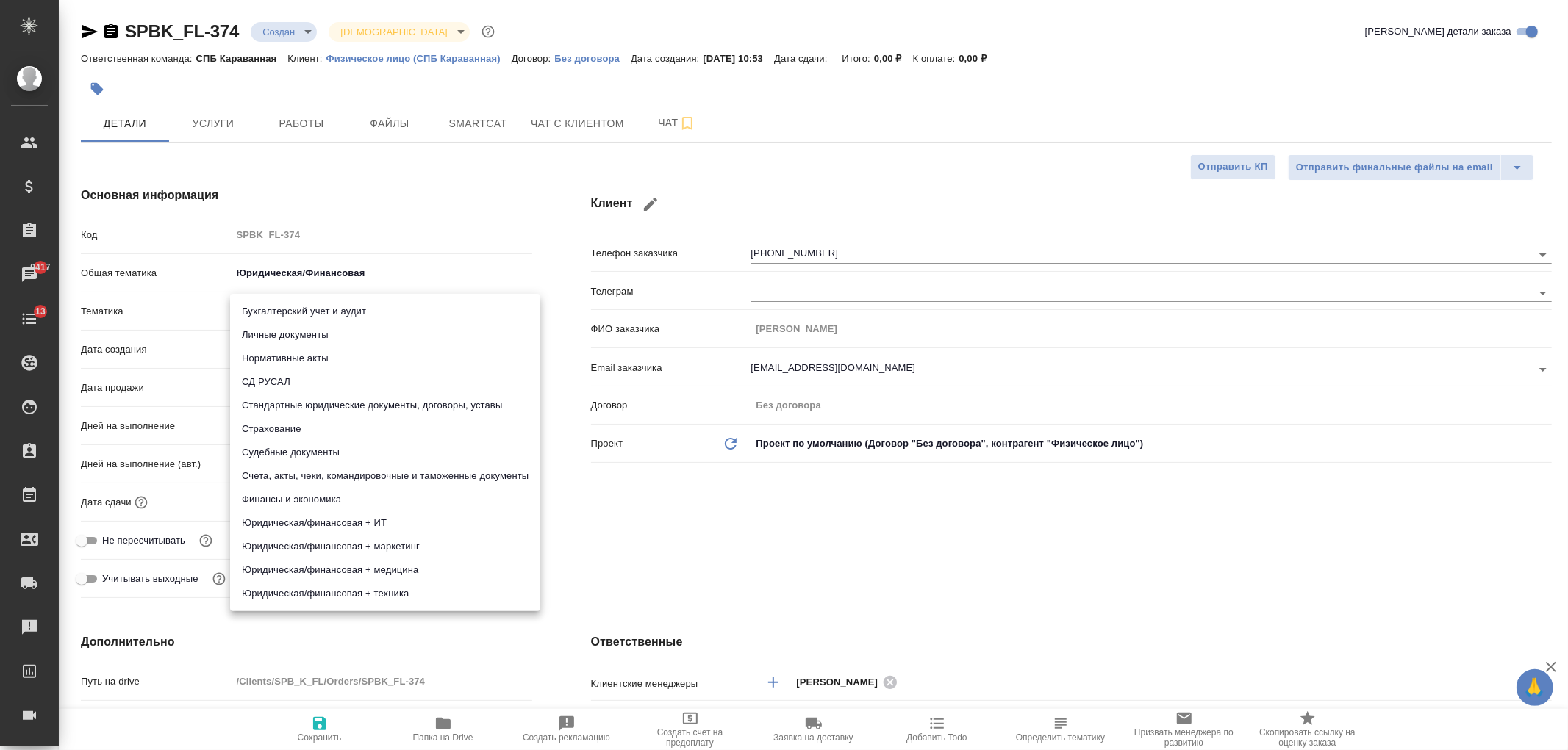
click at [288, 309] on body "🙏 .cls-1 fill:#fff; AWATERA Ivanova Arina Клиенты Спецификации Заказы 9417 Чаты…" at bounding box center [784, 375] width 1568 height 750
click at [325, 338] on li "Личные документы" at bounding box center [386, 335] width 310 height 24
type textarea "x"
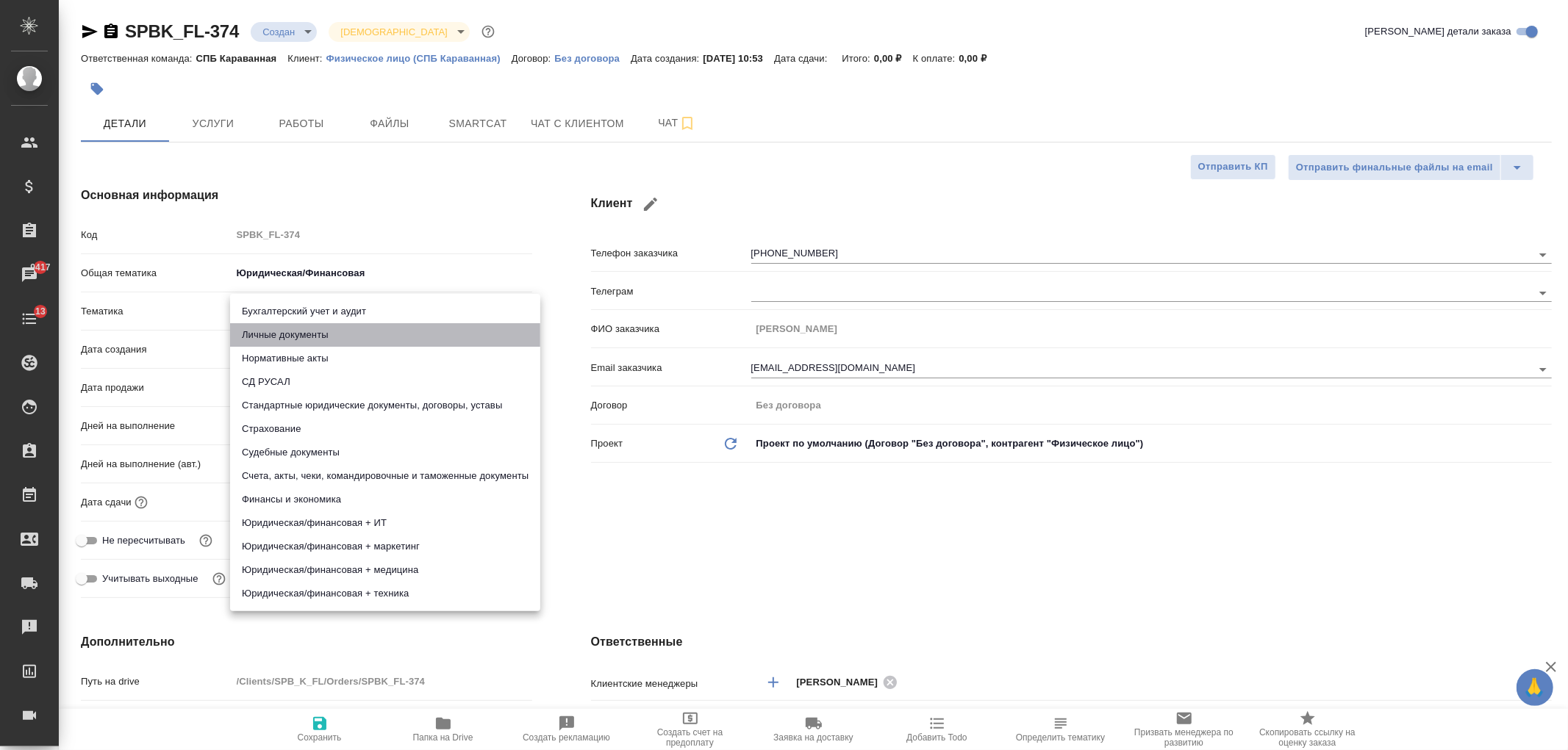
type input "5a8b8b956a9677013d343cfe"
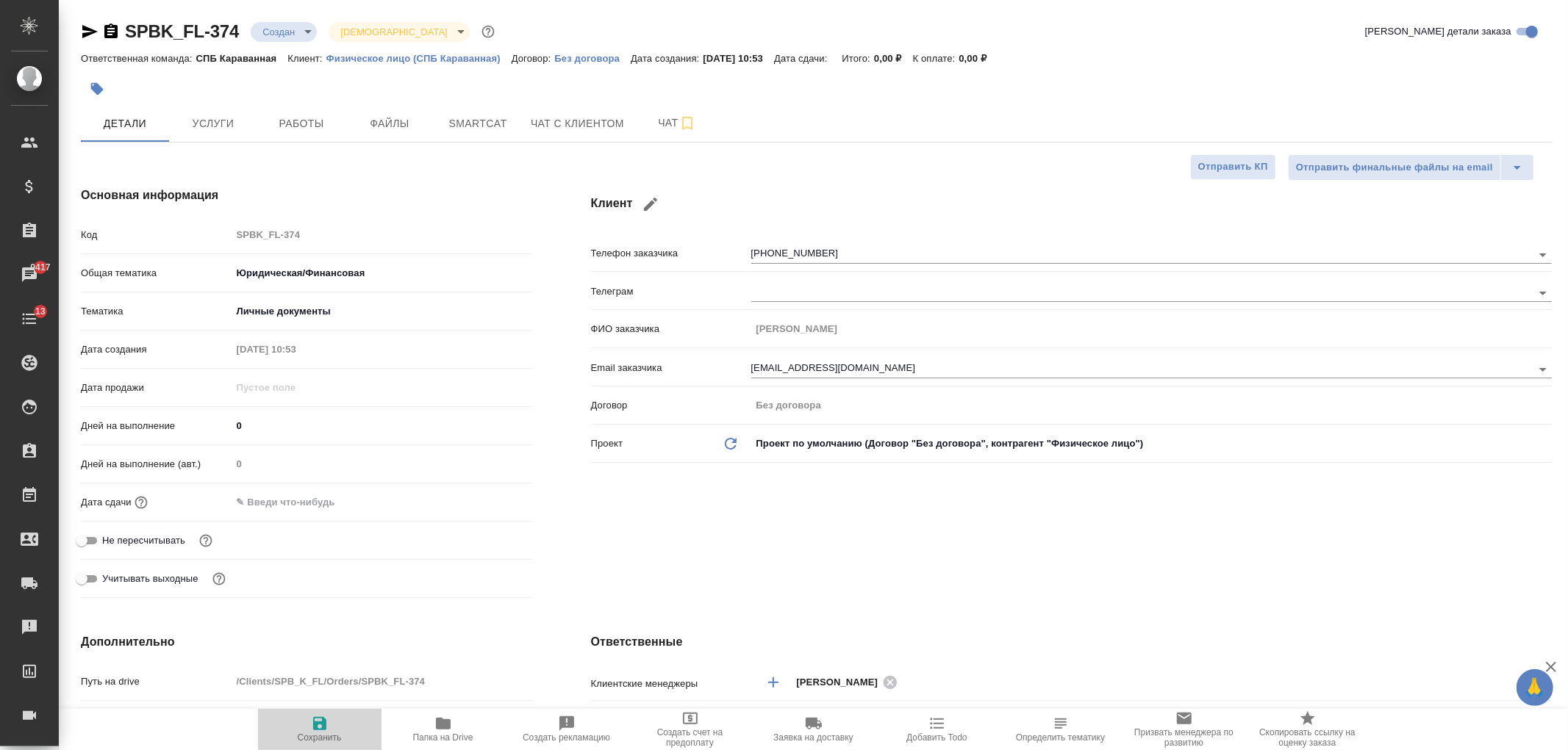
click at [328, 725] on icon "button" at bounding box center [319, 723] width 17 height 17
type textarea "x"
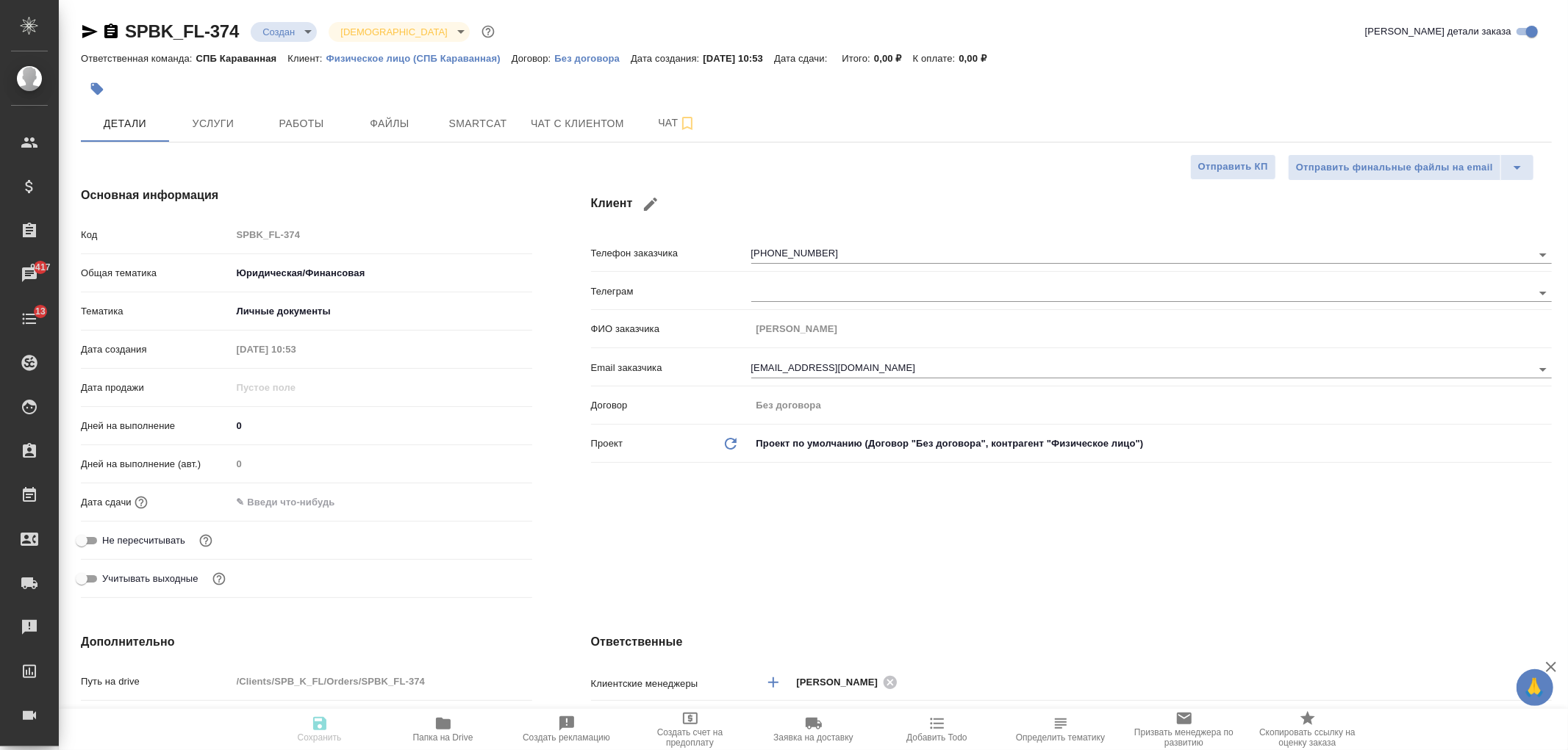
type textarea "x"
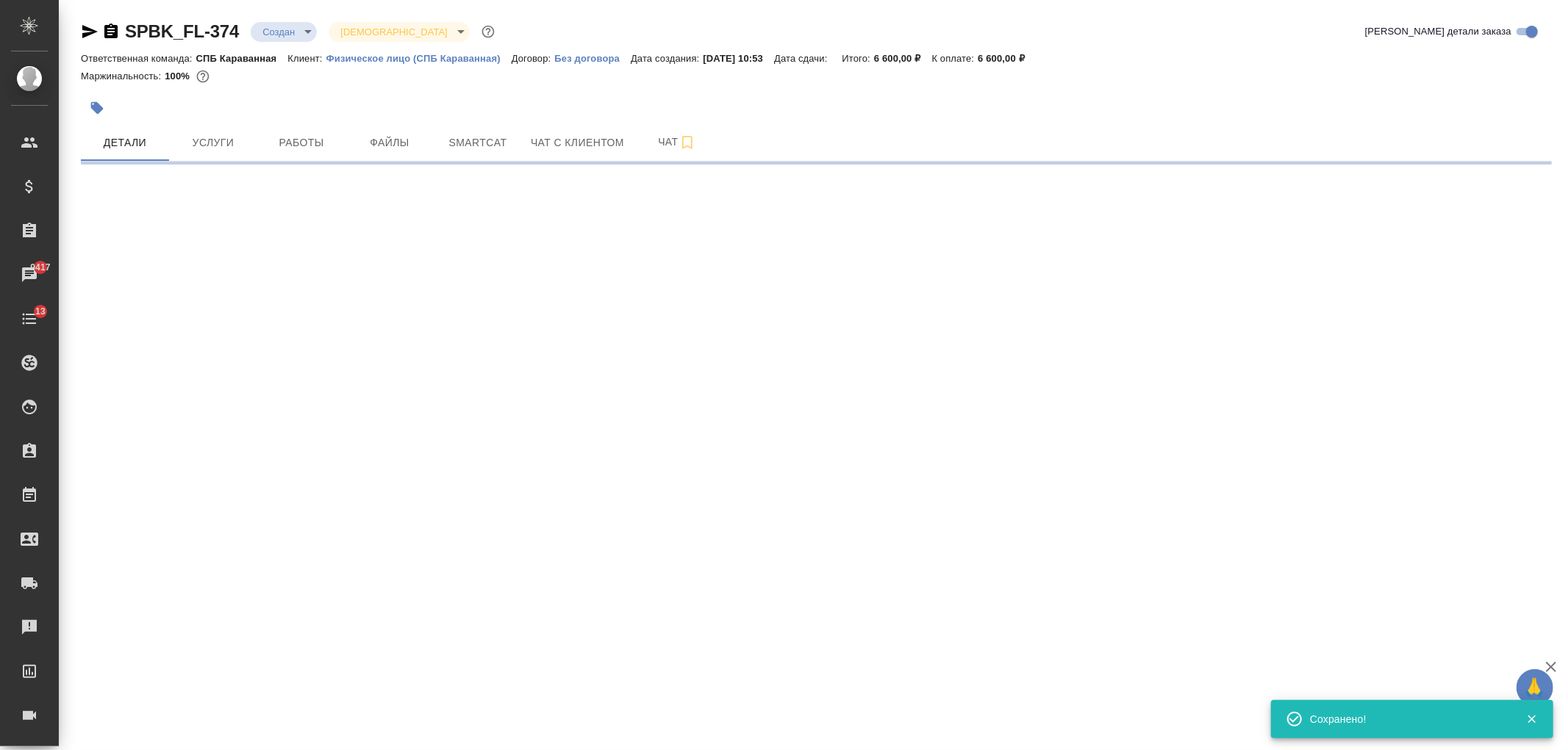
select select "RU"
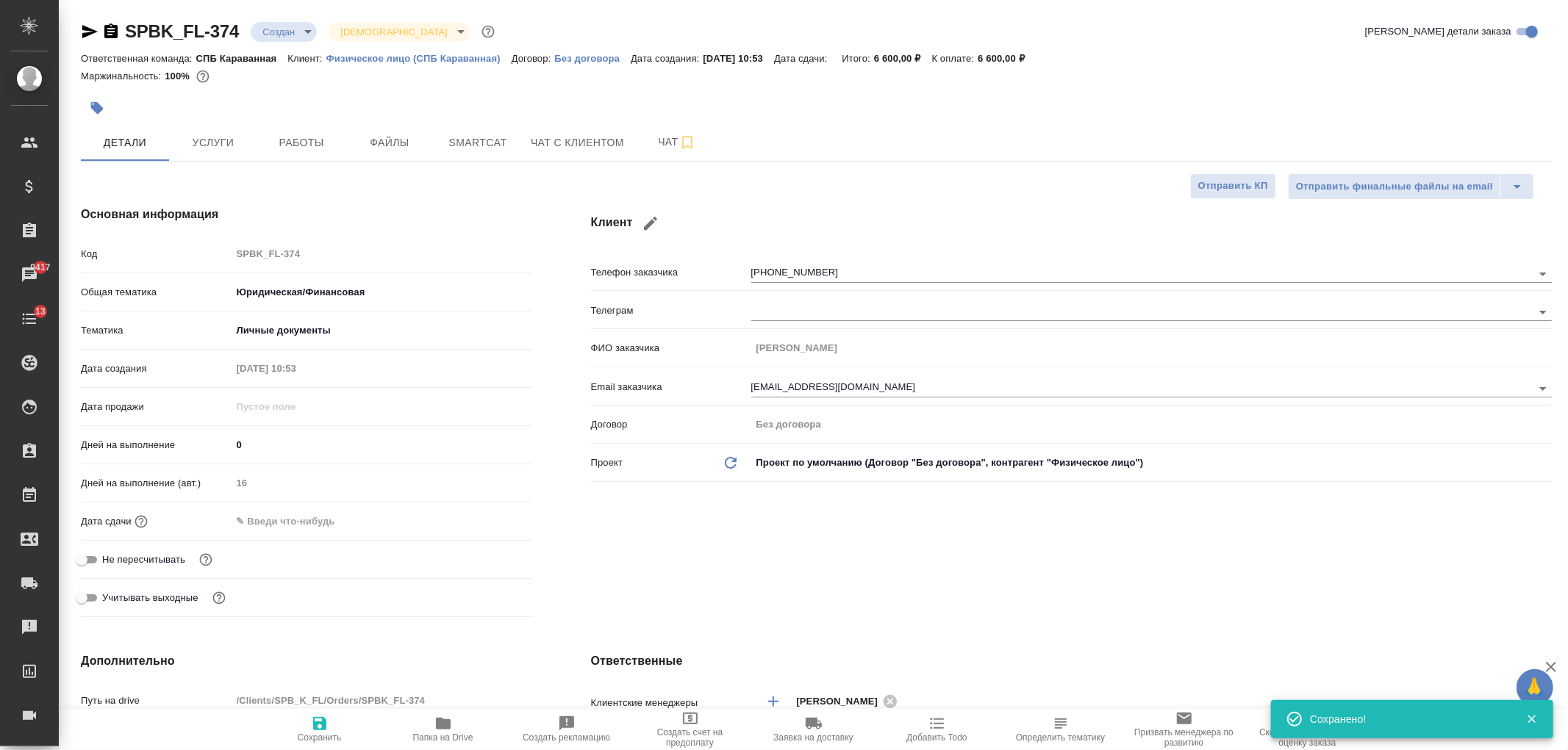
type textarea "x"
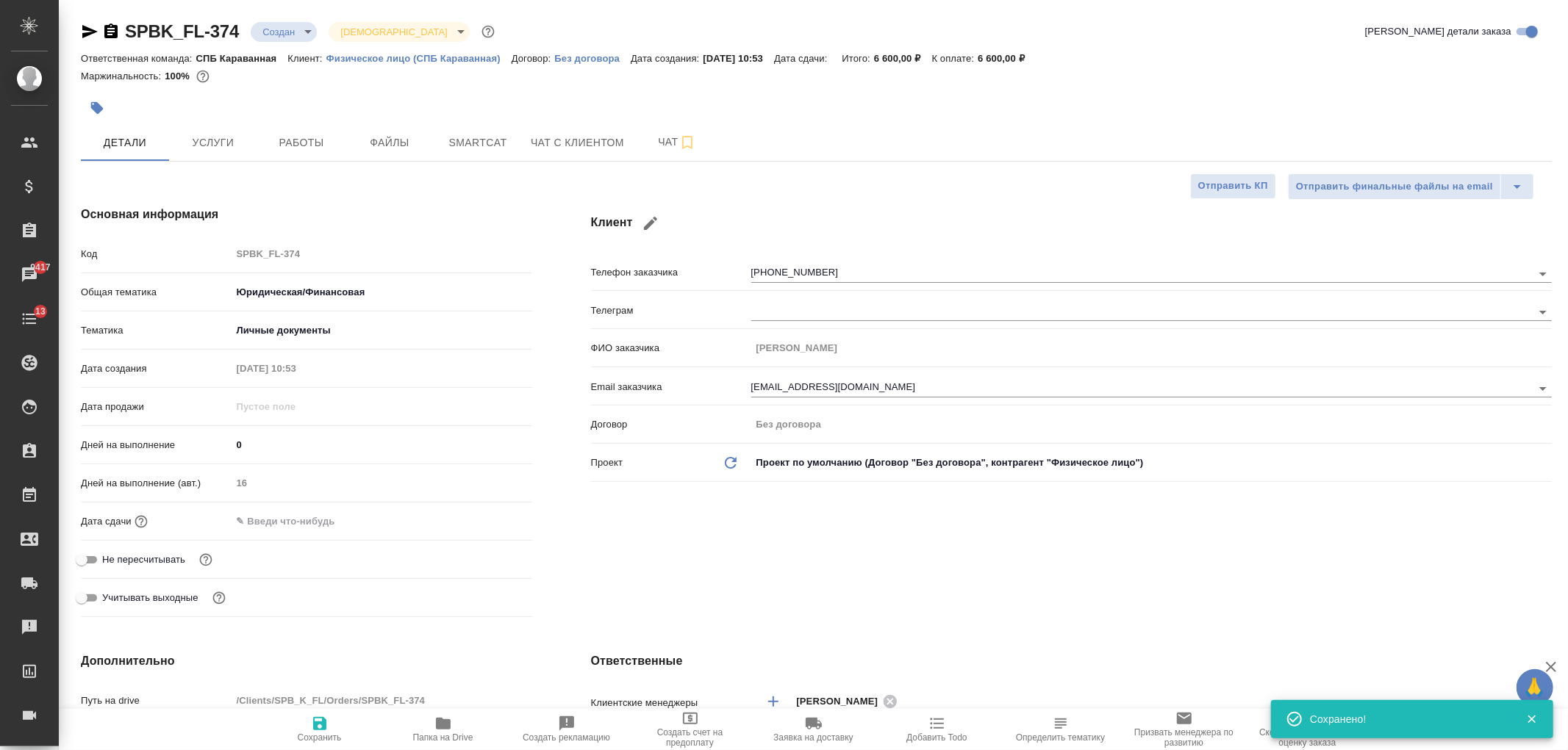
type textarea "x"
click at [542, 149] on span "Чат с клиентом" at bounding box center [577, 142] width 93 height 18
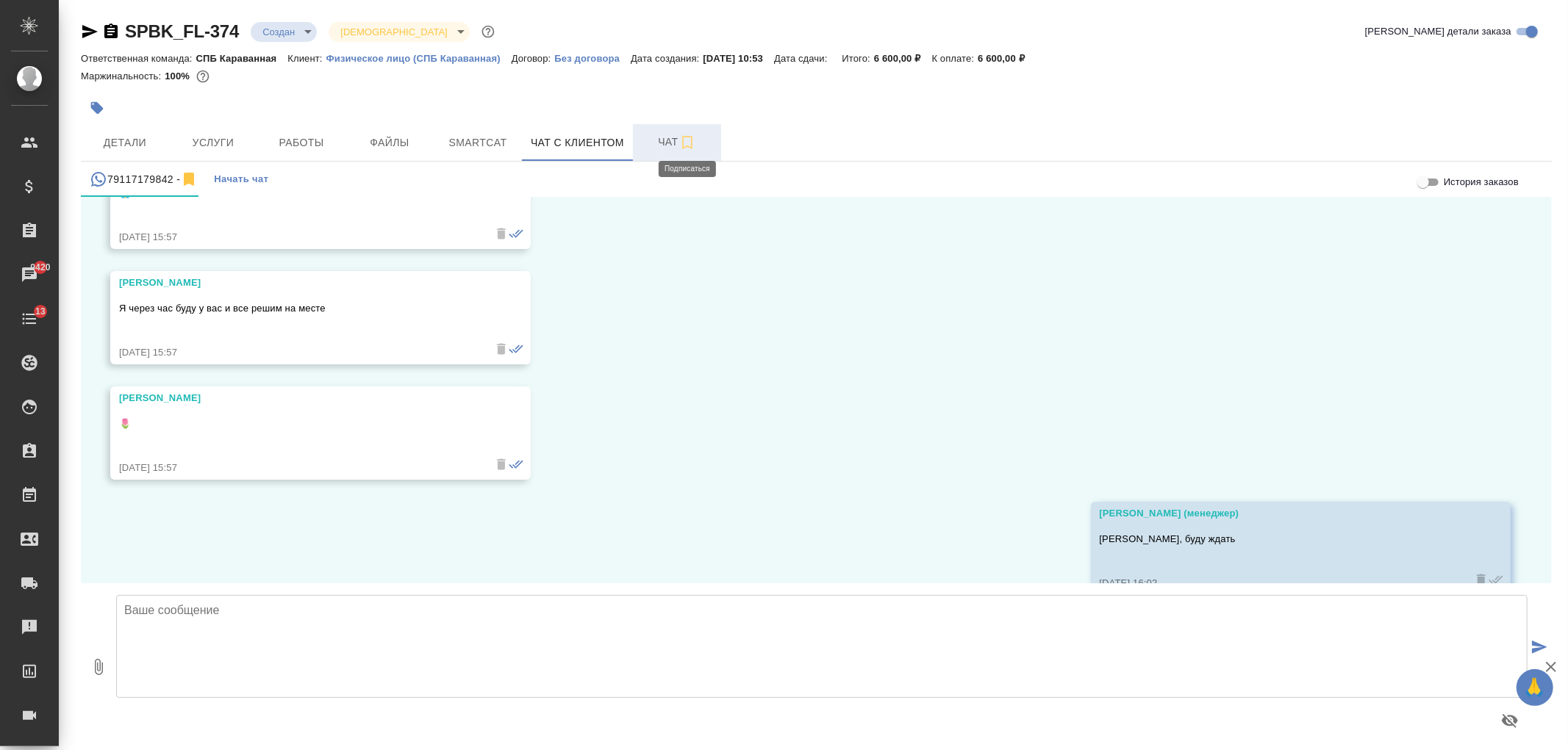
scroll to position [4804, 0]
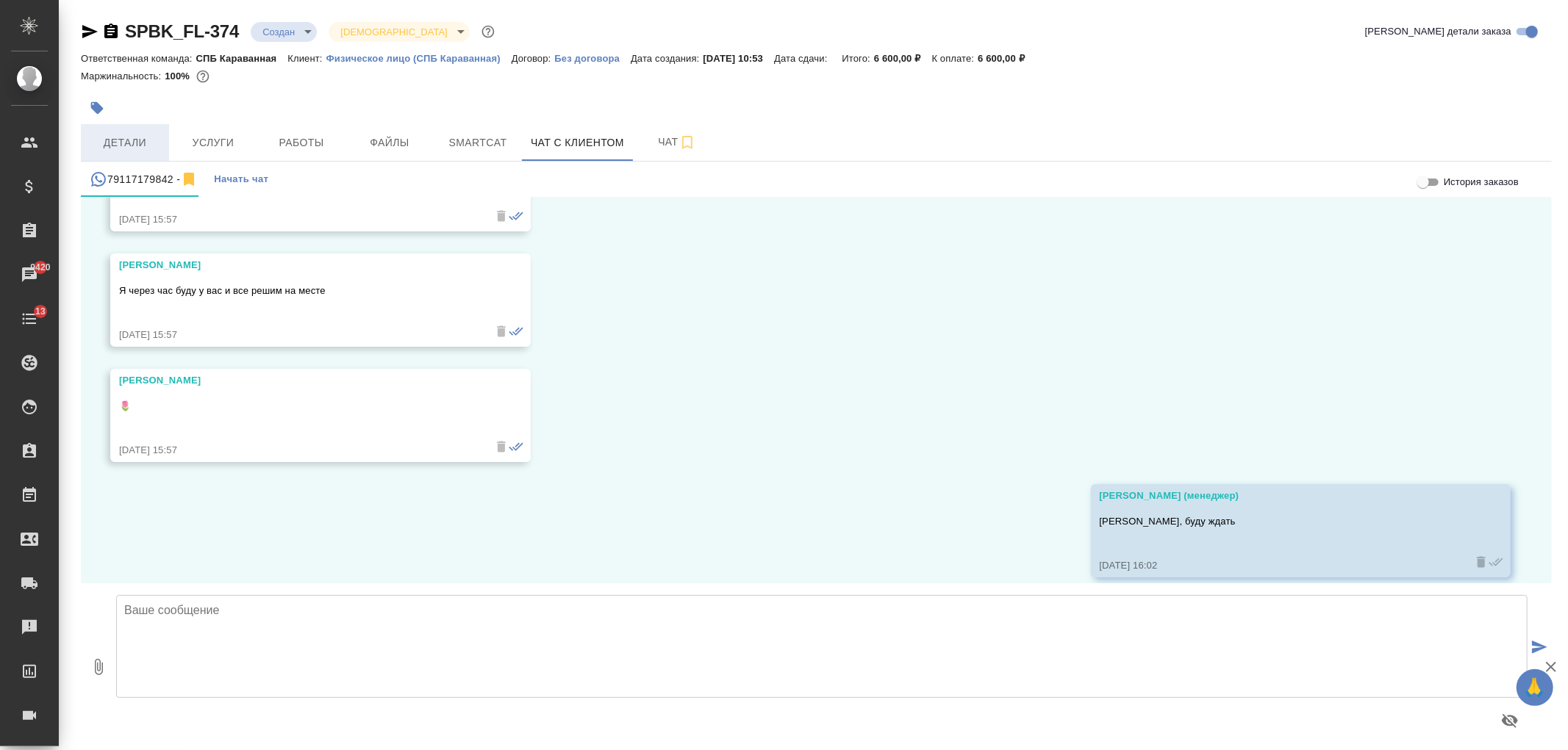
click at [106, 144] on span "Детали" at bounding box center [125, 142] width 71 height 18
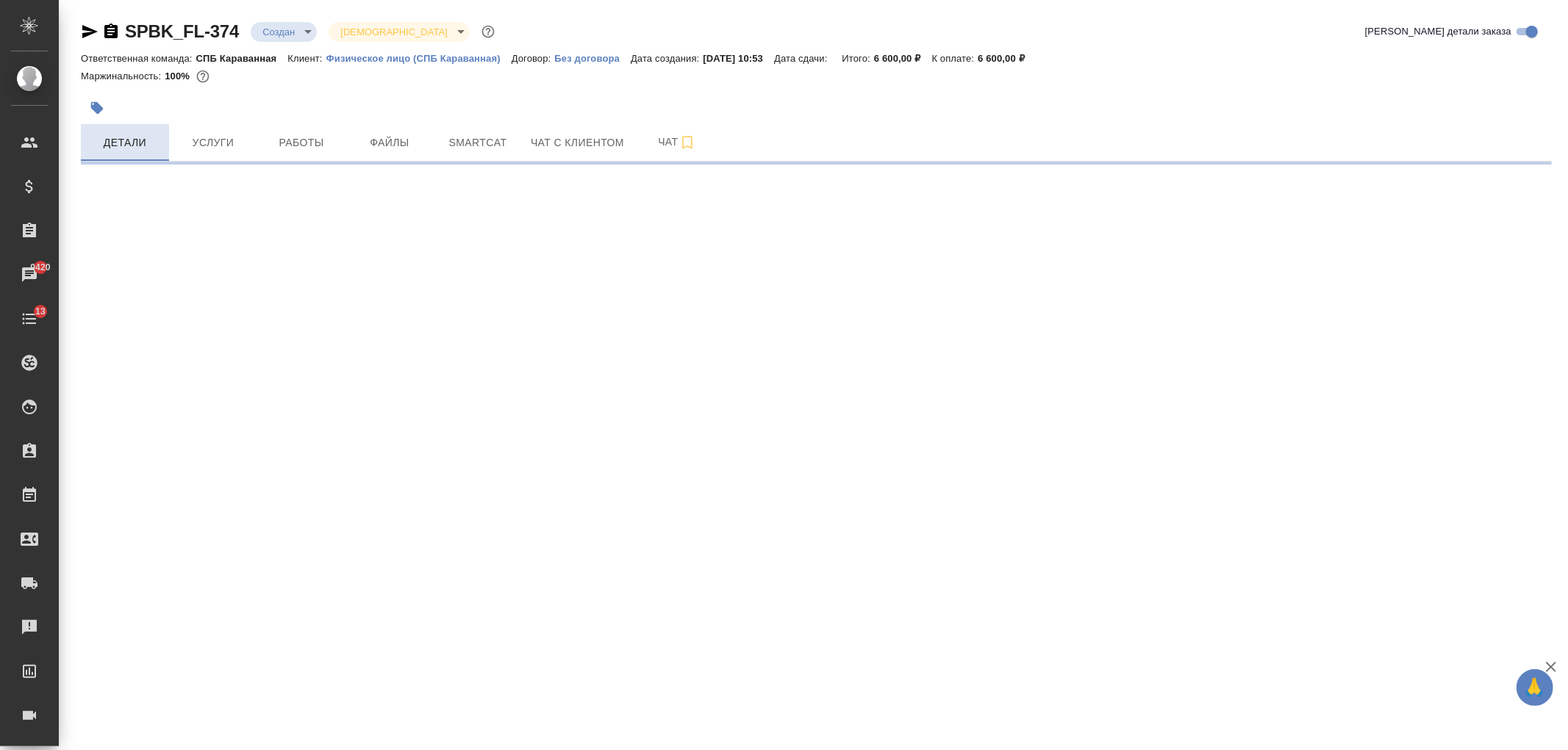
select select "RU"
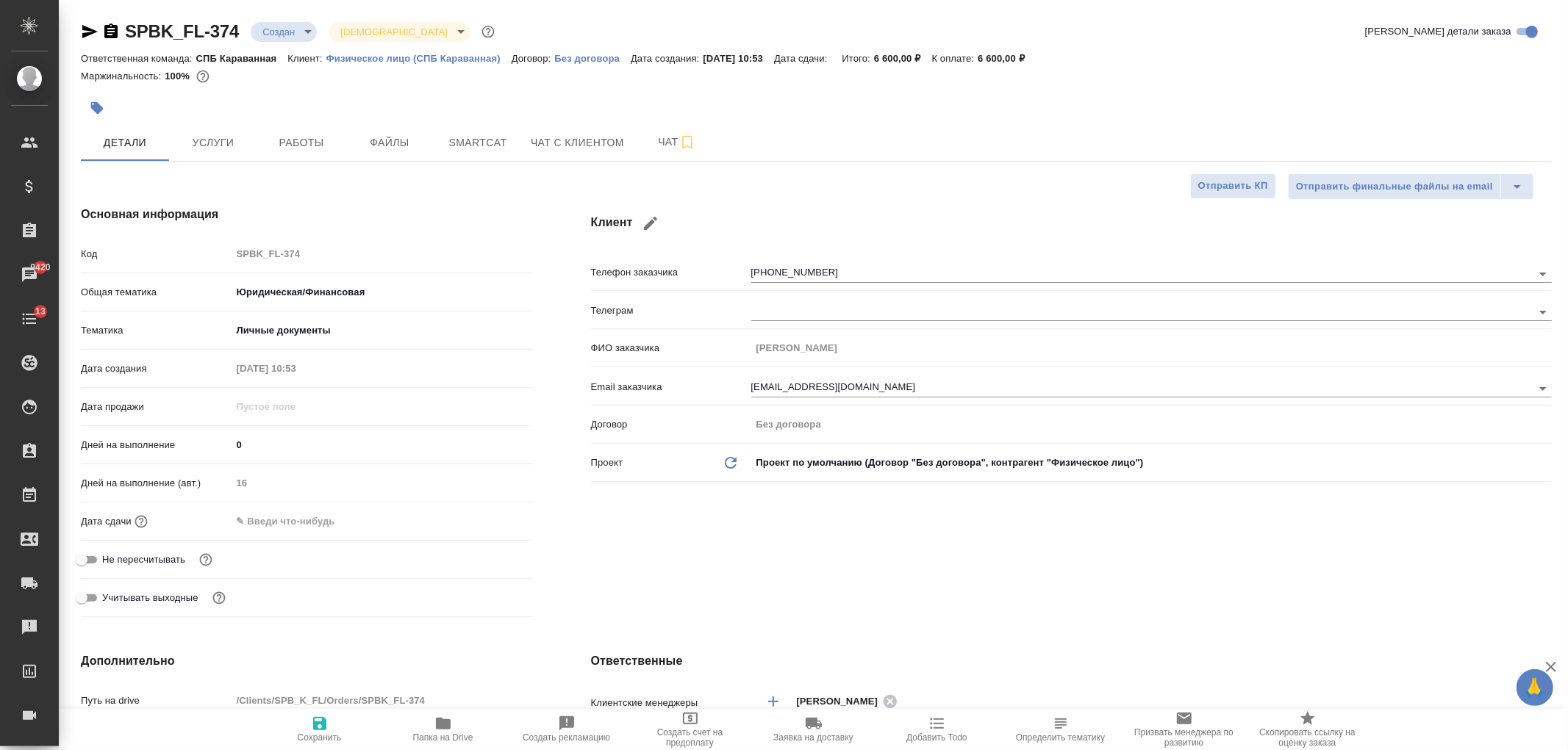
type textarea "x"
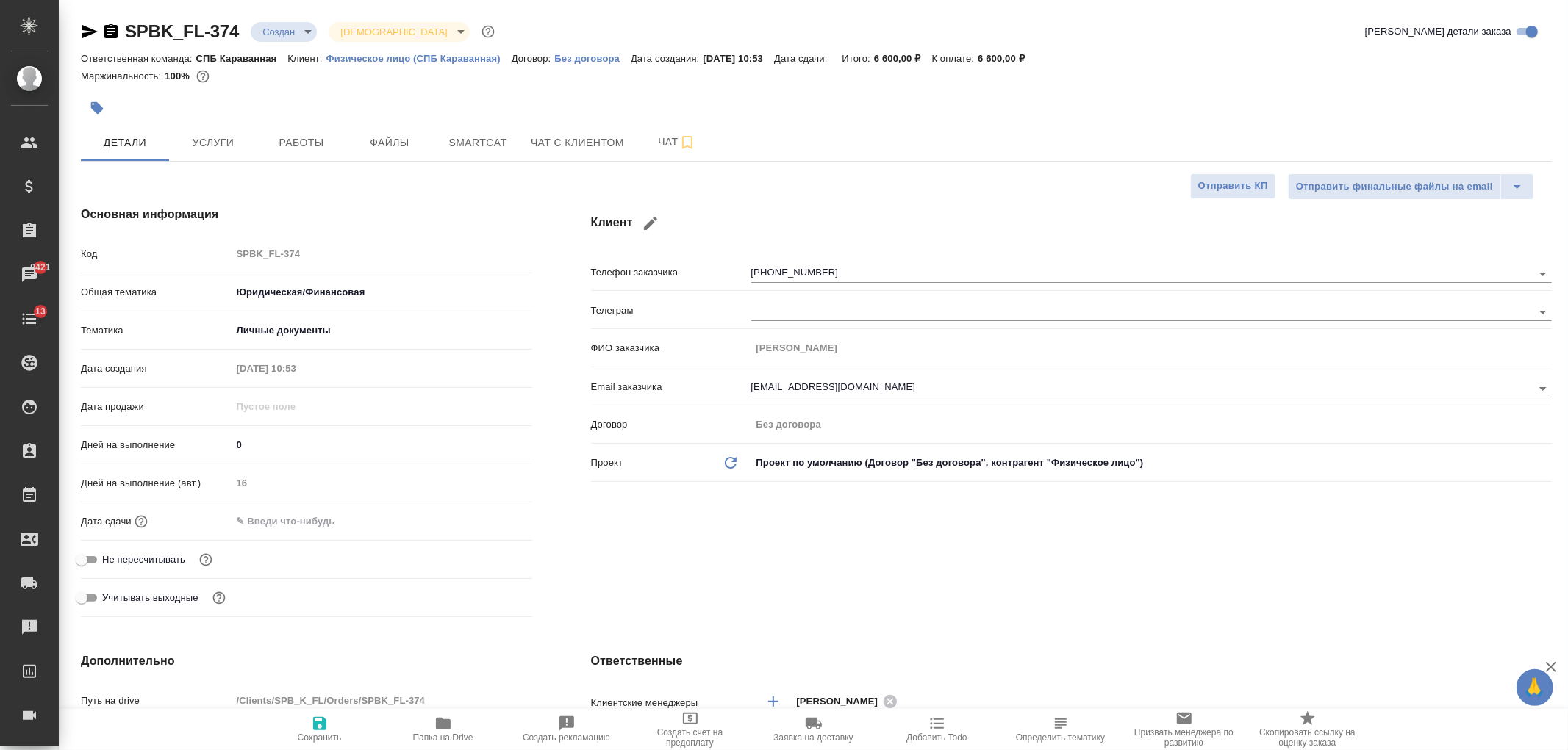
type textarea "x"
click at [556, 159] on button "Чат с клиентом" at bounding box center [577, 142] width 111 height 36
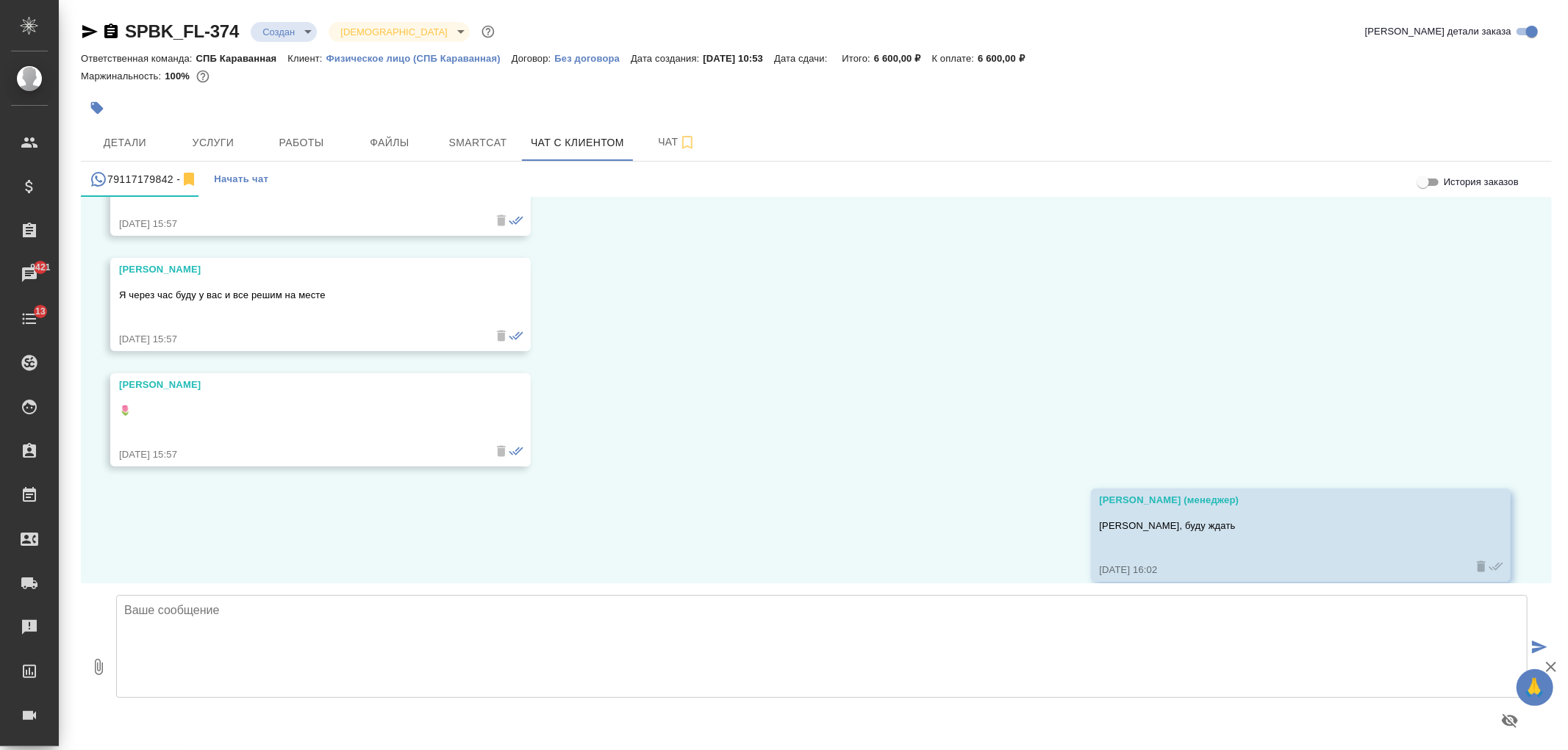
scroll to position [4804, 0]
click at [671, 645] on textarea at bounding box center [821, 646] width 1411 height 102
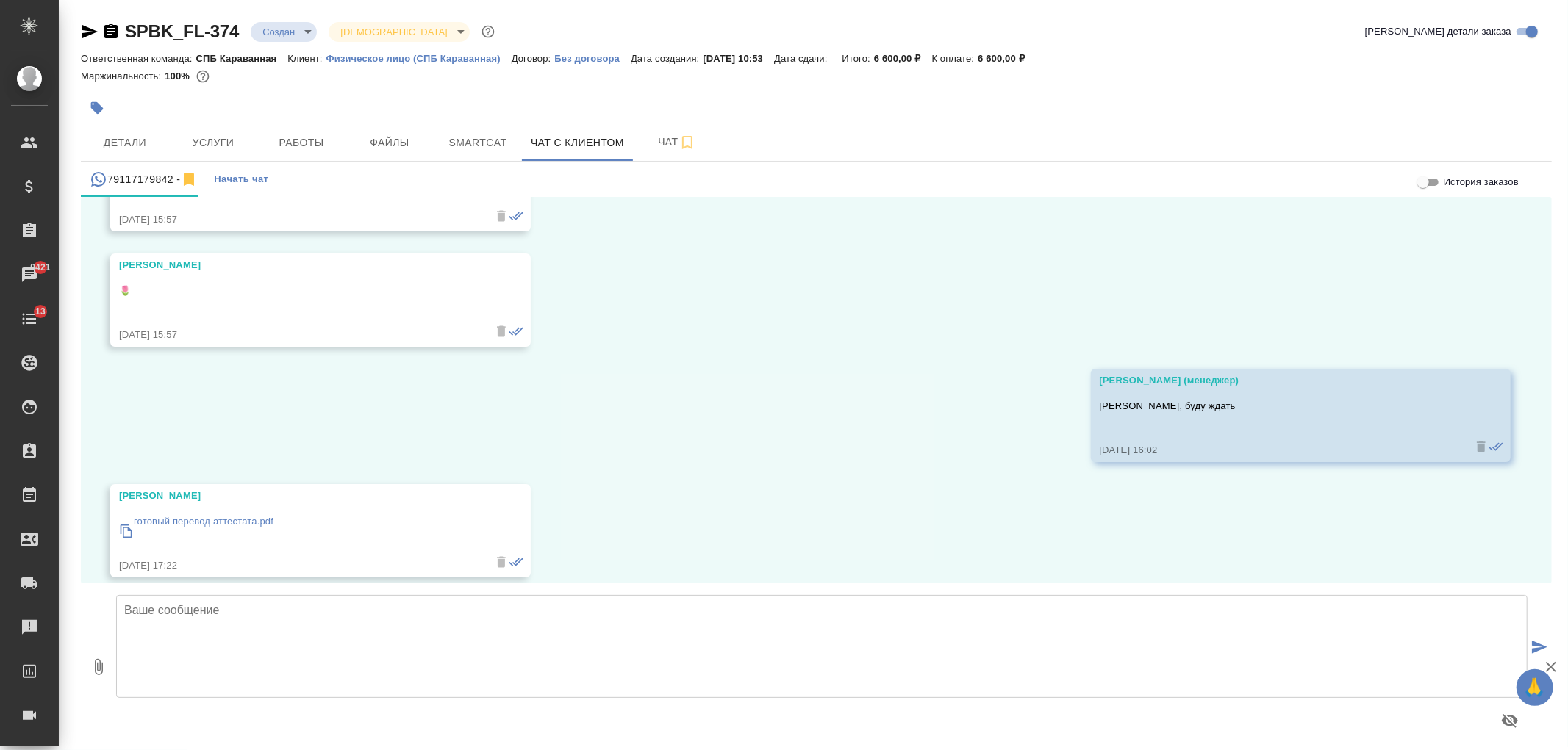
click at [219, 514] on p "готовый перевод аттестата.pdf" at bounding box center [203, 521] width 140 height 15
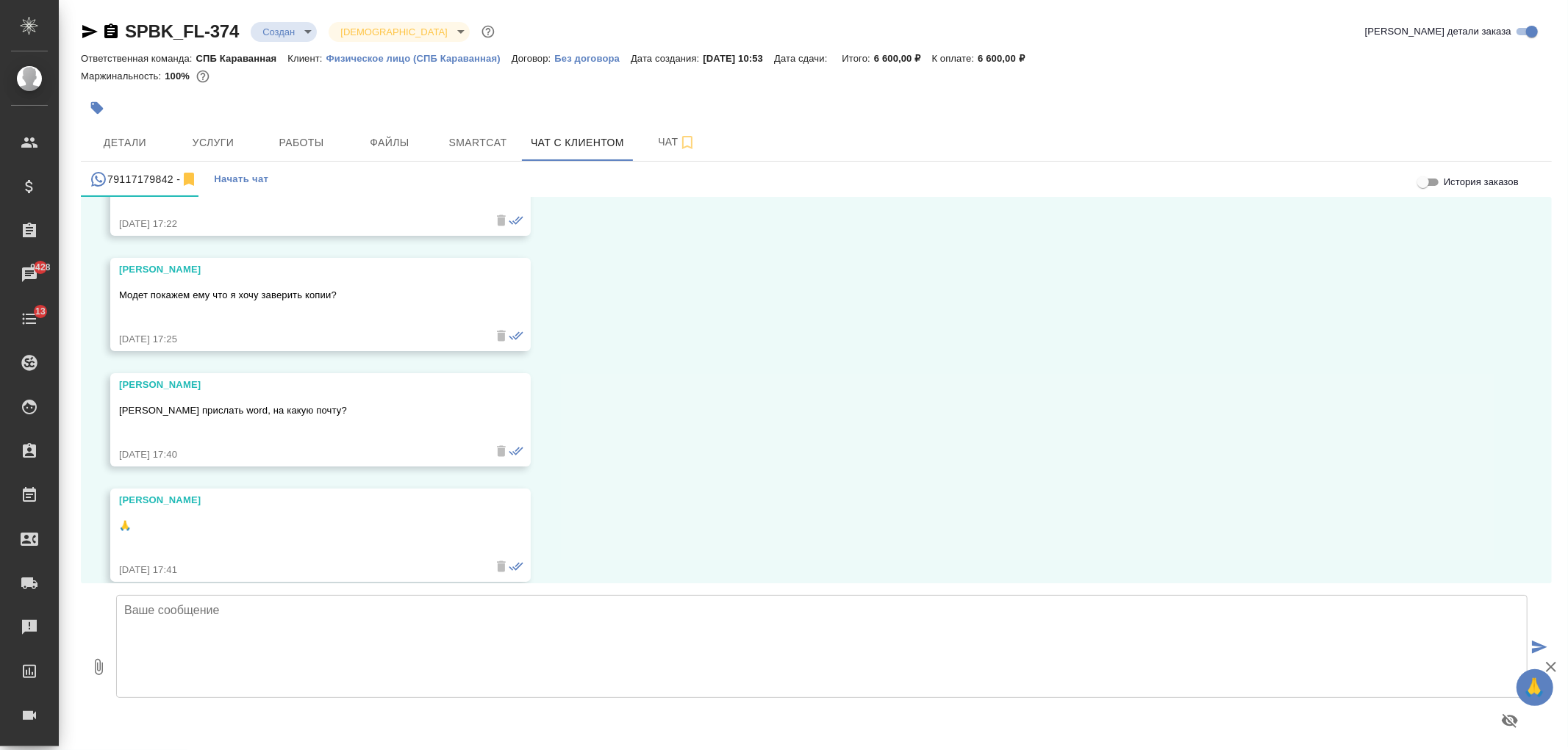
scroll to position [5265, 0]
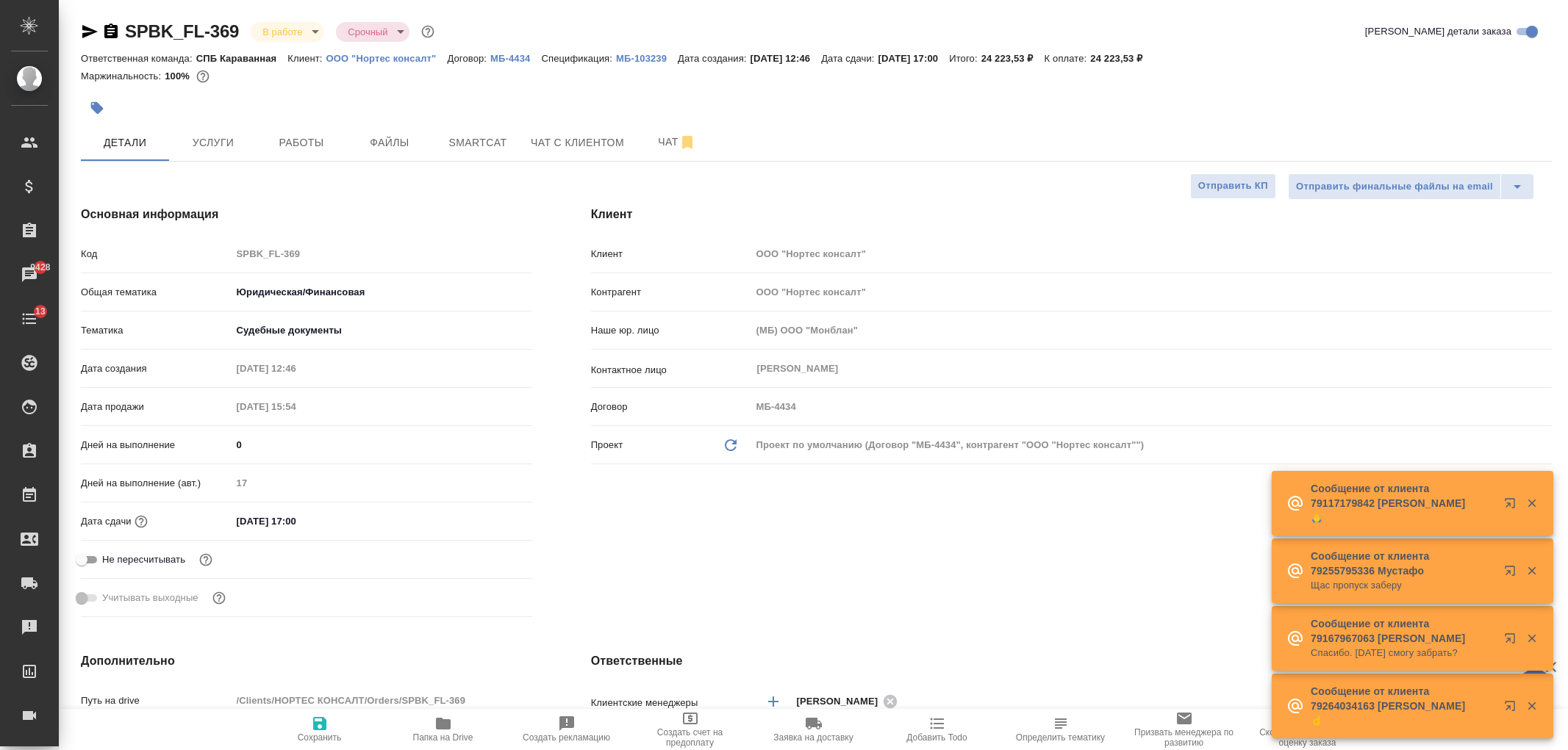
select select "RU"
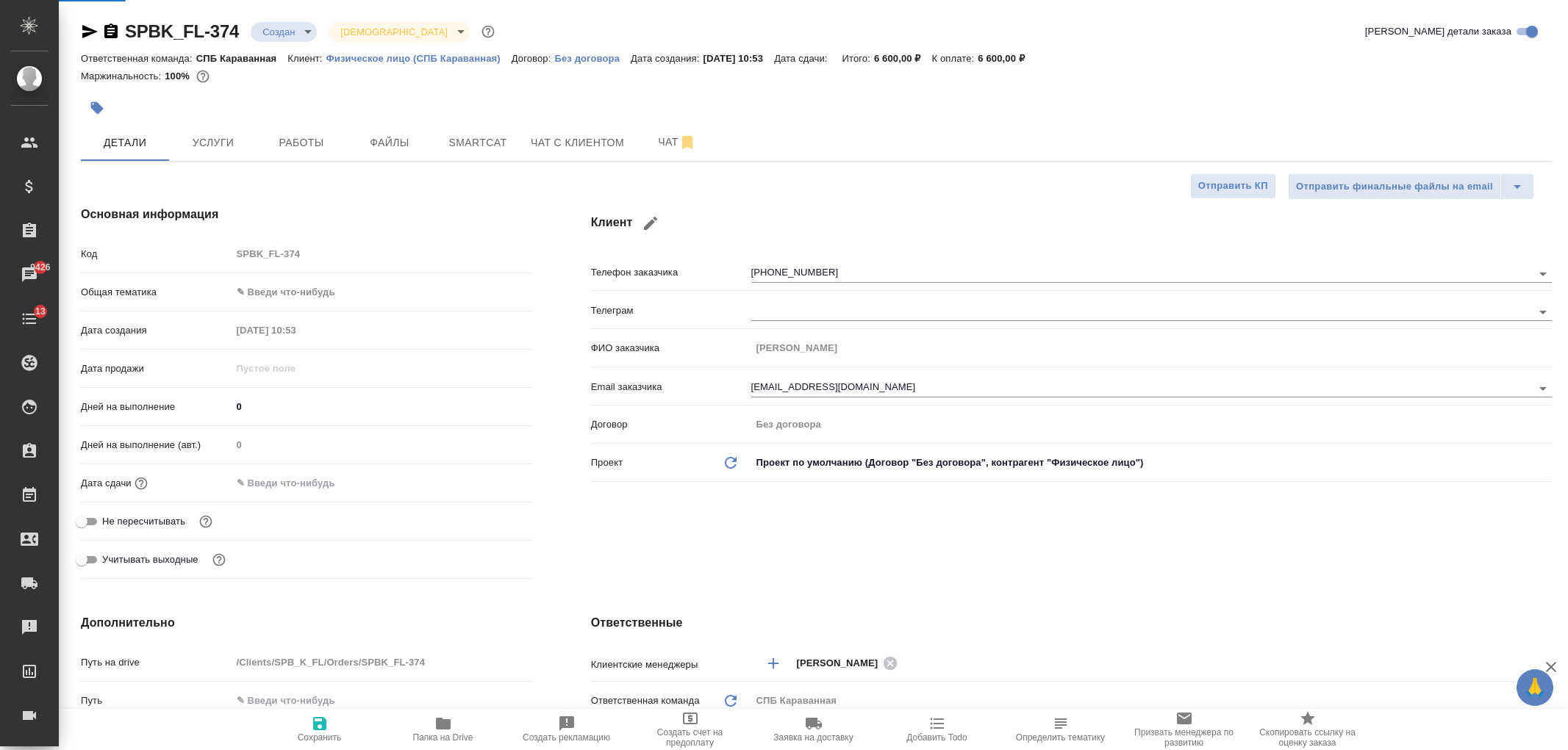
select select "RU"
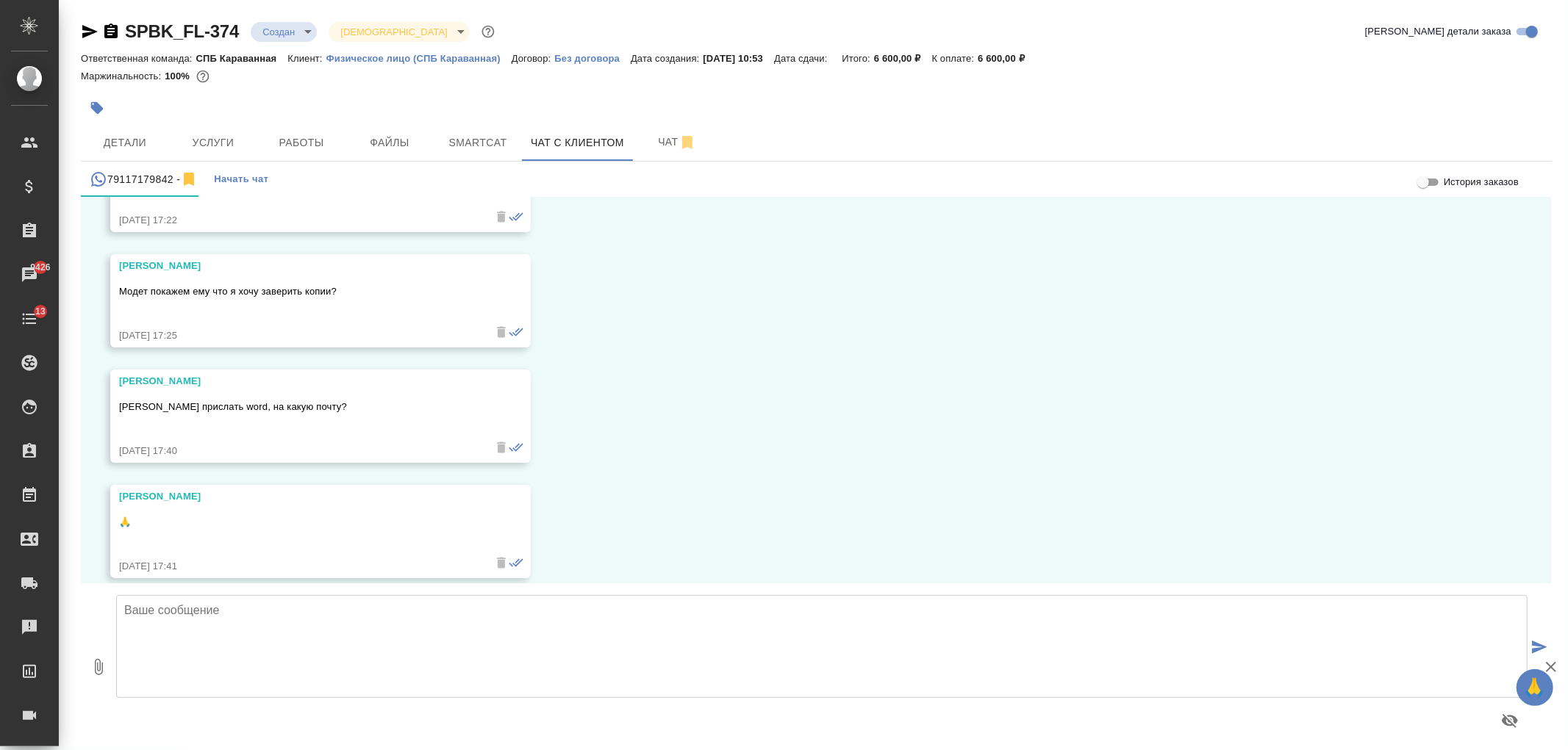
scroll to position [5265, 0]
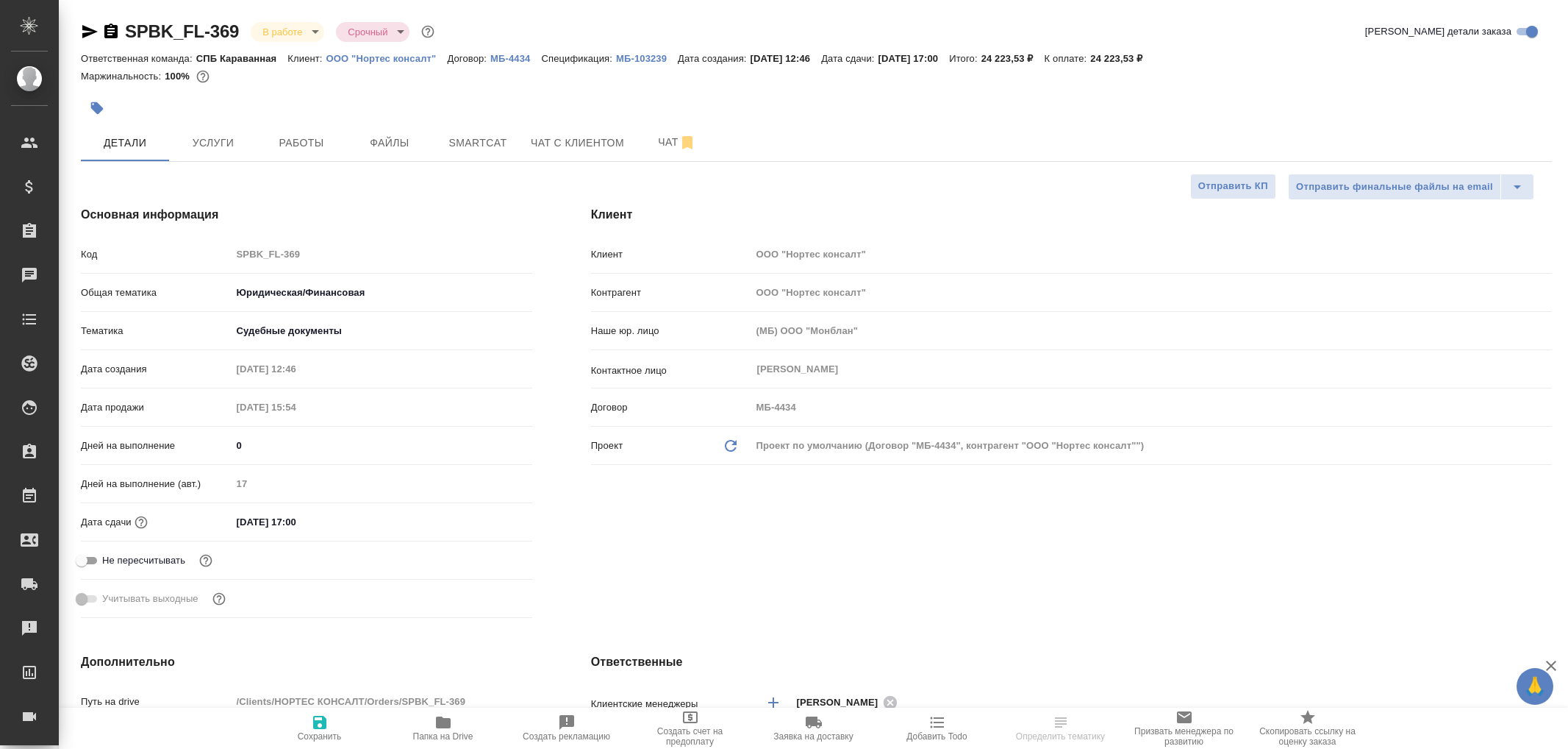
select select "RU"
type textarea "x"
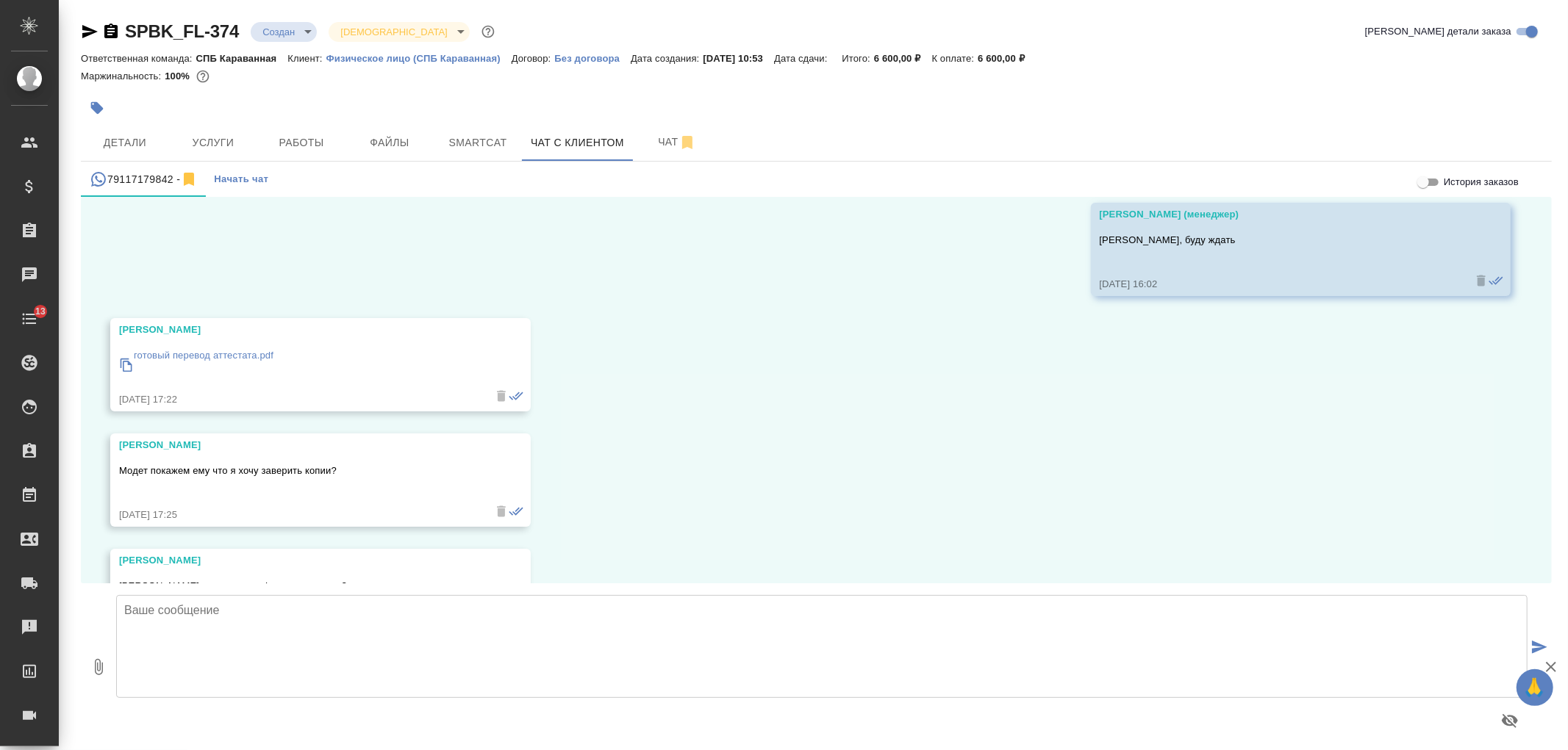
scroll to position [4968, 0]
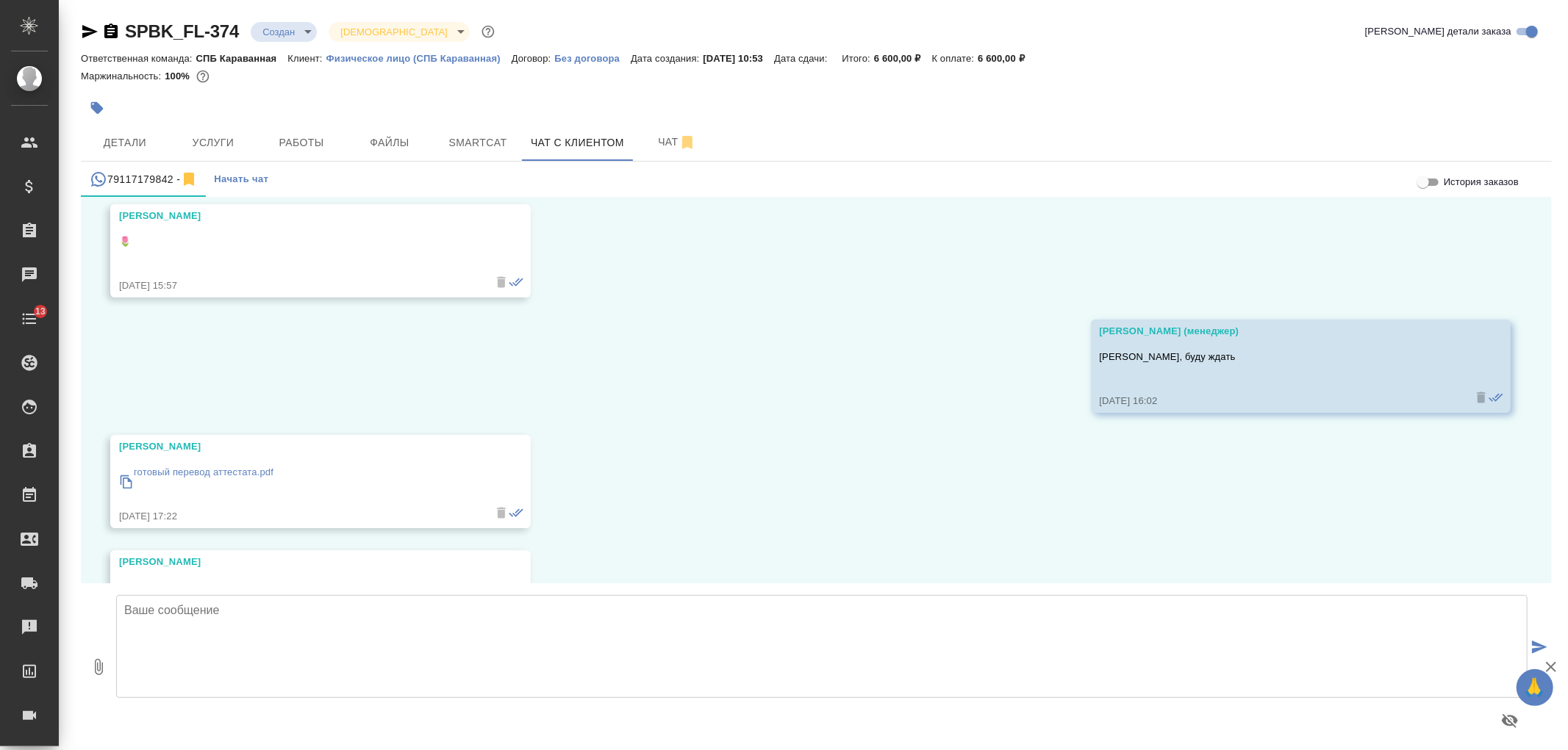
click at [265, 466] on div "готовый перевод аттестата.pdf" at bounding box center [203, 482] width 140 height 41
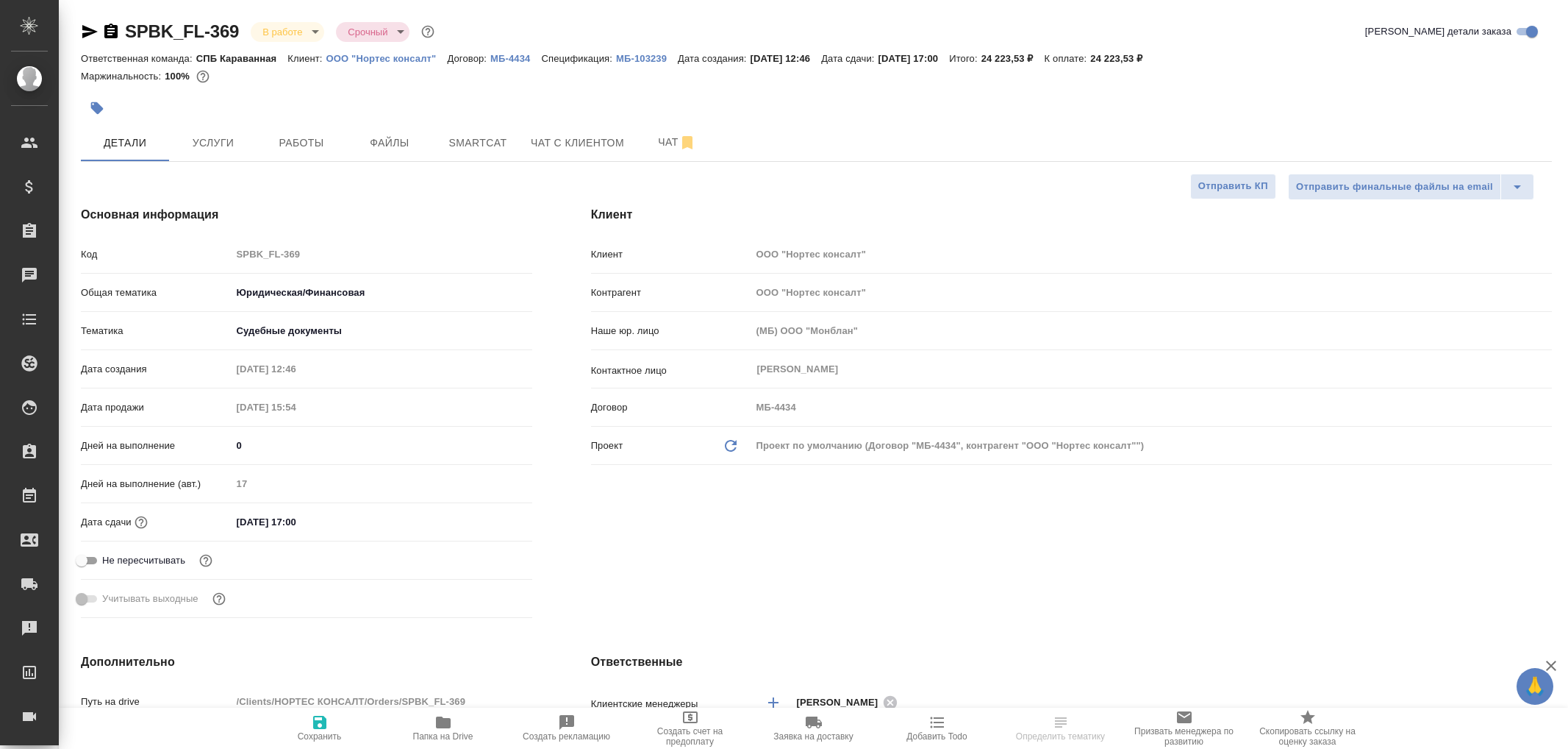
select select "RU"
type textarea "x"
